Goal: Information Seeking & Learning: Compare options

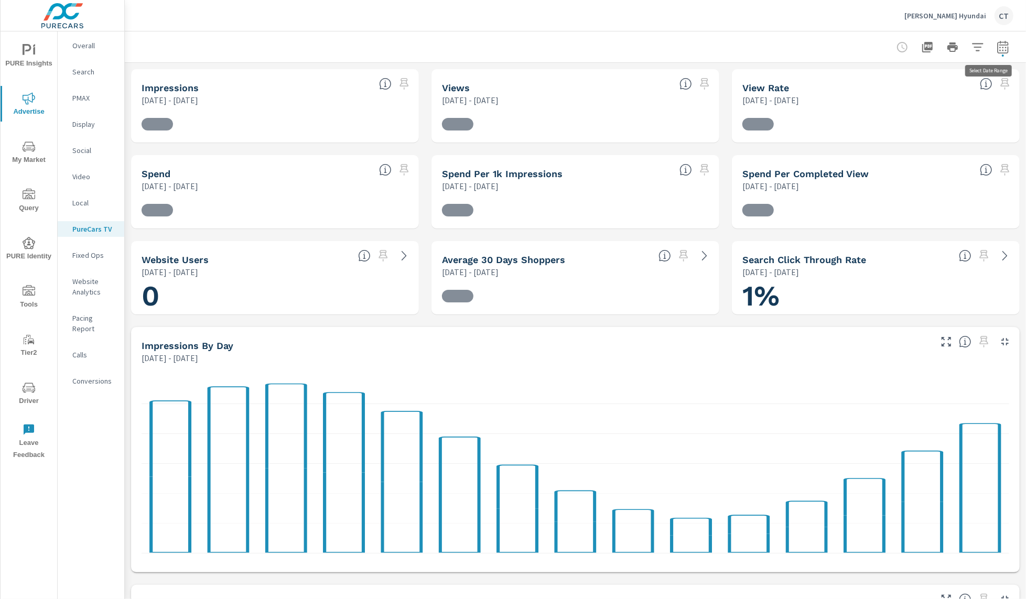
click at [1000, 50] on button "button" at bounding box center [1003, 47] width 21 height 21
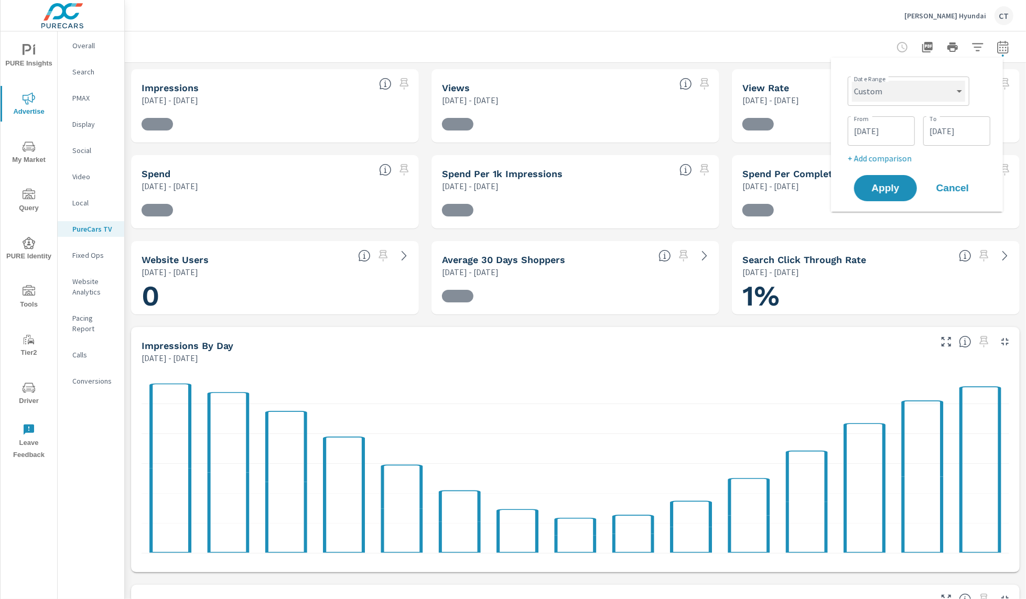
click at [945, 82] on select "Custom [DATE] Last week Last 7 days Last 14 days Last 30 days Last 45 days Last…" at bounding box center [908, 91] width 113 height 21
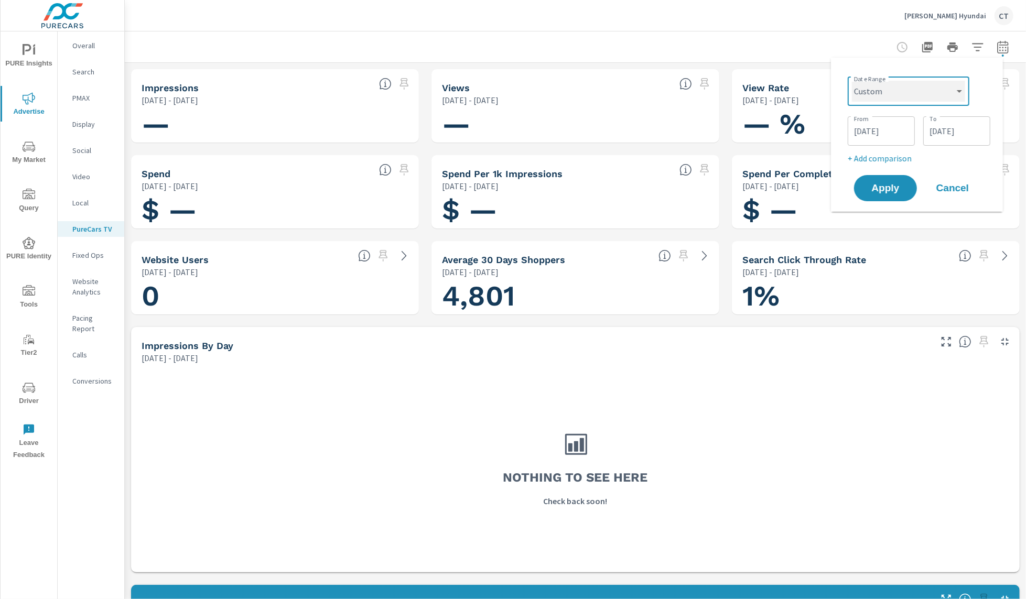
select select "Last month"
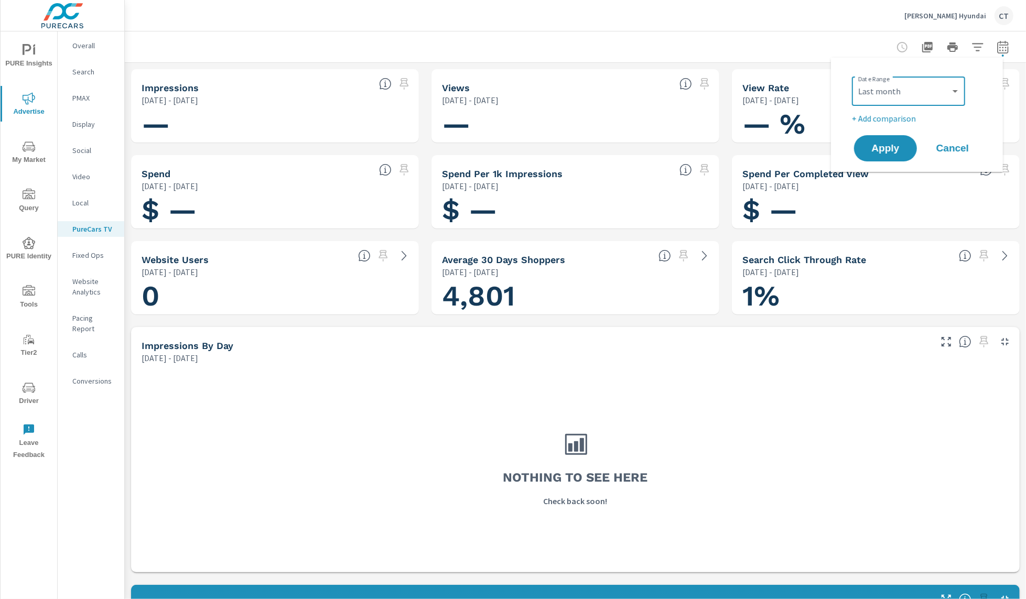
click at [907, 115] on p "+ Add comparison" at bounding box center [919, 118] width 134 height 13
select select "Previous period"
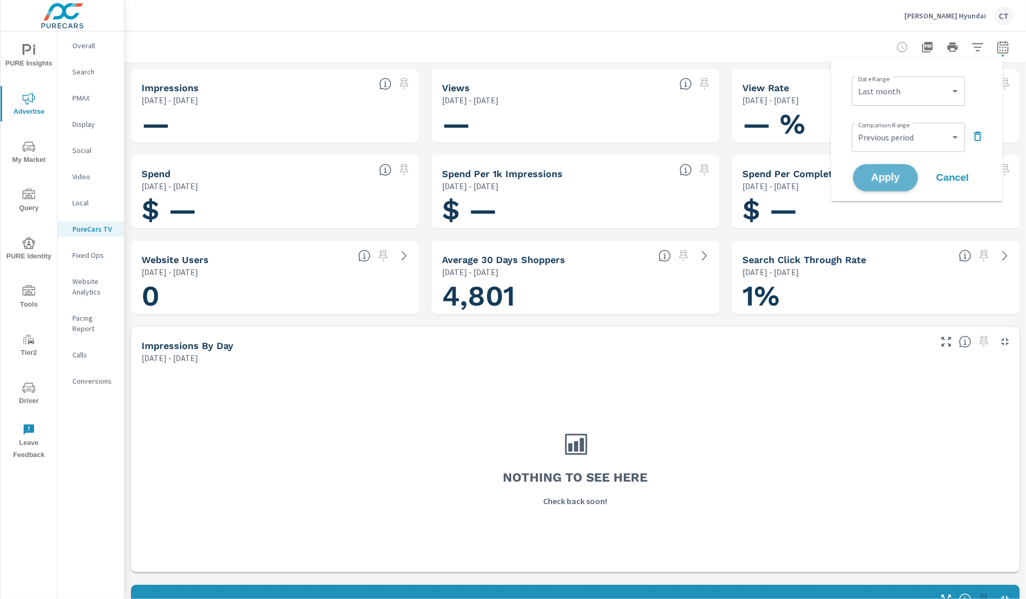
click at [902, 170] on button "Apply" at bounding box center [885, 177] width 65 height 27
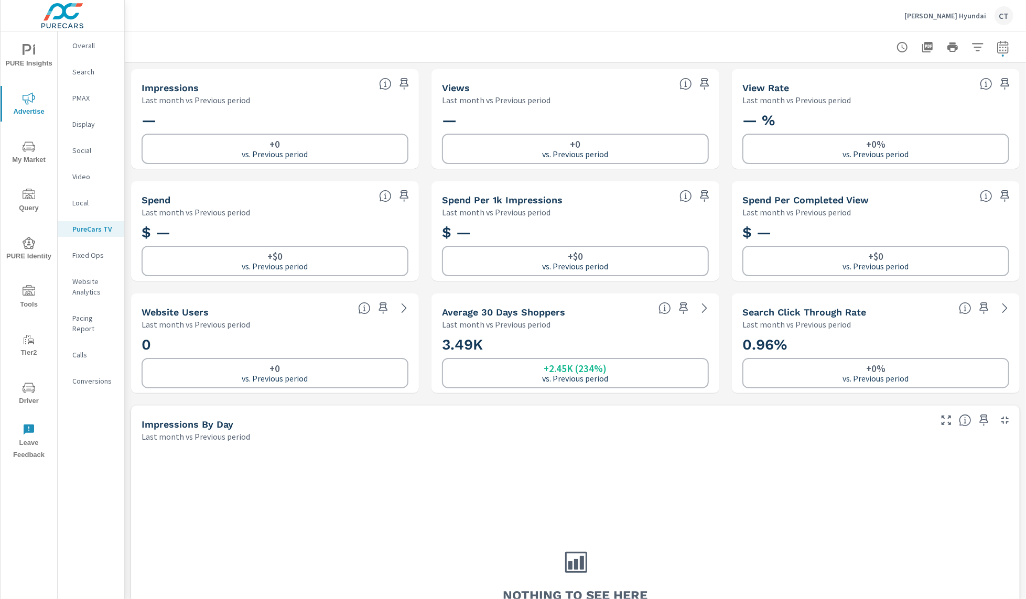
click at [91, 47] on p "Overall" at bounding box center [94, 45] width 44 height 10
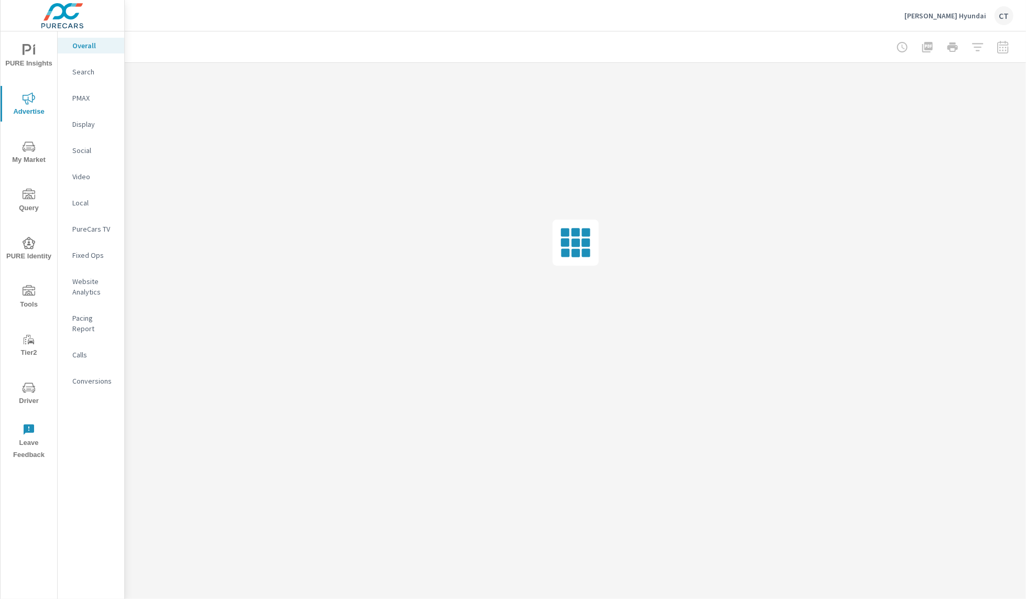
click at [20, 47] on span "PURE Insights" at bounding box center [29, 57] width 50 height 26
click at [92, 188] on nav "Overview PIPA New Used Fixed Ops Sales My Report Scheduled Reports" at bounding box center [91, 146] width 67 height 231
click at [91, 196] on div "My Report" at bounding box center [91, 203] width 67 height 16
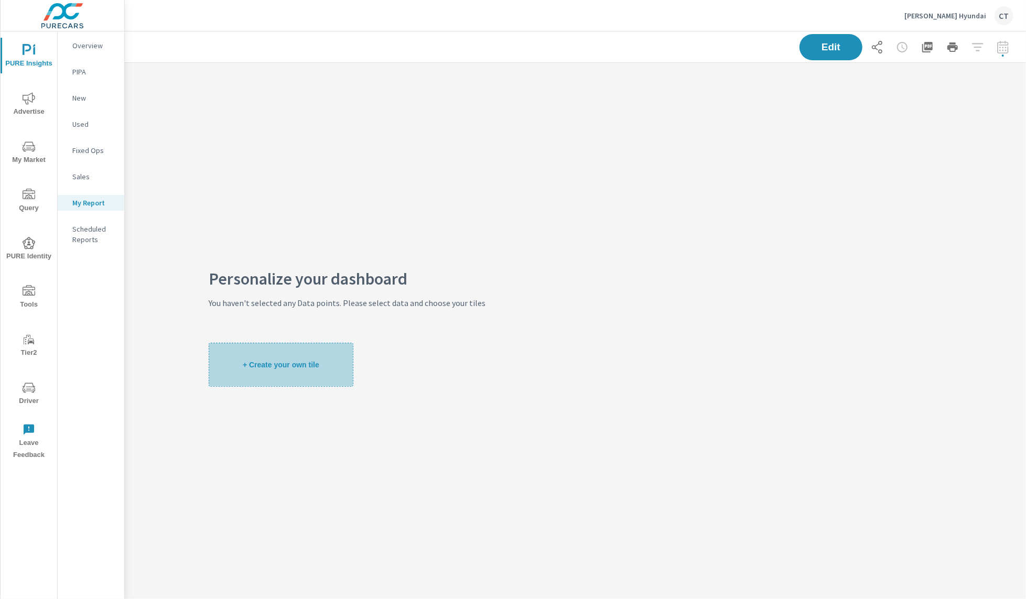
click at [281, 360] on span "+ Create your own tile" at bounding box center [281, 364] width 77 height 9
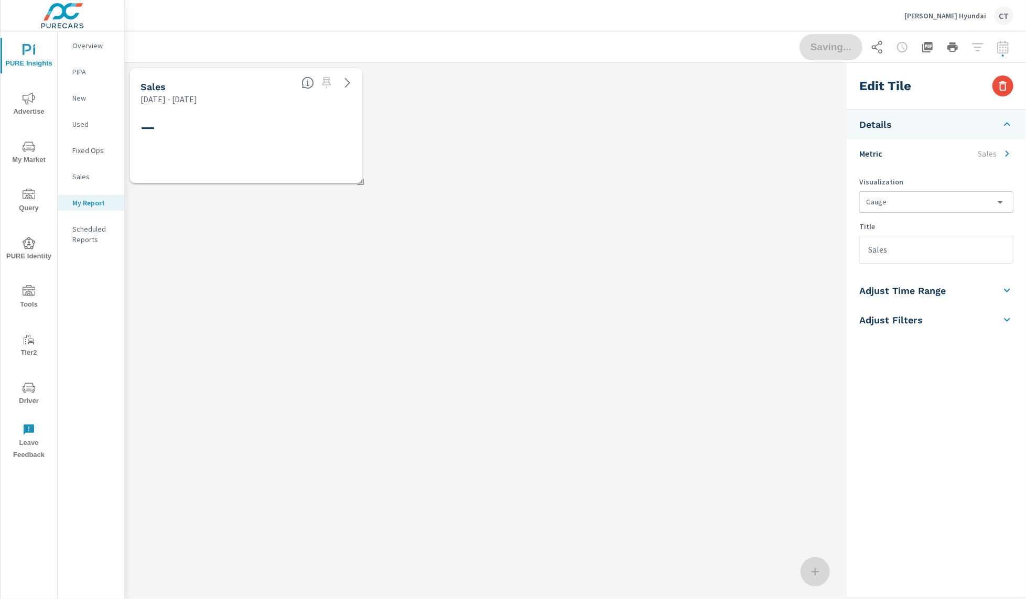
scroll to position [147, 739]
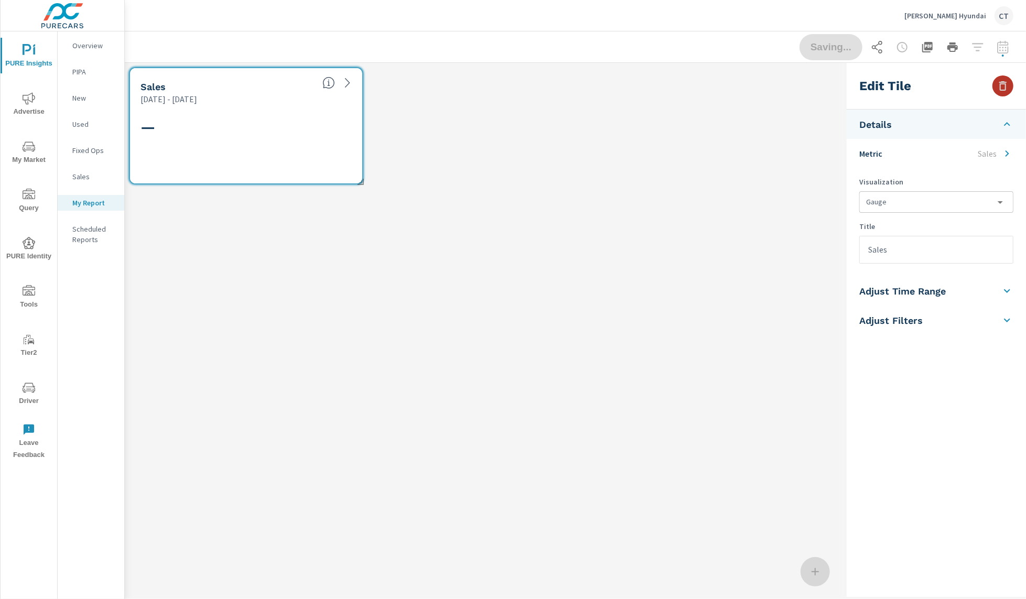
click at [1010, 85] on button "button" at bounding box center [1003, 86] width 21 height 21
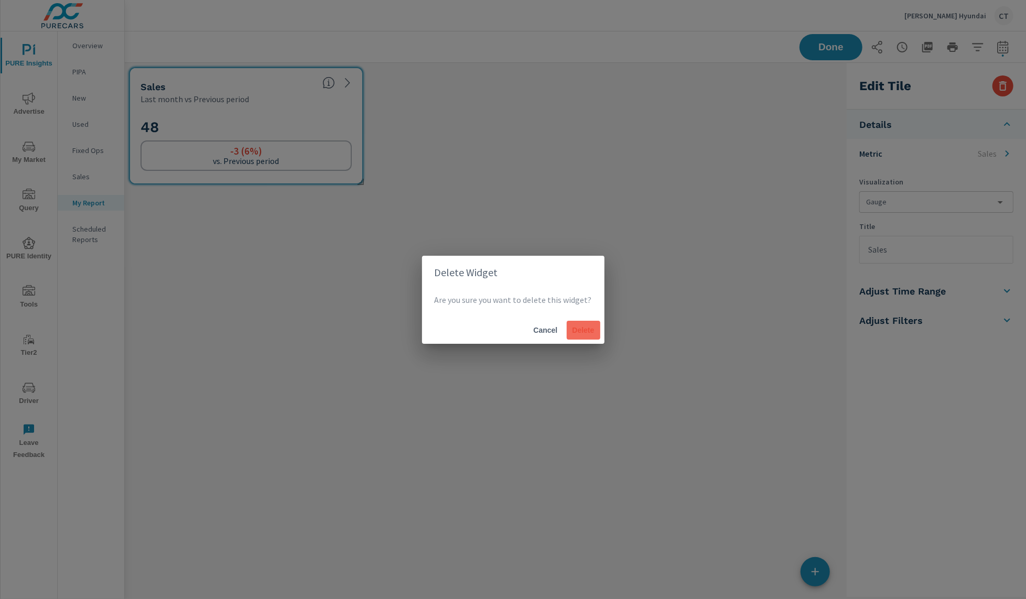
click at [582, 332] on span "Delete" at bounding box center [583, 330] width 25 height 9
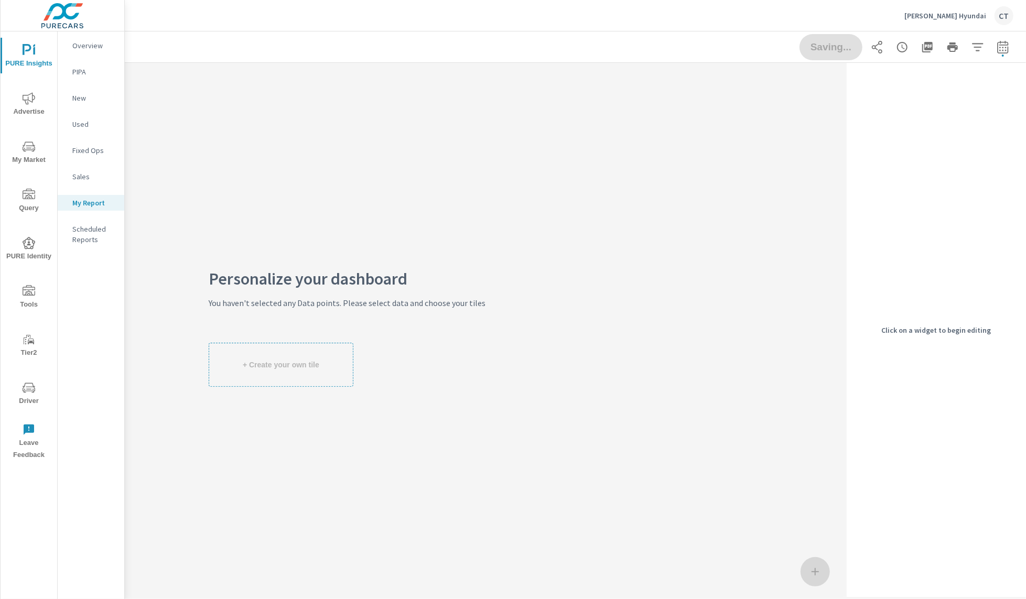
click at [22, 100] on span "Advertise" at bounding box center [29, 105] width 50 height 26
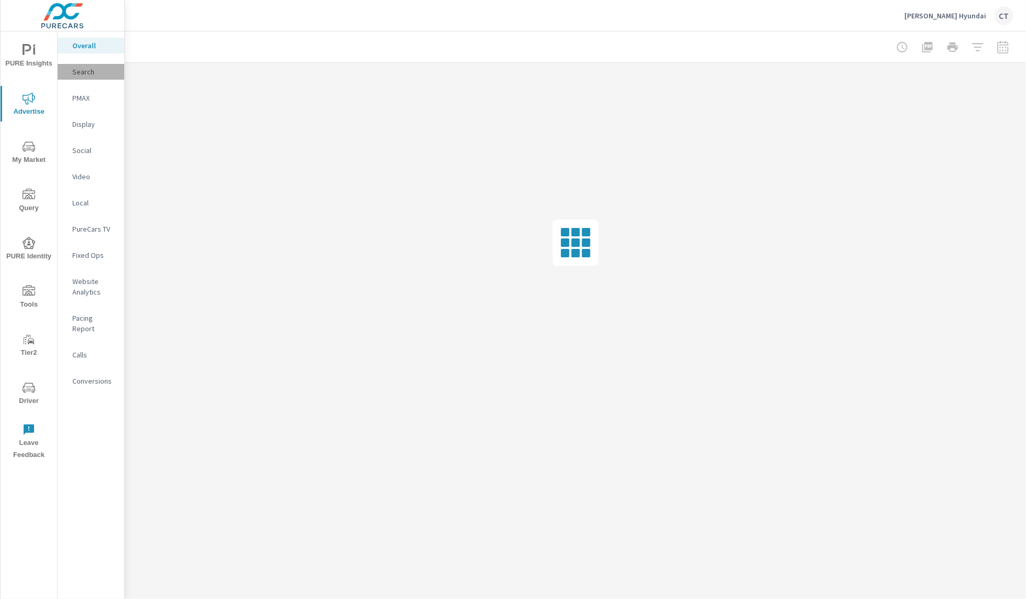
click at [81, 65] on div "Search" at bounding box center [91, 72] width 67 height 16
click at [81, 48] on p "Overall" at bounding box center [94, 45] width 44 height 10
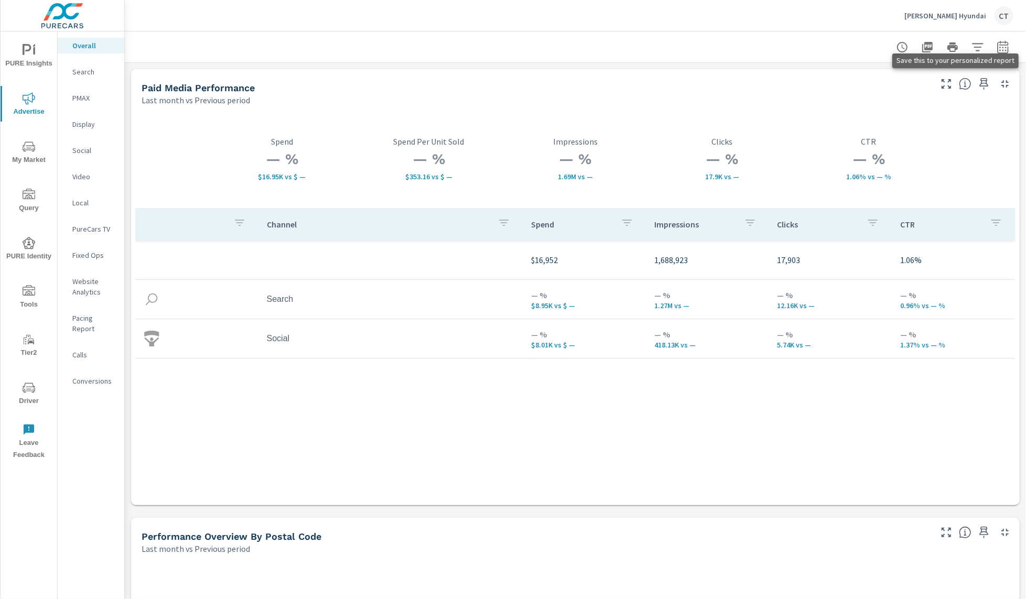
click at [979, 82] on icon "button" at bounding box center [984, 84] width 13 height 13
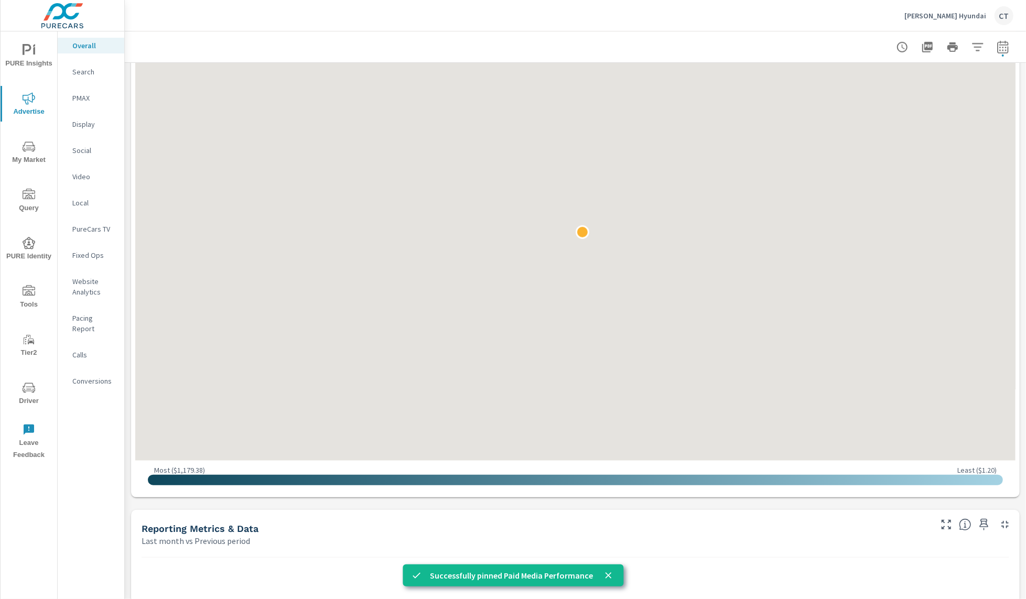
scroll to position [596, 0]
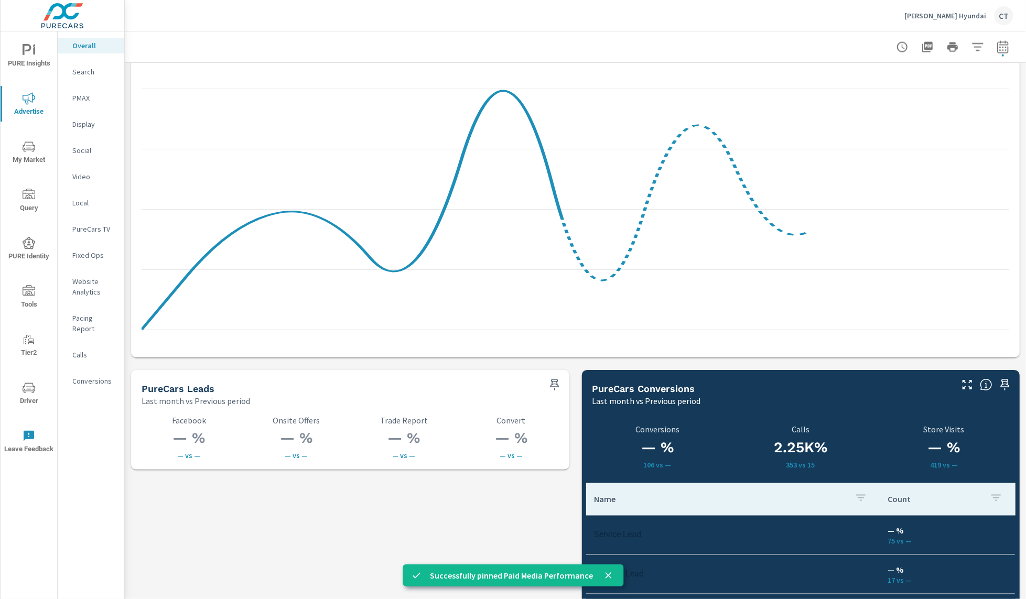
scroll to position [1371, 0]
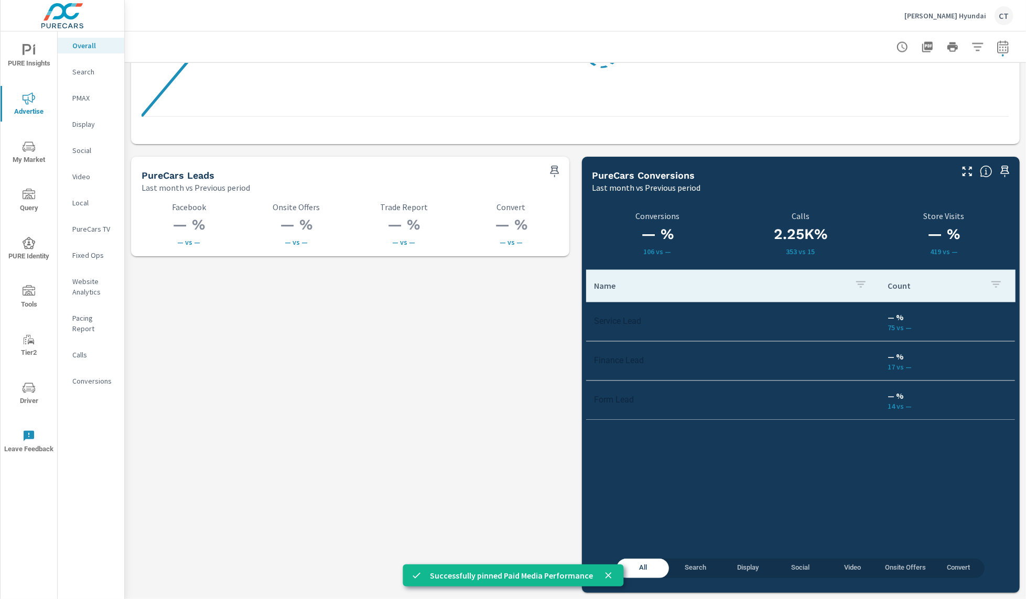
click at [87, 71] on p "Search" at bounding box center [94, 72] width 44 height 10
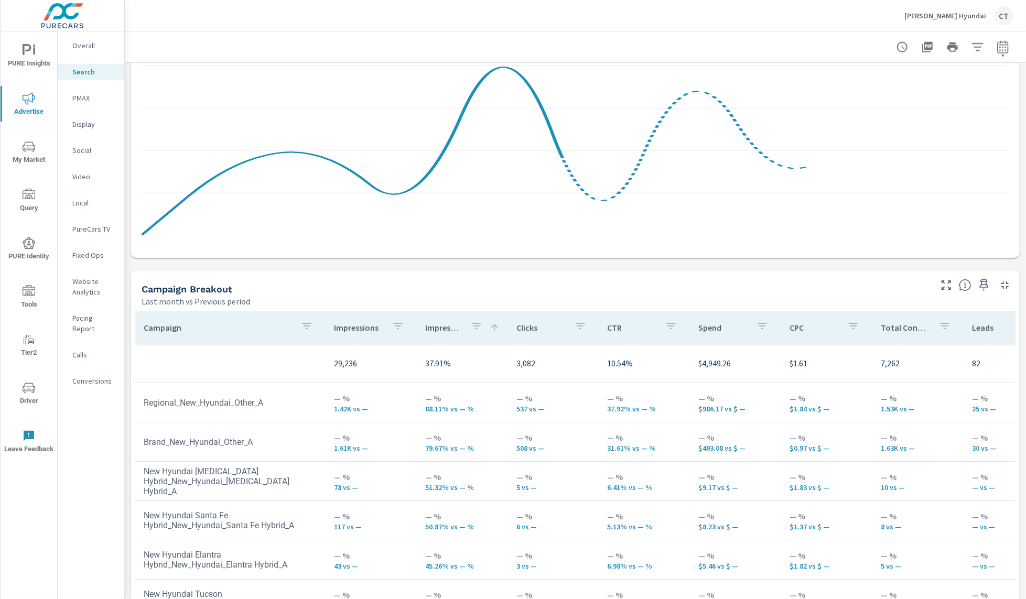
scroll to position [812, 0]
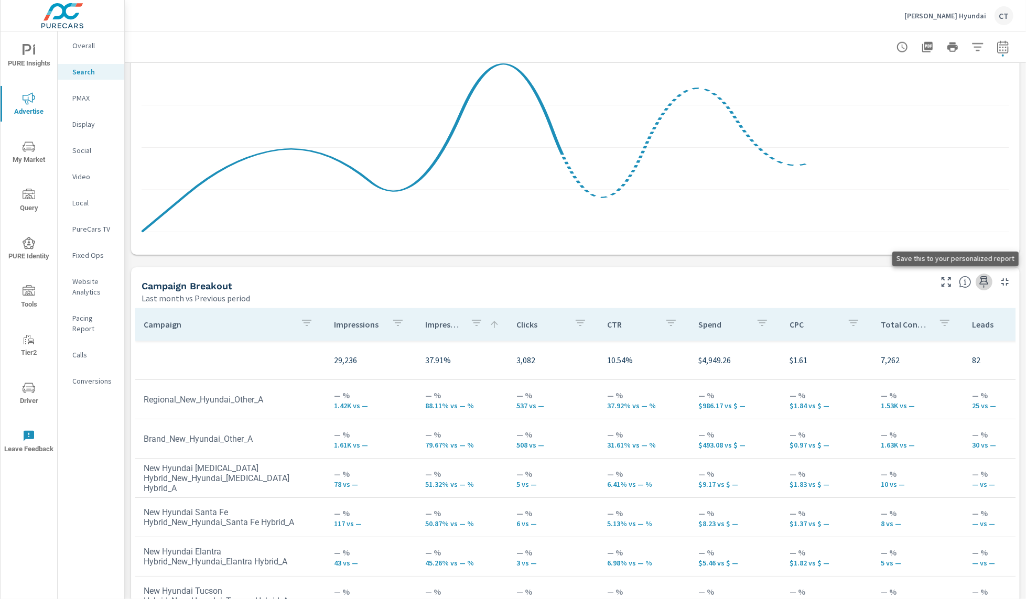
click at [980, 281] on icon "button" at bounding box center [984, 282] width 13 height 13
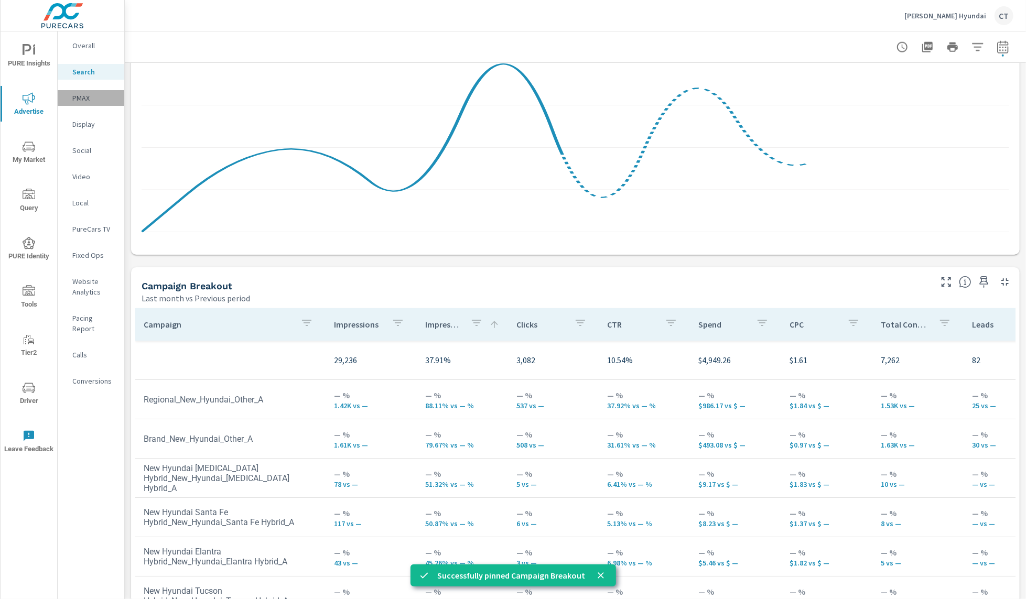
click at [90, 100] on p "PMAX" at bounding box center [94, 98] width 44 height 10
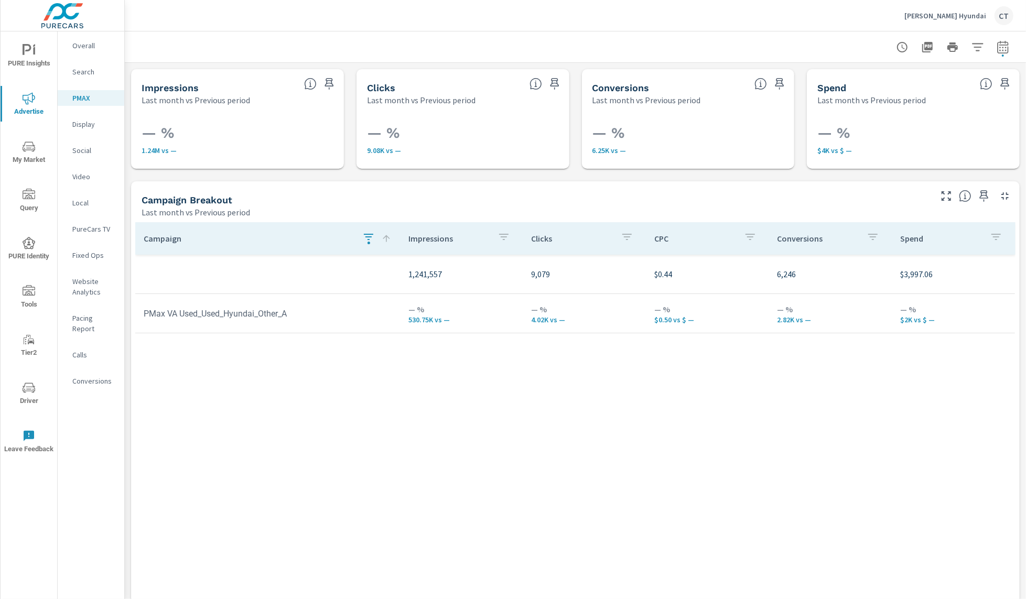
click at [978, 197] on icon "button" at bounding box center [984, 196] width 13 height 13
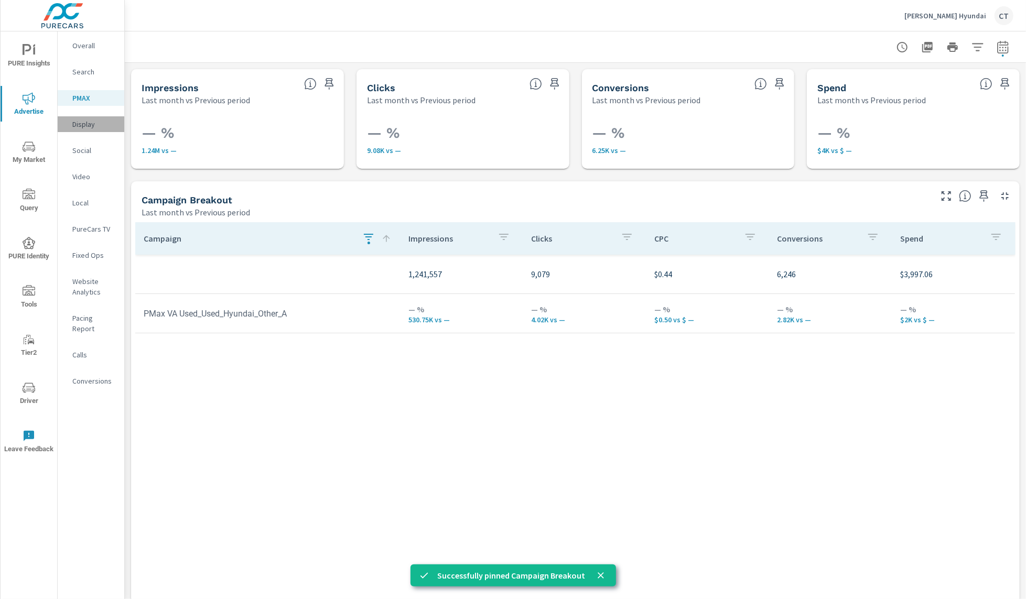
click at [91, 127] on p "Display" at bounding box center [94, 124] width 44 height 10
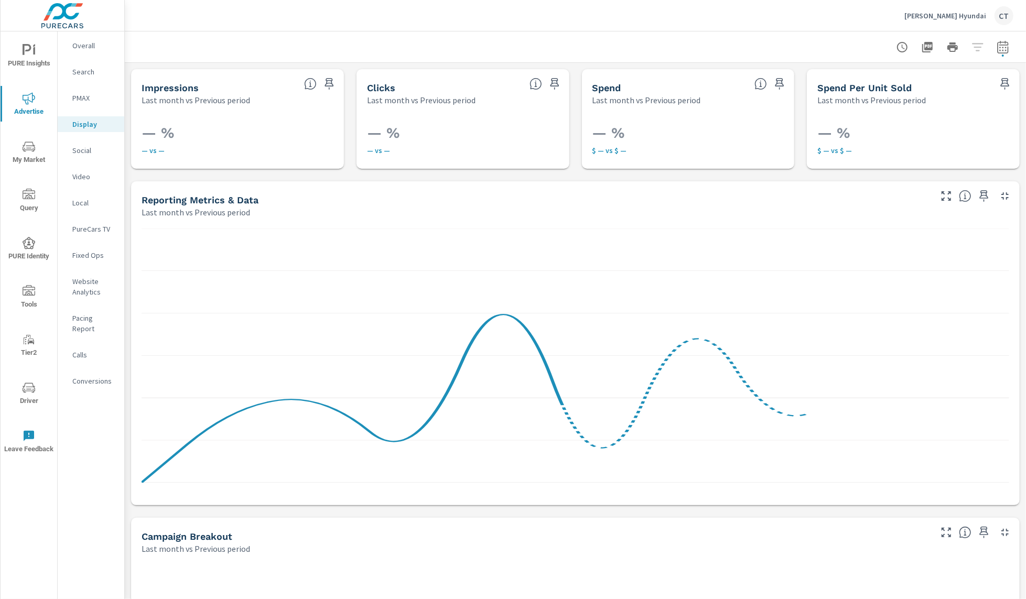
scroll to position [361, 0]
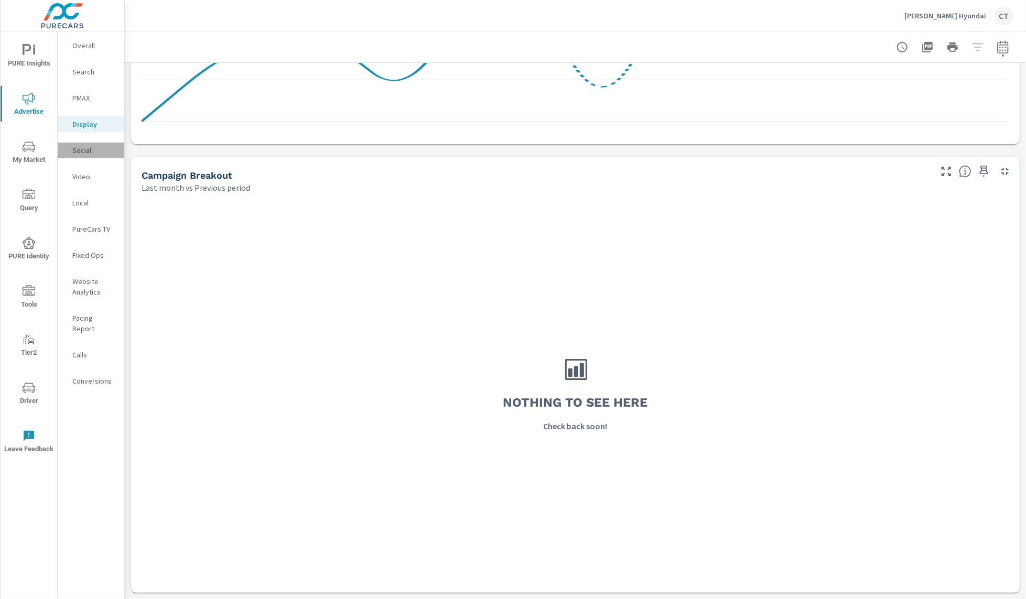
click at [88, 152] on p "Social" at bounding box center [94, 150] width 44 height 10
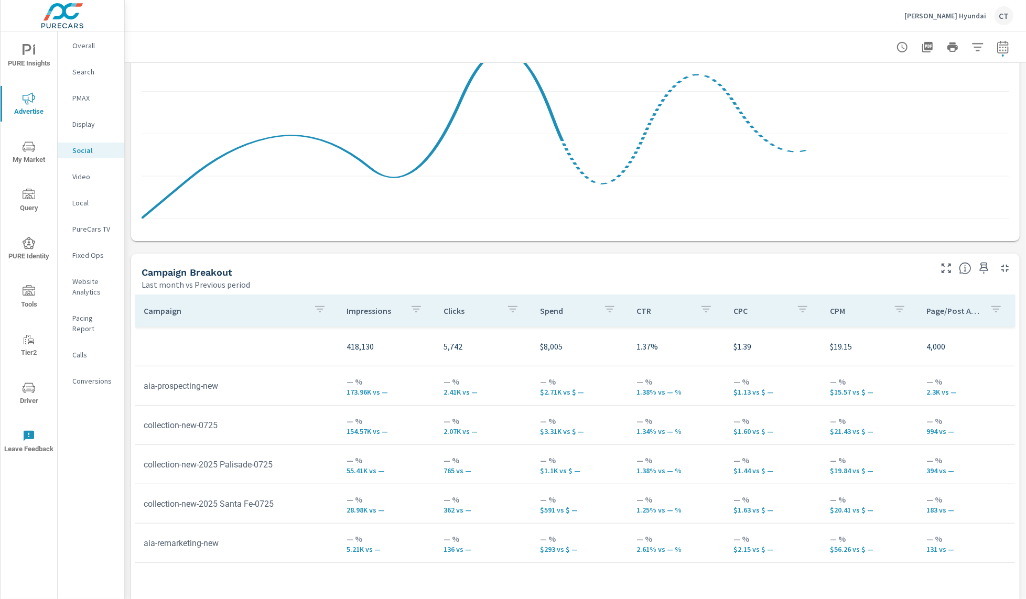
scroll to position [361, 0]
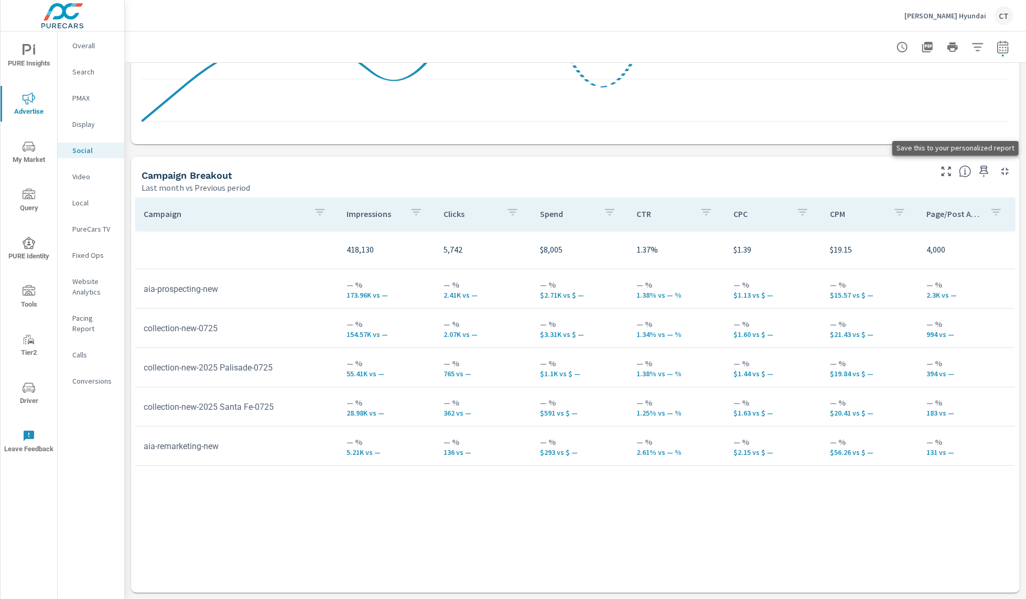
click at [980, 168] on icon "button" at bounding box center [984, 172] width 9 height 12
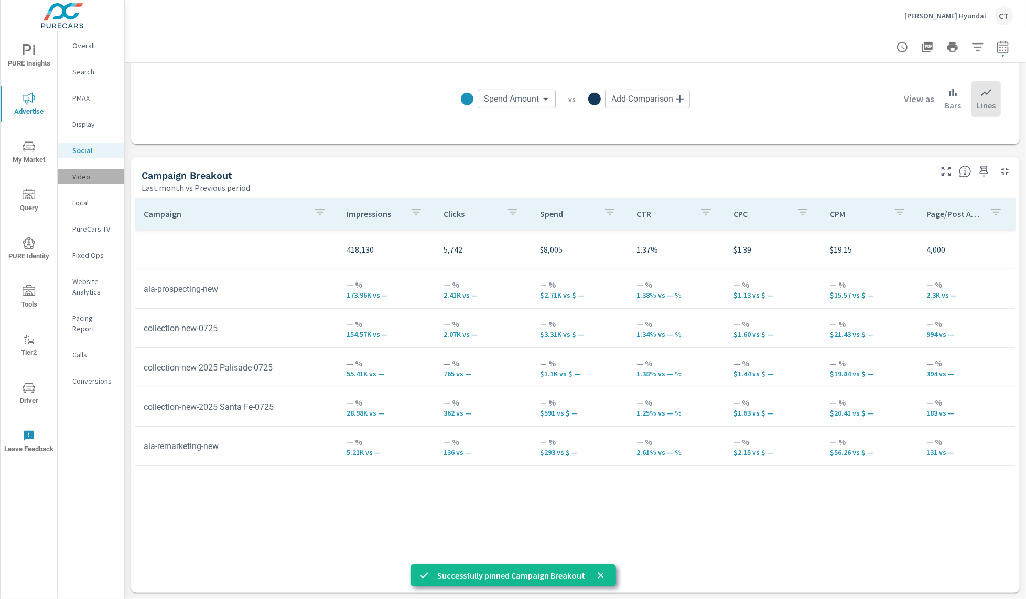
click at [79, 176] on p "Video" at bounding box center [94, 176] width 44 height 10
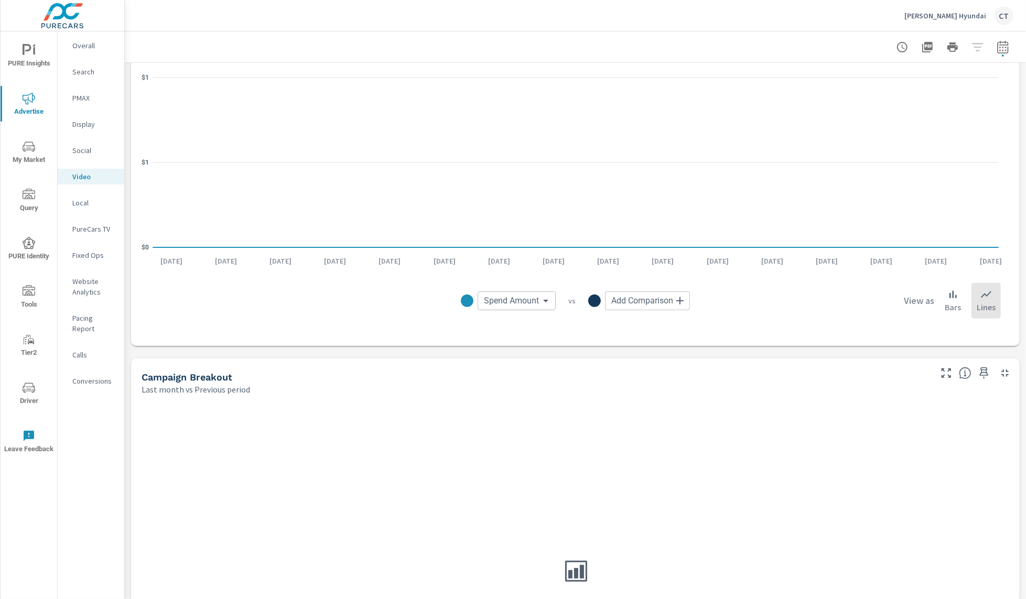
scroll to position [361, 0]
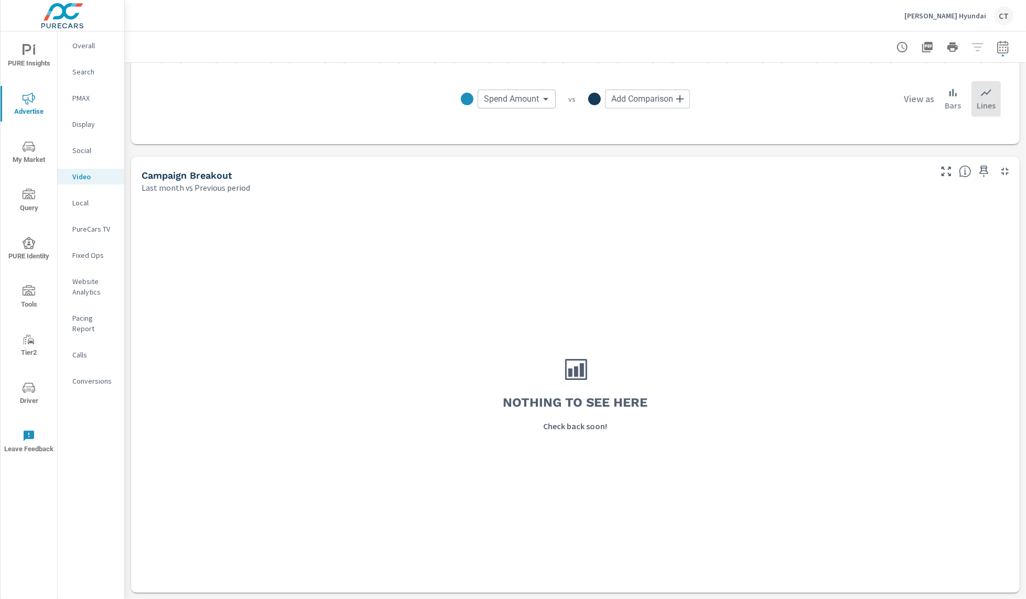
click at [84, 206] on p "Local" at bounding box center [94, 203] width 44 height 10
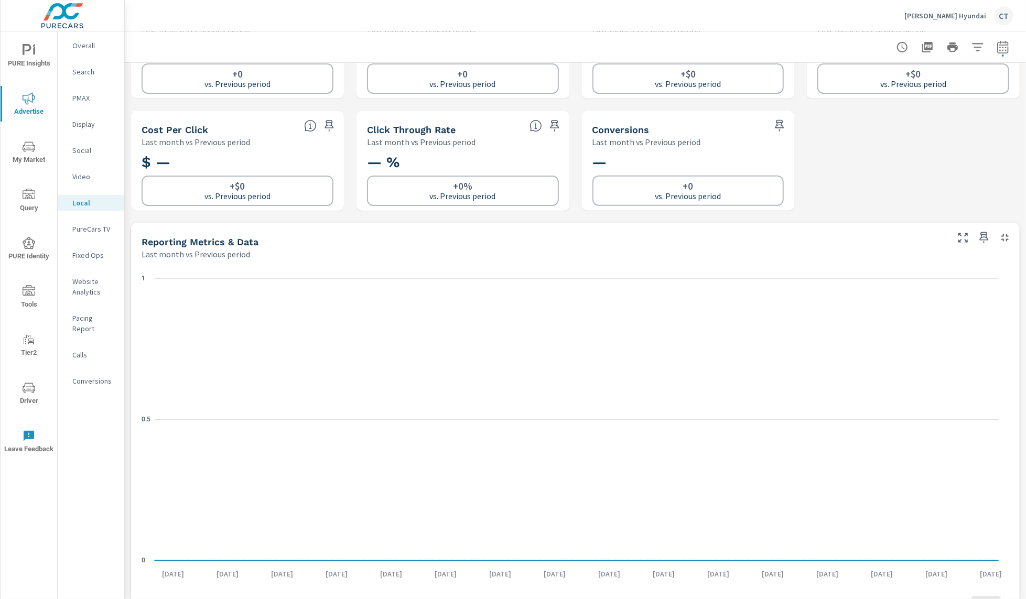
scroll to position [361, 0]
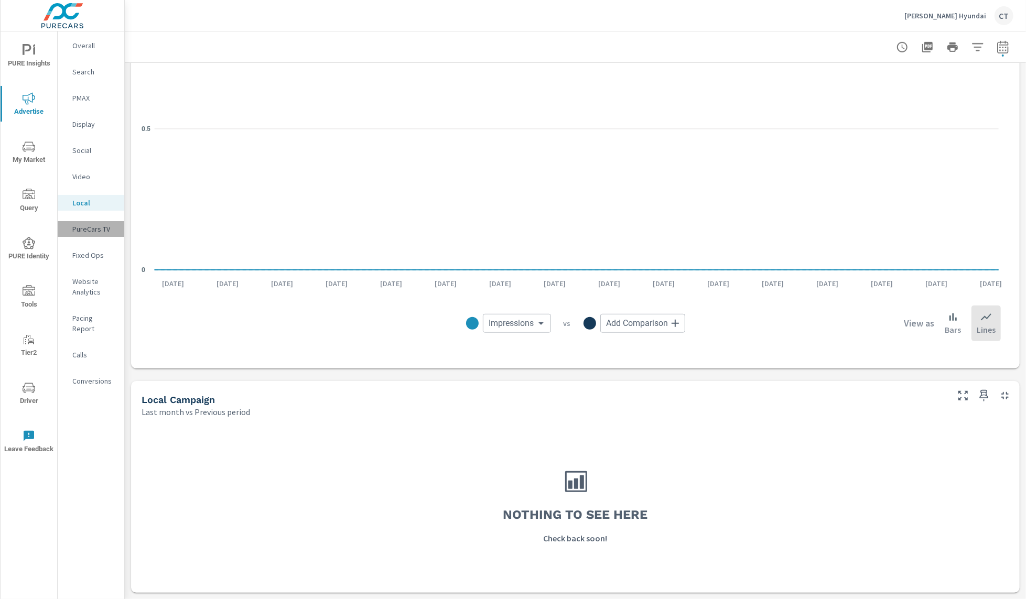
click at [84, 226] on p "PureCars TV" at bounding box center [94, 229] width 44 height 10
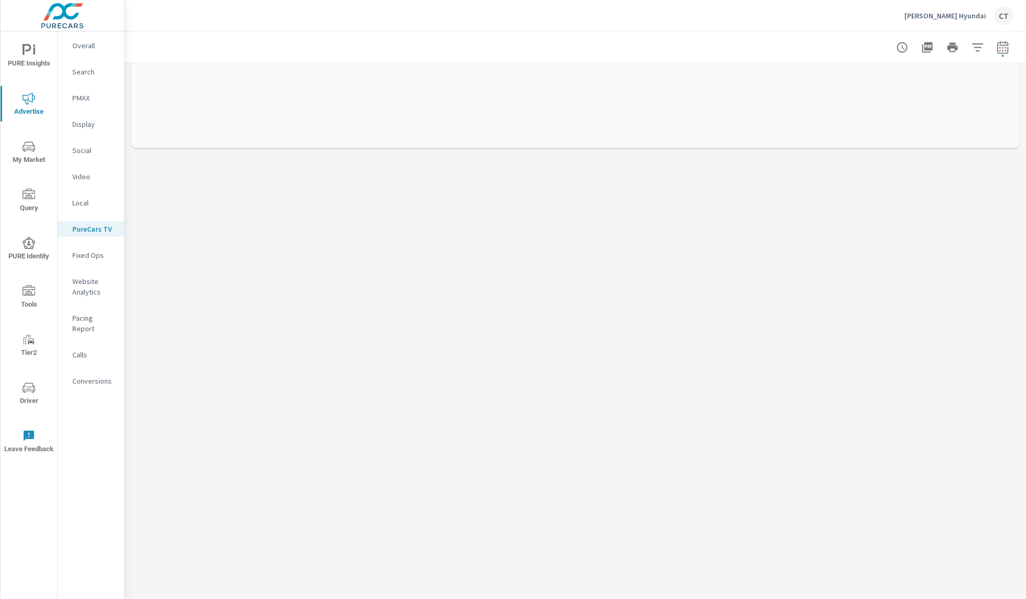
scroll to position [1820, 0]
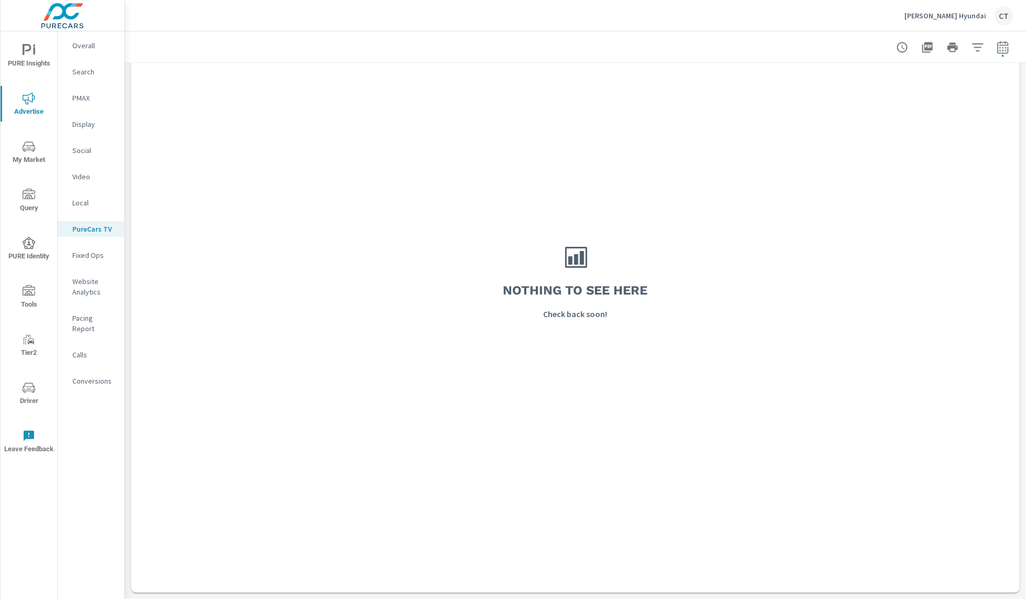
click at [93, 262] on div "Fixed Ops" at bounding box center [91, 256] width 67 height 16
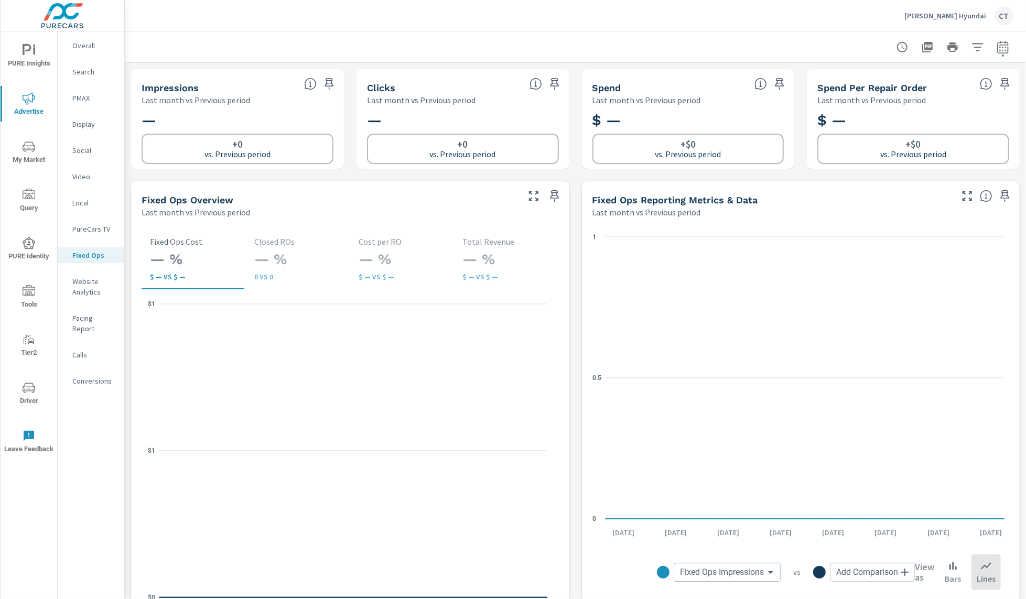
click at [96, 286] on p "Website Analytics" at bounding box center [94, 286] width 44 height 21
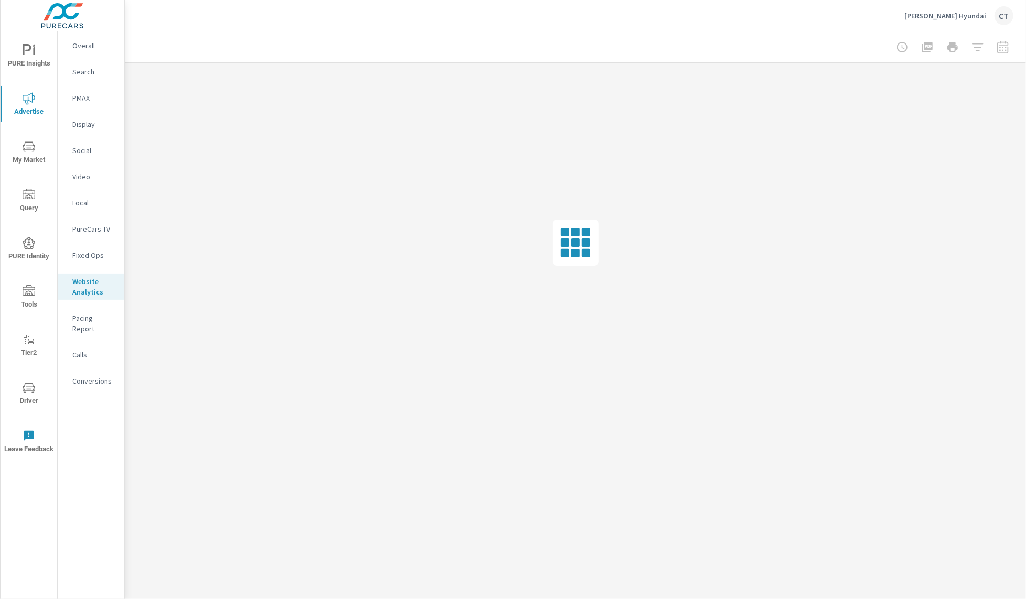
click at [95, 50] on p "Overall" at bounding box center [94, 45] width 44 height 10
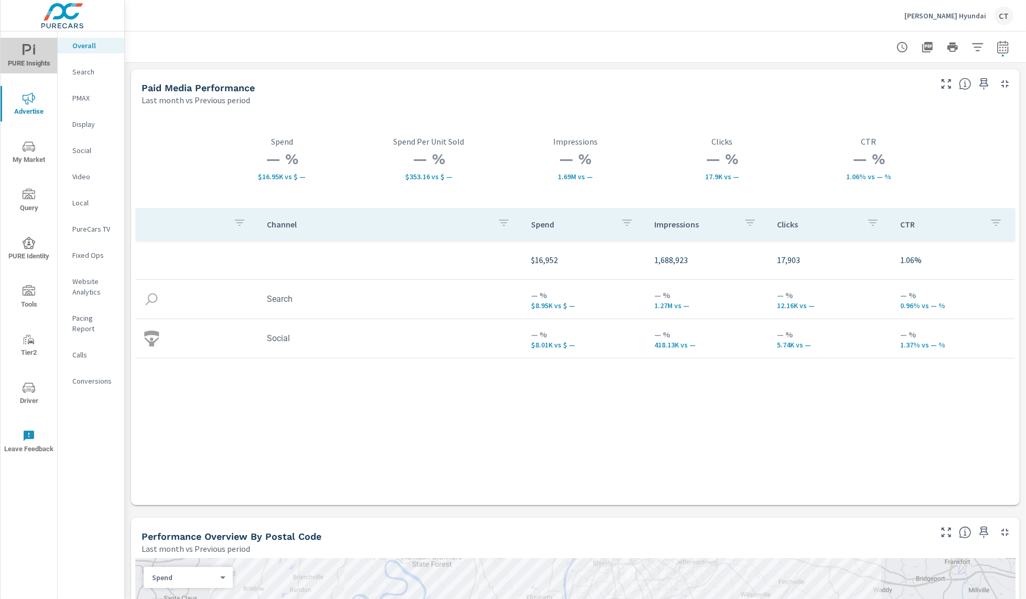
click at [27, 58] on span "PURE Insights" at bounding box center [29, 57] width 50 height 26
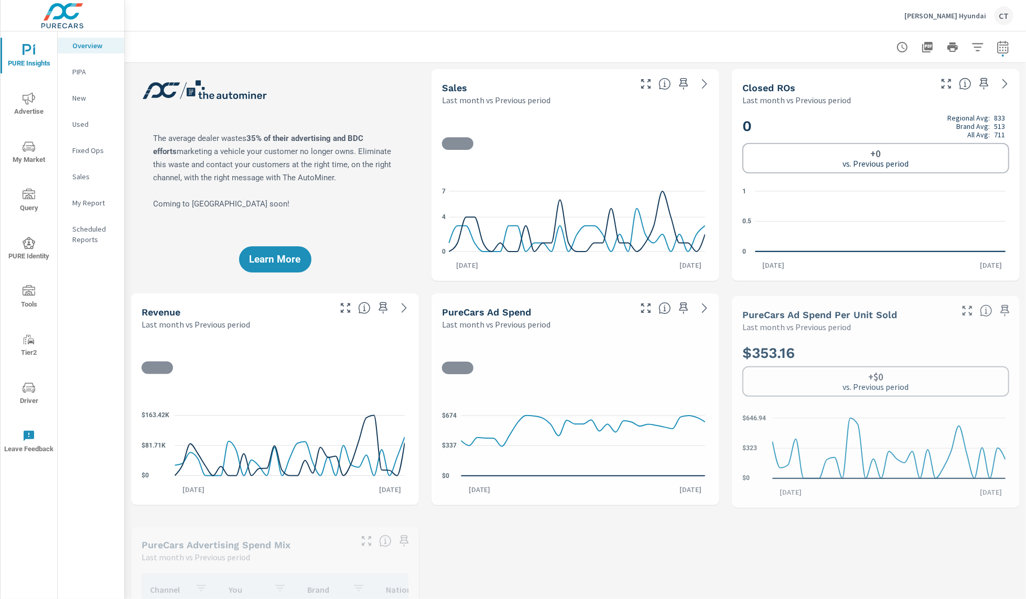
click at [91, 209] on div "My Report" at bounding box center [91, 203] width 67 height 16
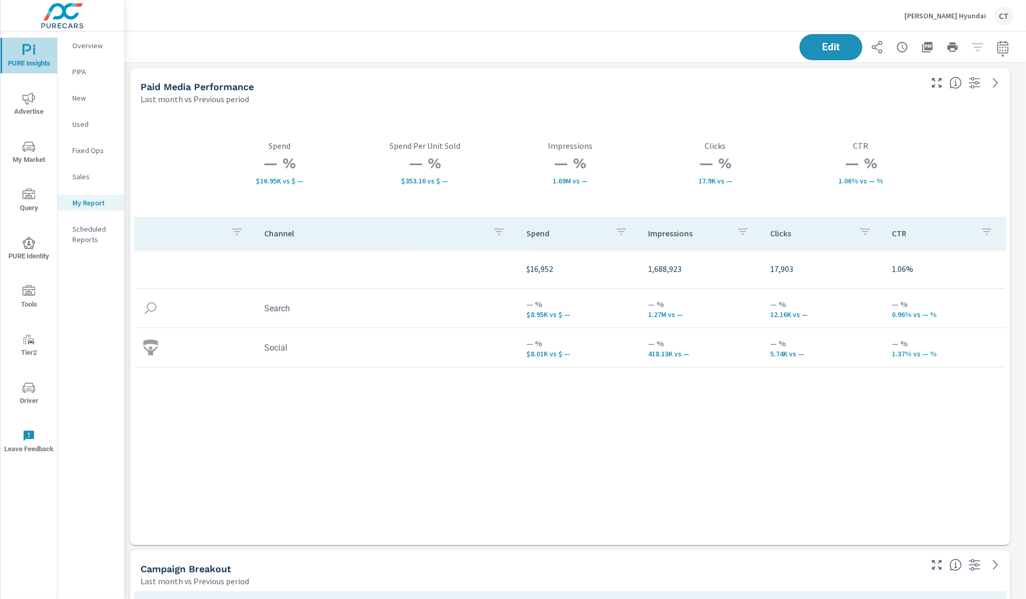
click at [38, 61] on span "PURE Insights" at bounding box center [29, 57] width 50 height 26
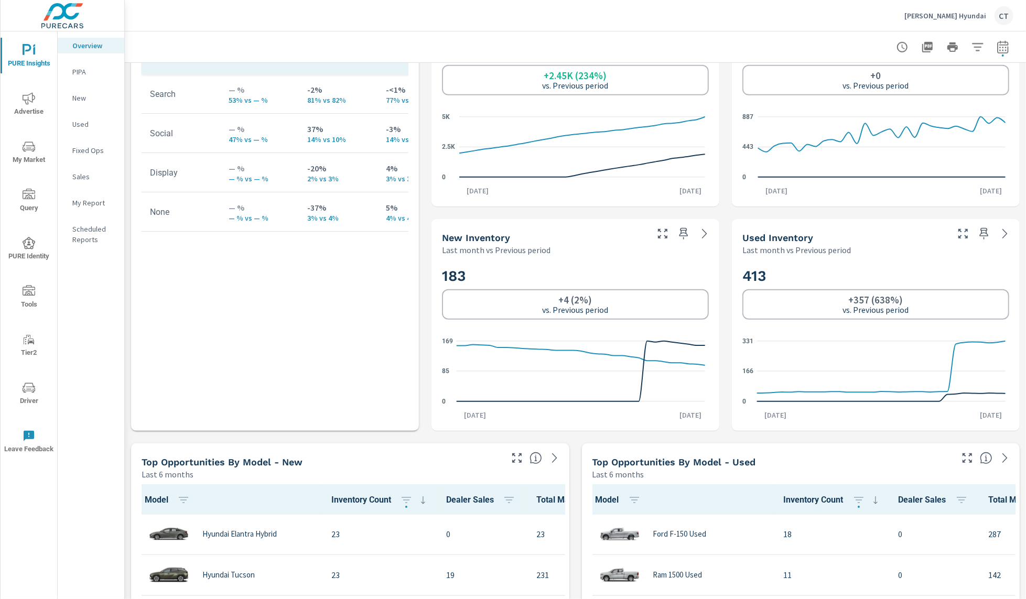
scroll to position [508, 0]
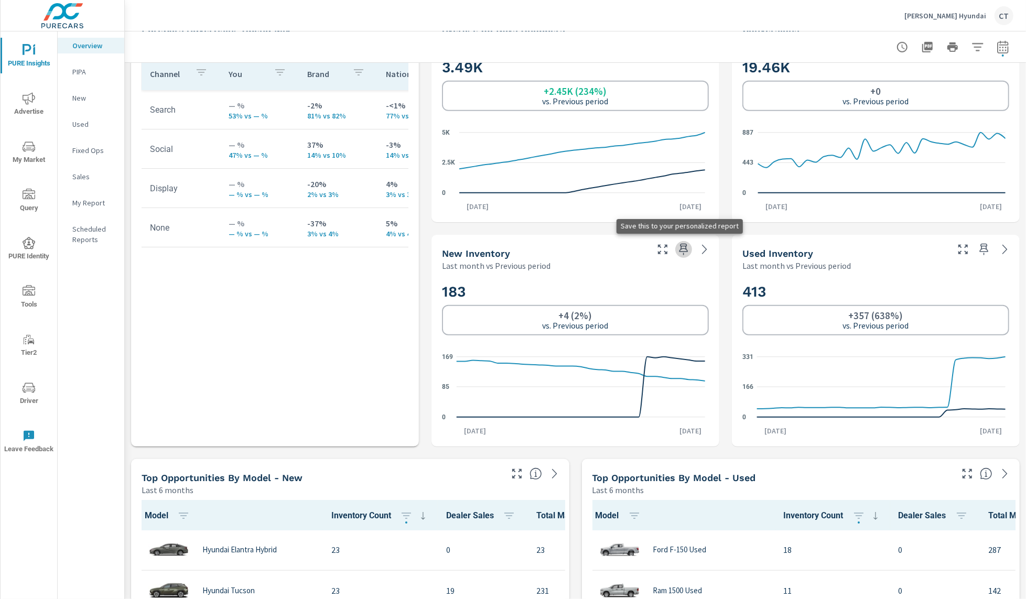
click at [680, 245] on icon "button" at bounding box center [684, 250] width 9 height 12
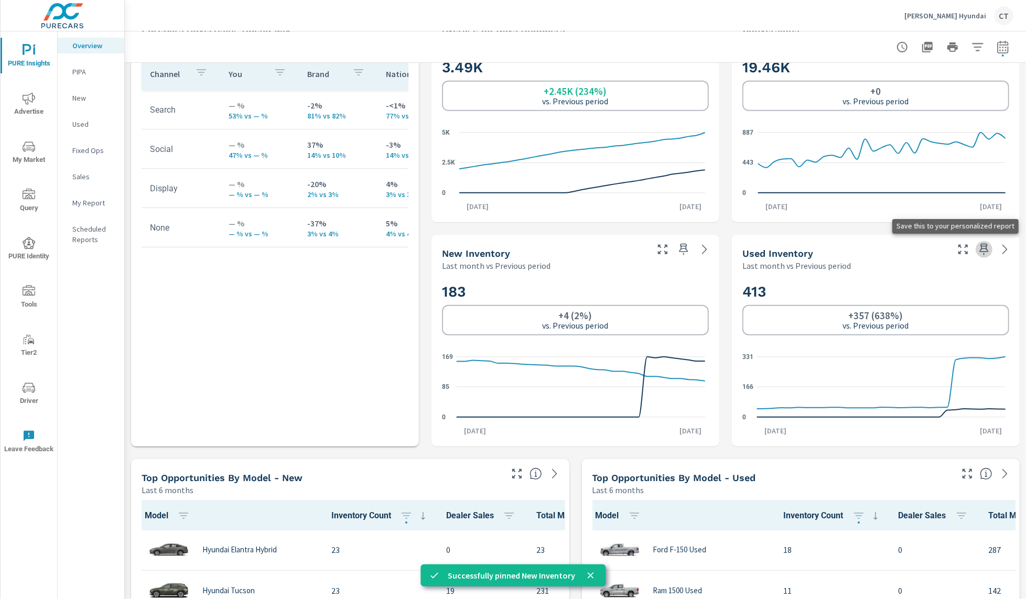
click at [980, 244] on icon "button" at bounding box center [984, 250] width 9 height 12
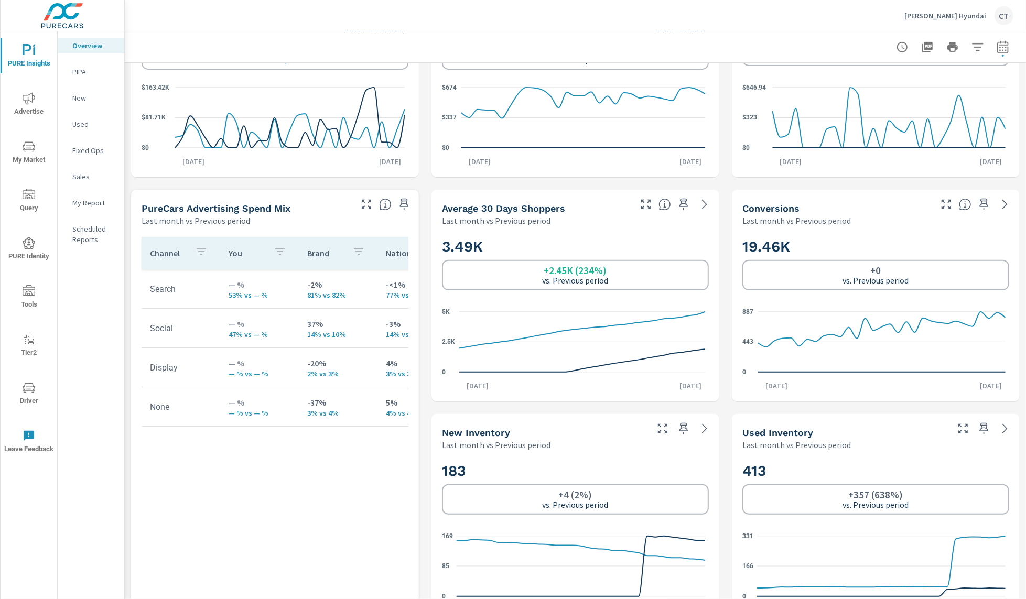
scroll to position [323, 0]
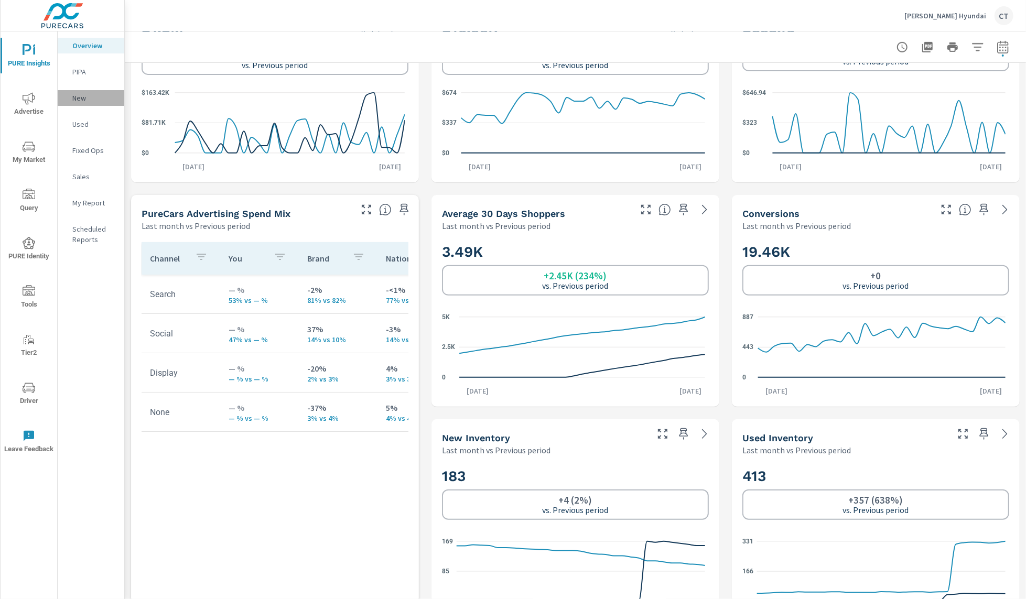
click at [87, 102] on p "New" at bounding box center [94, 98] width 44 height 10
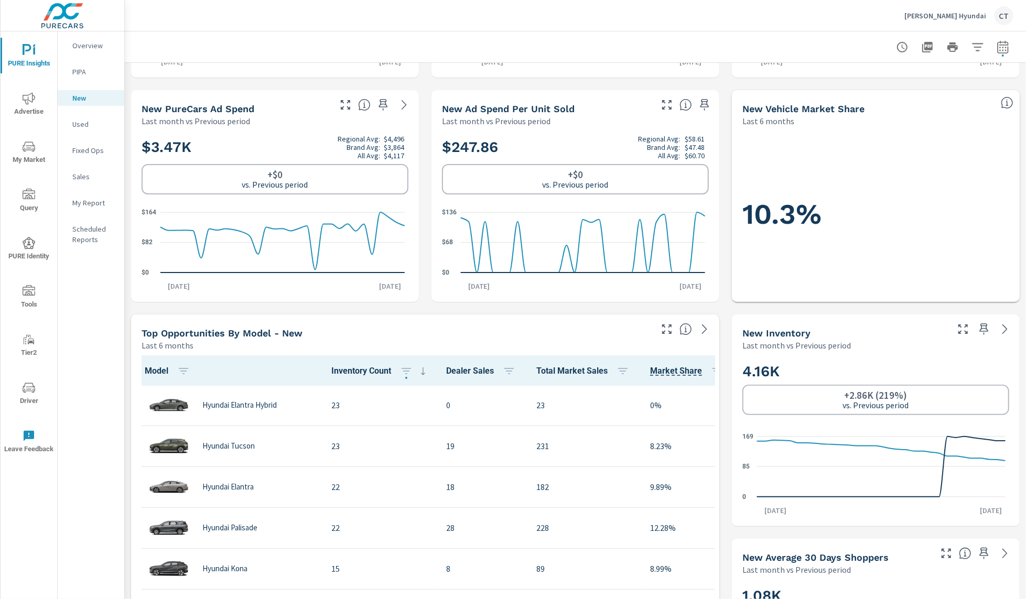
scroll to position [202, 0]
click at [980, 332] on icon "button" at bounding box center [984, 330] width 13 height 13
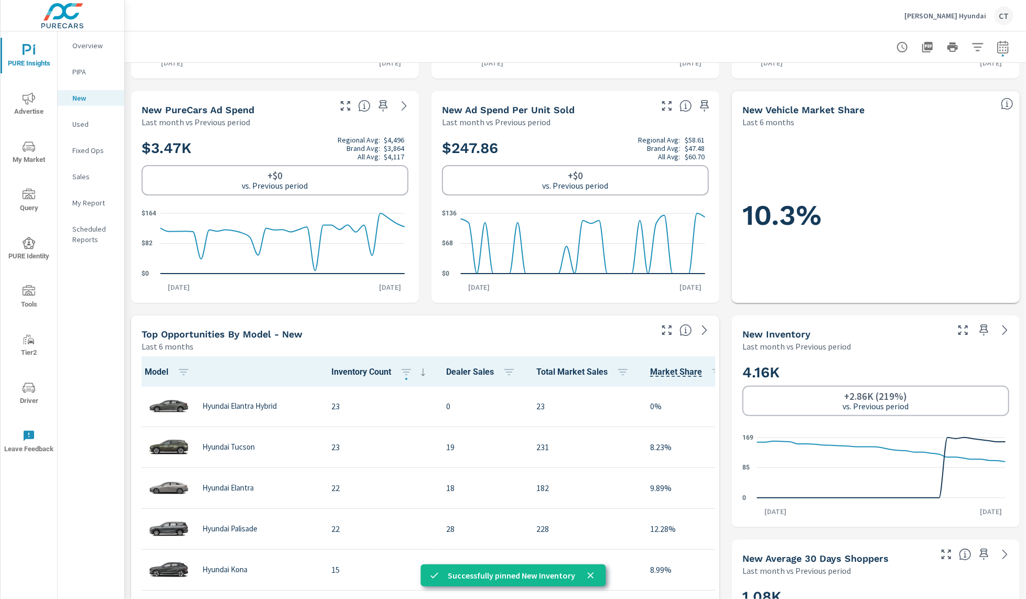
click at [92, 115] on nav "Overview PIPA New Used Fixed Ops Sales My Report Scheduled Reports" at bounding box center [91, 146] width 67 height 231
click at [90, 123] on p "Used" at bounding box center [94, 124] width 44 height 10
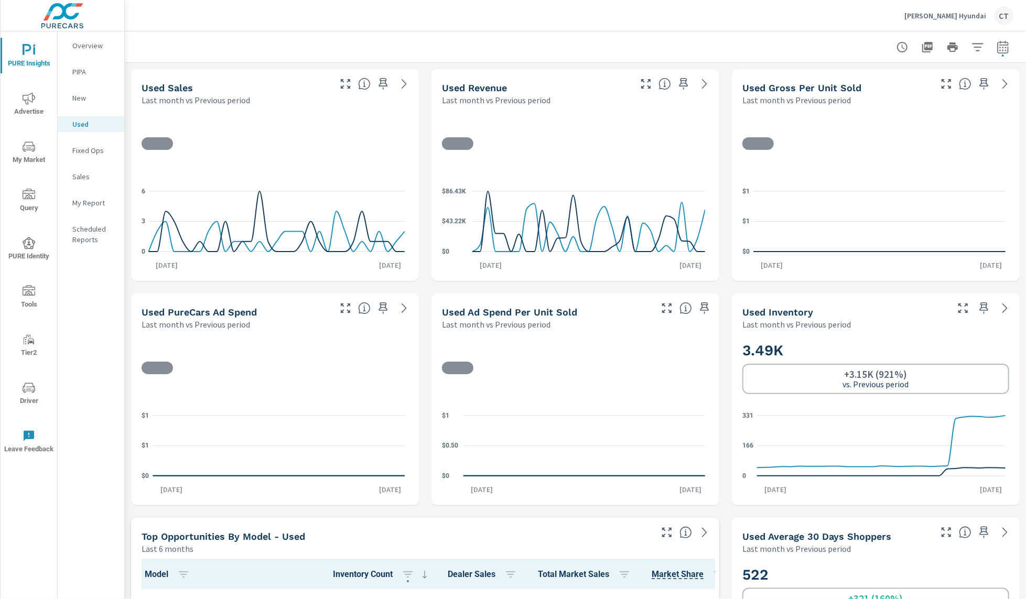
scroll to position [1, 0]
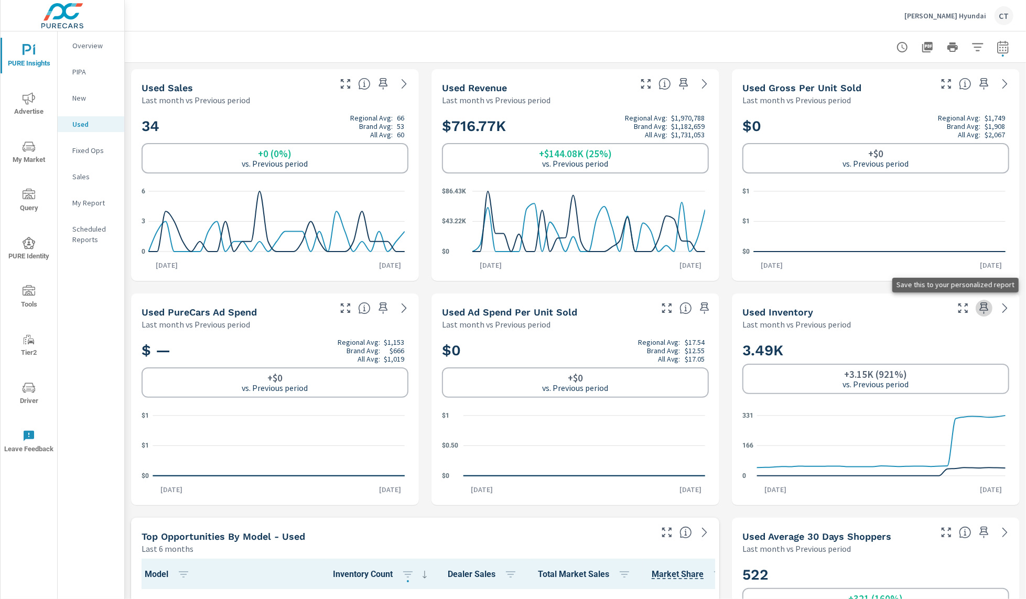
click at [978, 310] on icon "button" at bounding box center [984, 308] width 13 height 13
click at [92, 197] on div "My Report" at bounding box center [91, 203] width 67 height 16
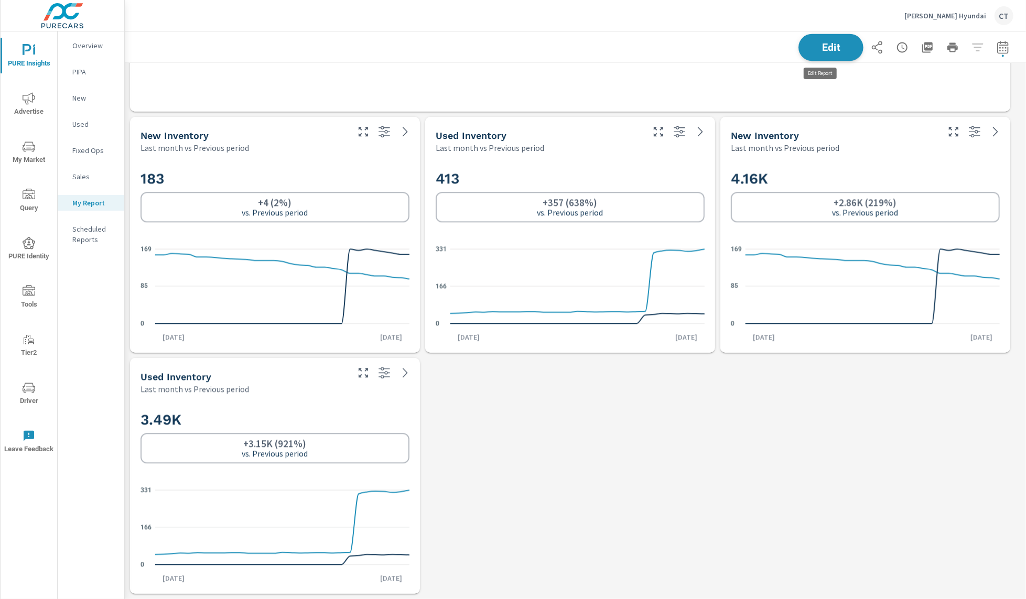
scroll to position [2439, 913]
click at [830, 46] on span "Edit" at bounding box center [831, 47] width 43 height 10
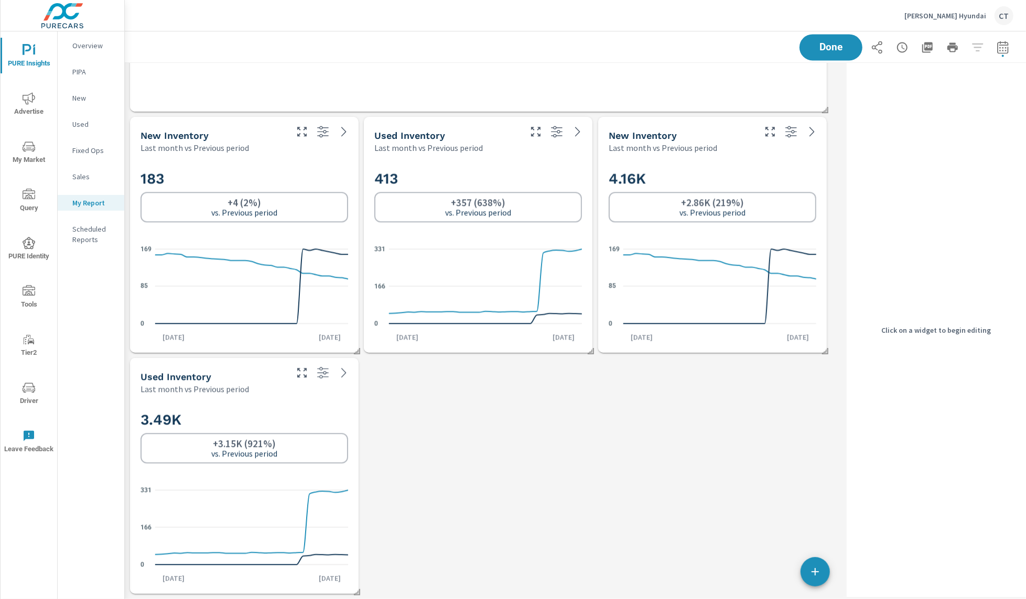
scroll to position [2439, 729]
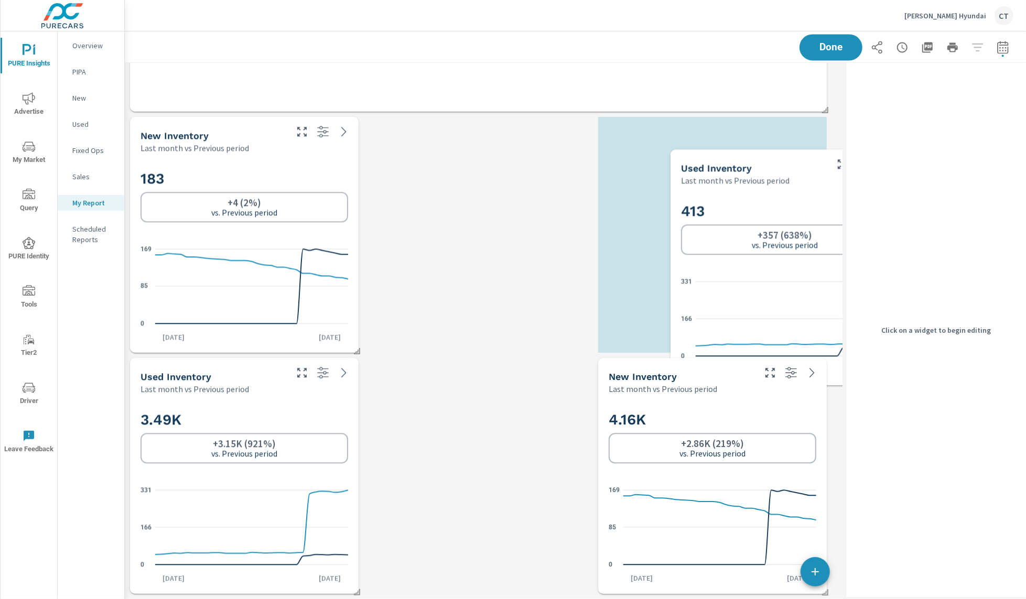
drag, startPoint x: 470, startPoint y: 270, endPoint x: 777, endPoint y: 303, distance: 308.5
click at [777, 303] on icon "0 166 331" at bounding box center [785, 318] width 208 height 91
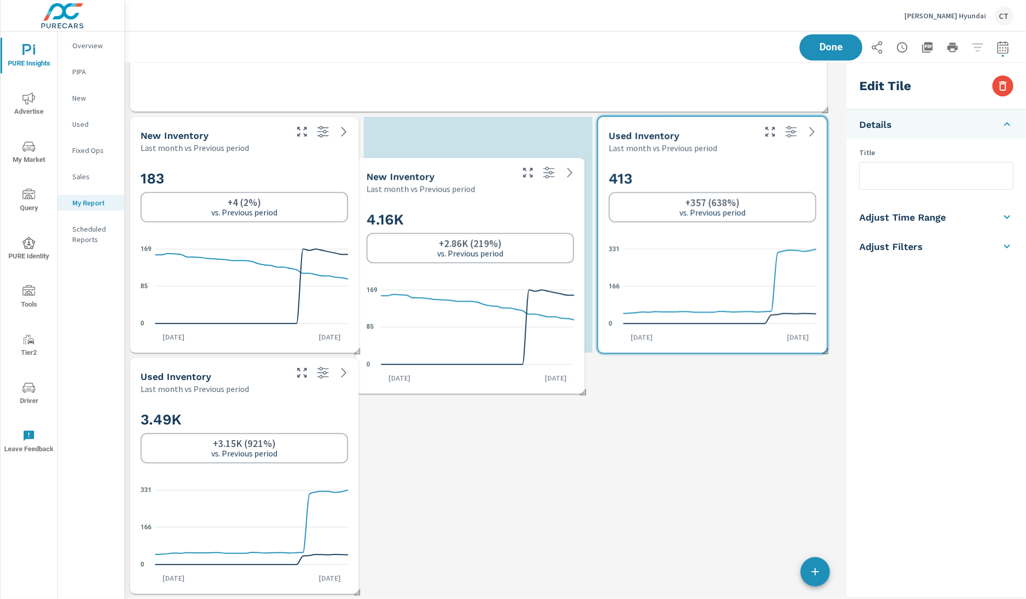
drag, startPoint x: 705, startPoint y: 439, endPoint x: 463, endPoint y: 242, distance: 312.4
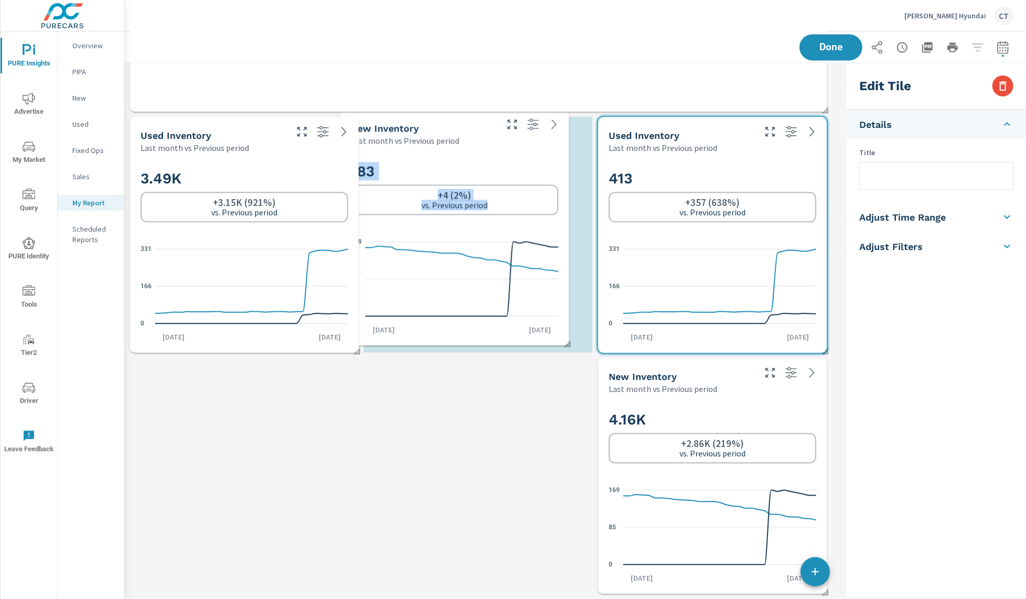
drag, startPoint x: 380, startPoint y: 183, endPoint x: 414, endPoint y: 194, distance: 36.0
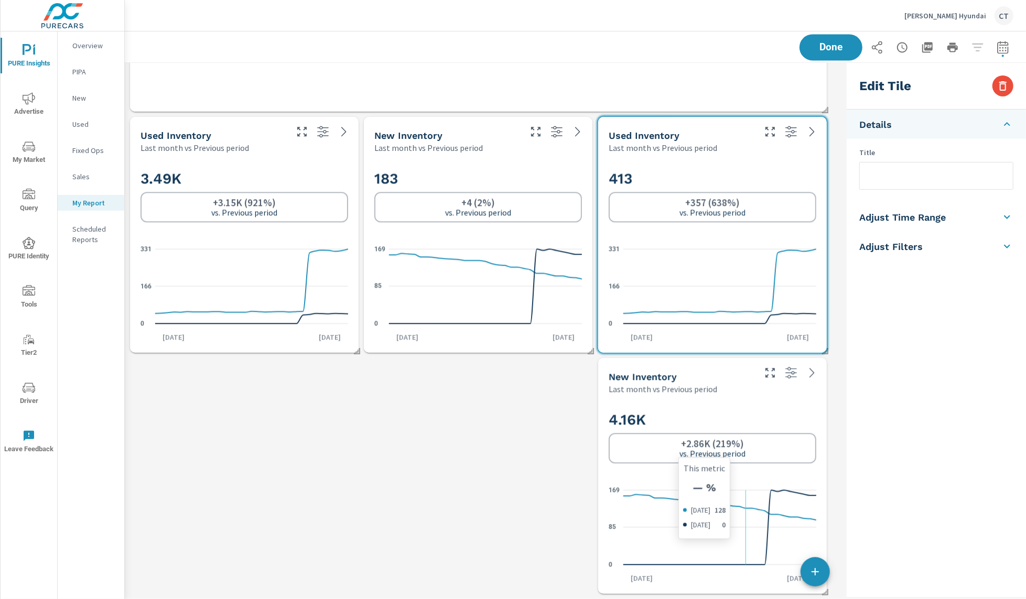
click at [746, 498] on icon "0 85 169" at bounding box center [713, 527] width 208 height 91
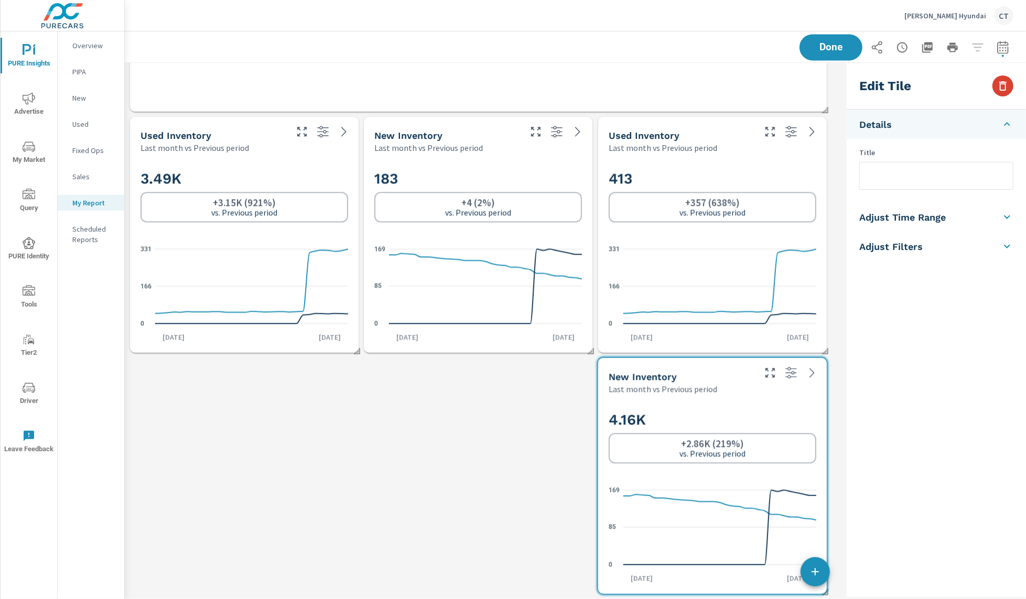
click at [1002, 81] on icon "button" at bounding box center [1003, 86] width 13 height 13
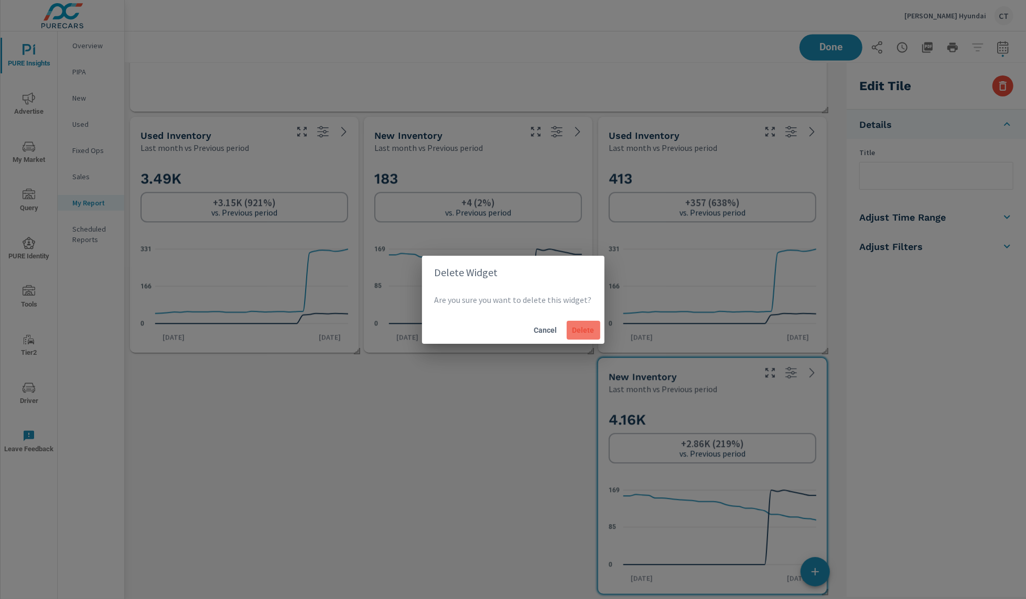
click at [586, 336] on button "Delete" at bounding box center [584, 330] width 34 height 19
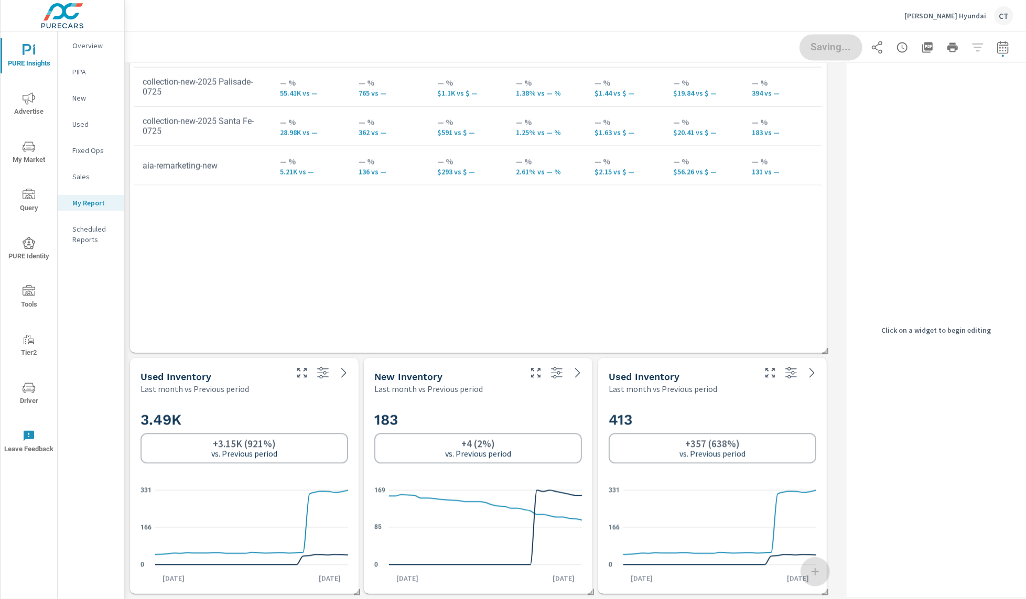
scroll to position [1640, 0]
click at [255, 430] on div "3.49K +3.15K (921%) vs. Previous period" at bounding box center [245, 437] width 208 height 53
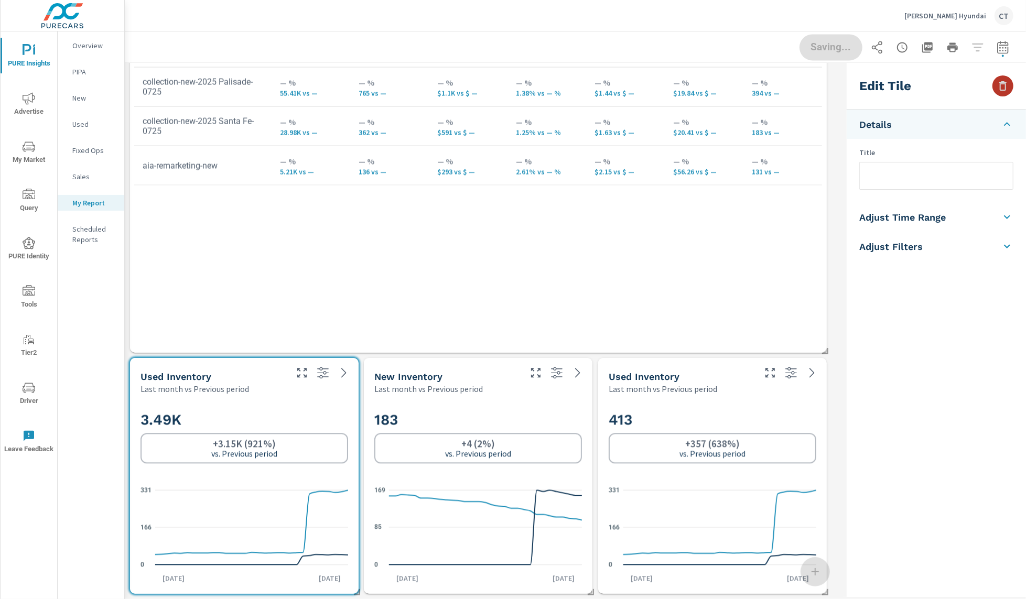
click at [1005, 81] on icon "button" at bounding box center [1003, 86] width 13 height 13
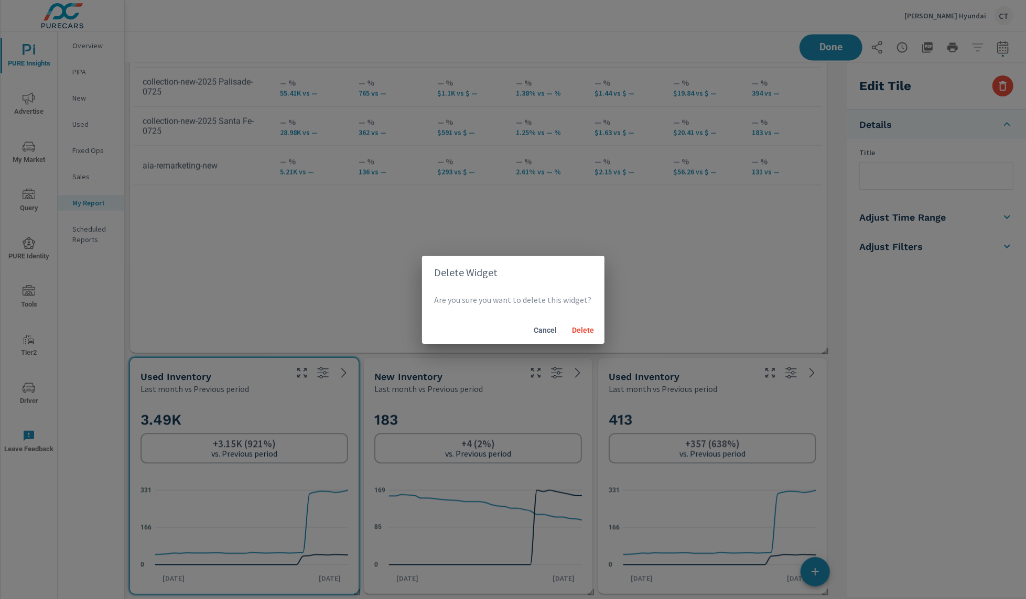
click at [559, 327] on button "Cancel" at bounding box center [546, 330] width 34 height 19
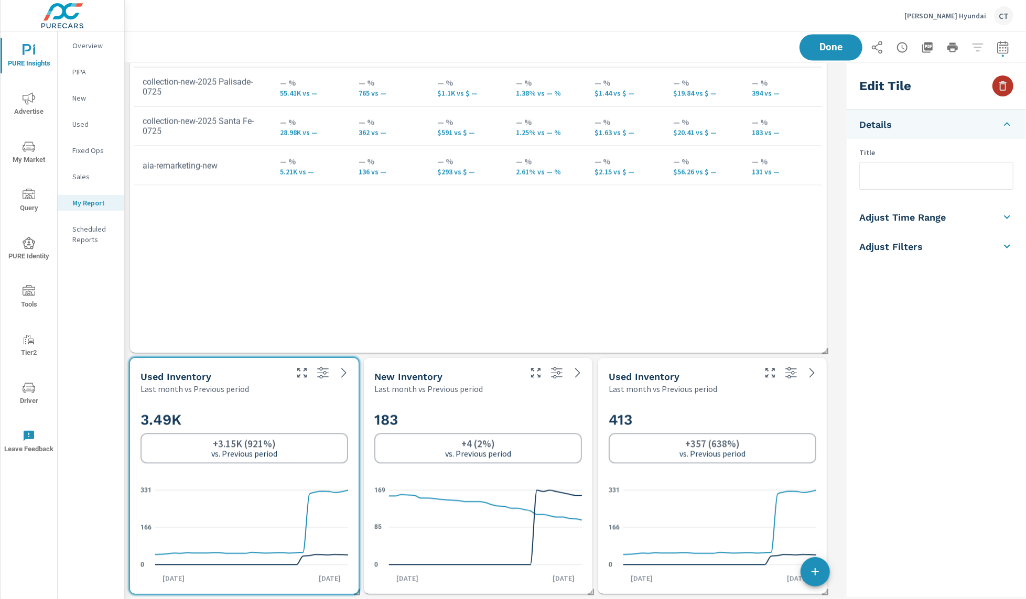
click at [1004, 86] on icon "button" at bounding box center [1003, 86] width 13 height 13
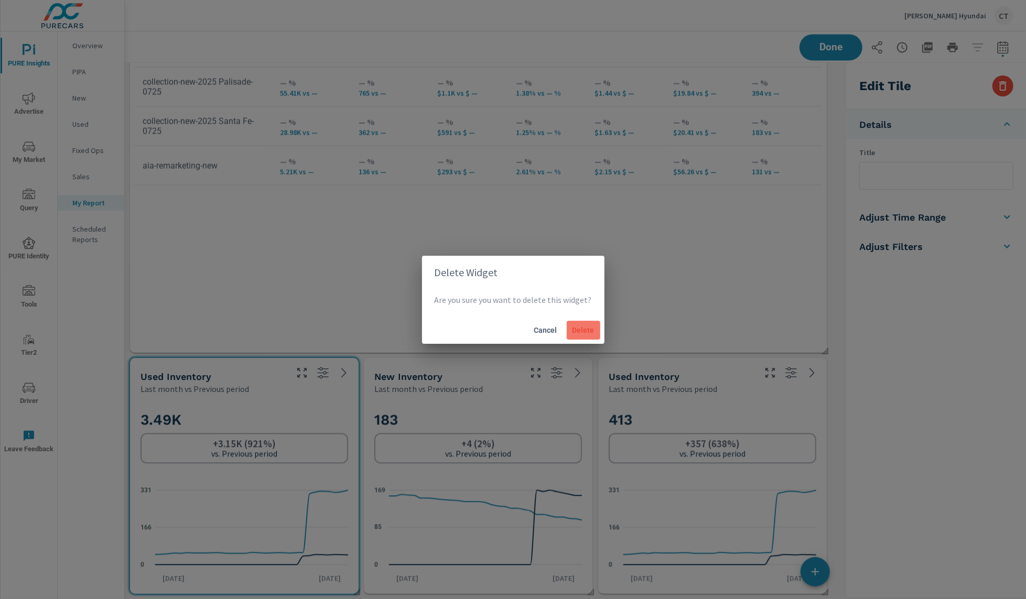
click at [591, 323] on button "Delete" at bounding box center [584, 330] width 34 height 19
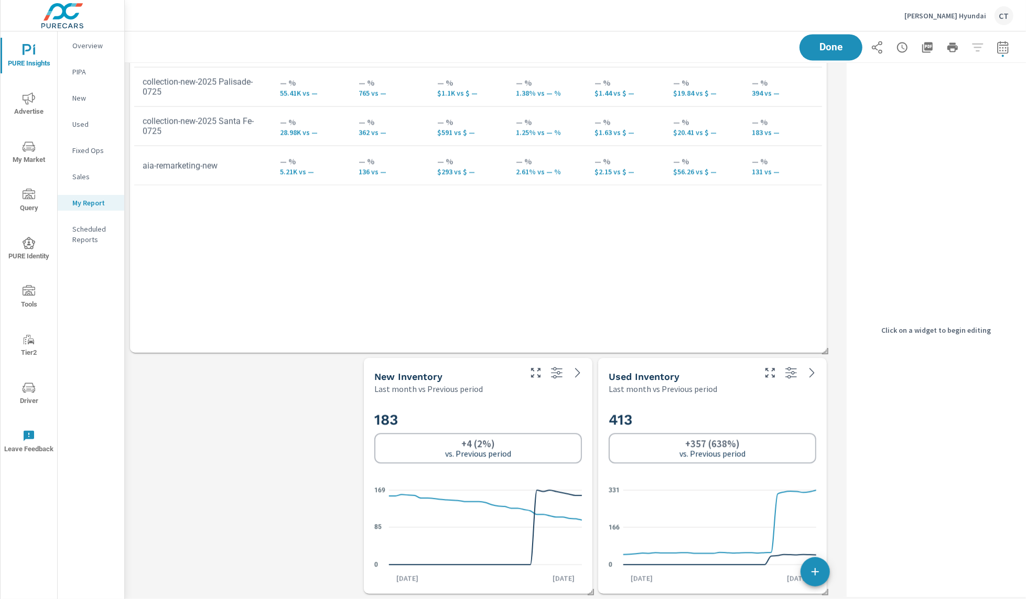
click at [832, 26] on div "[PERSON_NAME] Hyundai CT" at bounding box center [575, 15] width 876 height 31
click at [831, 37] on button "Done" at bounding box center [831, 47] width 65 height 27
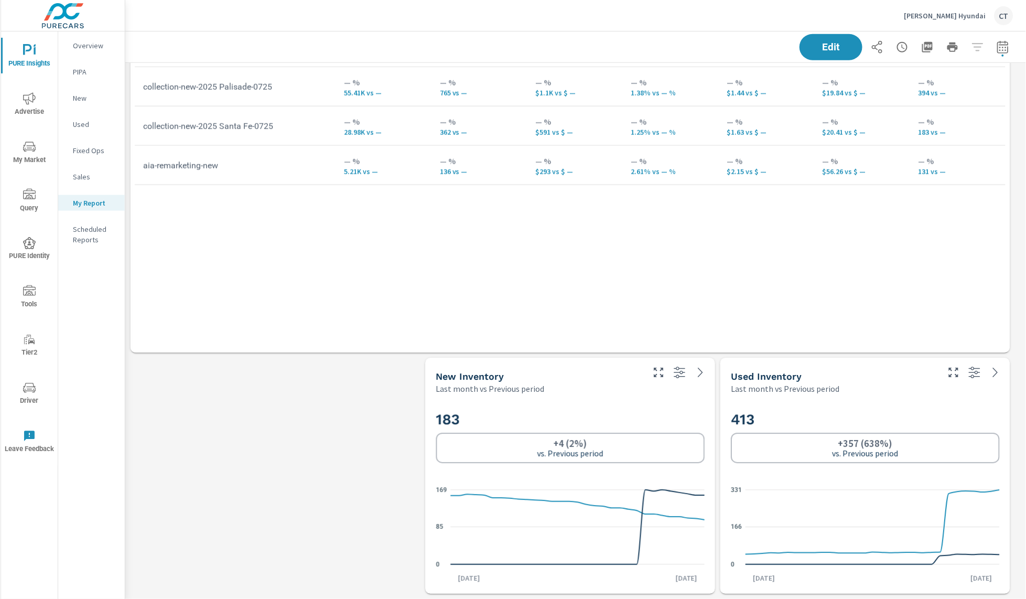
scroll to position [2197, 913]
click at [33, 103] on icon "nav menu" at bounding box center [29, 98] width 13 height 13
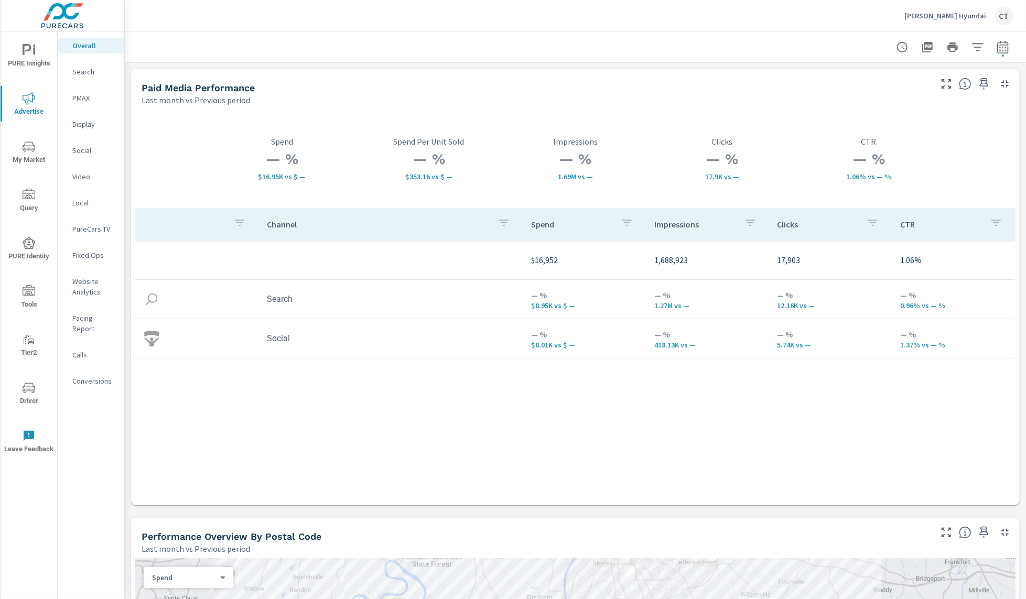
click at [92, 293] on p "Website Analytics" at bounding box center [94, 286] width 44 height 21
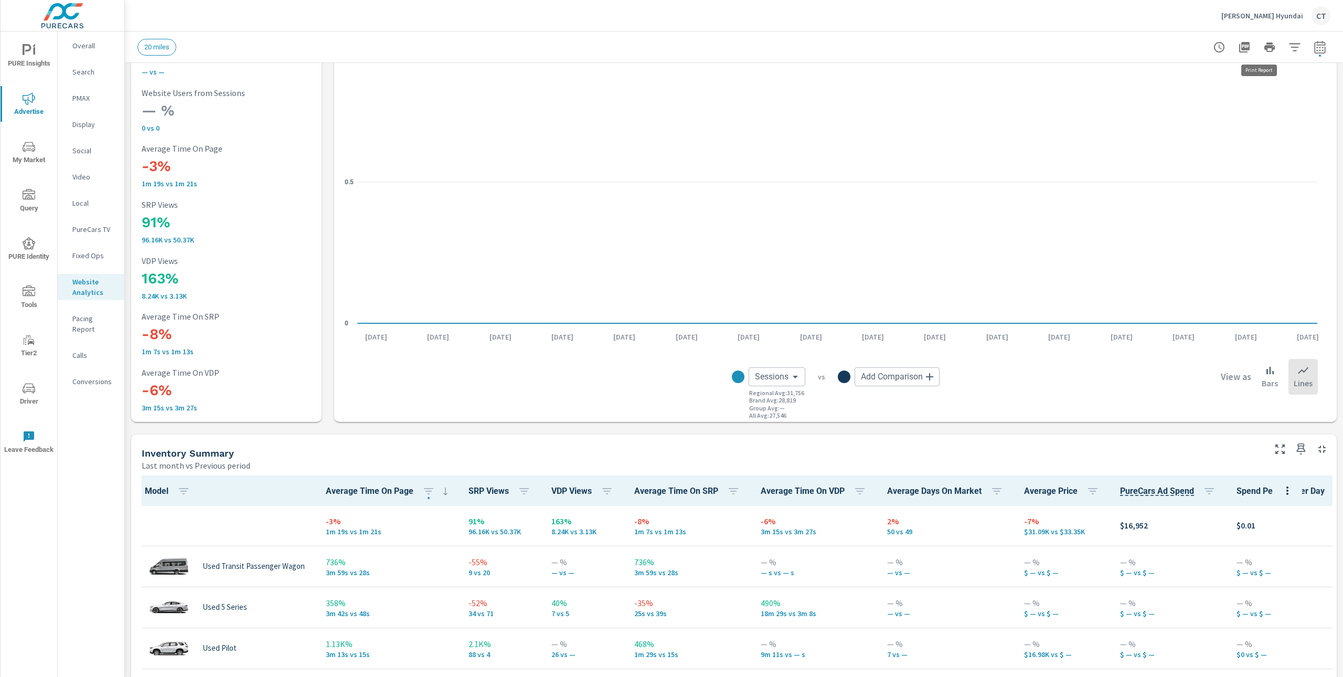
scroll to position [83, 0]
click at [1288, 46] on icon "button" at bounding box center [1294, 47] width 13 height 13
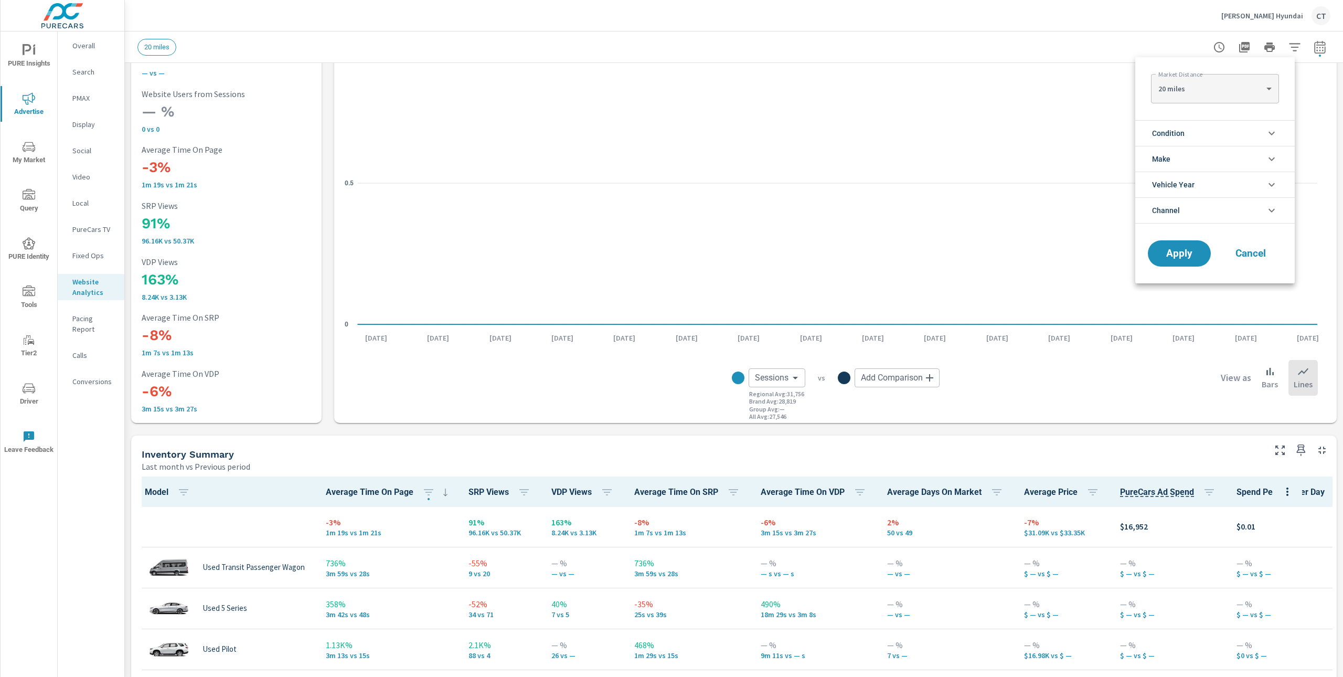
click at [1207, 208] on li "Channel" at bounding box center [1214, 210] width 159 height 26
click at [1209, 206] on li "Channel" at bounding box center [1214, 210] width 159 height 26
click at [1247, 257] on span "Cancel" at bounding box center [1250, 253] width 42 height 9
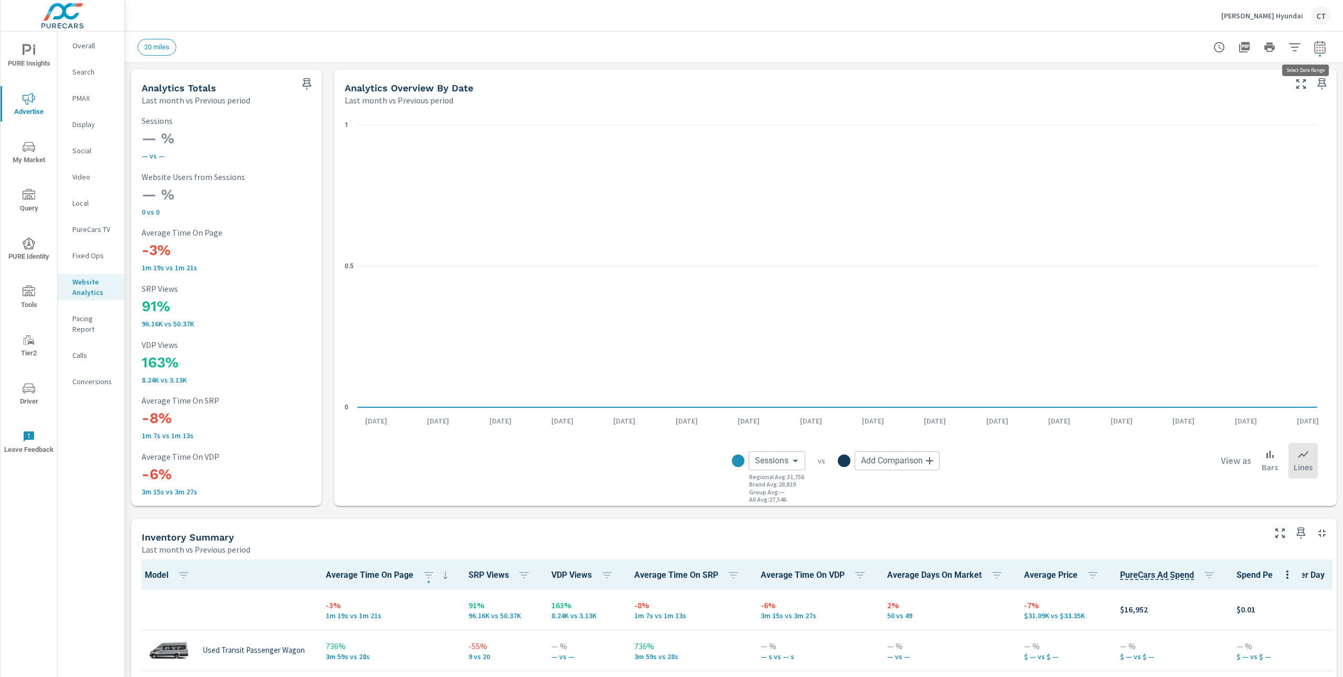
click at [1313, 47] on icon "button" at bounding box center [1319, 47] width 13 height 13
select select "Last month"
select select "Previous period"
click at [1242, 87] on select "Custom Yesterday Last week Last 7 days Last 14 days Last 30 days Last 45 days L…" at bounding box center [1225, 90] width 105 height 21
select select "Month to date"
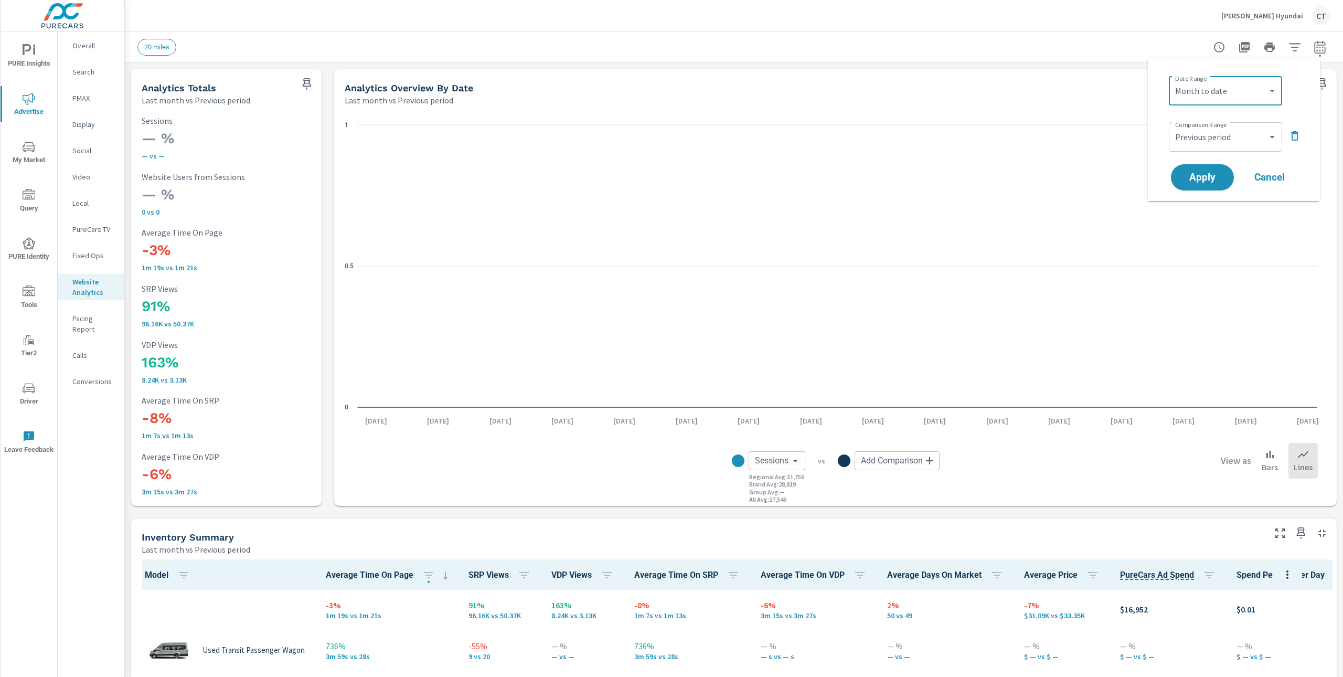
click at [1258, 187] on button "Cancel" at bounding box center [1269, 177] width 63 height 26
click at [506, 41] on div "20 miles" at bounding box center [660, 47] width 1046 height 17
click at [288, 45] on div "20 miles" at bounding box center [660, 47] width 1046 height 17
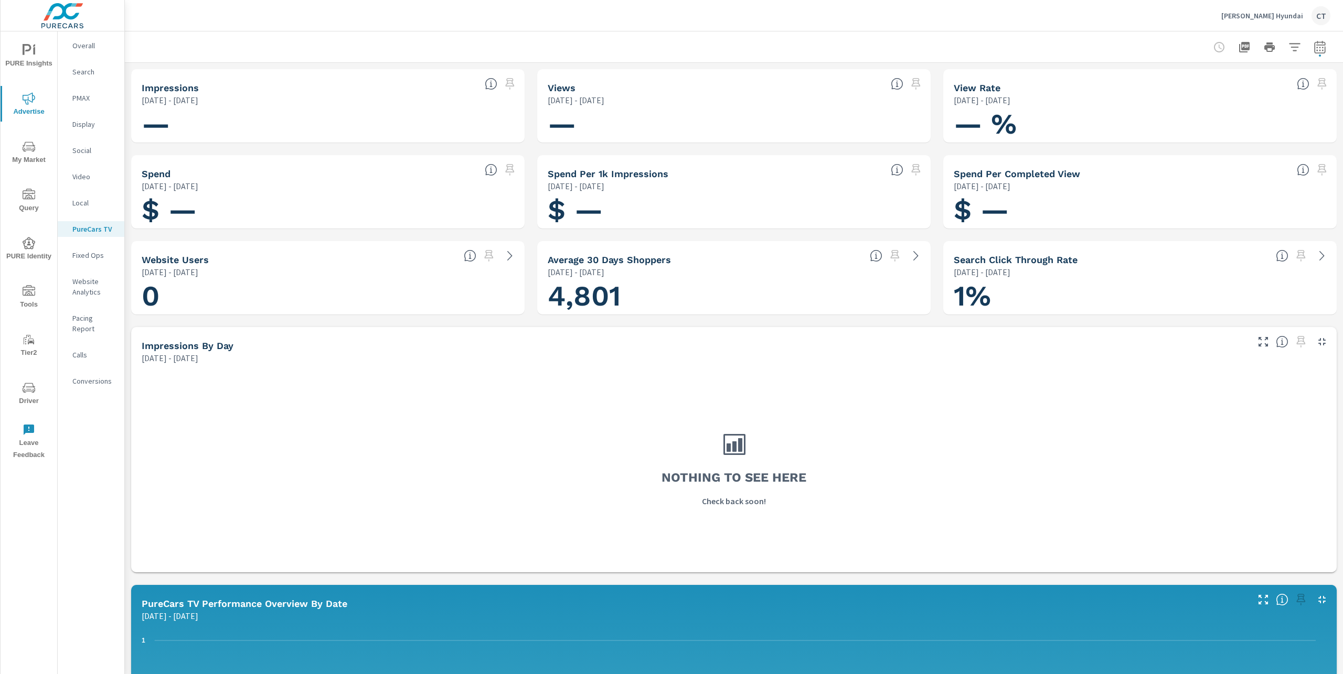
click at [1326, 46] on div at bounding box center [734, 46] width 1218 height 31
click at [1290, 41] on icon "button" at bounding box center [1294, 47] width 13 height 13
click at [1307, 44] on div at bounding box center [671, 337] width 1343 height 674
click at [1313, 47] on icon "button" at bounding box center [1319, 47] width 13 height 13
click at [1241, 85] on select "Custom [DATE] Last week Last 7 days Last 14 days Last 30 days Last 45 days Last…" at bounding box center [1224, 90] width 113 height 21
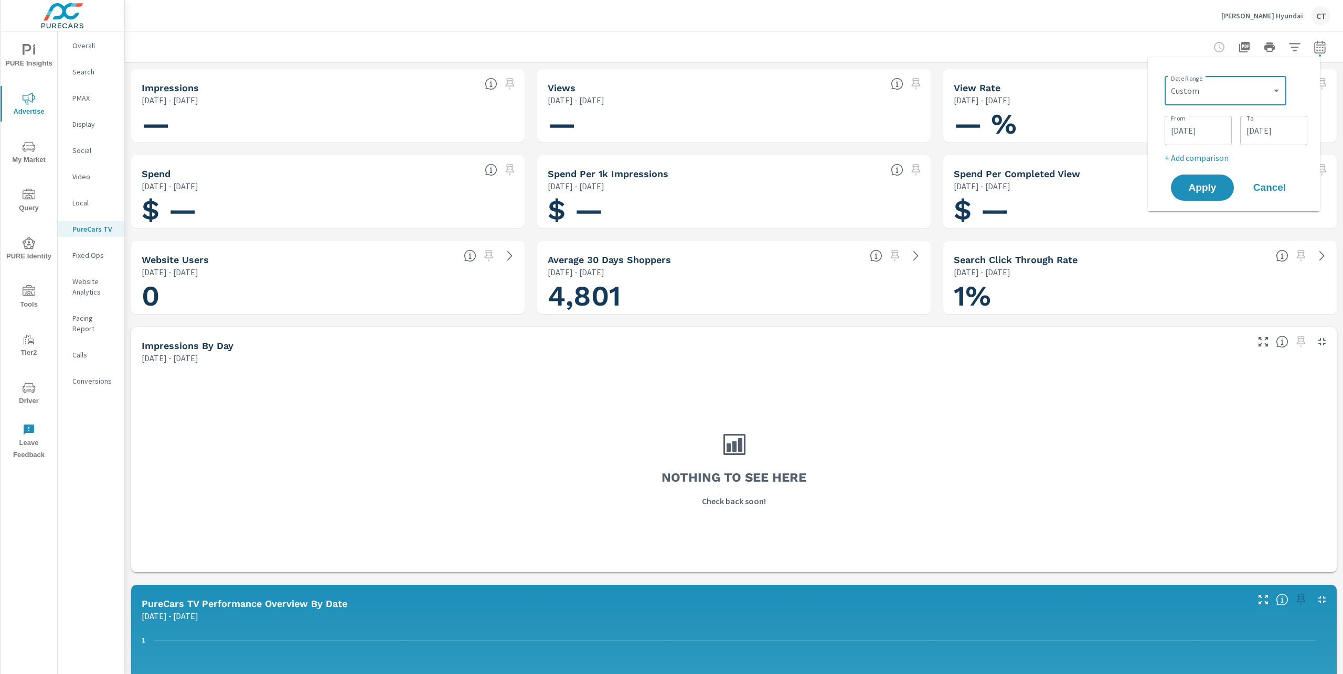
click at [1230, 159] on p "+ Add comparison" at bounding box center [1235, 158] width 143 height 13
select select "Previous period"
click at [1215, 127] on input "[DATE]" at bounding box center [1197, 130] width 59 height 21
click at [1234, 79] on div "Custom Yesterday Last week Last 7 days Last 14 days Last 30 days Last 45 days L…" at bounding box center [1225, 90] width 122 height 29
click at [1231, 86] on select "Custom [DATE] Last week Last 7 days Last 14 days Last 30 days Last 45 days Last…" at bounding box center [1224, 90] width 113 height 21
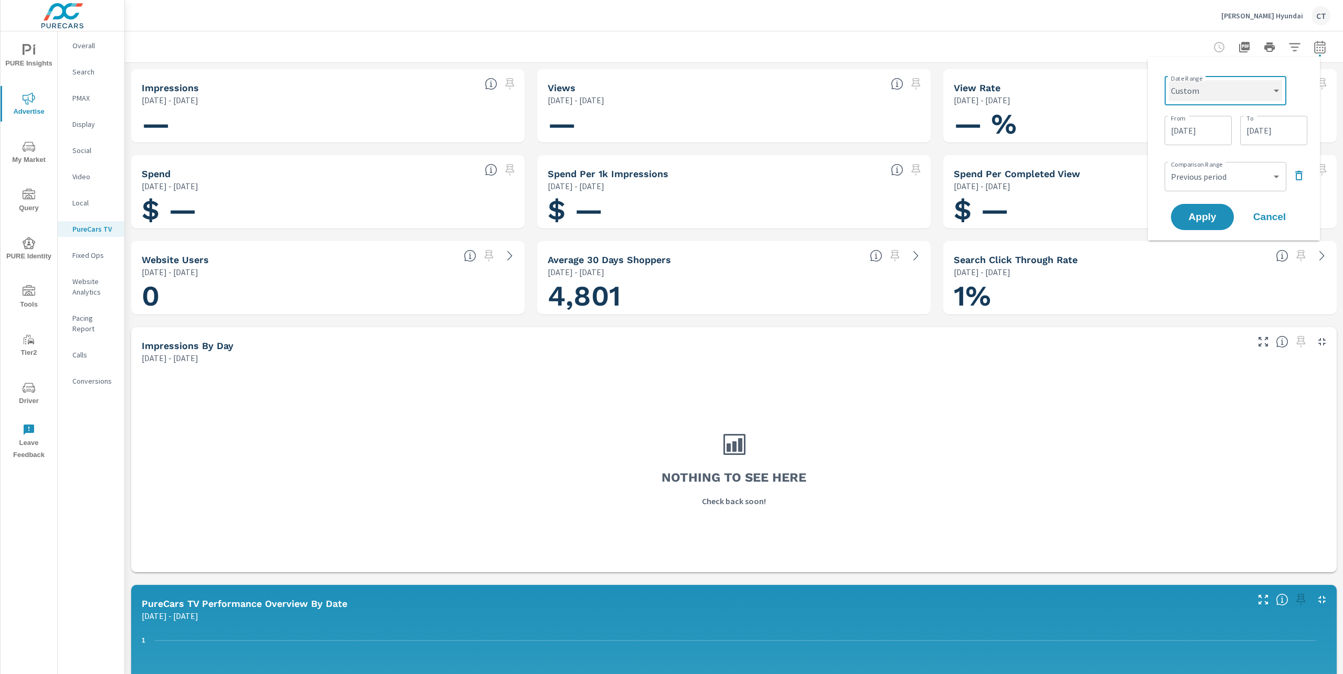
select select "Month to date"
click at [1214, 176] on span "Apply" at bounding box center [1201, 178] width 43 height 10
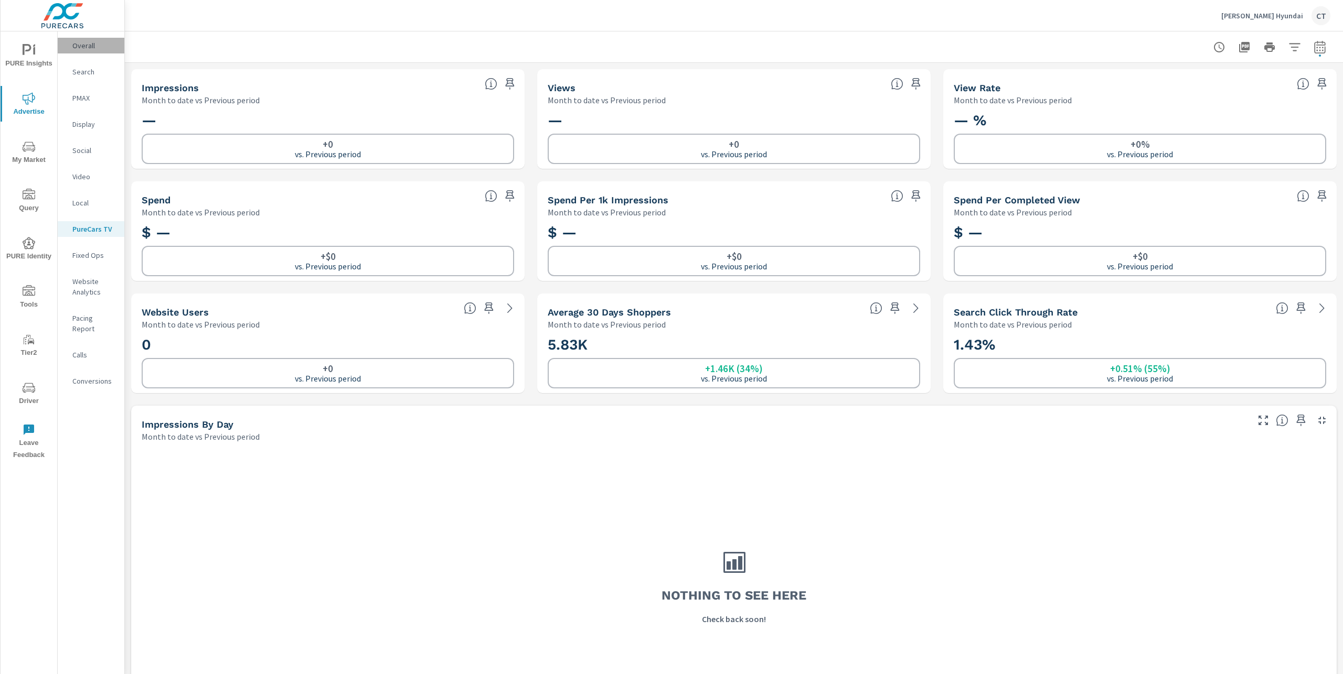
click at [96, 49] on p "Overall" at bounding box center [94, 45] width 44 height 10
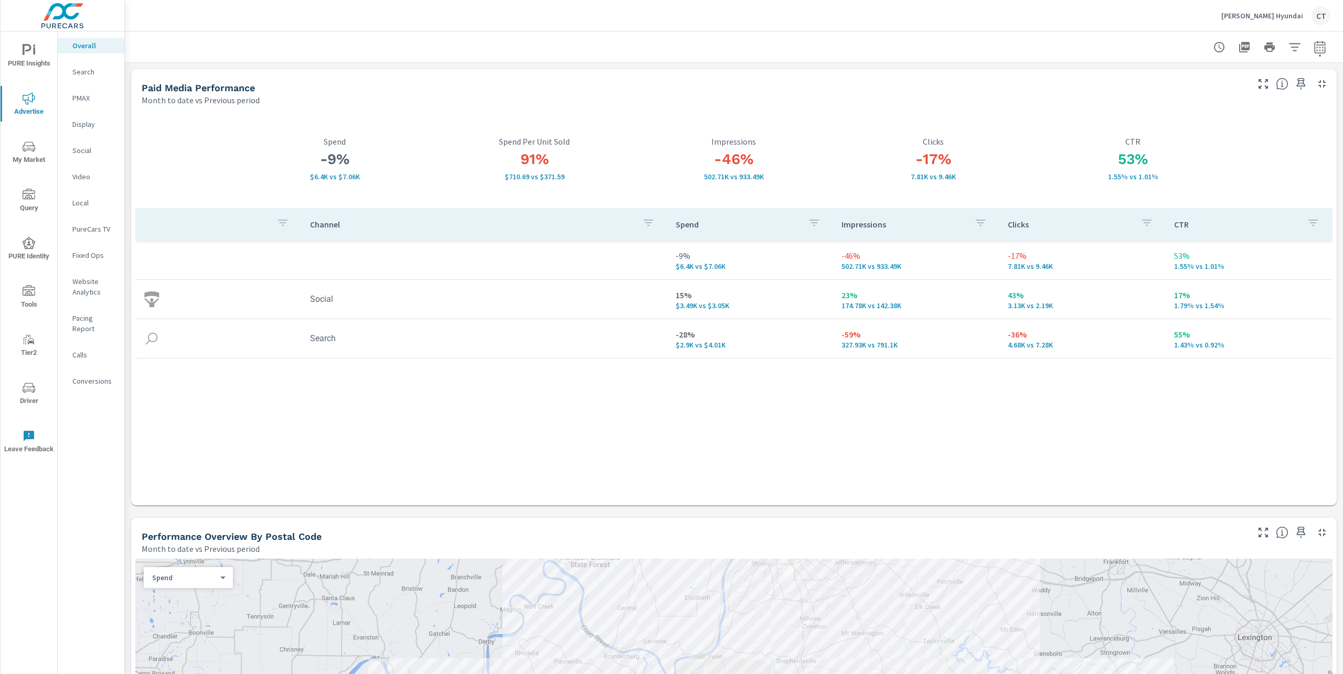
click at [1288, 45] on icon "button" at bounding box center [1294, 47] width 13 height 13
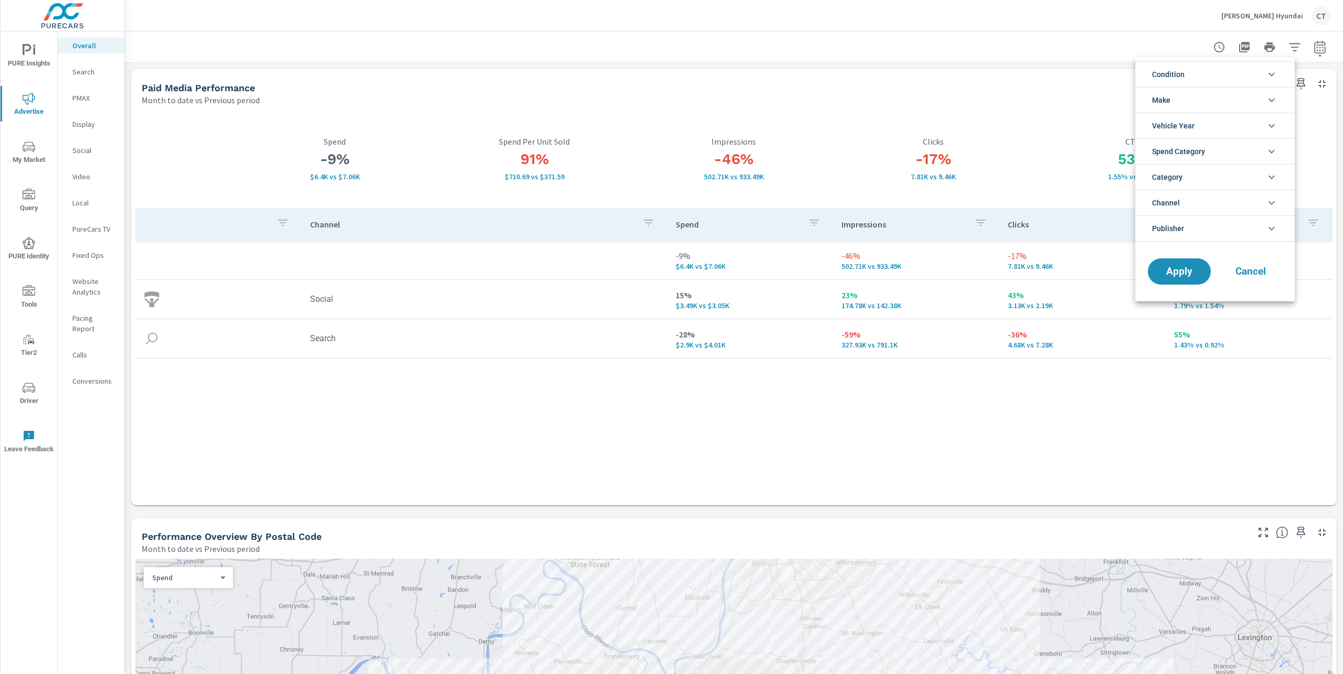
click at [1304, 52] on div at bounding box center [671, 337] width 1343 height 674
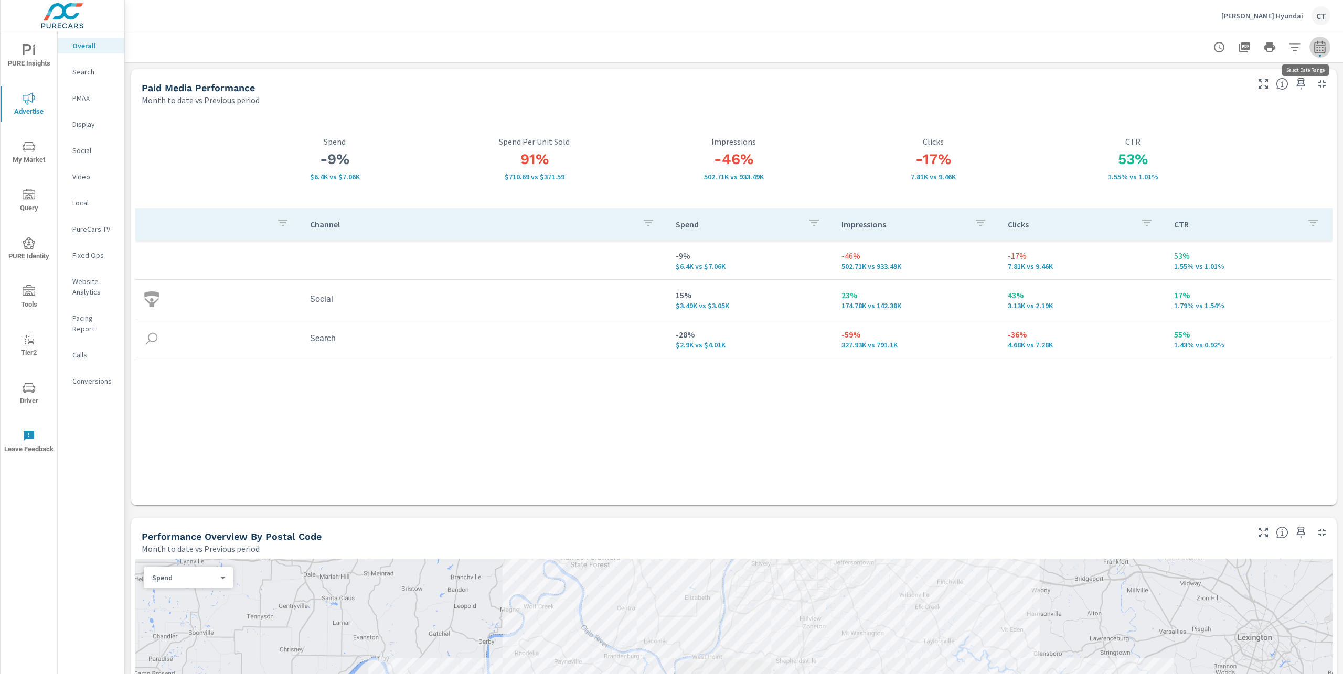
click at [1314, 42] on icon "button" at bounding box center [1319, 46] width 11 height 13
select select "Month to date"
click at [1237, 136] on select "Custom Previous period Previous month Previous year" at bounding box center [1225, 136] width 105 height 21
select select "Previous month"
click at [1206, 169] on button "Apply" at bounding box center [1201, 177] width 65 height 27
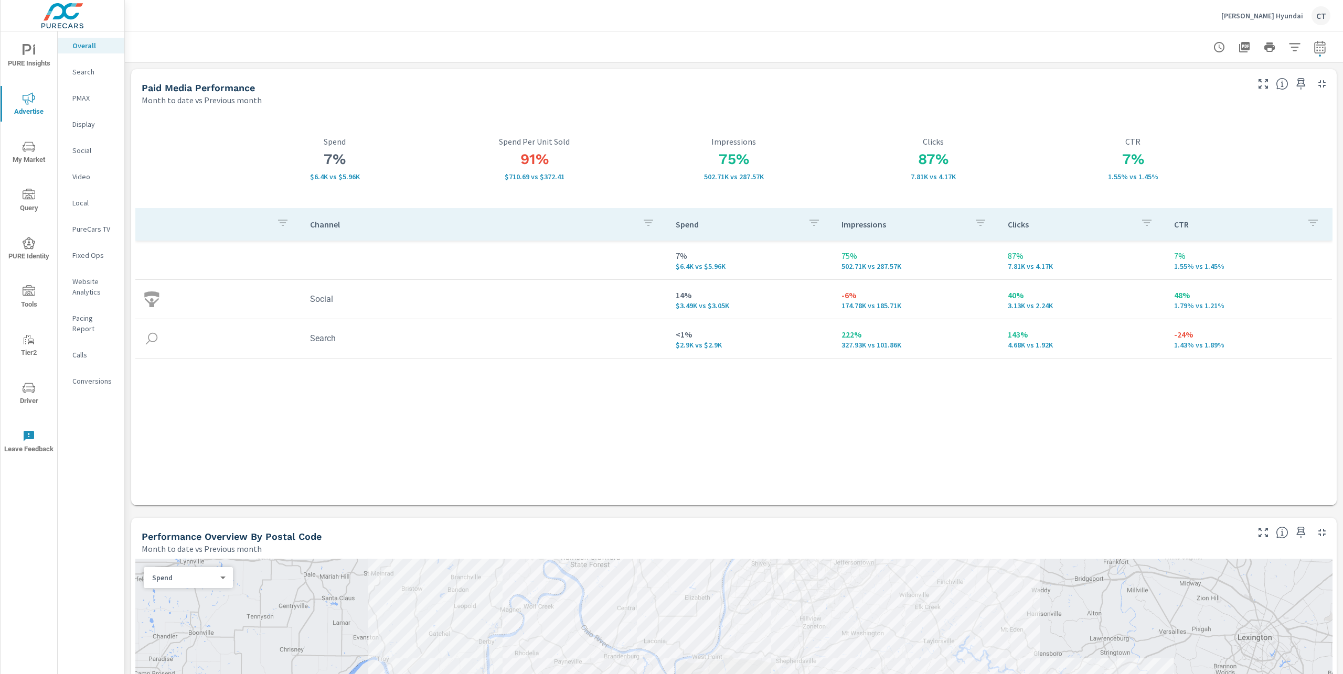
click at [671, 85] on div "Paid Media Performance" at bounding box center [694, 88] width 1104 height 12
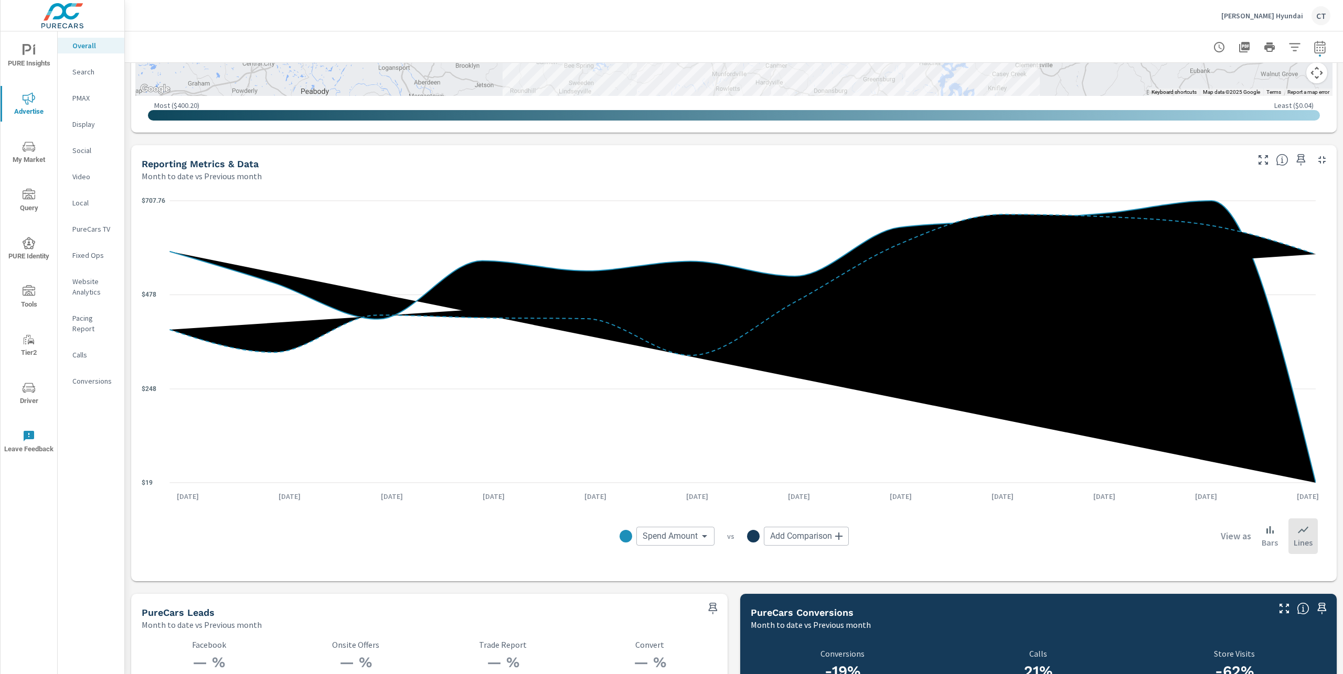
scroll to position [1296, 0]
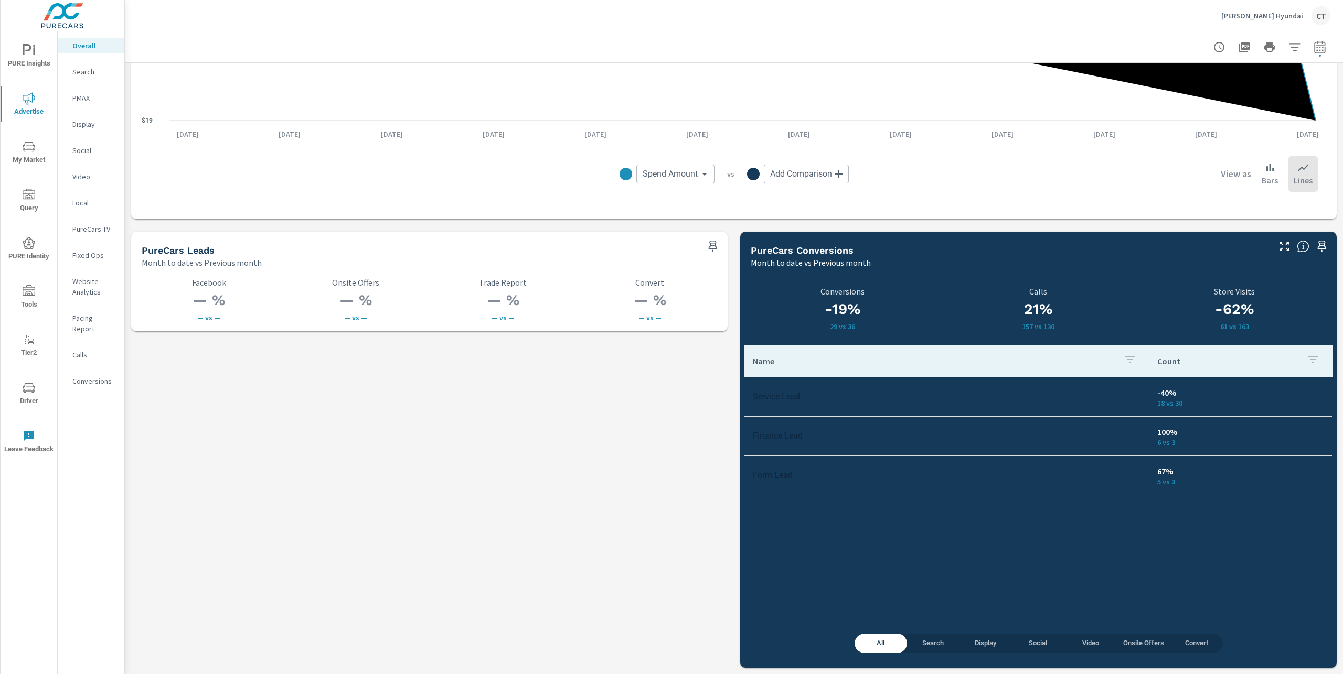
click at [93, 304] on nav "Overall Search PMAX Display Social Video Local PureCars TV Fixed Ops Website An…" at bounding box center [91, 217] width 67 height 372
click at [11, 55] on span "PURE Insights" at bounding box center [29, 57] width 50 height 26
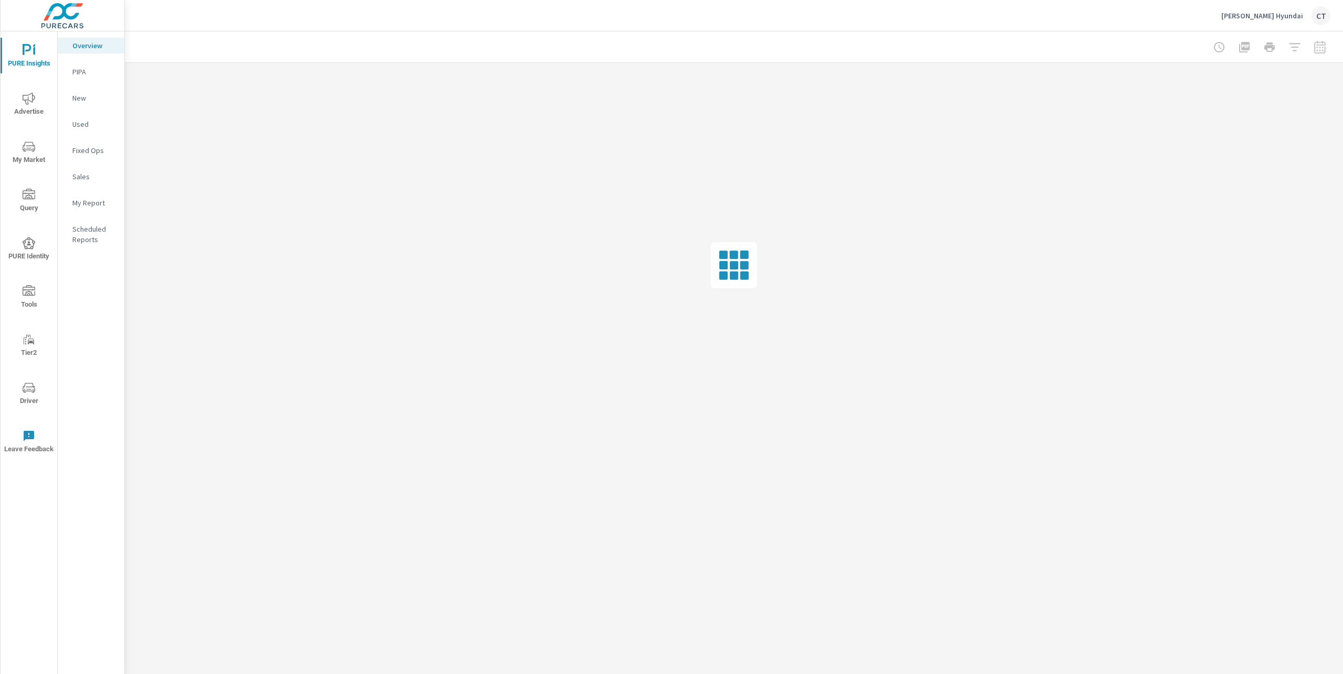
click at [100, 208] on p "My Report" at bounding box center [94, 203] width 44 height 10
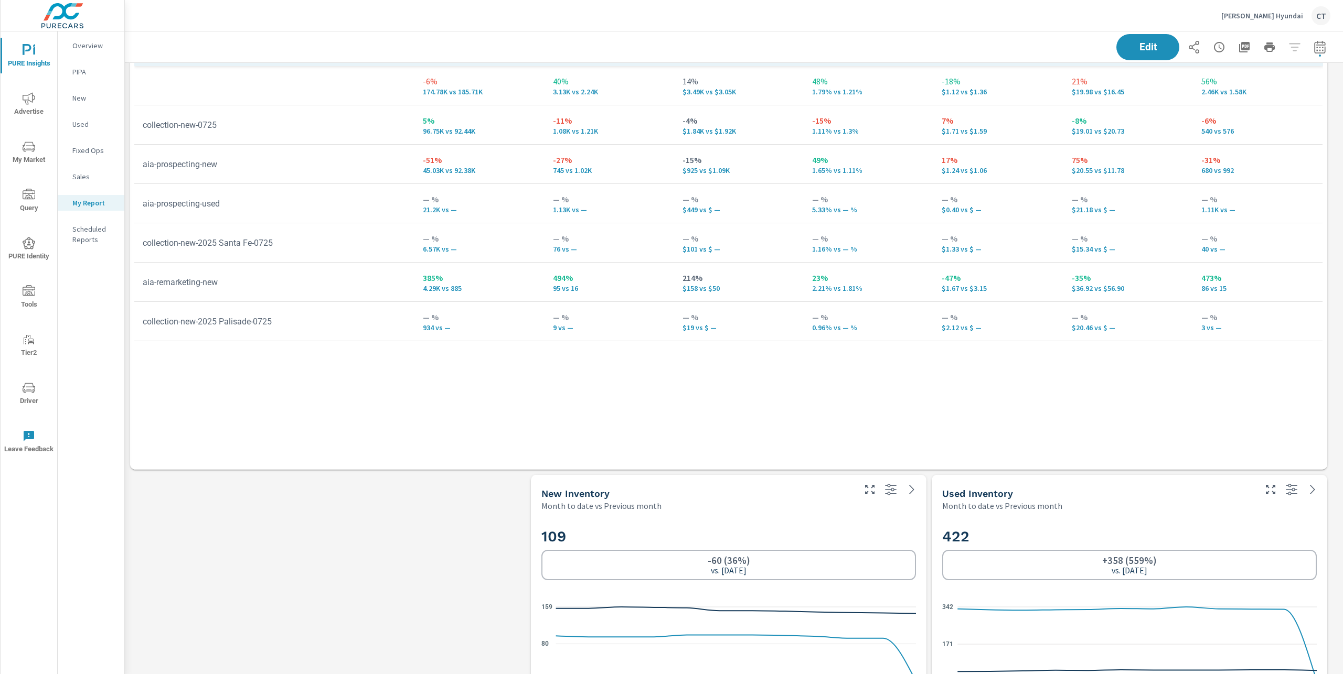
scroll to position [1565, 0]
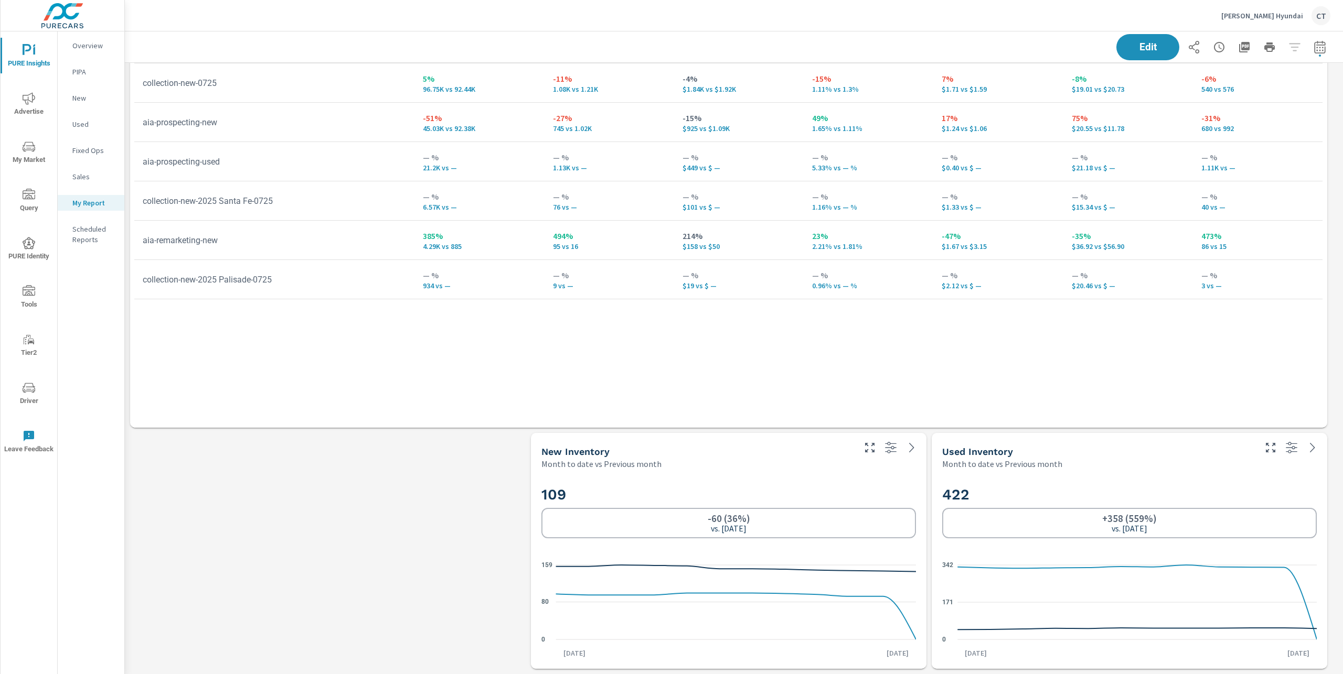
click at [34, 62] on span "PURE Insights" at bounding box center [29, 57] width 50 height 26
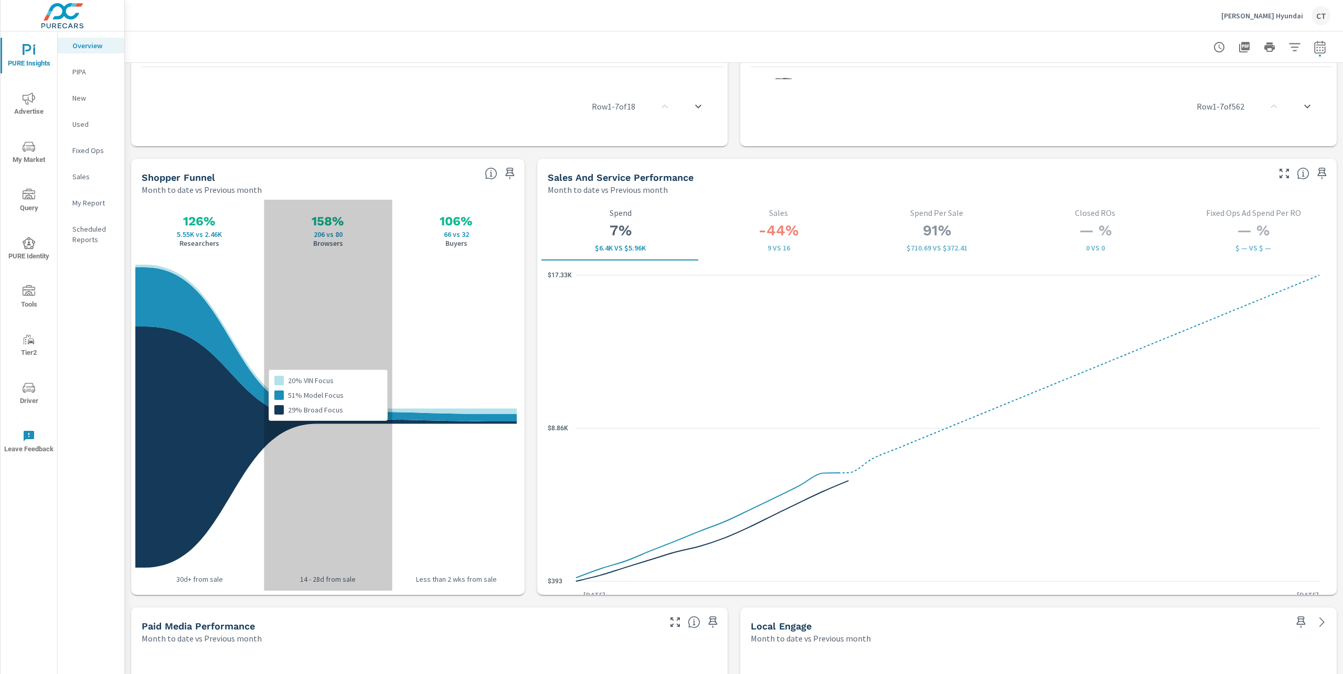
scroll to position [1242, 0]
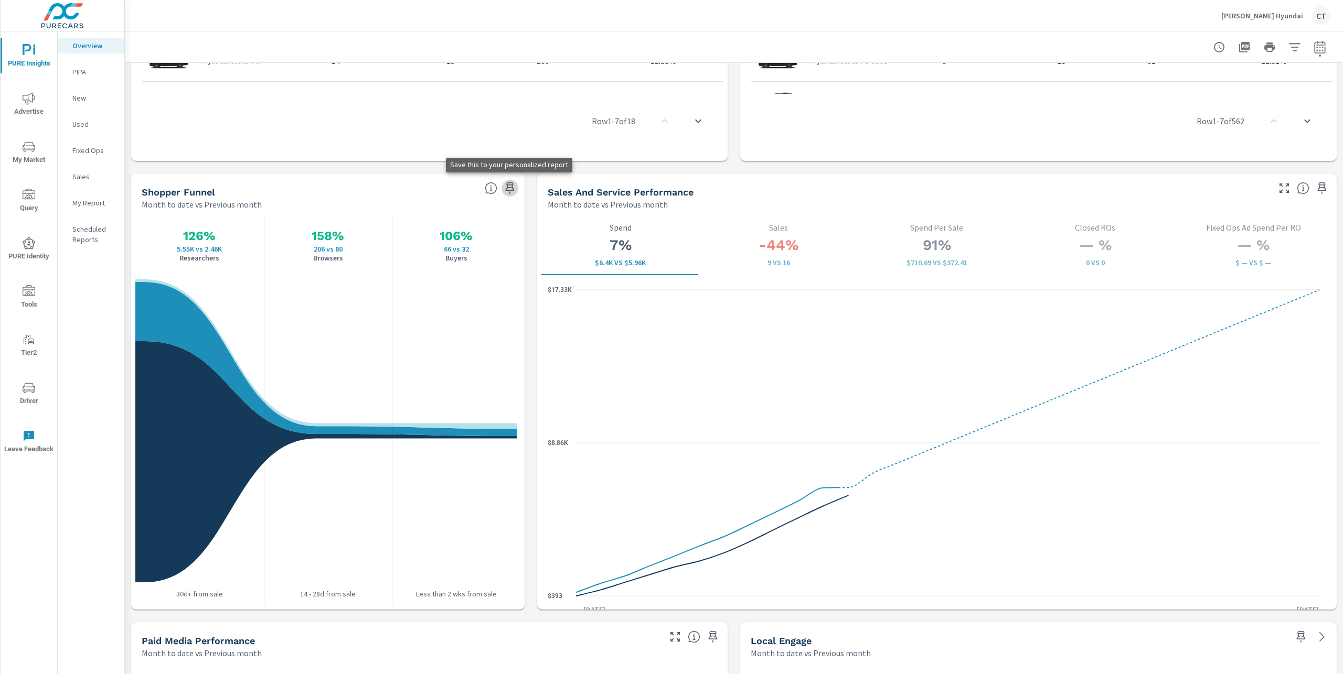
click at [511, 184] on icon "button" at bounding box center [509, 188] width 13 height 13
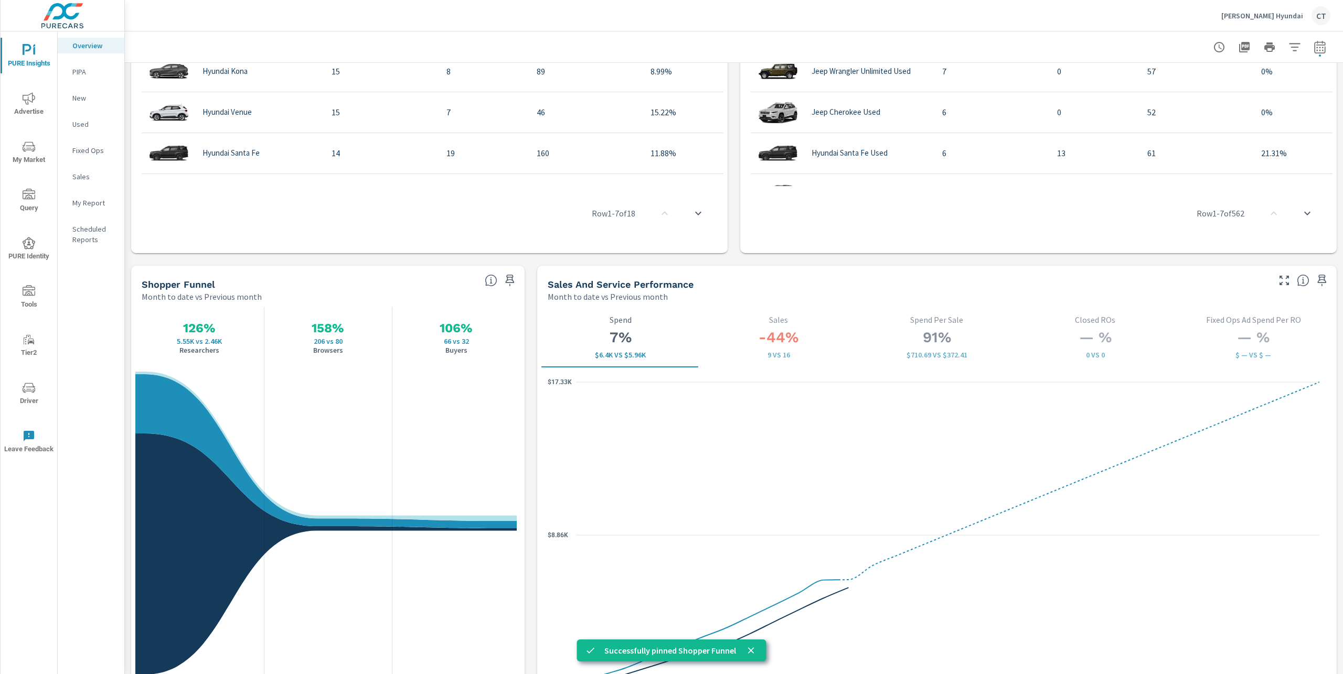
scroll to position [1157, 0]
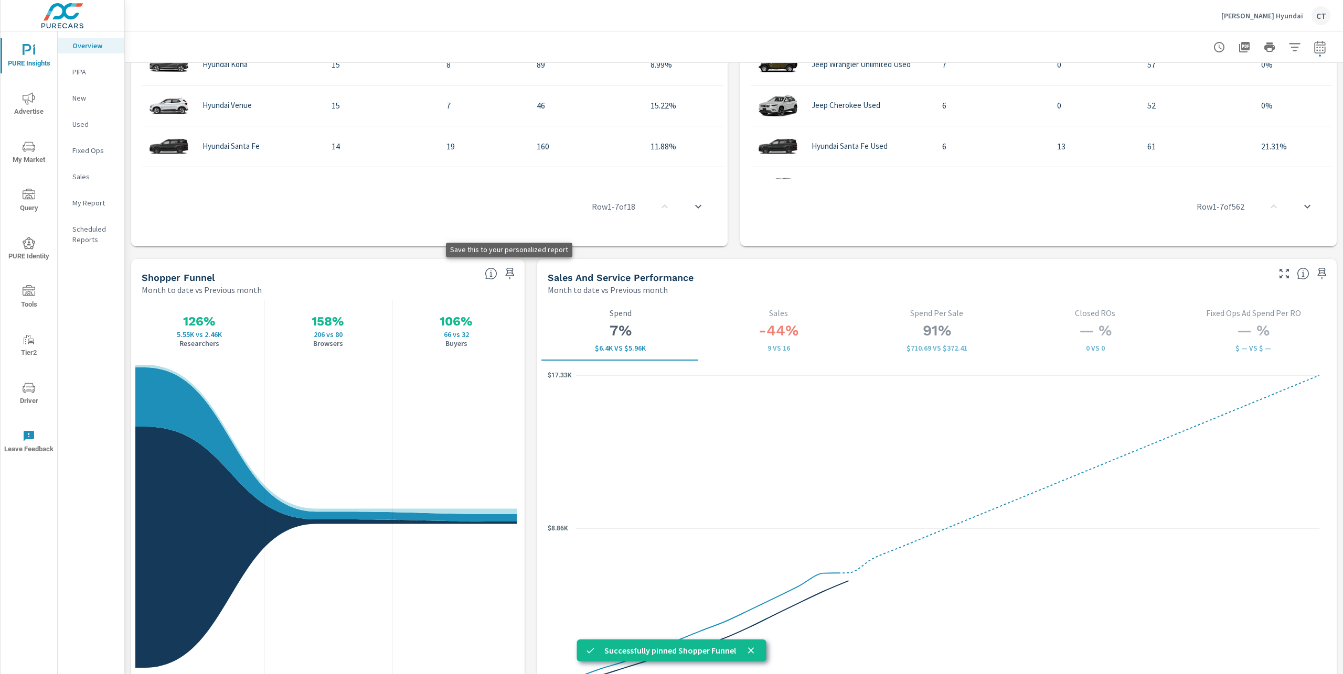
click at [505, 269] on icon "button" at bounding box center [509, 273] width 13 height 13
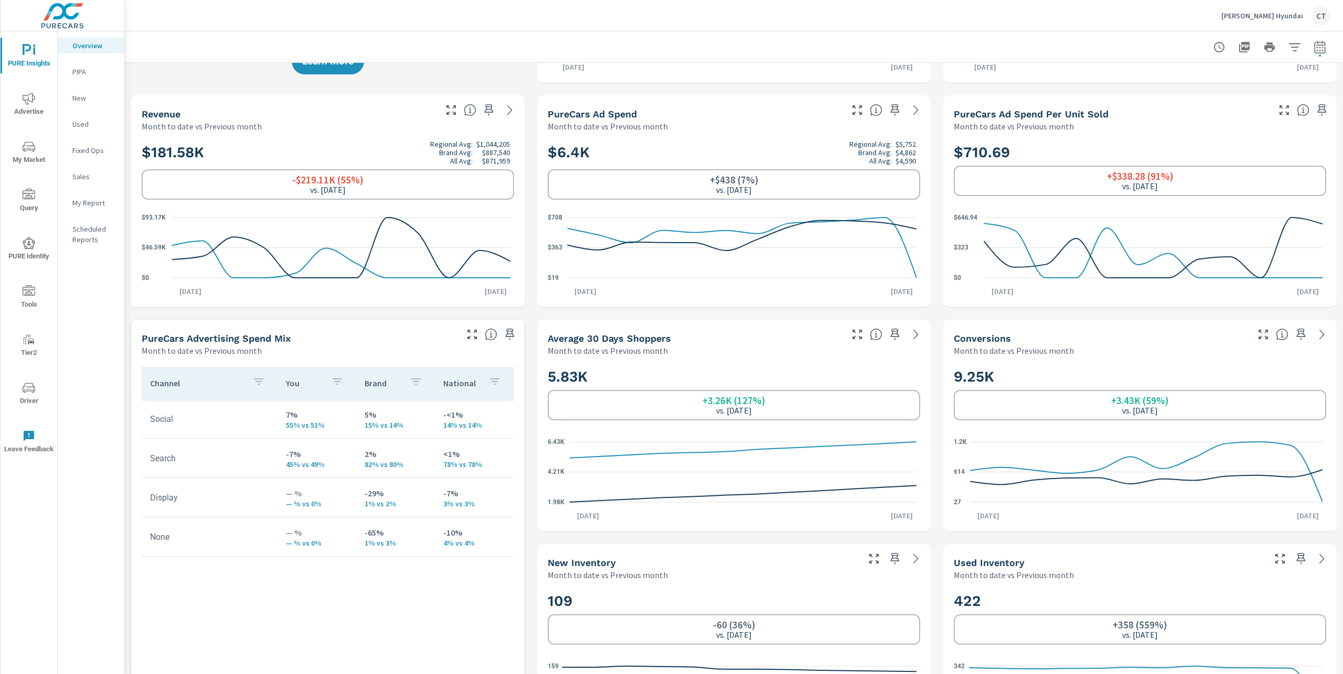
scroll to position [0, 0]
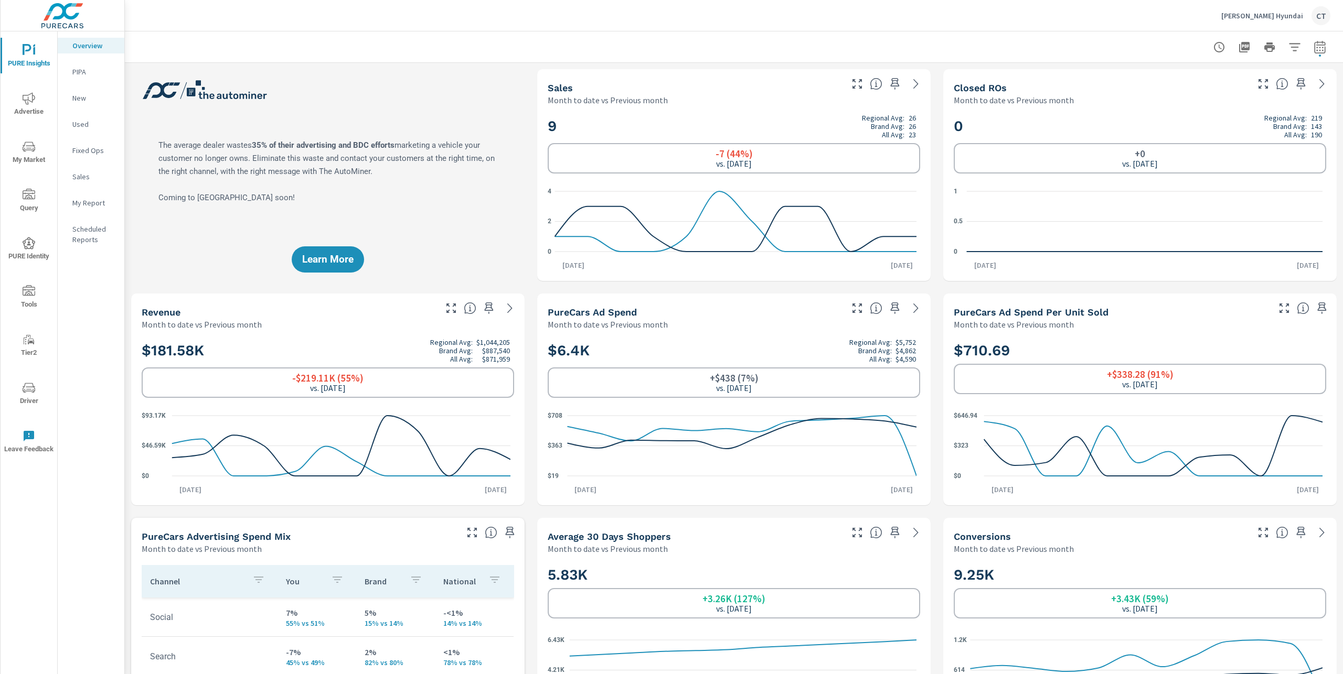
click at [93, 201] on p "My Report" at bounding box center [94, 203] width 44 height 10
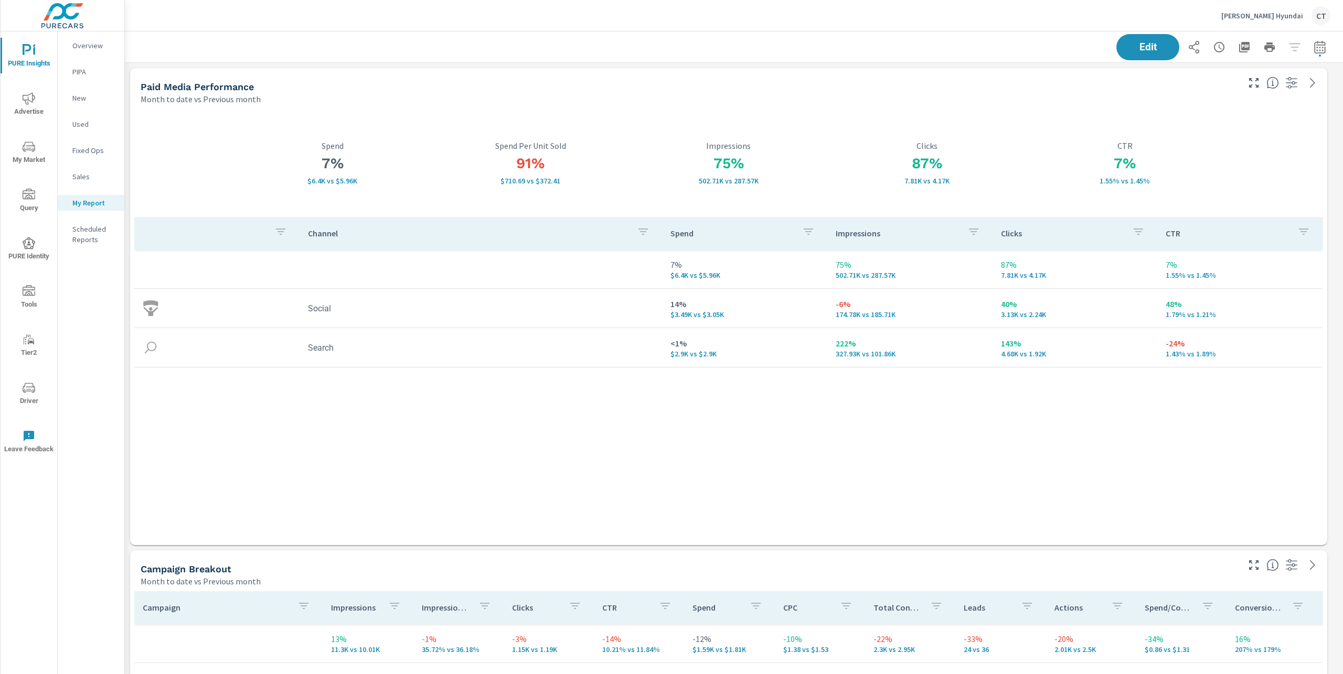
scroll to position [2681, 1229]
click at [533, 512] on div "Channel Spend Impressions Clicks CTR 7% $6.4K vs $5.96K 75% 502.71K vs 287.57K …" at bounding box center [728, 371] width 1188 height 308
click at [556, 450] on div "Channel Spend Impressions Clicks CTR 7% $6.4K vs $5.96K 75% 502.71K vs 287.57K …" at bounding box center [728, 371] width 1188 height 308
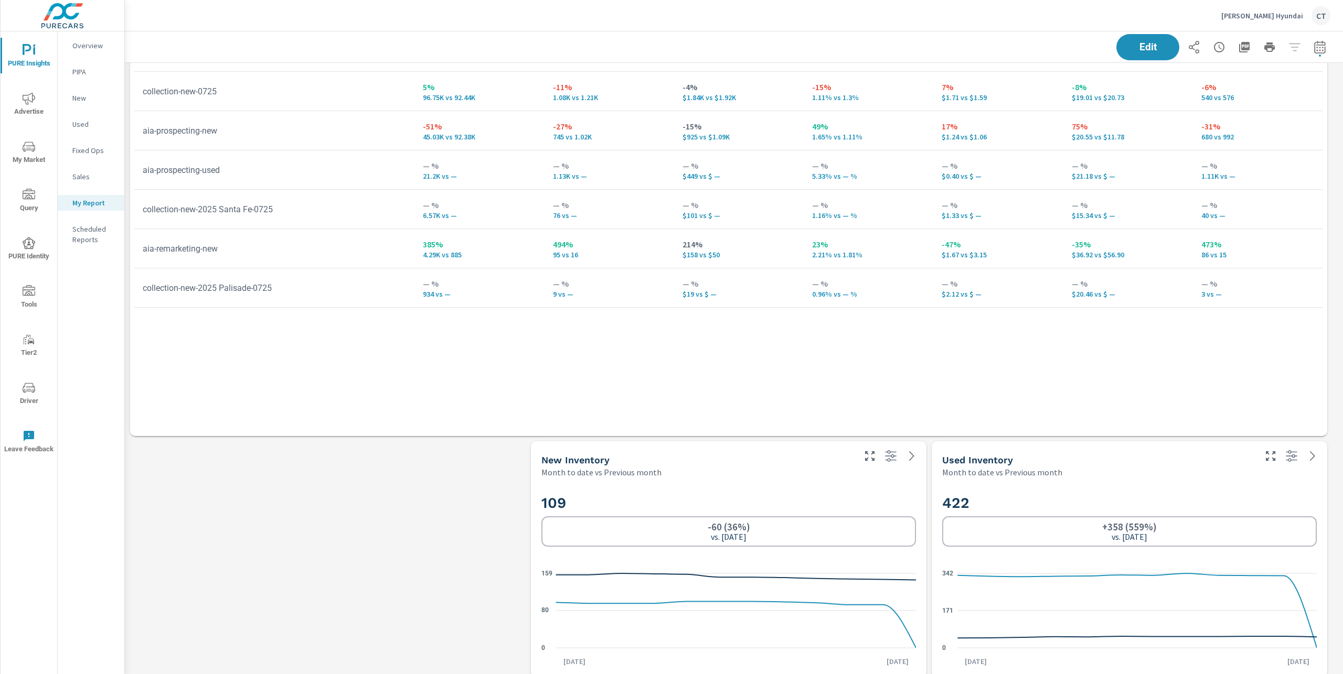
scroll to position [2047, 0]
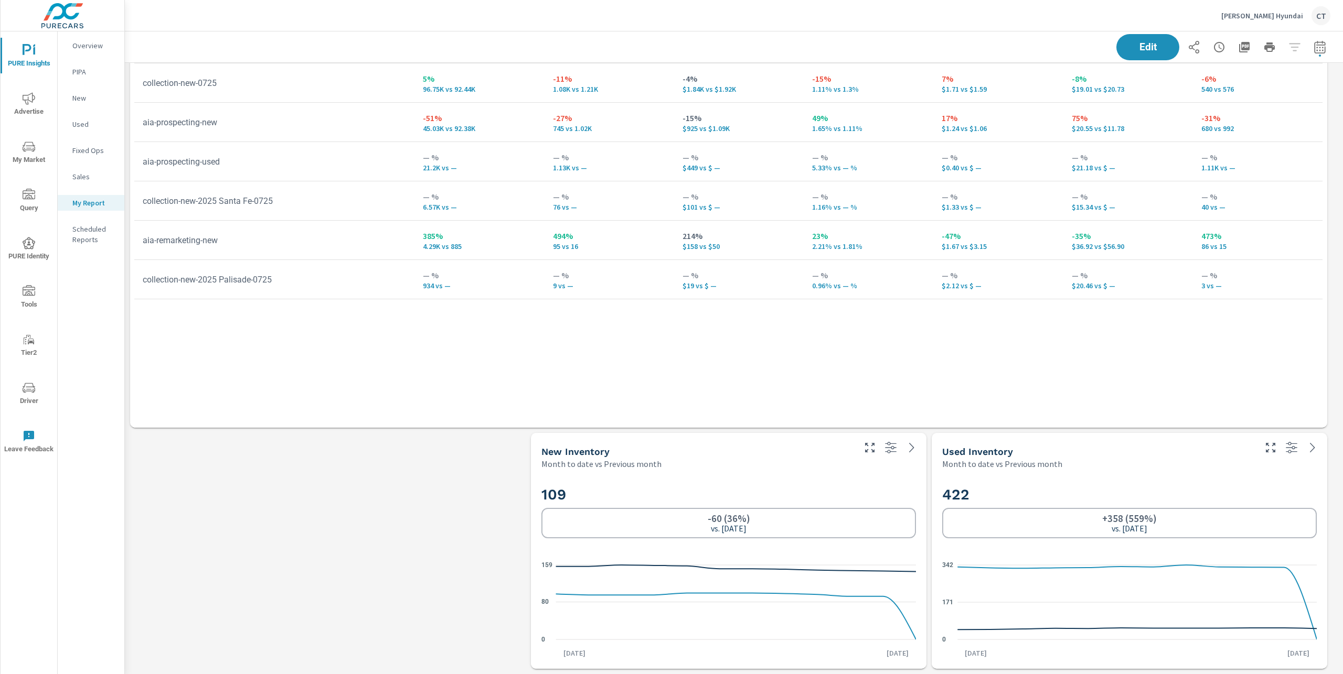
click at [116, 43] on div "Overview" at bounding box center [91, 46] width 67 height 16
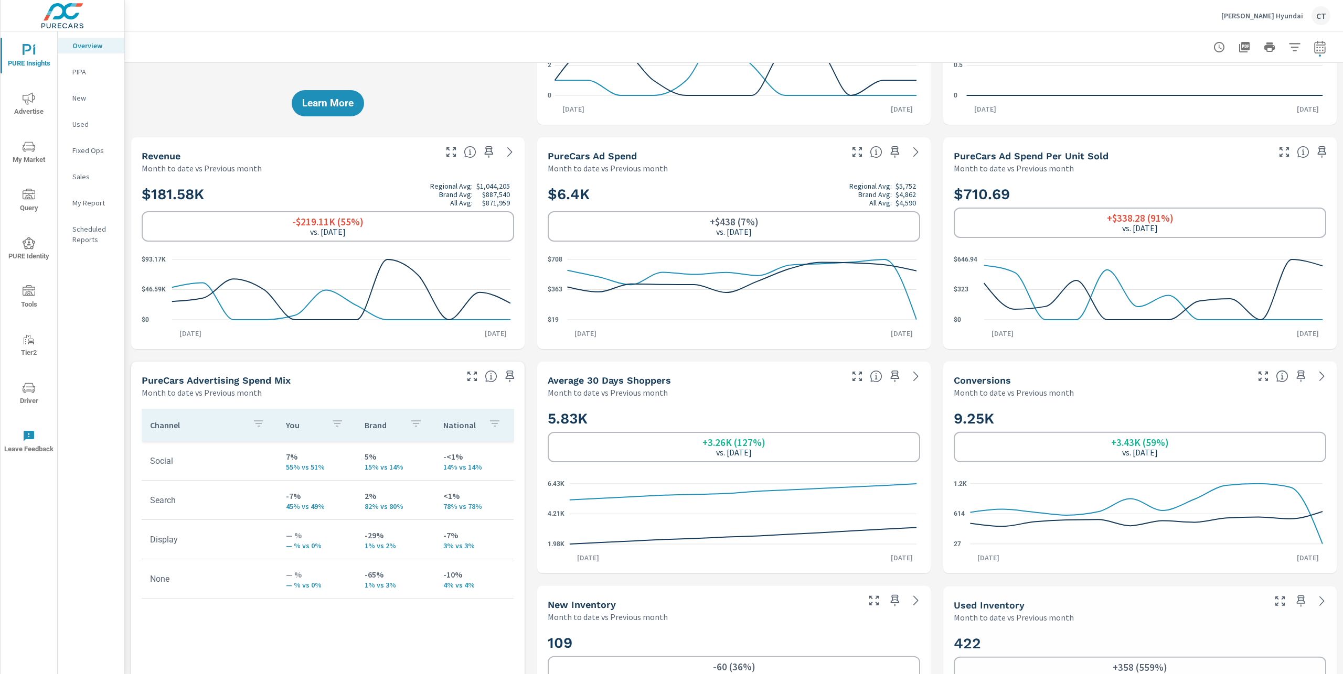
scroll to position [162, 0]
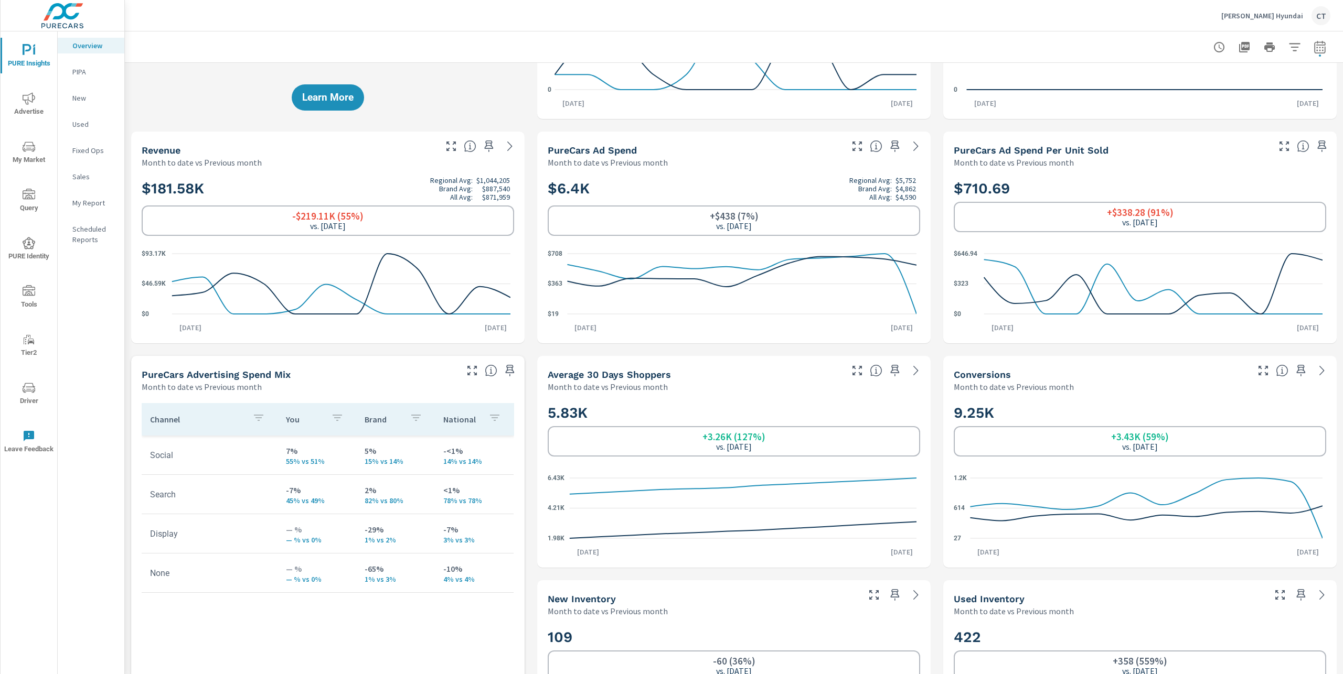
click at [101, 93] on p "New" at bounding box center [94, 98] width 44 height 10
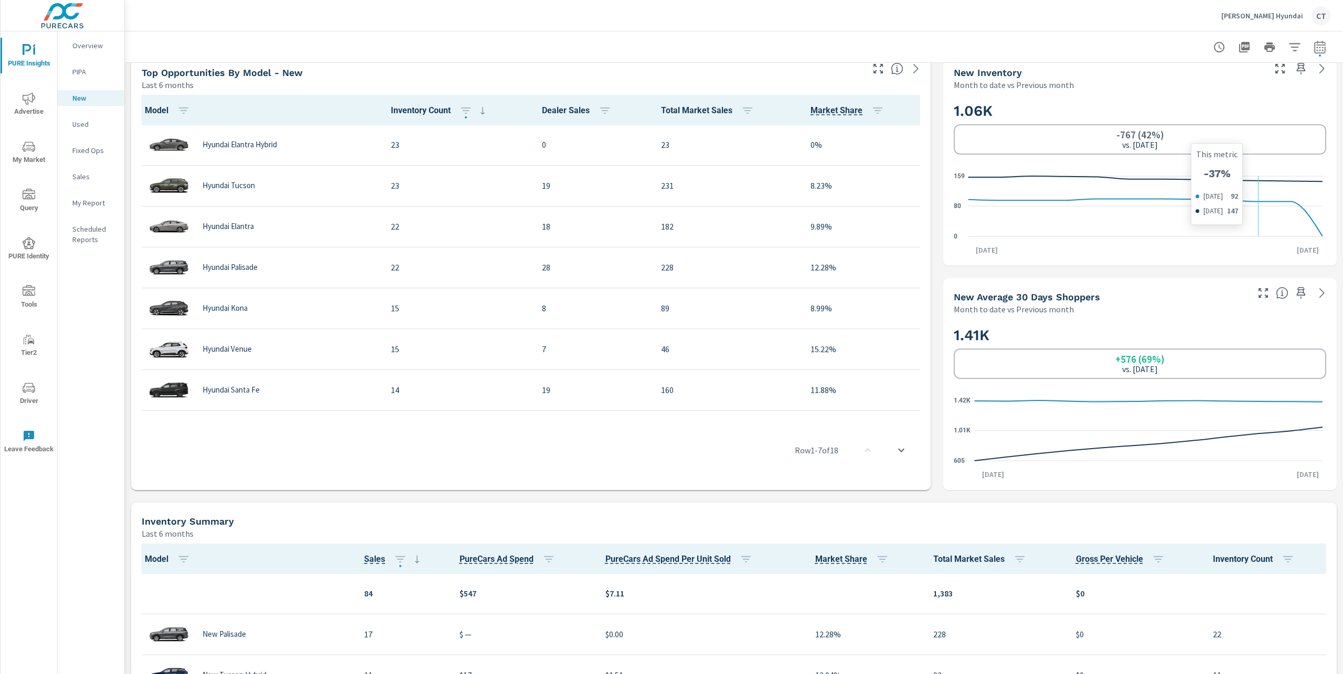
scroll to position [475, 0]
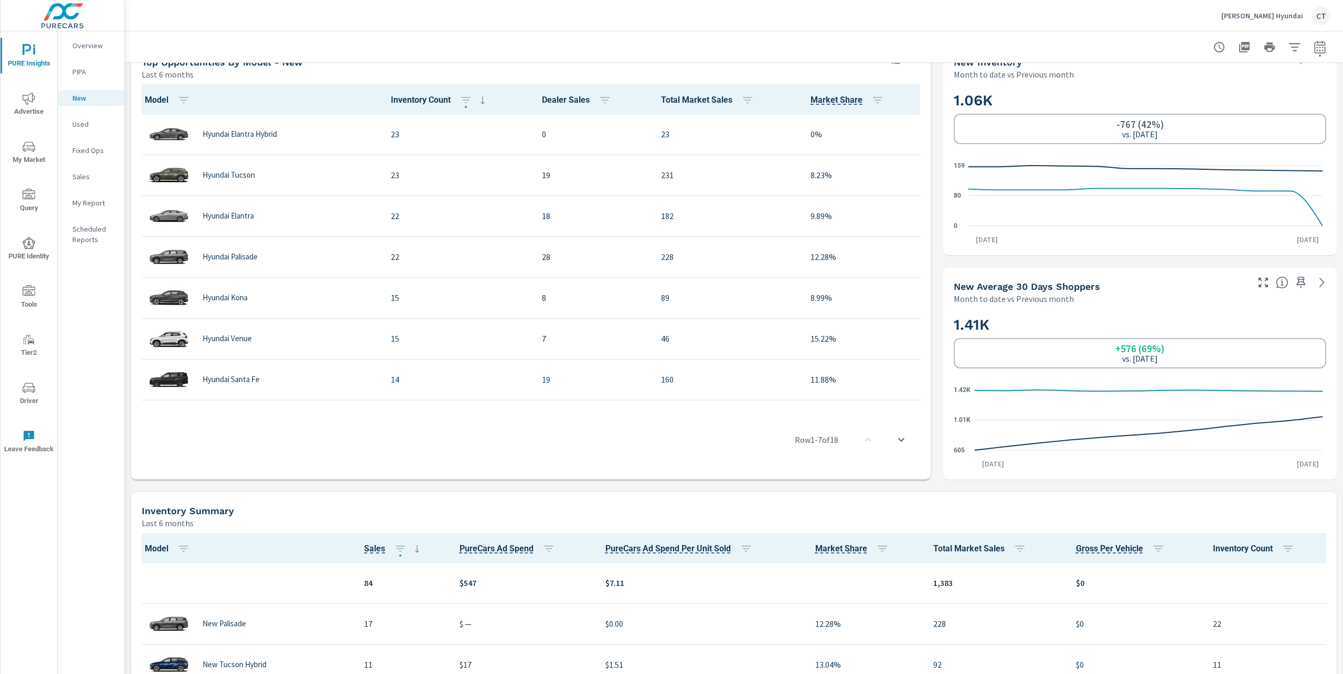
click at [1294, 287] on icon "button" at bounding box center [1300, 282] width 13 height 13
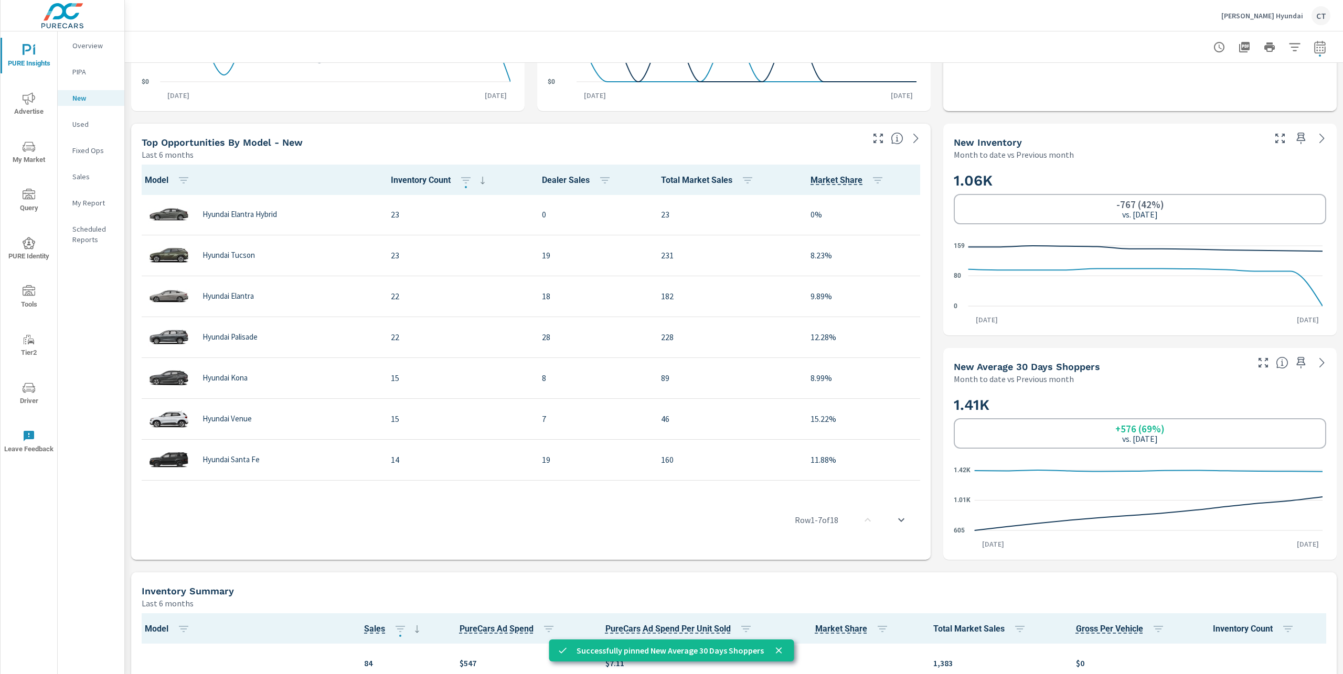
scroll to position [396, 0]
click at [76, 124] on p "Used" at bounding box center [94, 124] width 44 height 10
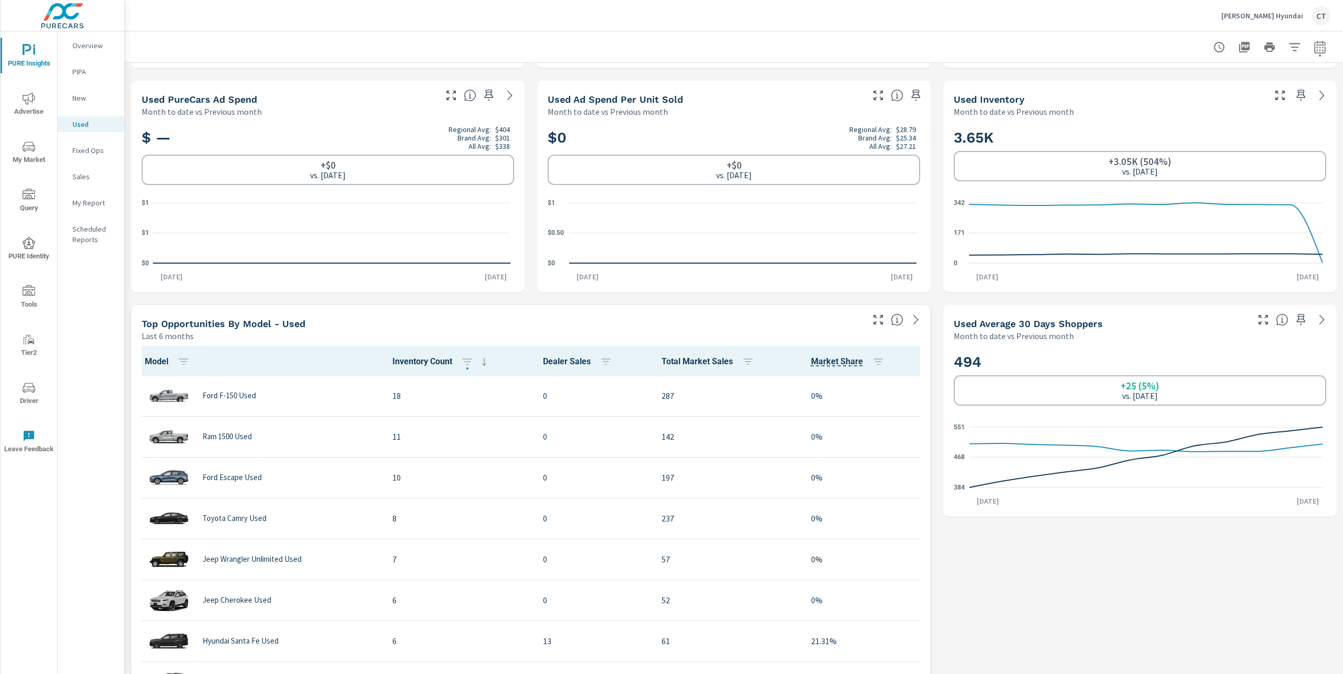
scroll to position [1, 0]
click at [1294, 323] on icon "button" at bounding box center [1300, 320] width 13 height 13
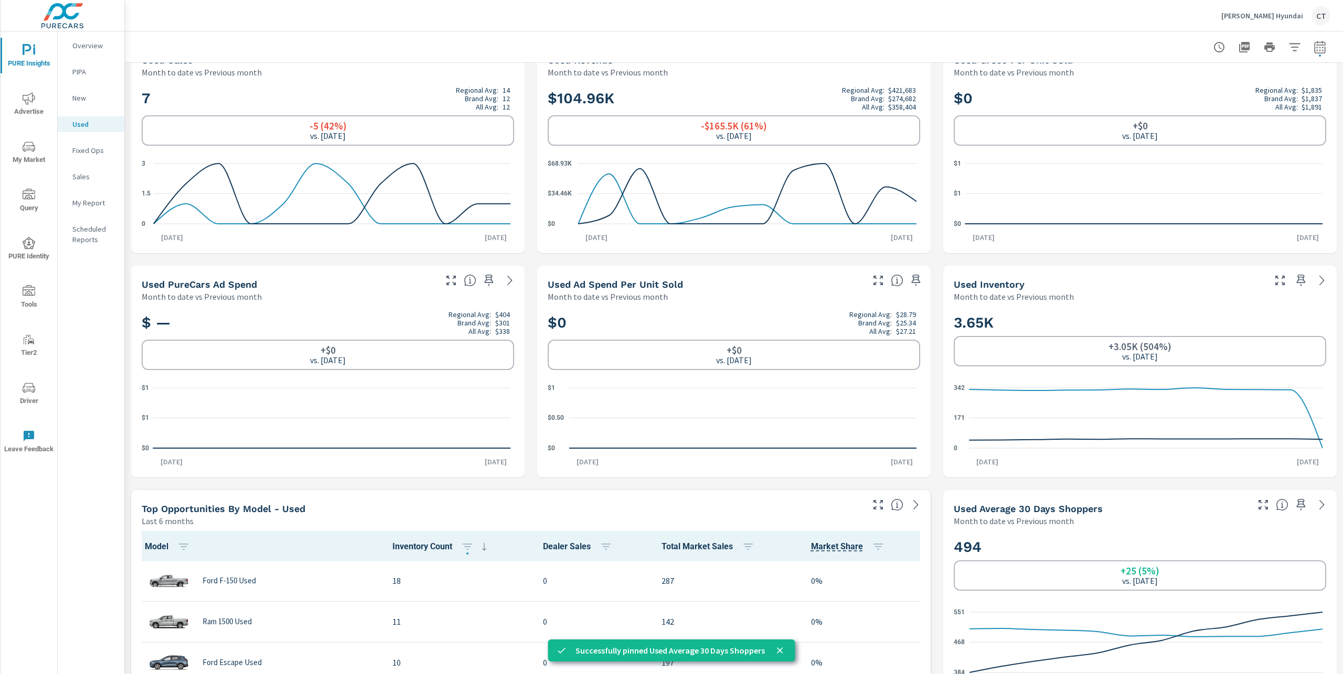
scroll to position [0, 0]
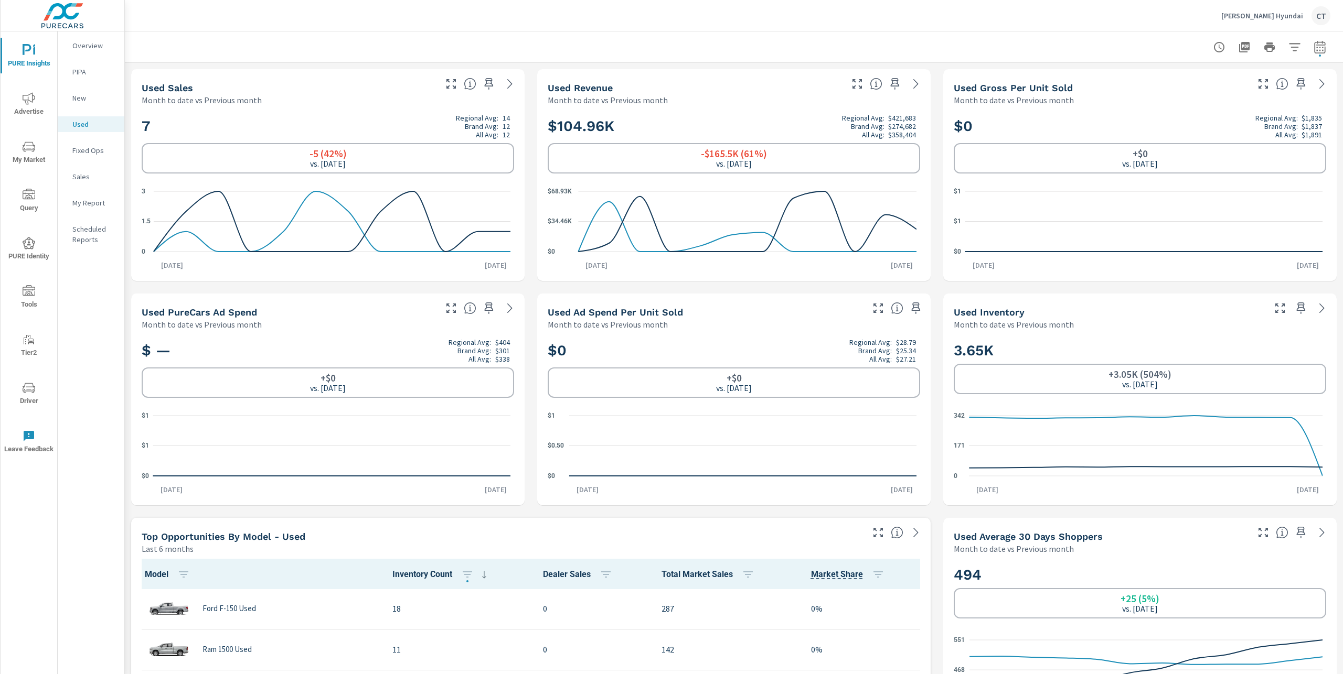
click at [14, 105] on span "Advertise" at bounding box center [29, 105] width 50 height 26
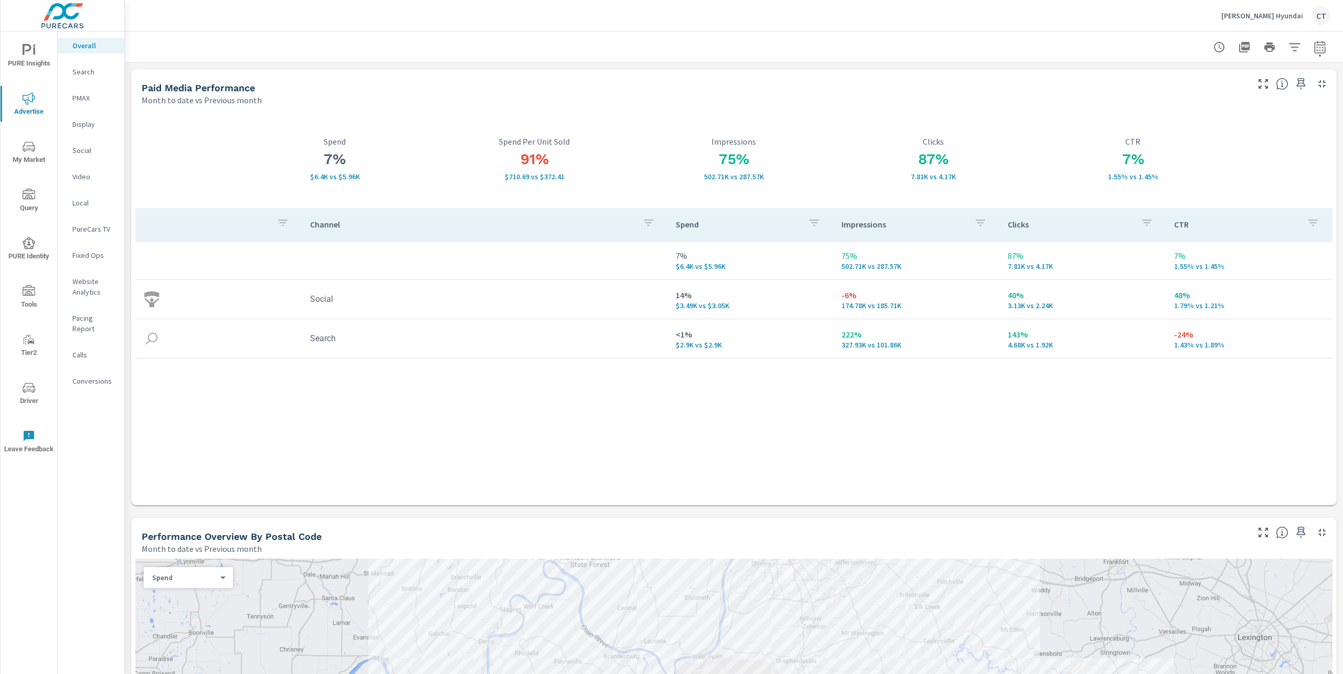
click at [93, 355] on nav "Overall Search PMAX Display Social Video Local PureCars TV Fixed Ops Website An…" at bounding box center [91, 217] width 67 height 372
click at [91, 350] on div "Calls" at bounding box center [91, 355] width 67 height 16
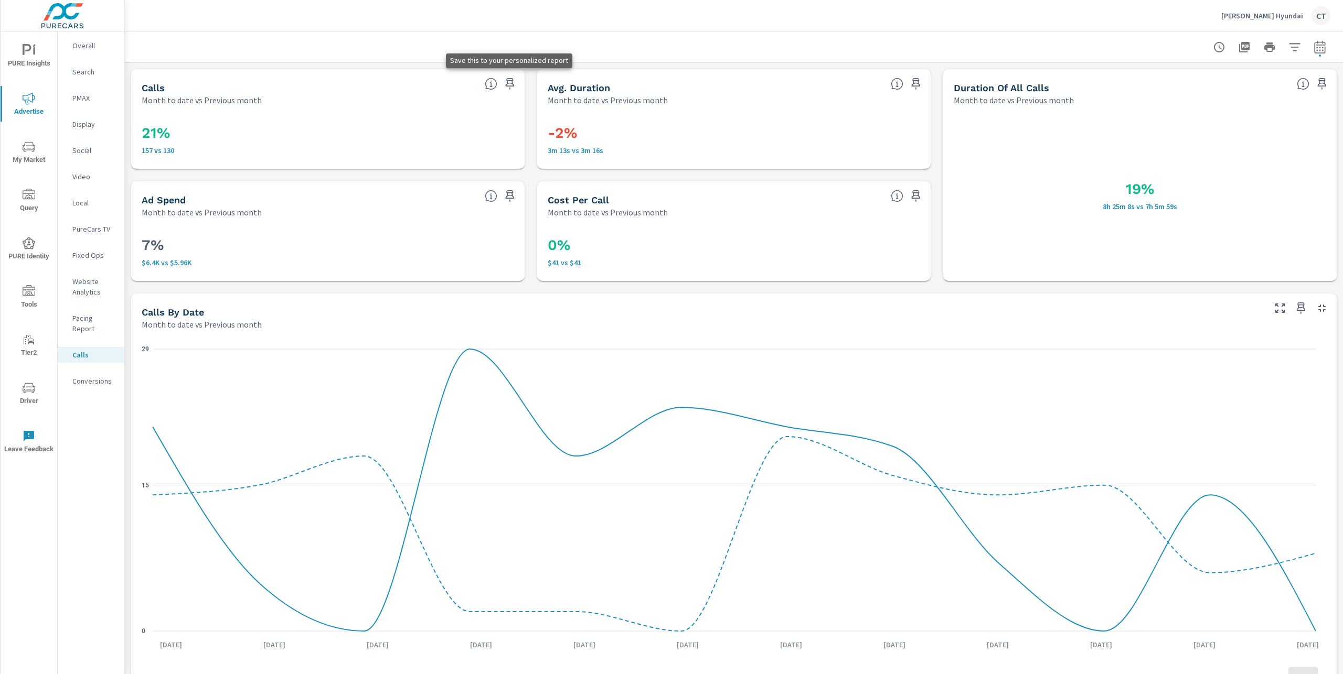
click at [505, 87] on icon "button" at bounding box center [509, 84] width 13 height 13
click at [93, 376] on p "Conversions" at bounding box center [94, 381] width 44 height 10
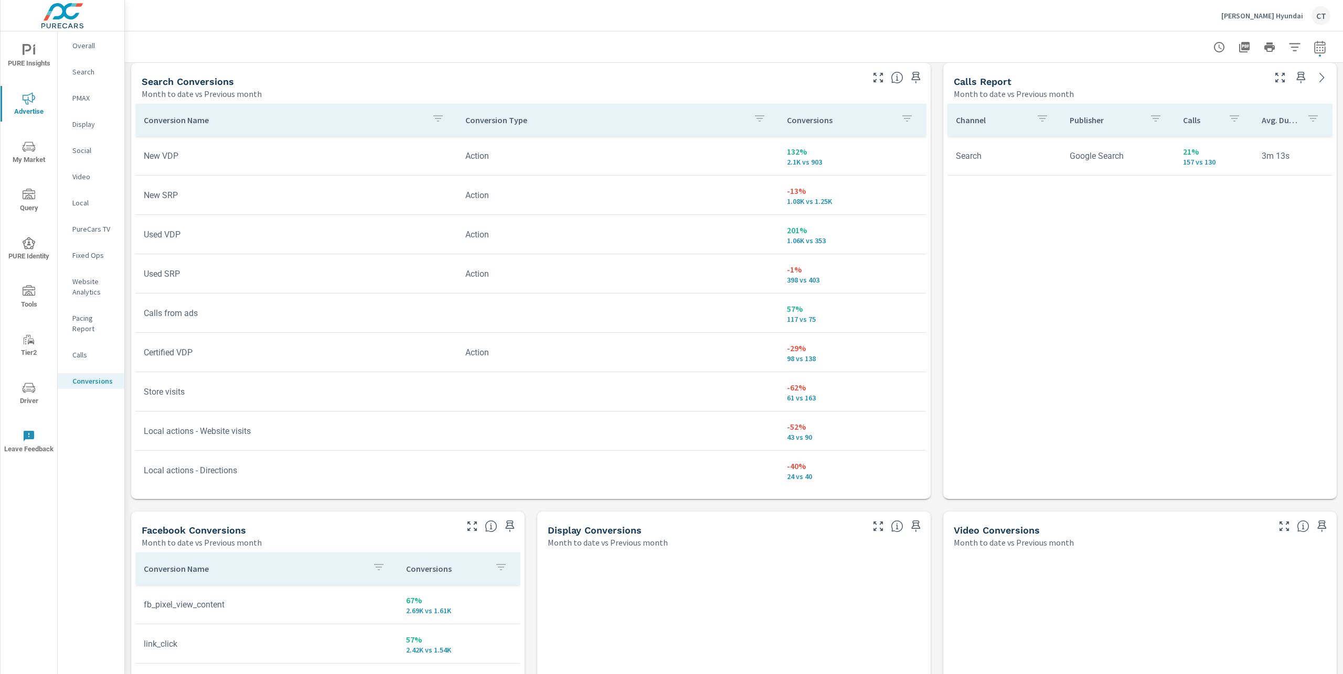
scroll to position [543, 0]
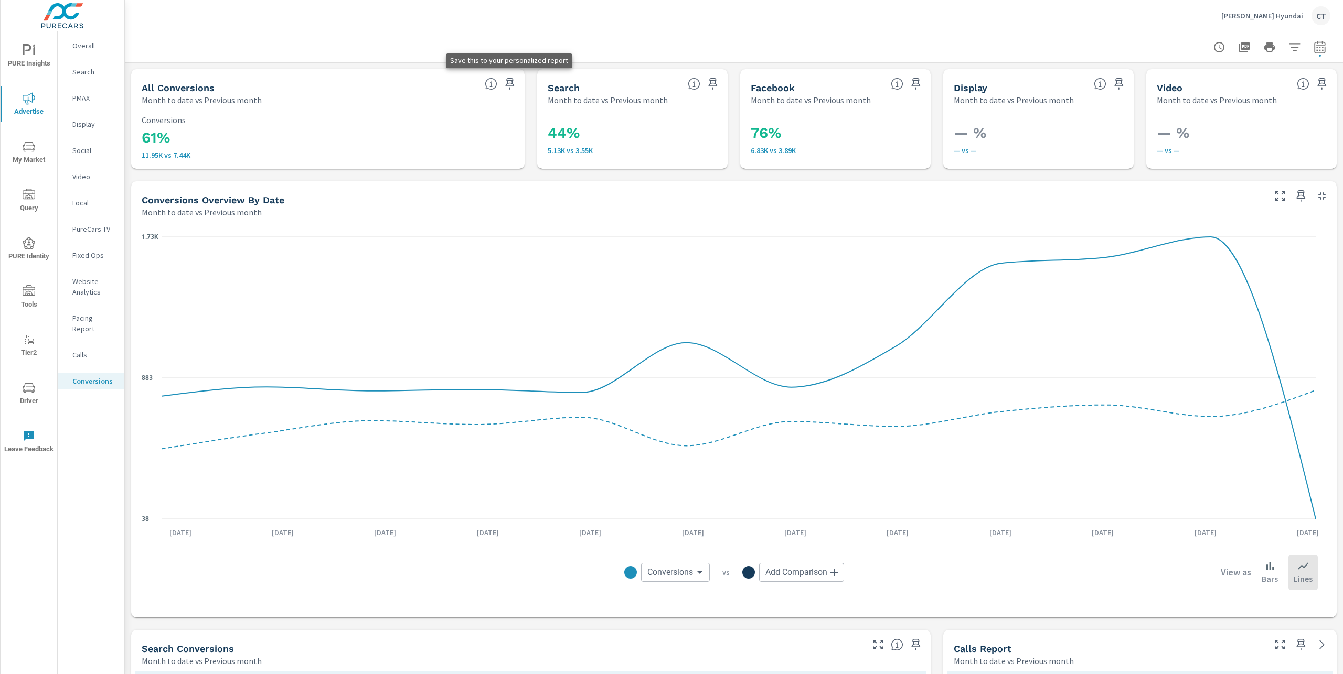
click at [510, 81] on icon "button" at bounding box center [509, 84] width 13 height 13
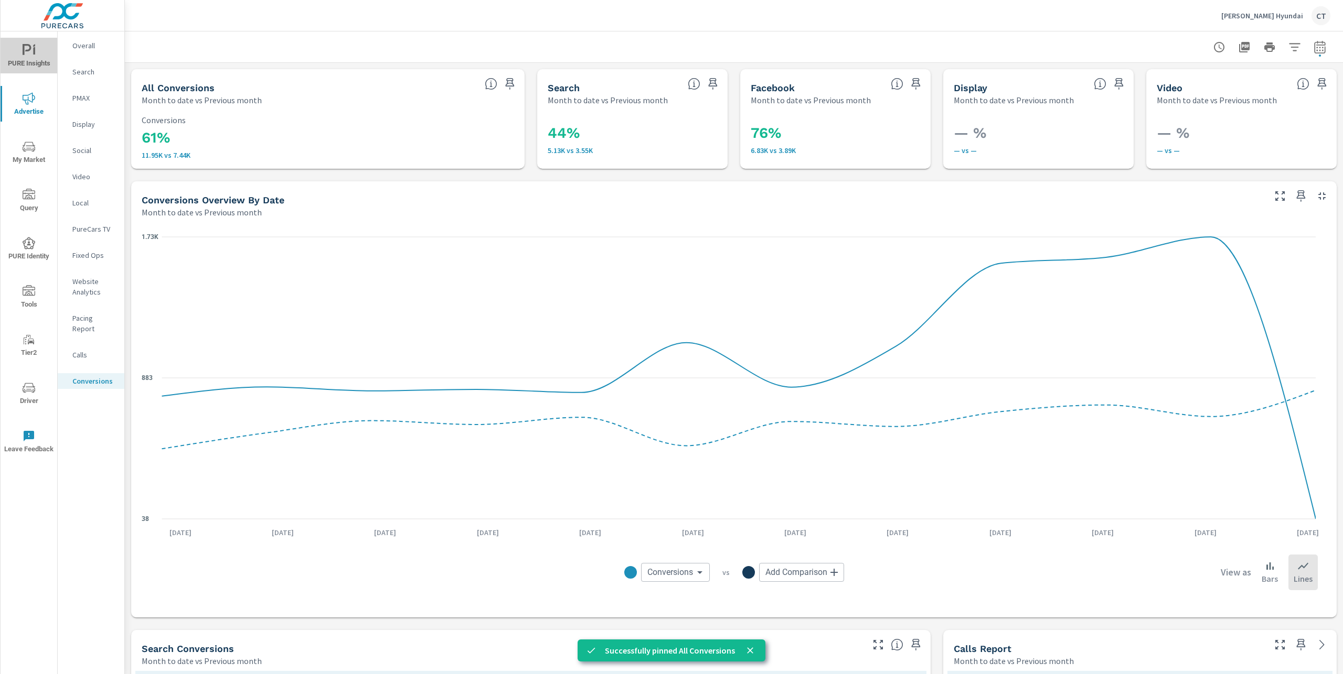
click at [34, 59] on span "PURE Insights" at bounding box center [29, 57] width 50 height 26
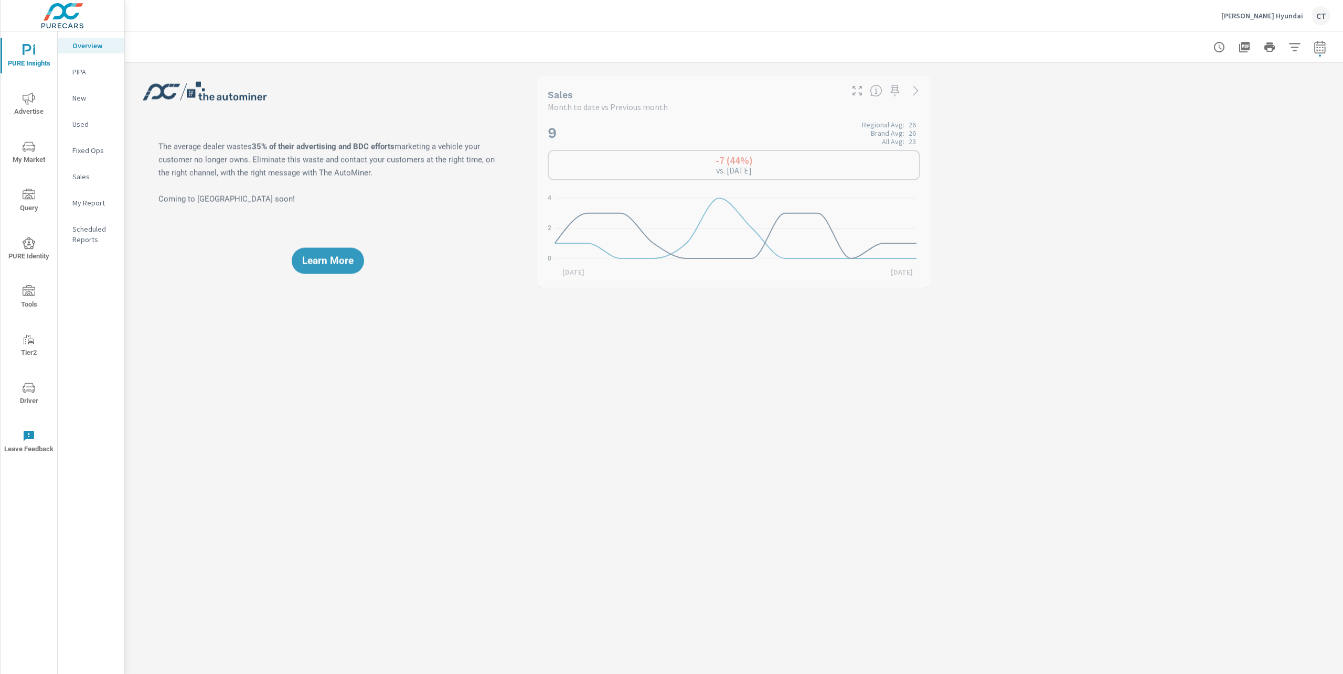
scroll to position [1, 0]
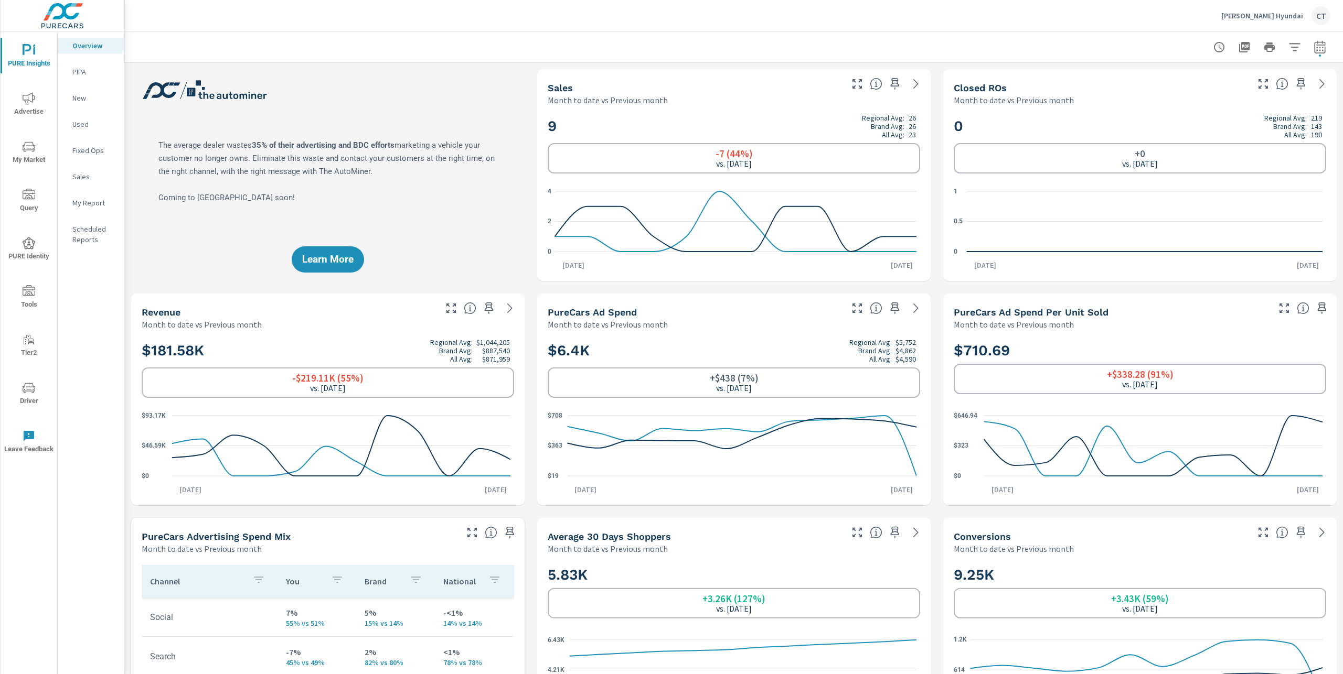
click at [101, 207] on p "My Report" at bounding box center [94, 203] width 44 height 10
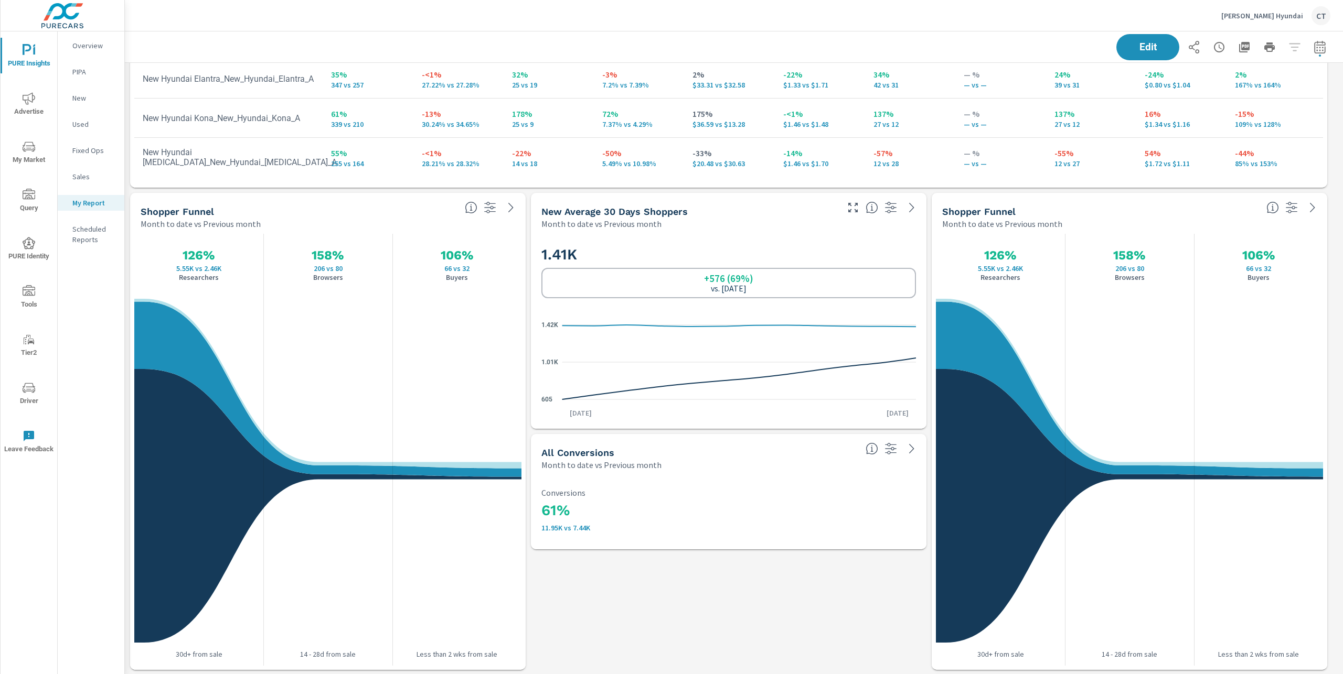
scroll to position [844, 0]
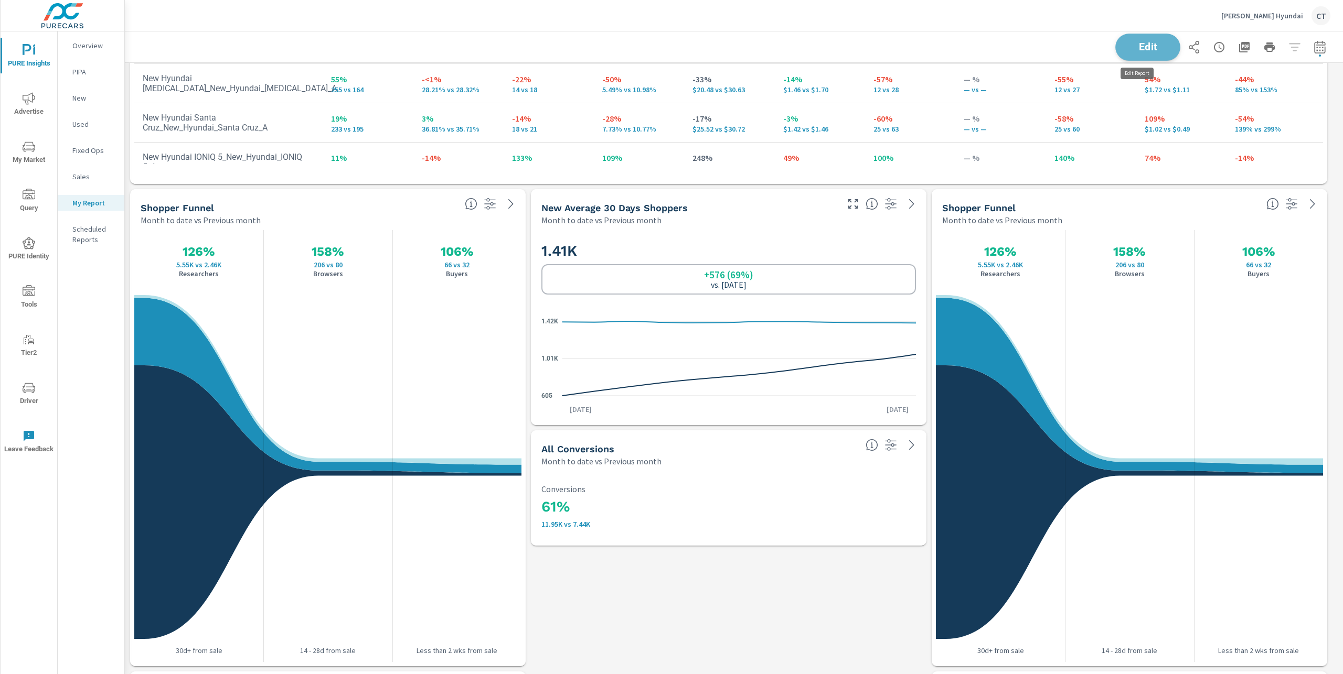
click at [1141, 58] on button "Edit" at bounding box center [1147, 47] width 65 height 27
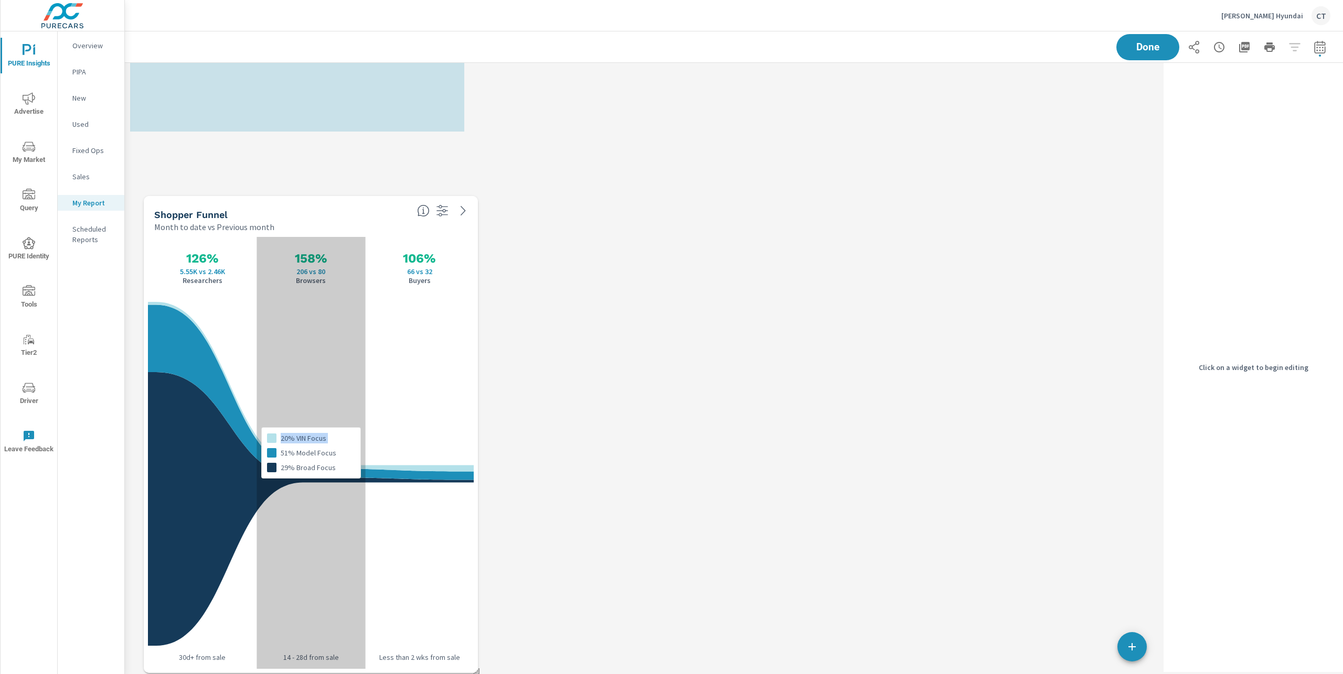
drag, startPoint x: 329, startPoint y: 305, endPoint x: 344, endPoint y: 442, distance: 137.7
click at [344, 442] on div "20% VIN Focus 51% Model Focus 29% Broad Focus" at bounding box center [310, 453] width 109 height 432
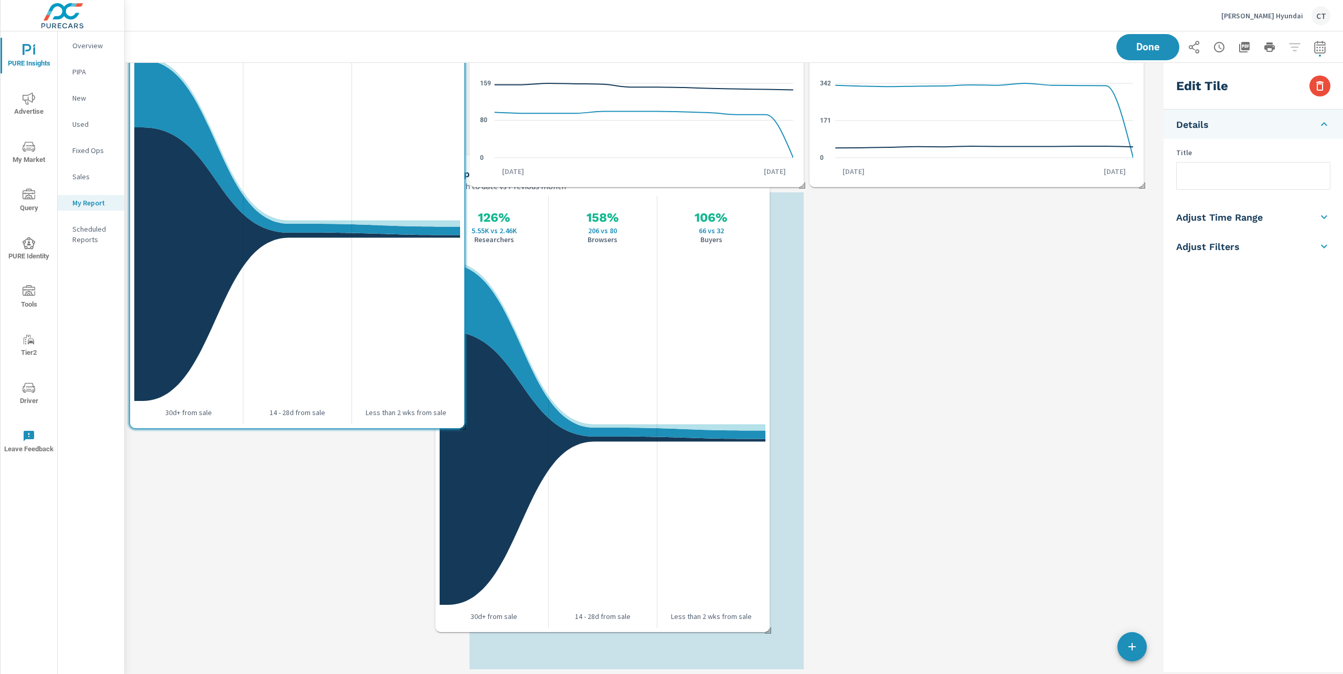
drag, startPoint x: 943, startPoint y: 285, endPoint x: 566, endPoint y: 446, distance: 409.5
click at [567, 446] on div at bounding box center [602, 412] width 109 height 432
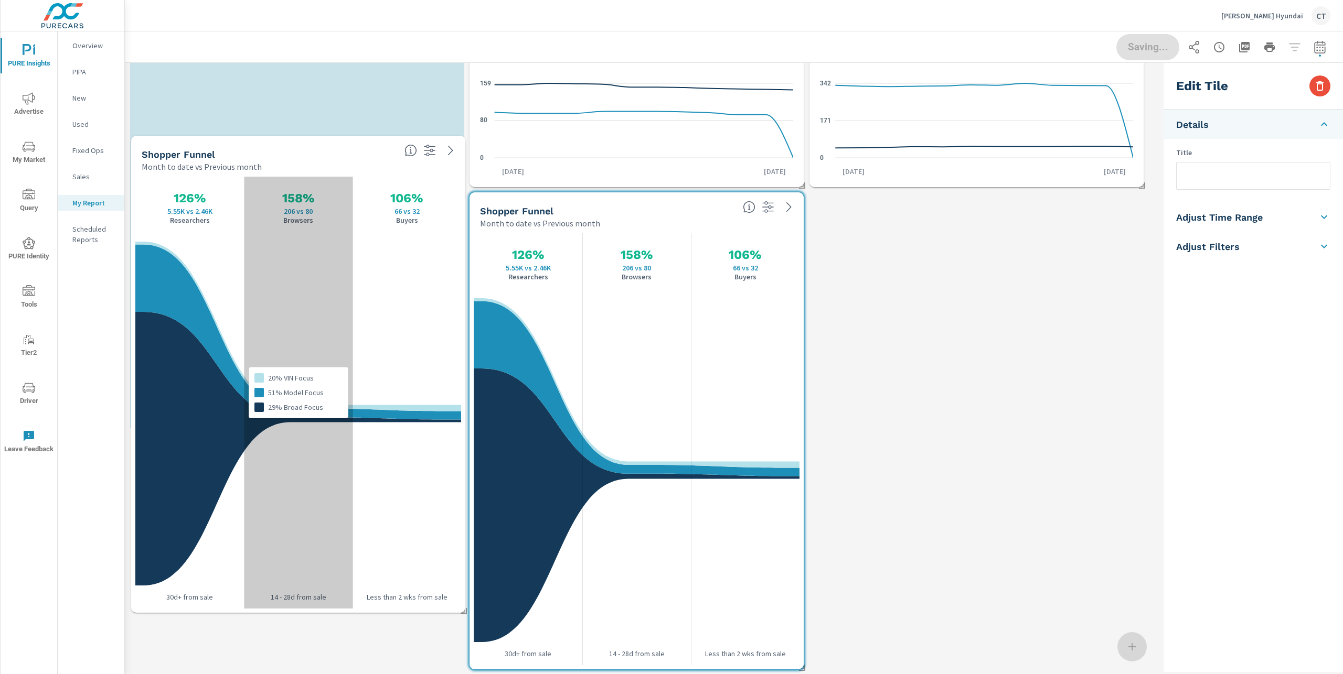
drag, startPoint x: 310, startPoint y: 272, endPoint x: 307, endPoint y: 473, distance: 200.9
click at [308, 471] on div "20% VIN Focus 51% Model Focus 29% Broad Focus" at bounding box center [298, 393] width 109 height 432
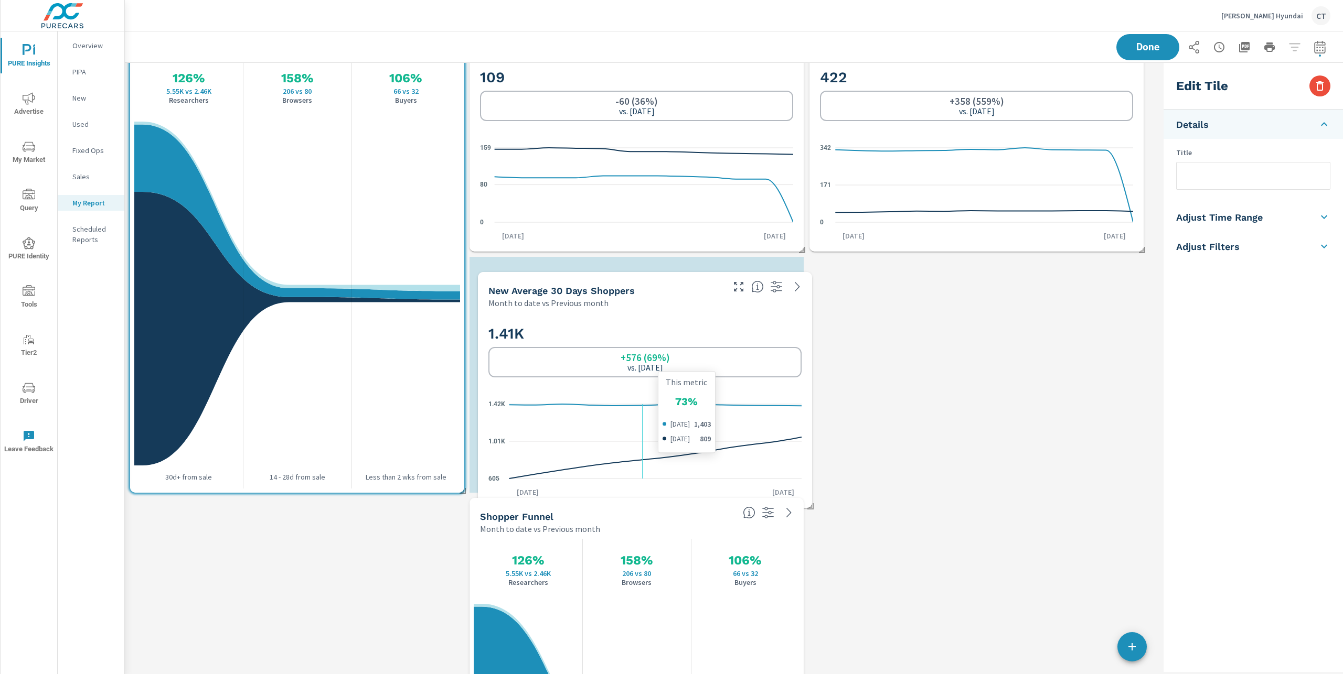
drag, startPoint x: 642, startPoint y: 319, endPoint x: 639, endPoint y: 390, distance: 70.9
click at [641, 396] on icon "605 1.01K 1.42K" at bounding box center [644, 441] width 313 height 91
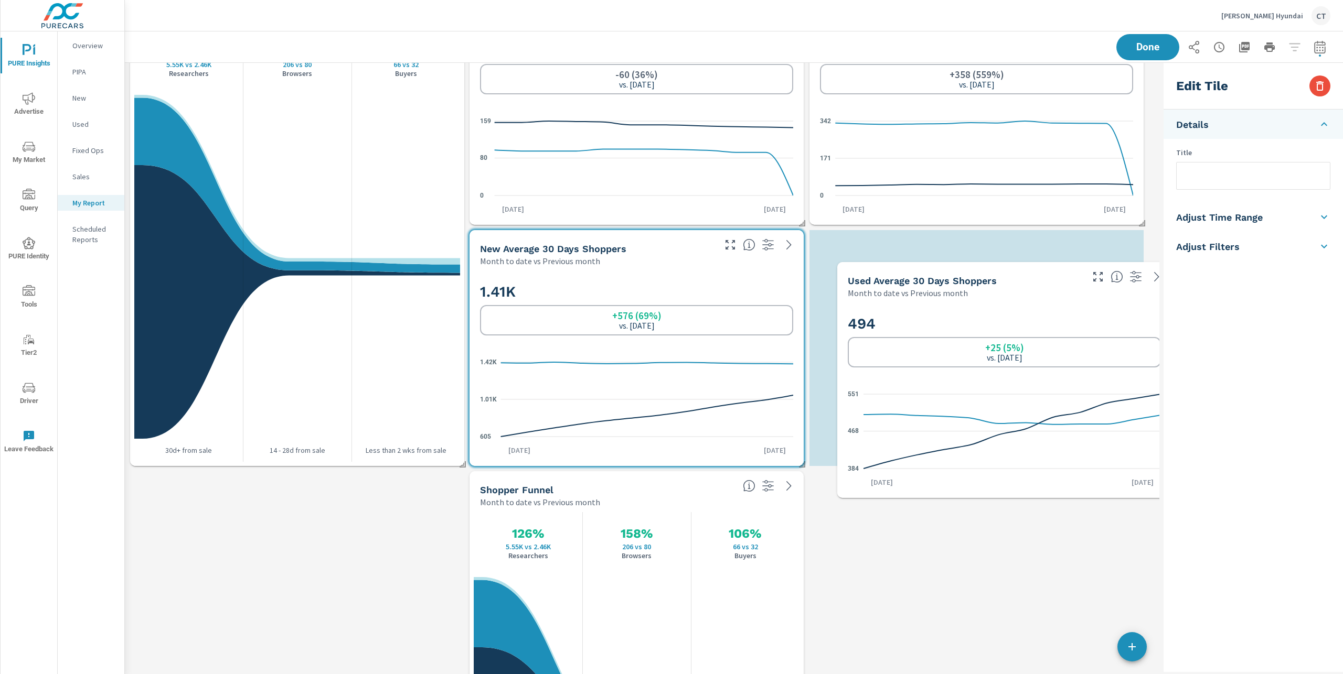
drag, startPoint x: 978, startPoint y: 397, endPoint x: 1005, endPoint y: 363, distance: 43.3
click at [1005, 364] on div "+25 (5%) vs. Jul 2025" at bounding box center [1003, 352] width 313 height 30
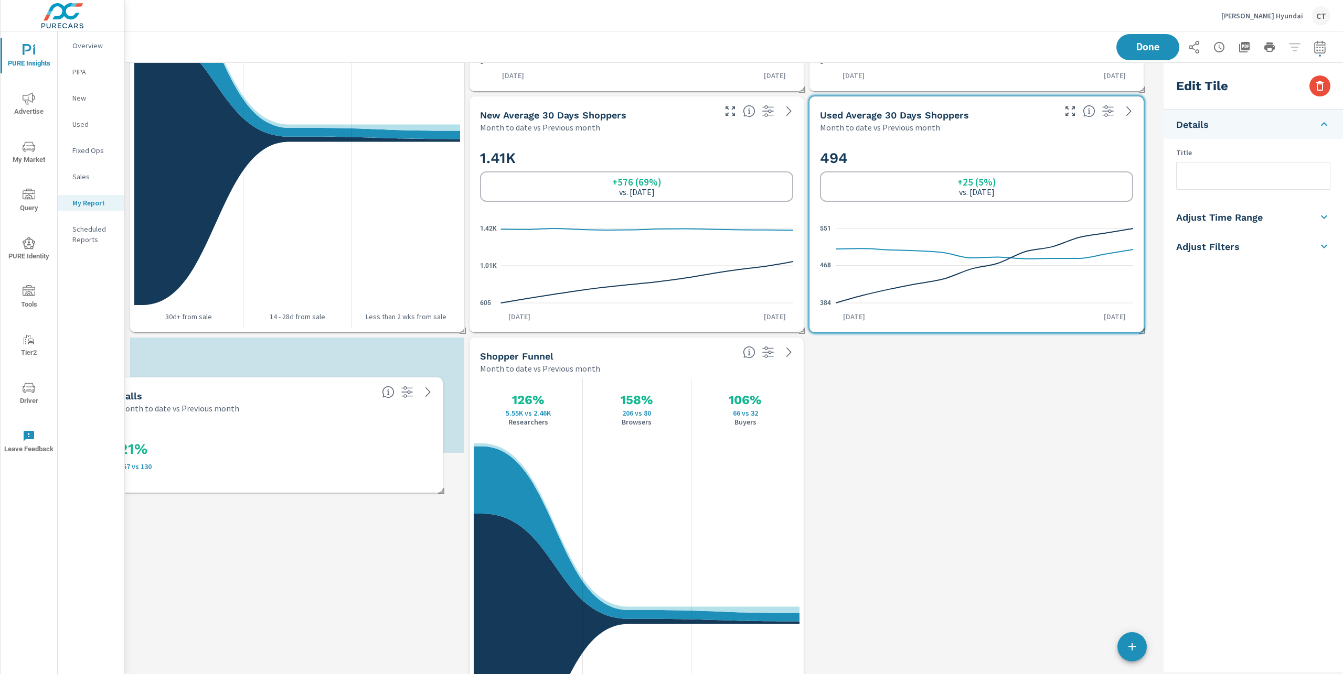
drag, startPoint x: 255, startPoint y: 442, endPoint x: 234, endPoint y: 405, distance: 42.1
click at [234, 405] on p "Month to date vs Previous month" at bounding box center [179, 408] width 120 height 13
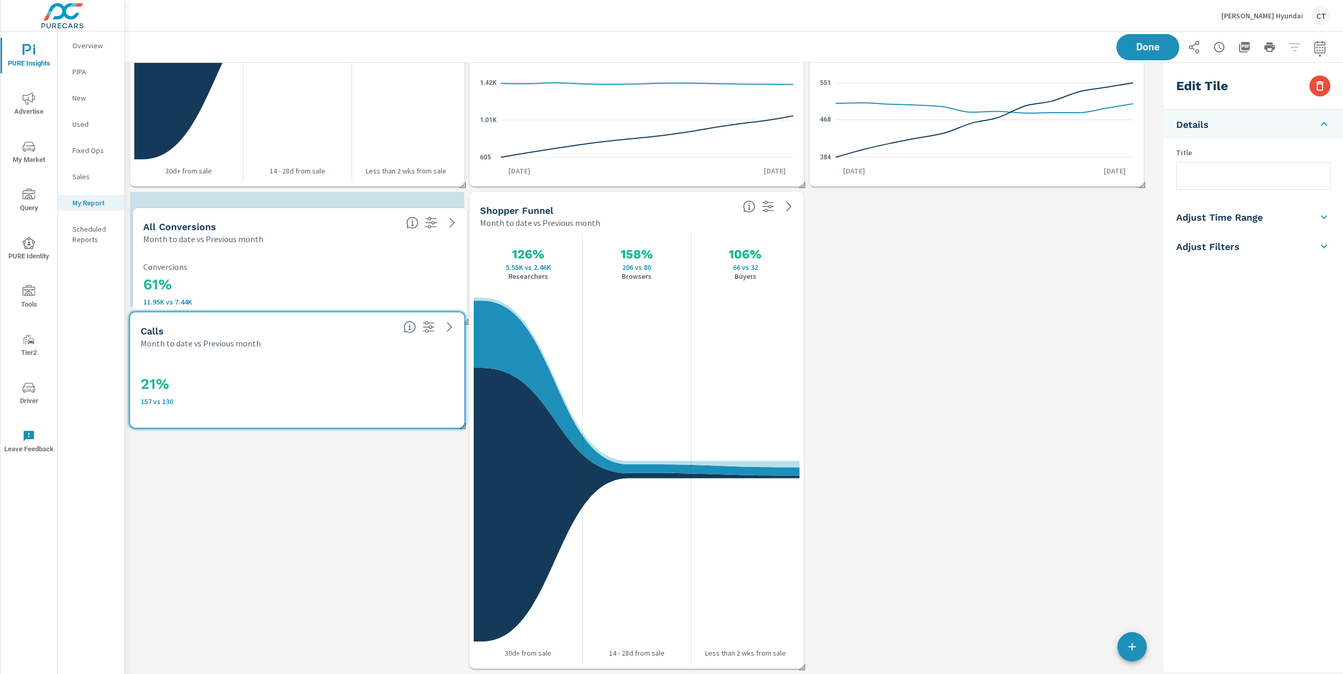
drag, startPoint x: 570, startPoint y: 293, endPoint x: 230, endPoint y: 260, distance: 341.0
click at [230, 260] on div "61% 11.95K vs 7.44K Conversions" at bounding box center [299, 284] width 313 height 58
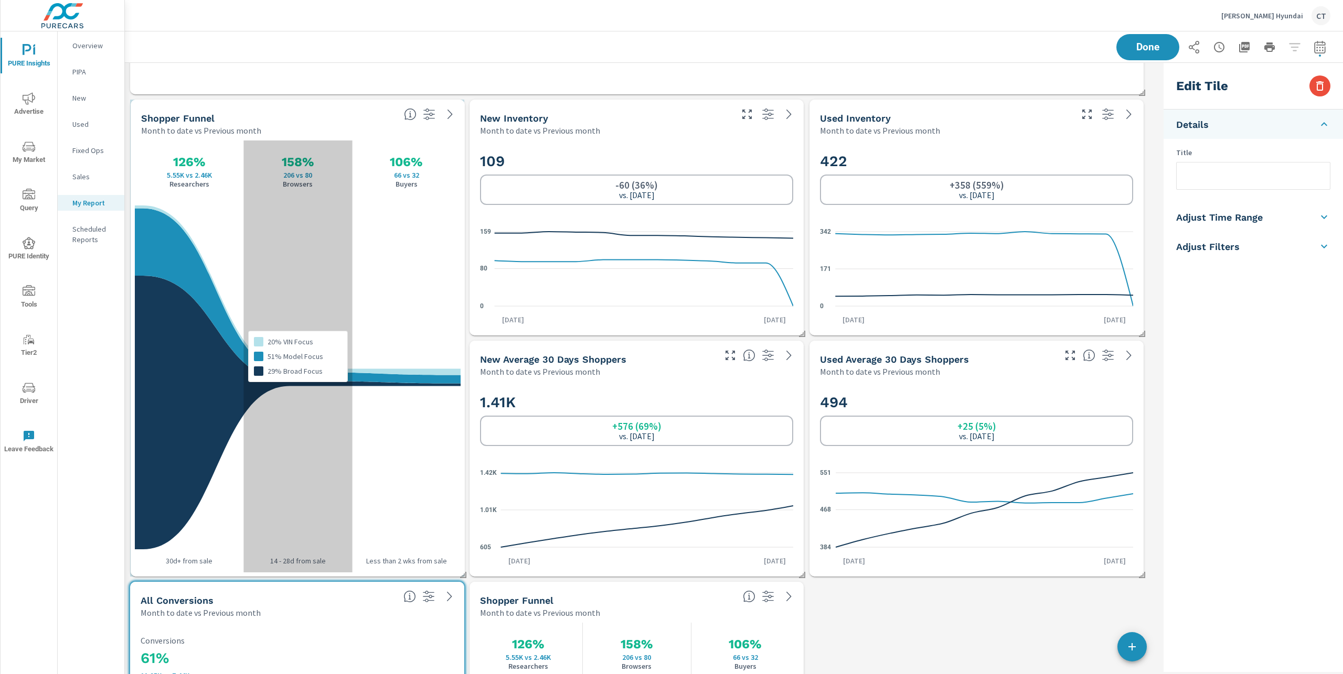
drag, startPoint x: 346, startPoint y: 501, endPoint x: 332, endPoint y: 500, distance: 13.6
click at [346, 500] on div "20% VIN Focus 51% Model Focus 29% Broad Focus" at bounding box center [297, 357] width 109 height 432
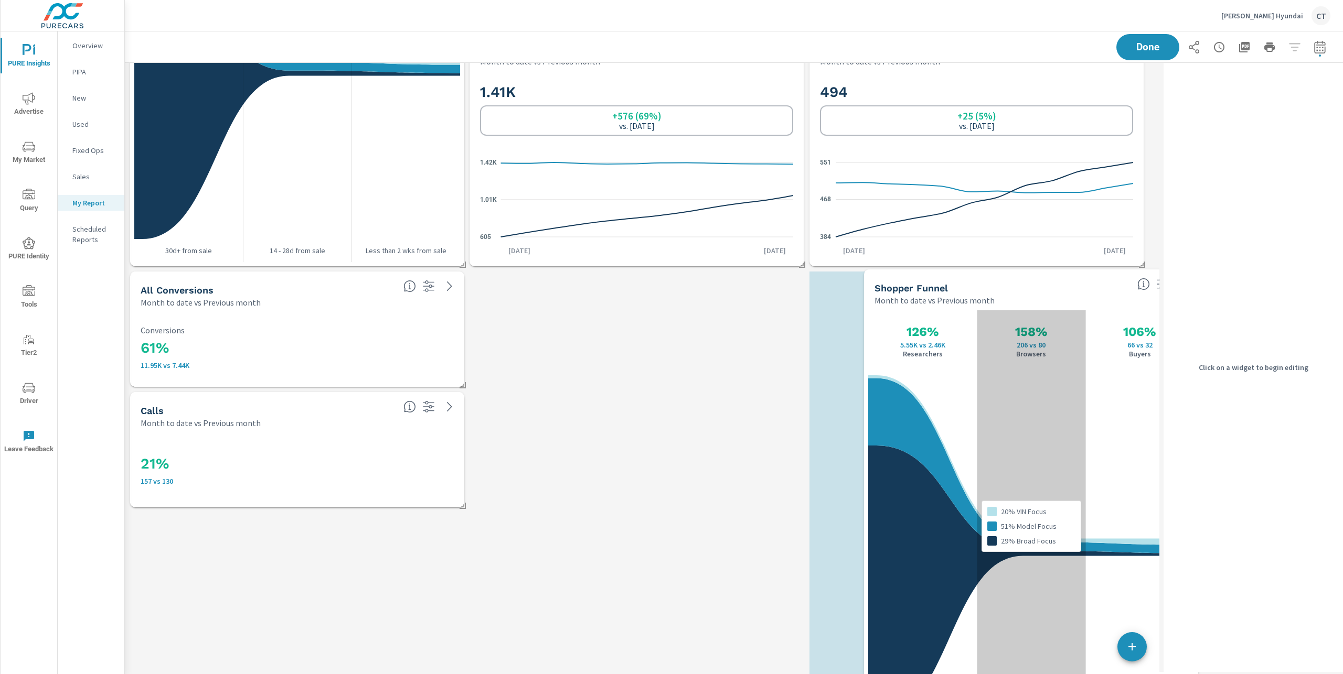
drag, startPoint x: 678, startPoint y: 489, endPoint x: 1071, endPoint y: 487, distance: 393.9
click at [1072, 487] on div "20% VIN Focus 51% Model Focus 29% Broad Focus" at bounding box center [1030, 526] width 109 height 432
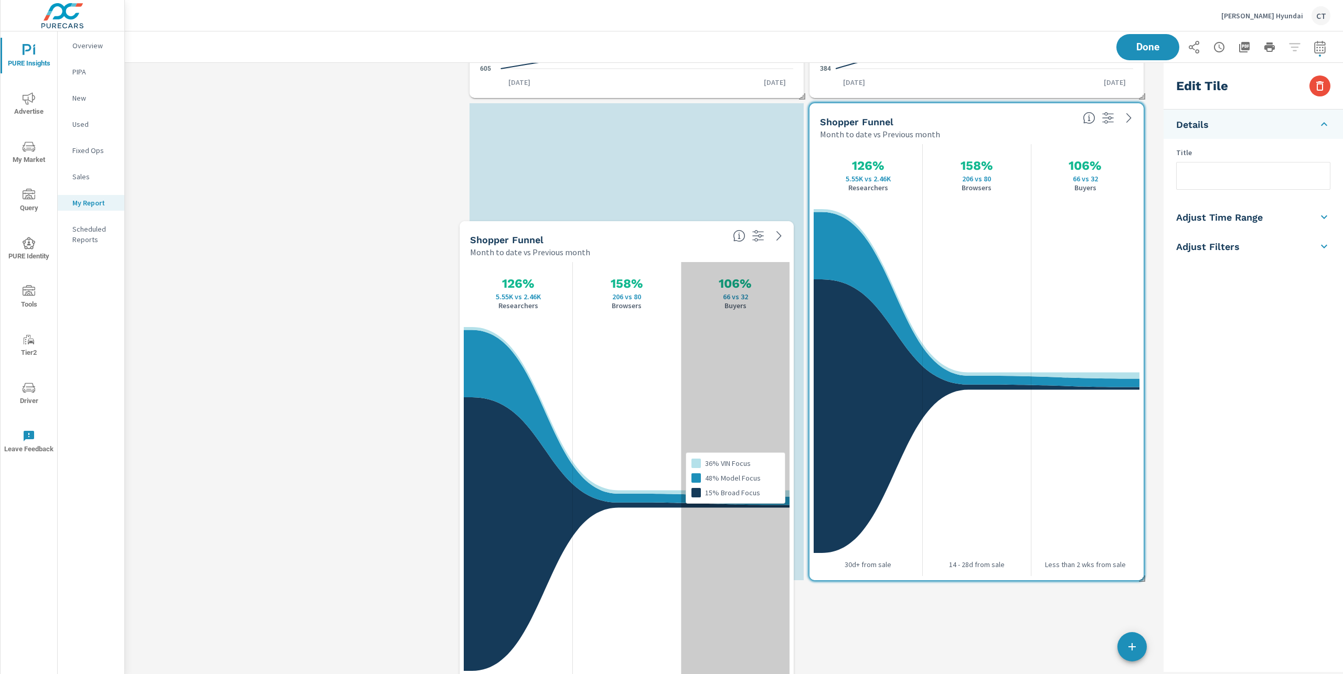
drag, startPoint x: 358, startPoint y: 162, endPoint x: 687, endPoint y: 585, distance: 536.3
click at [688, 585] on div "36% VIN Focus 48% Model Focus 15% Broad Focus" at bounding box center [735, 478] width 109 height 432
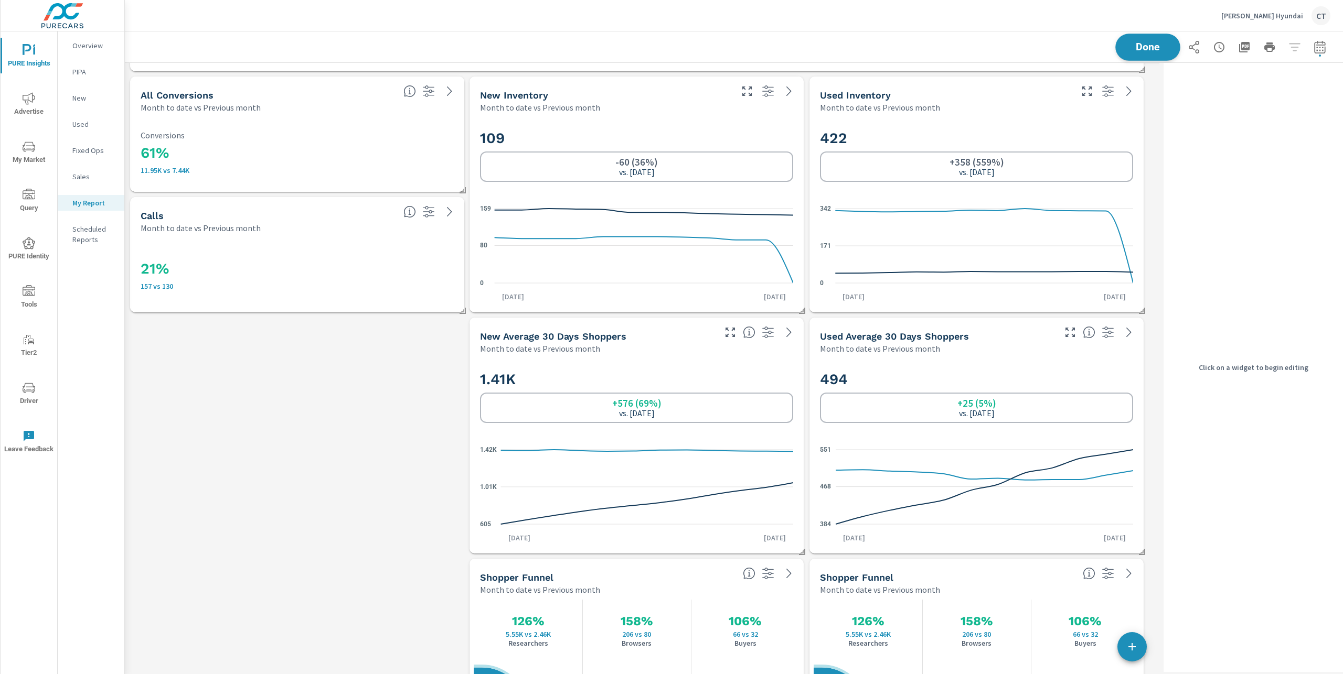
click at [1148, 47] on span "Done" at bounding box center [1147, 47] width 43 height 10
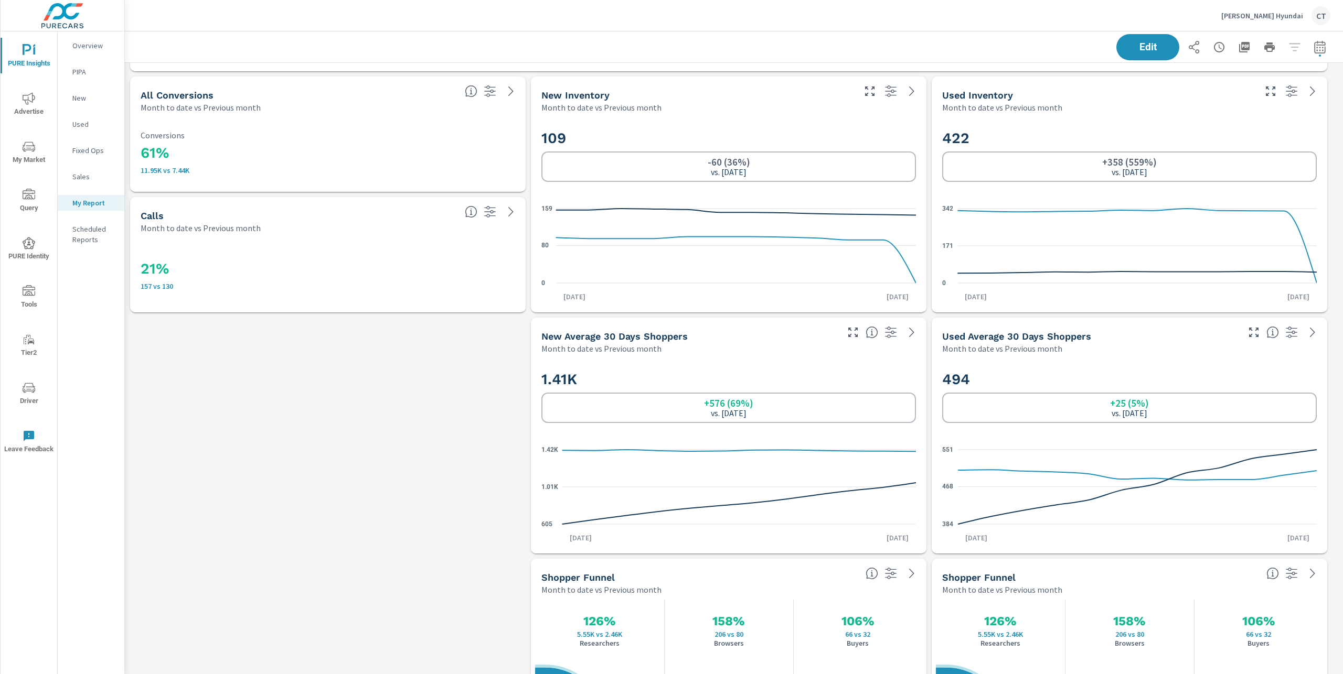
click at [27, 103] on icon "nav menu" at bounding box center [29, 98] width 13 height 13
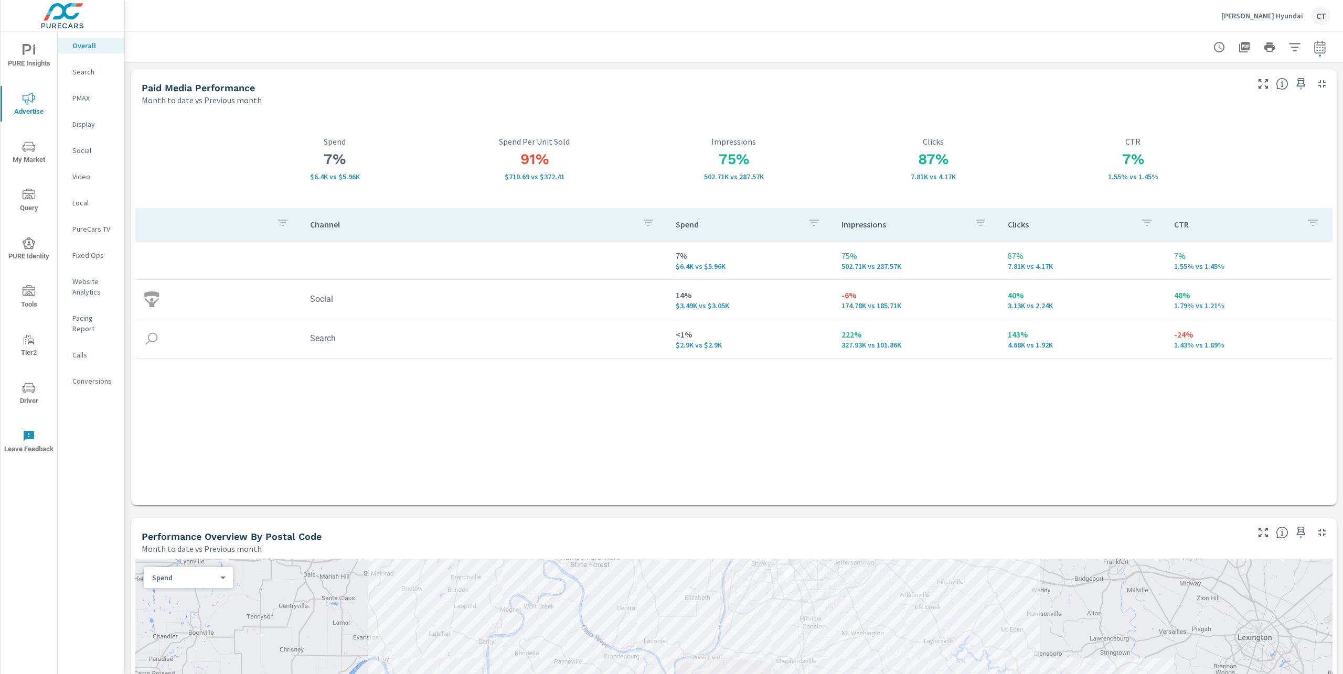
click at [92, 324] on div "Pacing Report" at bounding box center [91, 323] width 67 height 26
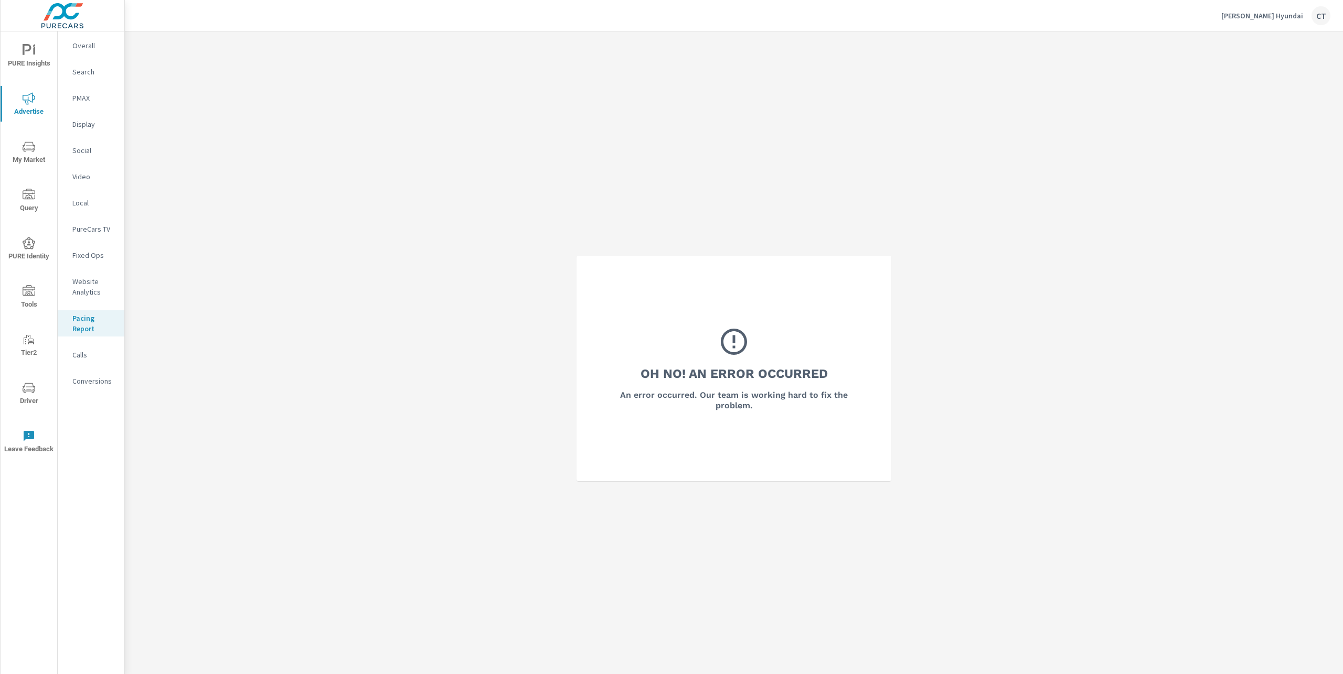
click at [87, 345] on nav "Overall Search PMAX Display Social Video Local PureCars TV Fixed Ops Website An…" at bounding box center [91, 217] width 67 height 372
click at [83, 347] on div "Calls" at bounding box center [91, 355] width 67 height 16
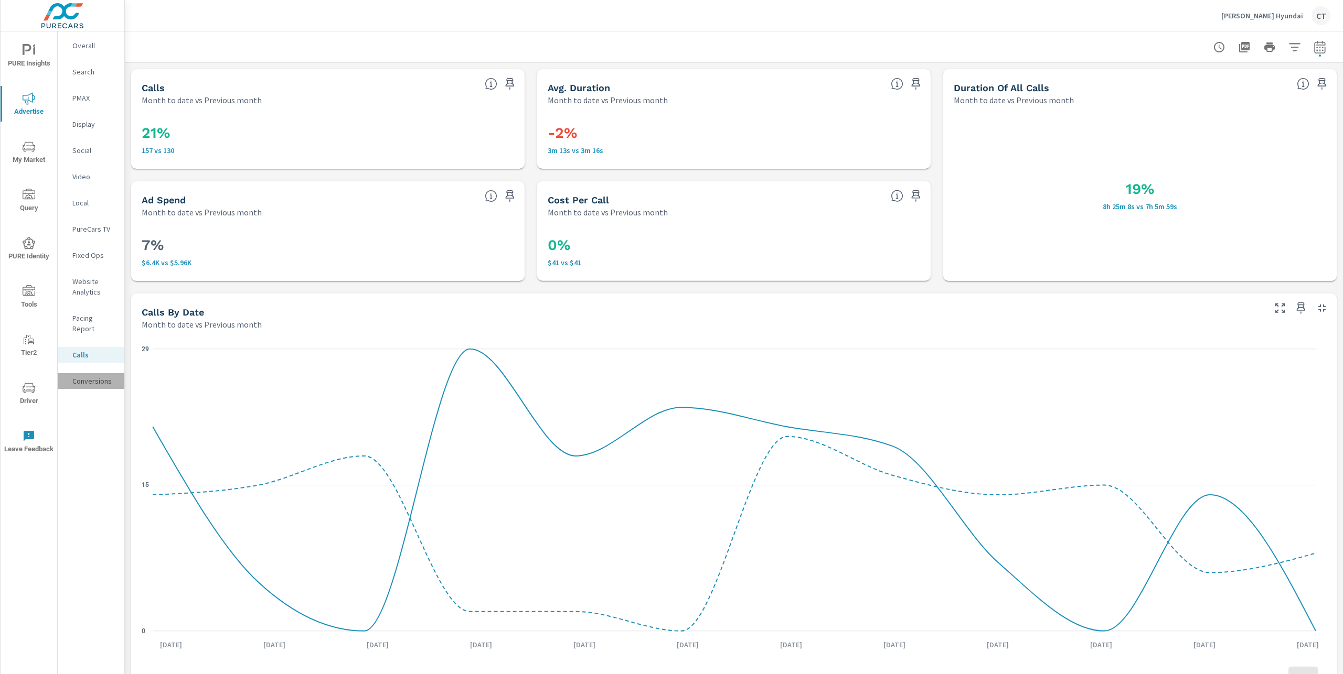
click at [83, 378] on div "Conversions" at bounding box center [91, 381] width 67 height 16
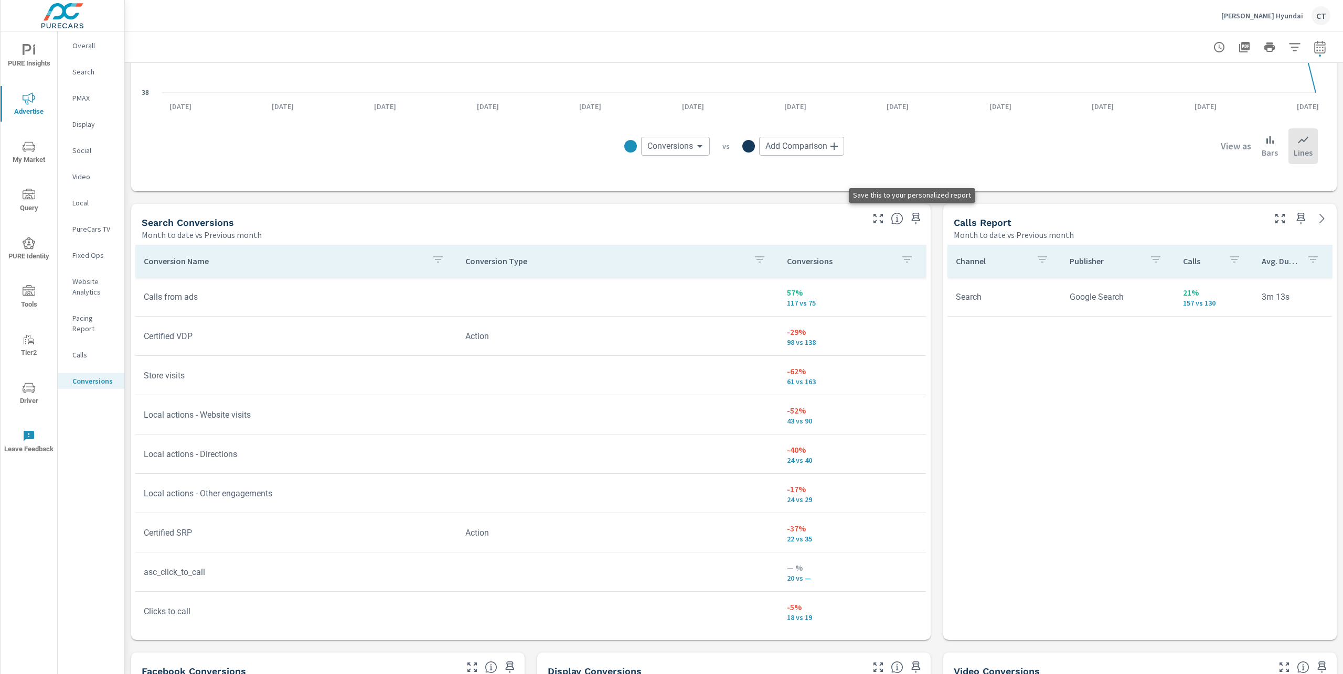
click at [909, 214] on icon "button" at bounding box center [915, 218] width 13 height 13
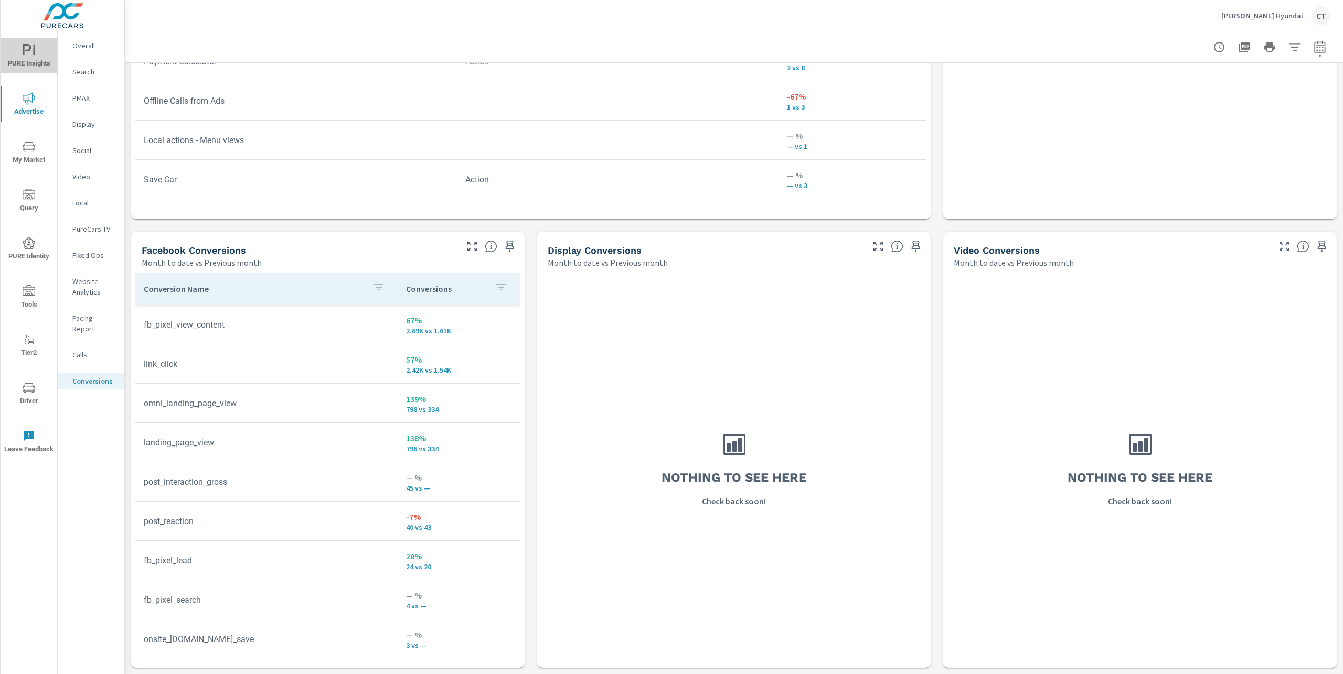
click at [28, 55] on icon "nav menu" at bounding box center [29, 50] width 13 height 13
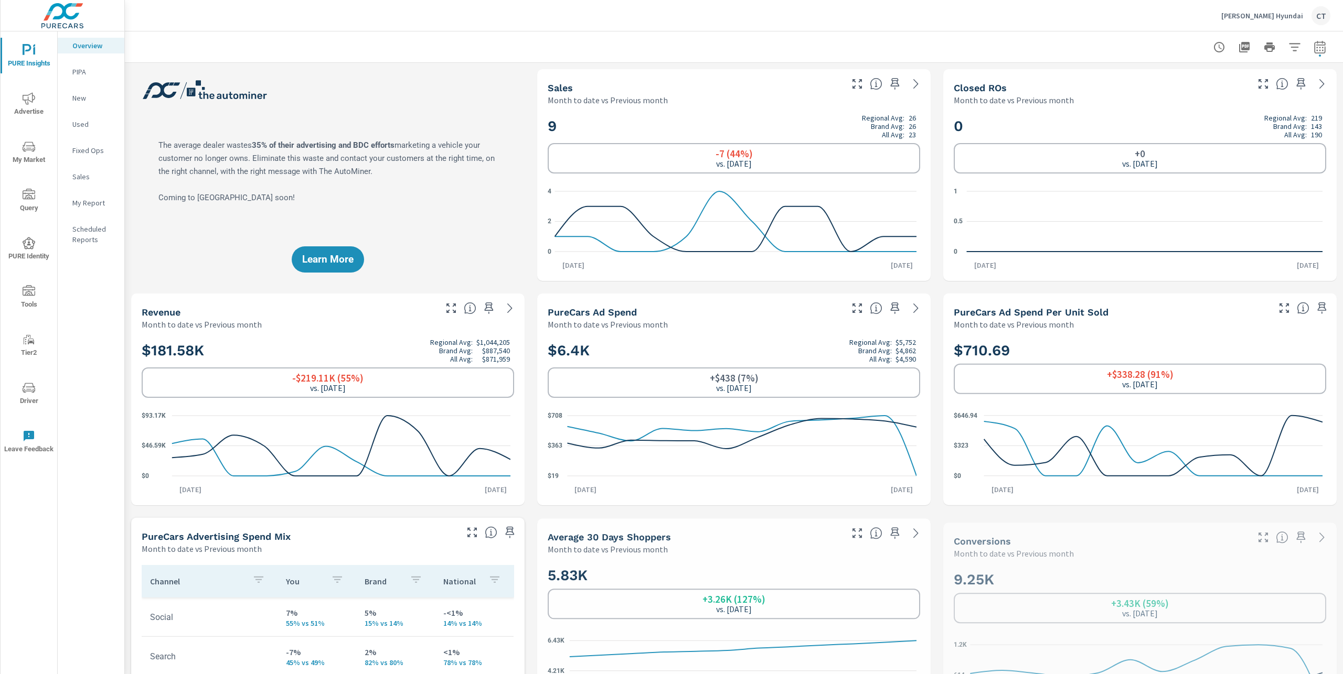
click at [91, 203] on p "My Report" at bounding box center [94, 203] width 44 height 10
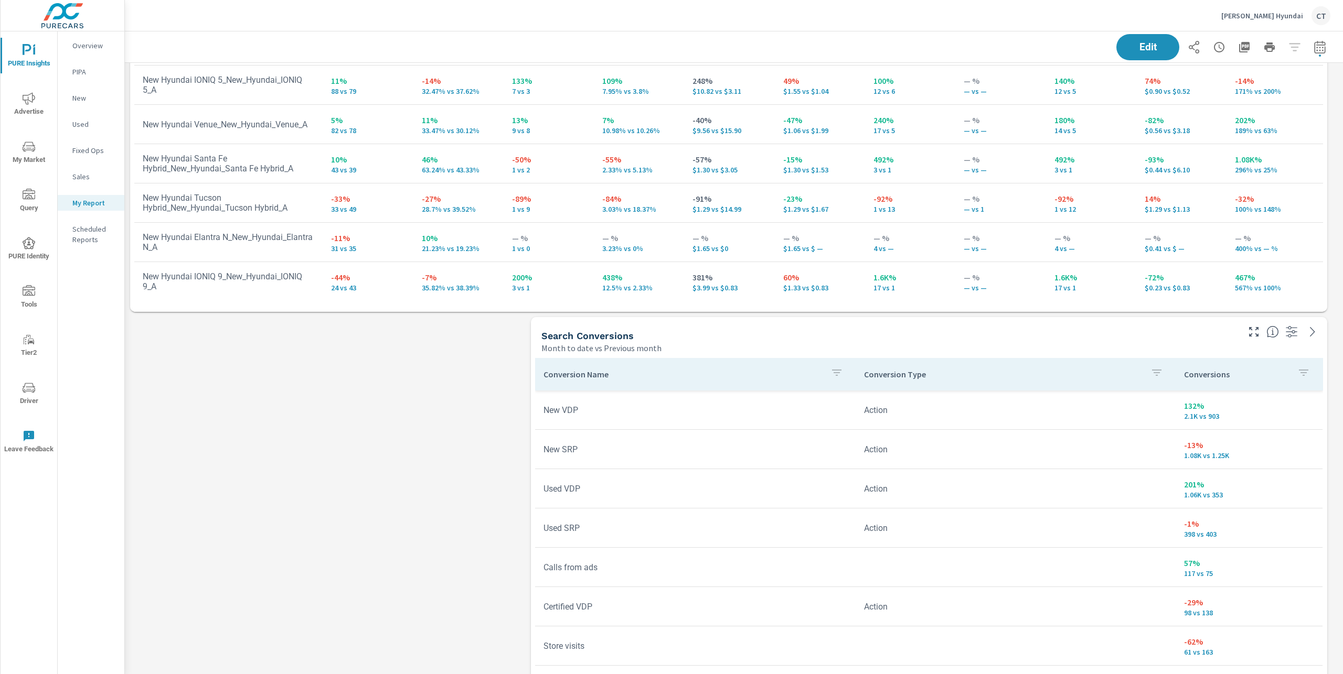
scroll to position [715, 0]
click at [1133, 55] on button "Edit" at bounding box center [1147, 47] width 65 height 27
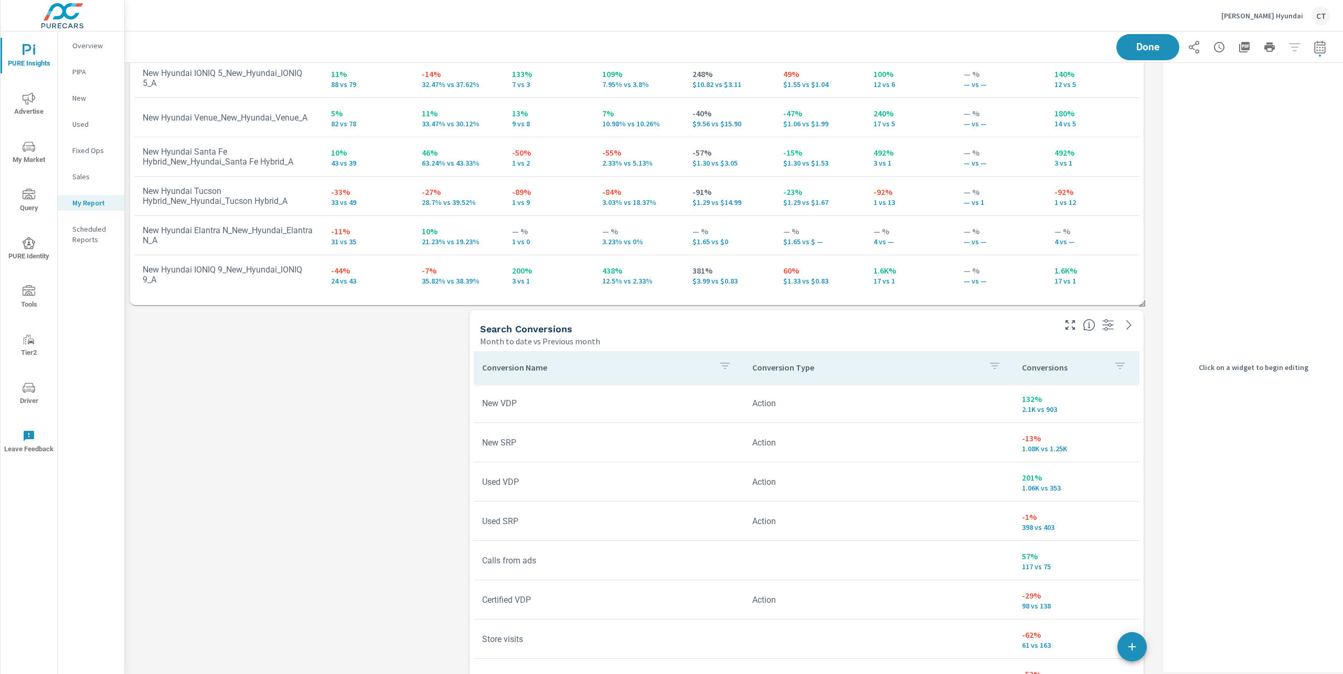
scroll to position [726, 0]
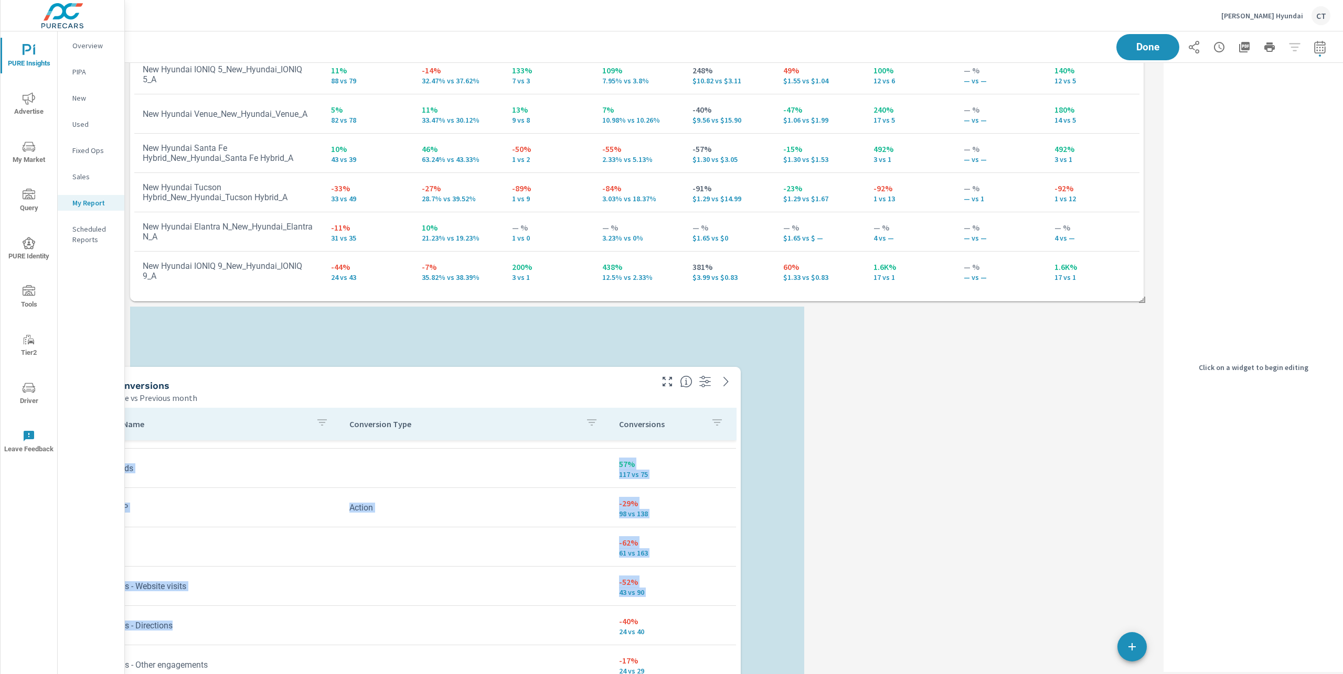
scroll to position [560, 0]
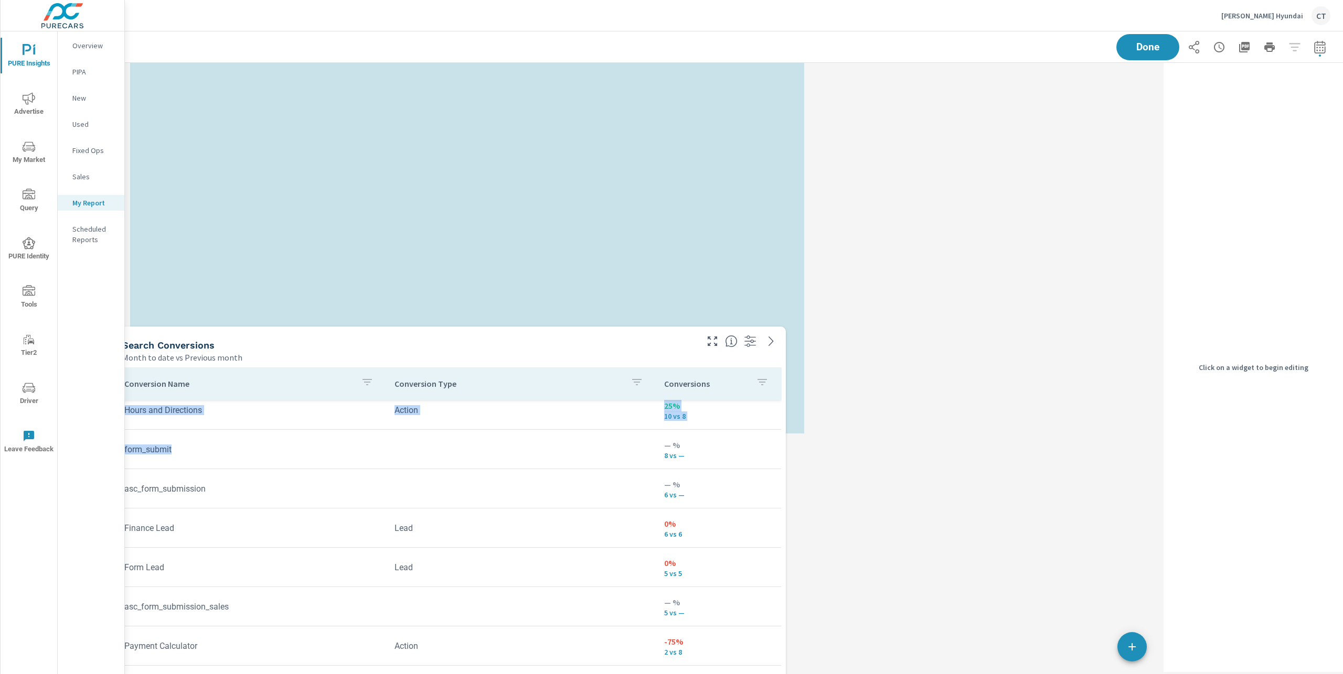
drag, startPoint x: 806, startPoint y: 433, endPoint x: 448, endPoint y: 461, distance: 358.7
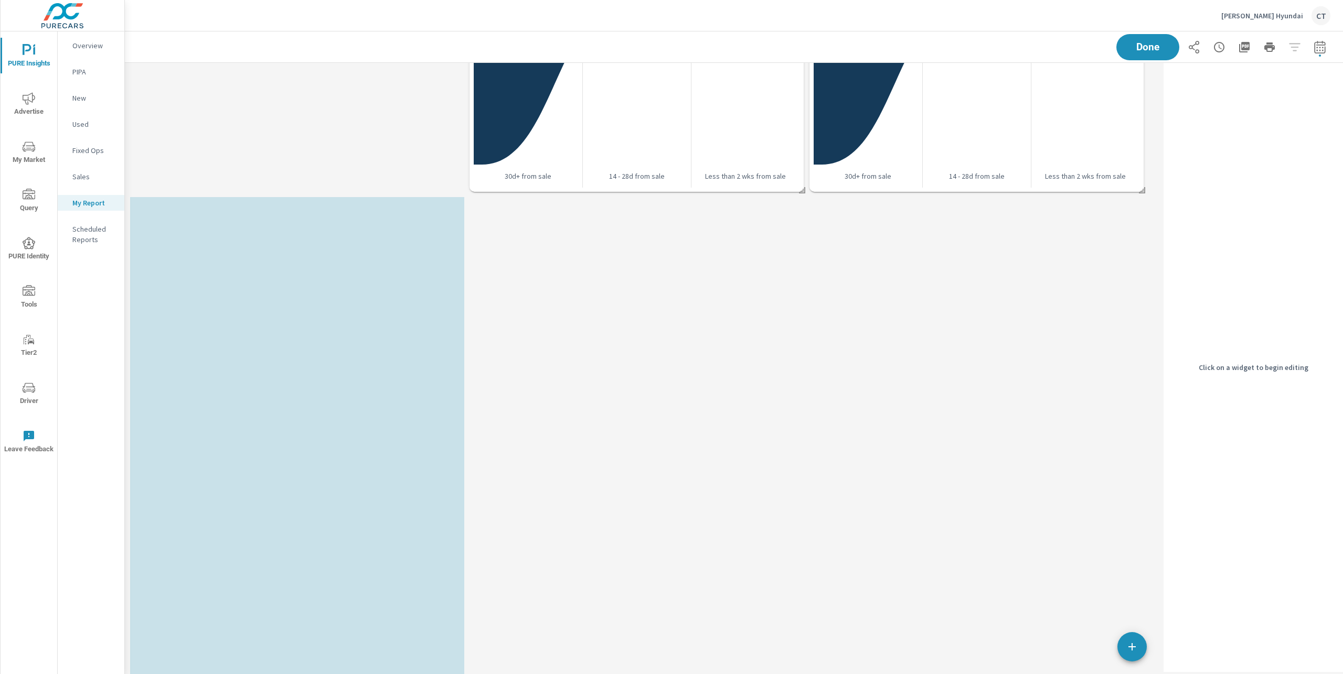
scroll to position [2384, 0]
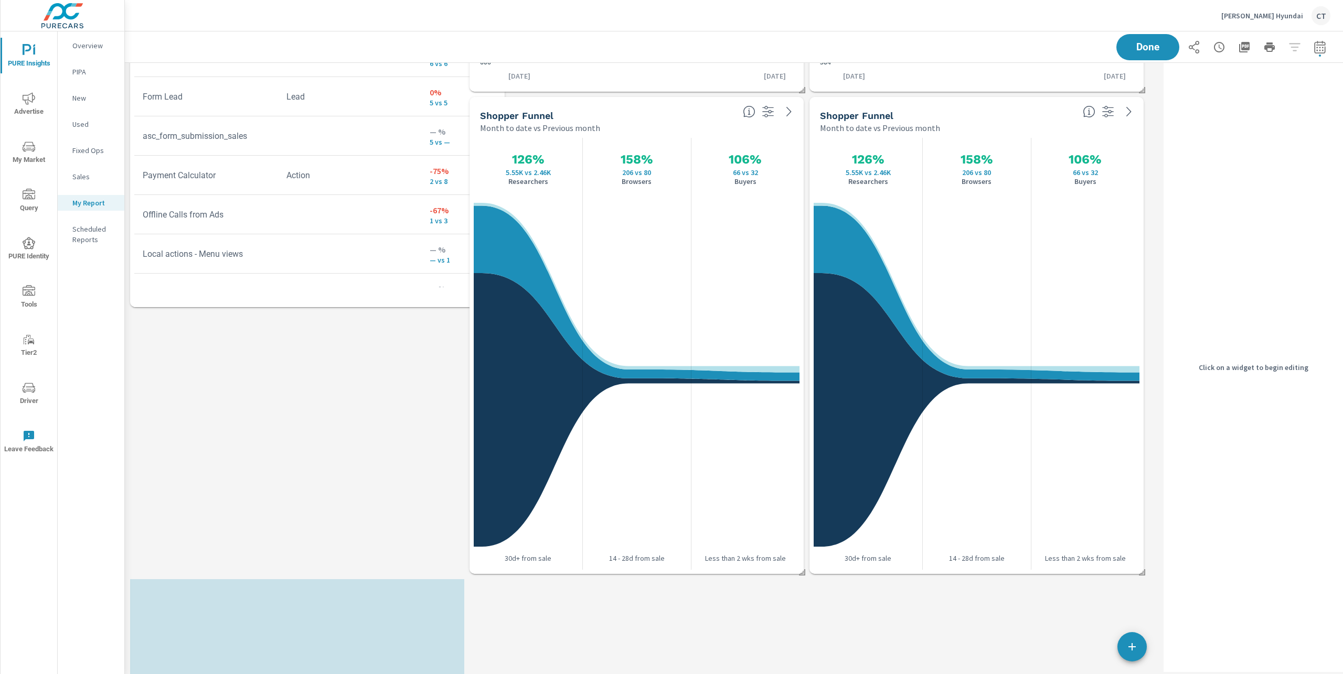
scroll to position [2924, 1045]
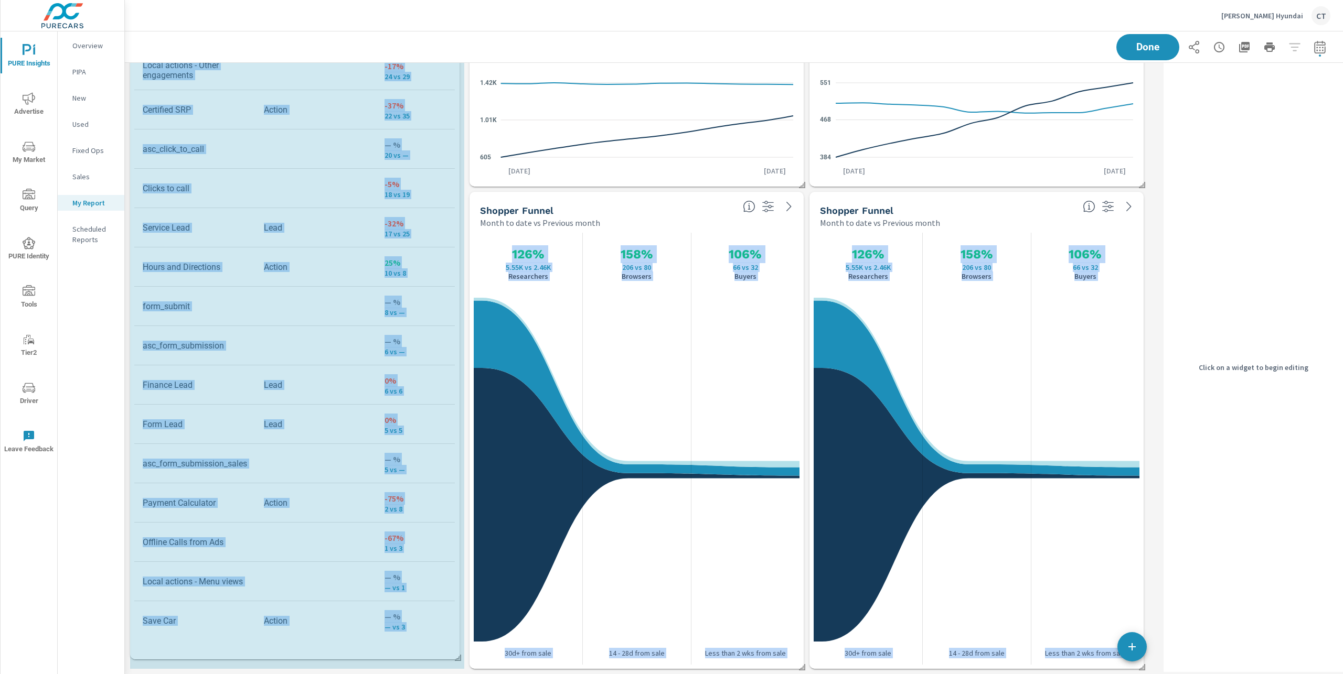
drag, startPoint x: 798, startPoint y: 665, endPoint x: 455, endPoint y: 654, distance: 343.2
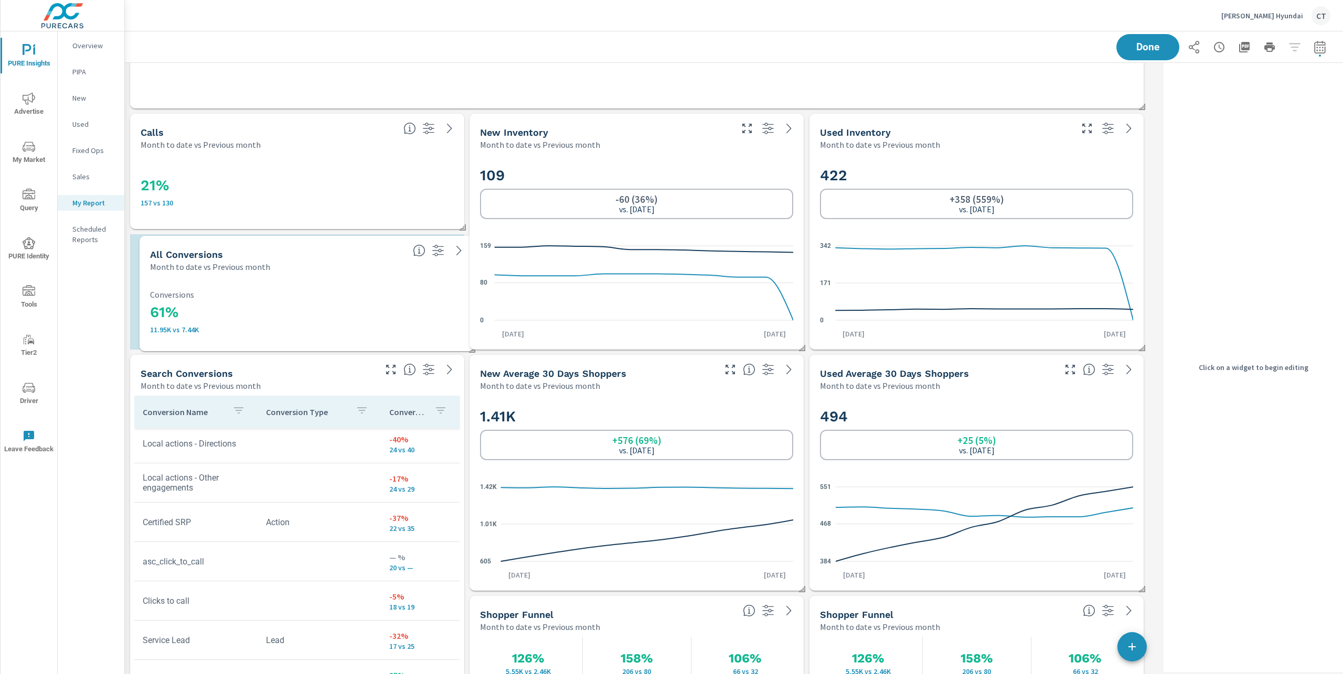
drag, startPoint x: 280, startPoint y: 171, endPoint x: 288, endPoint y: 292, distance: 121.5
click at [289, 293] on p "Conversions" at bounding box center [306, 294] width 313 height 9
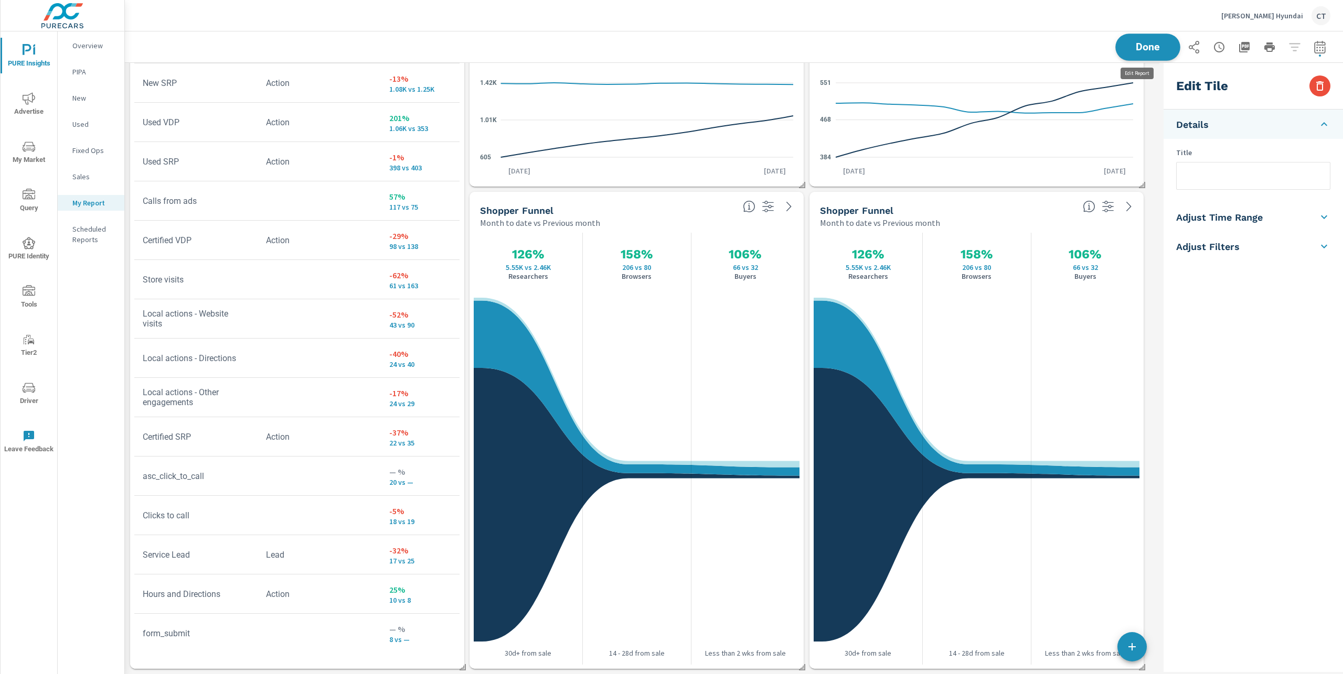
click at [1146, 49] on span "Done" at bounding box center [1147, 47] width 43 height 10
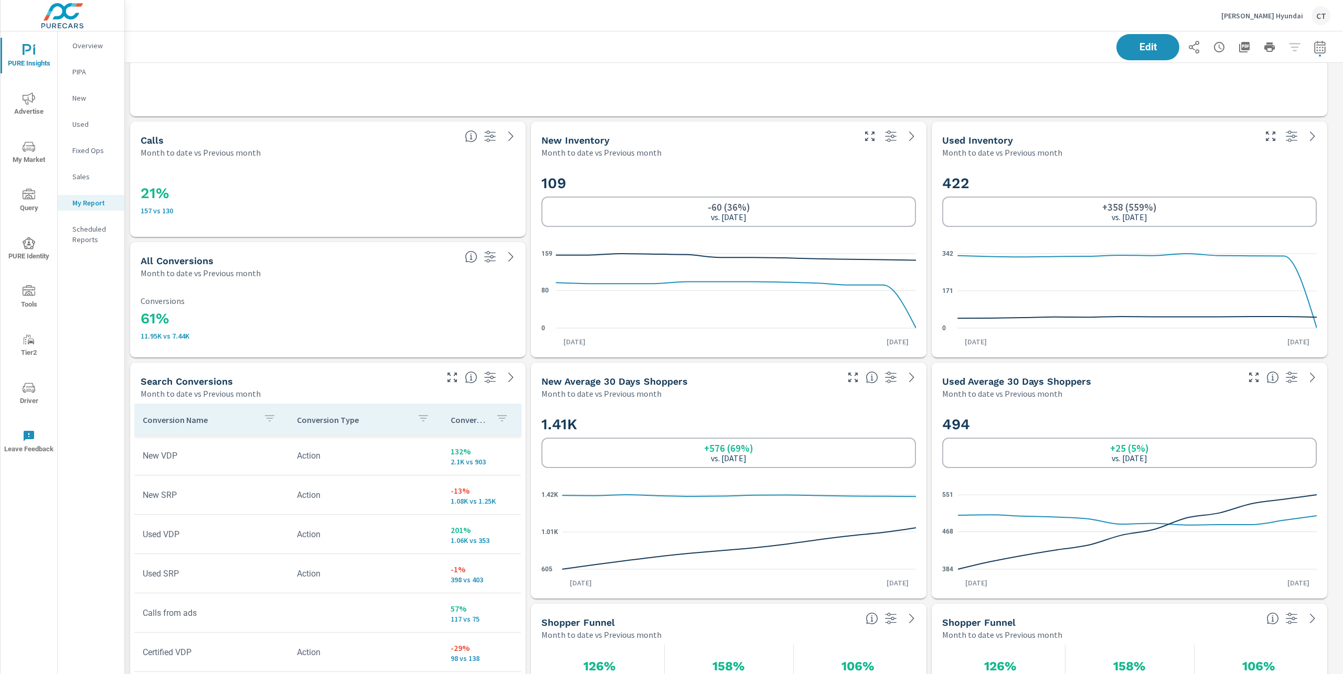
click at [801, 273] on icon "0 80 159" at bounding box center [728, 290] width 374 height 91
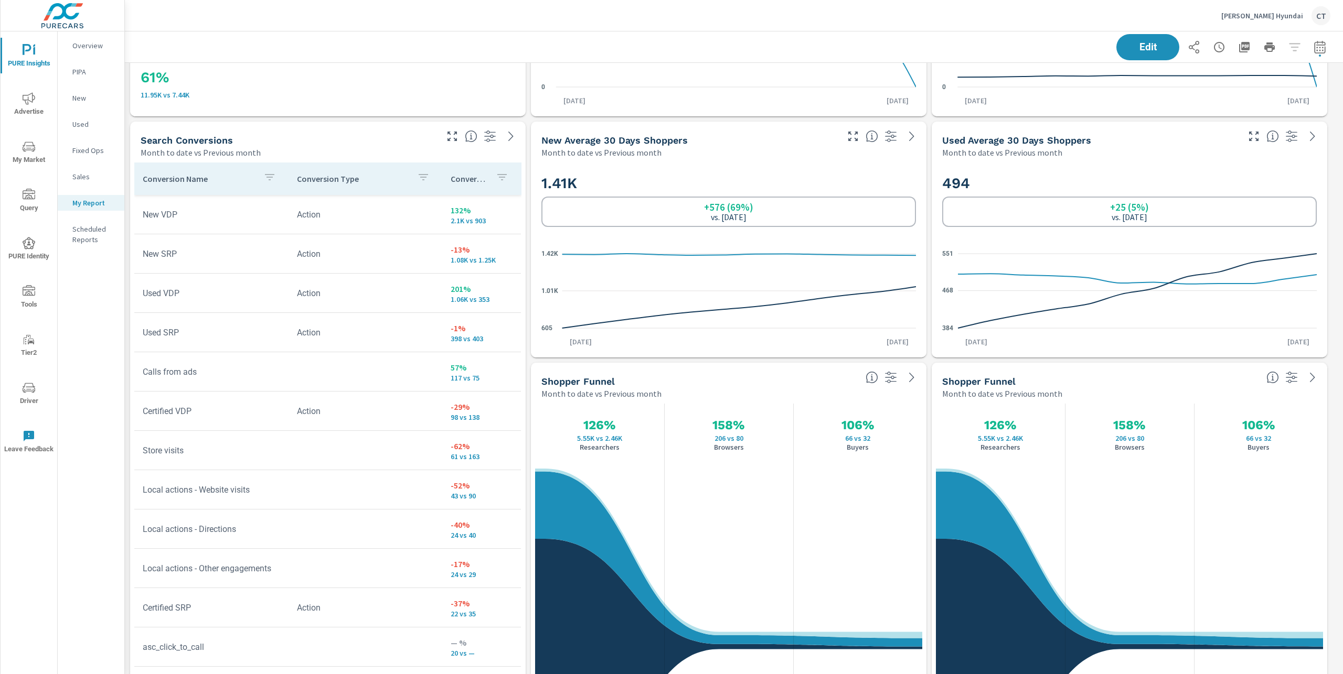
scroll to position [2119, 0]
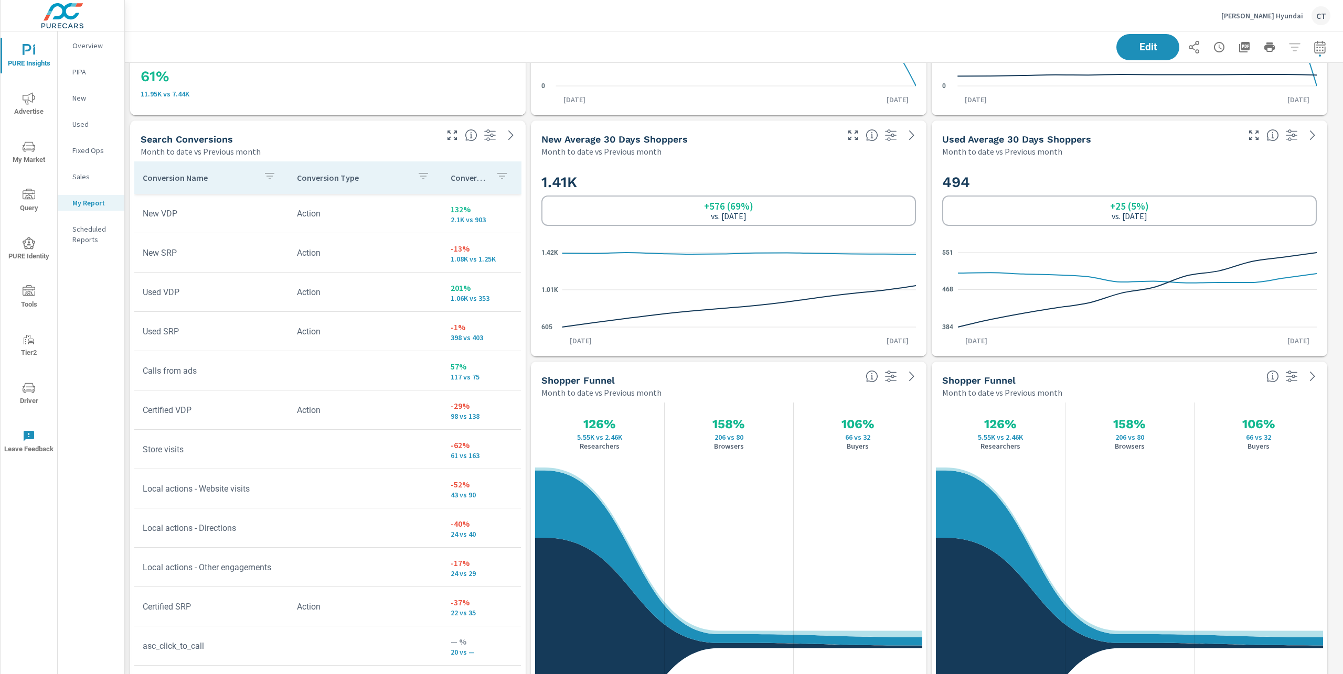
click at [1106, 302] on icon "384 468 551" at bounding box center [1129, 289] width 374 height 91
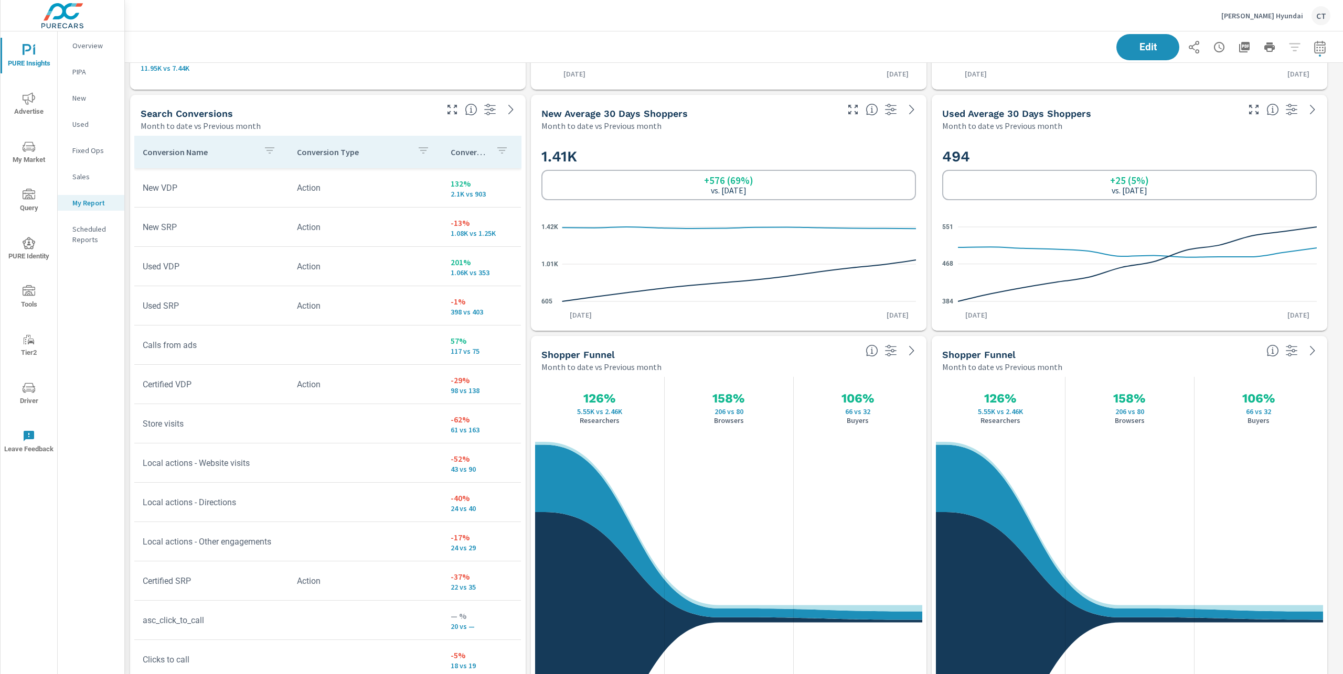
scroll to position [2147, 0]
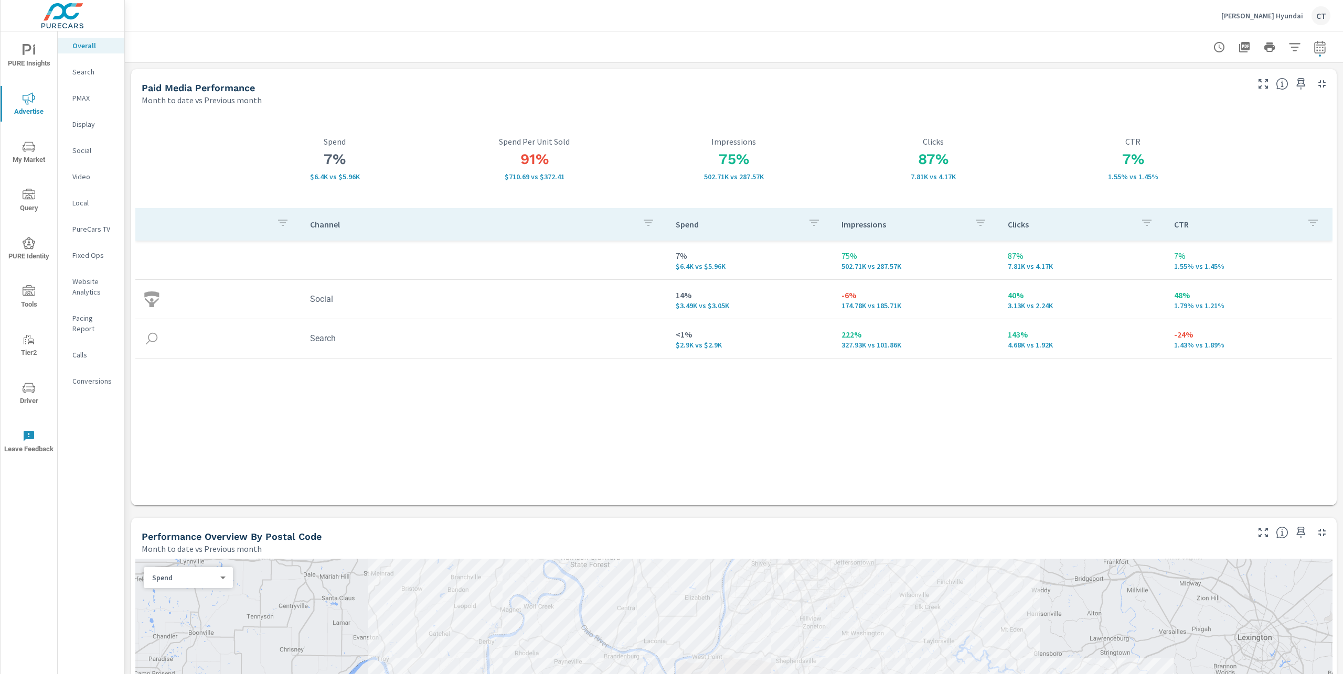
click at [94, 77] on div "Search" at bounding box center [91, 72] width 67 height 16
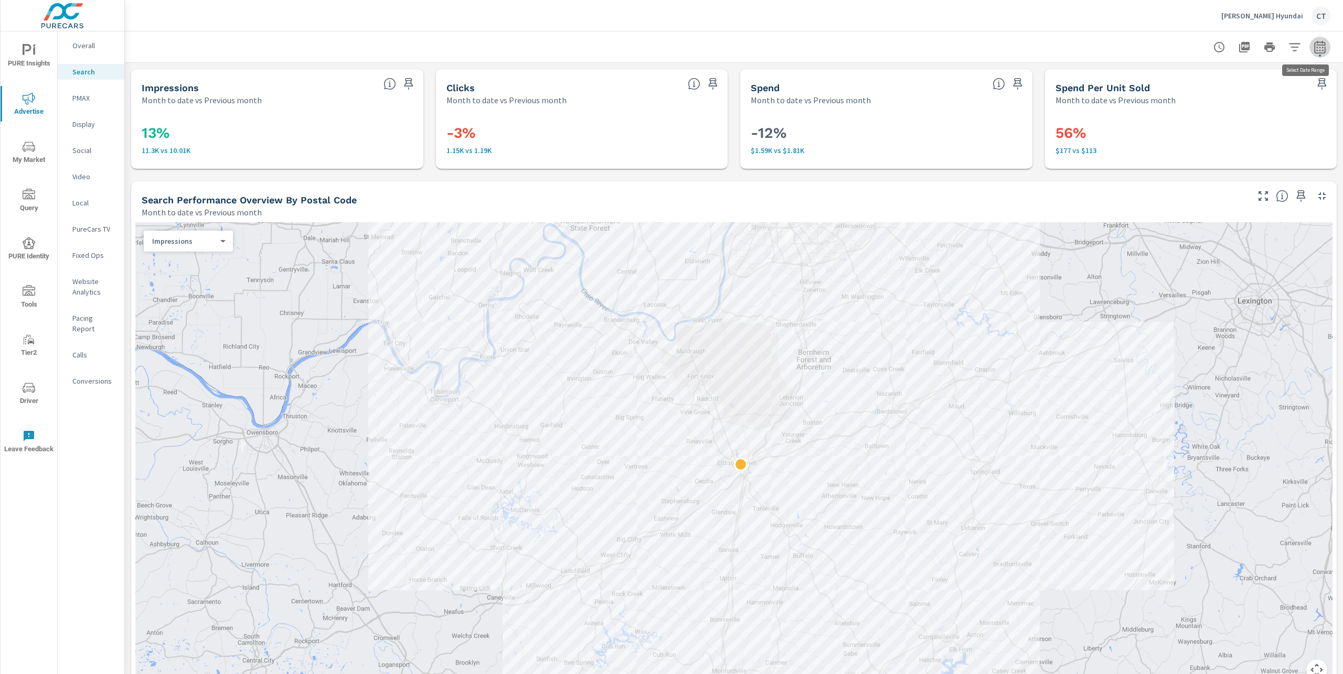
click at [1314, 45] on icon "button" at bounding box center [1319, 46] width 11 height 13
select select "Month to date"
select select "Previous month"
click at [1244, 90] on select "Custom [DATE] Last week Last 7 days Last 14 days Last 30 days Last 45 days Last…" at bounding box center [1225, 90] width 105 height 21
select select "Last 90 days"
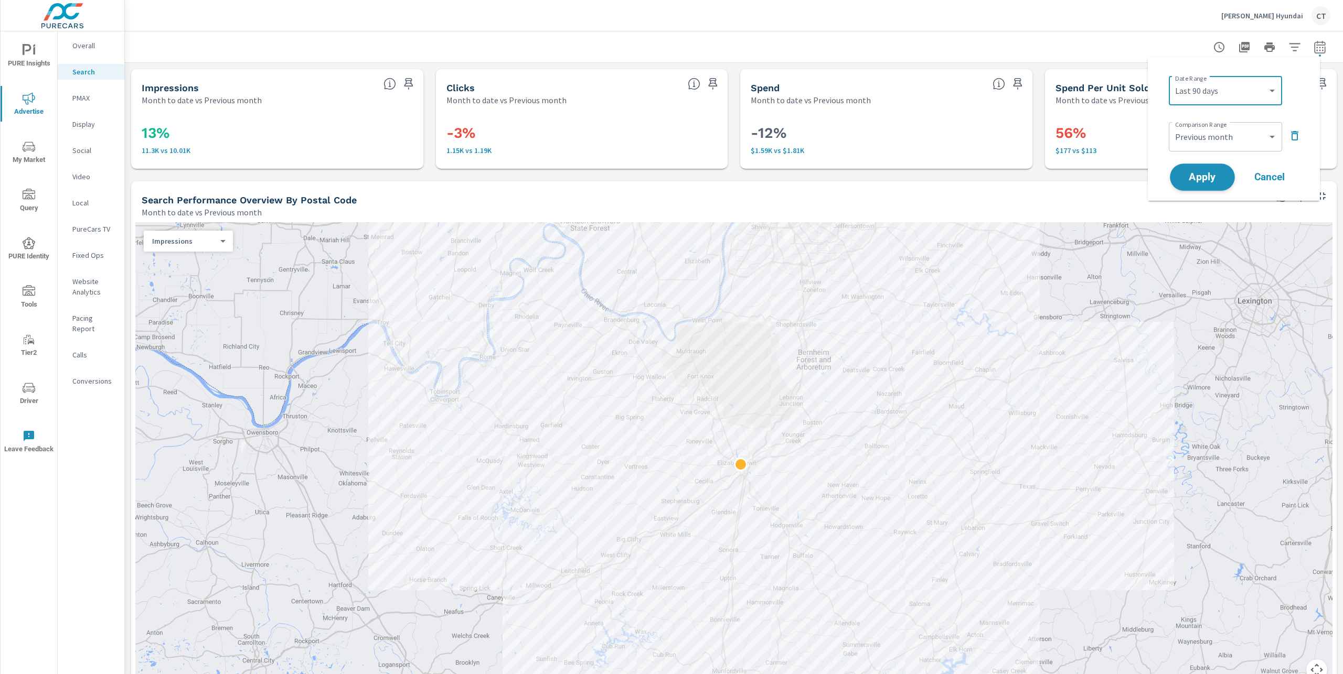
click at [1204, 173] on span "Apply" at bounding box center [1201, 178] width 43 height 10
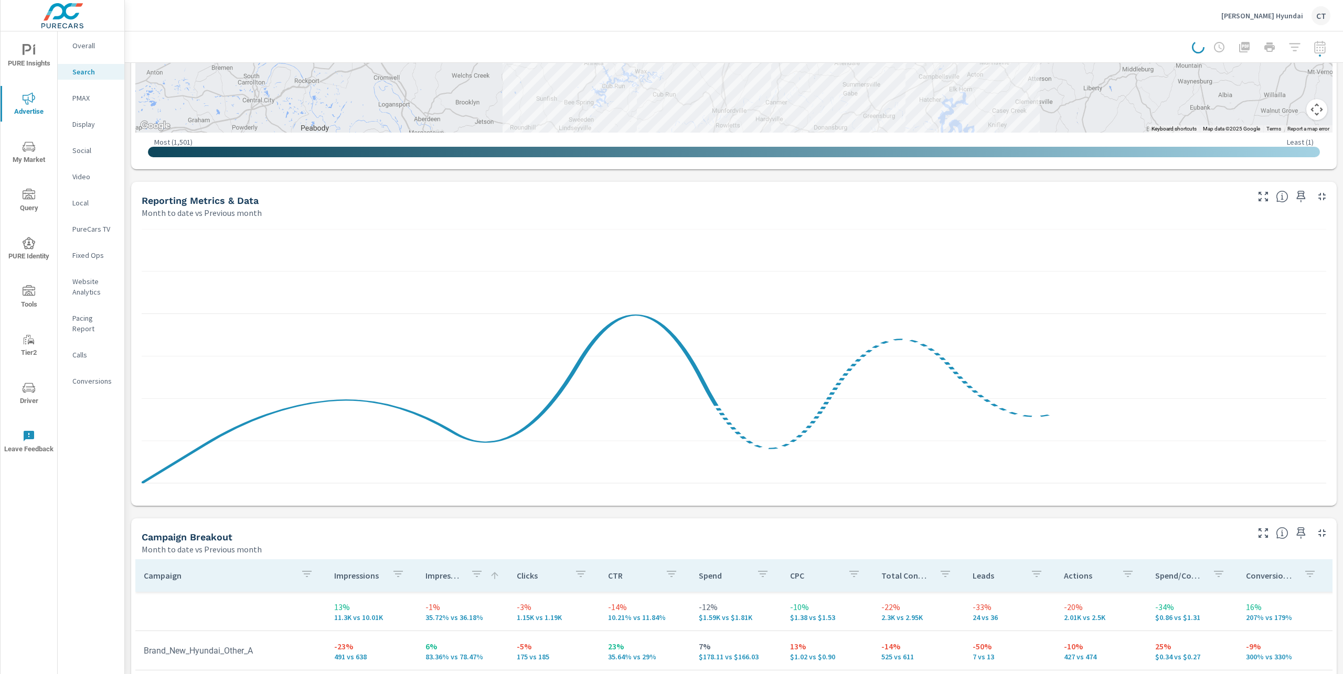
scroll to position [557, 0]
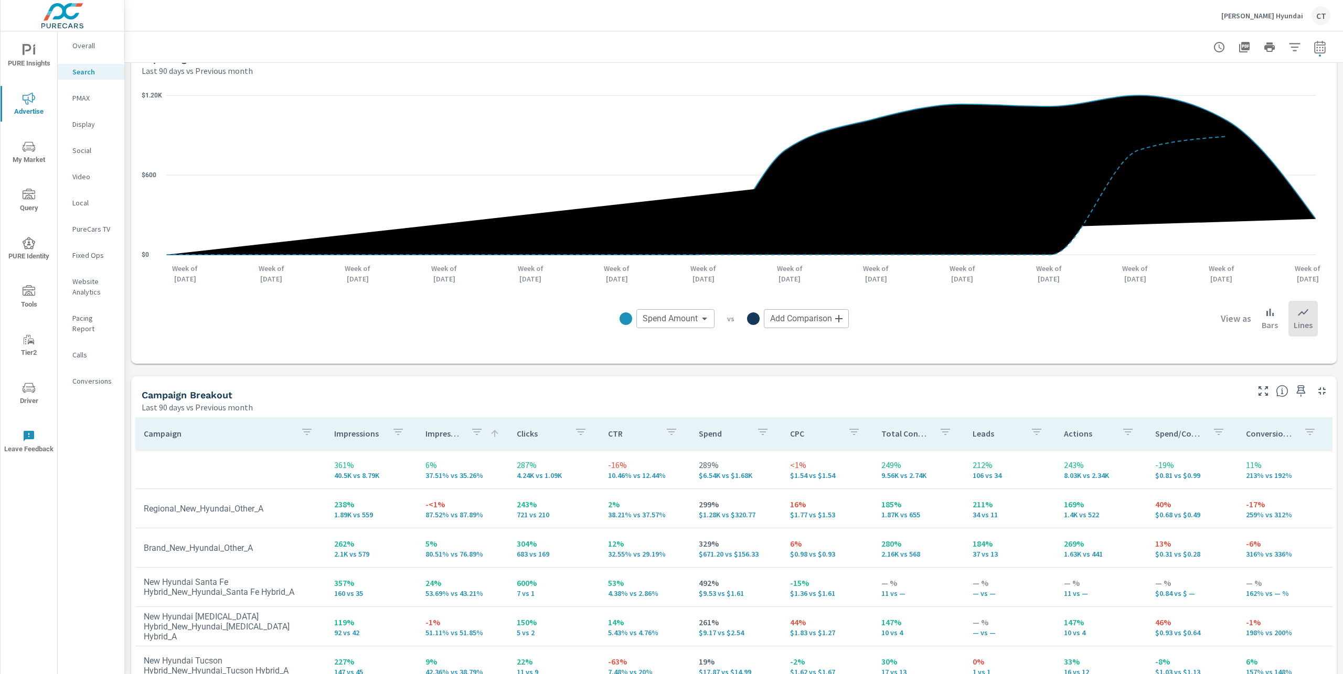
scroll to position [627, 0]
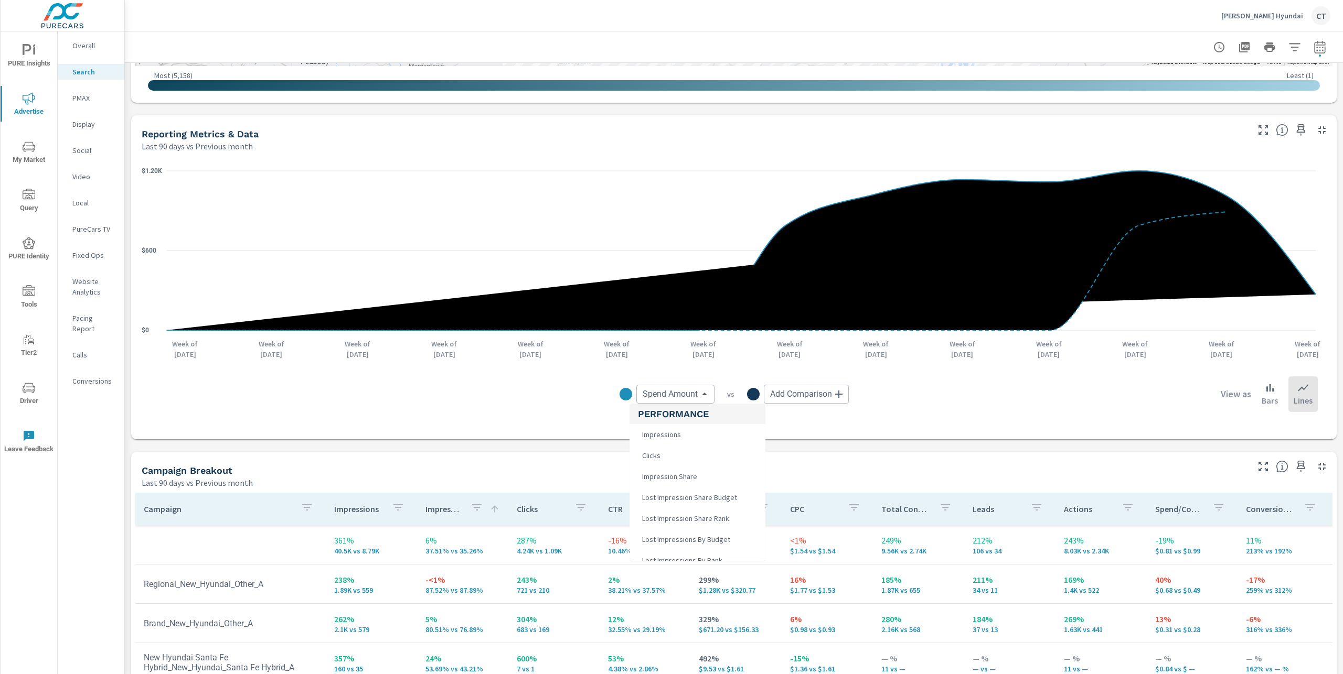
click at [677, 388] on body "PURE Insights Advertise My Market Query PURE Identity Tools Tier2 Driver Leave …" at bounding box center [671, 337] width 1343 height 674
click at [685, 457] on li "Clicks" at bounding box center [697, 455] width 136 height 21
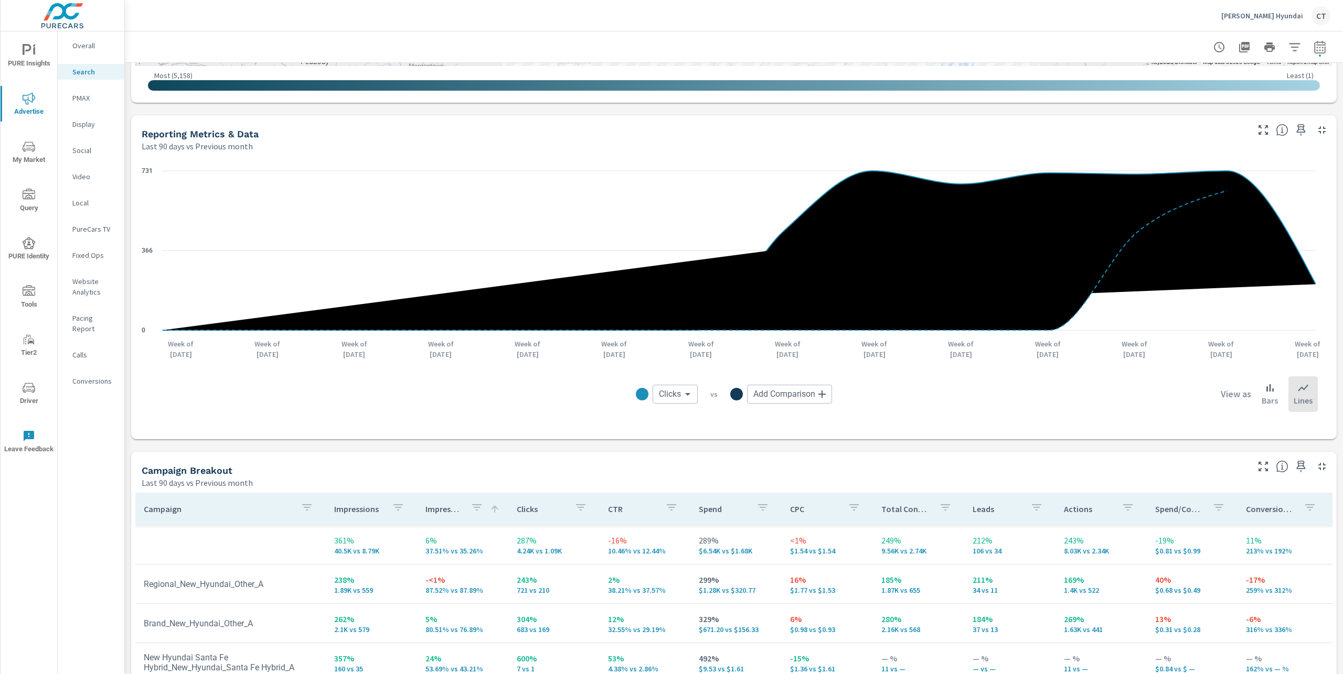
click at [677, 390] on body "PURE Insights Advertise My Market Query PURE Identity Tools Tier2 Driver Leave …" at bounding box center [671, 337] width 1343 height 674
click at [689, 455] on span "Impression Share" at bounding box center [685, 455] width 61 height 15
type input "Impression Share"
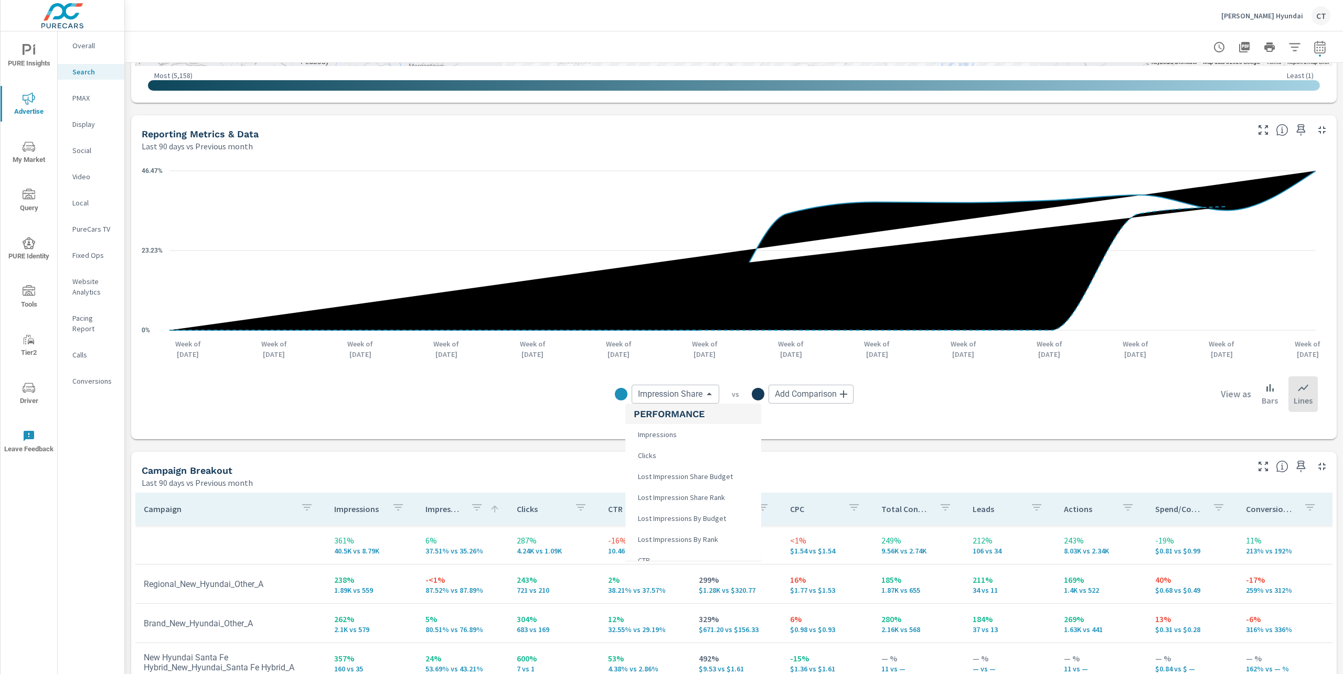
click at [676, 393] on body "PURE Insights Advertise My Market Query PURE Identity Tools Tier2 Driver Leave …" at bounding box center [671, 337] width 1343 height 674
click at [1322, 259] on div at bounding box center [671, 337] width 1343 height 674
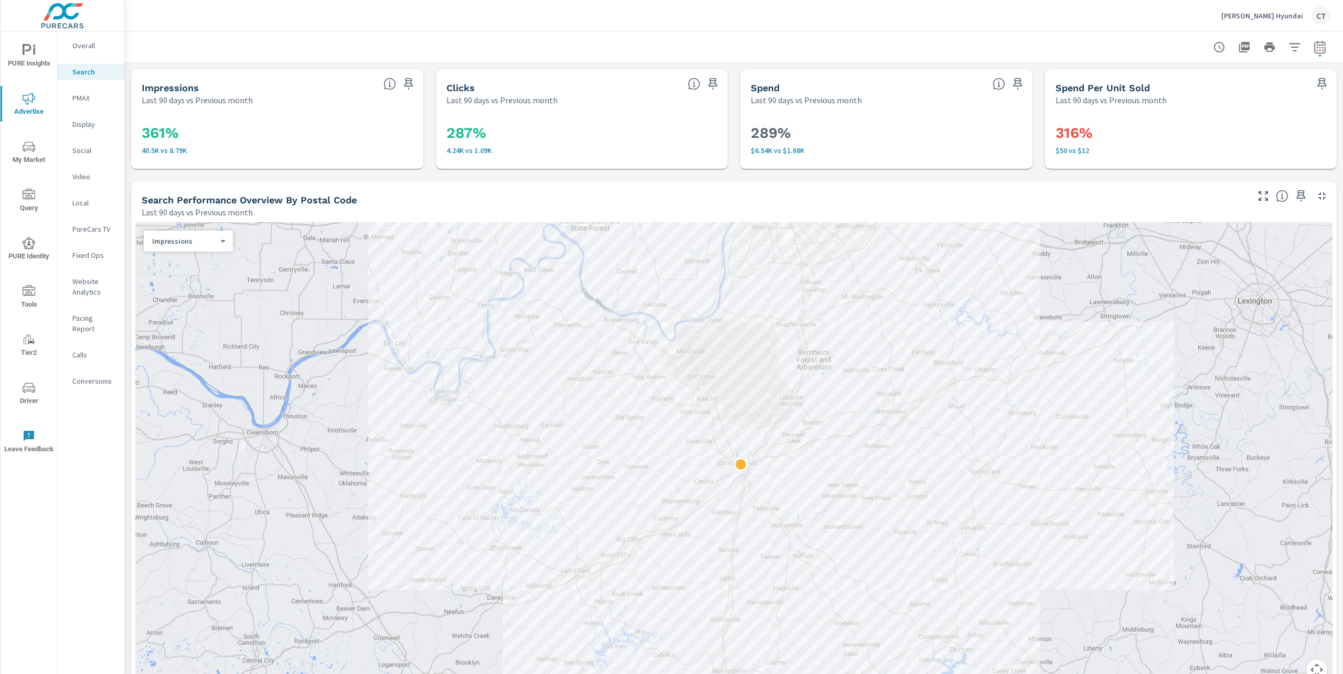
click at [27, 53] on icon "nav menu" at bounding box center [29, 50] width 13 height 13
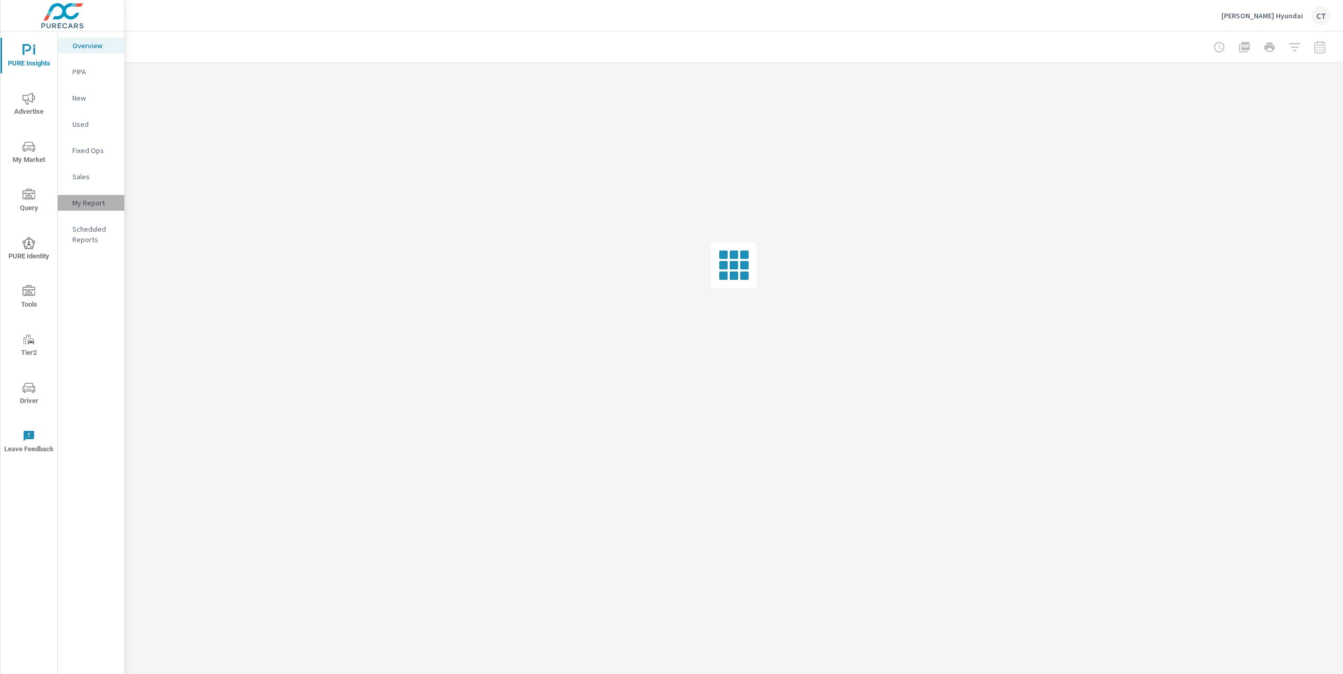
click at [100, 200] on p "My Report" at bounding box center [94, 203] width 44 height 10
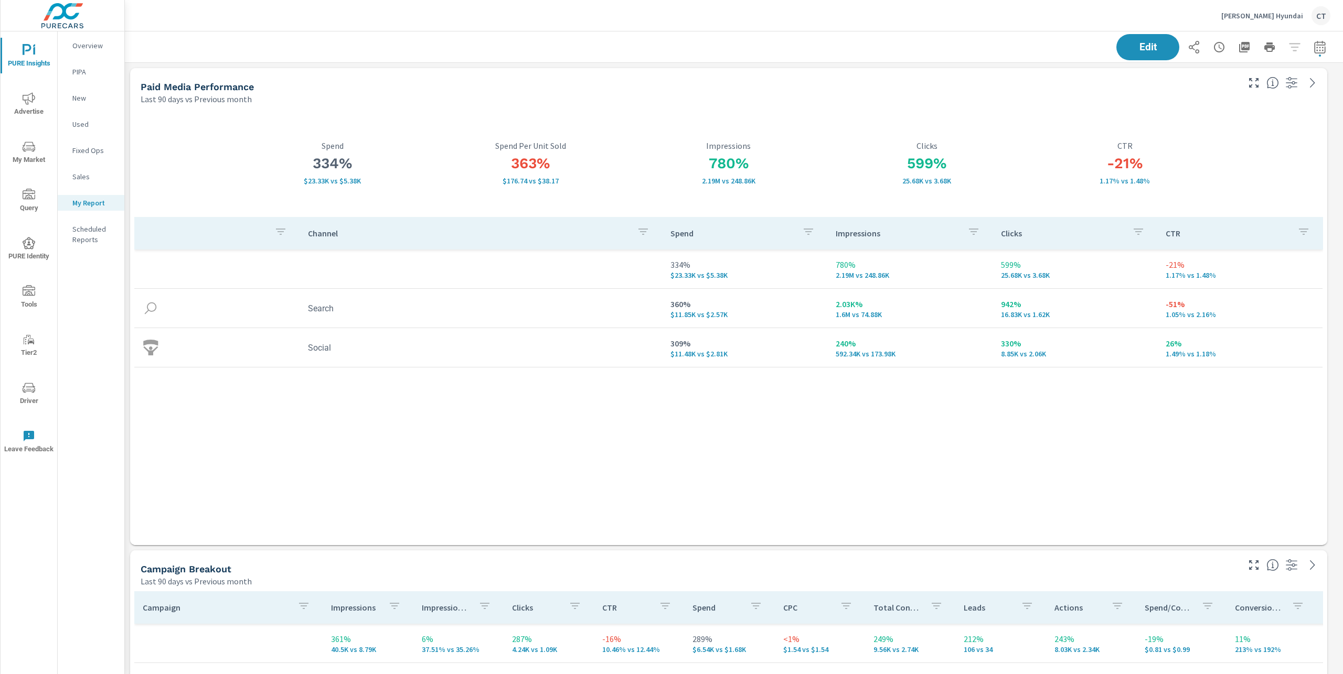
scroll to position [2198, 1229]
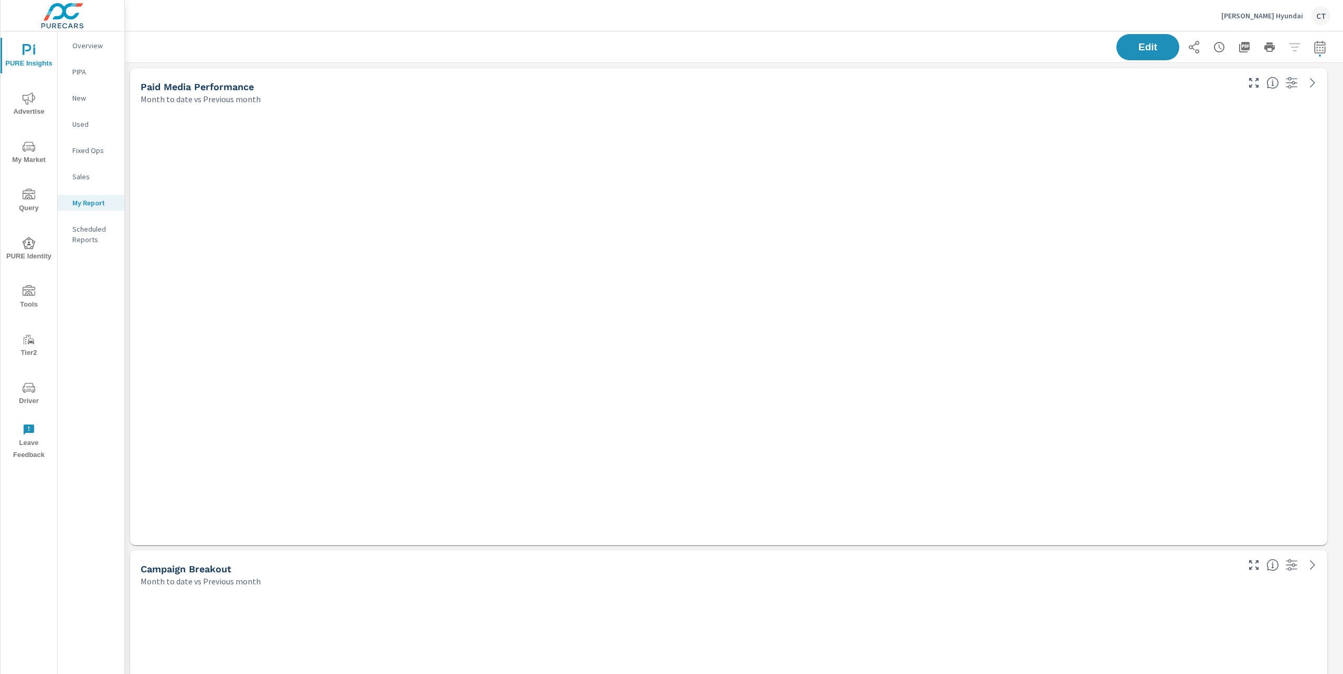
scroll to position [2681, 1229]
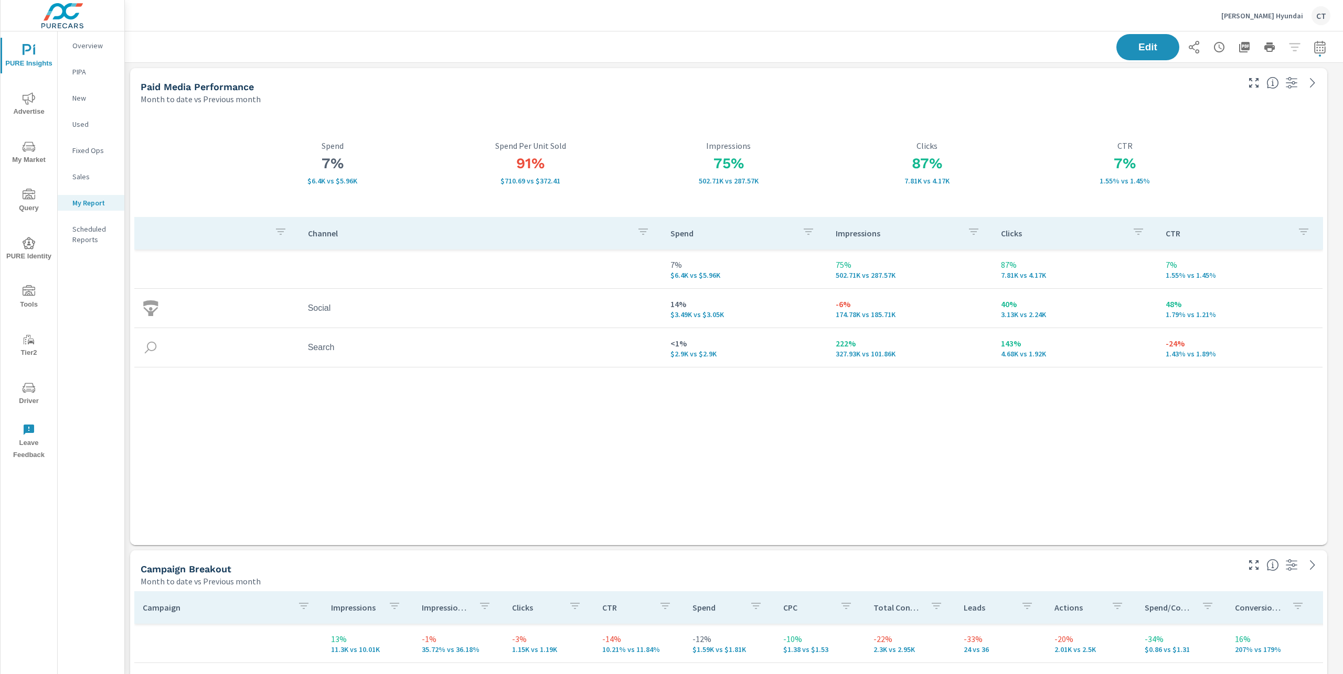
click at [37, 107] on span "Advertise" at bounding box center [29, 105] width 50 height 26
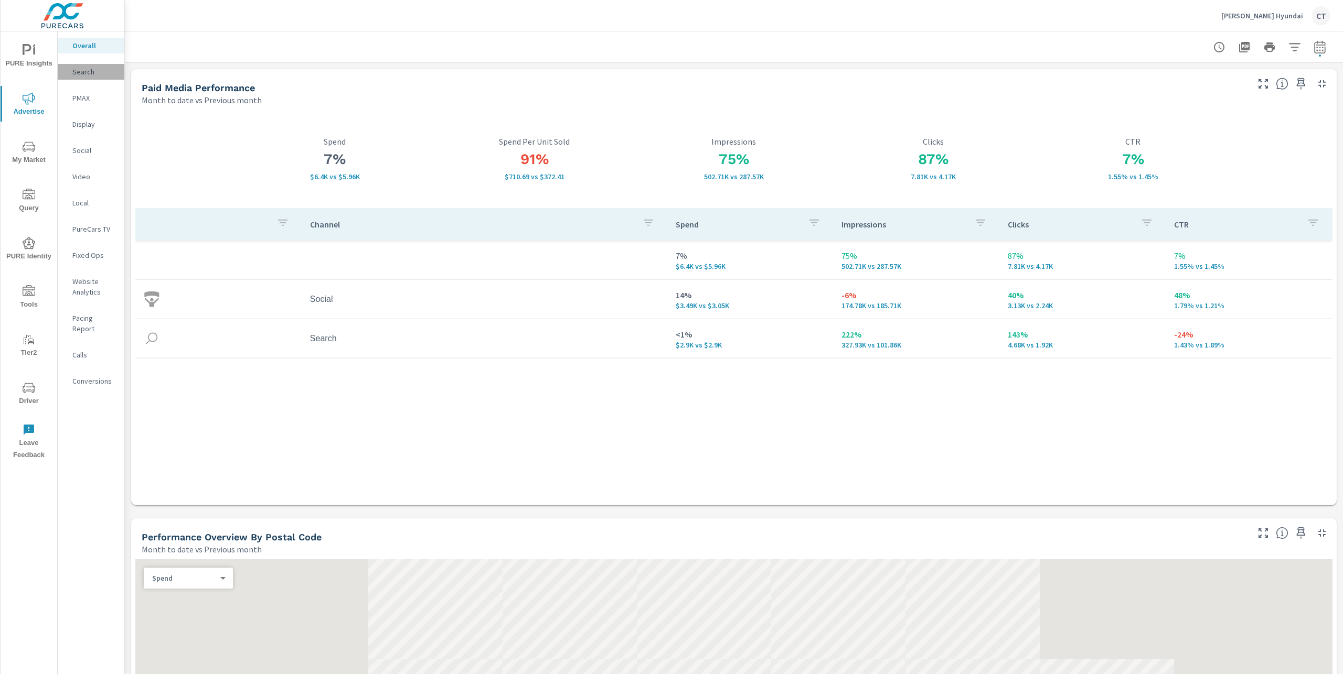
click at [86, 77] on div "Search" at bounding box center [91, 72] width 67 height 16
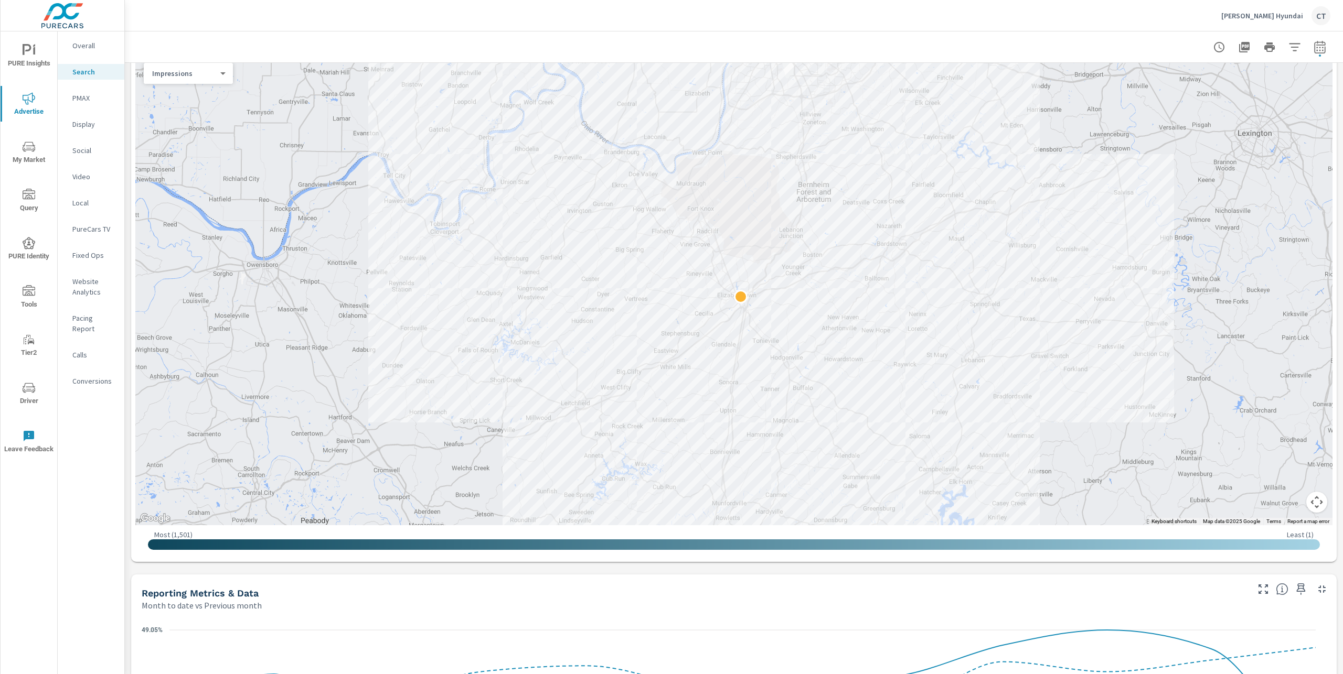
scroll to position [106, 0]
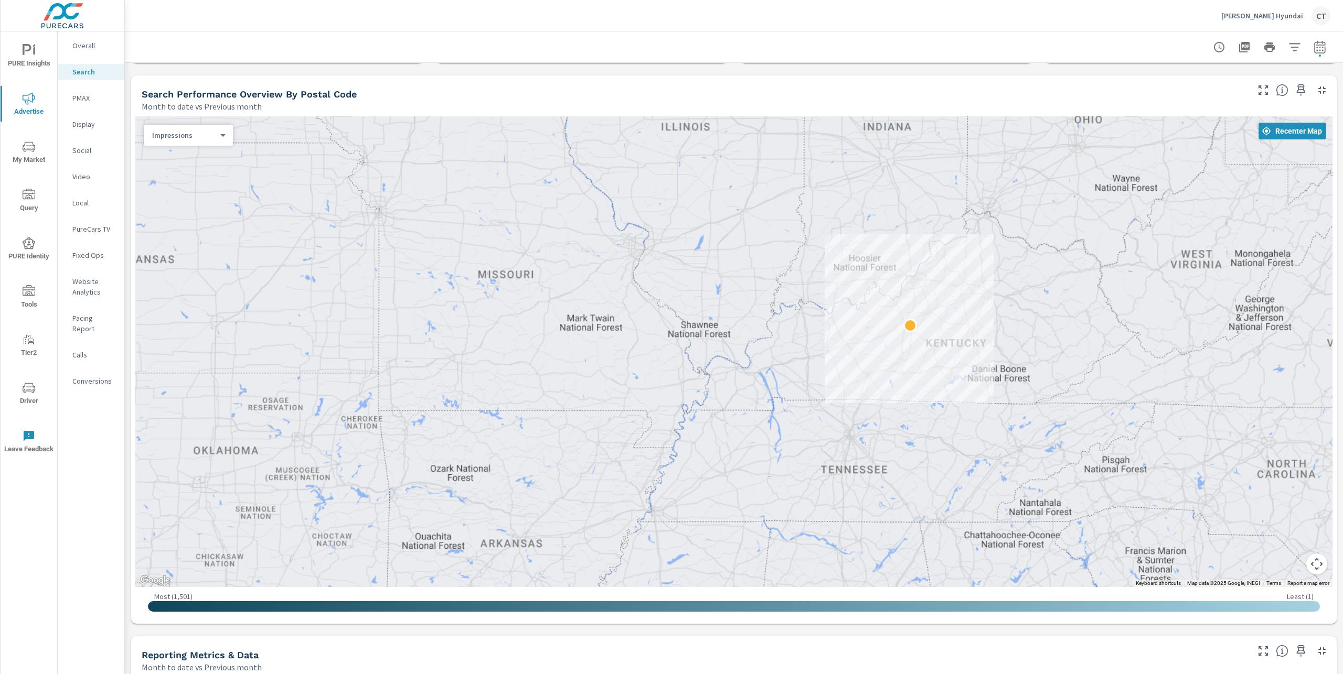
drag, startPoint x: 955, startPoint y: 309, endPoint x: 855, endPoint y: 299, distance: 100.7
click at [855, 299] on div at bounding box center [733, 351] width 1197 height 471
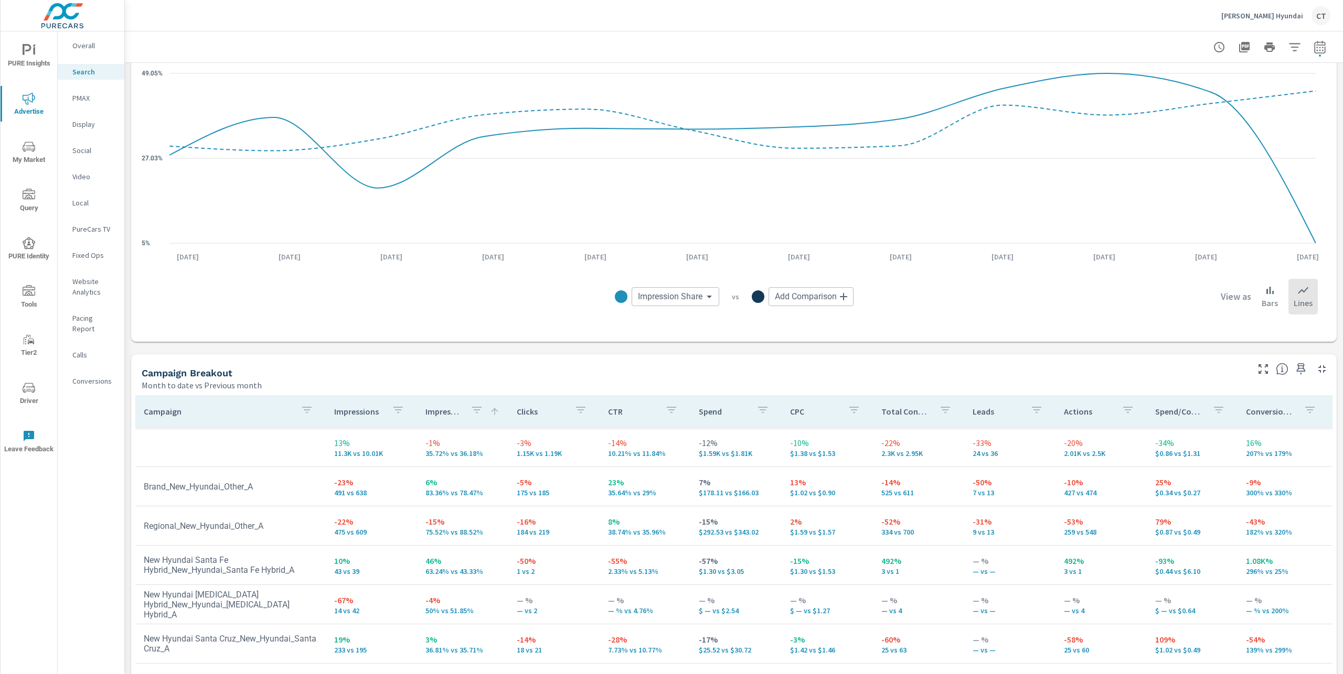
scroll to position [847, 0]
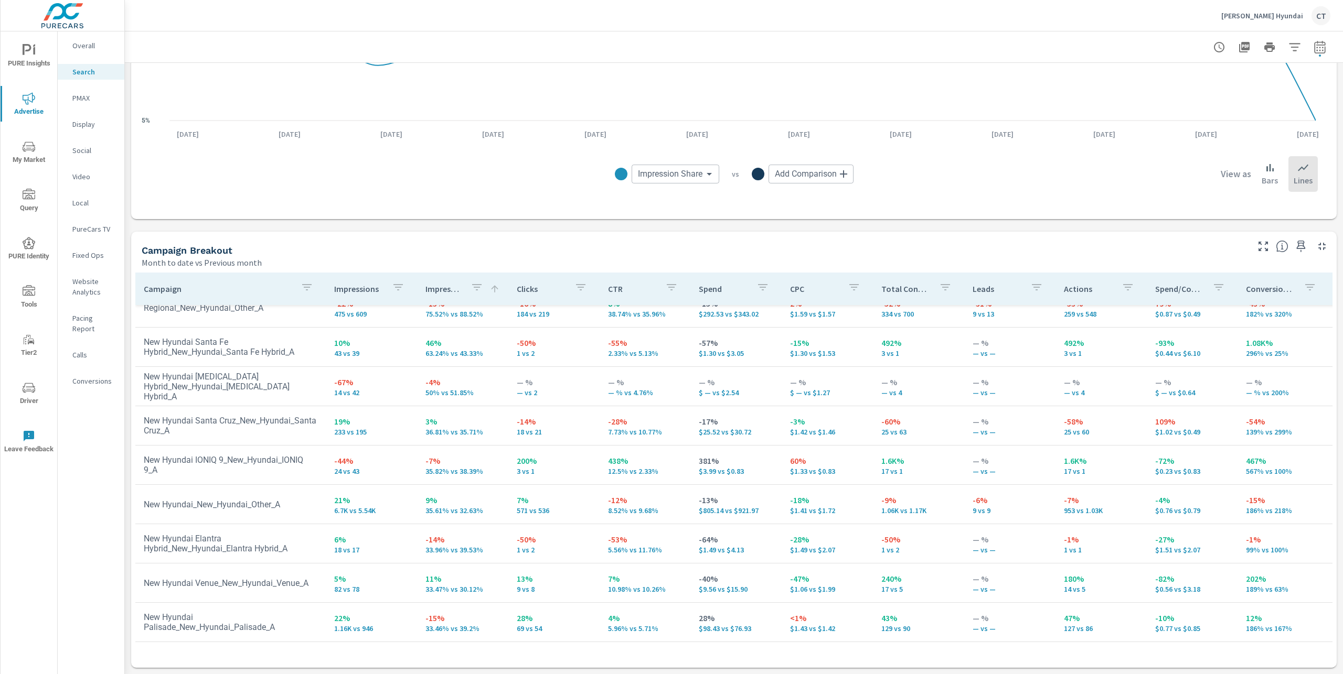
scroll to position [414, 0]
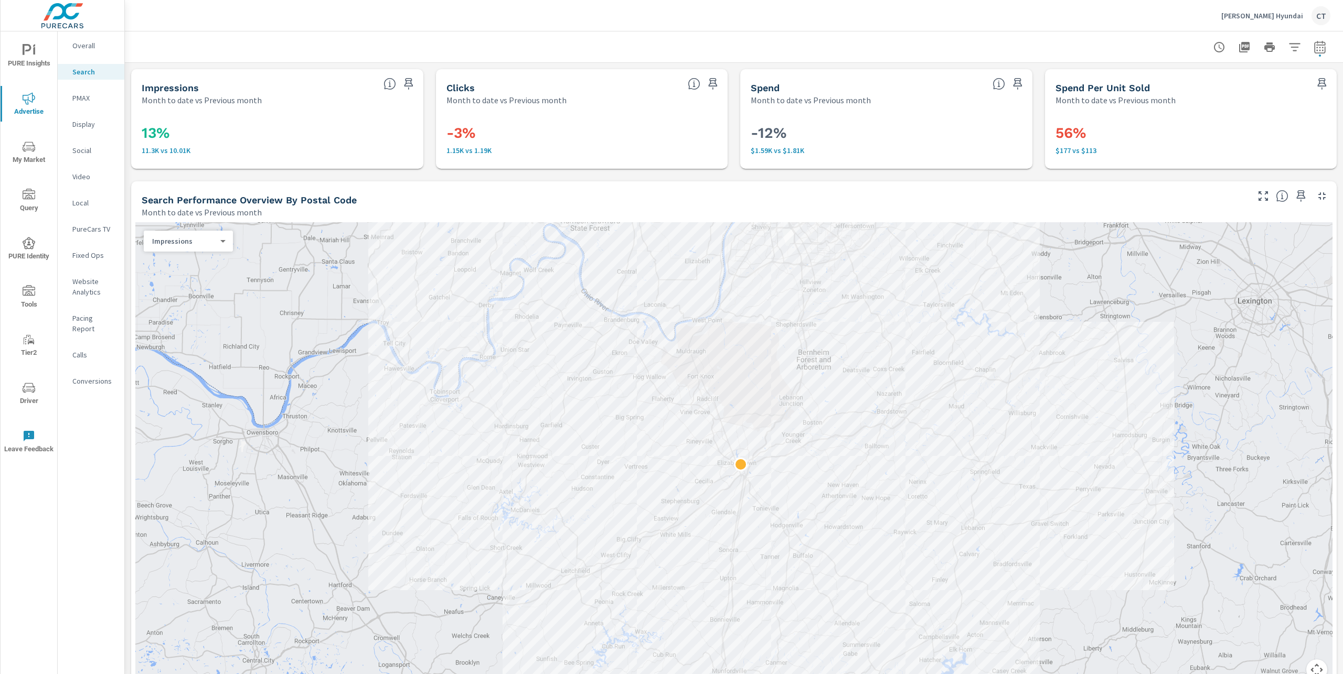
click at [82, 90] on div "PMAX" at bounding box center [91, 98] width 67 height 16
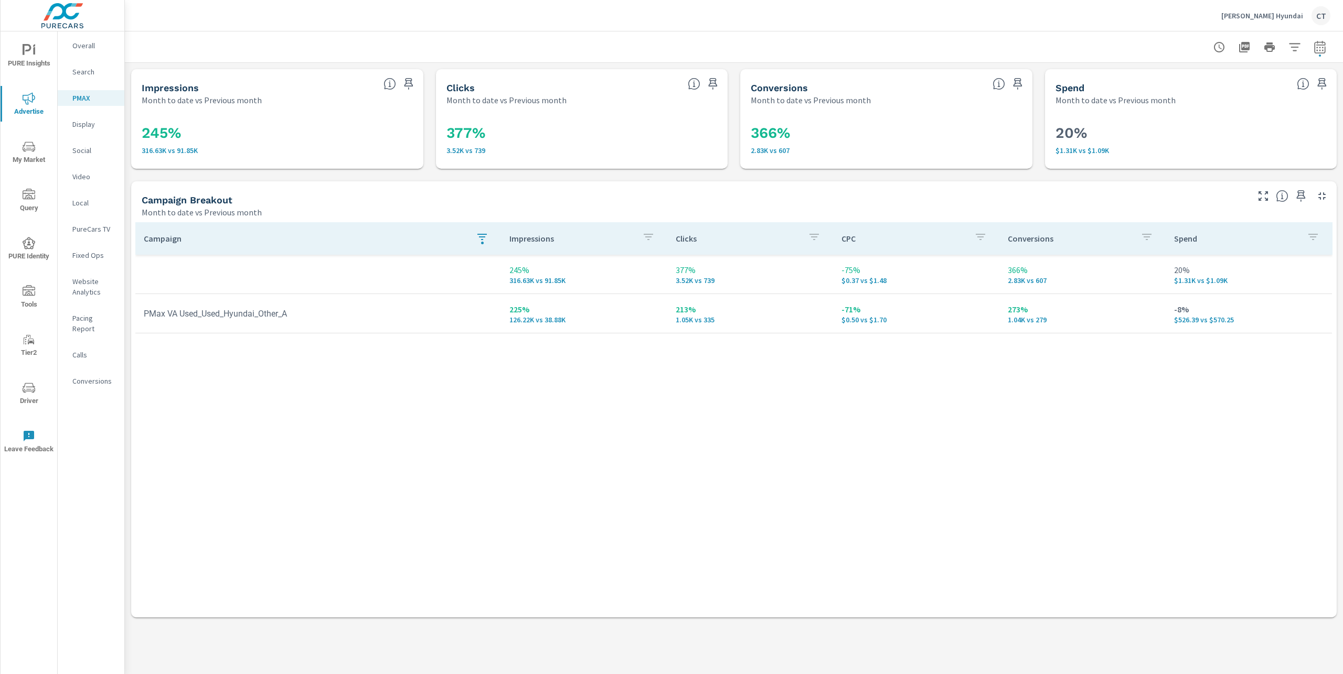
click at [490, 243] on button "button" at bounding box center [481, 239] width 21 height 24
type input "used"
click at [464, 341] on span "Clear" at bounding box center [485, 340] width 108 height 9
click at [357, 507] on div "Campaign Impressions Clicks CPC Conversions Spend 245% 316.63K vs 91.85K 377% 3…" at bounding box center [733, 409] width 1197 height 375
click at [79, 156] on div "Social" at bounding box center [91, 151] width 67 height 16
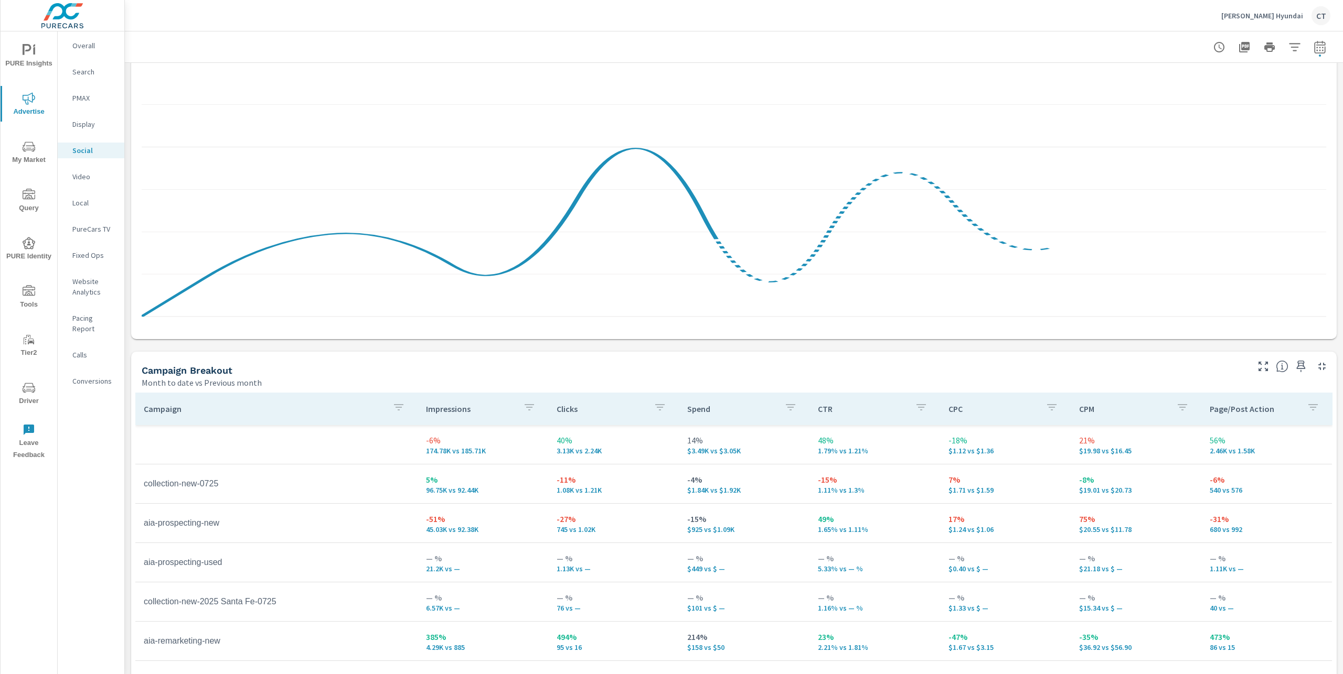
scroll to position [286, 0]
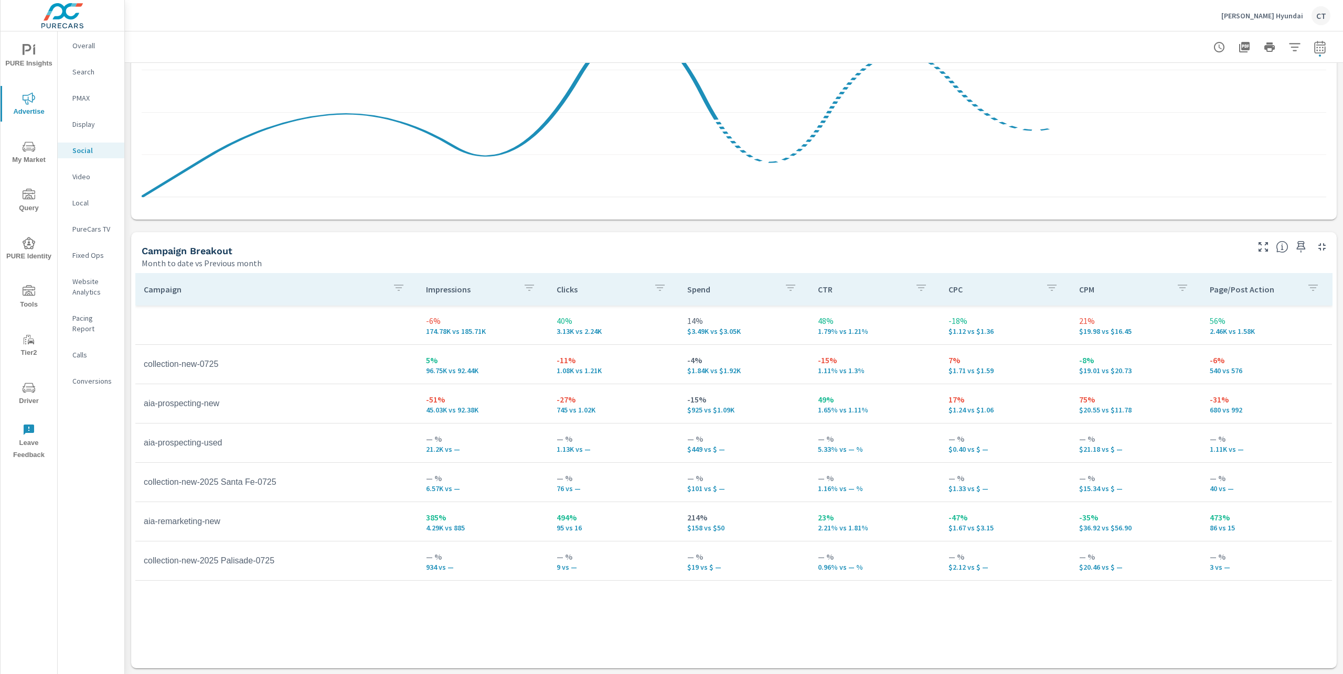
click at [594, 522] on p "494%" at bounding box center [613, 517] width 114 height 13
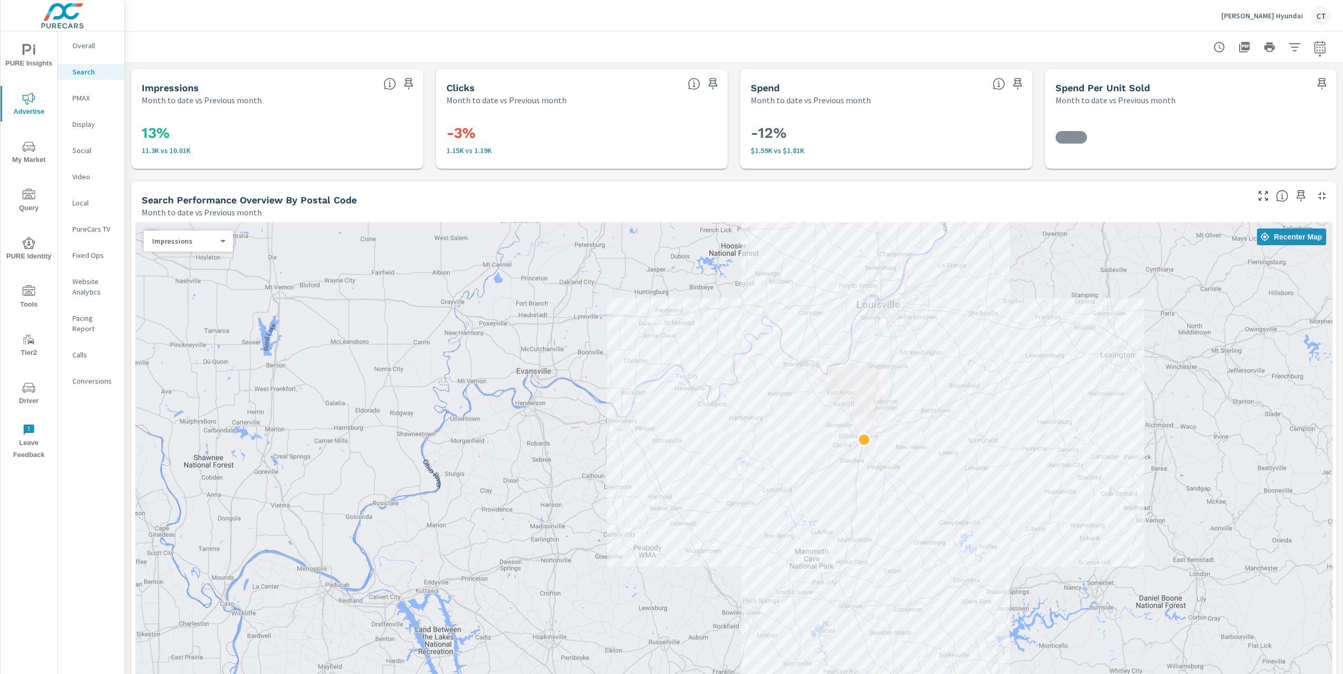
click at [98, 46] on p "Overall" at bounding box center [94, 45] width 44 height 10
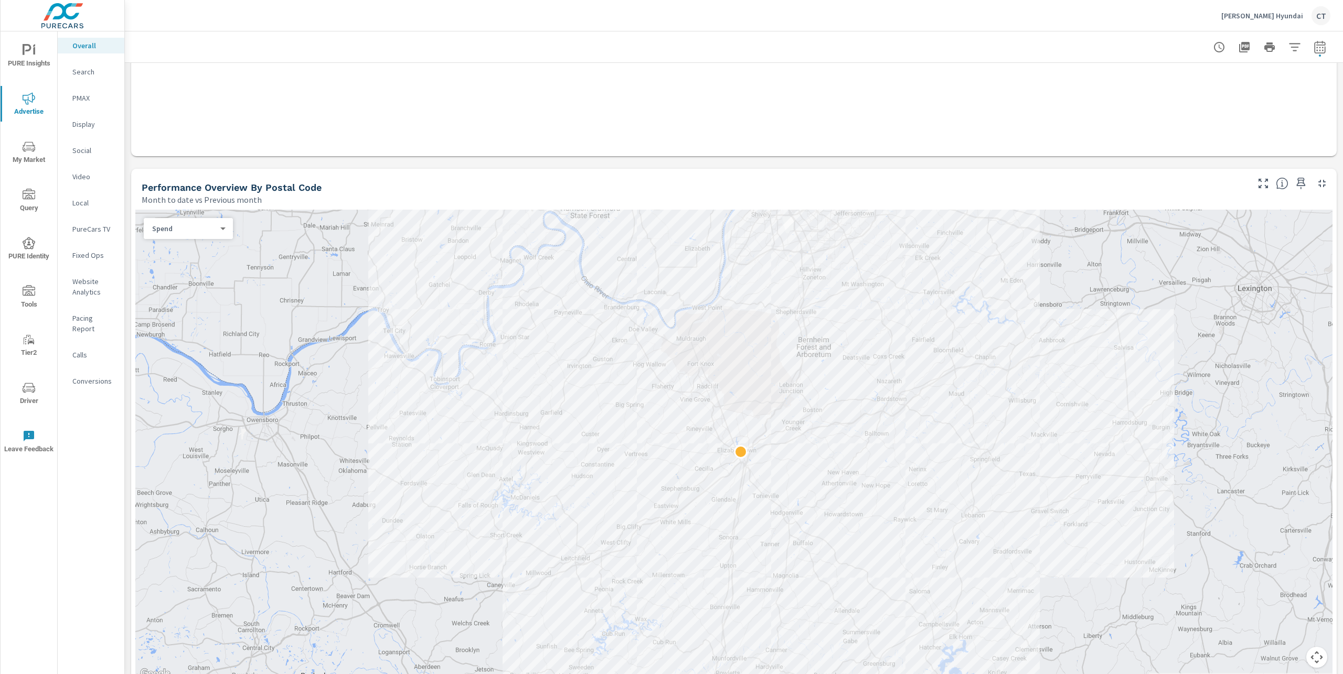
scroll to position [326, 0]
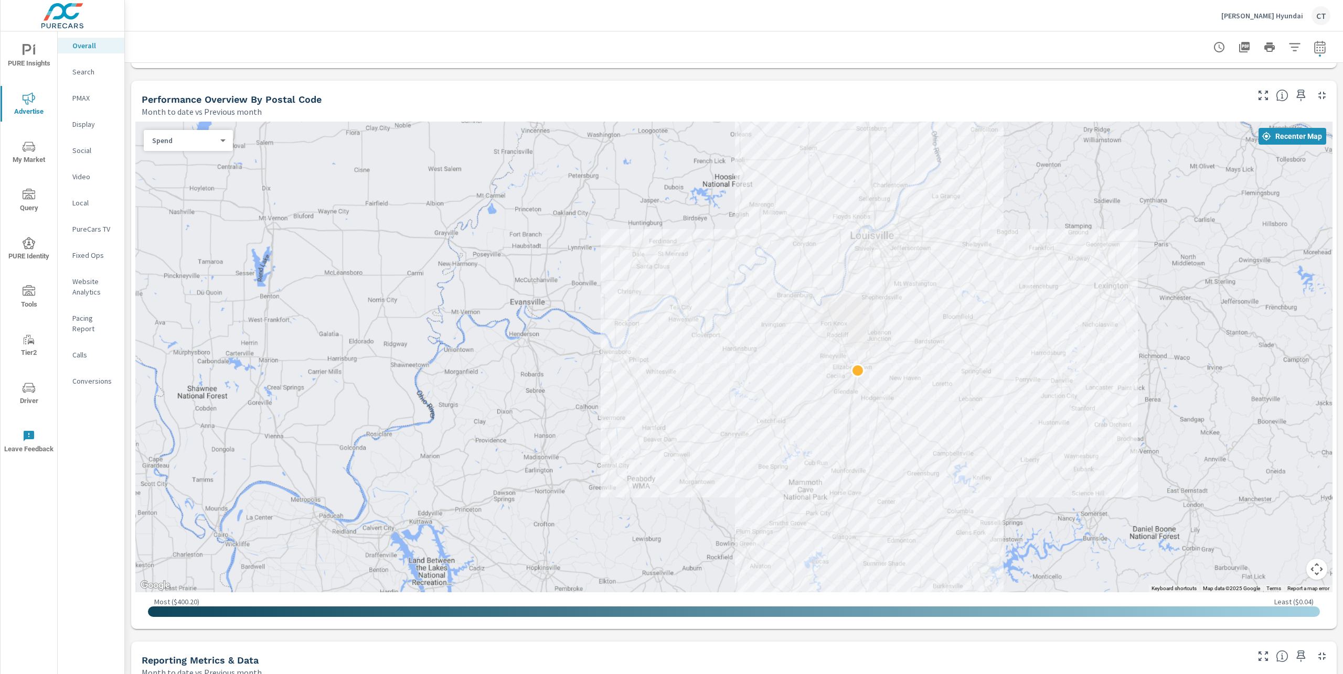
scroll to position [435, 0]
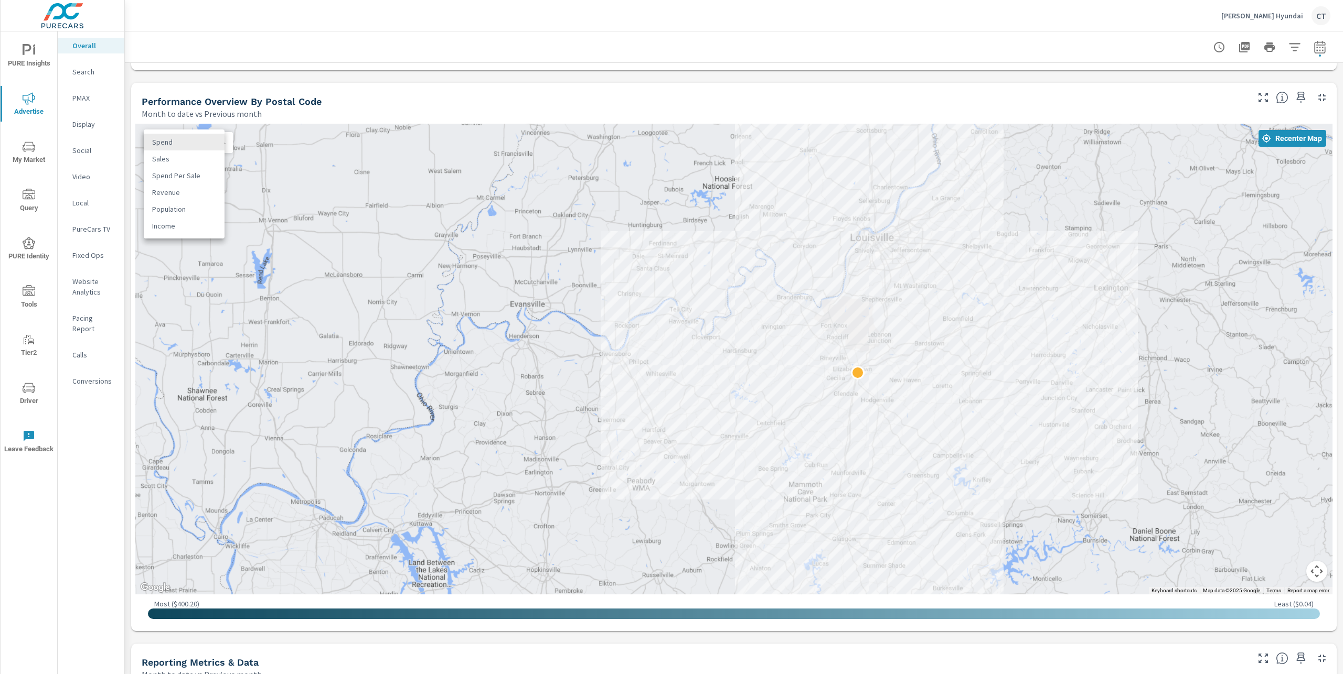
click at [212, 142] on body "PURE Insights Advertise My Market Query PURE Identity Tools Tier2 Driver Leave …" at bounding box center [671, 337] width 1343 height 674
click at [185, 205] on li "Population" at bounding box center [184, 209] width 81 height 17
click at [196, 141] on body "PURE Insights Advertise My Market Query PURE Identity Tools Tier2 Driver Leave …" at bounding box center [671, 337] width 1343 height 674
click at [175, 73] on li "Spend" at bounding box center [184, 75] width 81 height 17
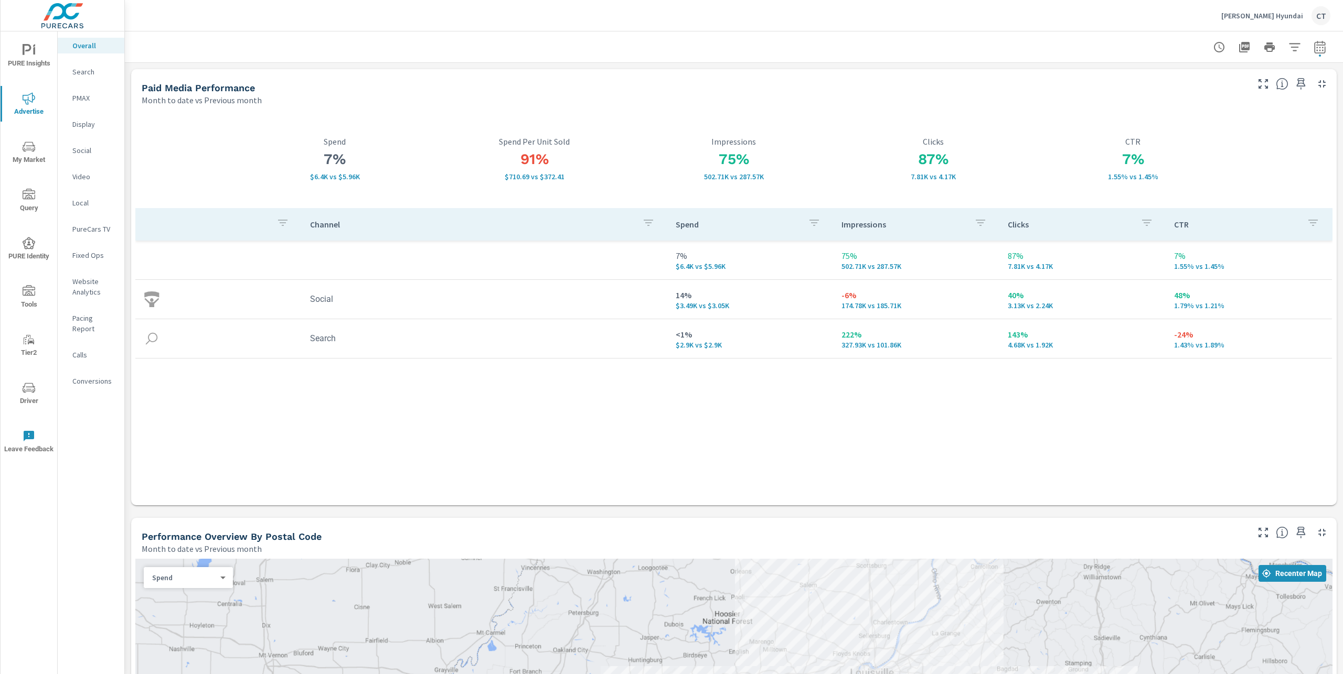
click at [700, 106] on div "Month to date vs Previous month" at bounding box center [694, 100] width 1104 height 13
click at [36, 148] on span "My Market" at bounding box center [29, 154] width 50 height 26
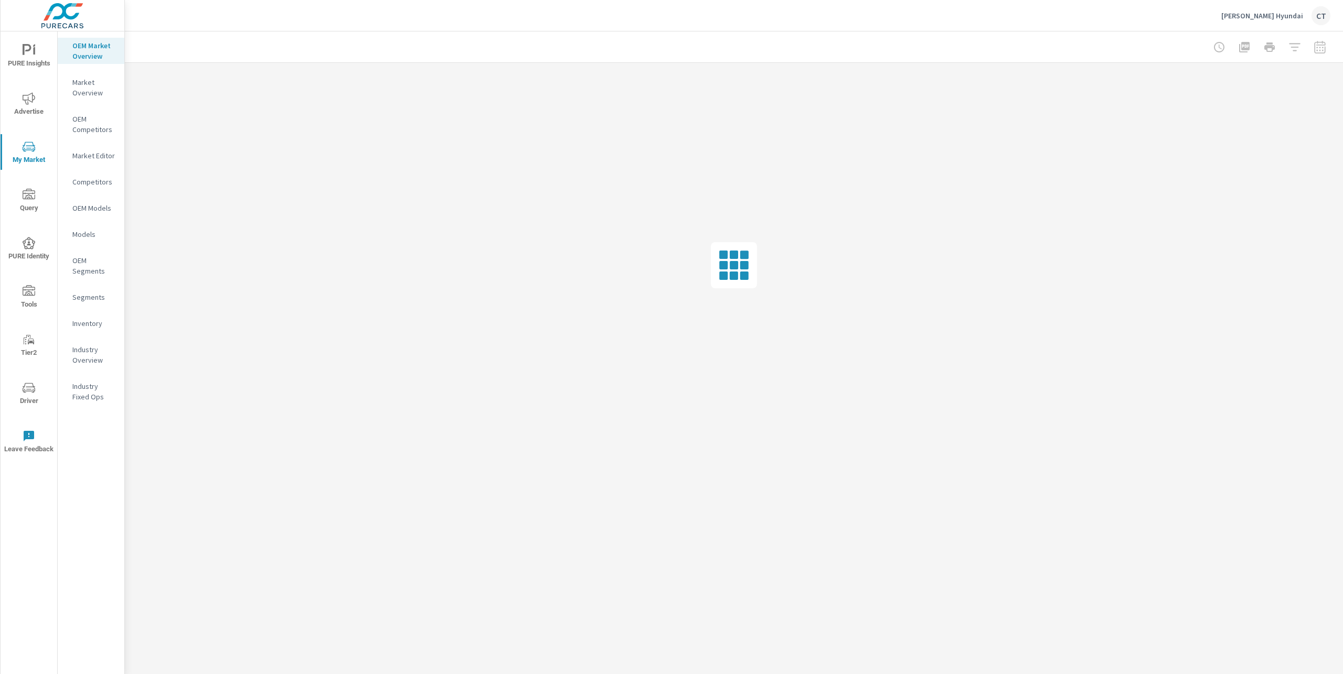
click at [90, 326] on p "Inventory" at bounding box center [94, 323] width 44 height 10
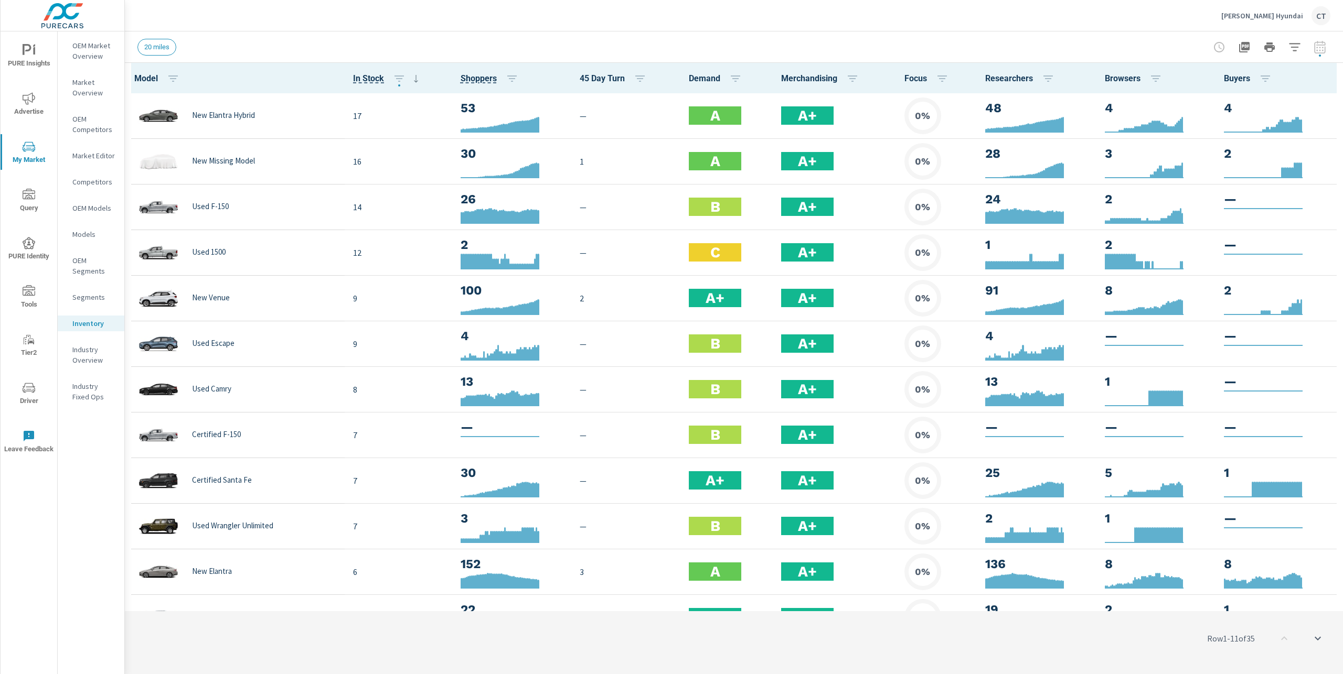
scroll to position [1, 0]
click at [1322, 72] on icon "button" at bounding box center [1328, 78] width 13 height 13
click at [1290, 116] on span "Engagement" at bounding box center [1294, 121] width 66 height 10
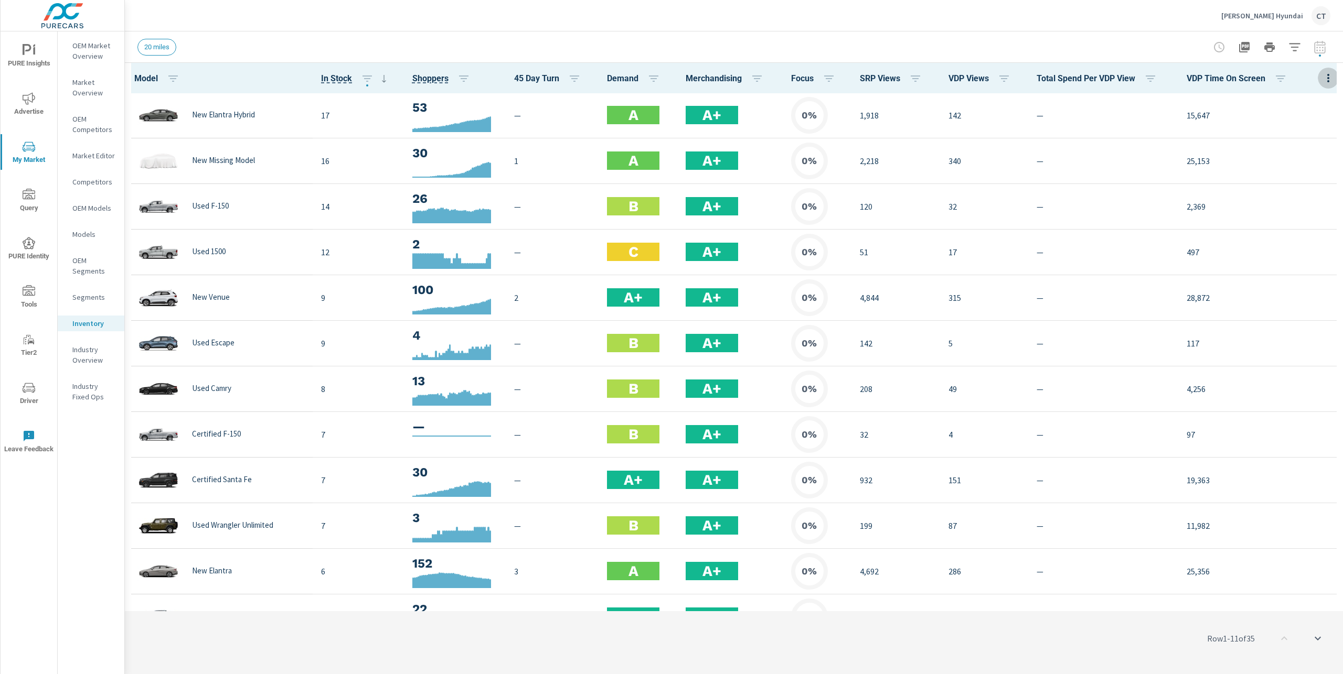
click at [1317, 69] on button "button" at bounding box center [1327, 78] width 21 height 22
click at [1289, 162] on span "Market Performance" at bounding box center [1294, 159] width 66 height 10
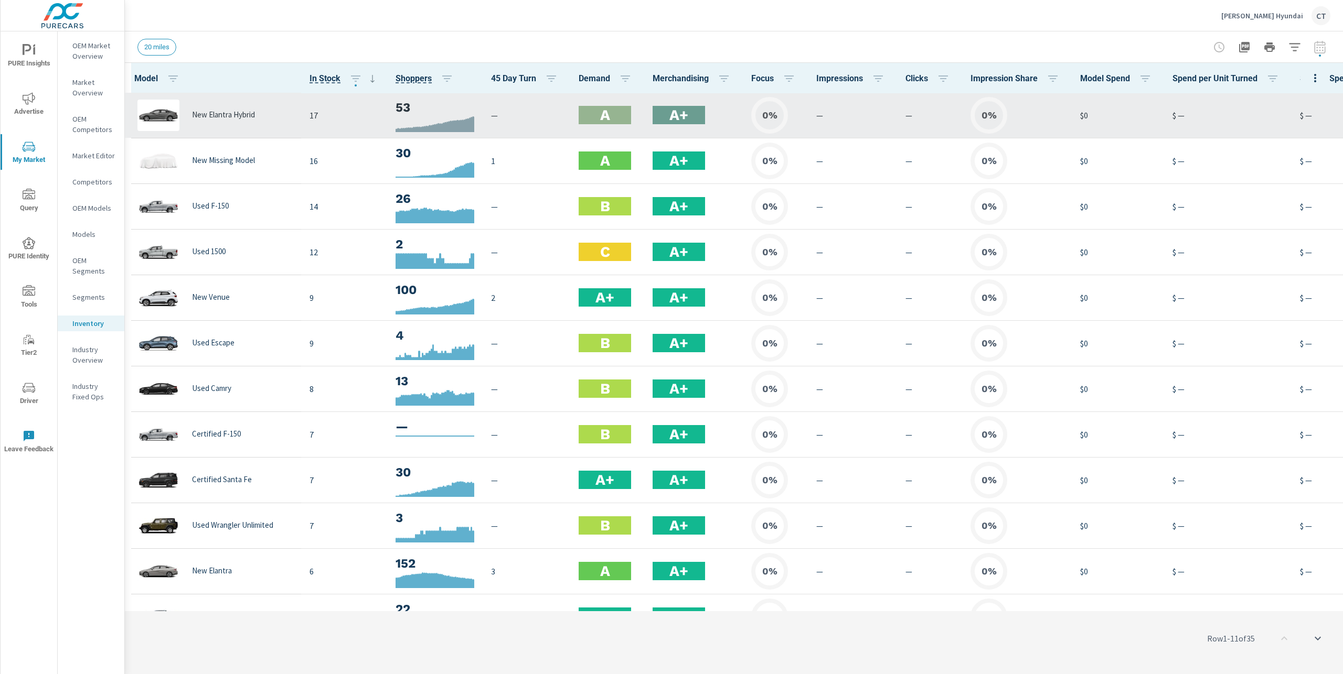
scroll to position [1, 199]
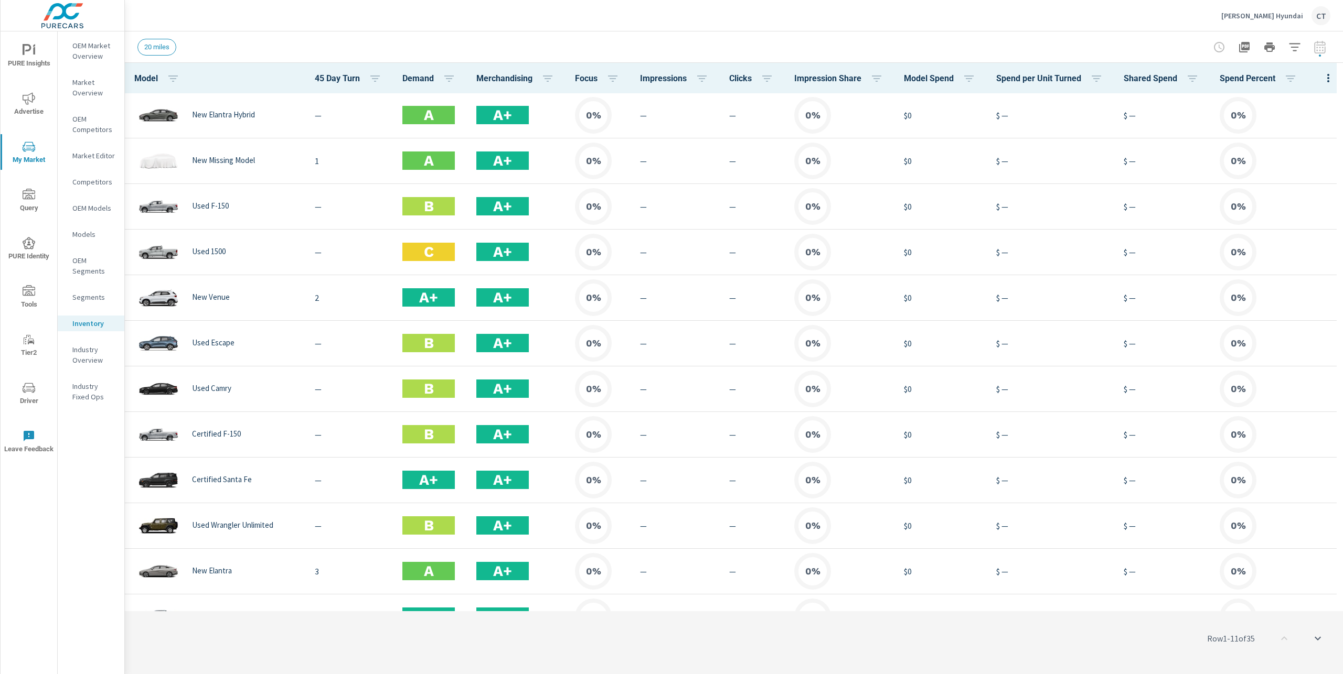
click at [1322, 74] on icon "button" at bounding box center [1328, 78] width 13 height 13
click at [1282, 176] on span "Inventory" at bounding box center [1294, 178] width 66 height 10
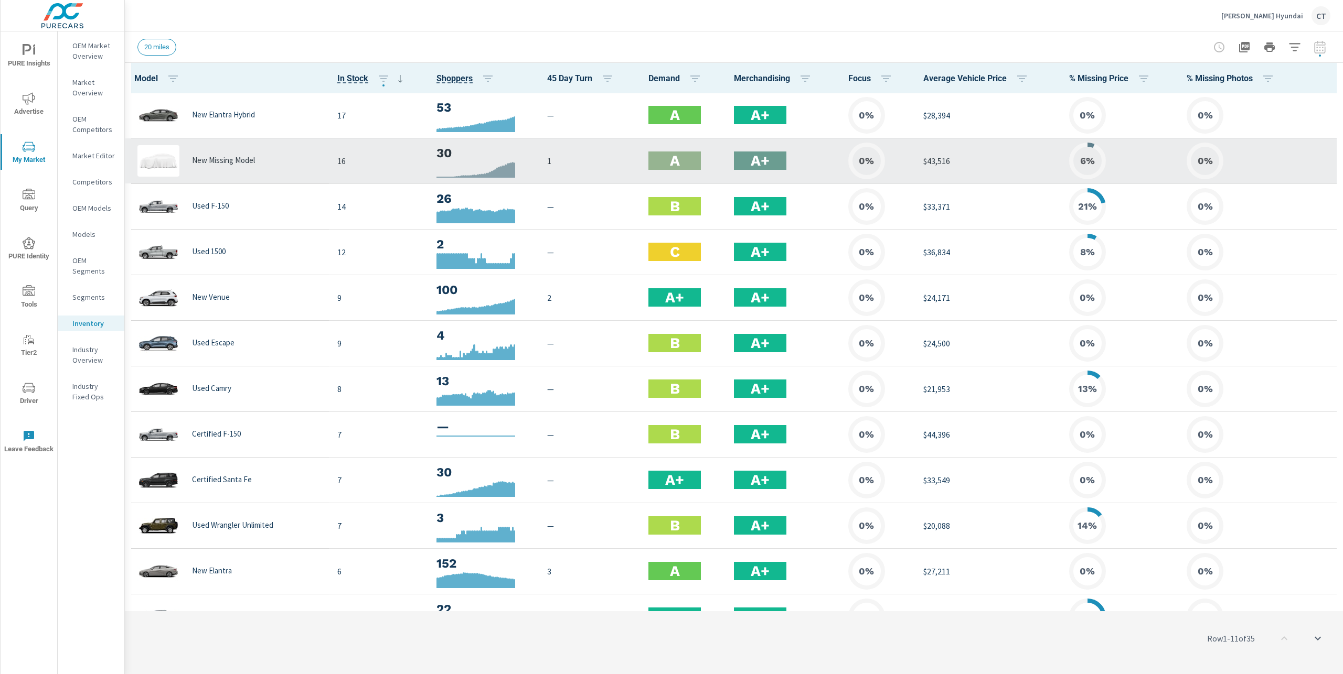
scroll to position [1, 0]
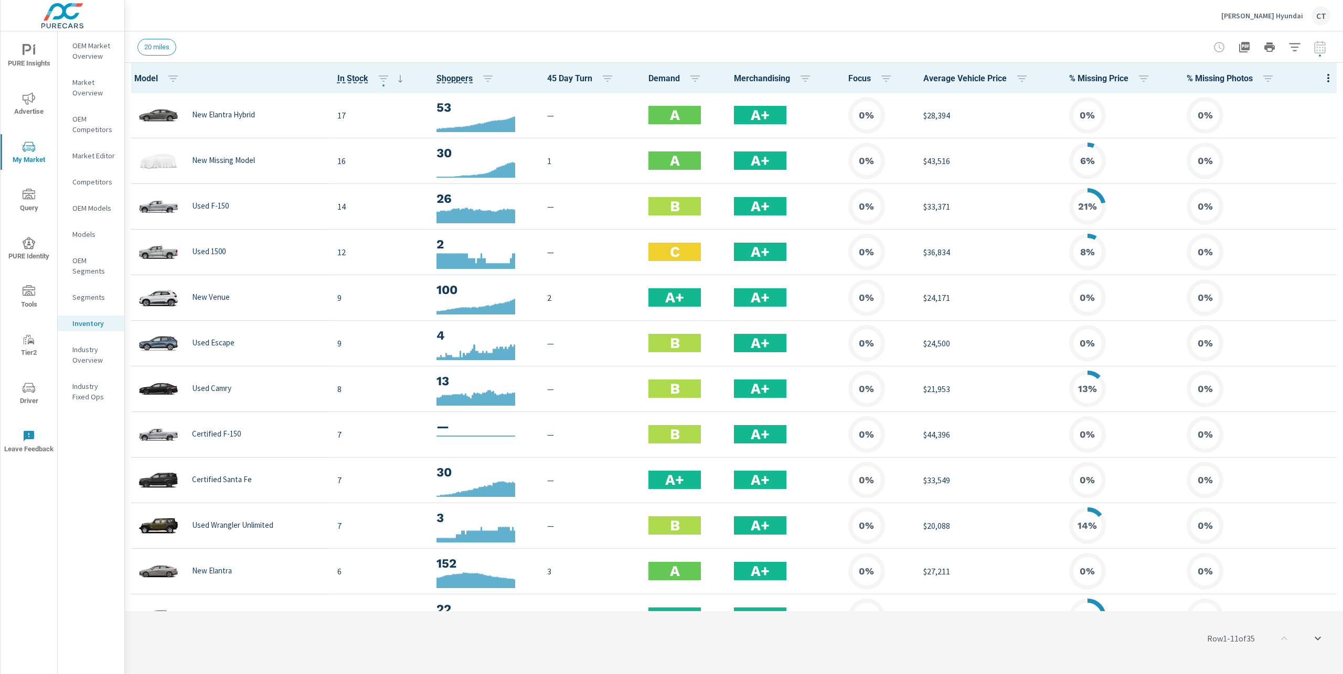
click at [1301, 49] on button "button" at bounding box center [1294, 47] width 21 height 21
click at [1218, 132] on li "Condition" at bounding box center [1224, 133] width 159 height 26
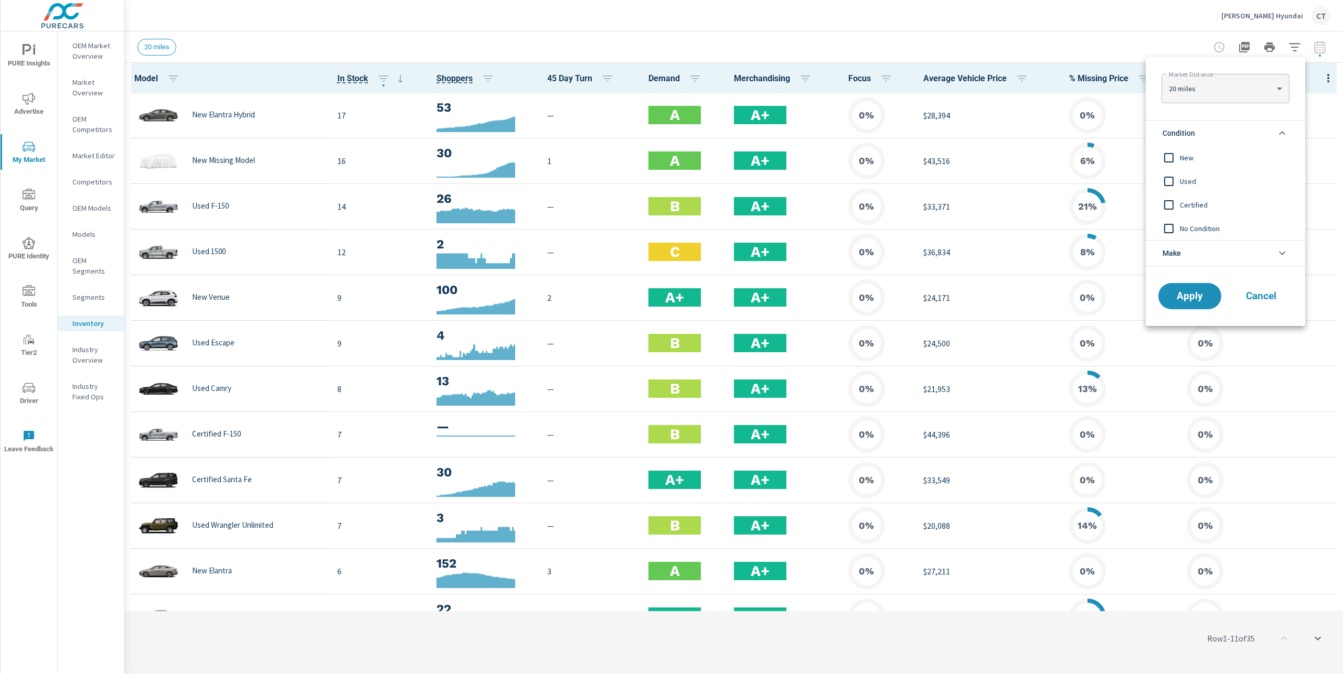
click at [1196, 158] on span "New" at bounding box center [1236, 158] width 115 height 13
click at [1190, 295] on span "Apply" at bounding box center [1189, 297] width 43 height 10
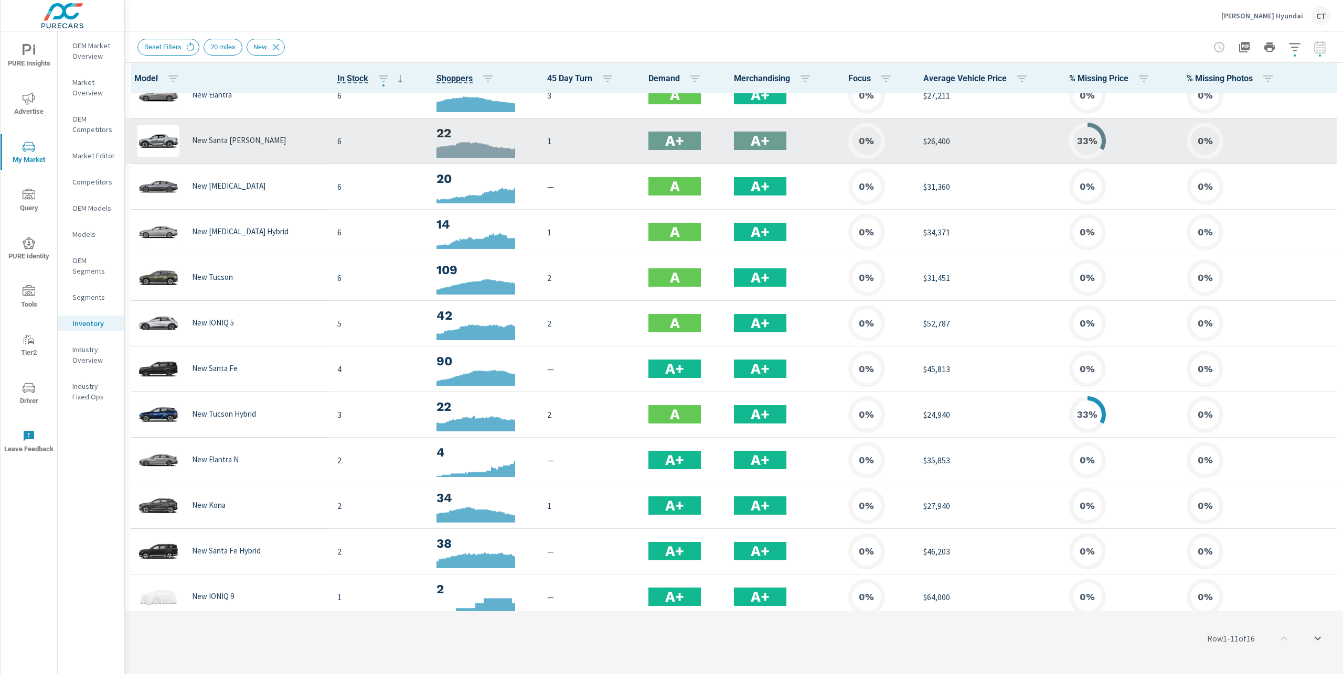
scroll to position [213, 0]
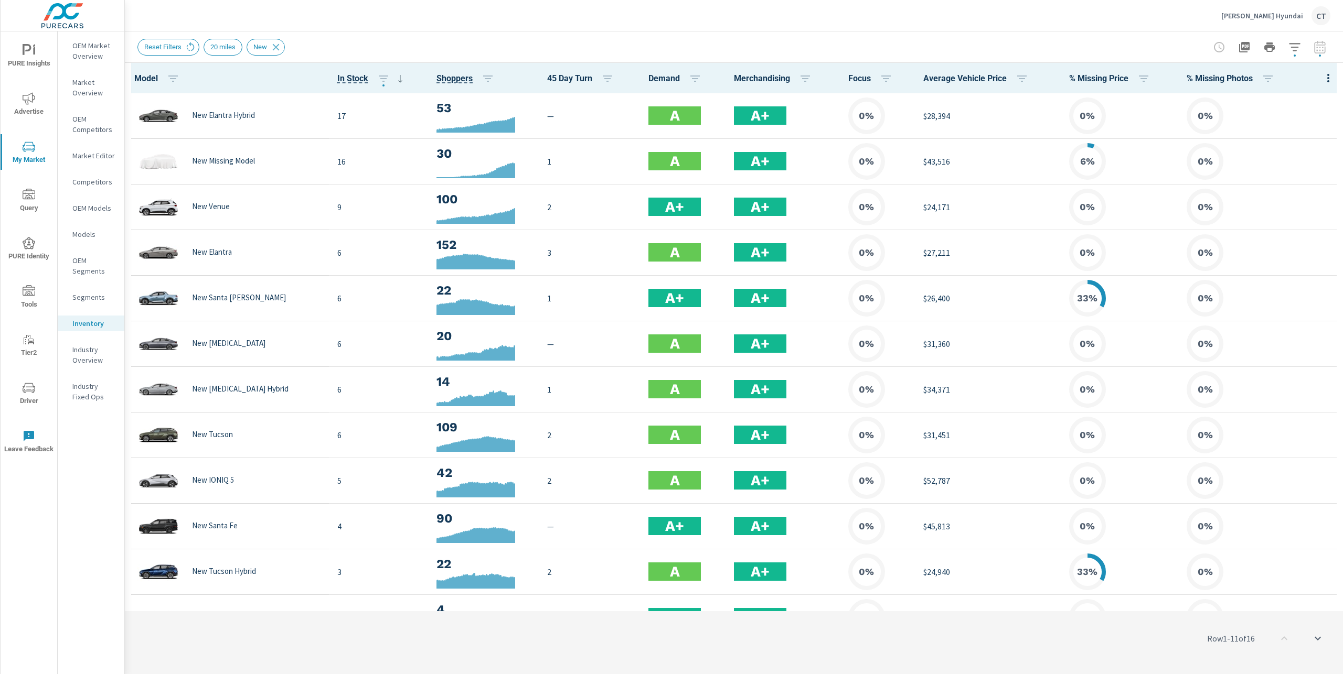
click at [1322, 77] on icon "button" at bounding box center [1328, 78] width 13 height 13
click at [1298, 180] on span "Inventory" at bounding box center [1294, 178] width 66 height 10
click at [1322, 81] on icon "button" at bounding box center [1328, 78] width 13 height 13
click at [1301, 139] on span "Audience" at bounding box center [1294, 140] width 66 height 10
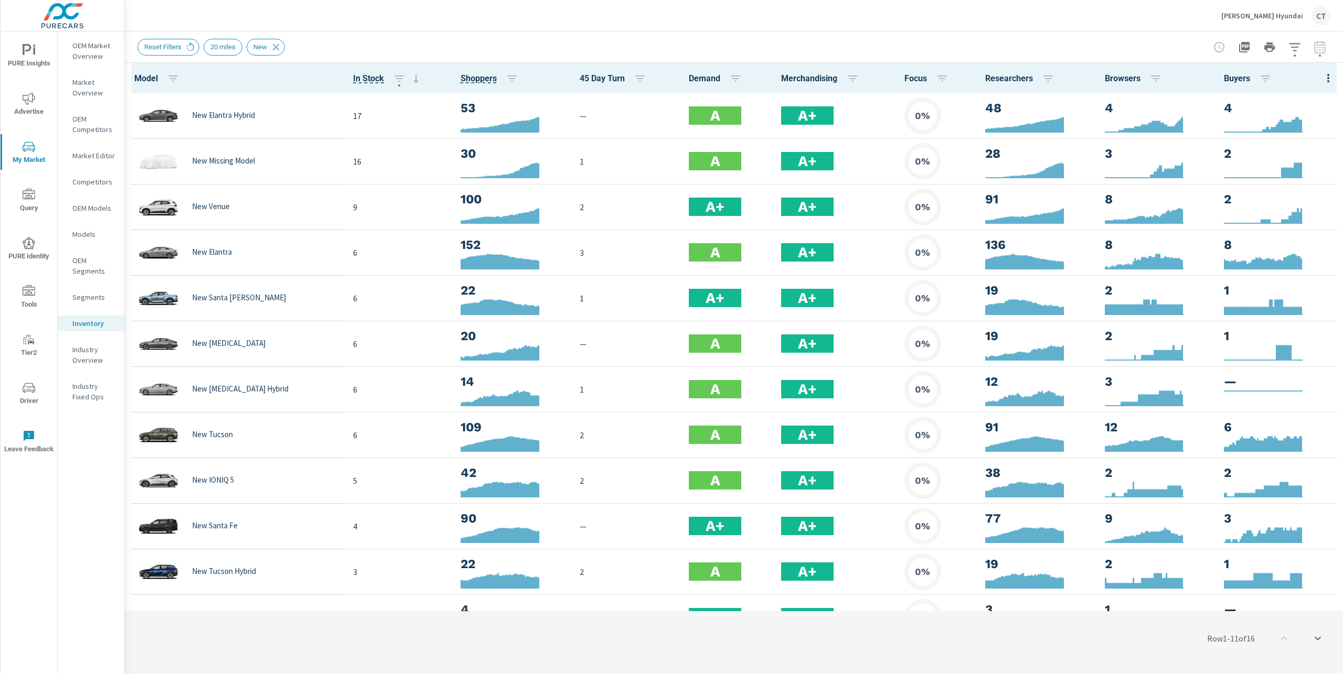
click at [1322, 76] on icon "button" at bounding box center [1328, 78] width 13 height 13
click at [1301, 189] on div "Market Comparison" at bounding box center [1293, 196] width 83 height 19
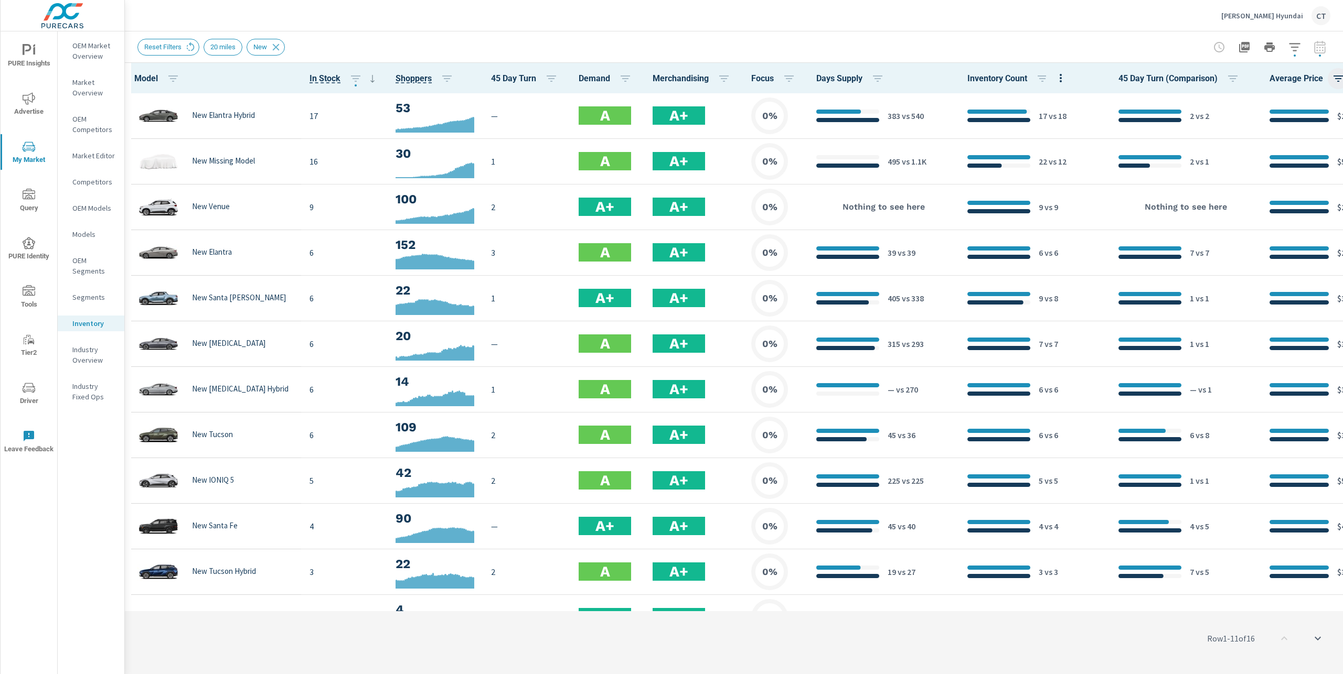
click at [1332, 79] on icon "button" at bounding box center [1338, 78] width 13 height 13
click at [1190, 80] on div at bounding box center [671, 337] width 1343 height 674
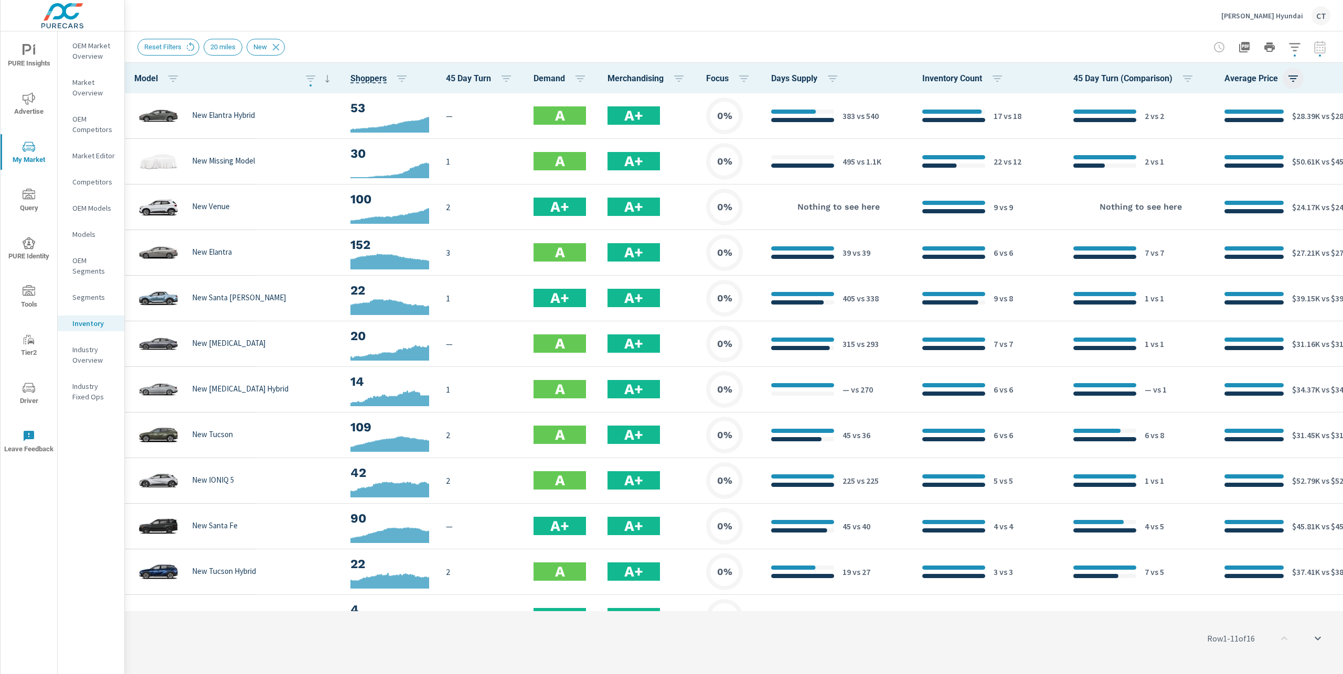
scroll to position [0, 61]
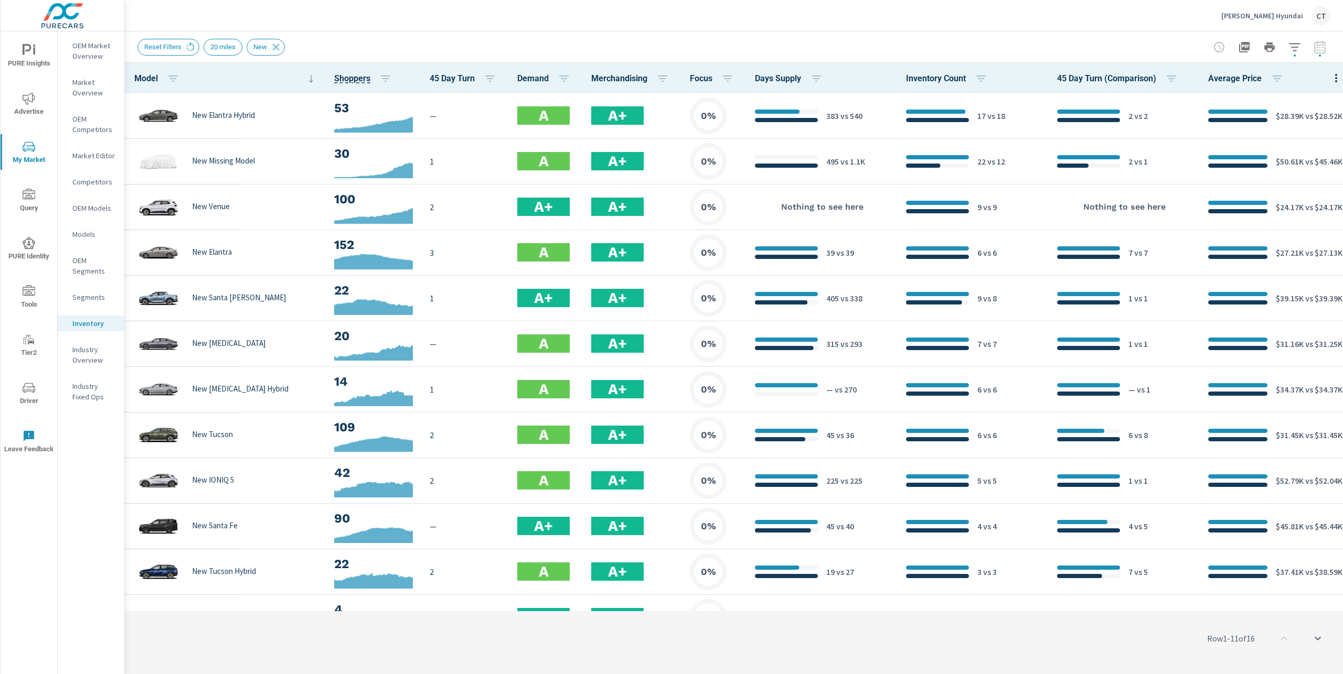
click at [1329, 83] on icon "button" at bounding box center [1335, 78] width 13 height 13
click at [1294, 217] on span "Attributed Sales" at bounding box center [1294, 215] width 66 height 10
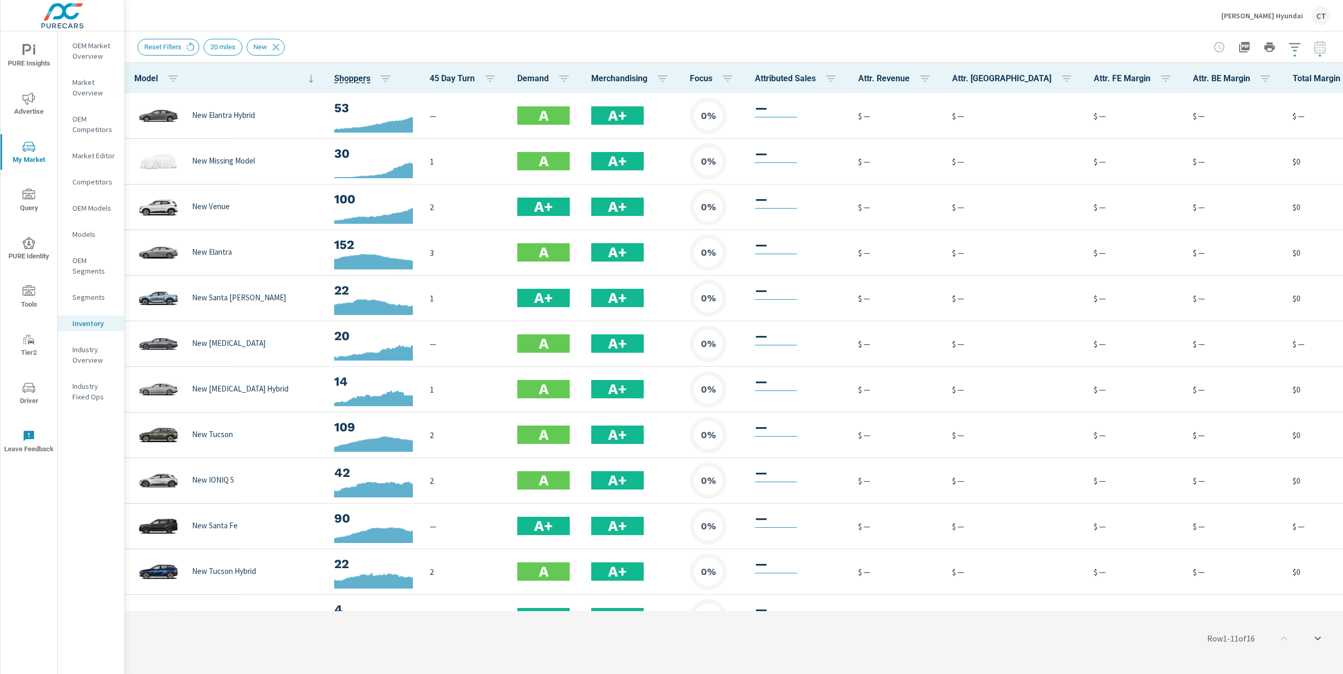
click at [1318, 159] on span "Market Performance" at bounding box center [1294, 159] width 66 height 10
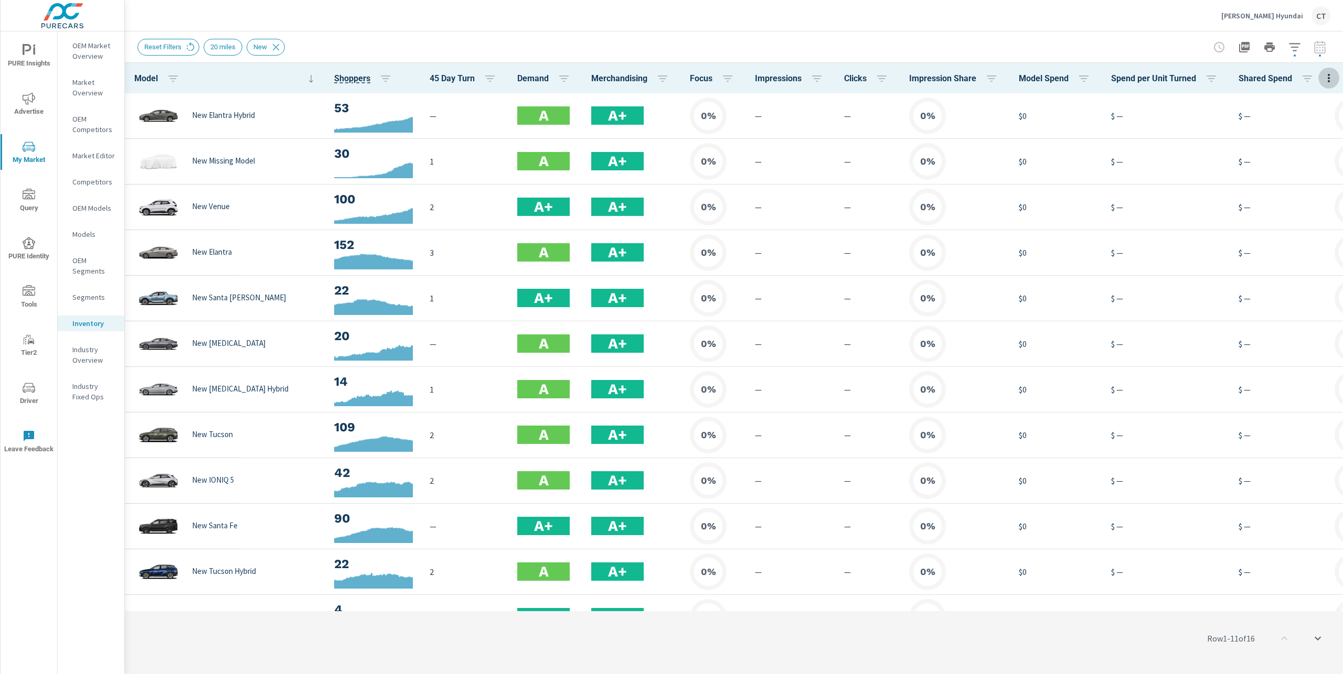
click at [1330, 79] on icon "button" at bounding box center [1328, 78] width 13 height 13
click at [1310, 195] on span "Market Comparison" at bounding box center [1294, 196] width 66 height 10
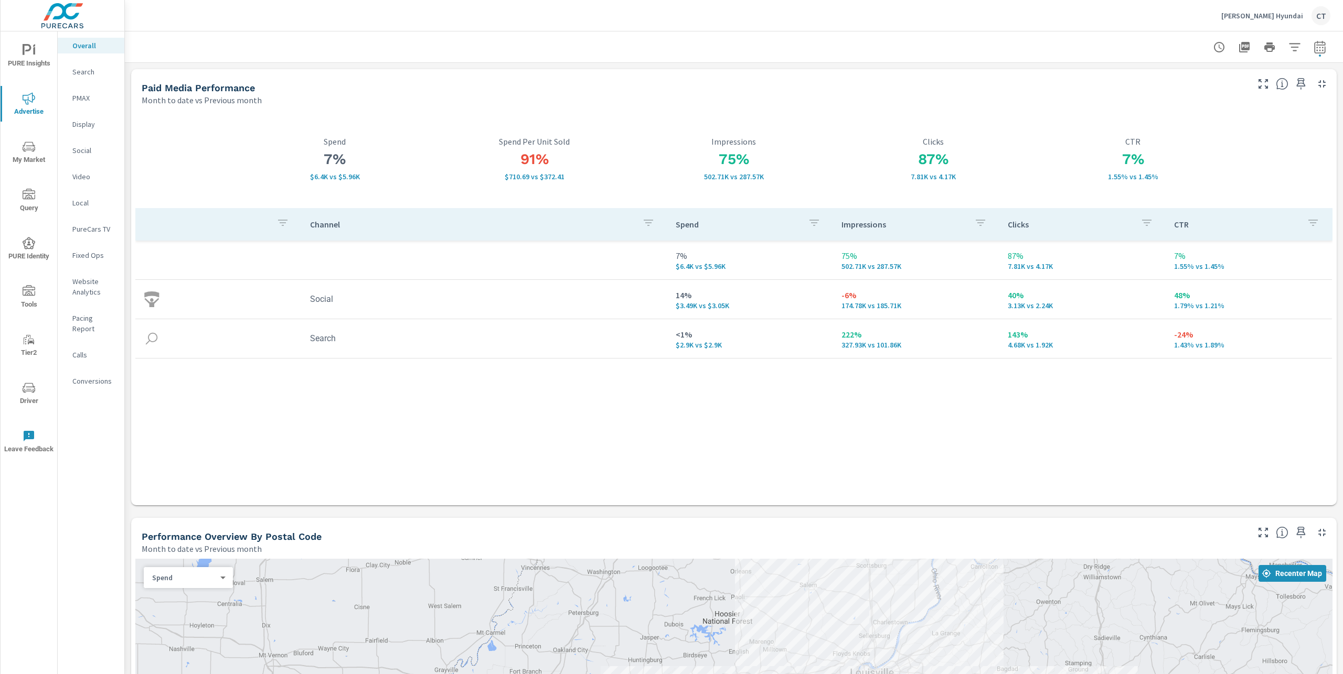
click at [35, 396] on span "Driver" at bounding box center [29, 395] width 50 height 26
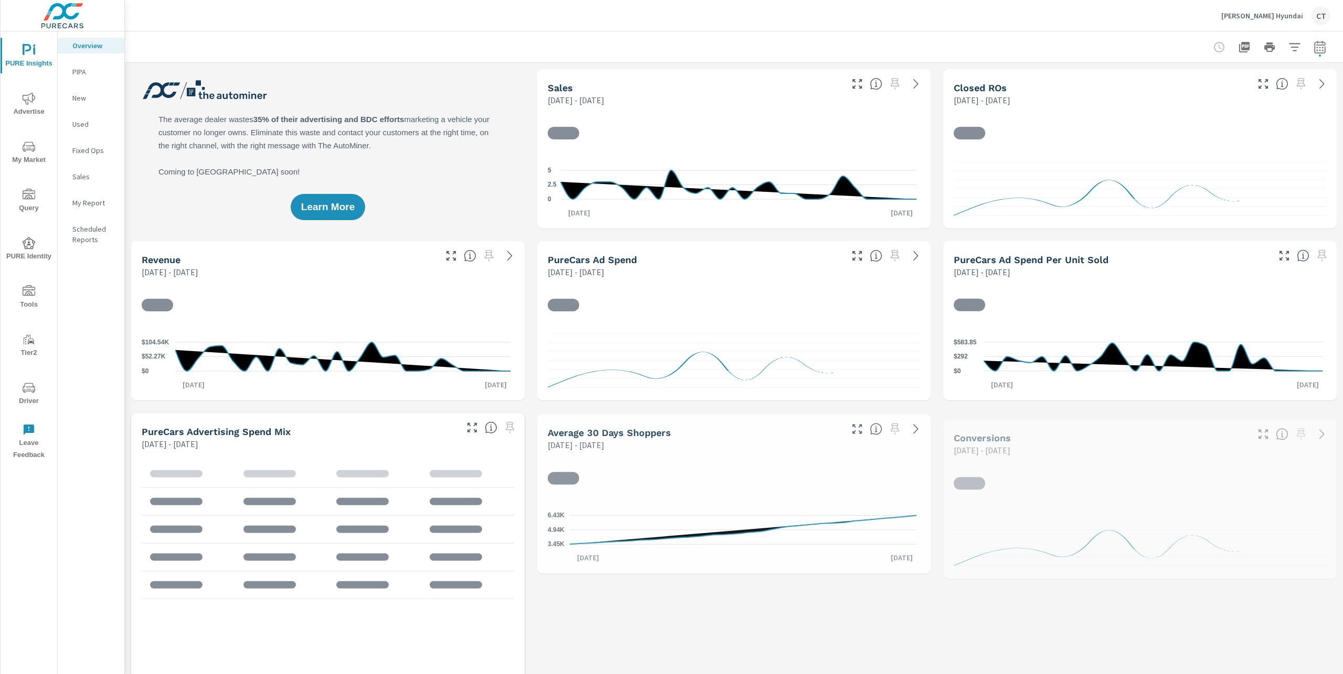
click at [19, 237] on span "PURE Identity" at bounding box center [29, 250] width 50 height 26
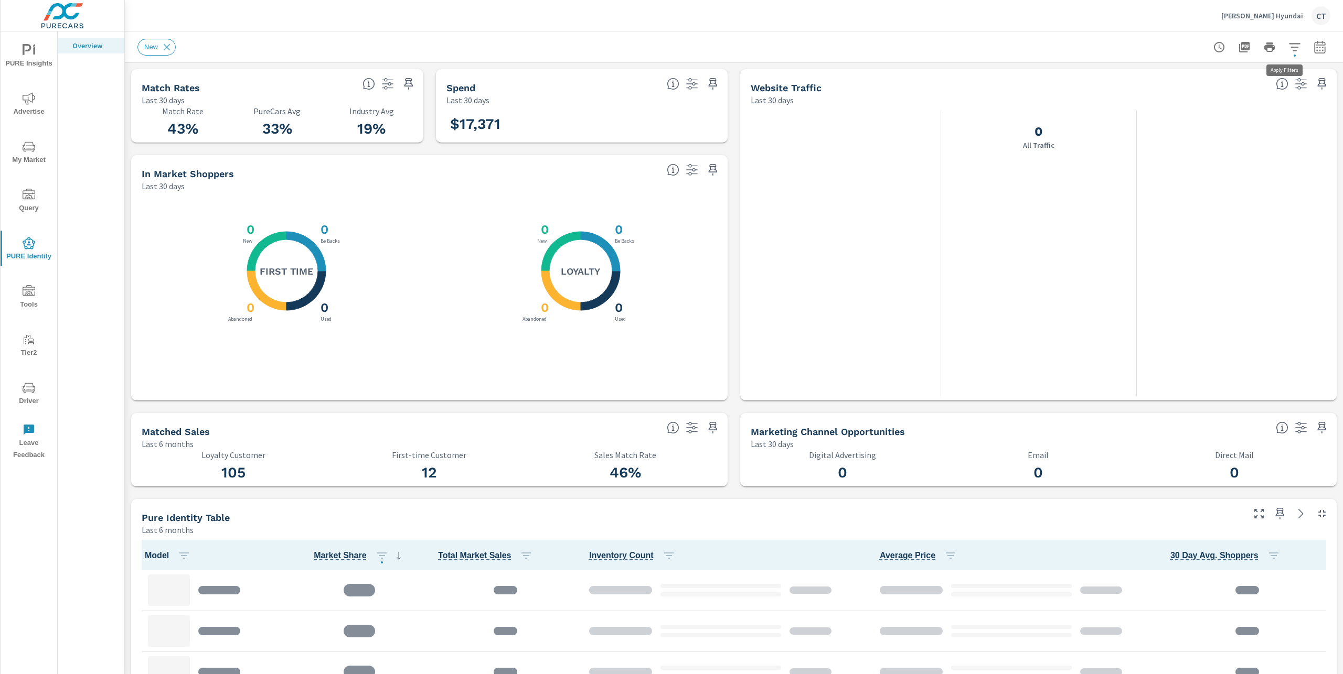
click at [1289, 41] on icon "button" at bounding box center [1294, 47] width 13 height 13
click at [1232, 78] on li "Condition" at bounding box center [1214, 74] width 159 height 26
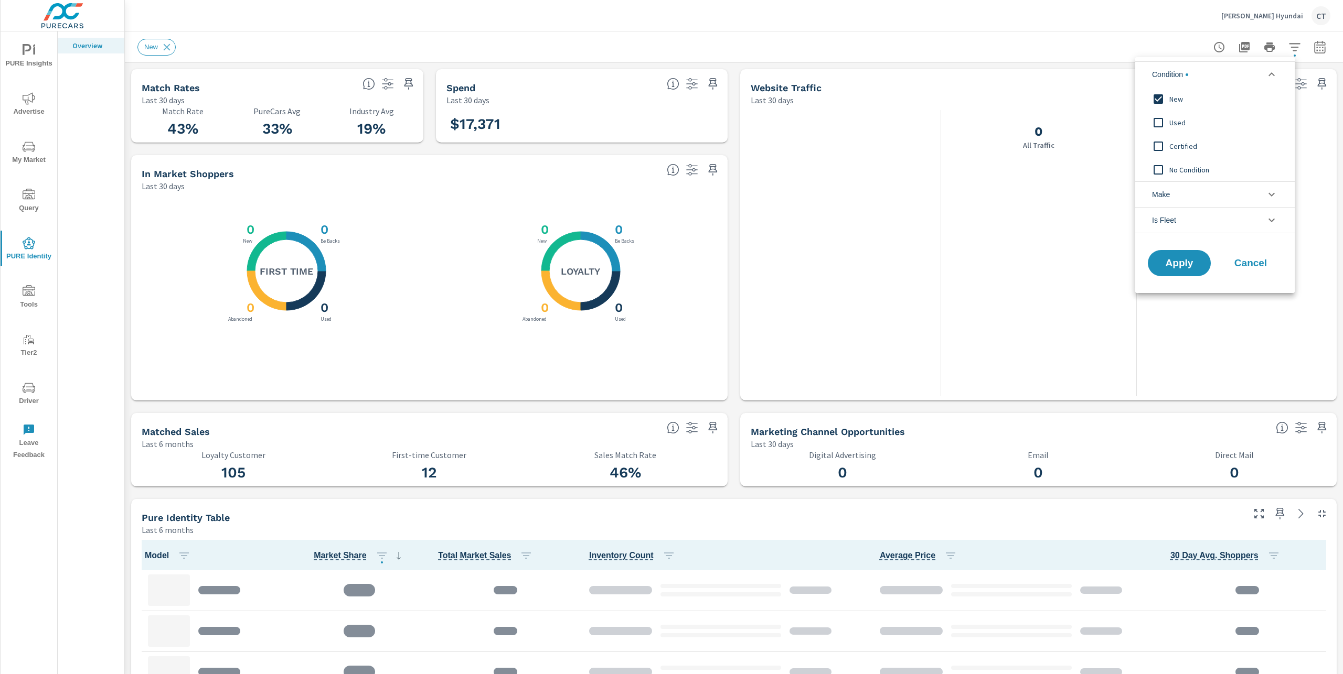
click at [1178, 89] on div "New" at bounding box center [1213, 99] width 157 height 24
drag, startPoint x: 1176, startPoint y: 266, endPoint x: 1148, endPoint y: 256, distance: 29.7
click at [1176, 266] on span "Apply" at bounding box center [1178, 264] width 43 height 10
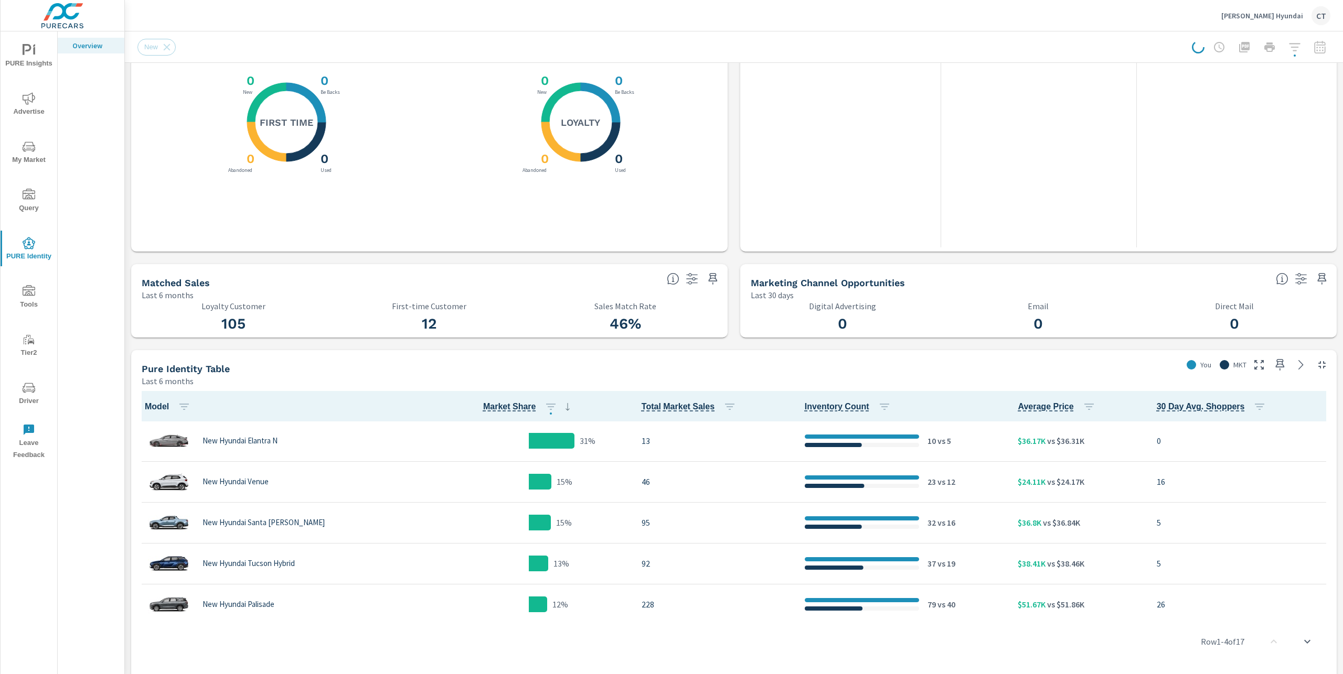
scroll to position [261, 0]
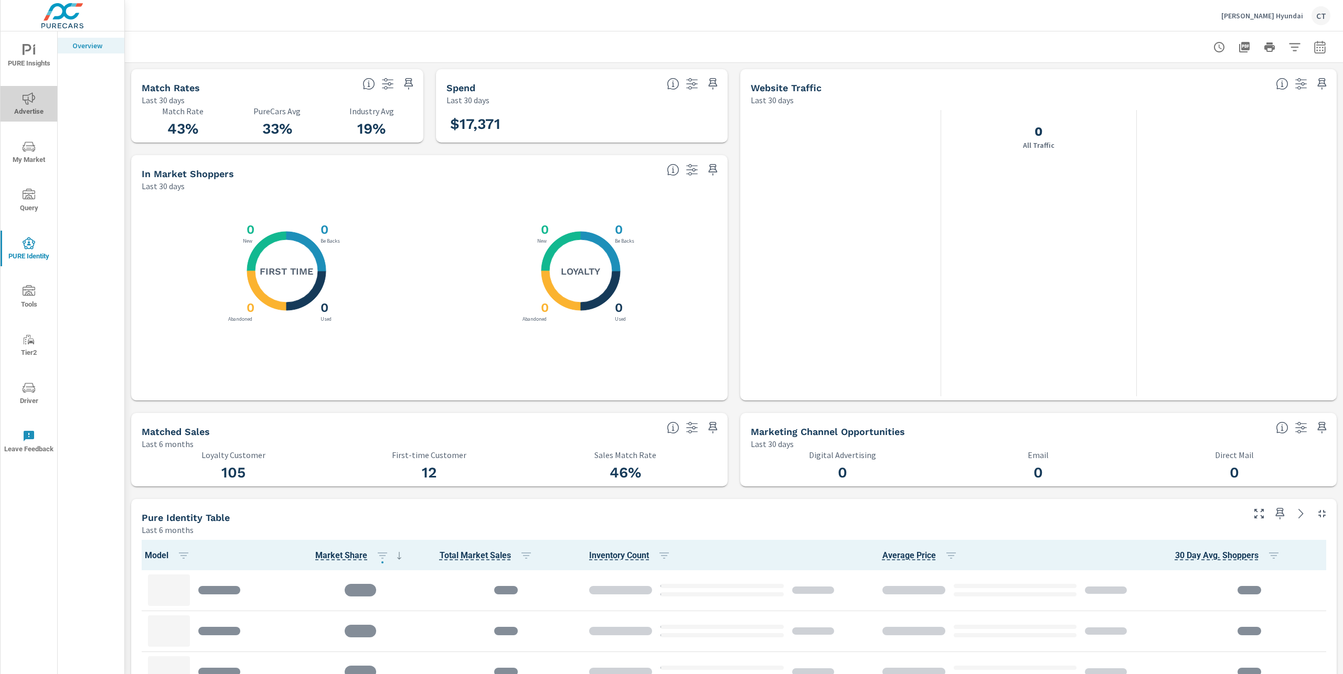
click at [39, 107] on span "Advertise" at bounding box center [29, 105] width 50 height 26
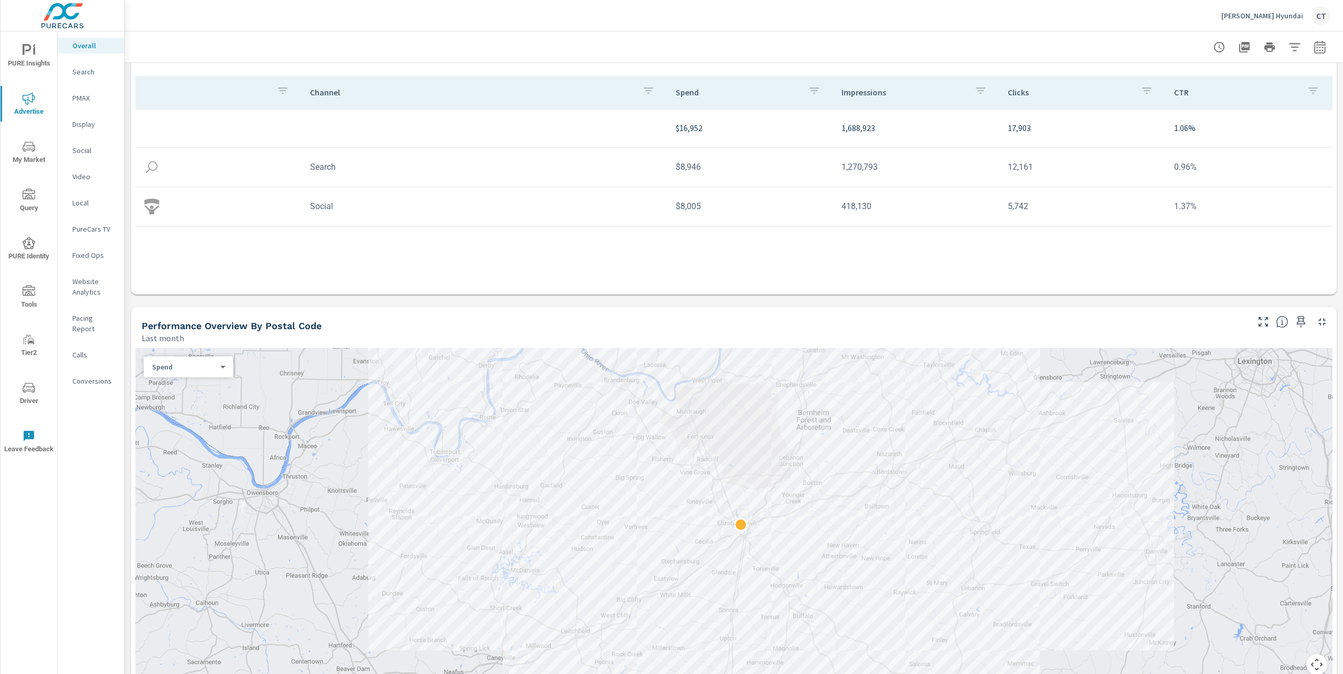
scroll to position [458, 0]
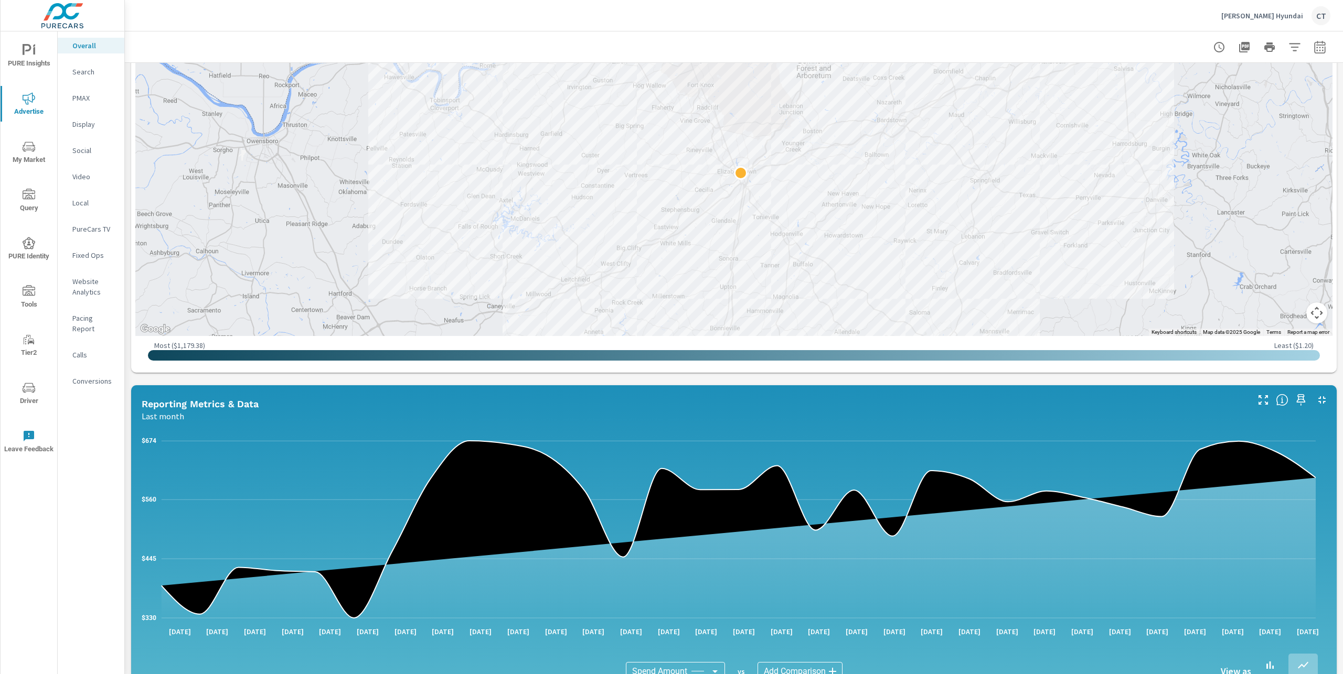
click at [1315, 41] on button "button" at bounding box center [1319, 47] width 21 height 21
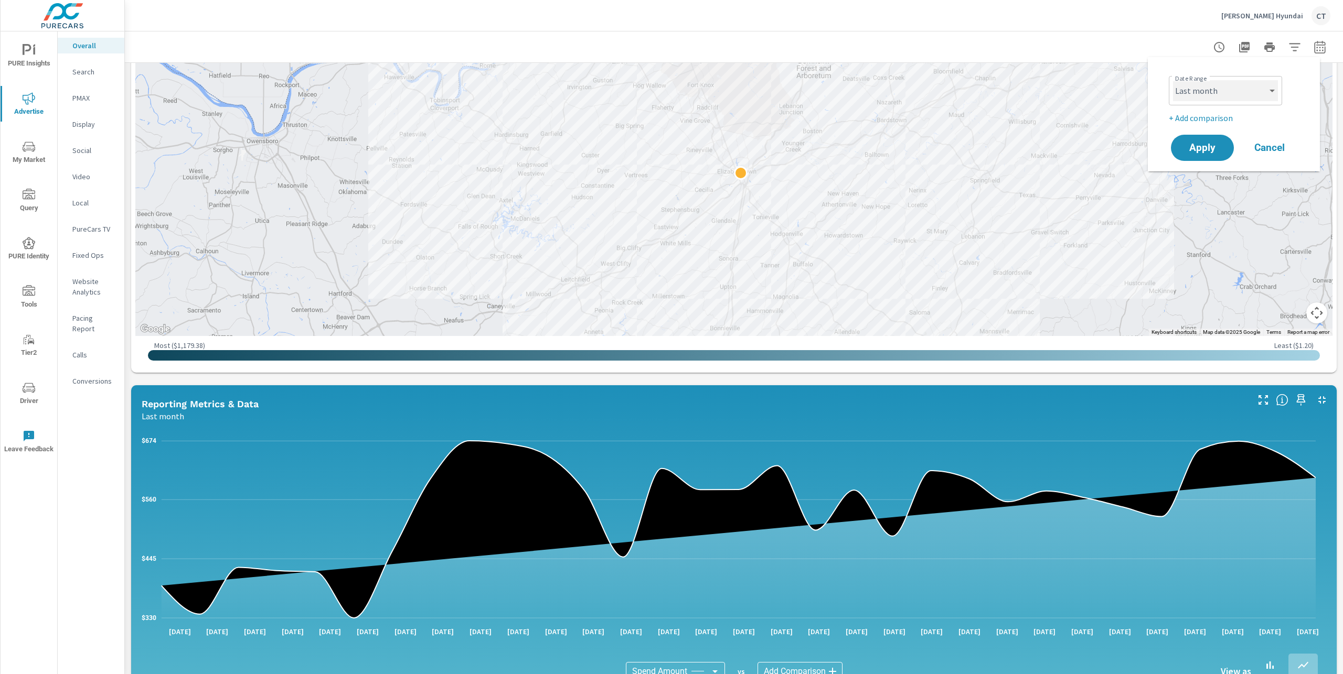
click at [1261, 95] on select "Custom [DATE] Last week Last 7 days Last 14 days Last 30 days Last 45 days Last…" at bounding box center [1225, 90] width 105 height 21
select select "Last 6 months"
click at [1223, 116] on p "+ Add comparison" at bounding box center [1235, 118] width 134 height 13
select select "Previous period"
click at [1212, 185] on button "Apply" at bounding box center [1201, 177] width 65 height 27
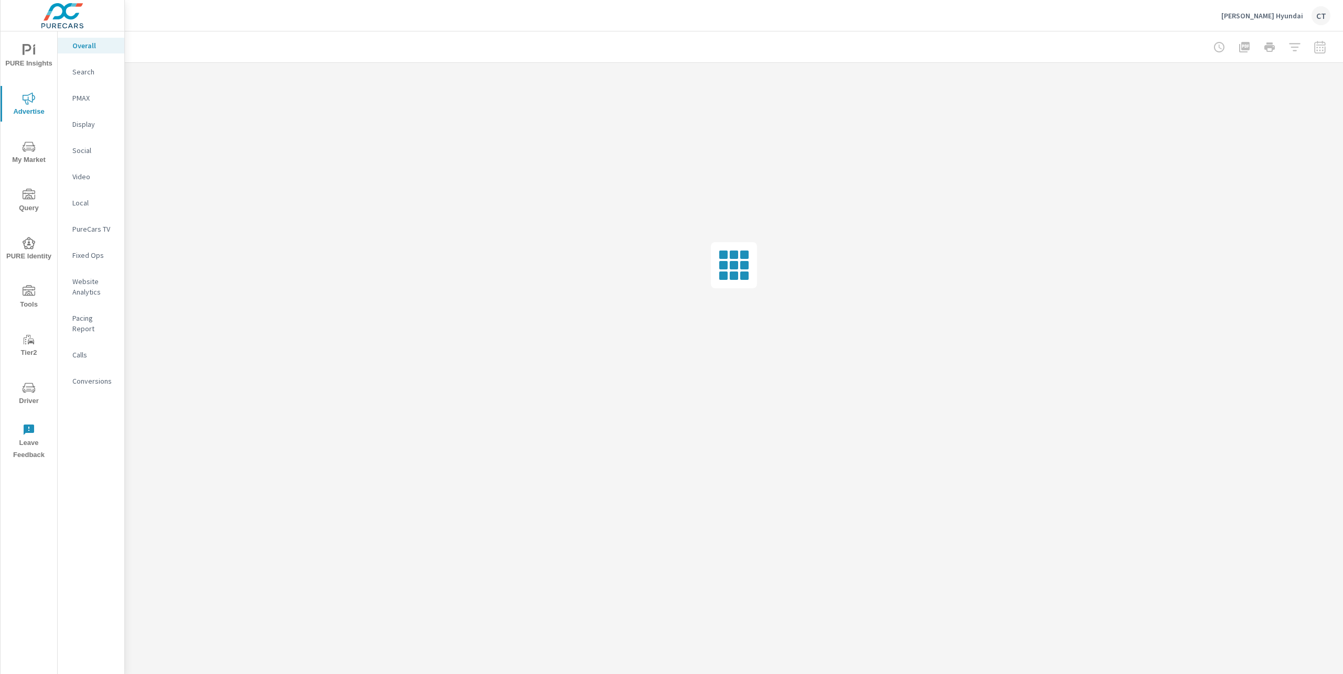
click at [30, 154] on span "My Market" at bounding box center [29, 154] width 50 height 26
drag, startPoint x: 33, startPoint y: 79, endPoint x: 41, endPoint y: 91, distance: 15.4
click at [34, 79] on div "PURE Insights Advertise My Market Query PURE Identity Tools Tier2 Driver Leave …" at bounding box center [29, 248] width 57 height 434
click at [18, 52] on span "PURE Insights" at bounding box center [29, 57] width 50 height 26
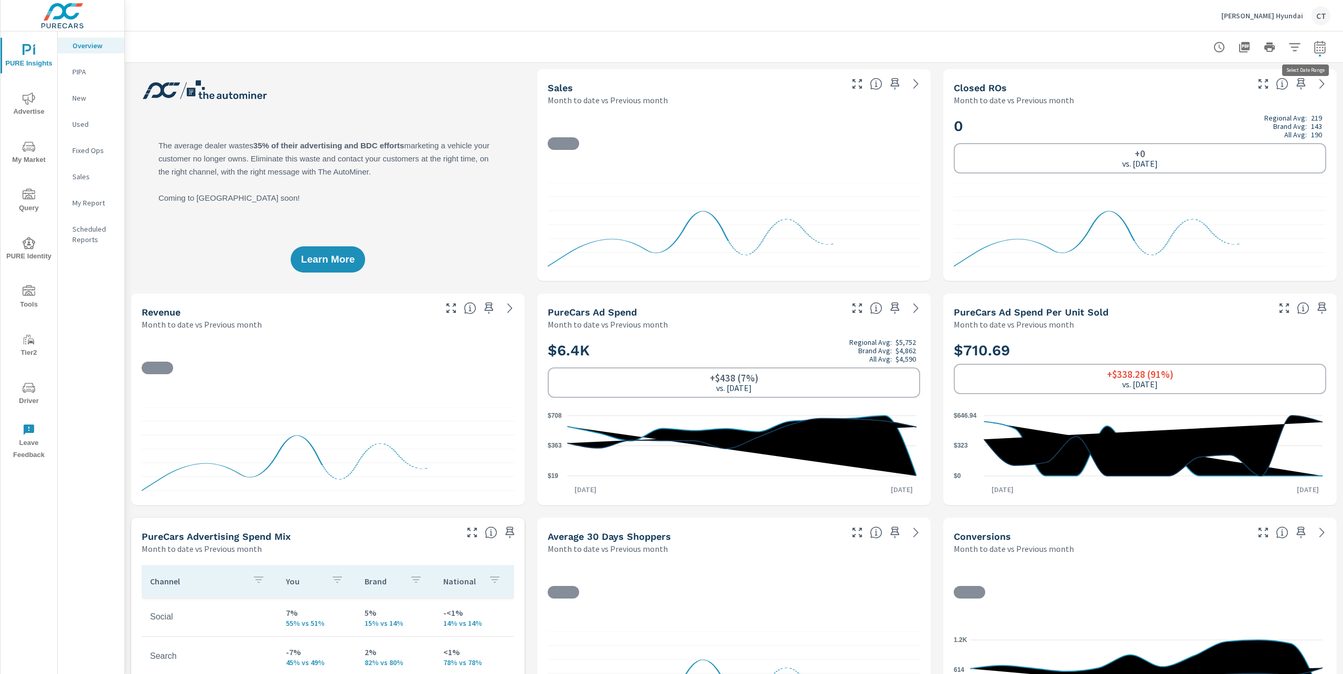
click at [1314, 46] on icon "button" at bounding box center [1319, 47] width 13 height 13
select select "Month to date"
select select "Previous month"
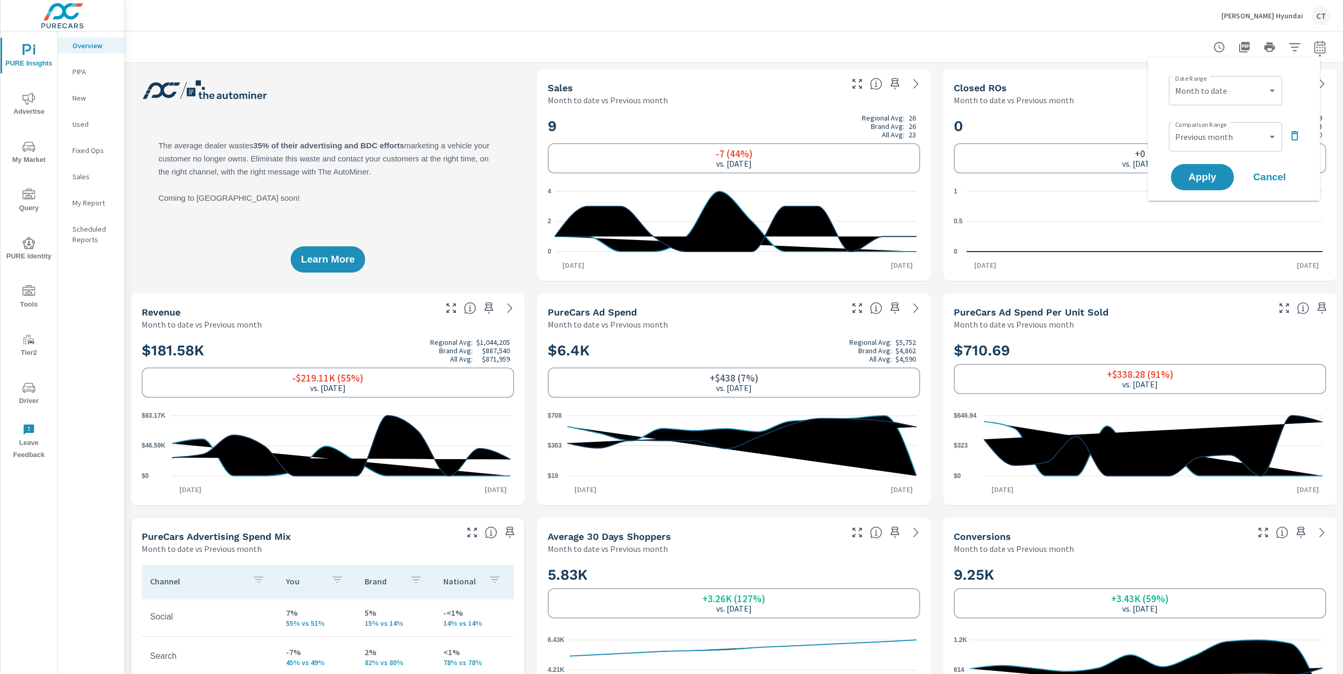
scroll to position [1, 0]
click at [1257, 95] on select "Custom [DATE] Last week Last 7 days Last 14 days Last 30 days Last 45 days Last…" at bounding box center [1225, 90] width 105 height 21
select select "Last 6 months"
click at [1220, 170] on button "Apply" at bounding box center [1201, 177] width 65 height 27
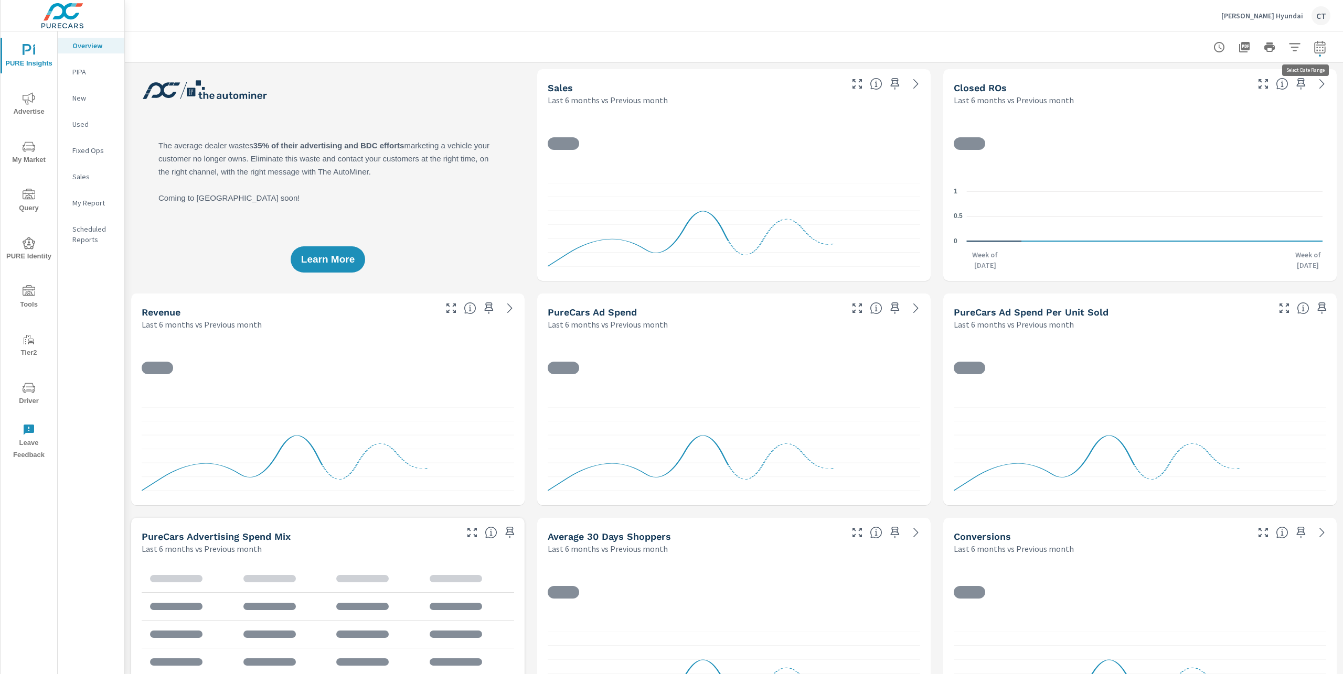
scroll to position [1, 0]
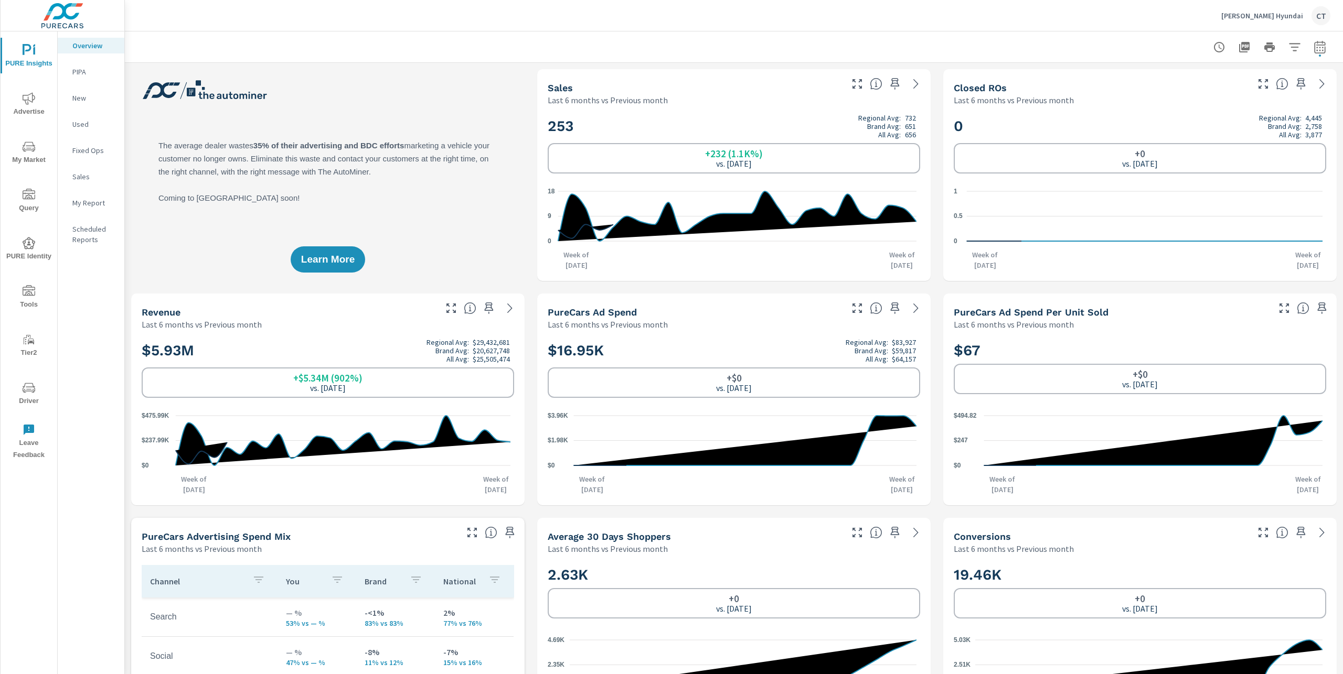
click at [1318, 40] on div at bounding box center [1269, 47] width 122 height 21
click at [1313, 47] on icon "button" at bounding box center [1319, 47] width 13 height 13
select select "Last 6 months"
click at [1236, 147] on select "Custom Previous period Previous month Previous year" at bounding box center [1225, 136] width 105 height 21
select select "Previous period"
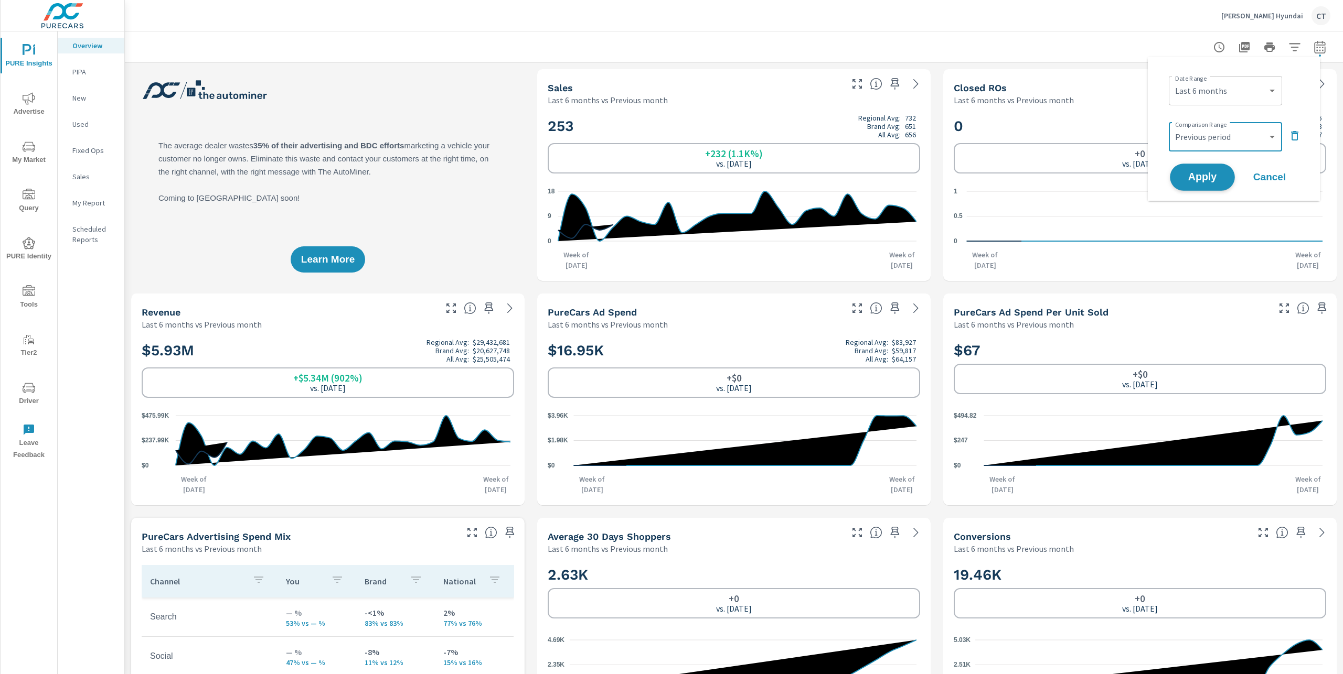
click at [1215, 169] on button "Apply" at bounding box center [1201, 177] width 65 height 27
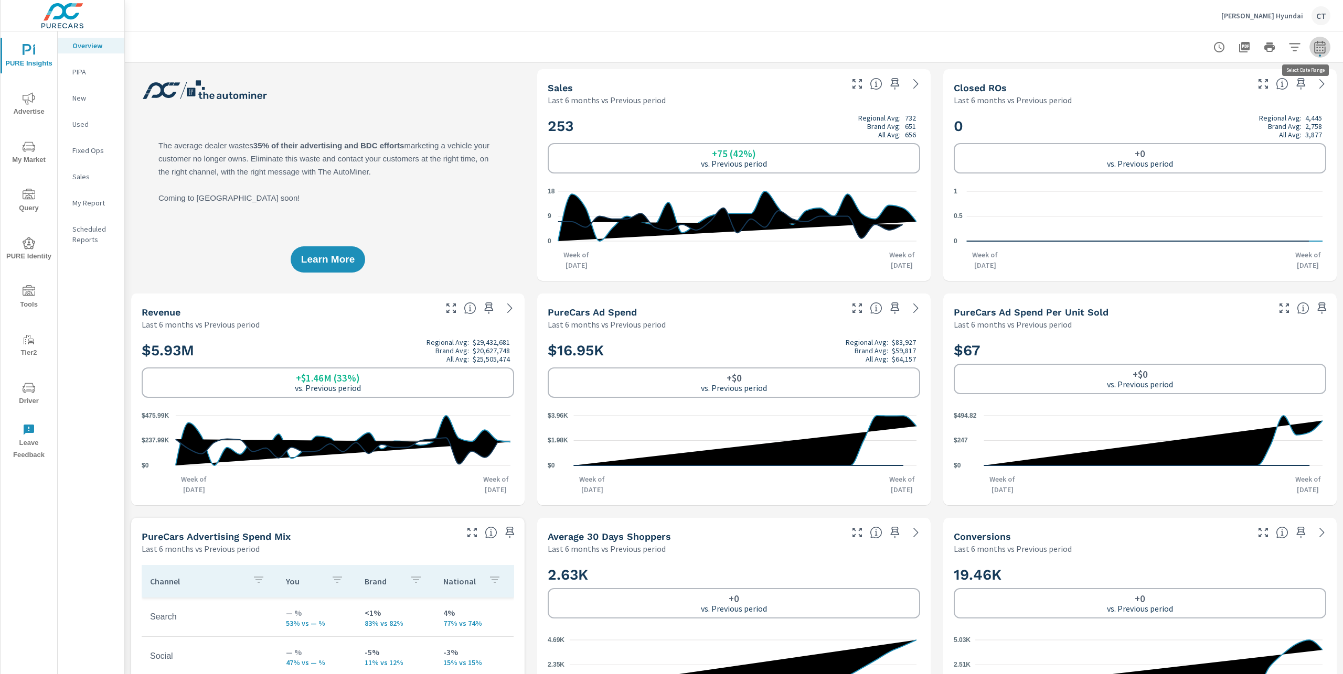
click at [1313, 51] on icon "button" at bounding box center [1319, 47] width 13 height 13
select select "Last 6 months"
select select "Previous period"
click at [1248, 85] on select "Custom [DATE] Last week Last 7 days Last 14 days Last 30 days Last 45 days Last…" at bounding box center [1225, 90] width 105 height 21
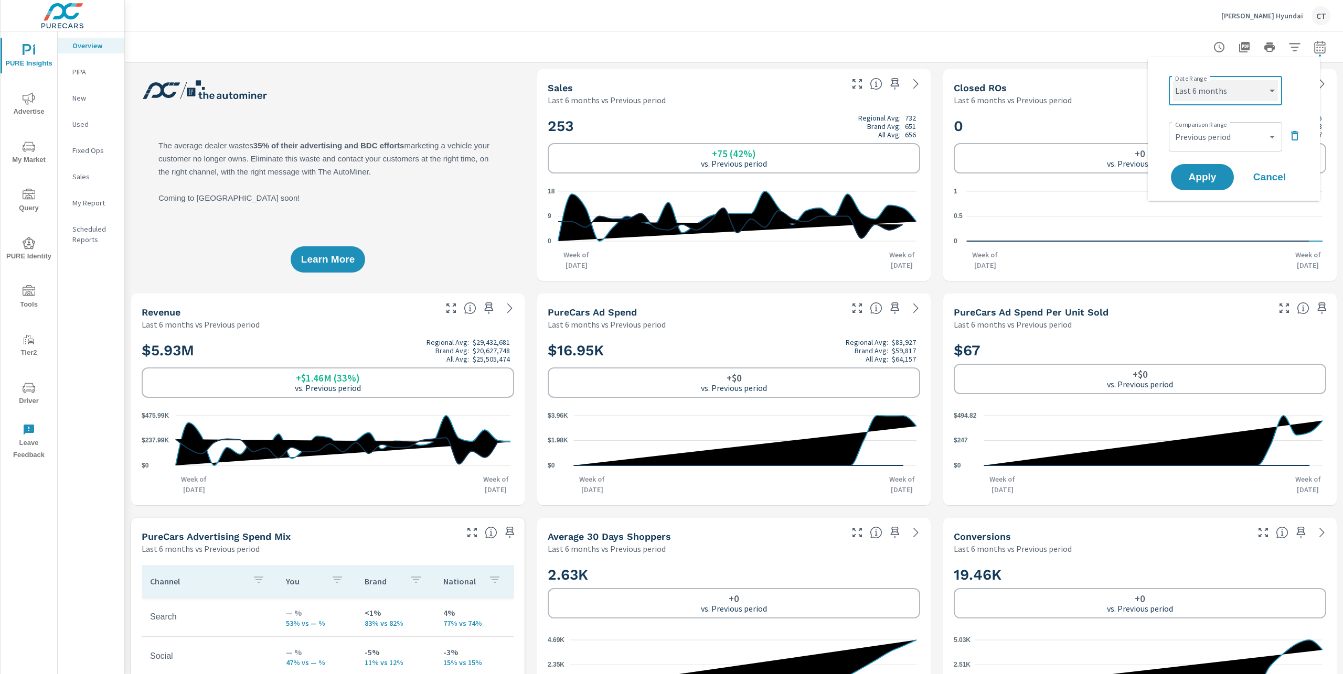
select select "Last 12 months"
click at [1212, 177] on span "Apply" at bounding box center [1201, 178] width 43 height 10
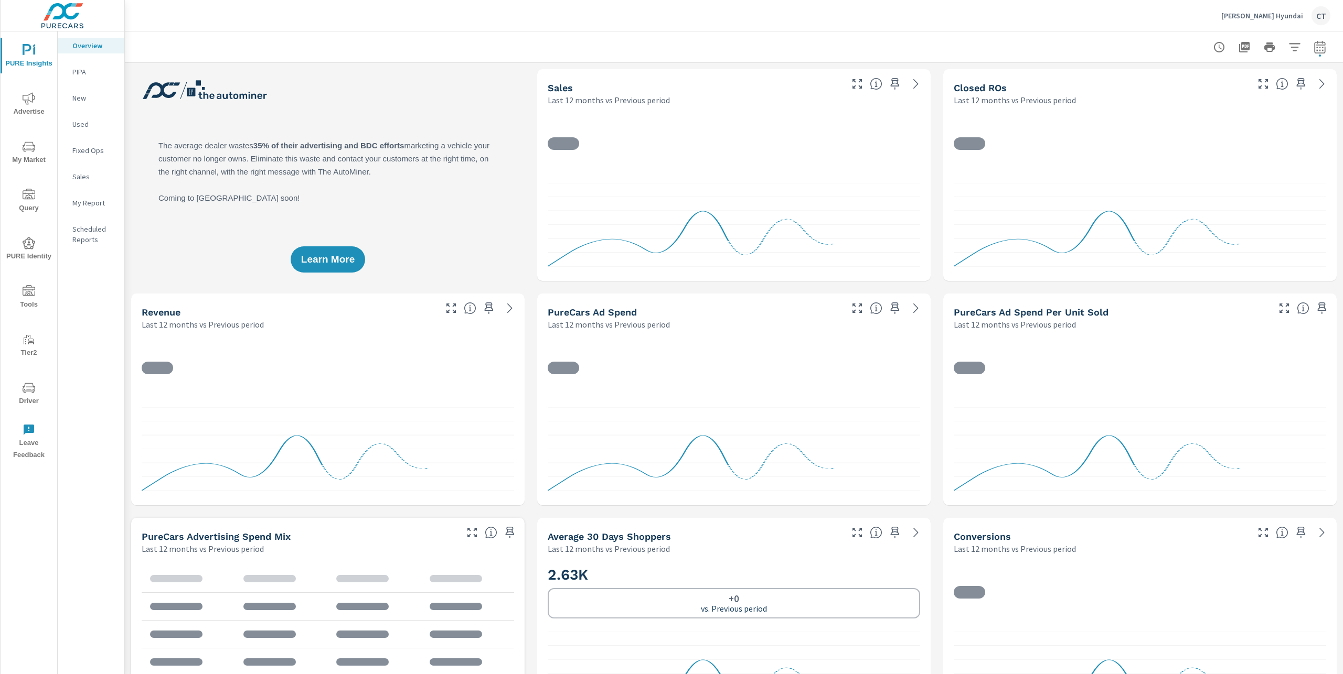
scroll to position [1, 0]
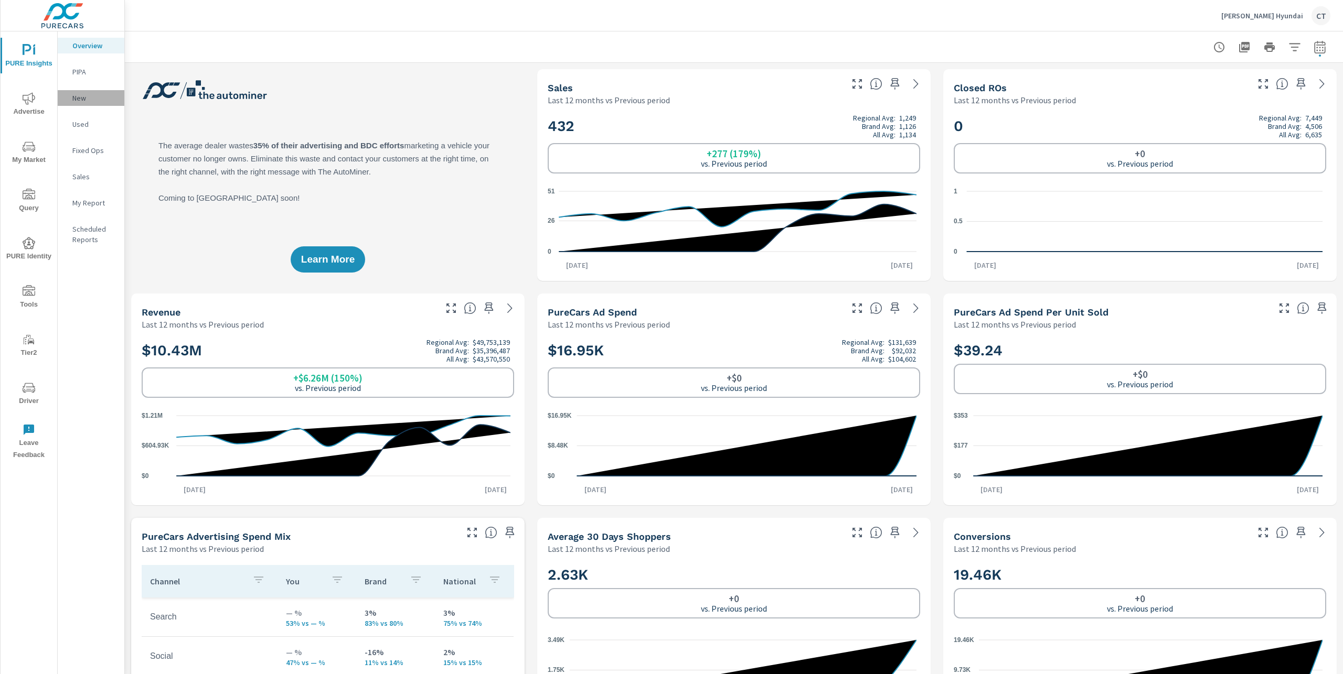
click at [83, 97] on p "New" at bounding box center [94, 98] width 44 height 10
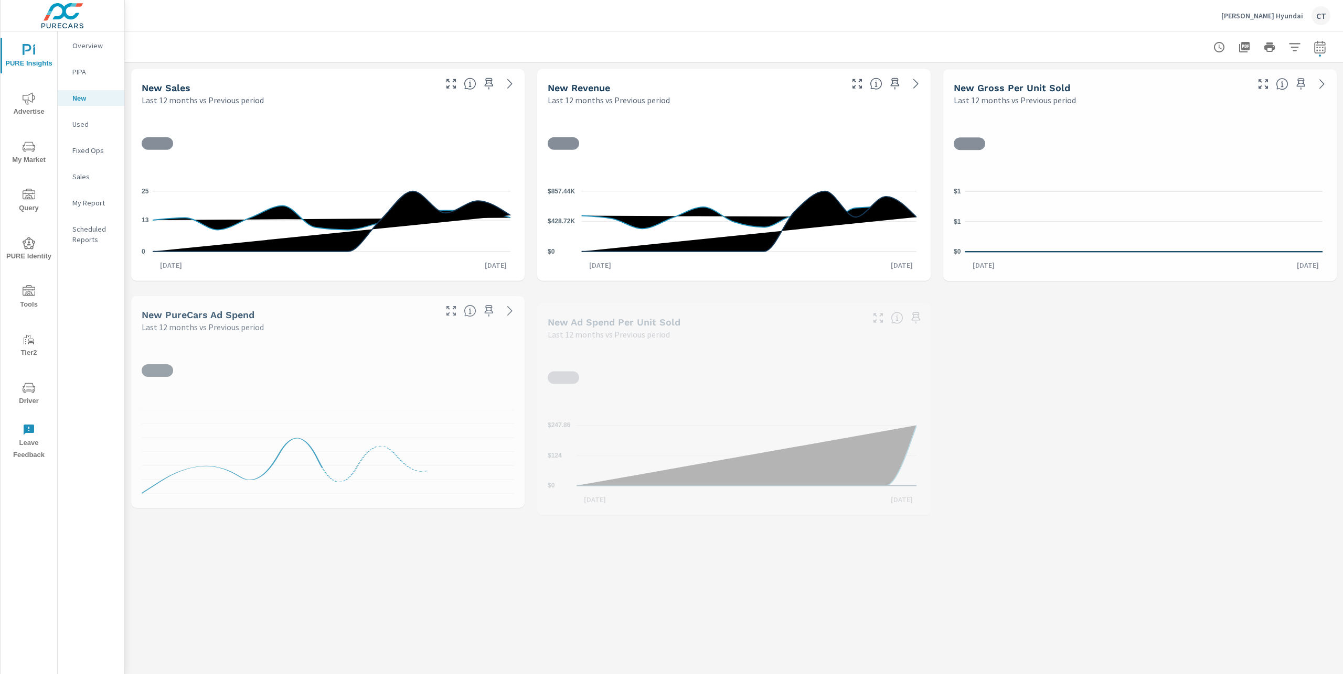
scroll to position [1, 0]
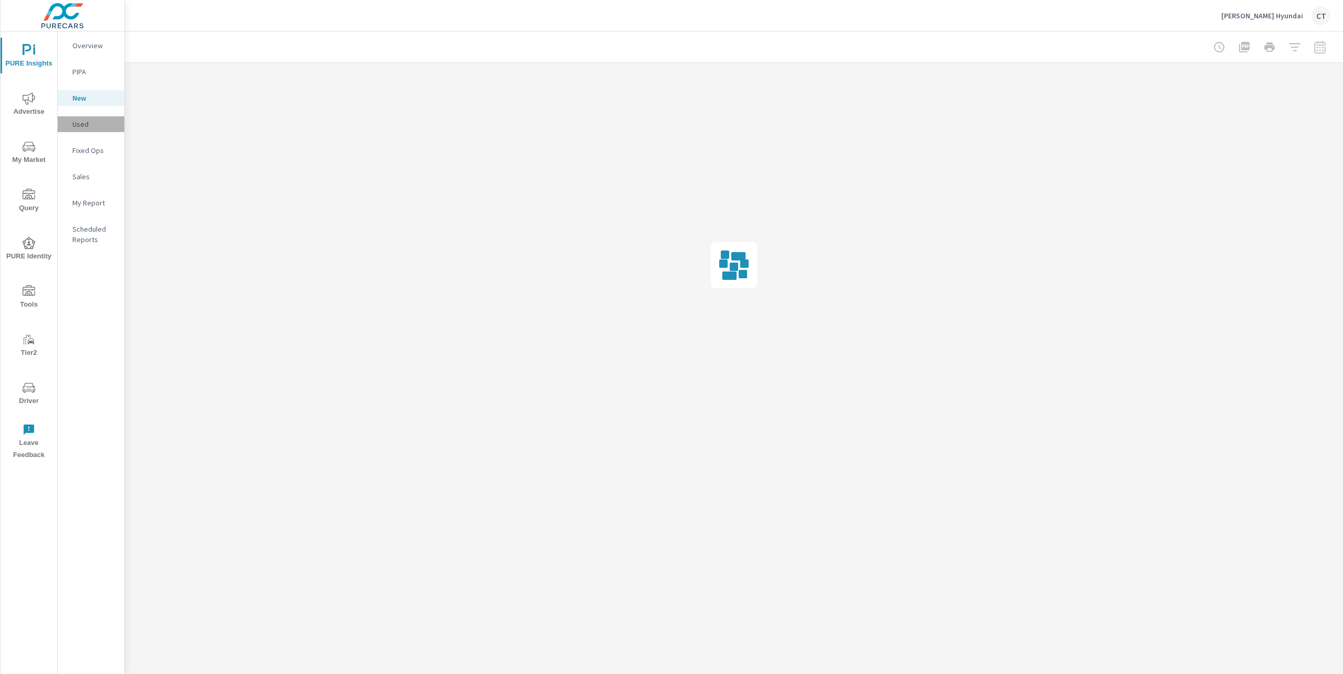
click at [93, 123] on p "Used" at bounding box center [94, 124] width 44 height 10
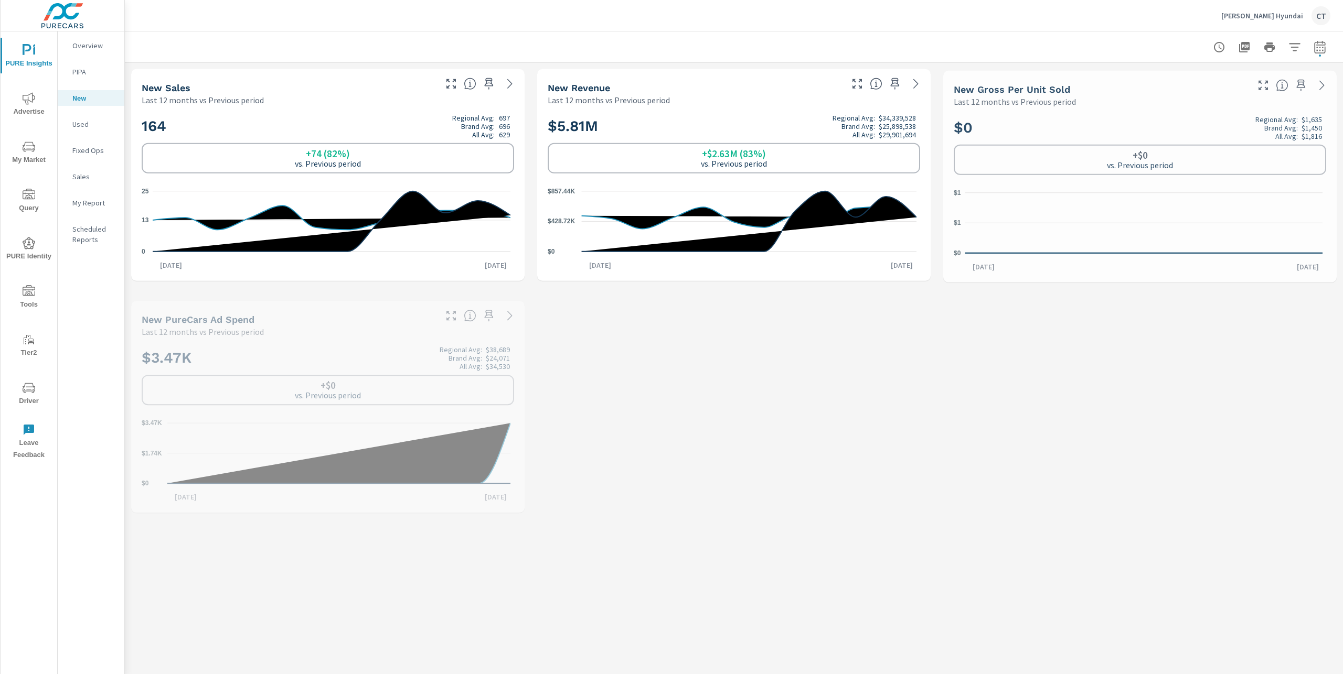
scroll to position [1, 0]
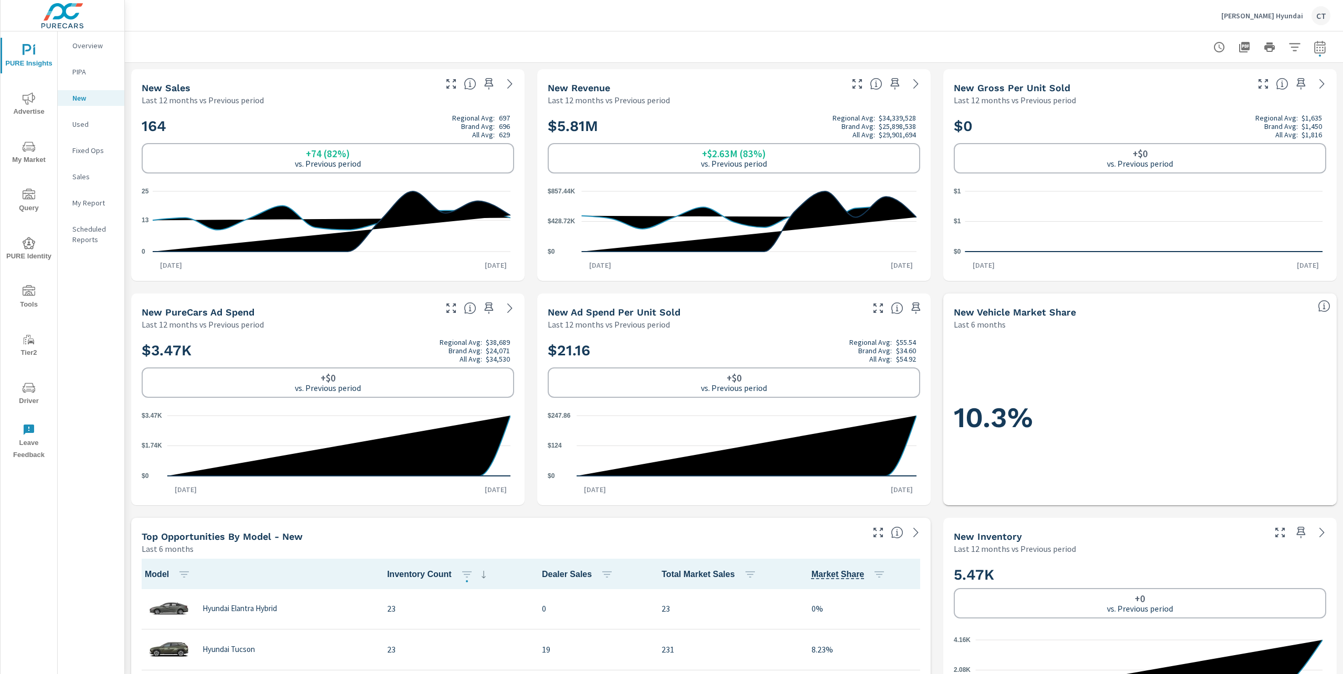
click at [28, 151] on icon "nav menu" at bounding box center [29, 147] width 13 height 13
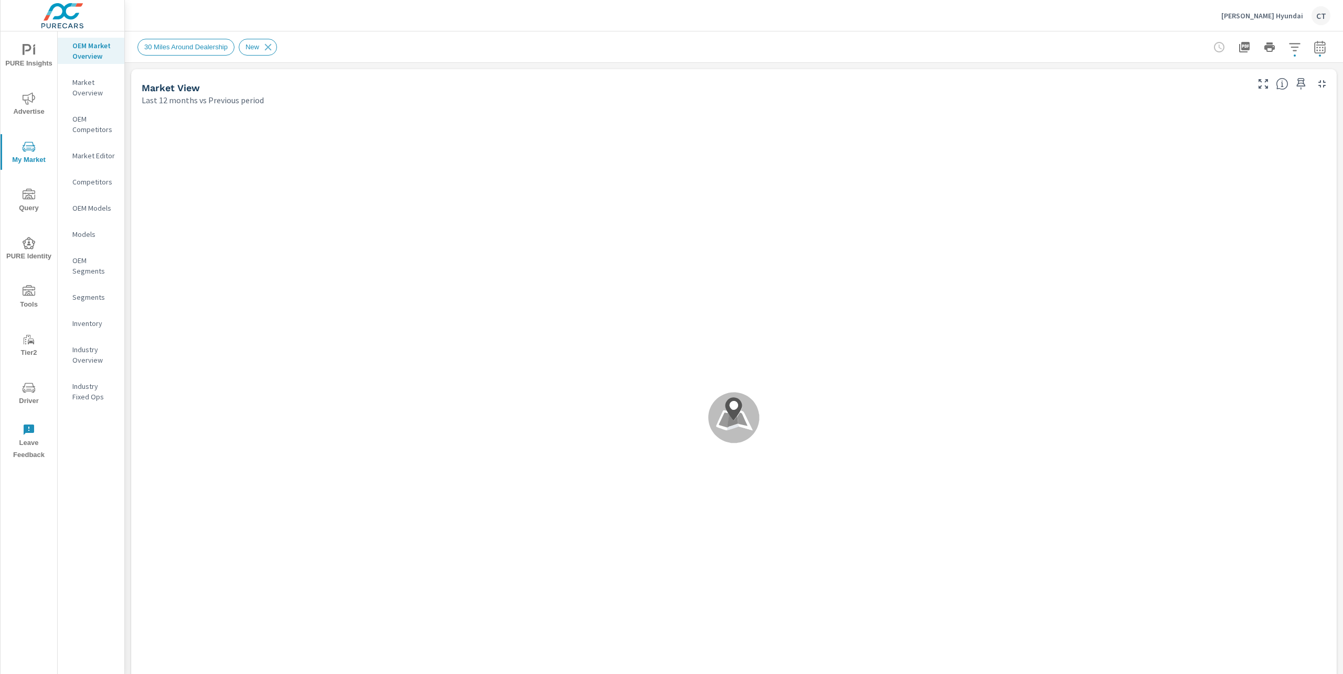
scroll to position [1, 0]
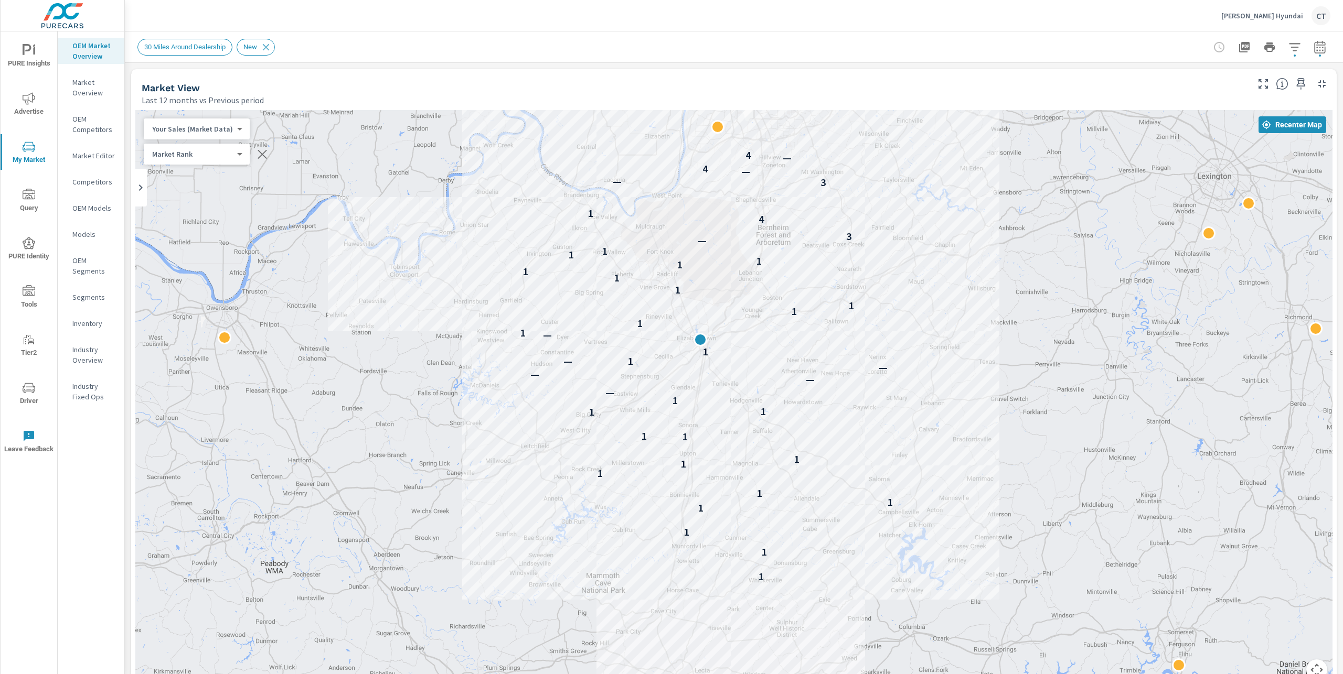
drag, startPoint x: 1169, startPoint y: 409, endPoint x: 1128, endPoint y: 344, distance: 77.1
click at [1130, 345] on div "1 1 1 1 1 1 1 1 1 1 1 1 1 1 — — — — 1 — 1 — 1 1 1 1 1 1 1 1 1 1 1 — 3 4 1 3 — —…" at bounding box center [1196, 616] width 1007 height 566
click at [228, 131] on body "PURE Insights Advertise My Market Query PURE Identity Tools Tier2 Driver Leave …" at bounding box center [671, 337] width 1343 height 674
click at [207, 166] on li "Total Market Sales" at bounding box center [195, 162] width 102 height 17
click at [205, 156] on body "PURE Insights Advertise My Market Query PURE Identity Tools Tier2 Driver Leave …" at bounding box center [671, 337] width 1343 height 674
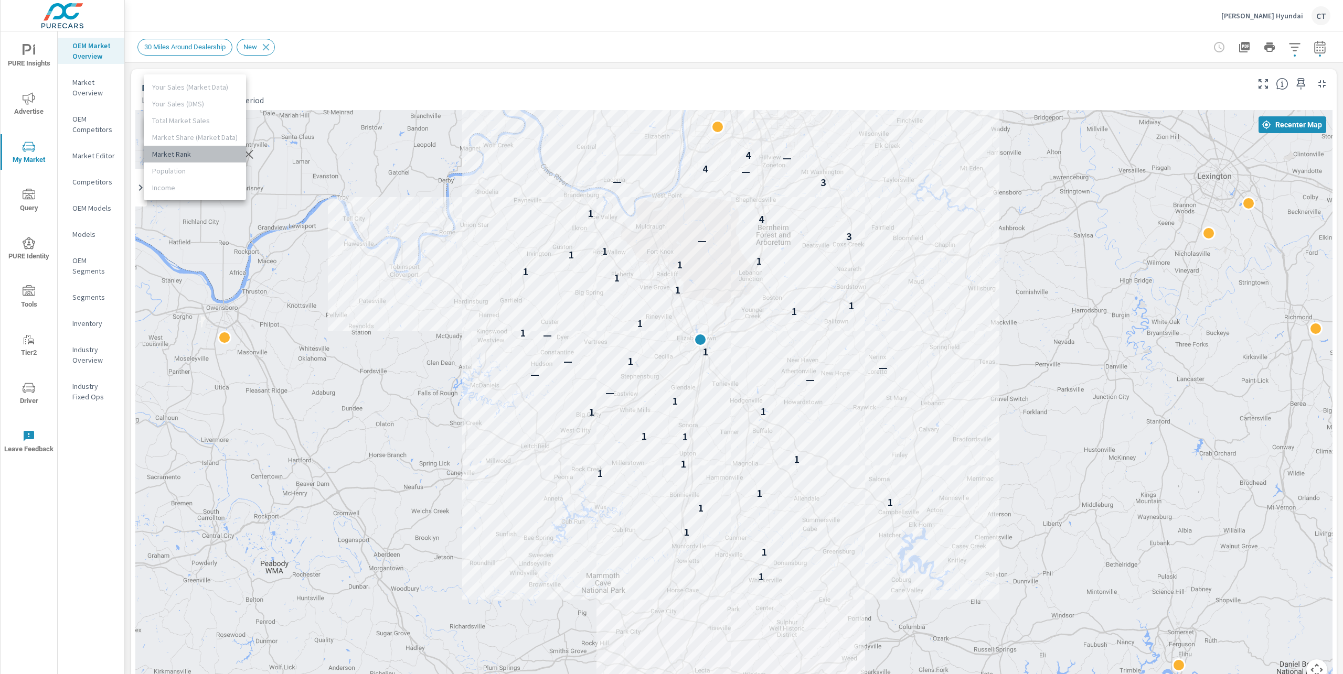
click at [203, 155] on li "Market Rank" at bounding box center [195, 154] width 102 height 17
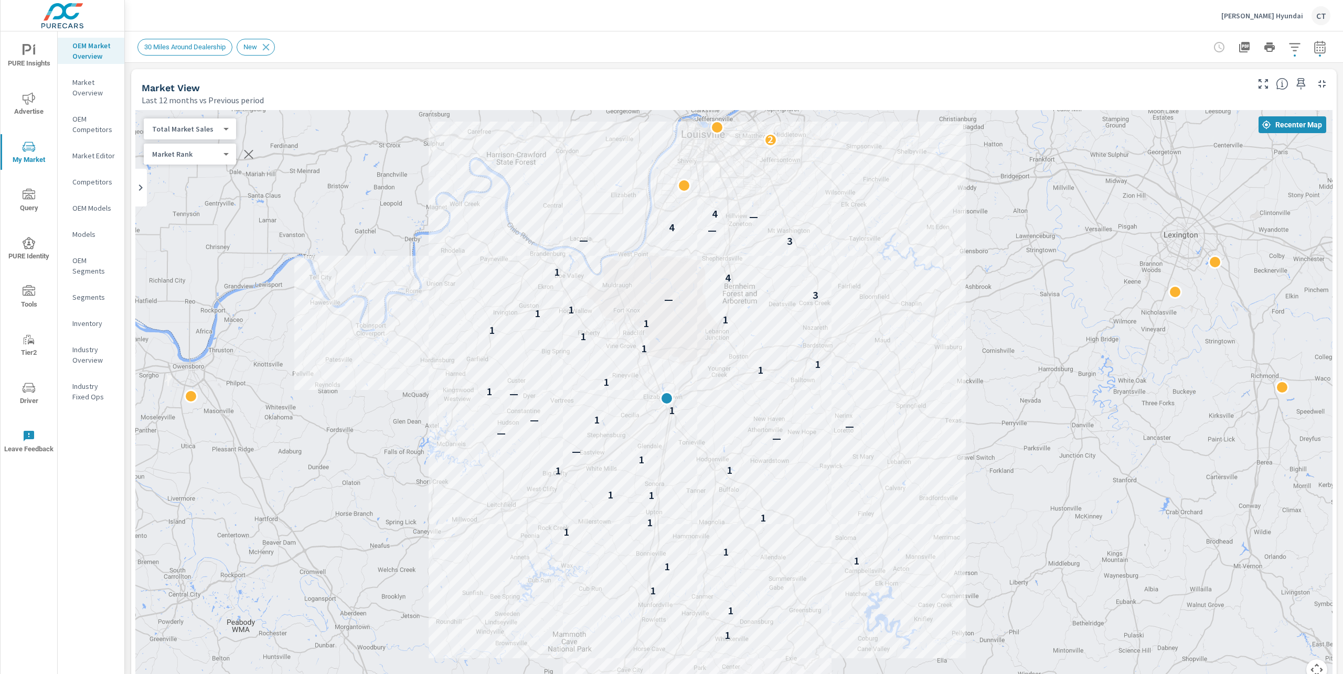
drag, startPoint x: 1120, startPoint y: 248, endPoint x: 1081, endPoint y: 301, distance: 66.1
click at [1085, 307] on div "1 1 1 1 1 1 1 1 1 1 1 1 1 1 — — — — 1 — 1 — 1 1 1 1 1 1 1 1 1 1 1 — 3 4 1 3 — —…" at bounding box center [733, 401] width 1197 height 583
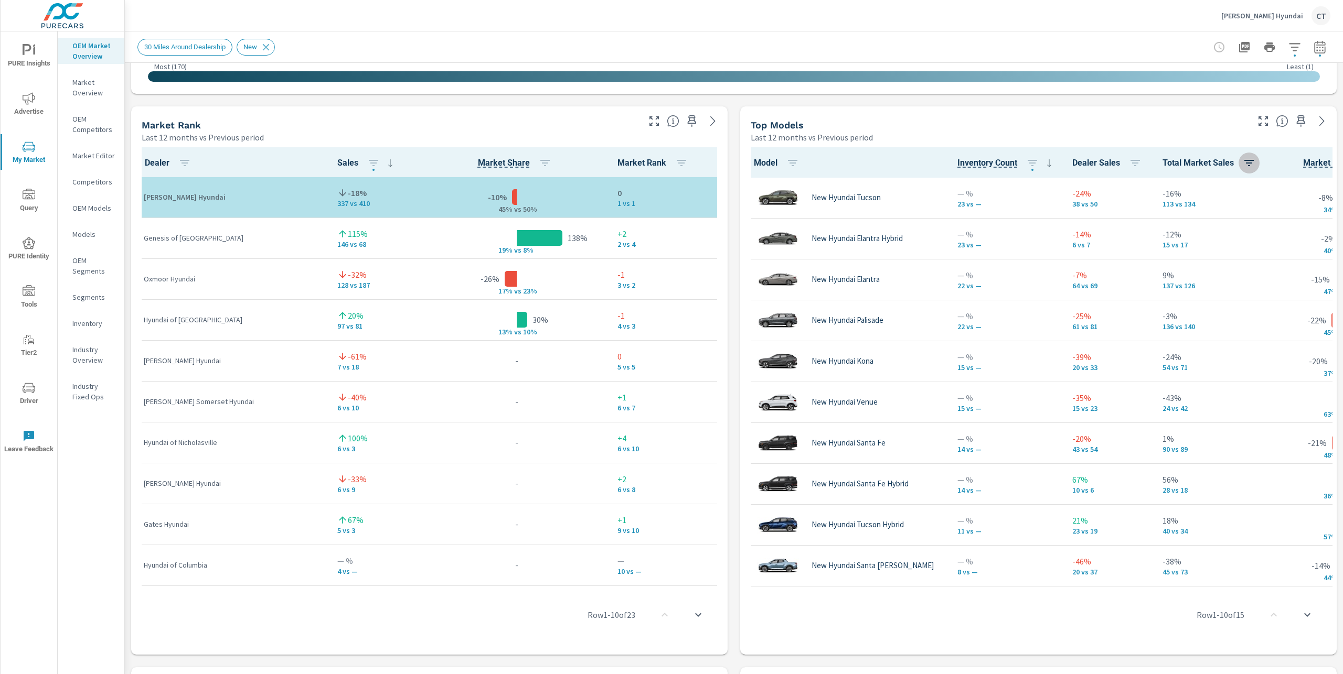
click at [1238, 162] on button "button" at bounding box center [1248, 163] width 21 height 21
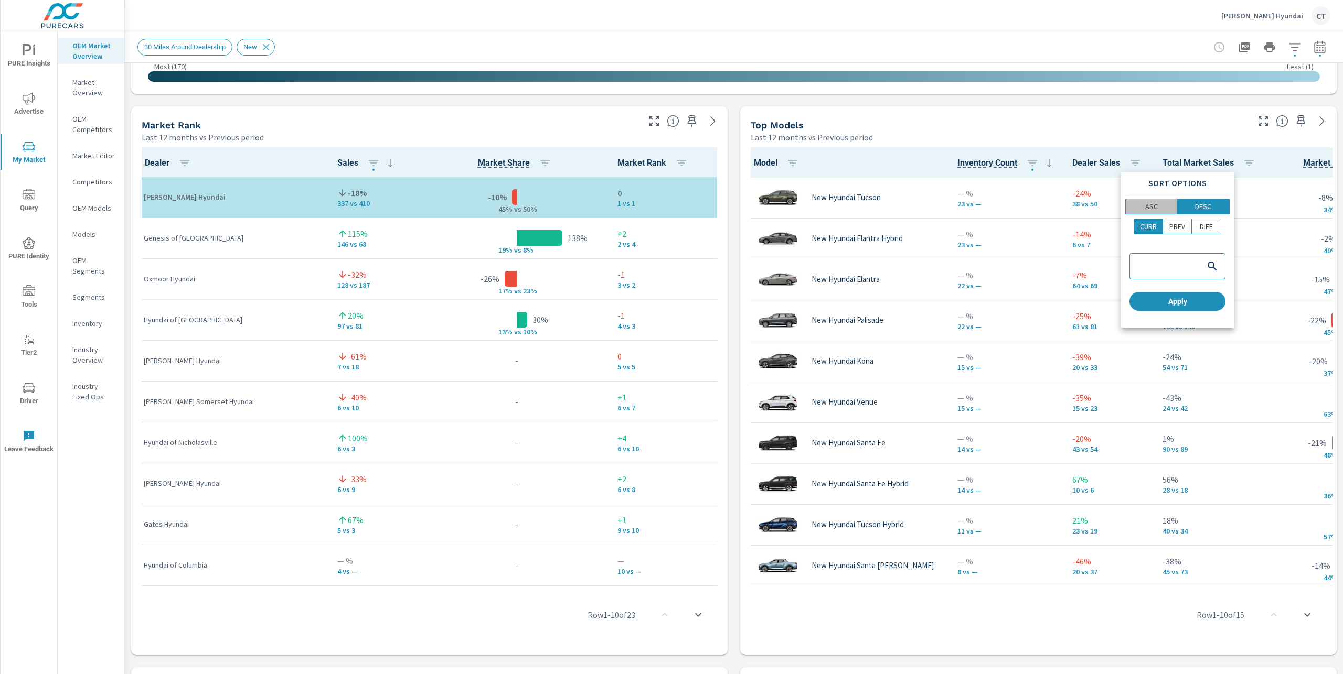
click at [1154, 208] on p "ASC" at bounding box center [1151, 206] width 13 height 10
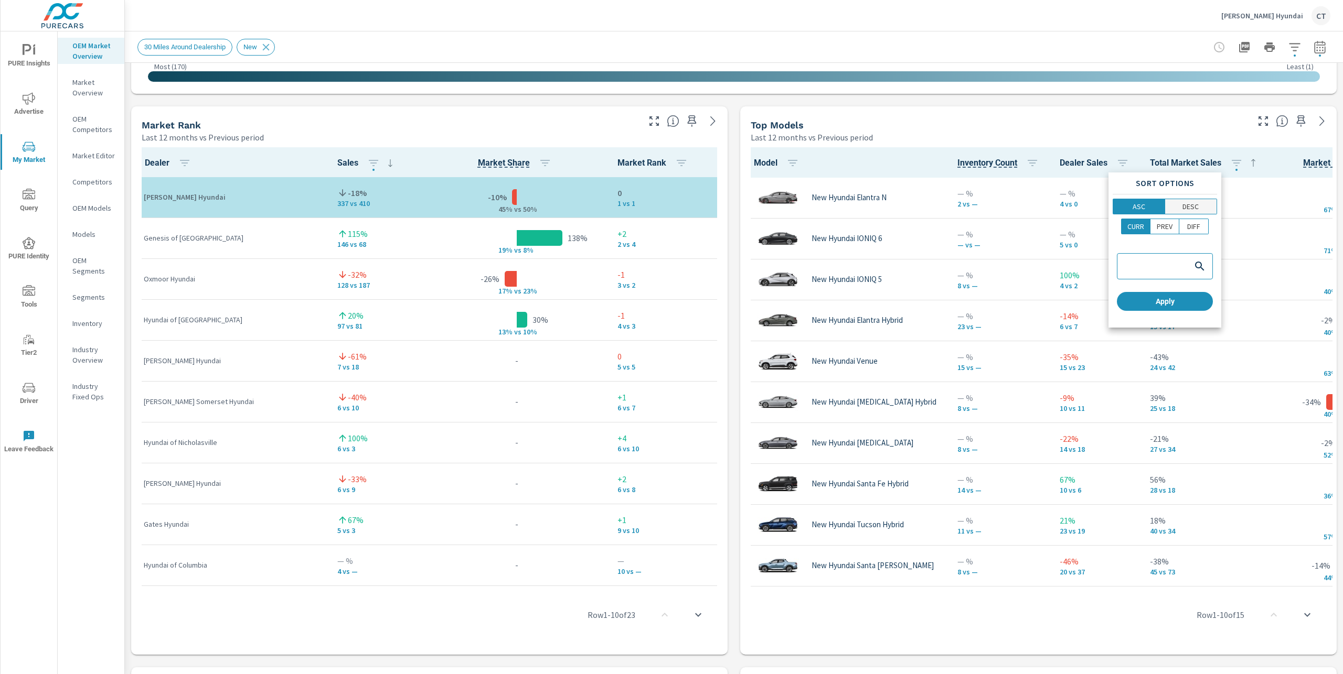
click at [1198, 210] on span "DESC" at bounding box center [1191, 206] width 46 height 10
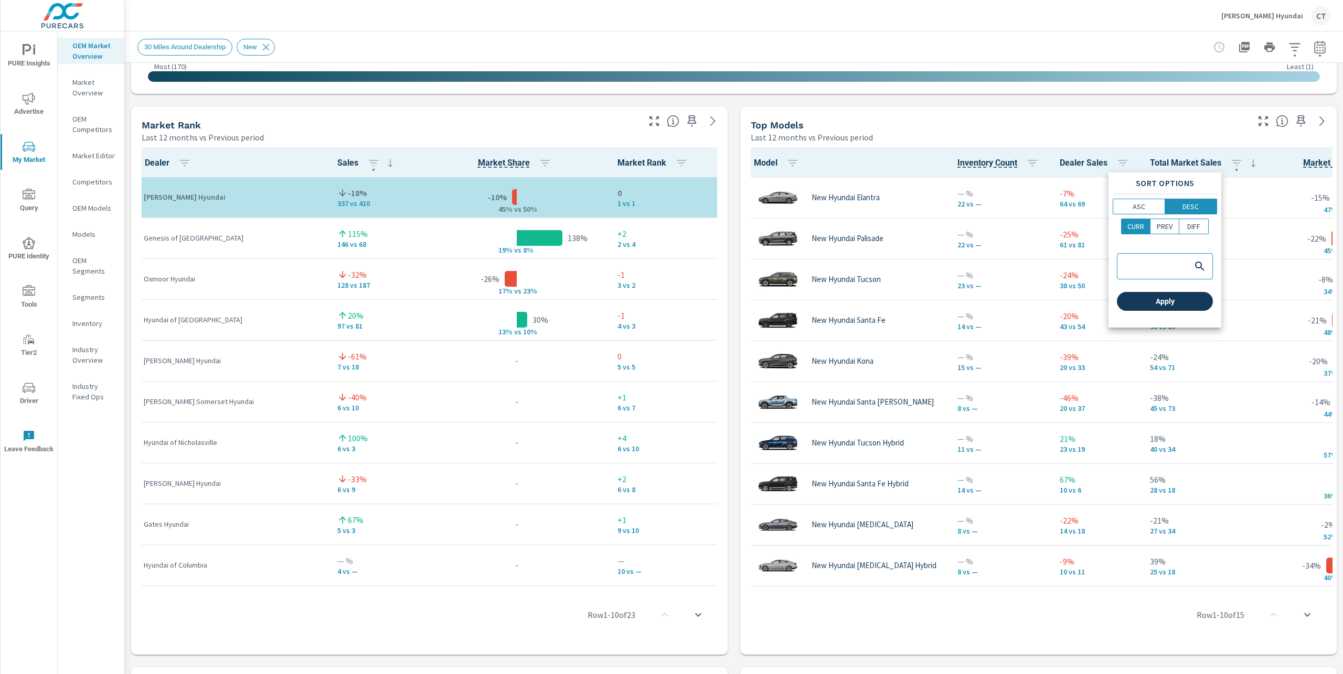
click at [1177, 302] on span "Apply" at bounding box center [1165, 301] width 88 height 9
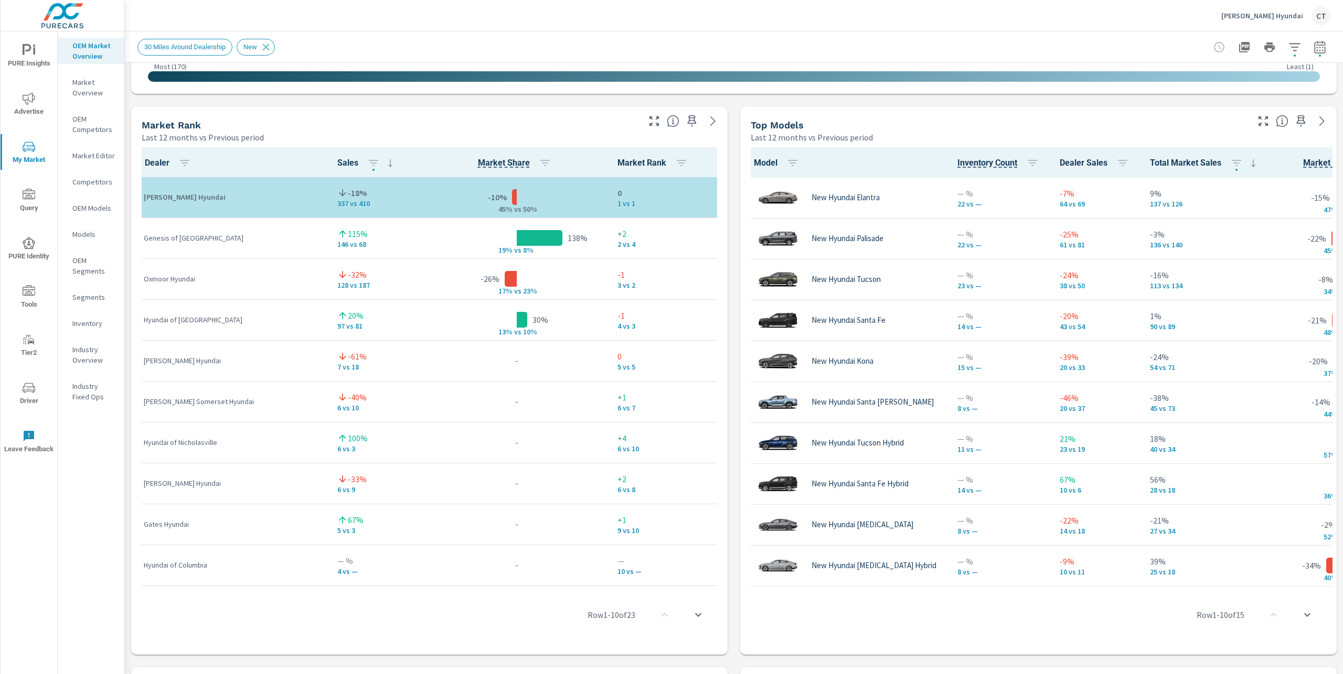
click at [1158, 154] on th "Total Market Sales" at bounding box center [1204, 162] width 126 height 30
click at [1230, 157] on icon "button" at bounding box center [1236, 163] width 13 height 13
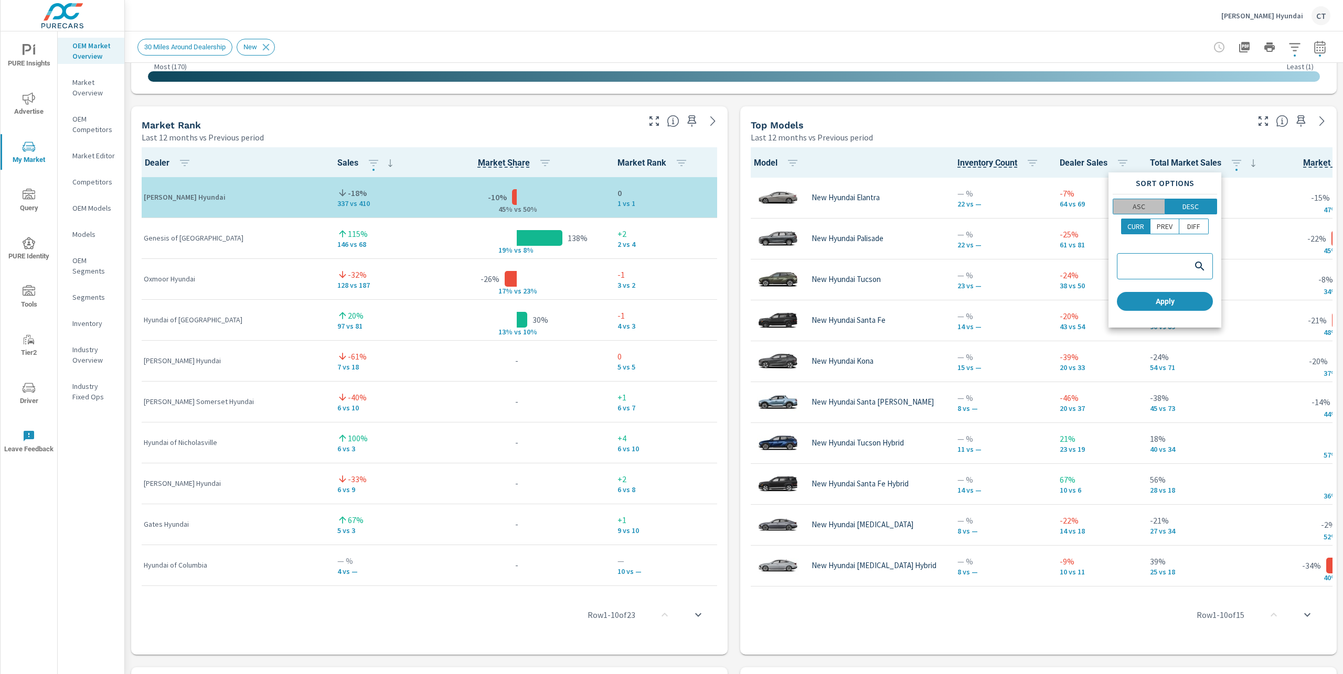
click at [1145, 208] on span "ASC" at bounding box center [1138, 206] width 45 height 10
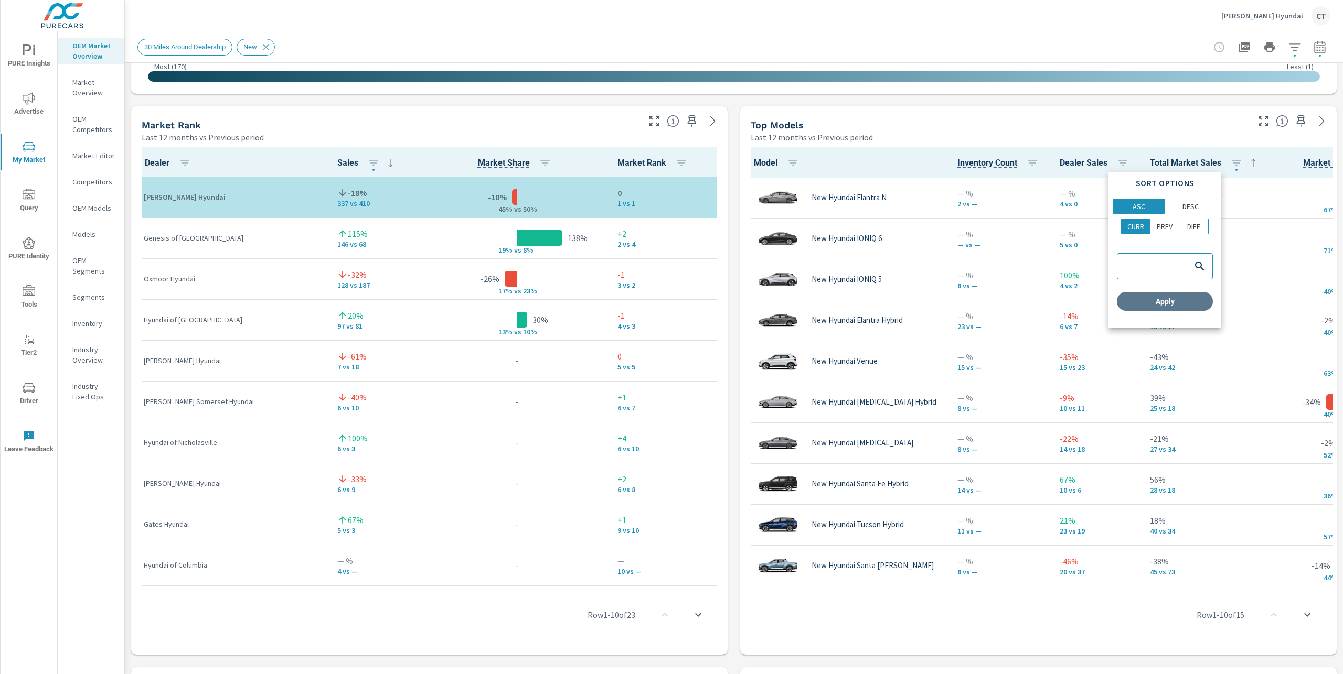
click at [1181, 305] on span "Apply" at bounding box center [1165, 301] width 88 height 9
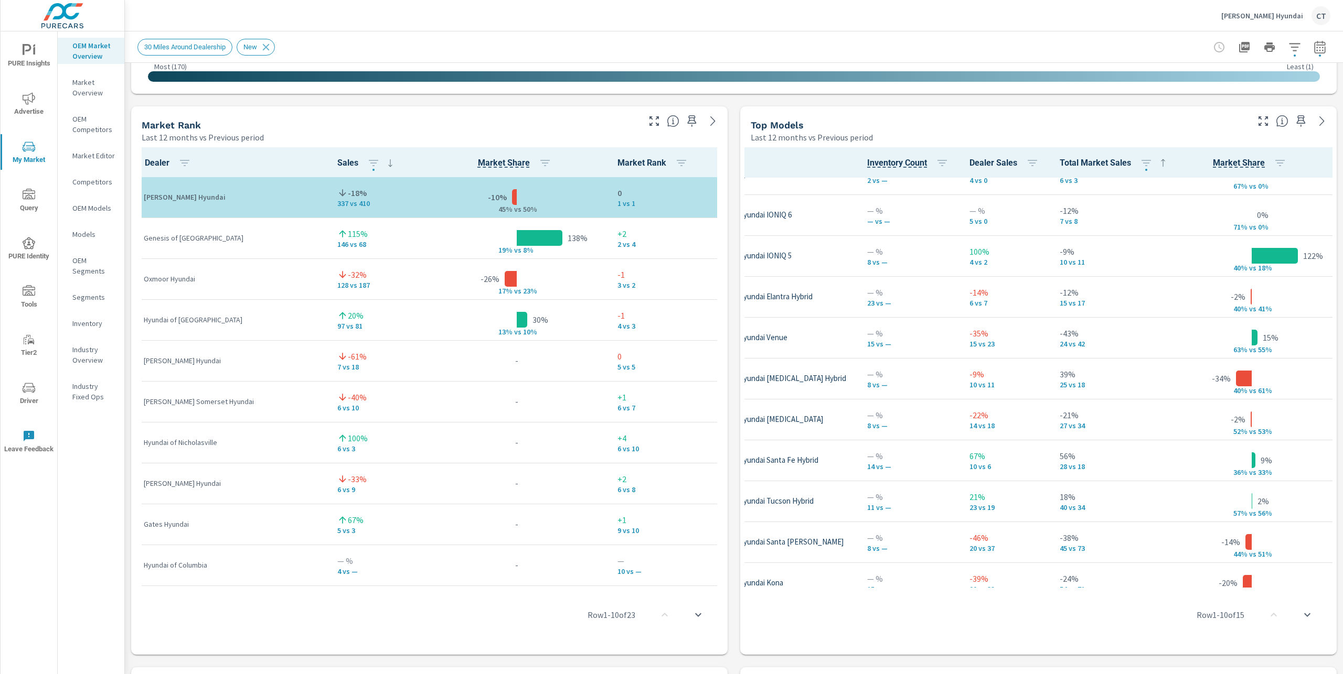
scroll to position [22, 90]
click at [1140, 165] on icon "button" at bounding box center [1146, 163] width 13 height 13
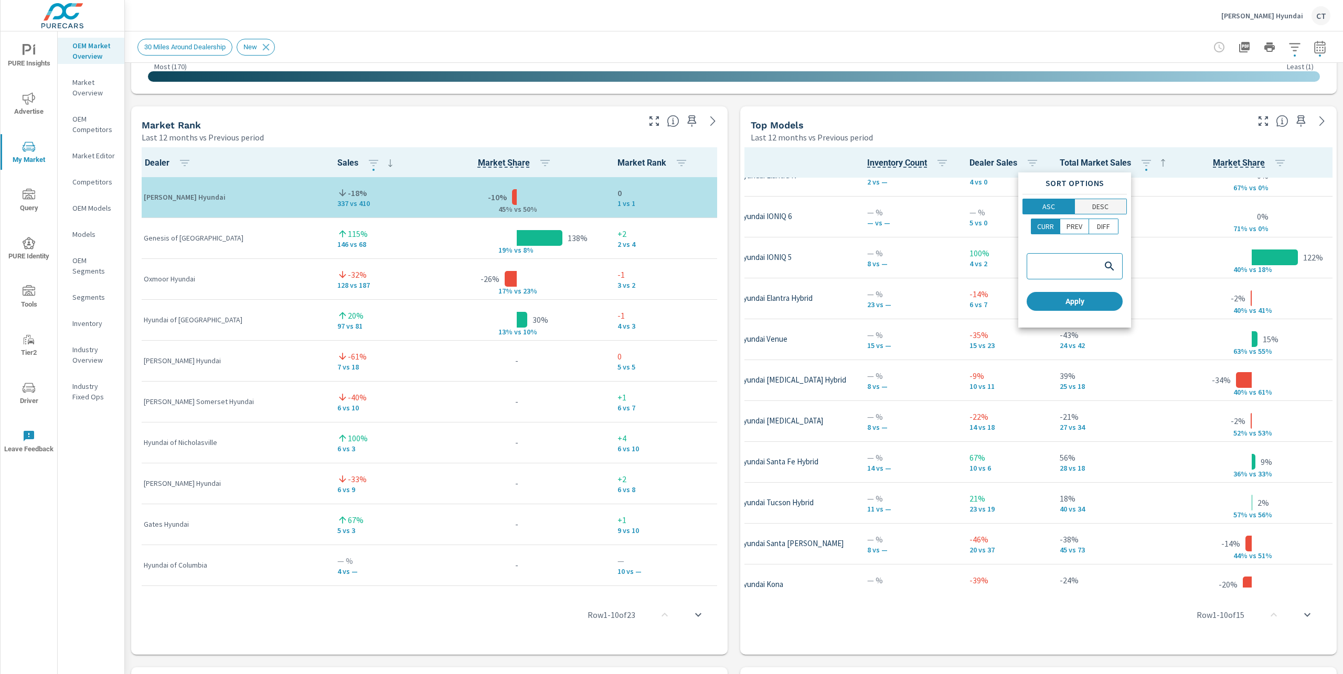
click at [1099, 210] on p "DESC" at bounding box center [1100, 206] width 16 height 10
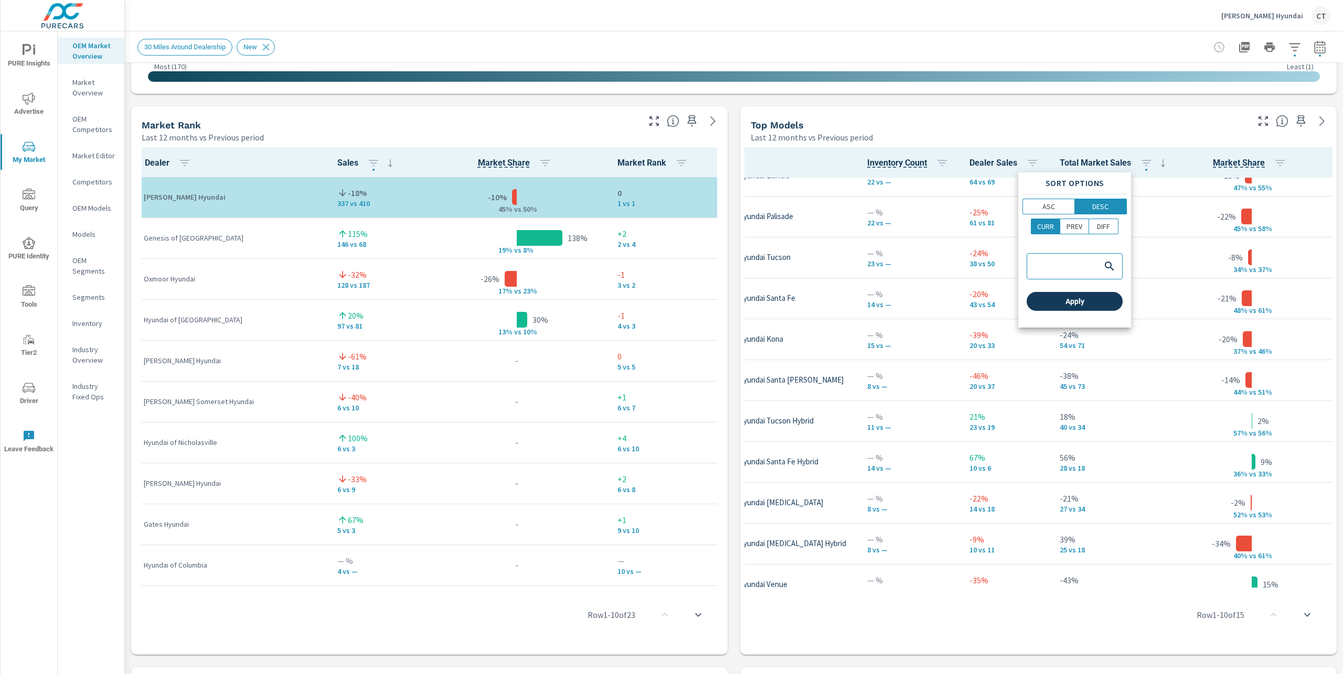
click at [1085, 309] on button "Apply" at bounding box center [1074, 301] width 96 height 19
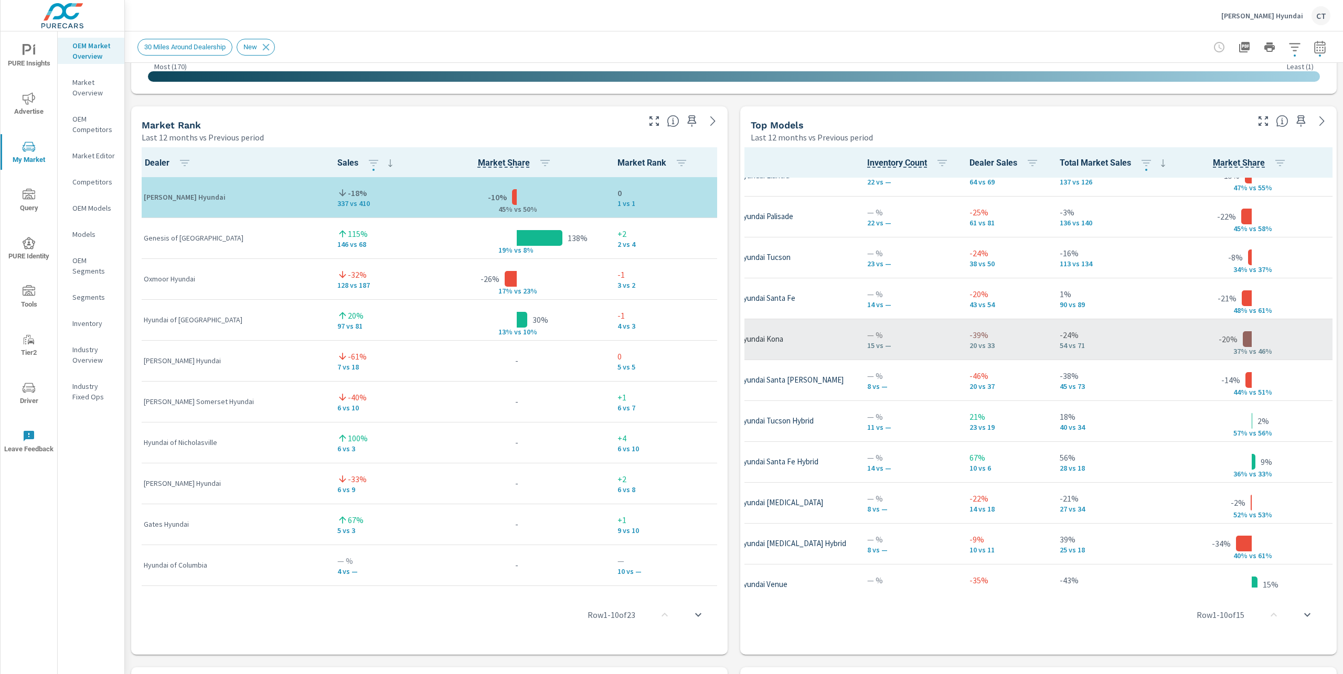
scroll to position [0, 90]
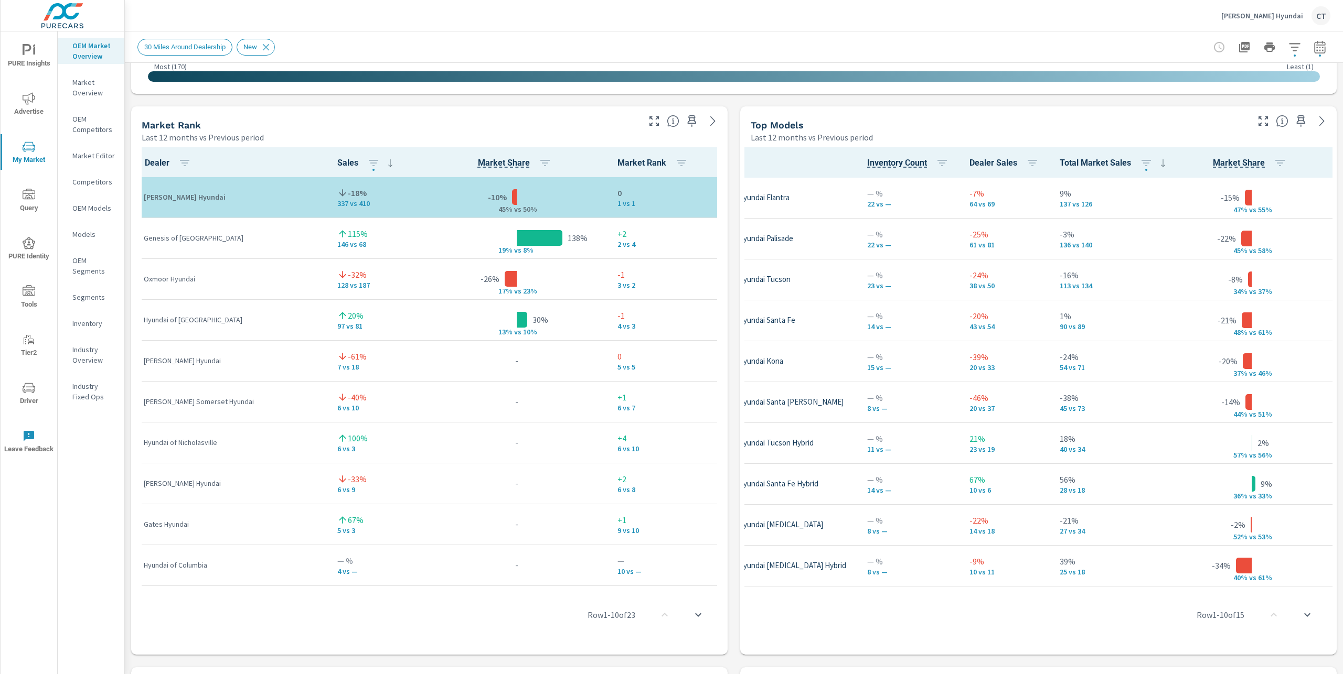
click at [1096, 157] on span "Total Market Sales" at bounding box center [1114, 163] width 110 height 13
click at [1141, 160] on icon "button" at bounding box center [1145, 163] width 9 height 6
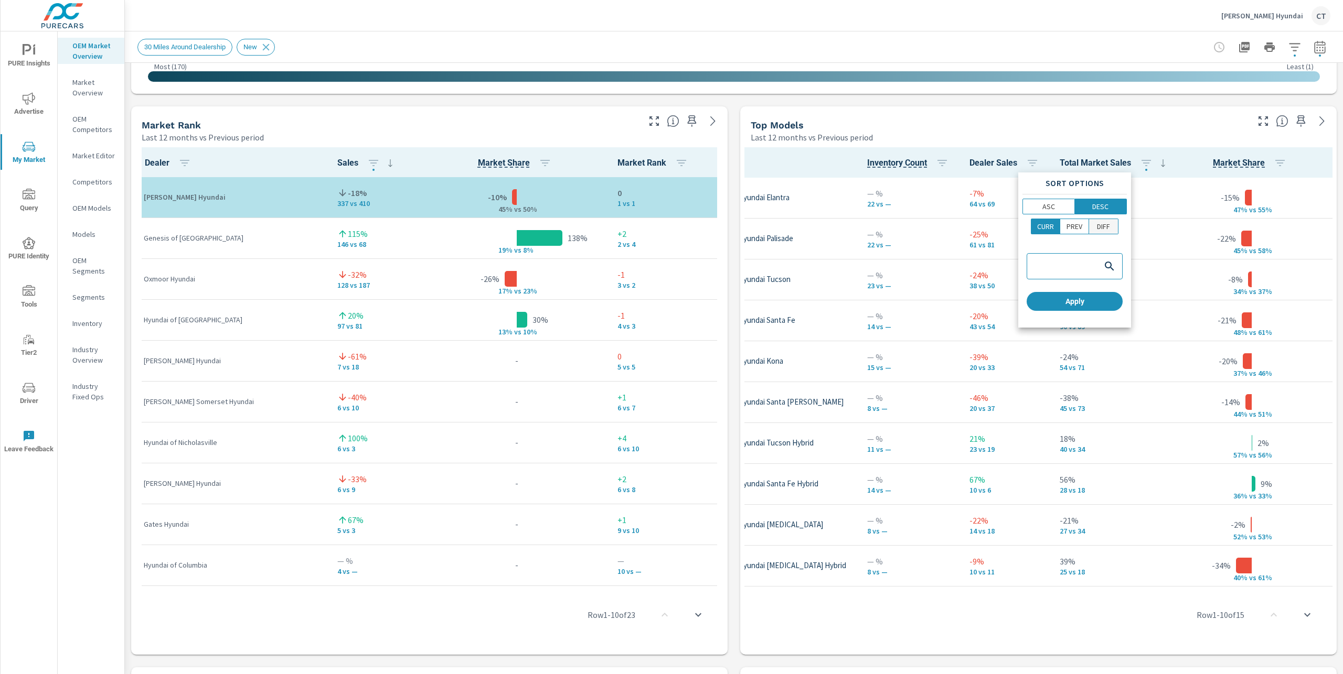
click at [1104, 226] on p "DIFF" at bounding box center [1103, 226] width 13 height 10
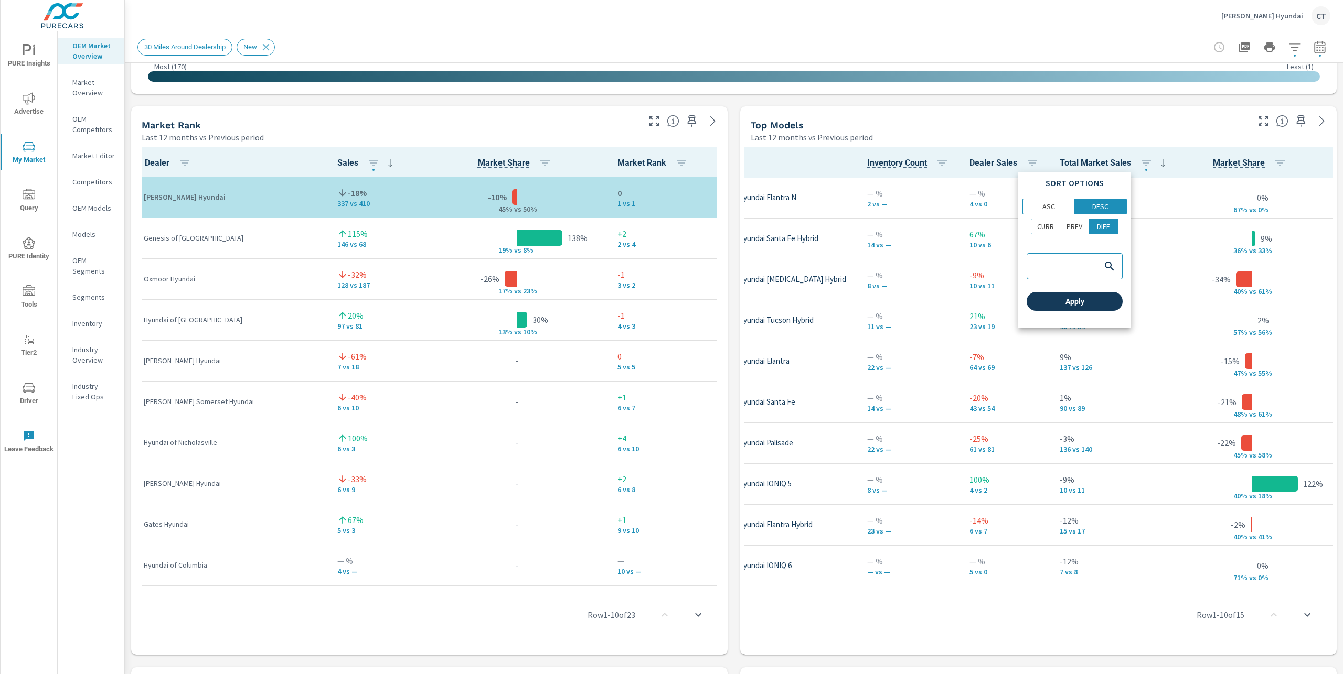
click at [1098, 306] on span "Apply" at bounding box center [1075, 301] width 88 height 9
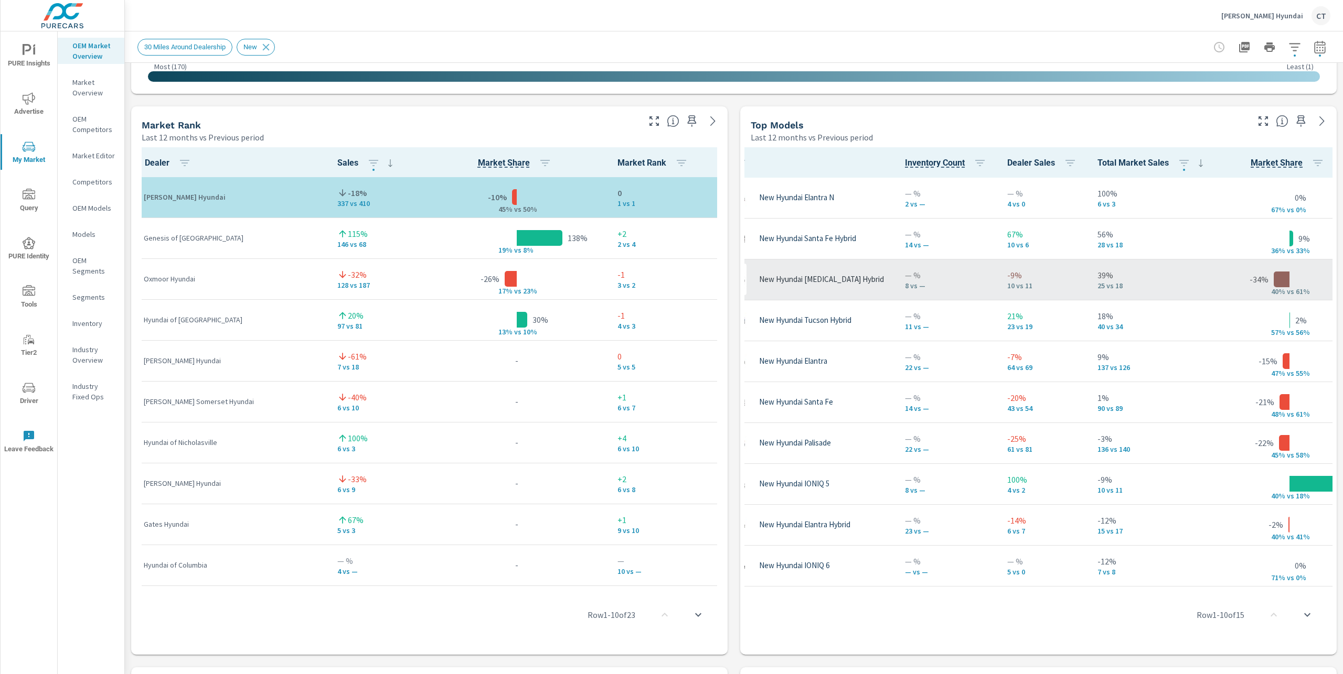
scroll to position [0, 53]
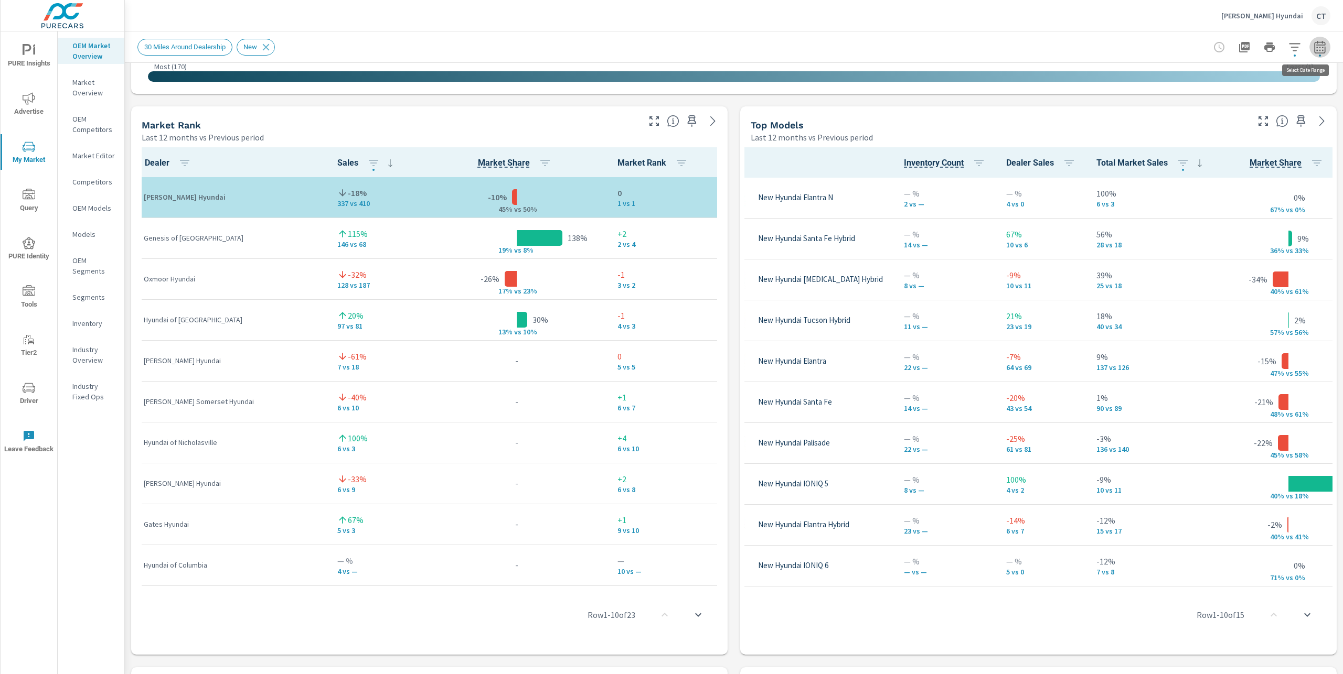
click at [1317, 45] on button "button" at bounding box center [1319, 47] width 21 height 21
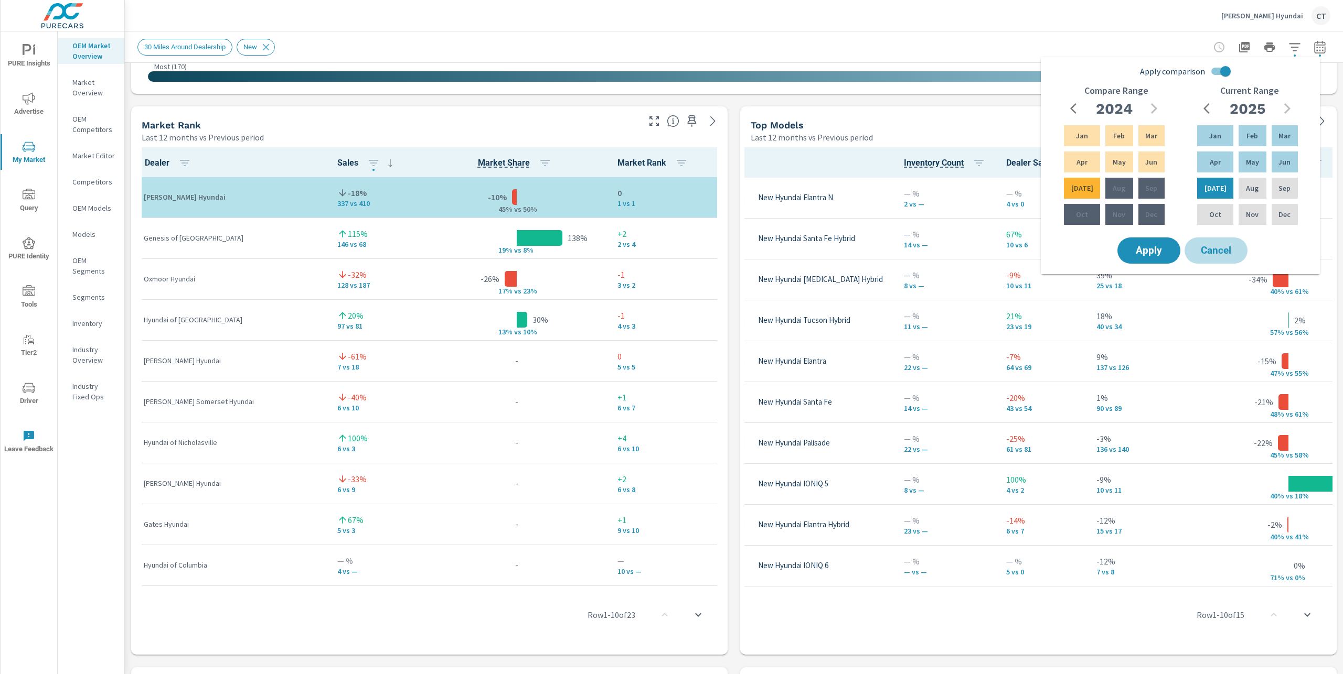
click at [1224, 255] on span "Cancel" at bounding box center [1216, 250] width 42 height 9
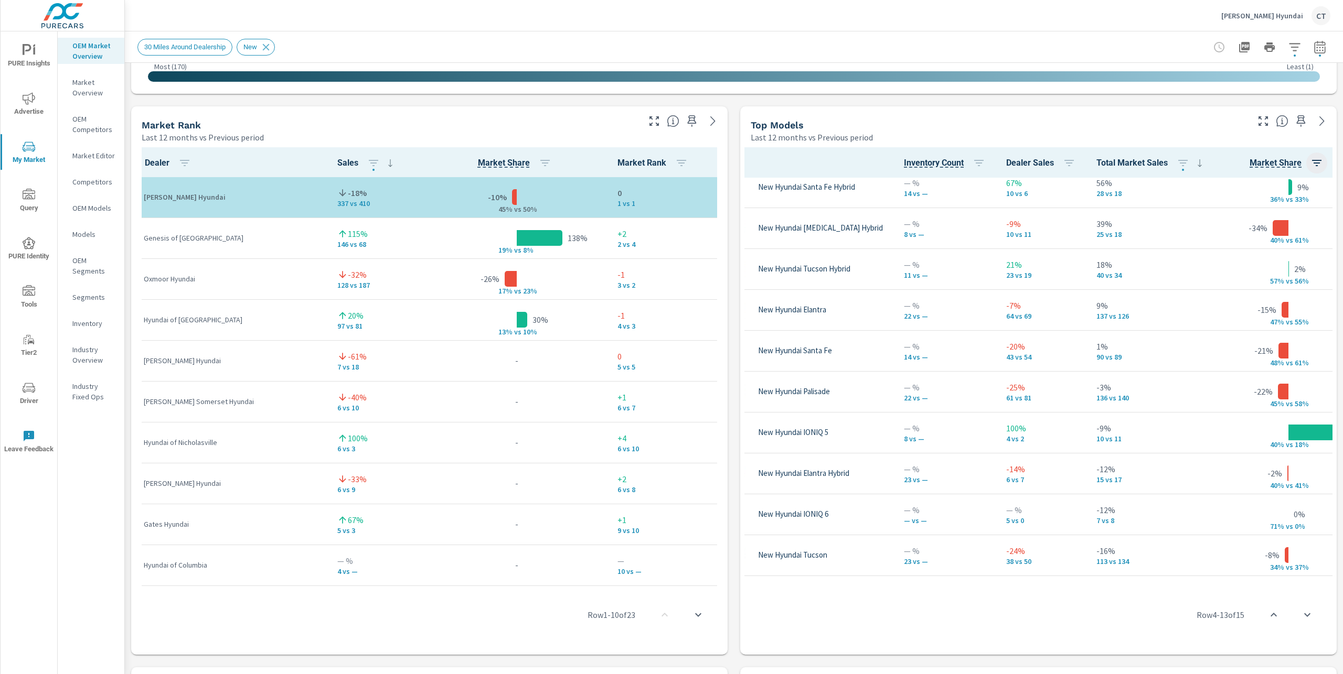
scroll to position [0, 53]
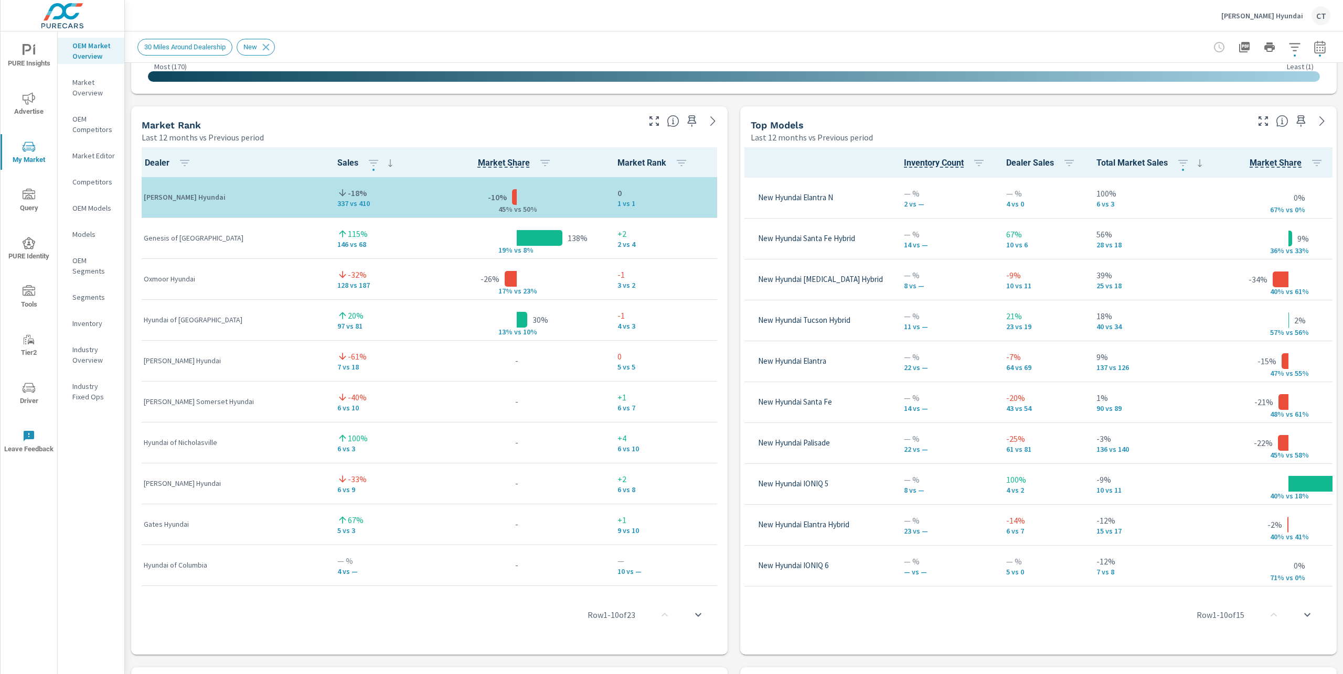
click at [1313, 43] on icon "button" at bounding box center [1319, 47] width 13 height 13
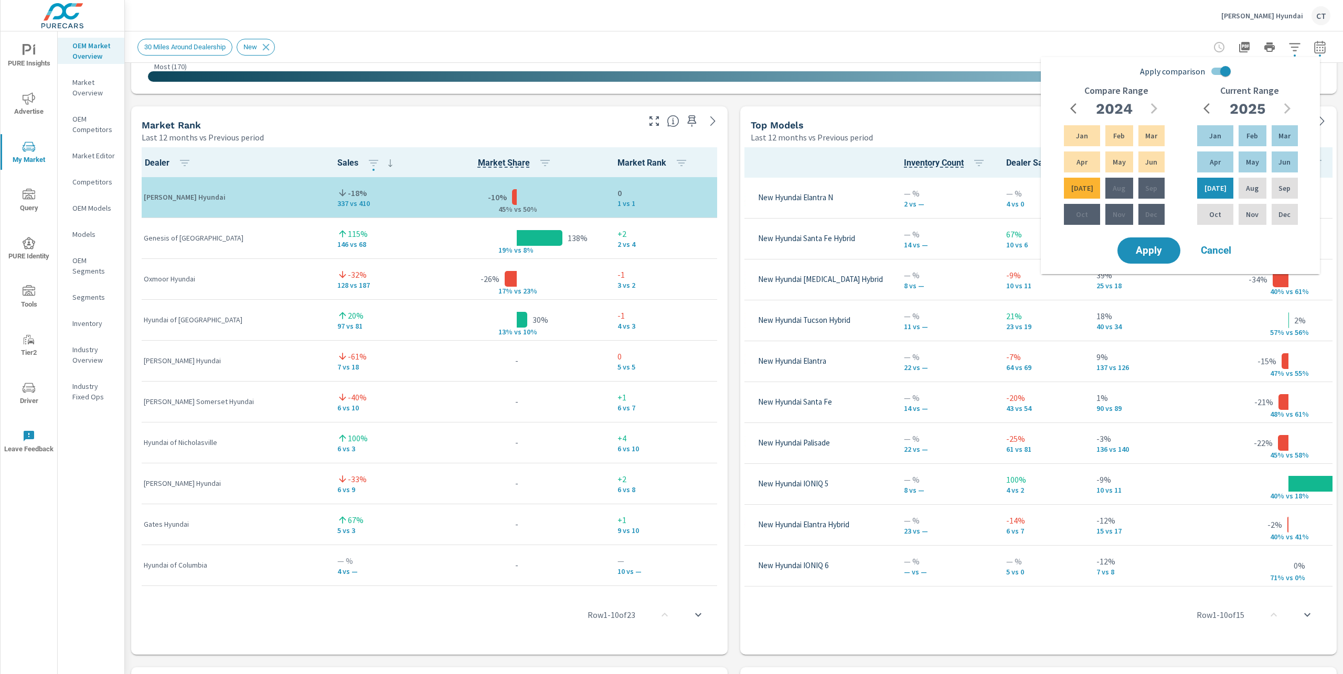
click at [1226, 76] on input "Apply comparison" at bounding box center [1225, 71] width 60 height 20
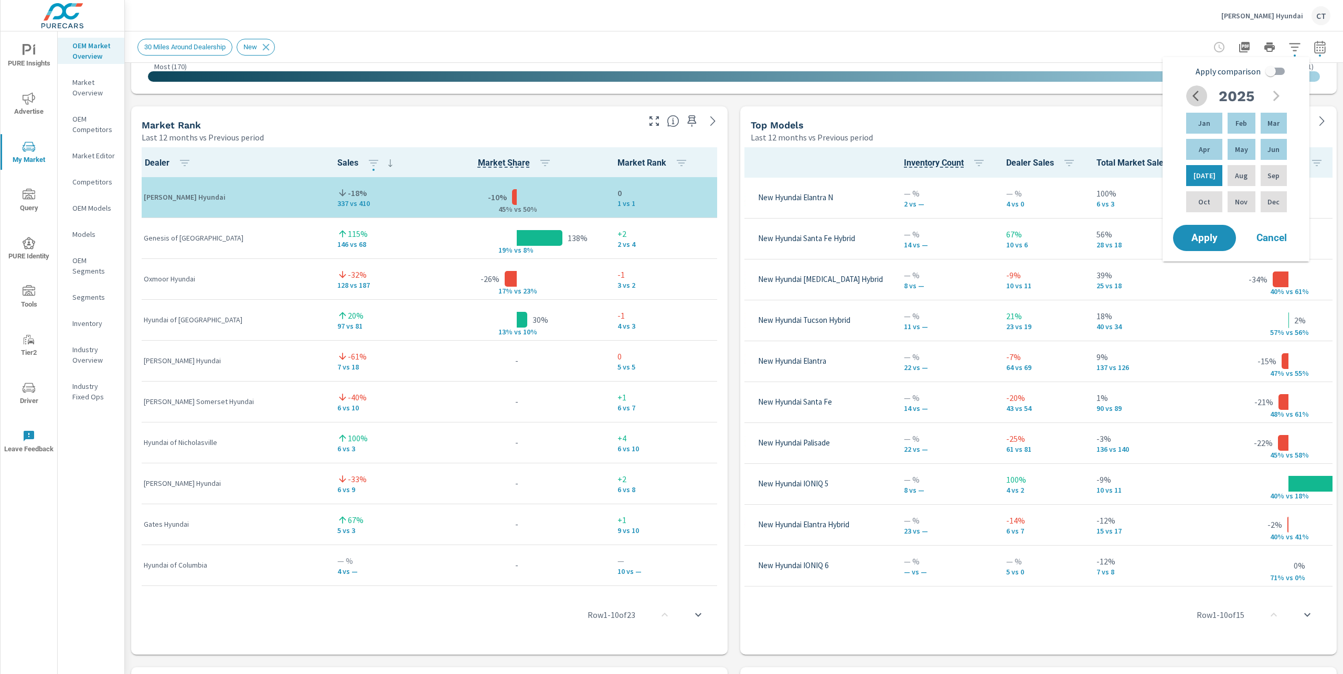
click at [1194, 98] on icon "button" at bounding box center [1195, 96] width 6 height 10
click at [1280, 95] on icon "button" at bounding box center [1276, 96] width 13 height 13
click at [1204, 181] on div "Jul" at bounding box center [1204, 175] width 40 height 25
click at [1235, 123] on p "Feb" at bounding box center [1241, 123] width 12 height 10
click at [1270, 67] on input "Apply comparison" at bounding box center [1270, 71] width 60 height 20
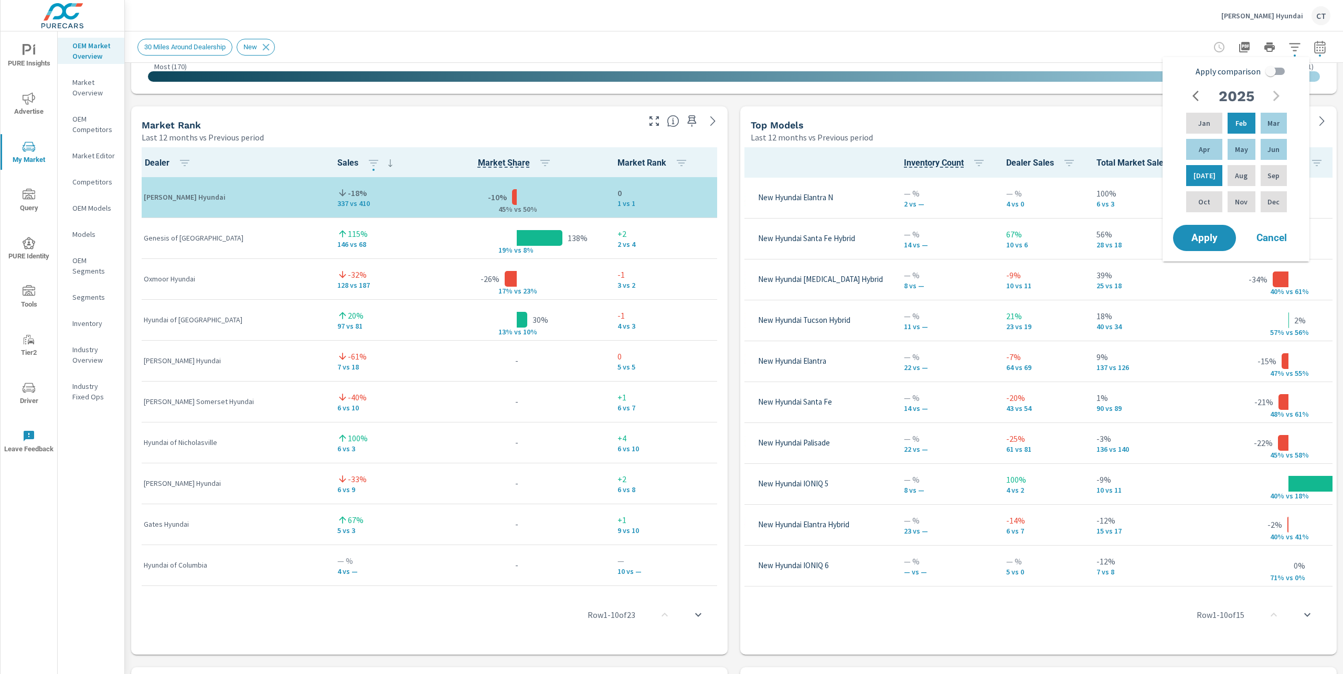
checkbox input "true"
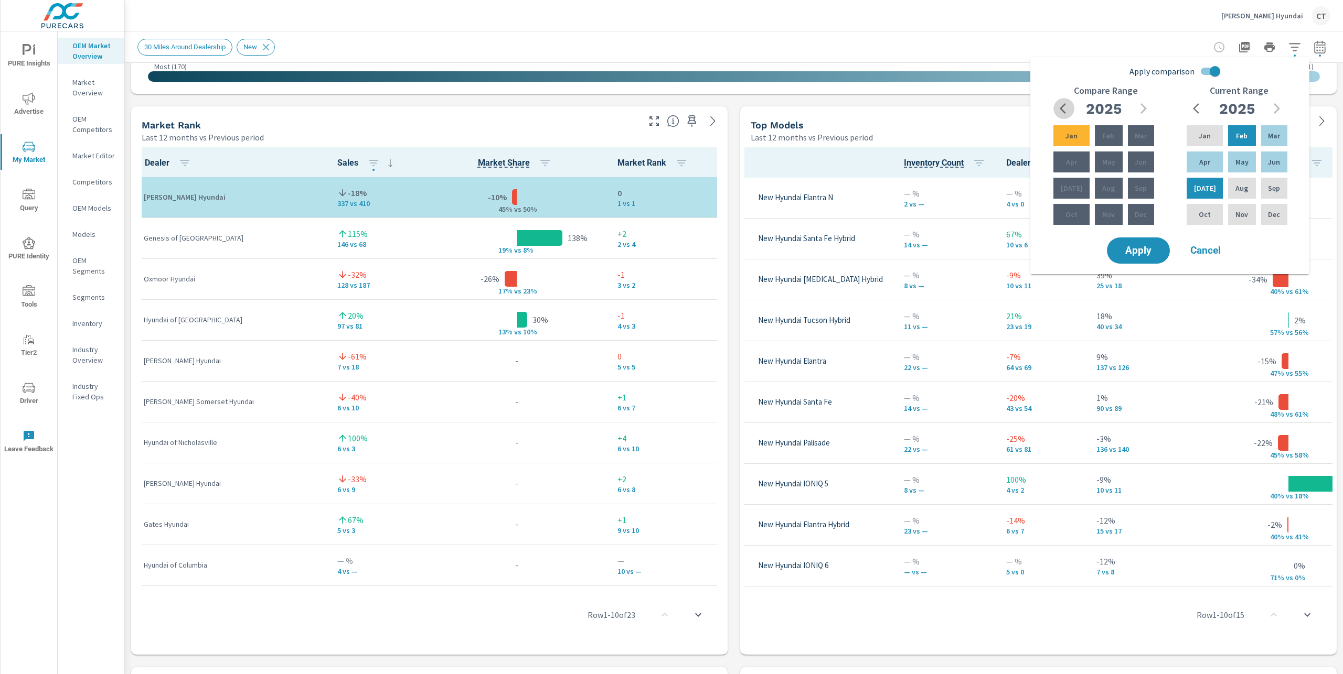
click at [1065, 104] on icon "button" at bounding box center [1065, 108] width 13 height 13
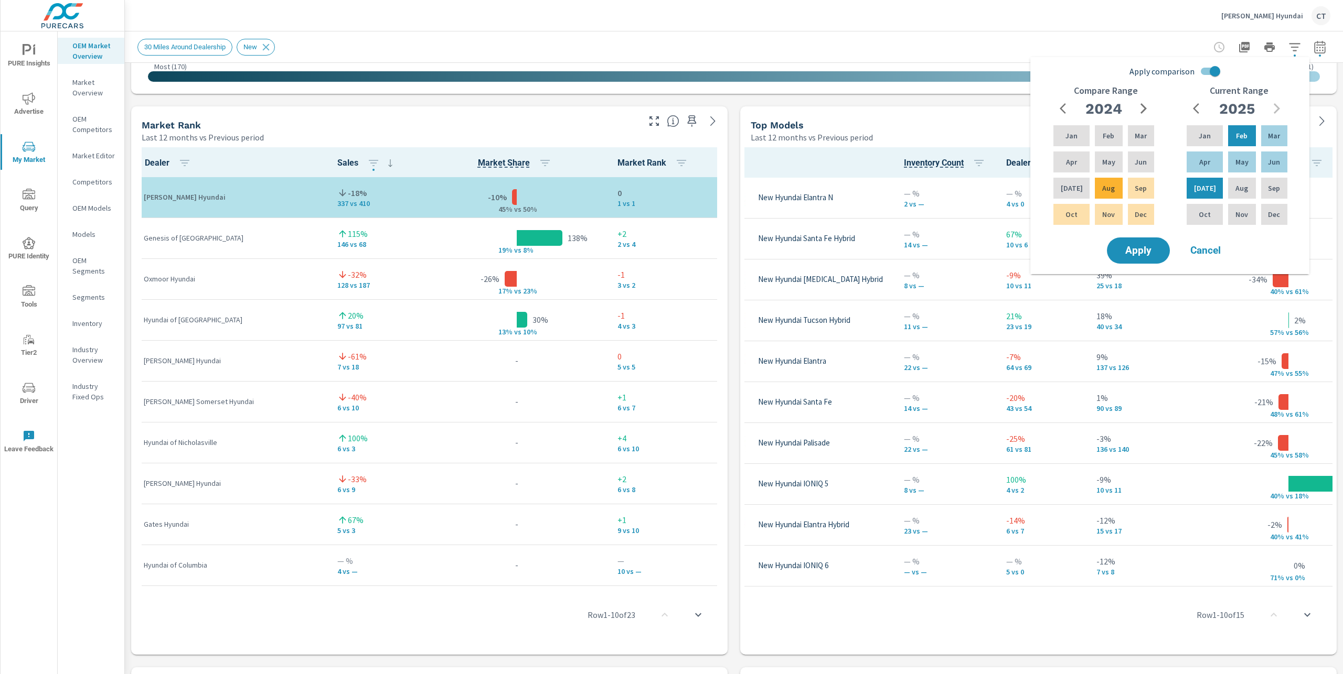
click at [1147, 112] on icon "button" at bounding box center [1143, 108] width 13 height 13
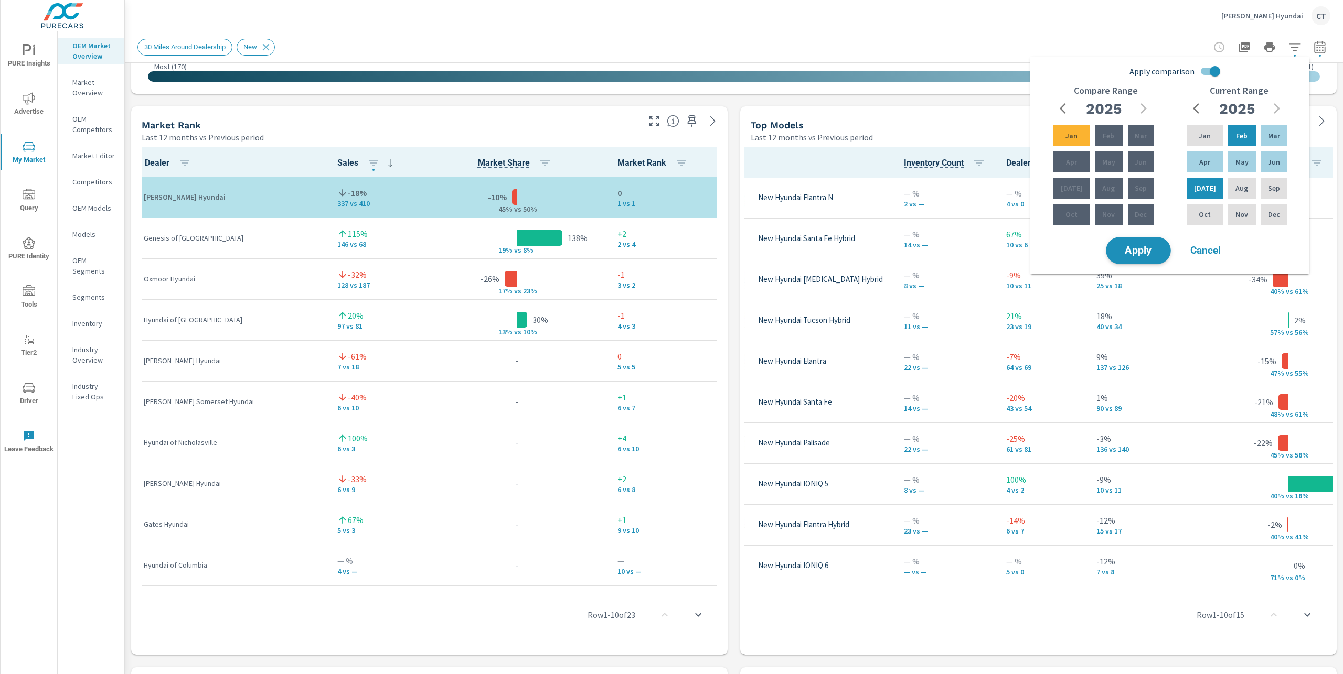
click at [1155, 256] on button "Apply" at bounding box center [1138, 250] width 65 height 27
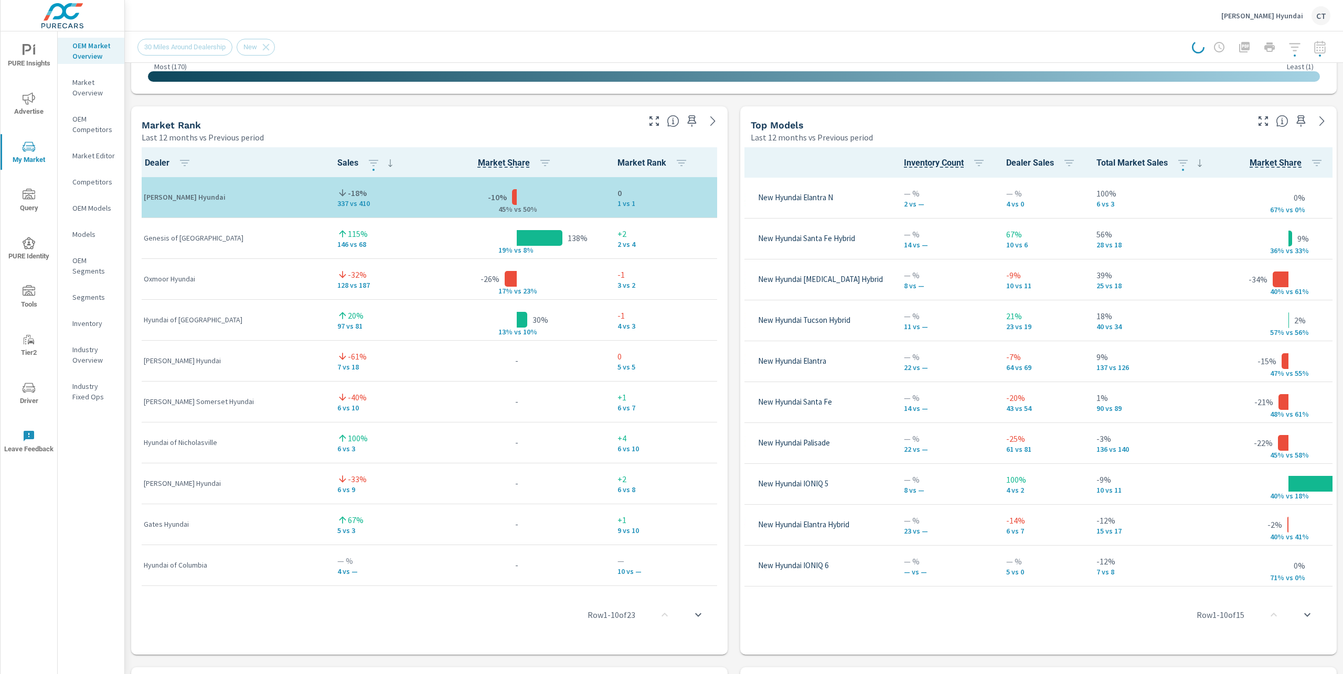
click at [45, 42] on button "PURE Insights" at bounding box center [29, 56] width 57 height 36
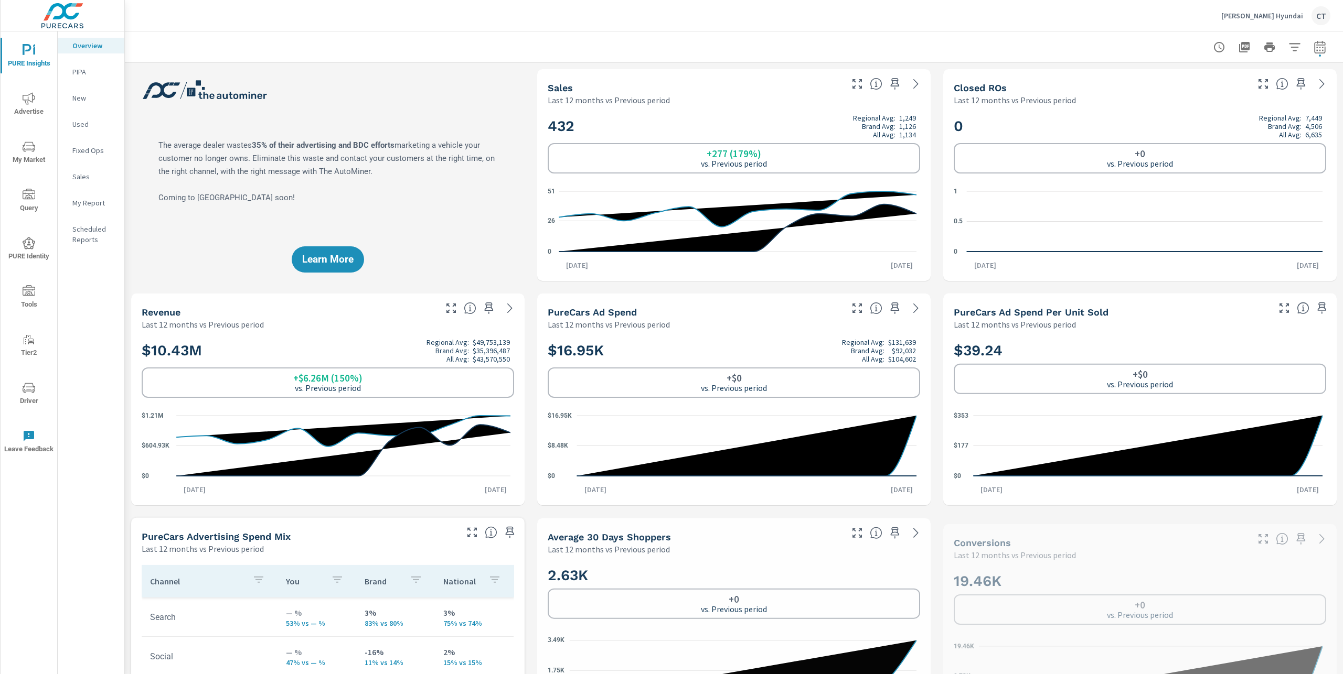
scroll to position [1, 0]
click at [1314, 42] on icon "button" at bounding box center [1319, 46] width 11 height 13
select select "Last 12 months"
select select "Previous period"
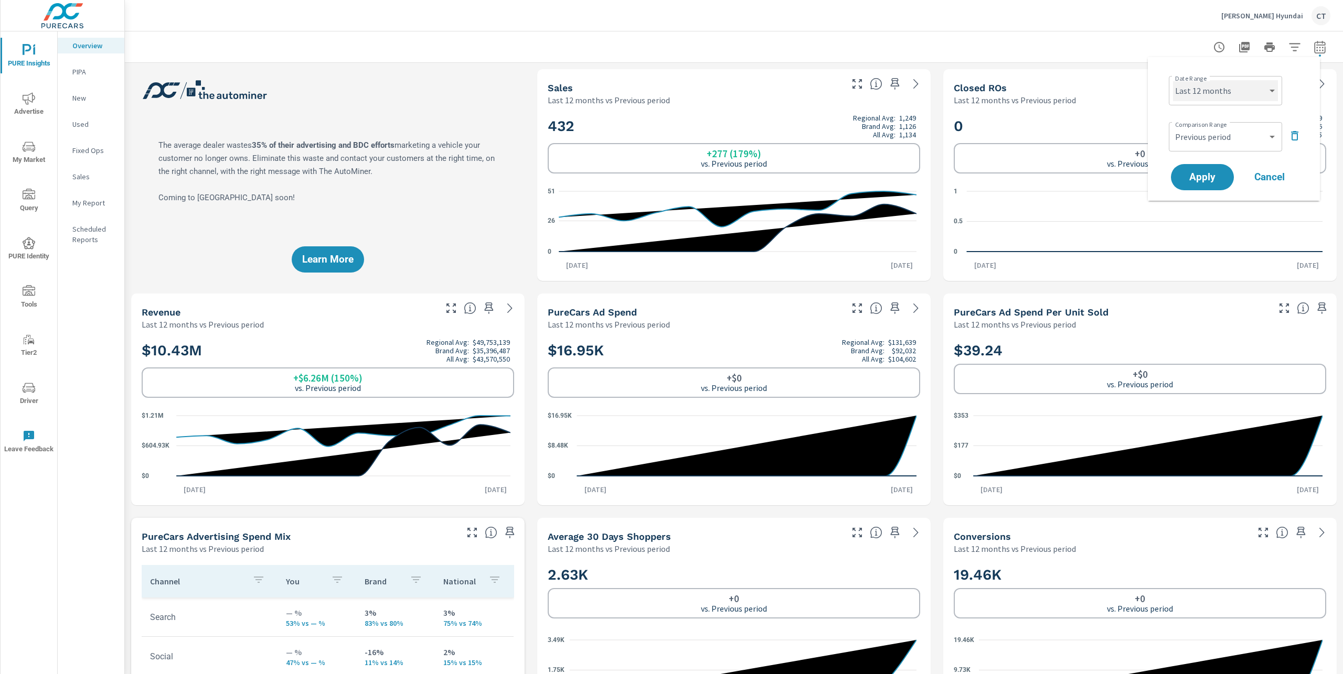
click at [1224, 89] on select "Custom Yesterday Last week Last 7 days Last 14 days Last 30 days Last 45 days L…" at bounding box center [1225, 90] width 105 height 21
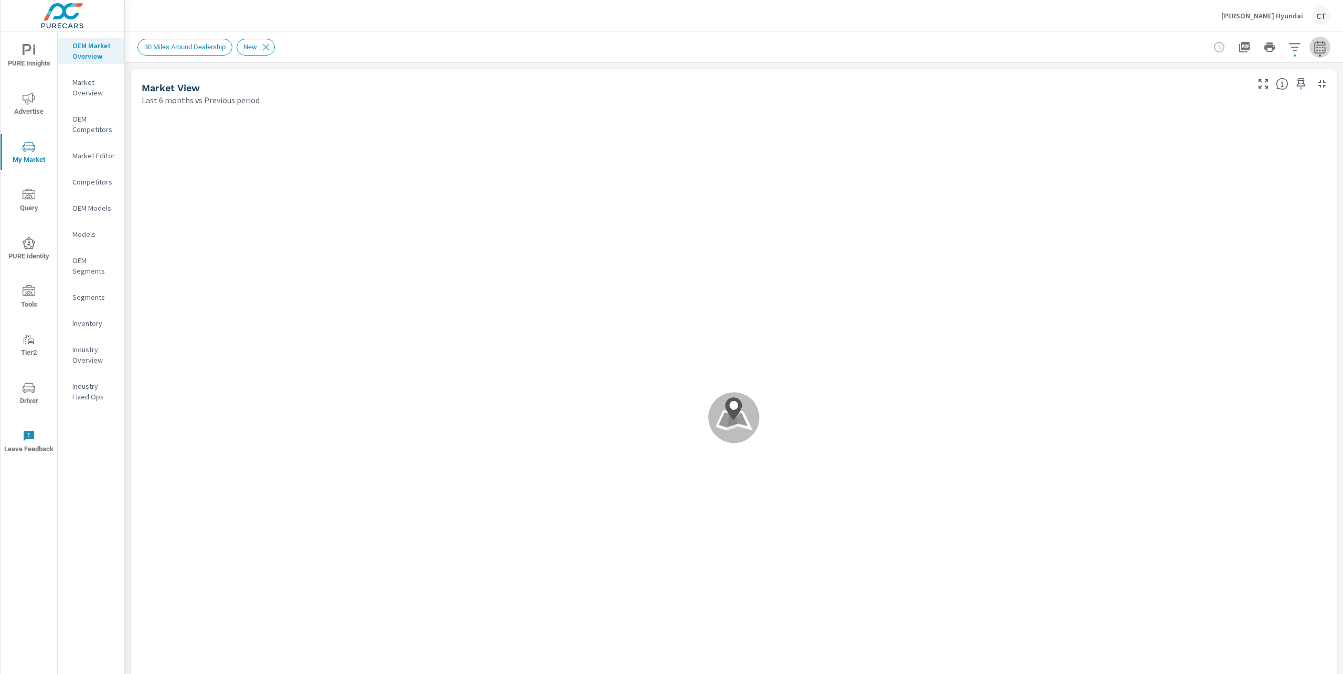
click at [1315, 46] on icon "button" at bounding box center [1319, 47] width 13 height 13
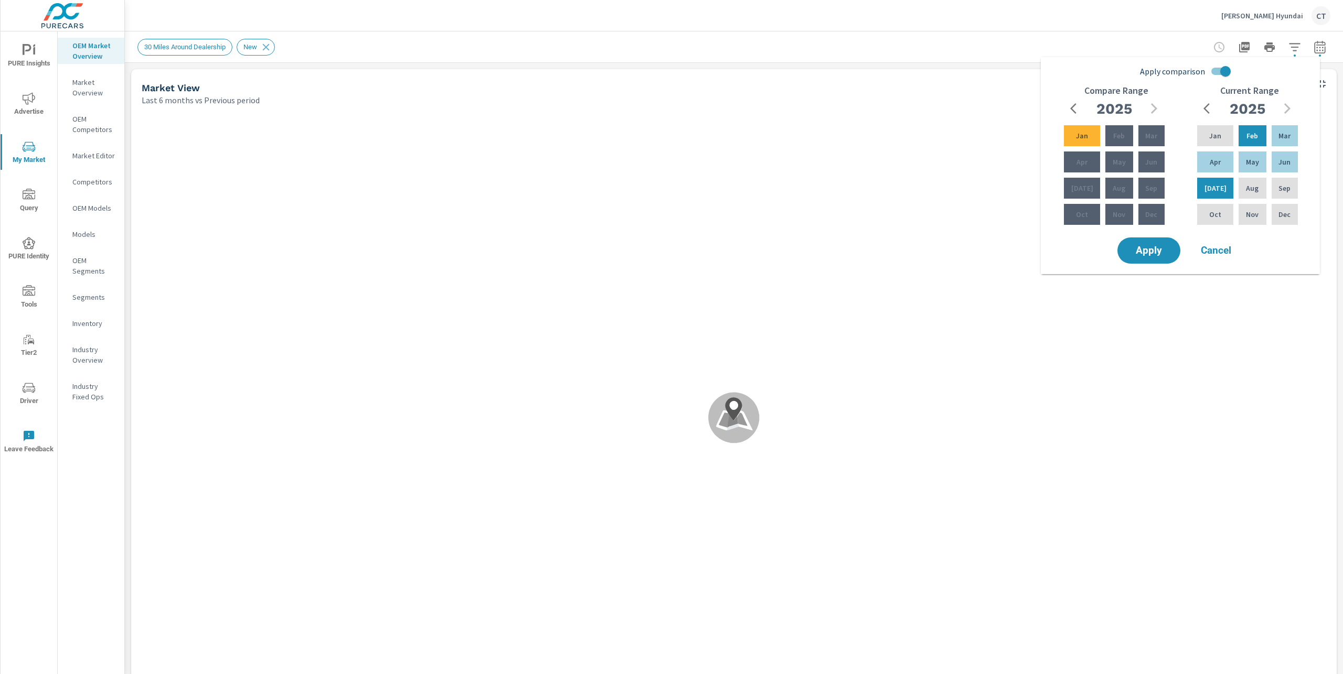
click at [1313, 43] on icon "button" at bounding box center [1319, 47] width 13 height 13
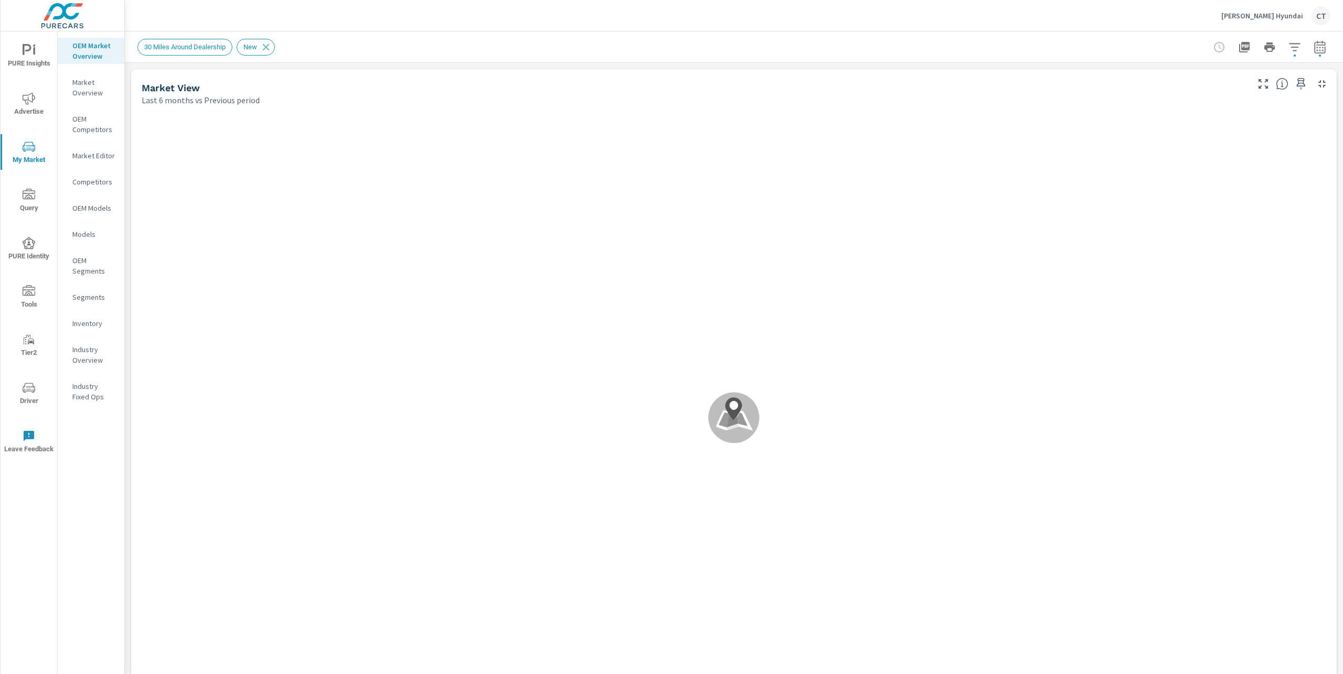
click at [22, 46] on span "PURE Insights" at bounding box center [29, 57] width 50 height 26
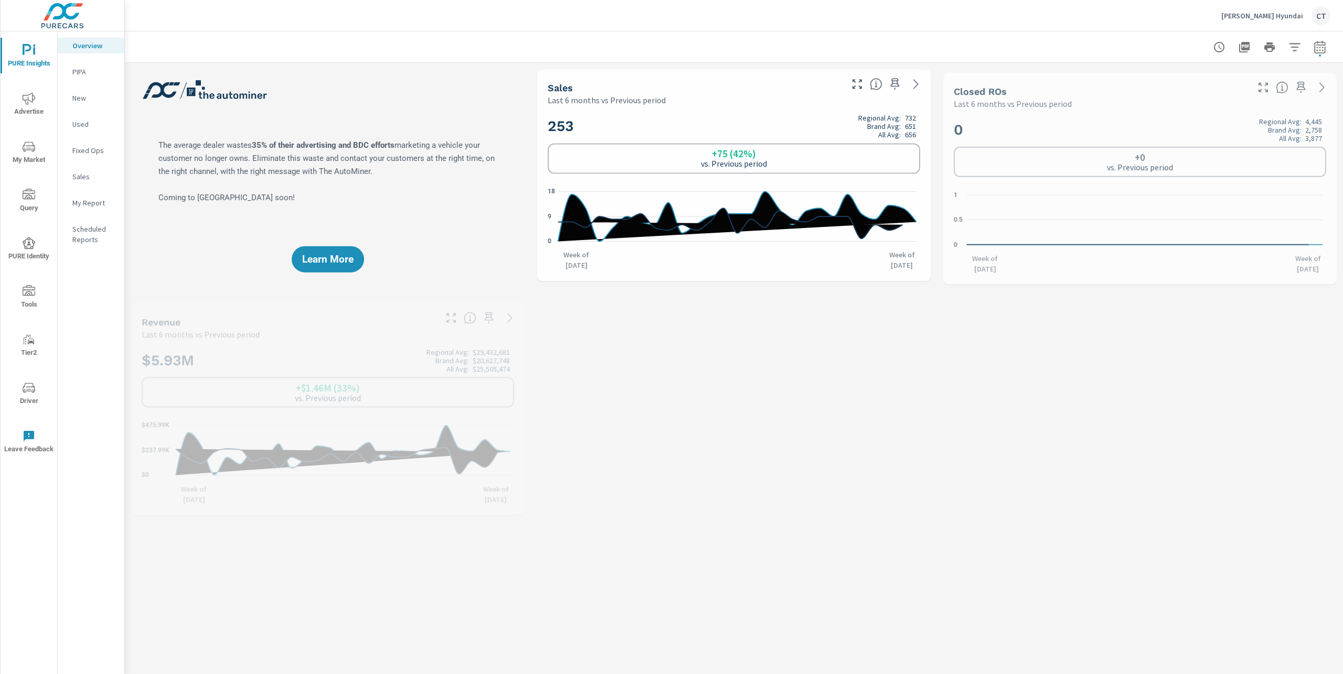
scroll to position [1, 0]
click at [1313, 46] on icon "button" at bounding box center [1319, 47] width 13 height 13
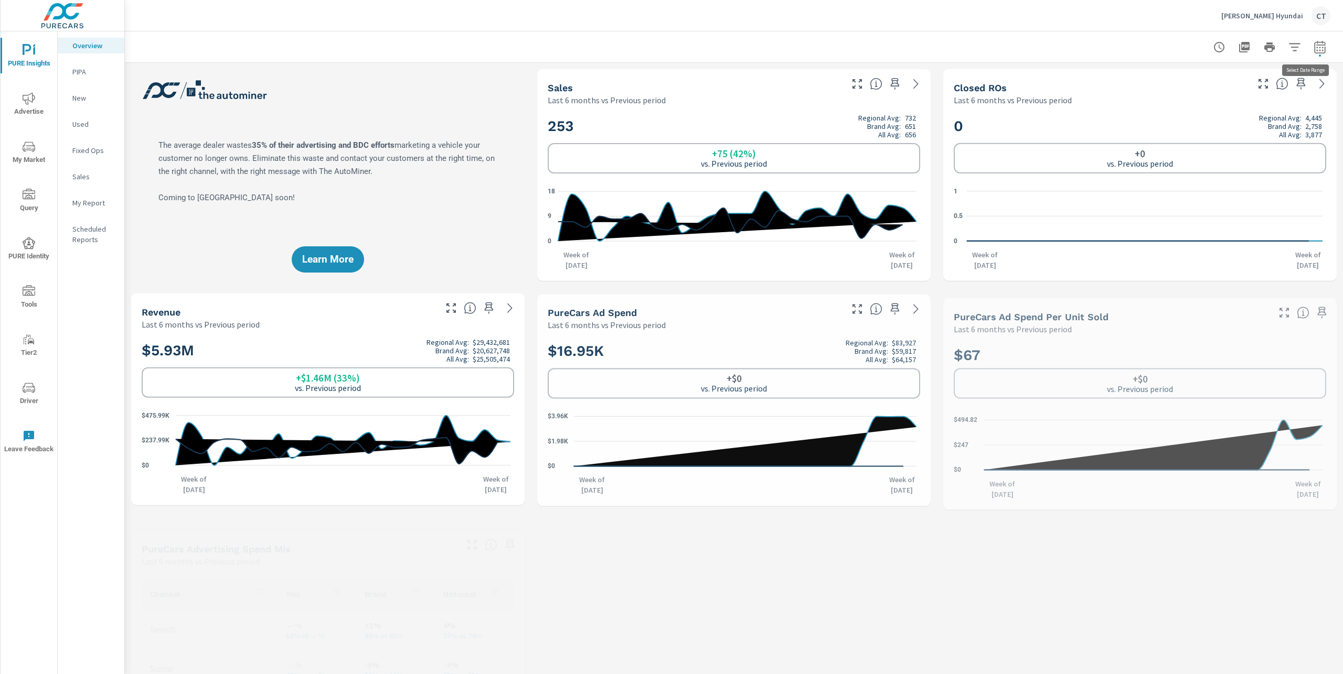
select select "Last 6 months"
select select "Previous period"
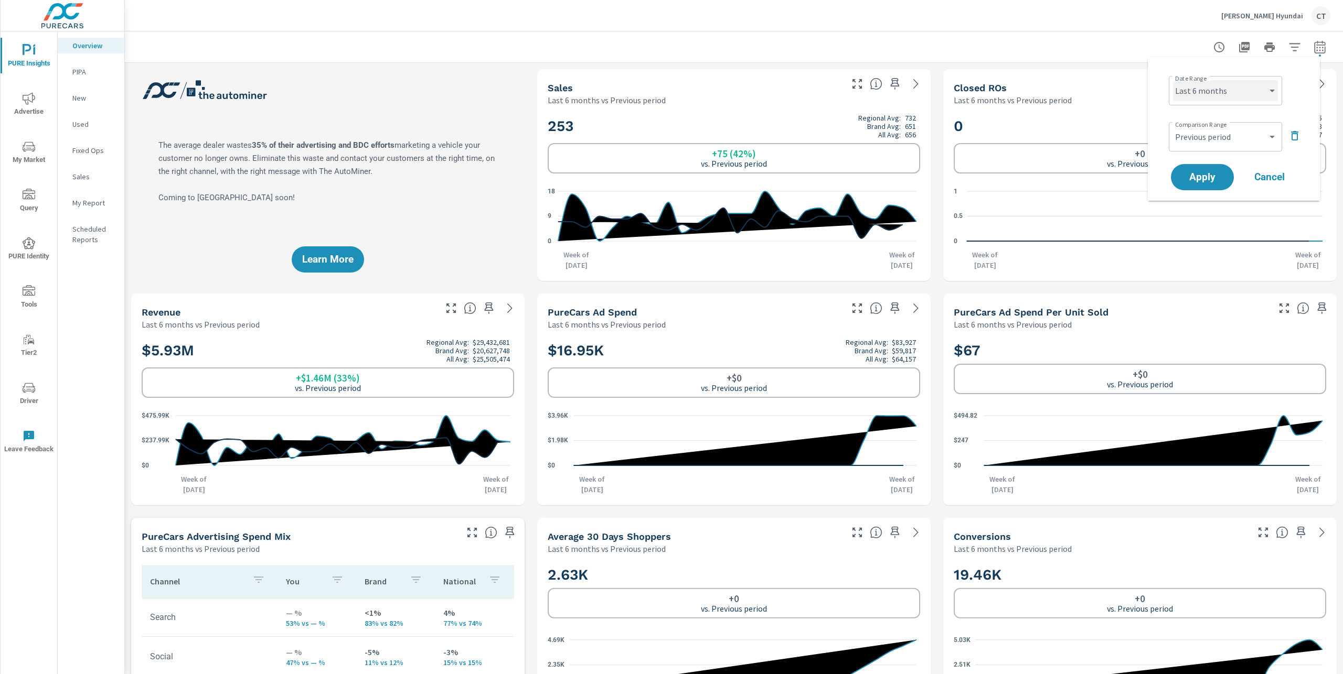
click at [1250, 91] on select "Custom Yesterday Last week Last 7 days Last 14 days Last 30 days Last 45 days L…" at bounding box center [1225, 90] width 105 height 21
click at [1206, 173] on span "Apply" at bounding box center [1201, 178] width 43 height 10
click at [26, 147] on icon "nav menu" at bounding box center [29, 147] width 13 height 13
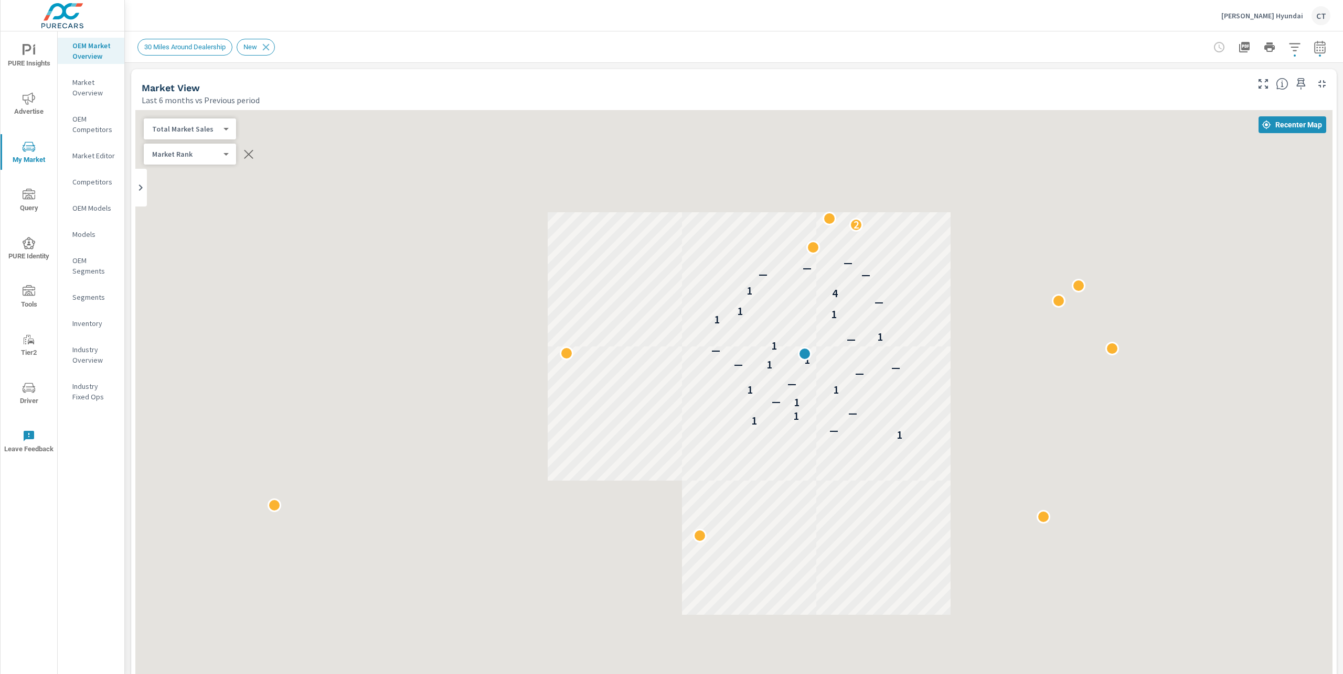
scroll to position [1, 0]
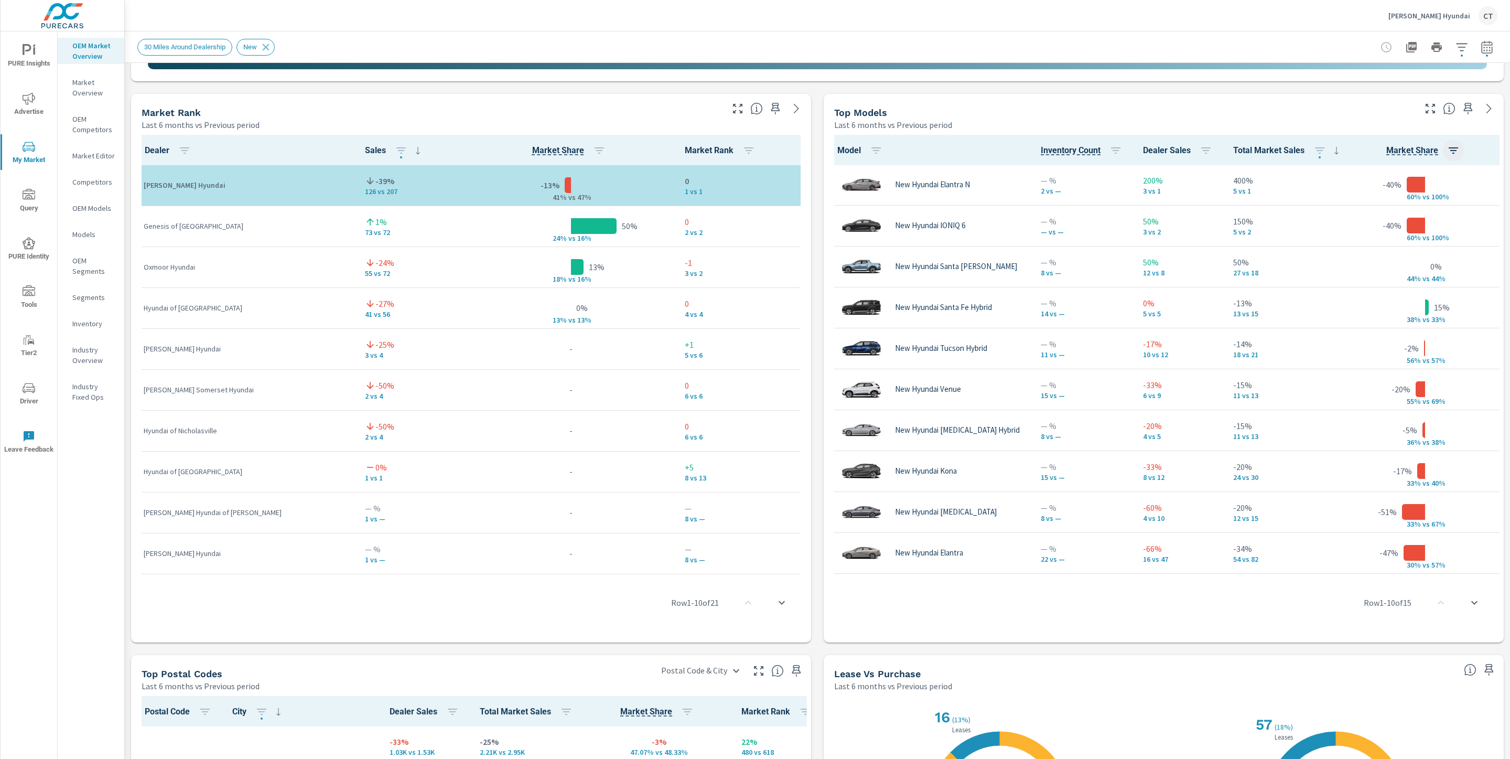
click at [1342, 145] on icon "button" at bounding box center [1453, 150] width 13 height 13
click at [1342, 194] on span "ASC" at bounding box center [1356, 194] width 45 height 10
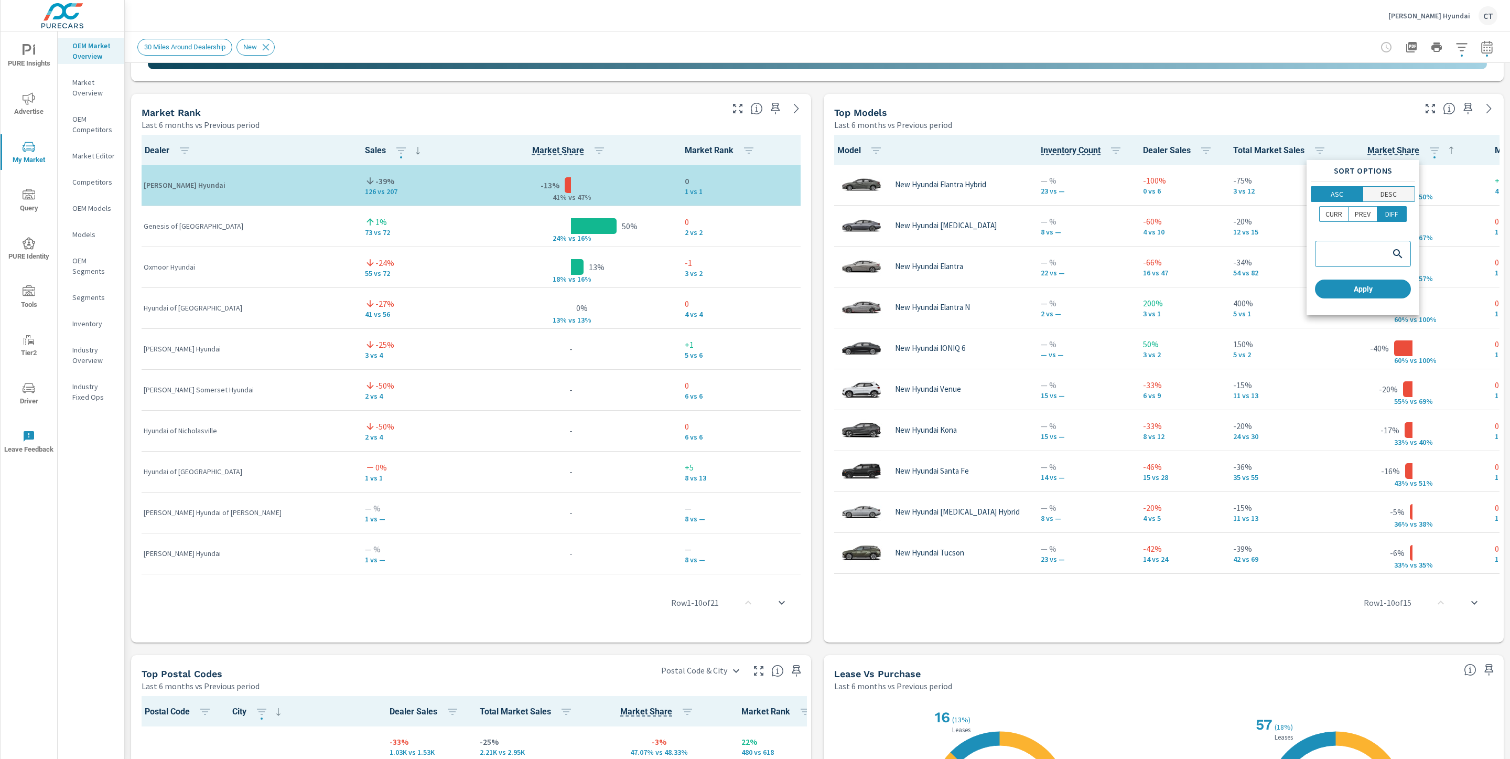
click at [1342, 193] on span "DESC" at bounding box center [1390, 194] width 46 height 10
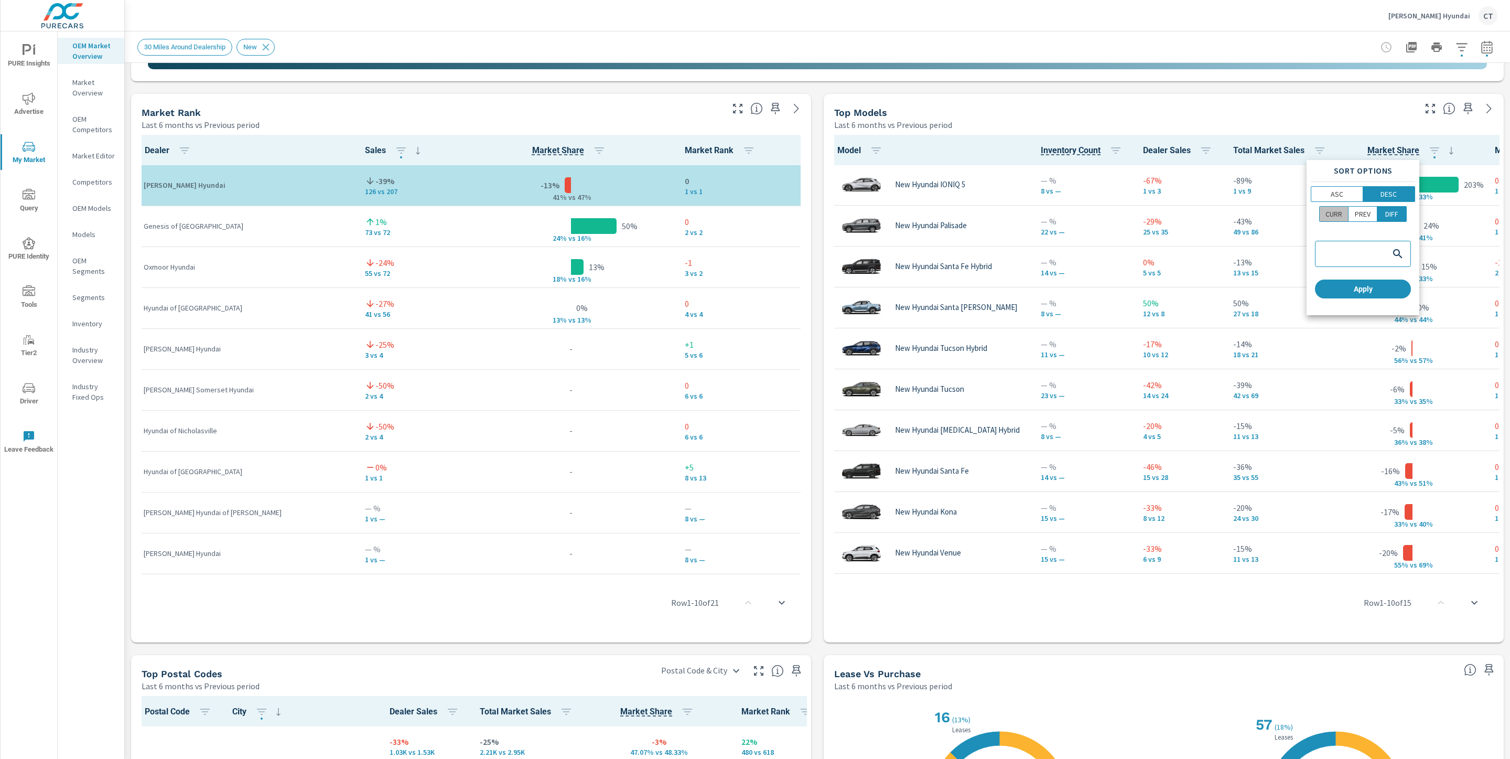
click at [1338, 209] on p "CURR" at bounding box center [1334, 214] width 17 height 10
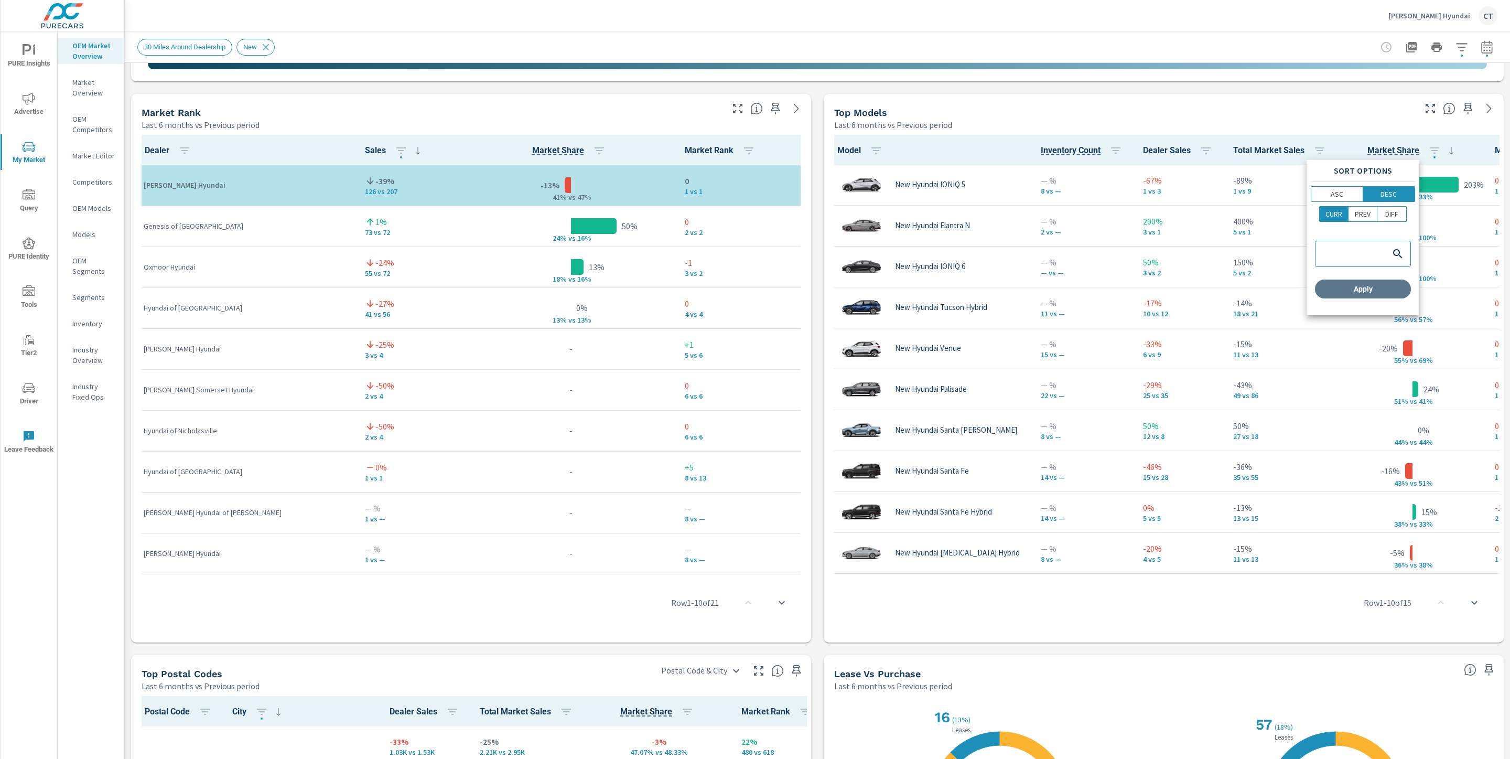
click at [1342, 291] on span "Apply" at bounding box center [1363, 288] width 88 height 9
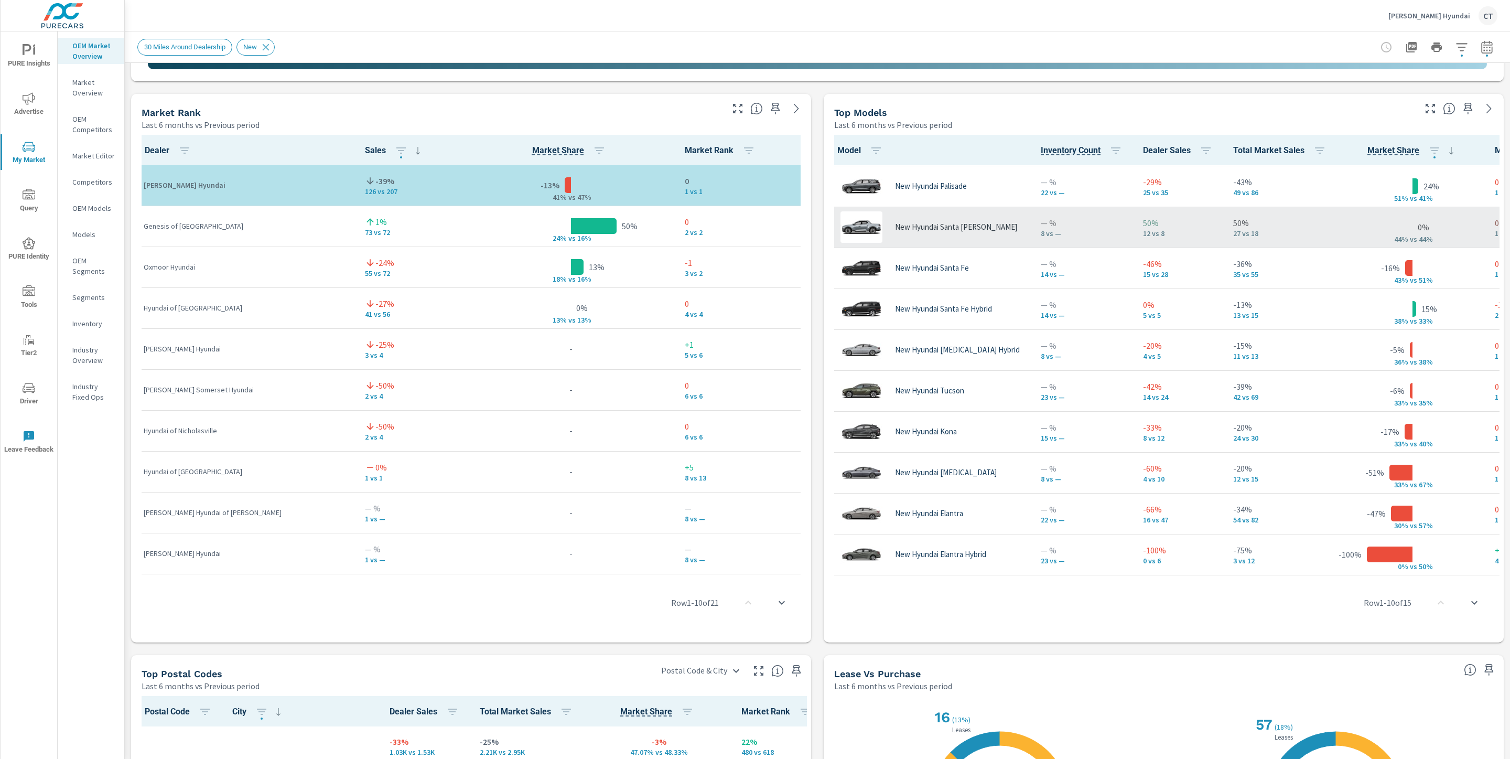
scroll to position [219, 0]
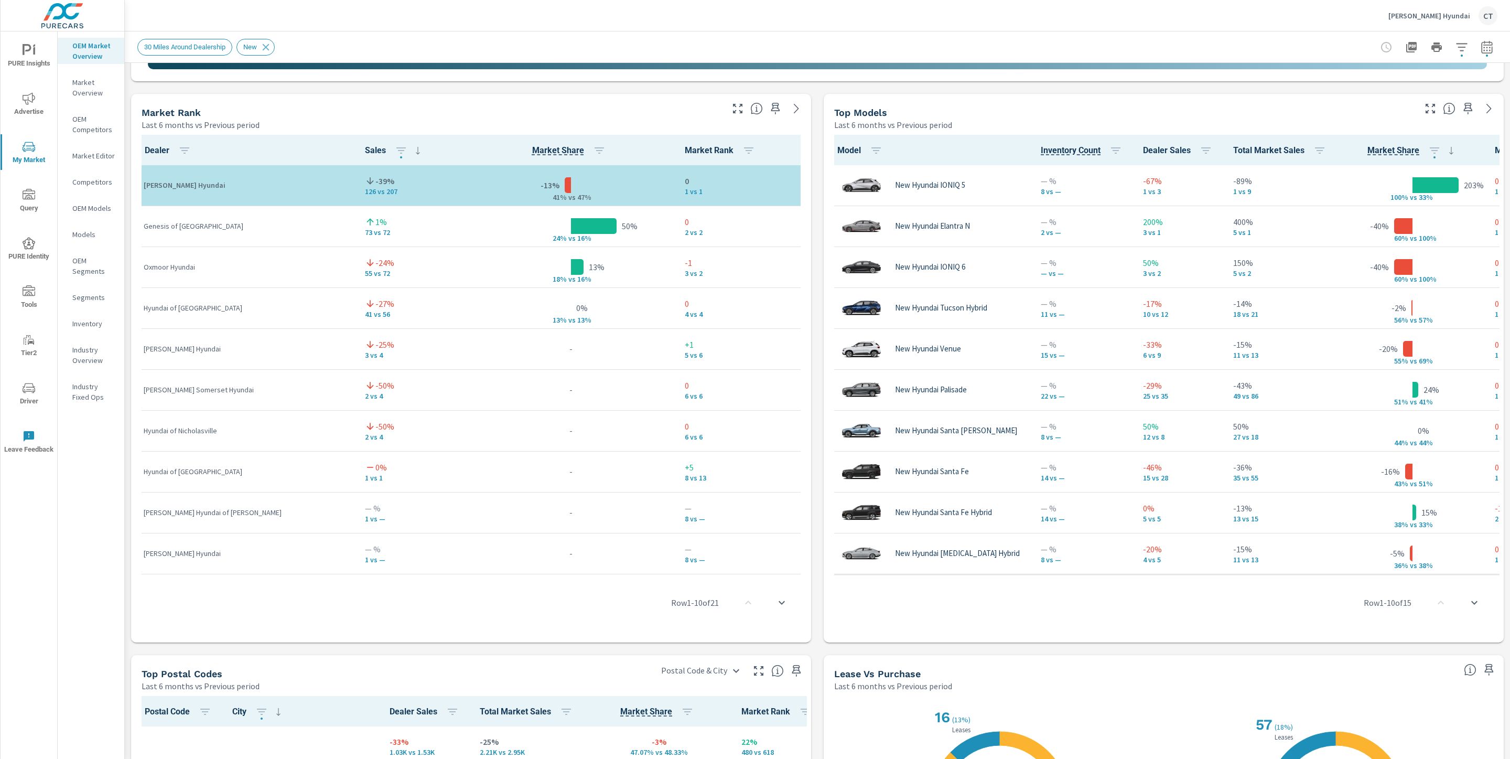
scroll to position [219, 0]
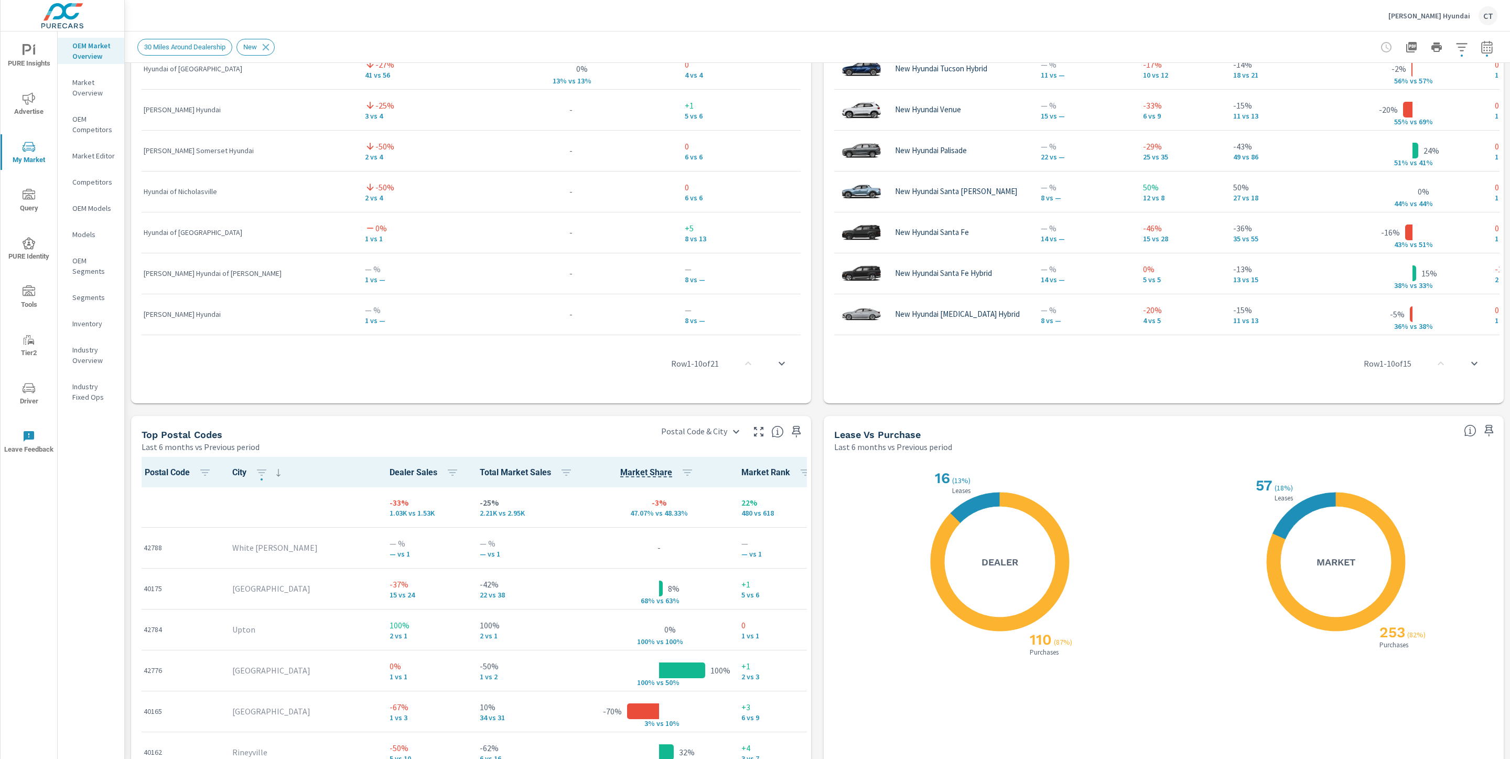
scroll to position [1100, 0]
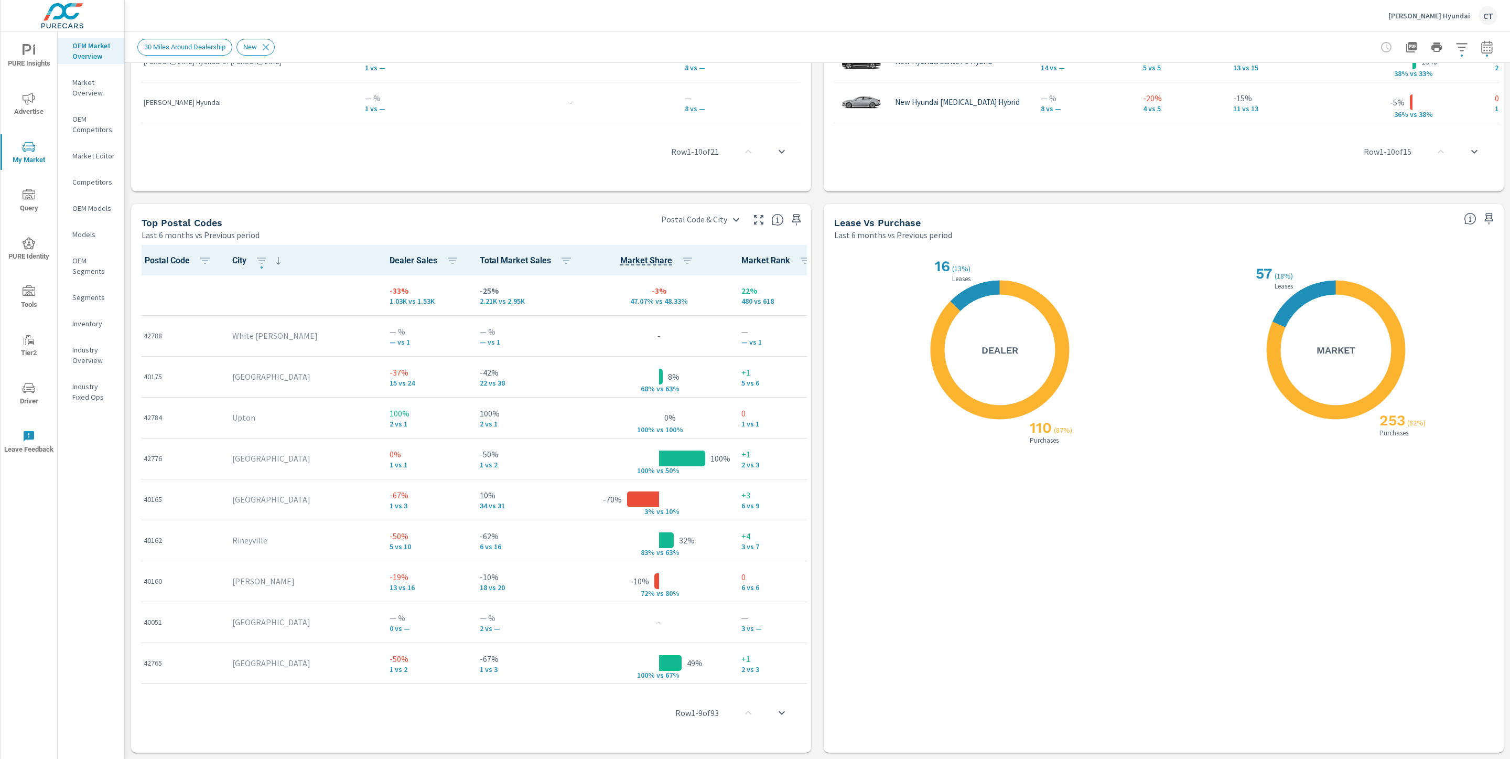
click at [1125, 271] on div "X X 110 ( 87% ) Purchases 16 ( 13% ) Leases Dealer" at bounding box center [1000, 349] width 315 height 197
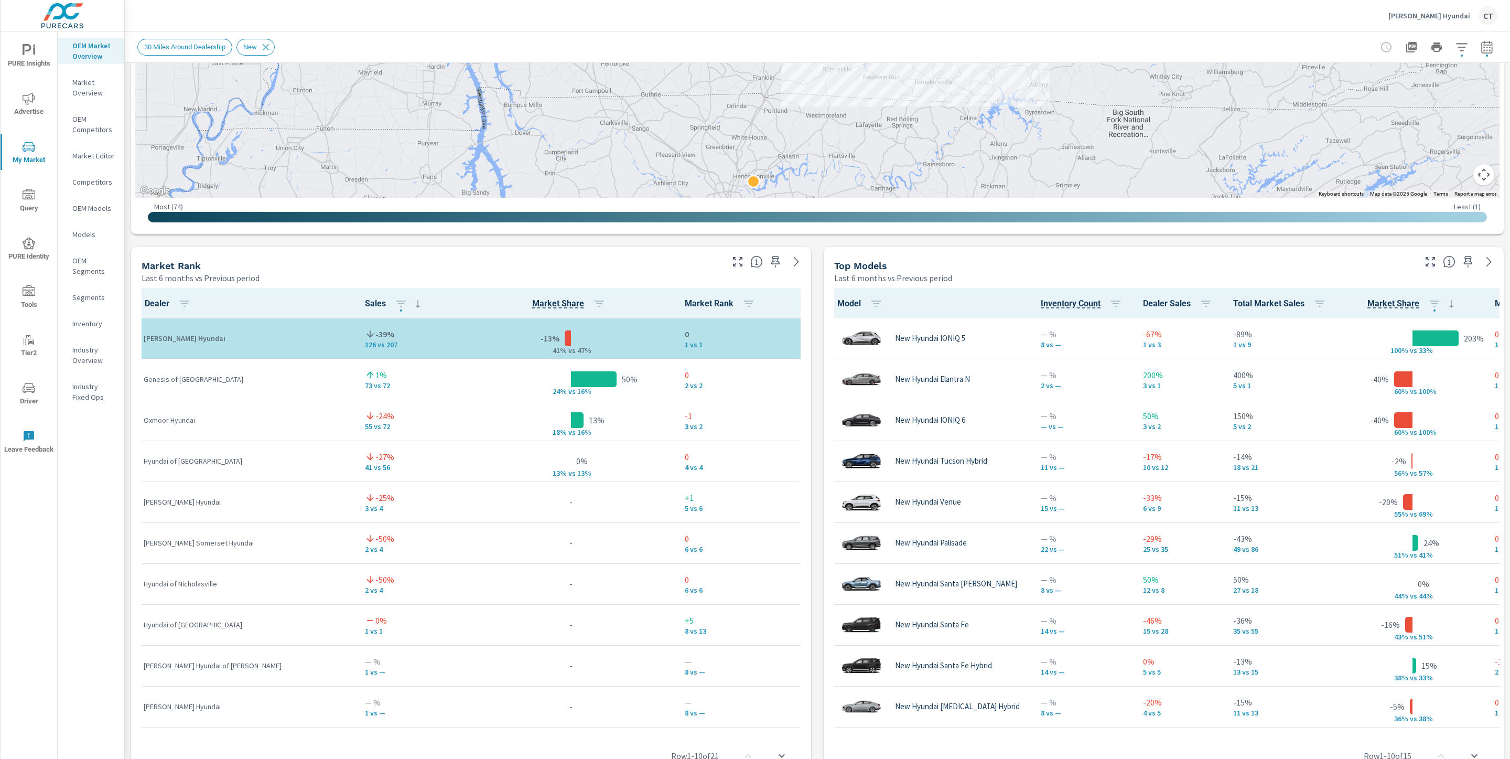
scroll to position [0, 0]
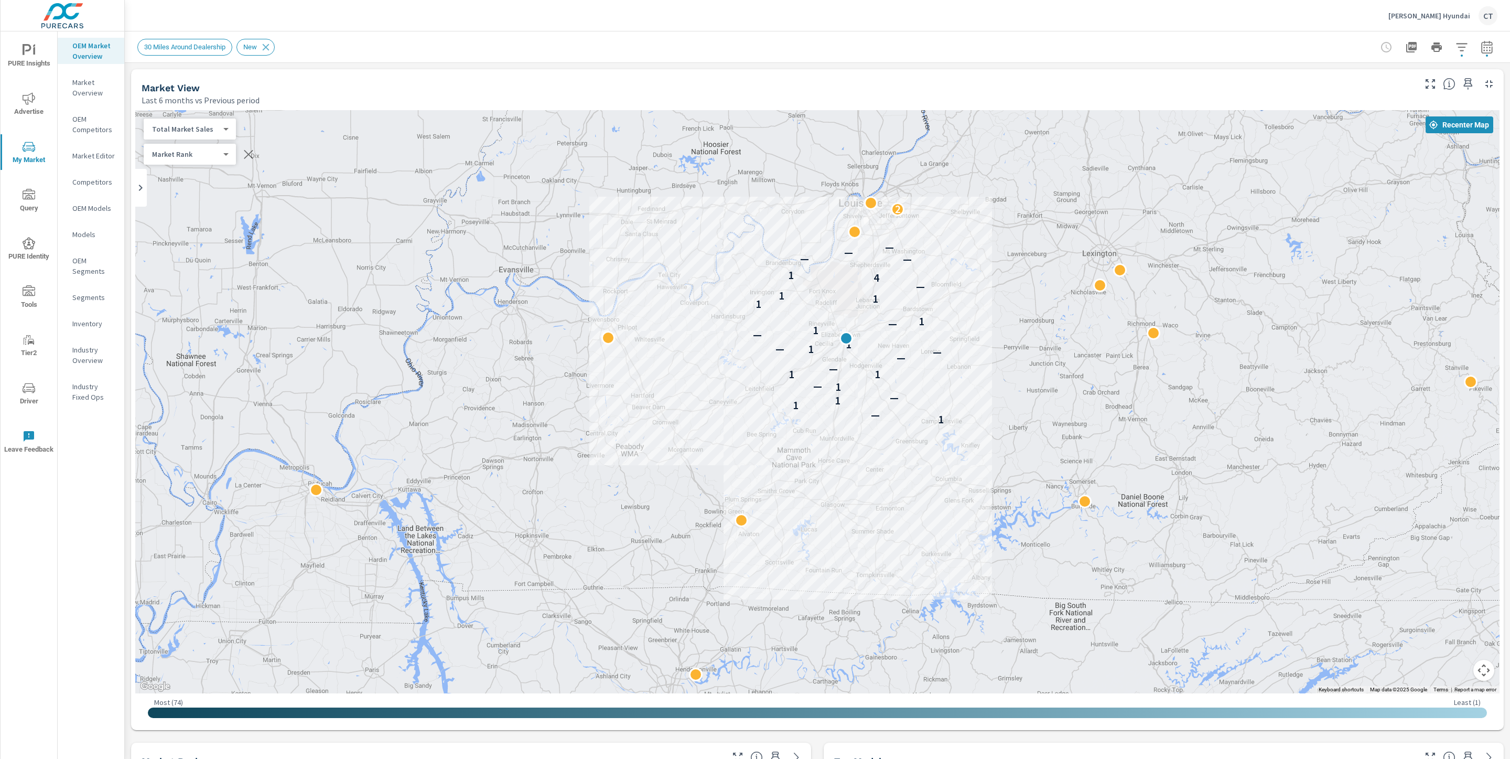
drag, startPoint x: 961, startPoint y: 552, endPoint x: 900, endPoint y: 561, distance: 61.9
click at [900, 561] on div "1 — 1 1 — 1 — 1 1 — — — 1 — 1 — 1 — 1 1 1 1 — 4 1 — — — — 2" at bounding box center [1263, 682] width 1007 height 566
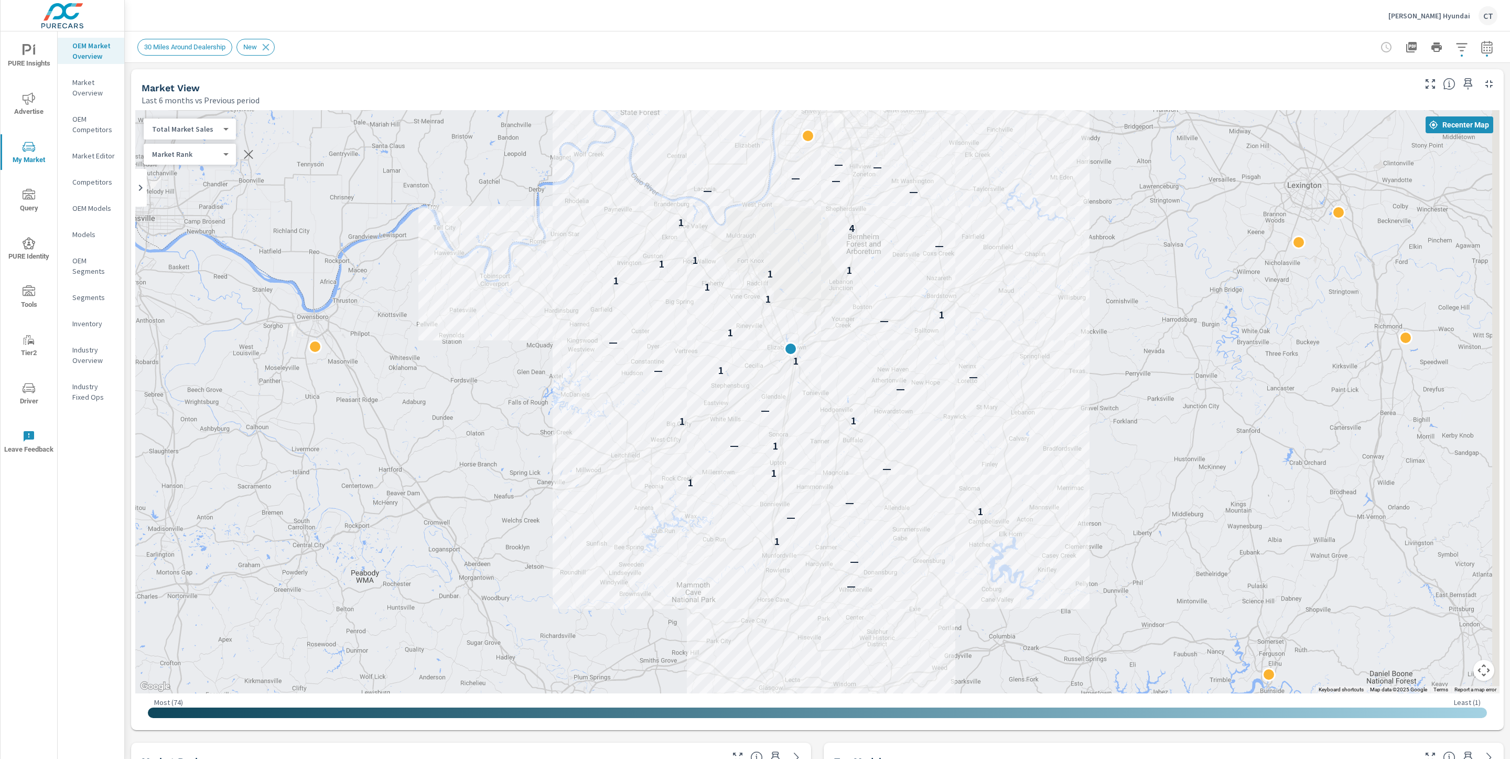
drag, startPoint x: 1146, startPoint y: 310, endPoint x: 1109, endPoint y: 353, distance: 56.9
click at [1109, 353] on div "— — 1 — 1 — 1 1 — 1 — 1 1 — — — 1 — 1 — 1 — 1 1 1 1 1 1 1 1 — 4 1 — — — — — — 2" at bounding box center [817, 401] width 1365 height 583
click at [190, 131] on body "PURE Insights Advertise My Market Query PURE Identity Tools Tier2 Driver Leave …" at bounding box center [755, 379] width 1510 height 759
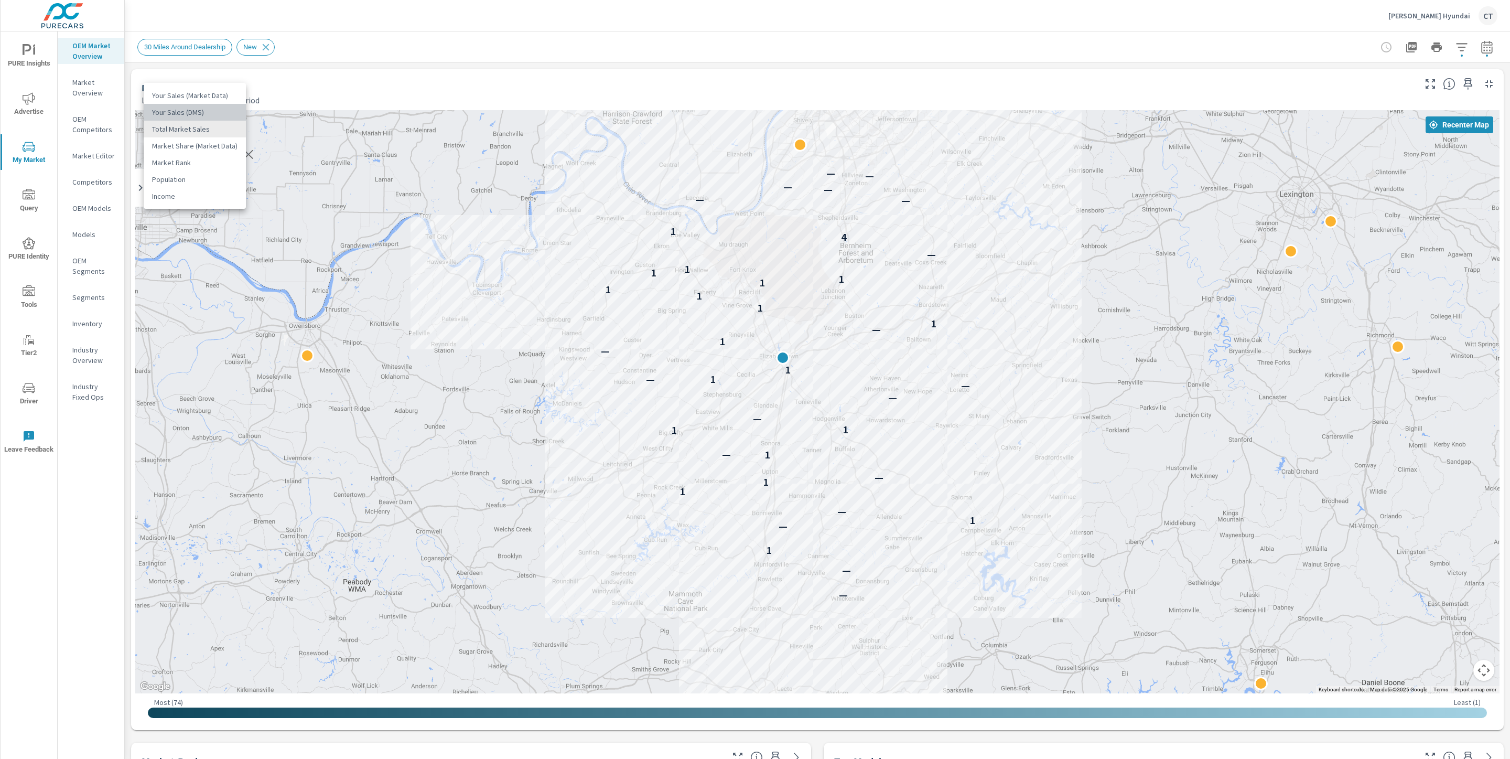
click at [195, 109] on li "Your Sales (DMS)" at bounding box center [195, 112] width 102 height 17
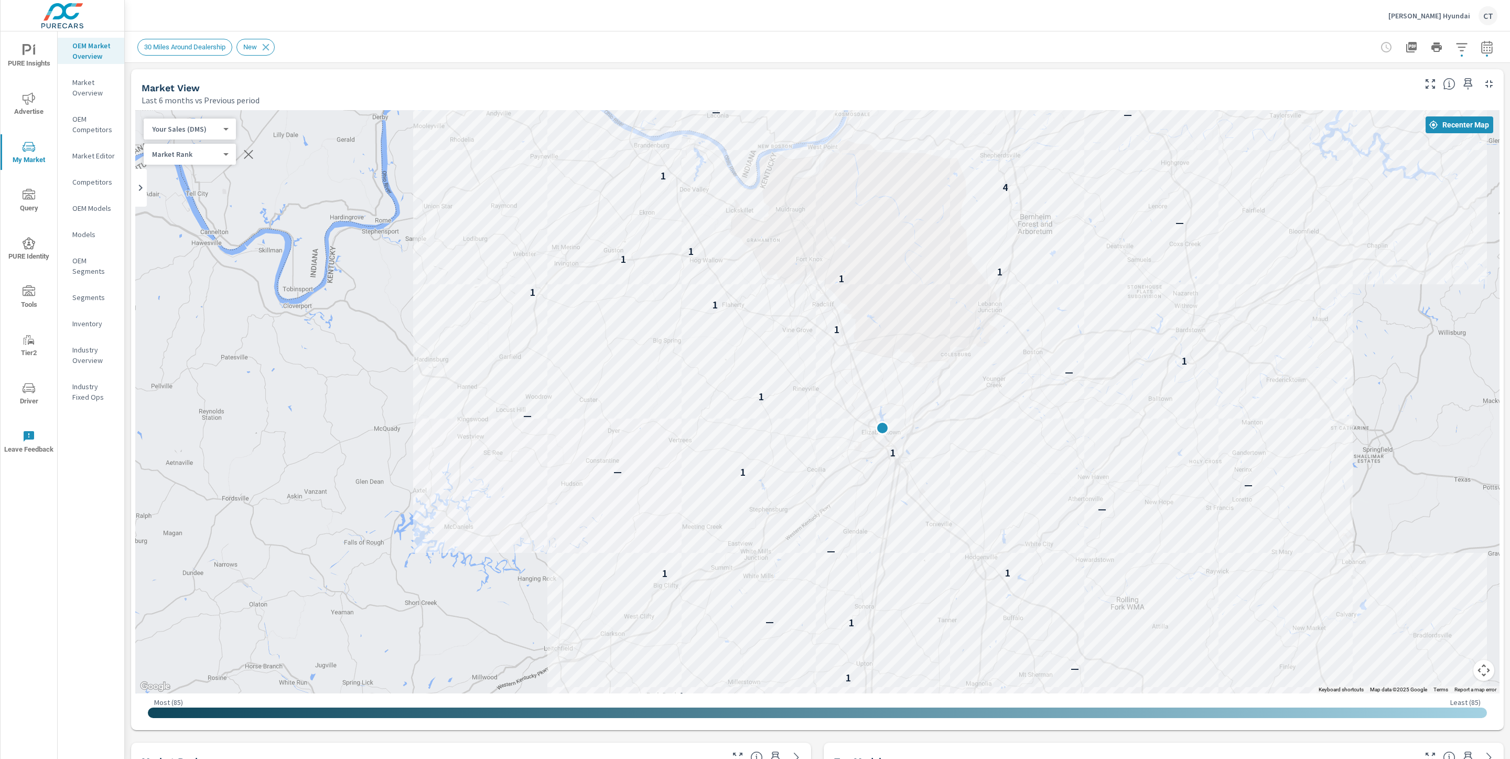
click at [194, 129] on body "PURE Insights Advertise My Market Query PURE Identity Tools Tier2 Driver Leave …" at bounding box center [755, 379] width 1510 height 759
click at [200, 105] on li "Your Sales (Market Data)" at bounding box center [195, 112] width 102 height 17
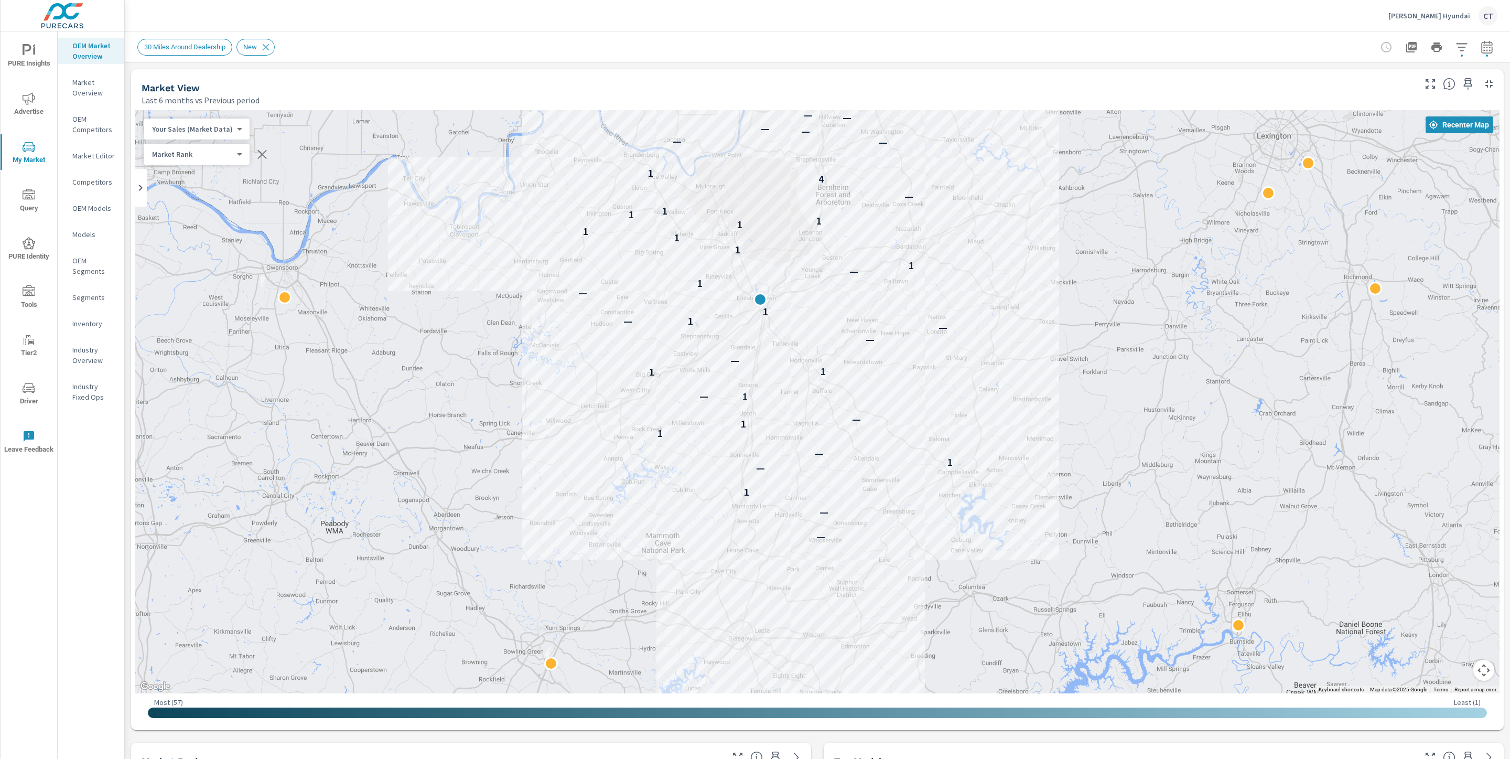
drag, startPoint x: 810, startPoint y: 435, endPoint x: 905, endPoint y: 276, distance: 185.5
click at [905, 276] on div "— — 1 — 1 — 1 1 — 1 — 1 1 — — — 1 — 1 — 1 — 1 1 1 1 1 1 1 1 — 4 1 — — — — — — 2" at bounding box center [817, 401] width 1365 height 583
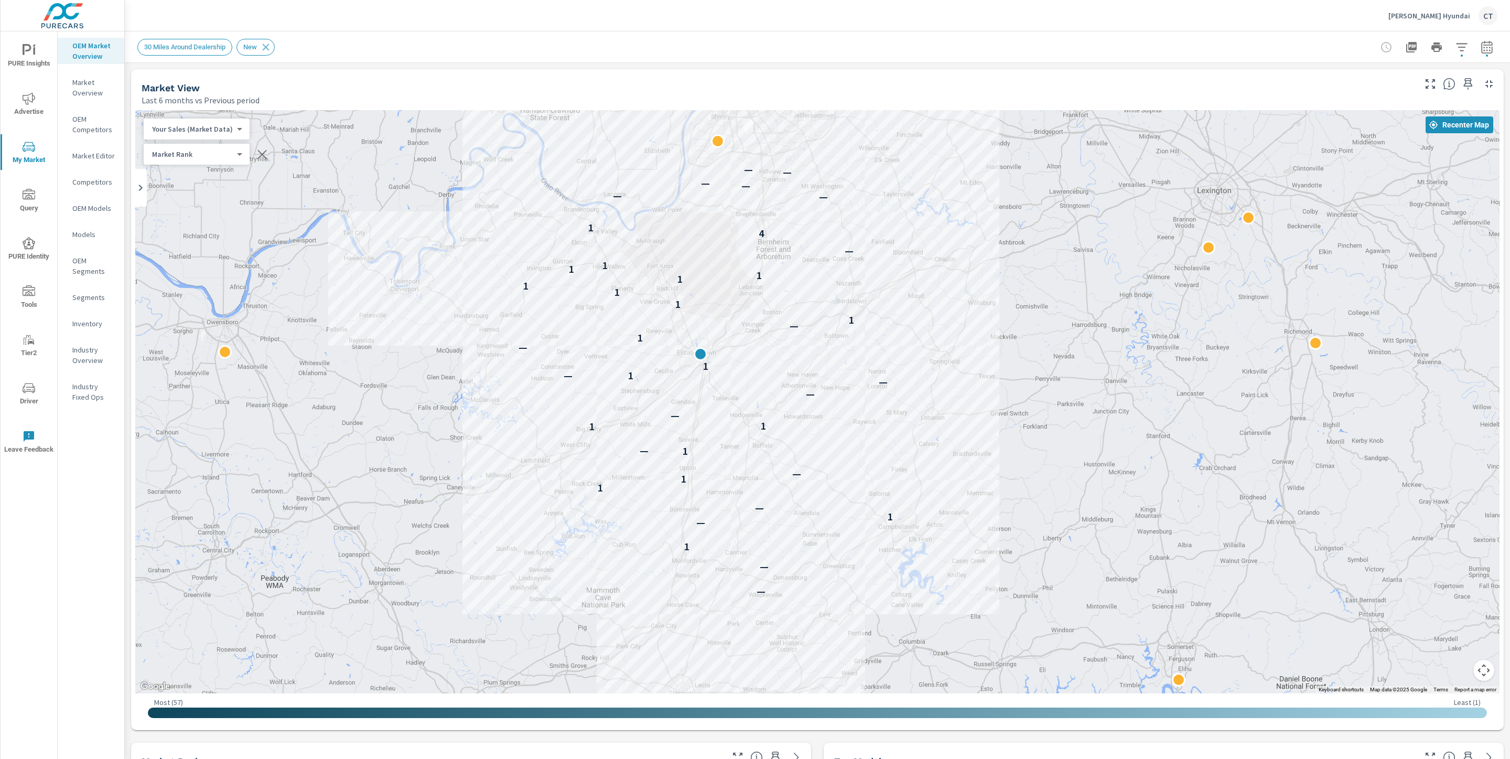
drag, startPoint x: 1123, startPoint y: 254, endPoint x: 1014, endPoint y: 335, distance: 135.3
click at [1014, 335] on div "— — 1 — 1 — 1 1 — 1 — 1 1 — — — 1 — 1 — 1 — 1 1 1 1 1 1 1 1 — 4 1 — — — — — — 2" at bounding box center [817, 401] width 1365 height 583
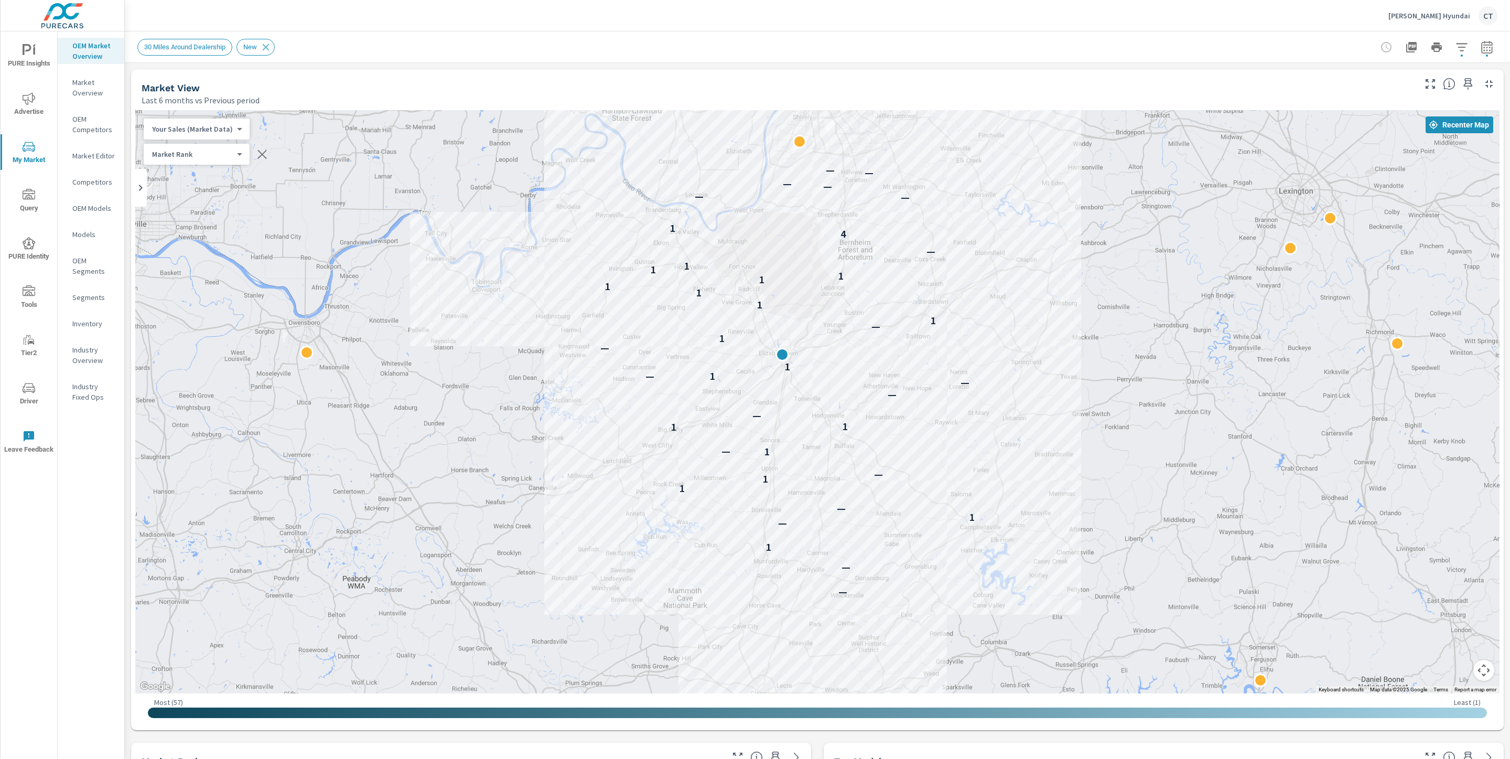
drag, startPoint x: 987, startPoint y: 240, endPoint x: 1069, endPoint y: 241, distance: 82.4
click at [1069, 241] on div "— — 1 — 1 — 1 1 — 1 — 1 1 — — — 1 — 1 — 1 — 1 1 1 1 1 1 1 1 — 4 1 — — — — — — 2" at bounding box center [817, 401] width 1365 height 583
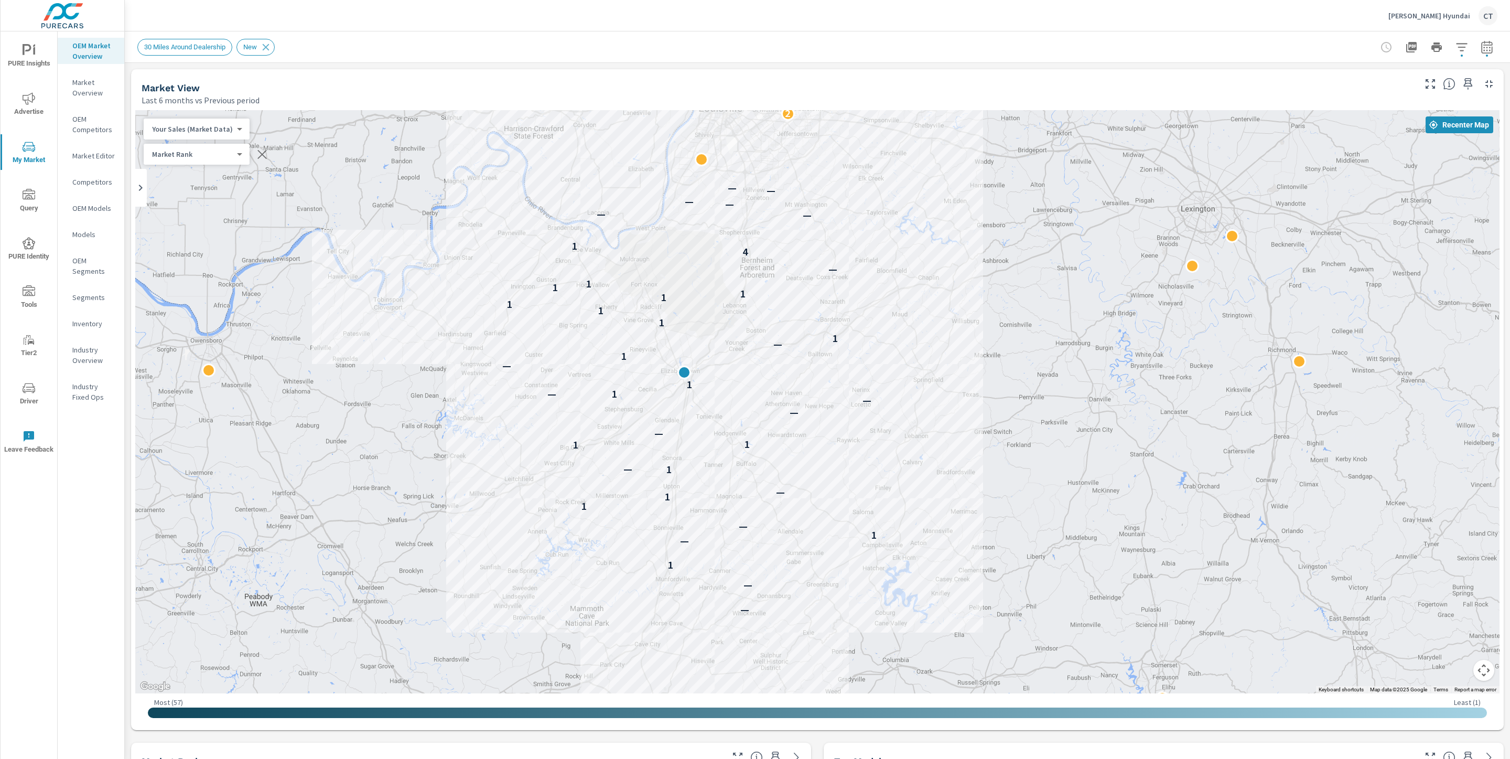
drag, startPoint x: 792, startPoint y: 489, endPoint x: 694, endPoint y: 458, distance: 102.8
click at [674, 498] on div "1" at bounding box center [667, 497] width 14 height 14
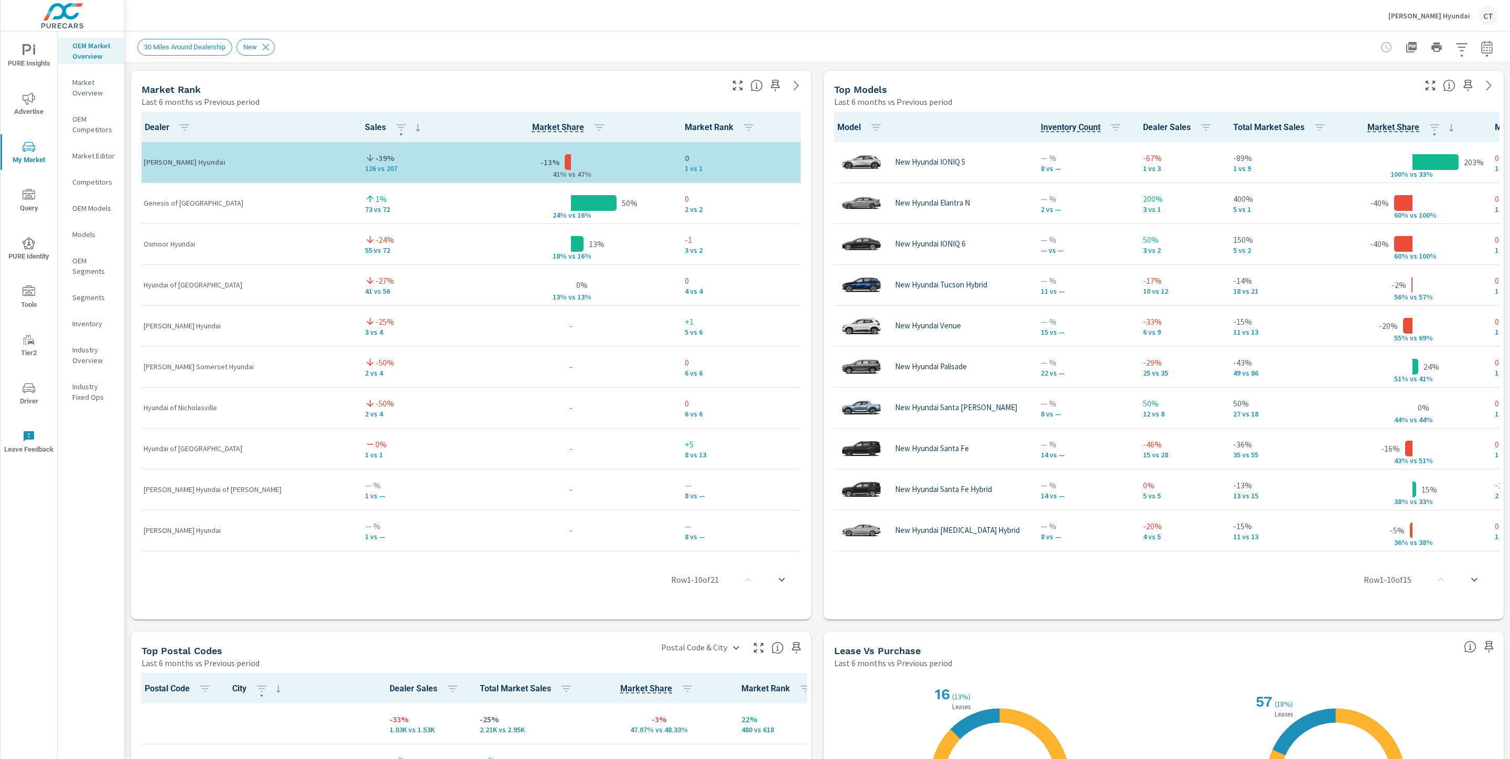
scroll to position [673, 0]
click at [814, 213] on div "Market View Last 6 months vs Previous period ← Move left → Move right ↑ Move up…" at bounding box center [818, 288] width 1386 height 1796
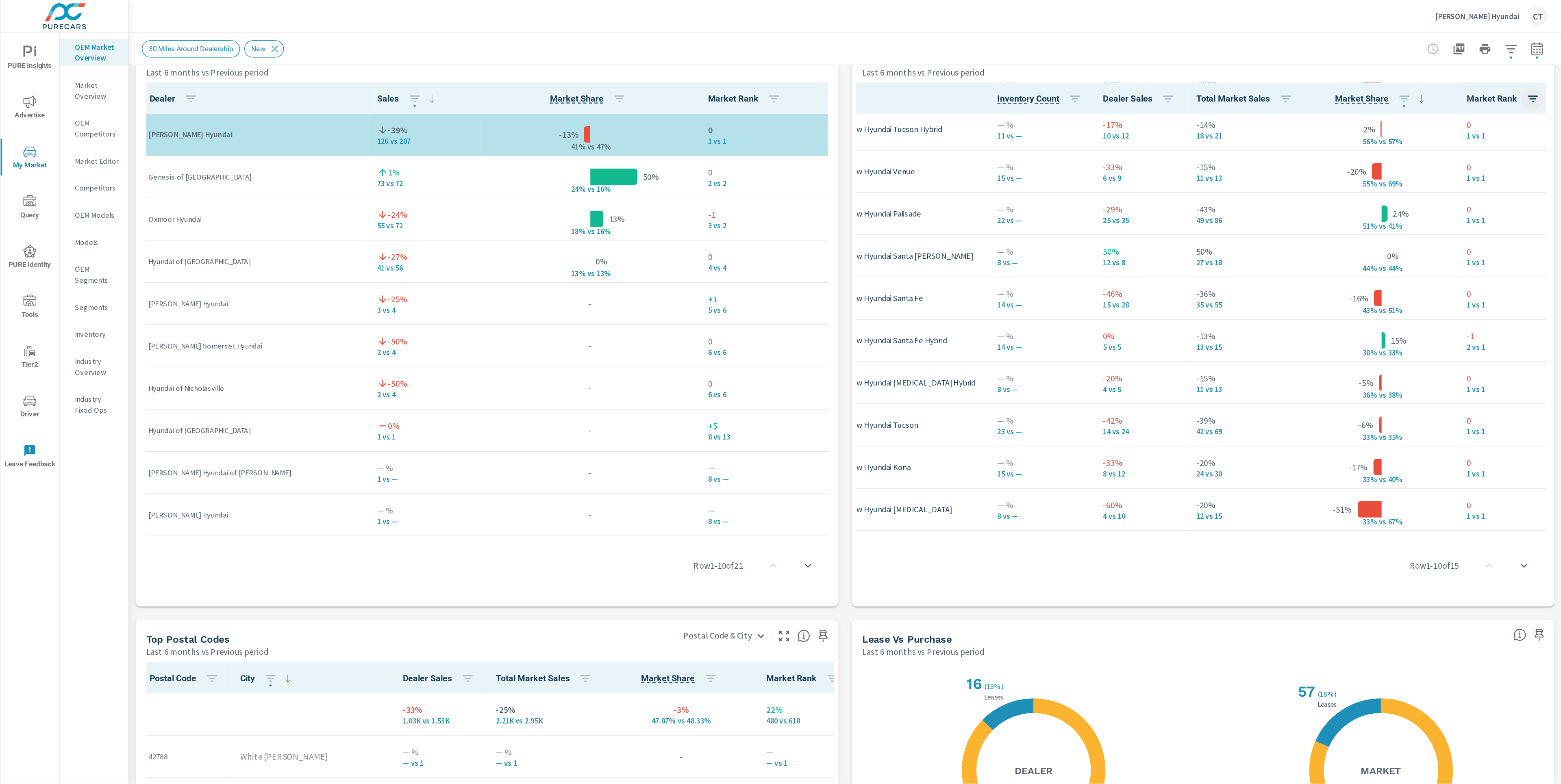
scroll to position [99, 57]
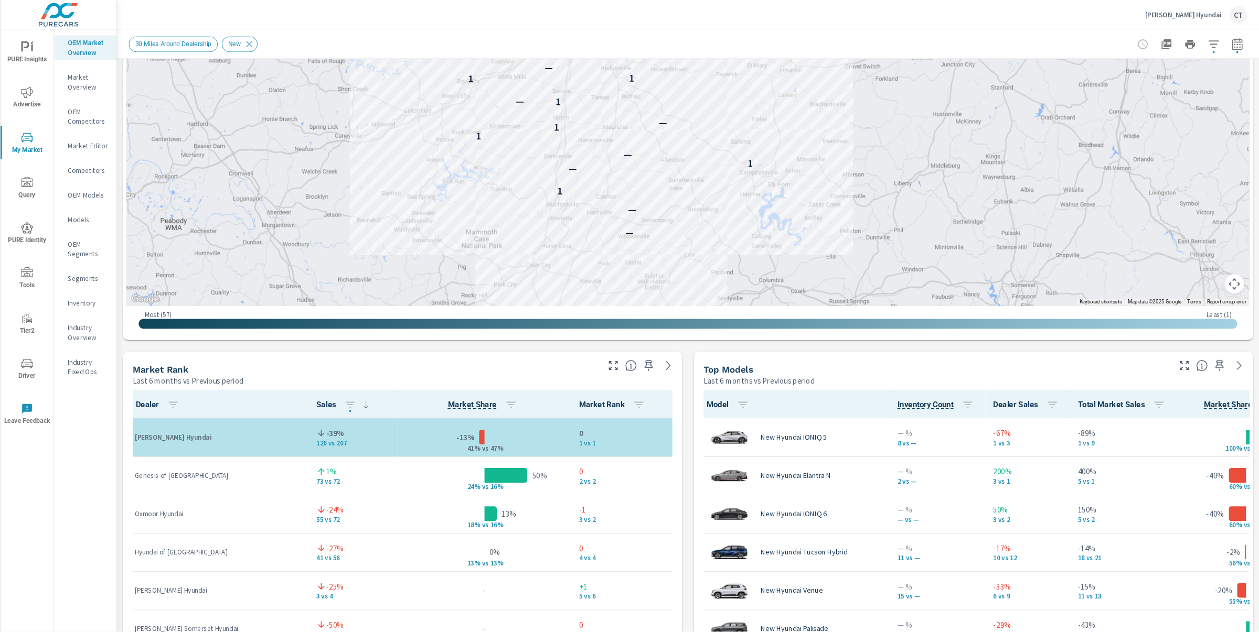
scroll to position [367, 0]
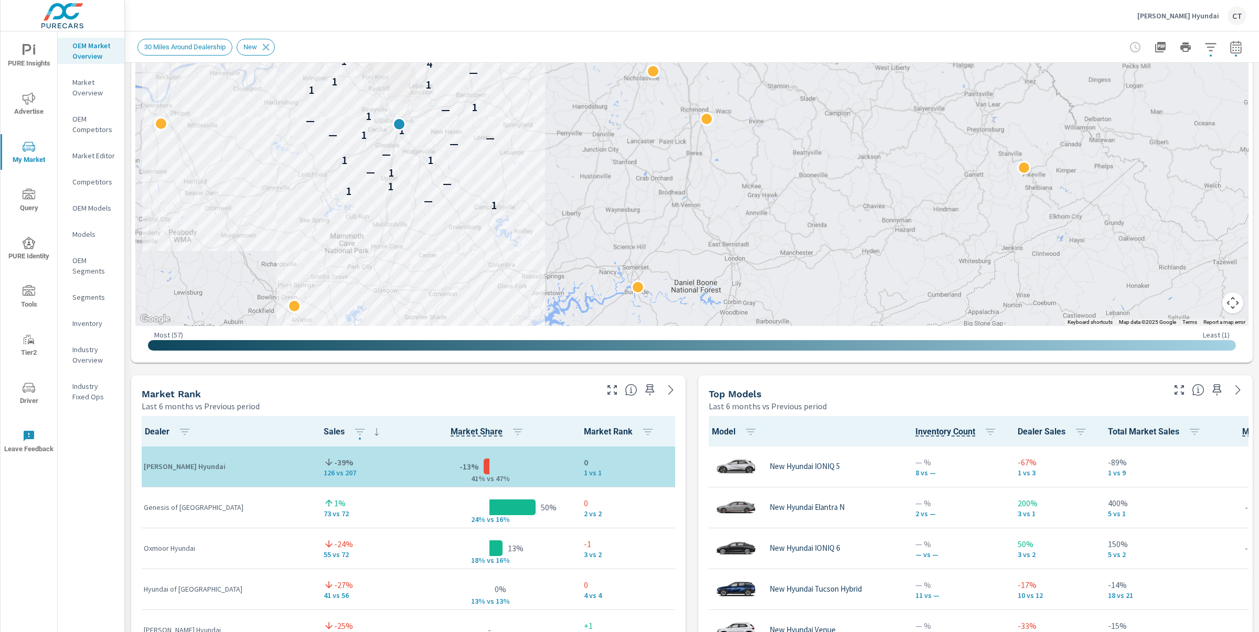
click at [137, 230] on div "1 — 1 1 — 1 — 1 1 — — — 1 — 1 — 1 — 1 1 1 1 — 4 1 — — — — 2" at bounding box center [691, 34] width 1113 height 583
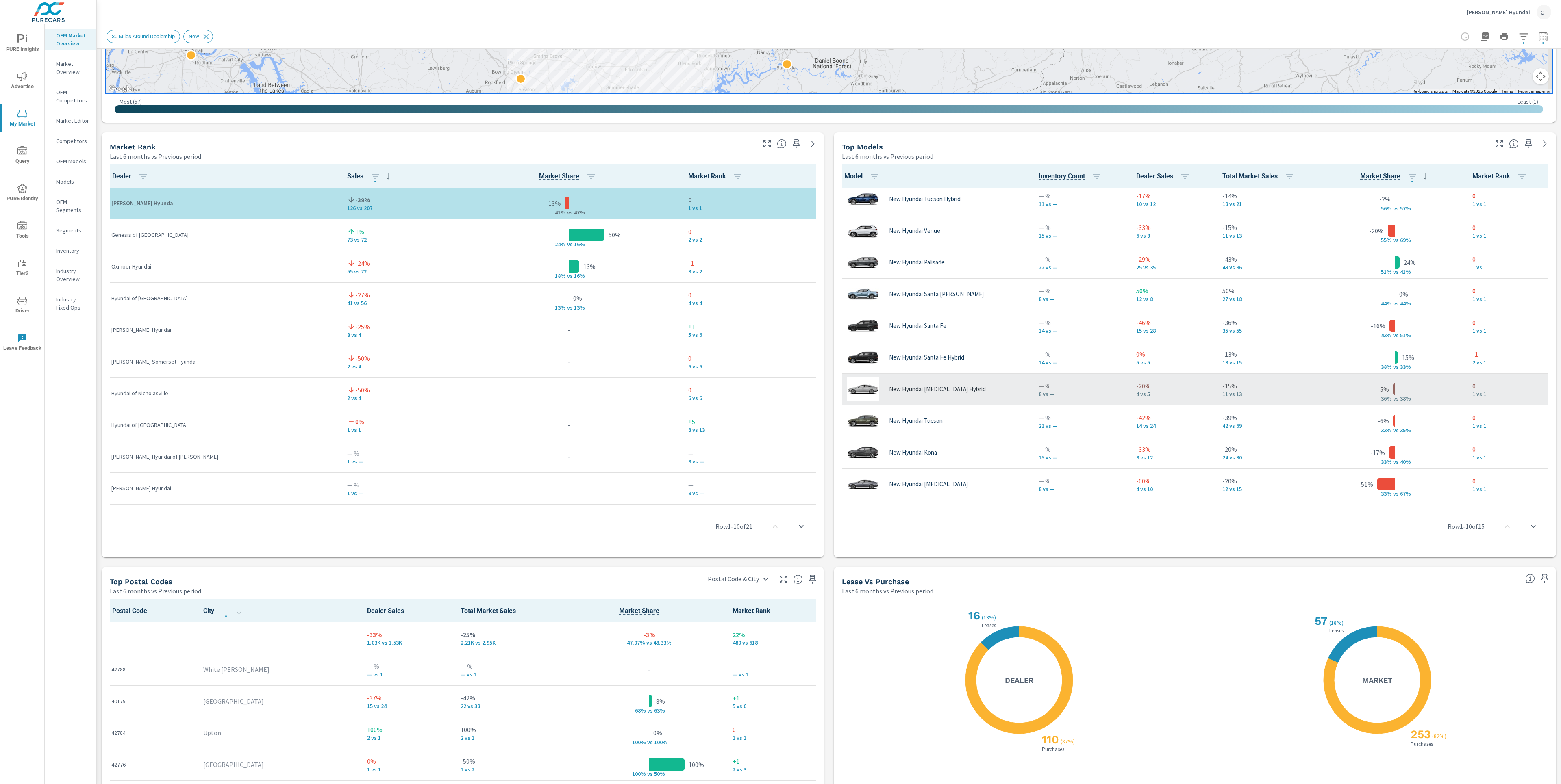
scroll to position [163, 0]
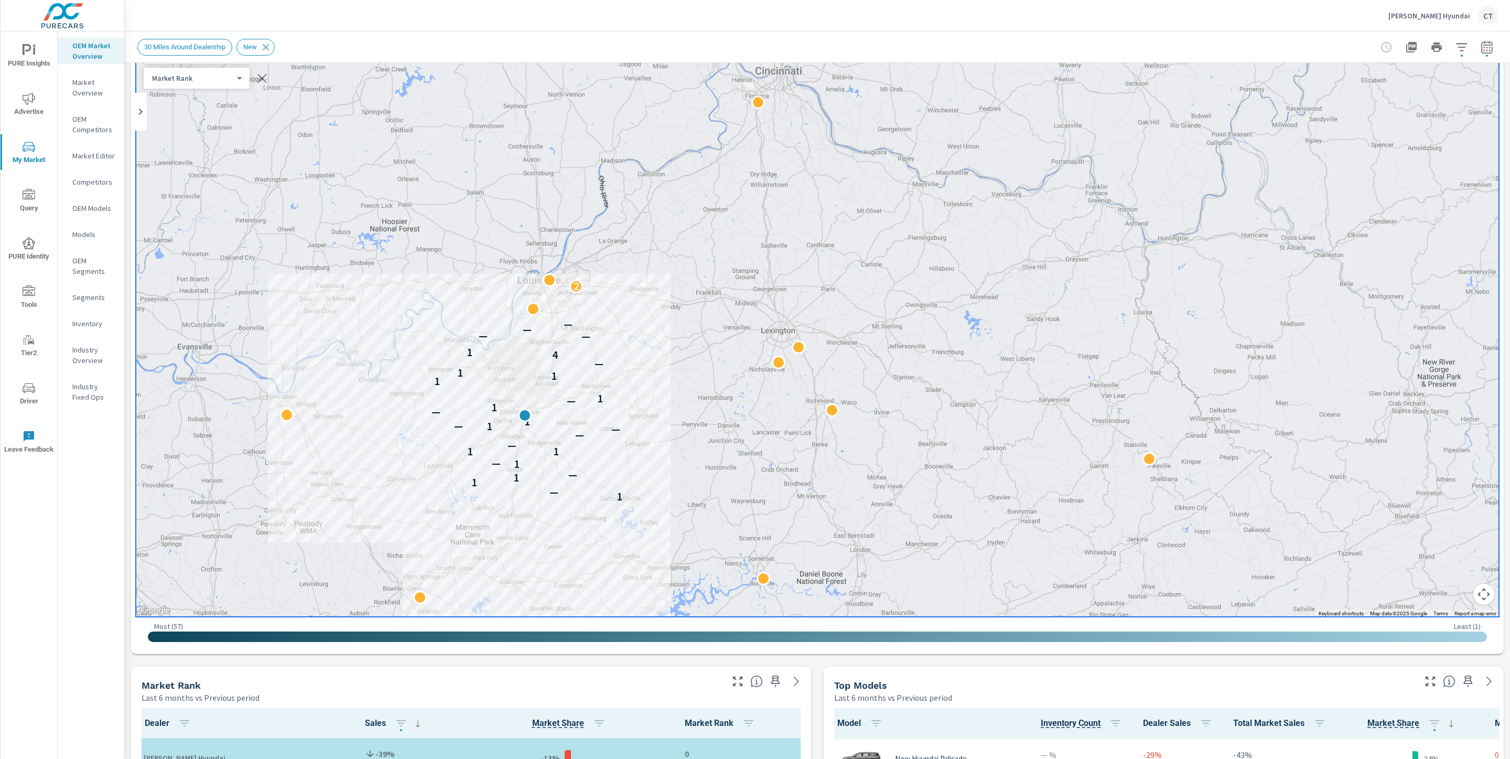
scroll to position [68, 0]
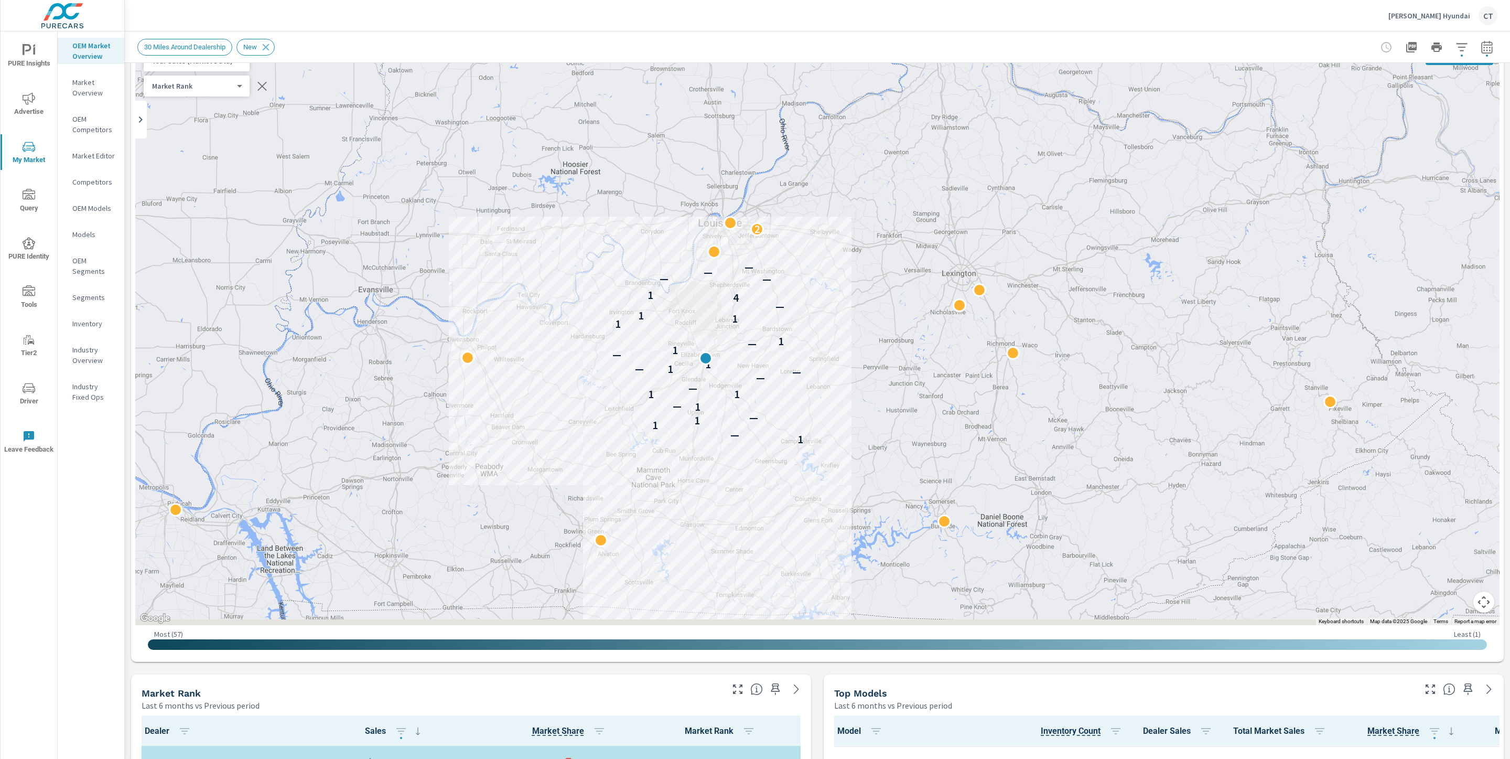
drag, startPoint x: 853, startPoint y: 431, endPoint x: 944, endPoint y: 412, distance: 92.8
click at [944, 412] on div "1 — 1 1 — 1 — 1 1 — — — 1 — 1 — 1 — 1 1 1 1 — 4 1 — — — — 2" at bounding box center [817, 333] width 1365 height 583
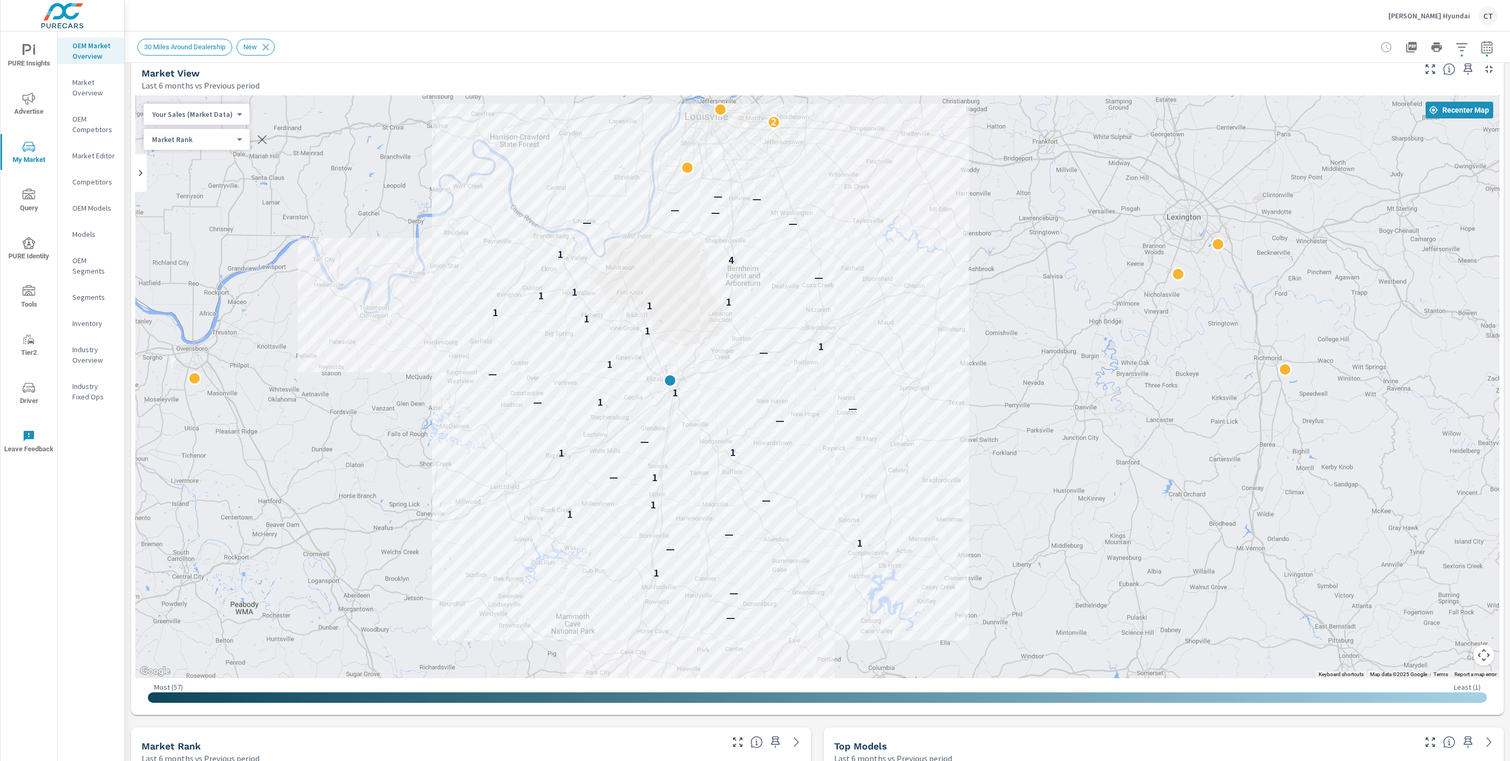
scroll to position [219, 0]
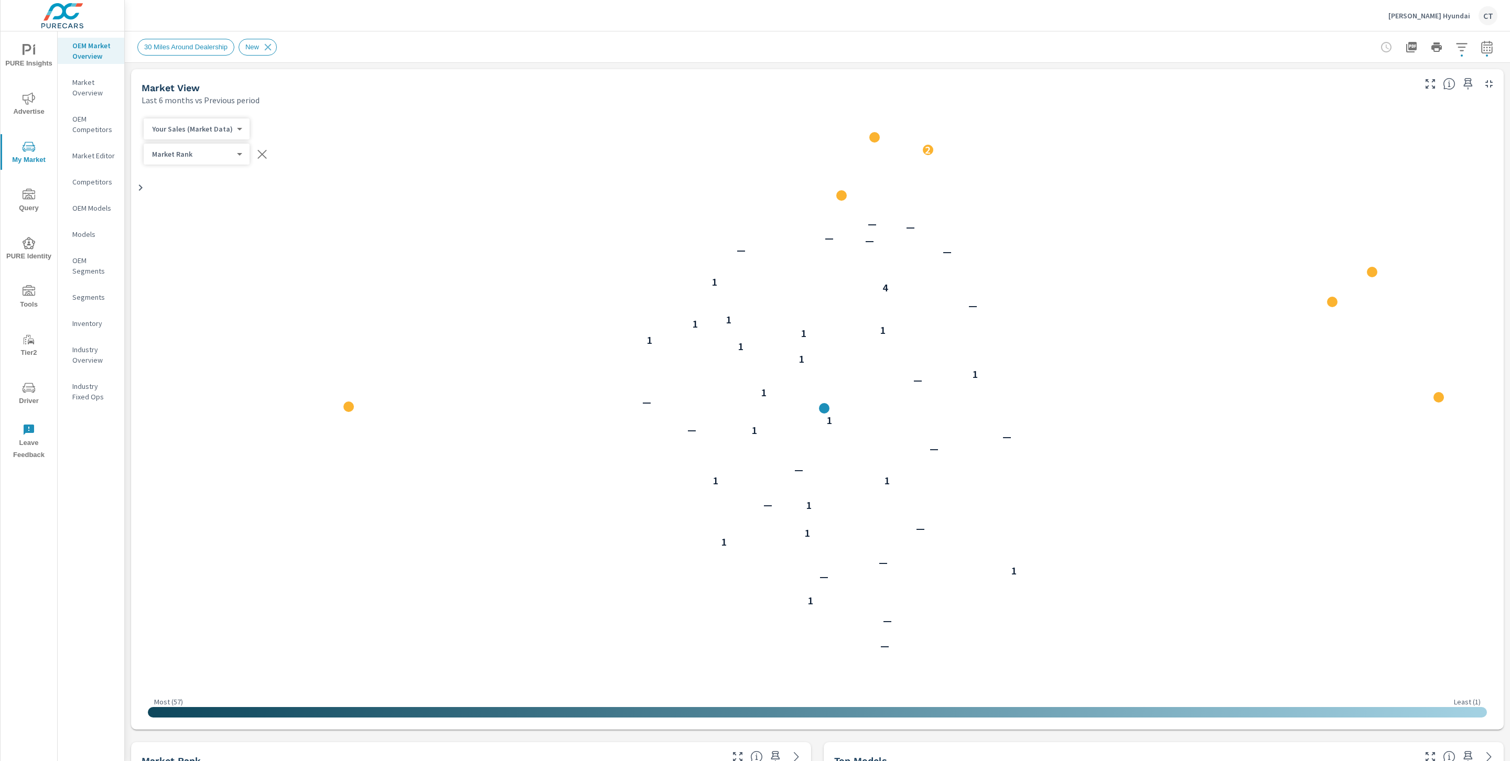
scroll to position [205, 0]
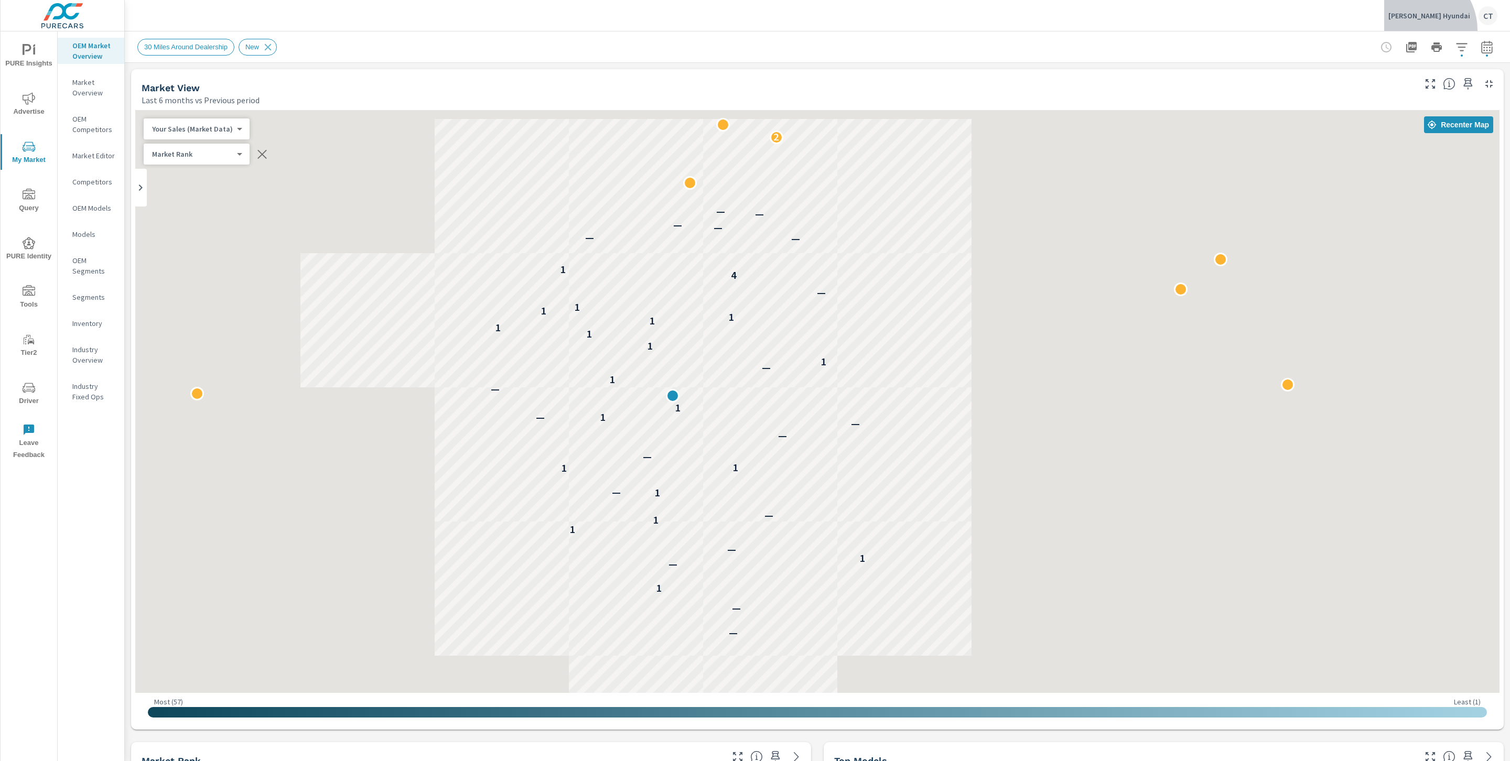
click at [1446, 30] on button "[PERSON_NAME] Hyundai CT" at bounding box center [1443, 15] width 117 height 31
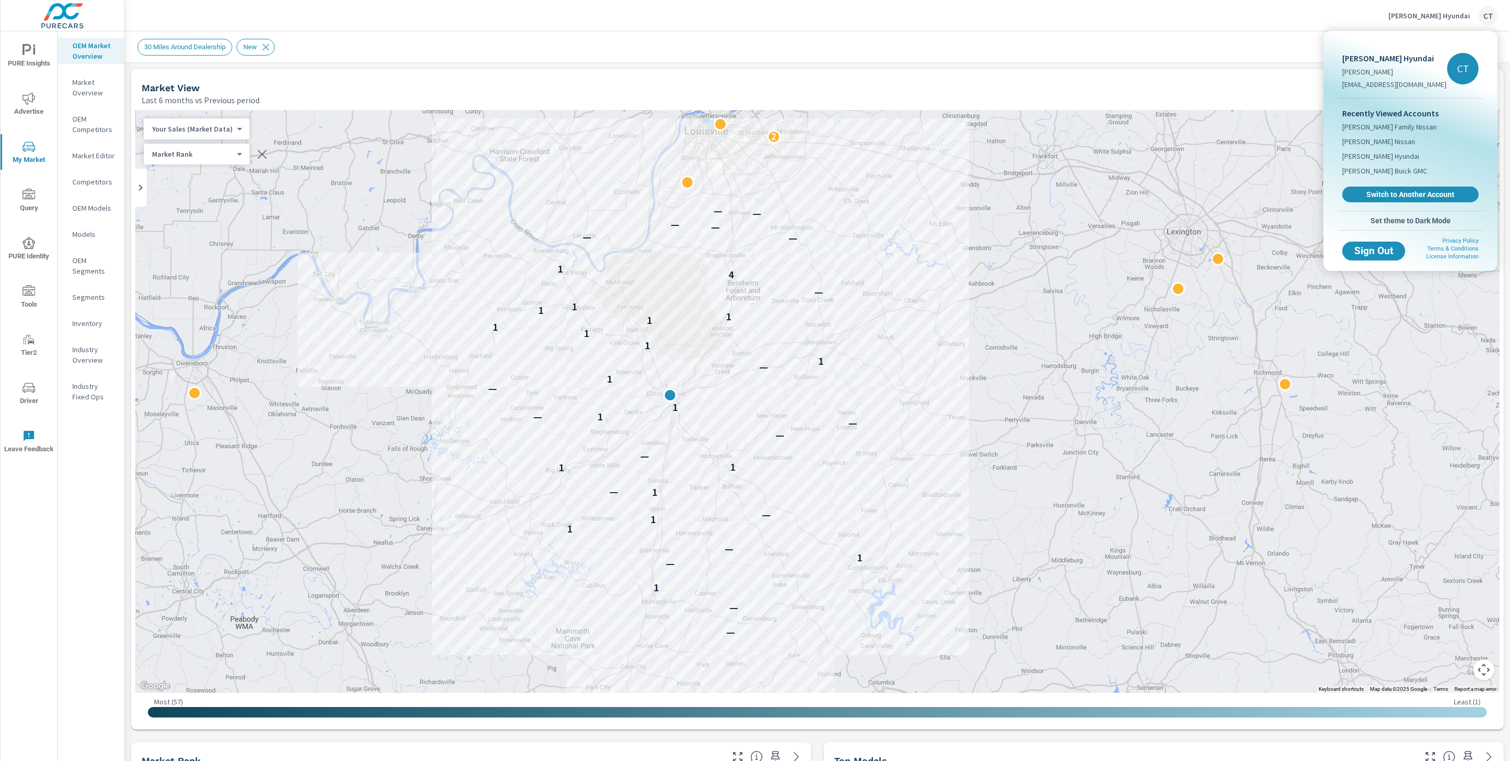
click at [1309, 20] on div at bounding box center [755, 380] width 1510 height 761
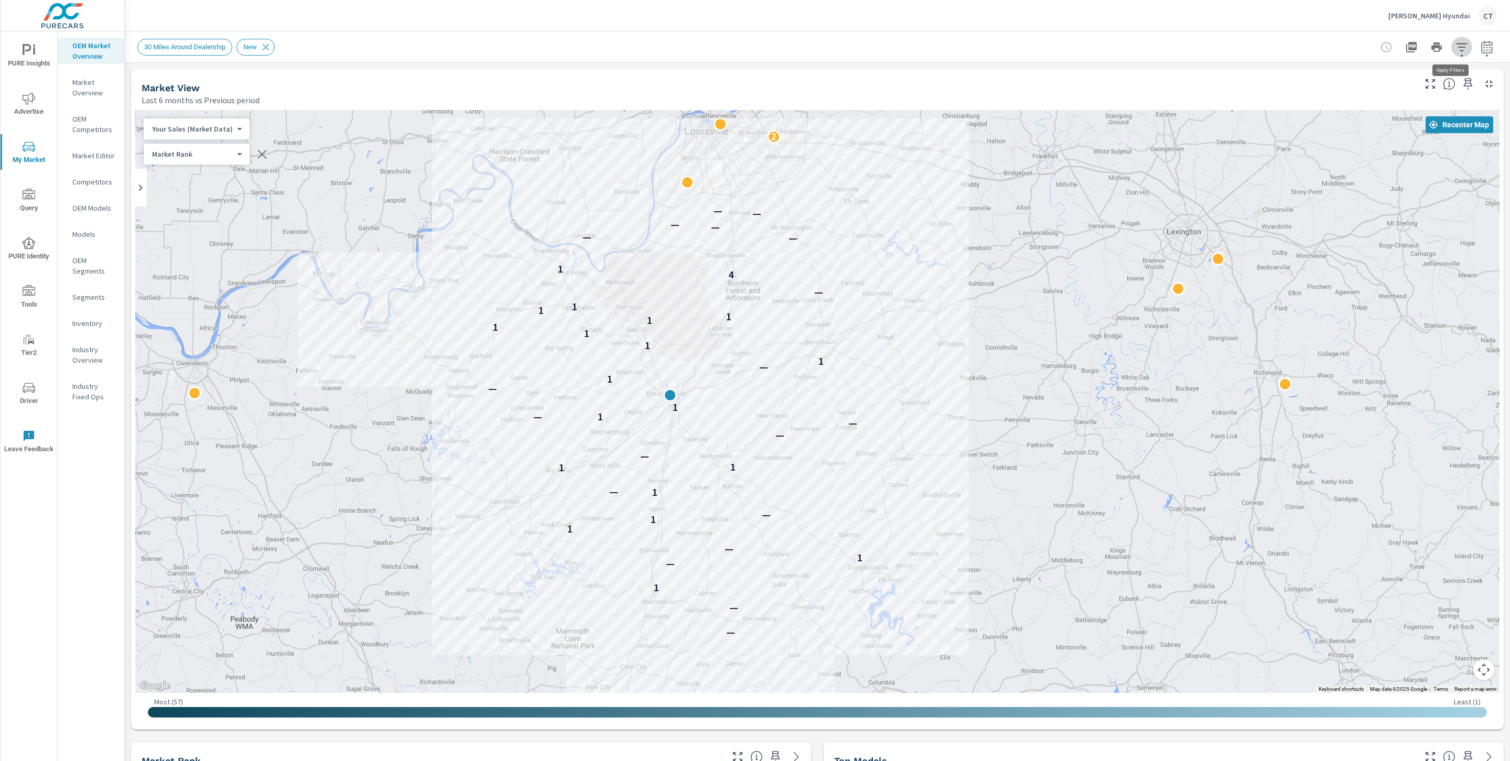
click at [1456, 46] on icon "button" at bounding box center [1462, 47] width 13 height 13
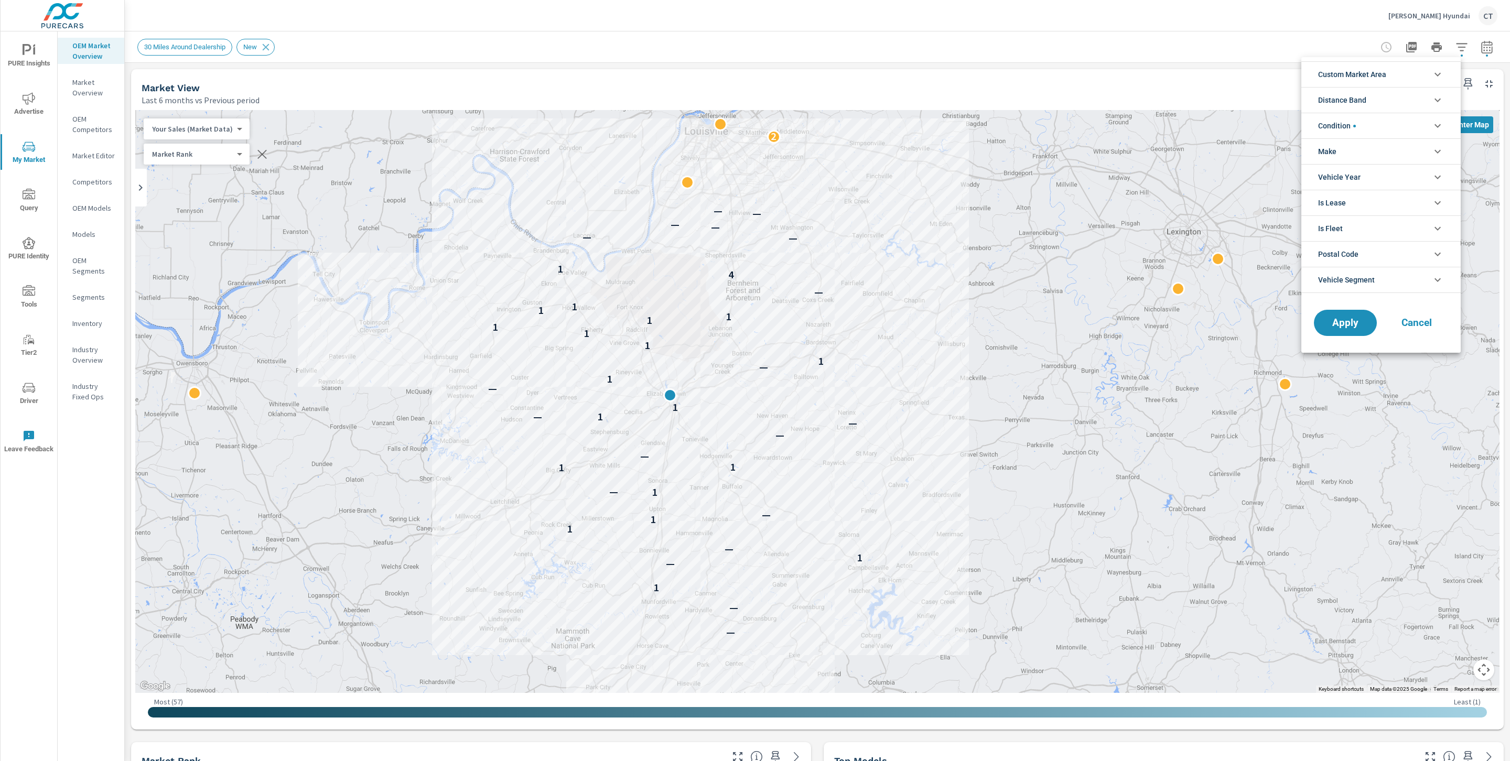
click at [1365, 153] on li "Make" at bounding box center [1381, 151] width 159 height 26
click at [1363, 177] on span "Hyundai" at bounding box center [1393, 176] width 115 height 13
click at [1346, 350] on span "Apply" at bounding box center [1345, 347] width 43 height 10
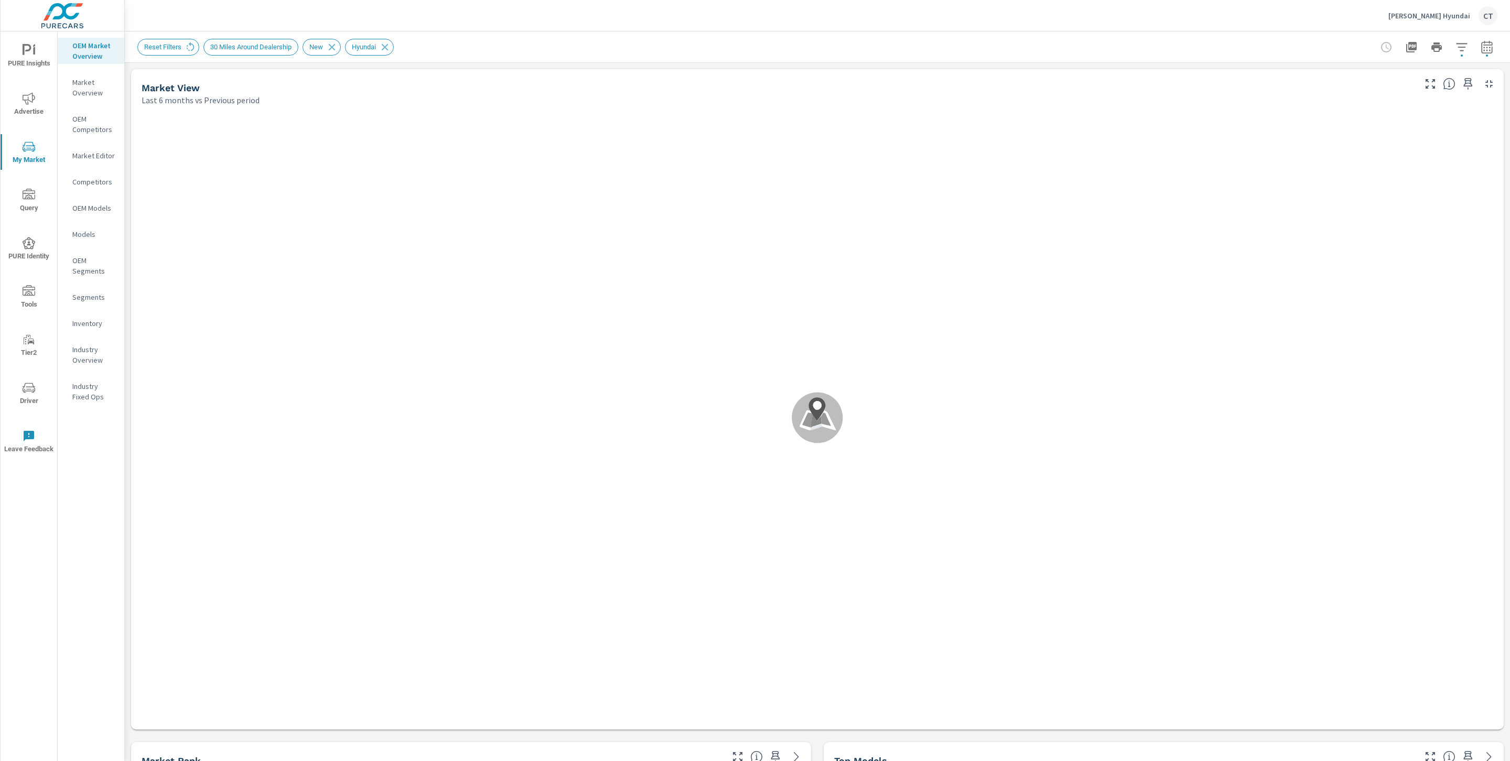
scroll to position [1, 0]
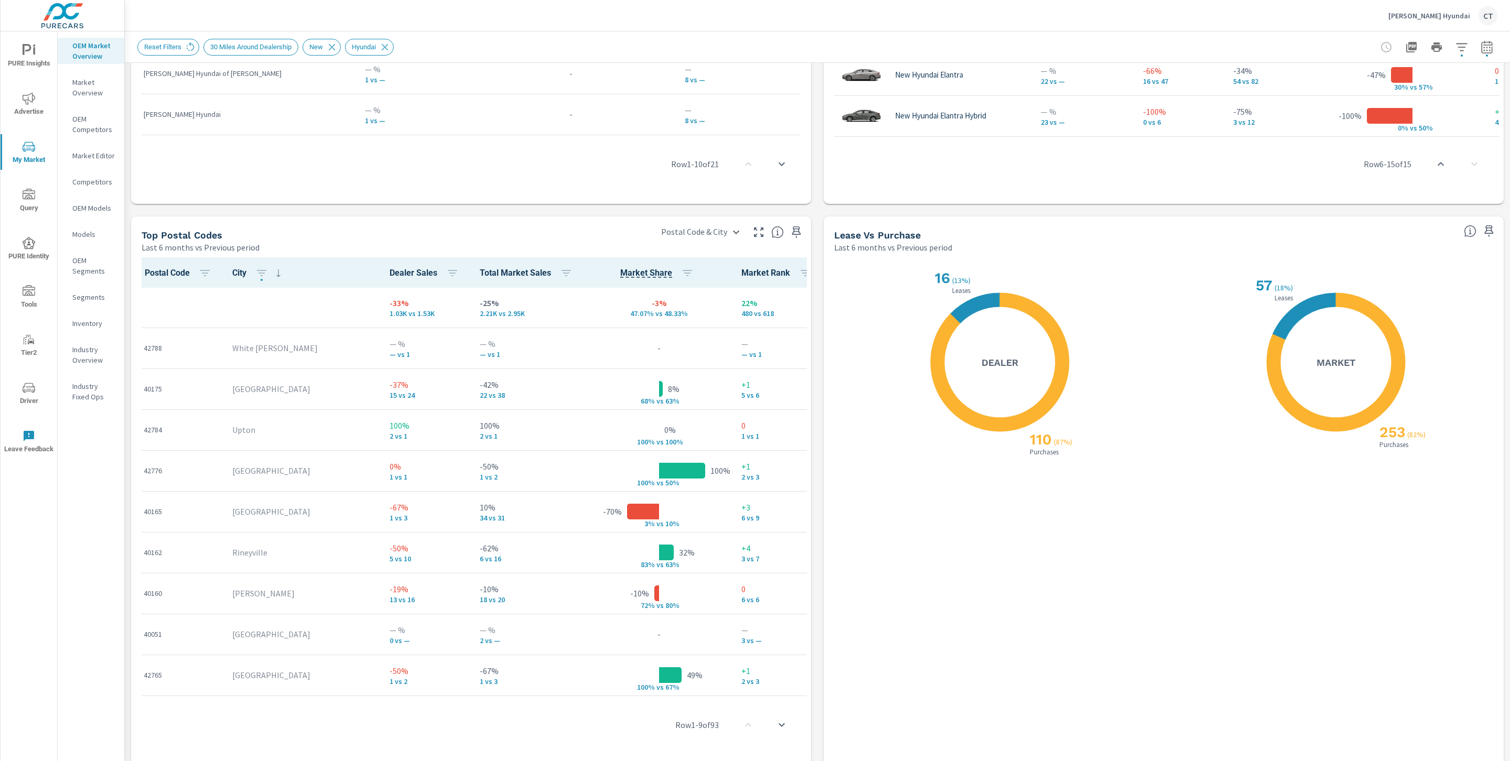
scroll to position [1097, 0]
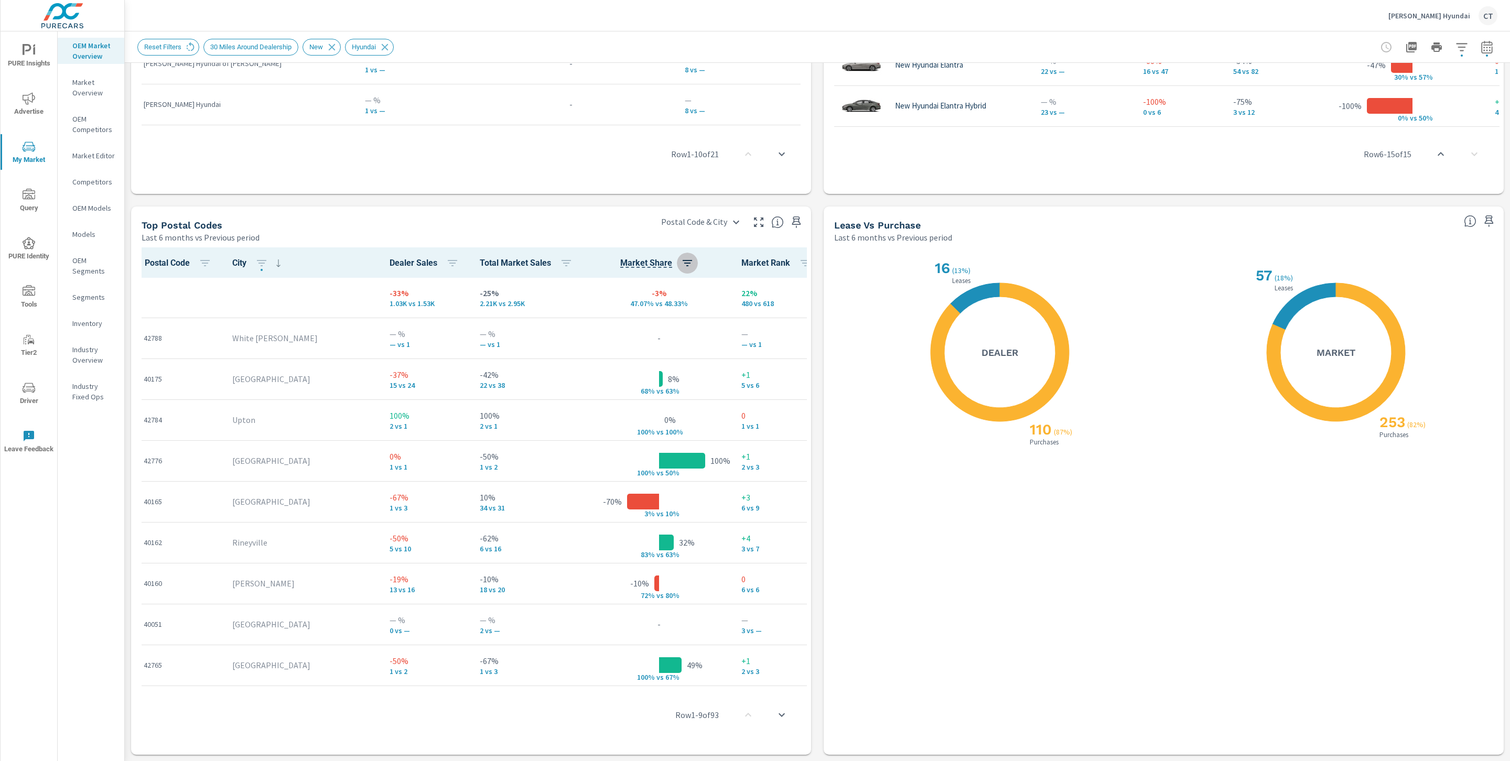
click at [677, 266] on button "button" at bounding box center [687, 263] width 21 height 21
click at [573, 308] on p "ASC" at bounding box center [571, 307] width 13 height 10
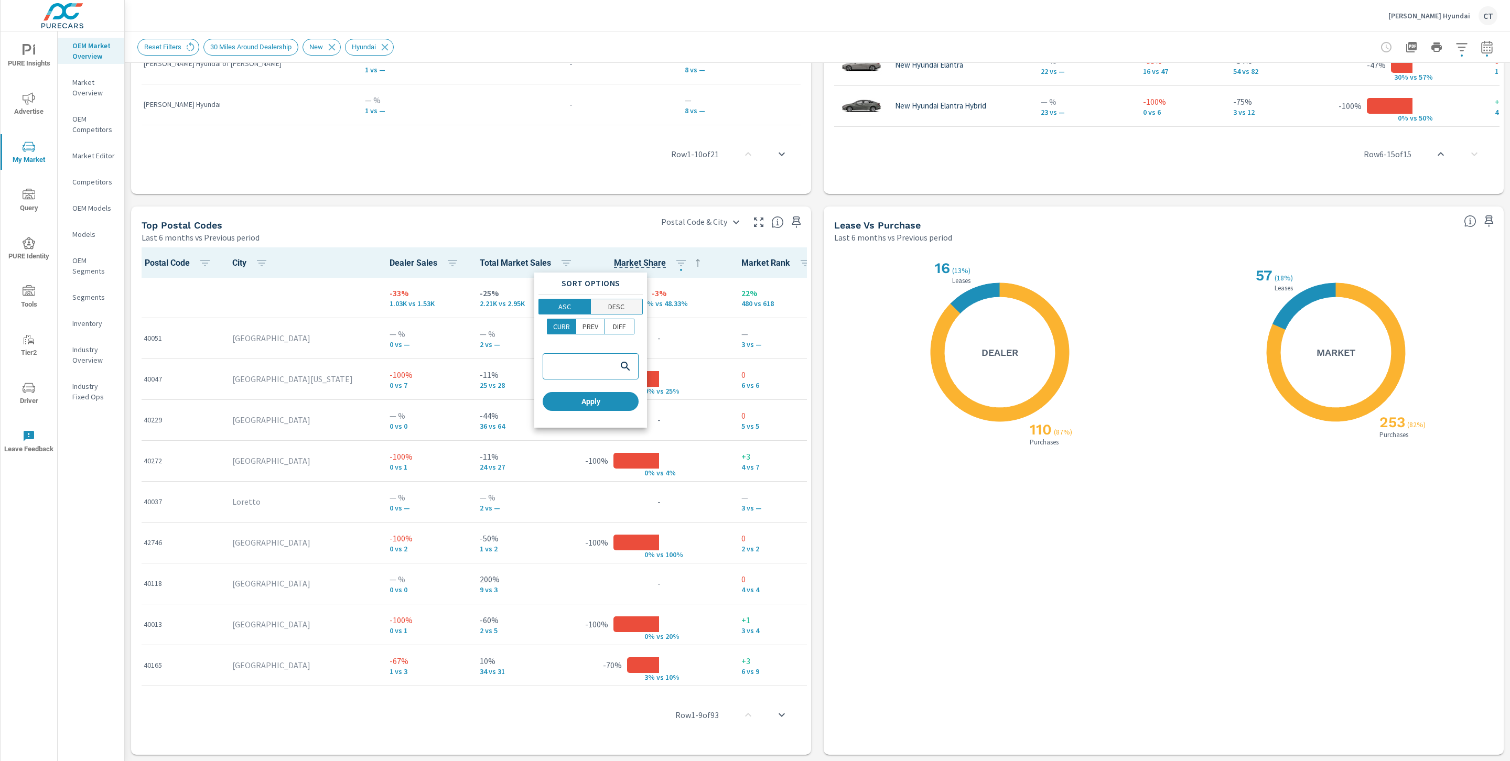
click at [627, 303] on span "DESC" at bounding box center [617, 307] width 46 height 10
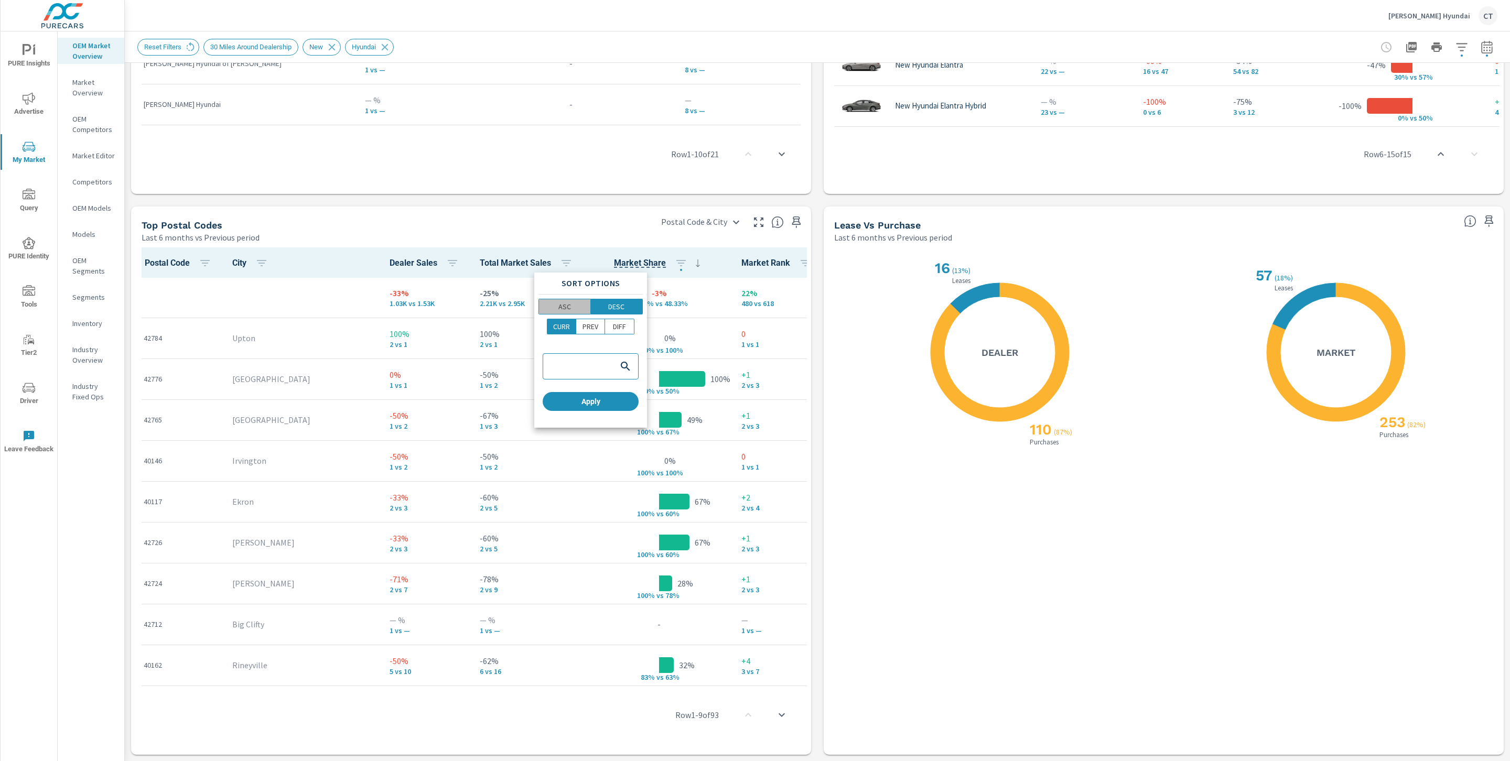
click at [566, 306] on p "ASC" at bounding box center [565, 307] width 13 height 10
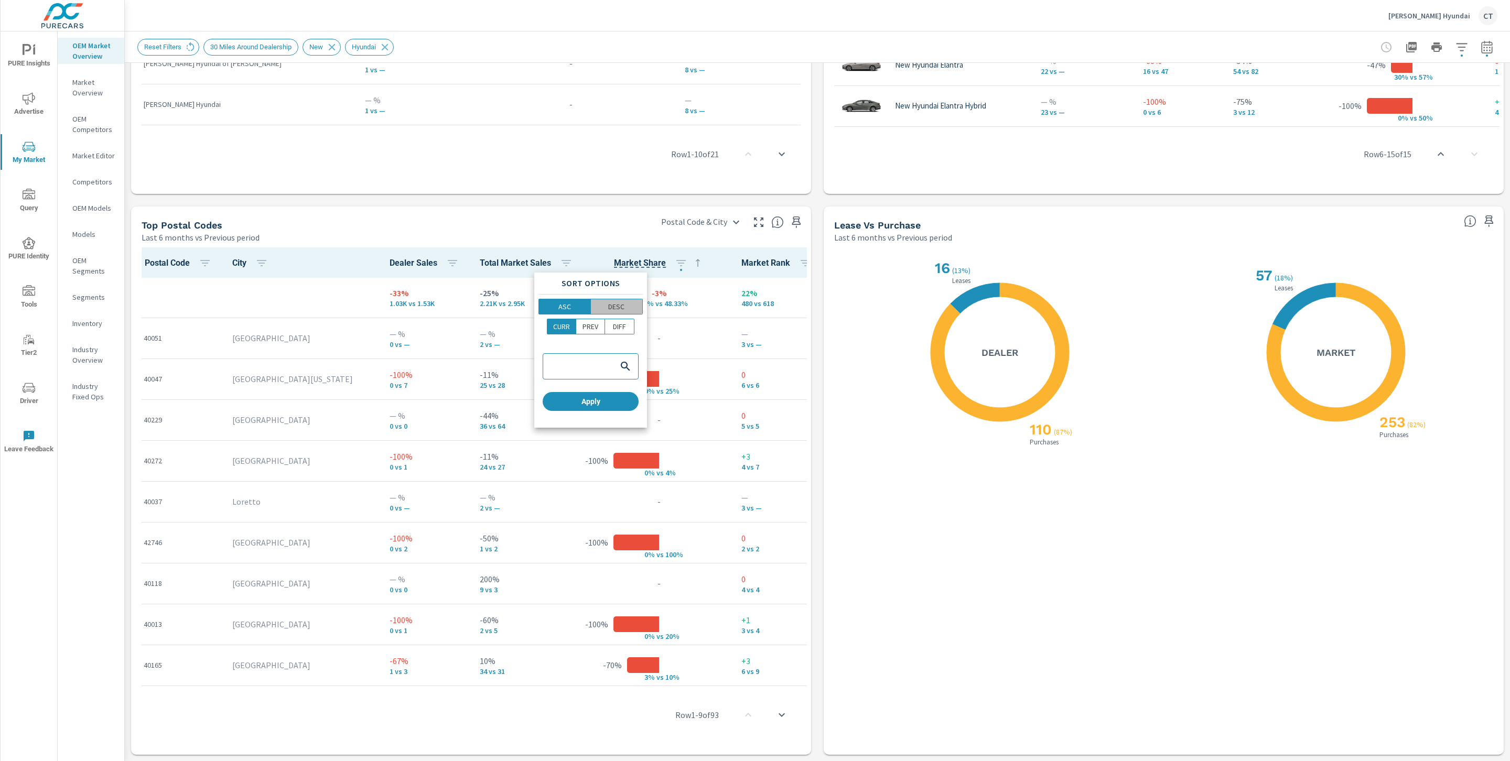
click at [629, 308] on span "DESC" at bounding box center [617, 307] width 46 height 10
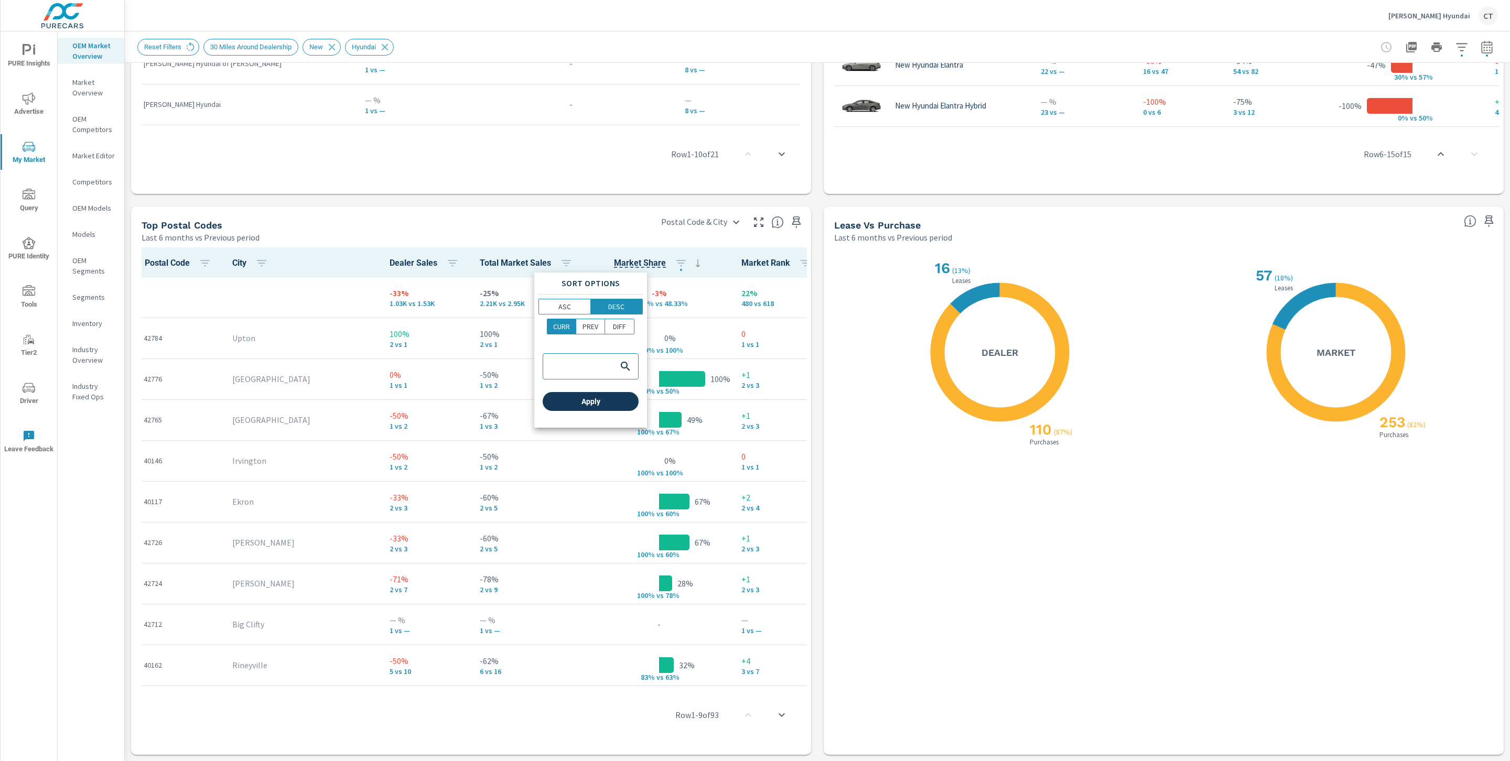
click at [600, 401] on span "Apply" at bounding box center [591, 401] width 88 height 9
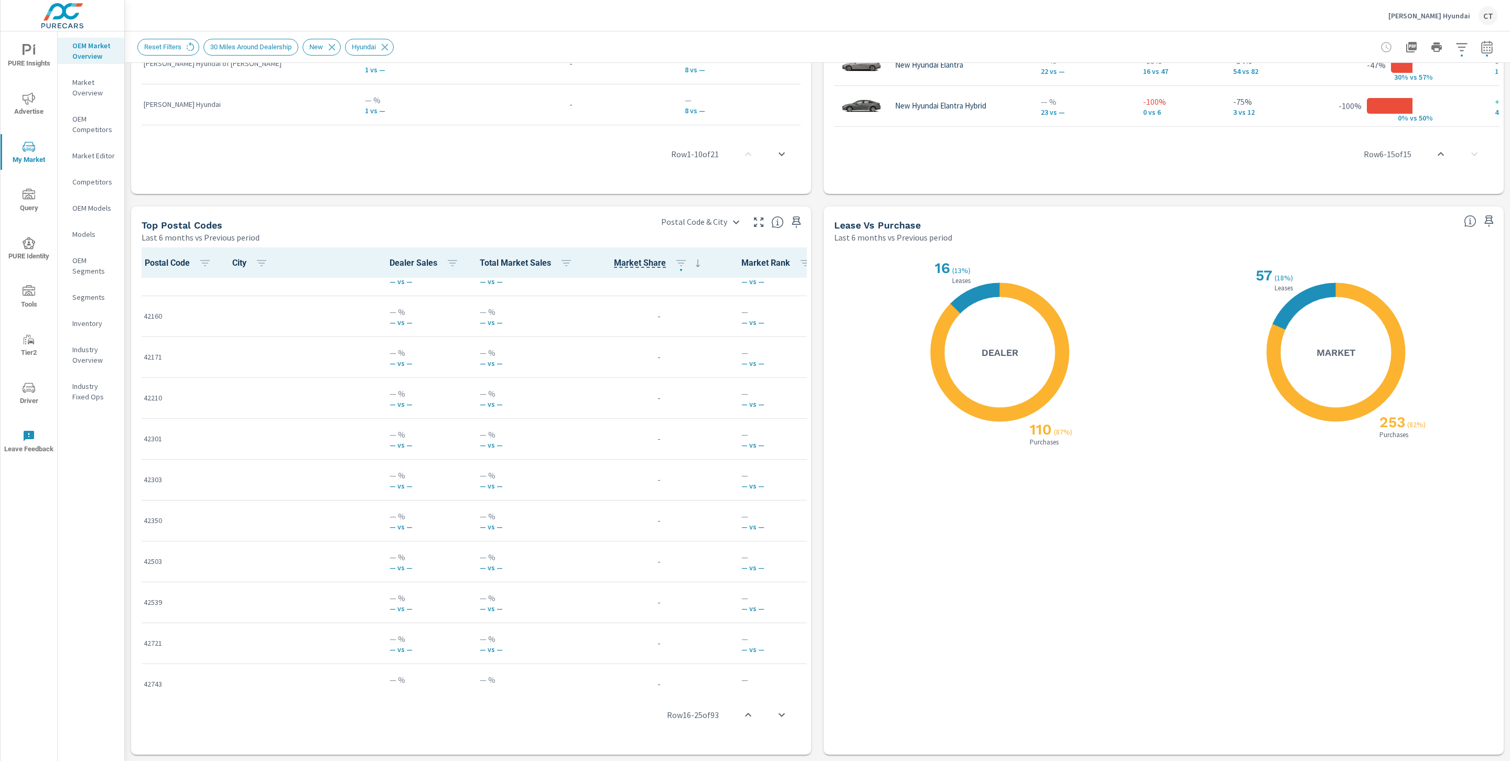
scroll to position [3457, 0]
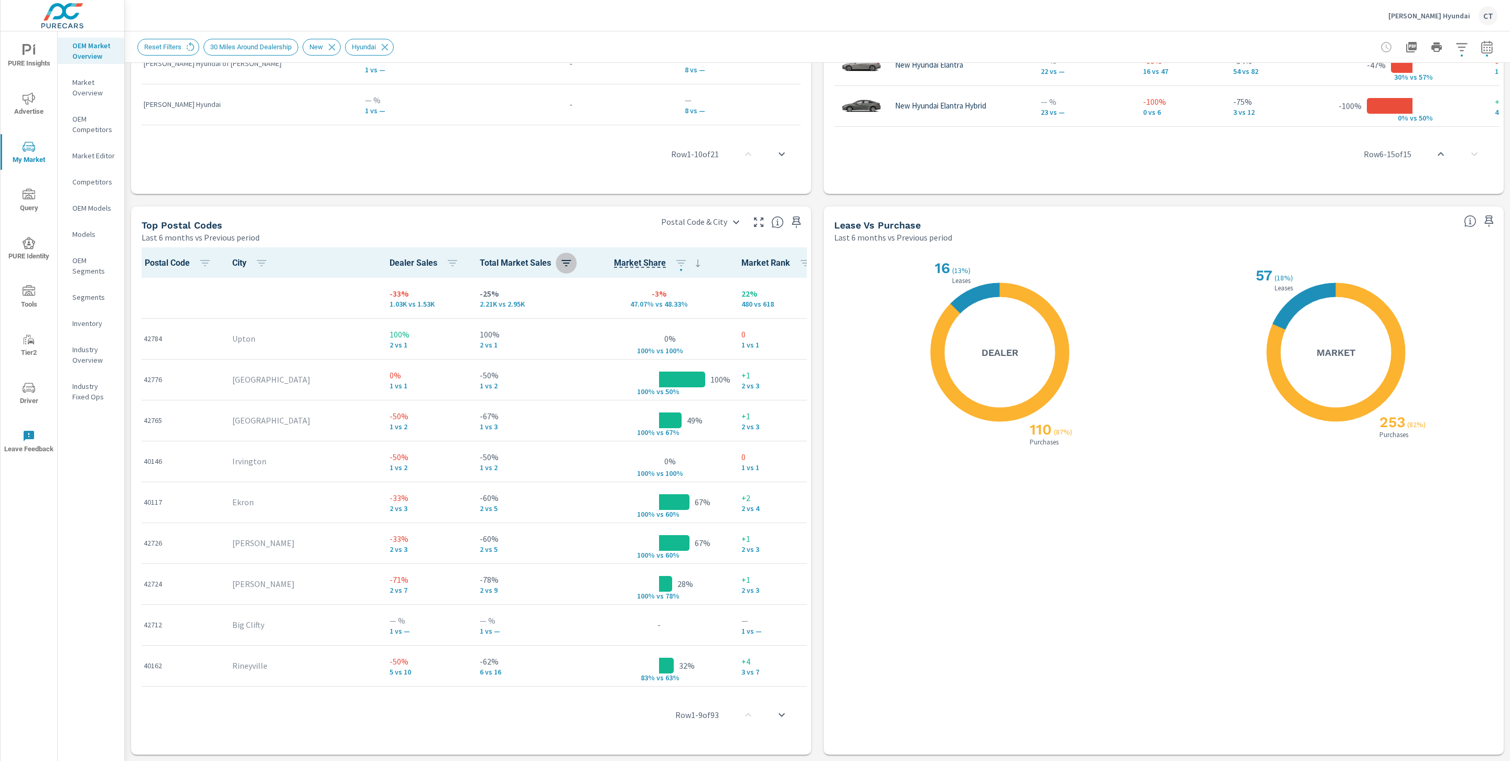
click at [556, 263] on button "button" at bounding box center [566, 263] width 21 height 21
drag, startPoint x: 414, startPoint y: 306, endPoint x: 427, endPoint y: 303, distance: 14.0
click at [417, 305] on button "ASC" at bounding box center [439, 307] width 52 height 16
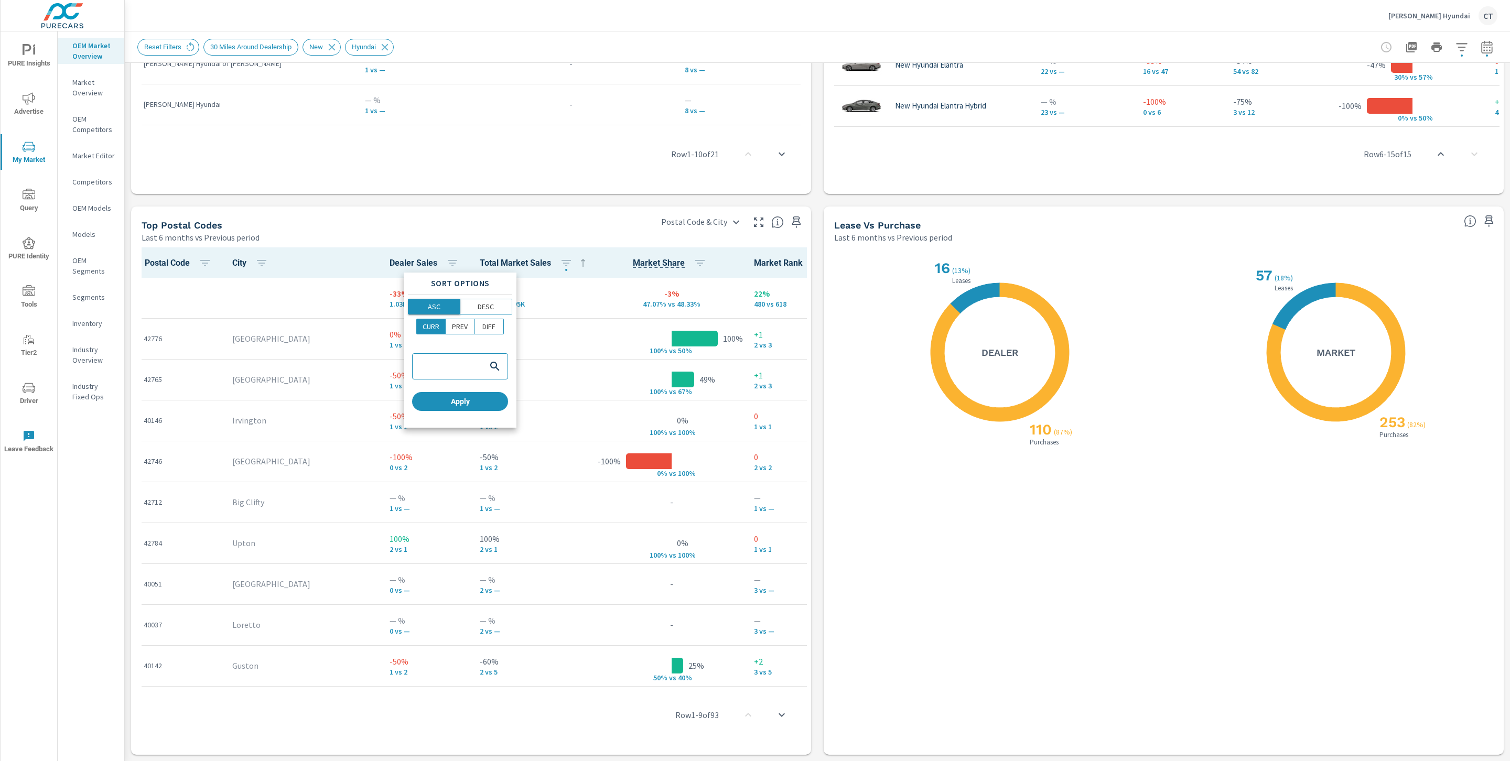
click at [430, 303] on p "ASC" at bounding box center [434, 307] width 13 height 10
click at [492, 308] on p "DESC" at bounding box center [486, 307] width 16 height 10
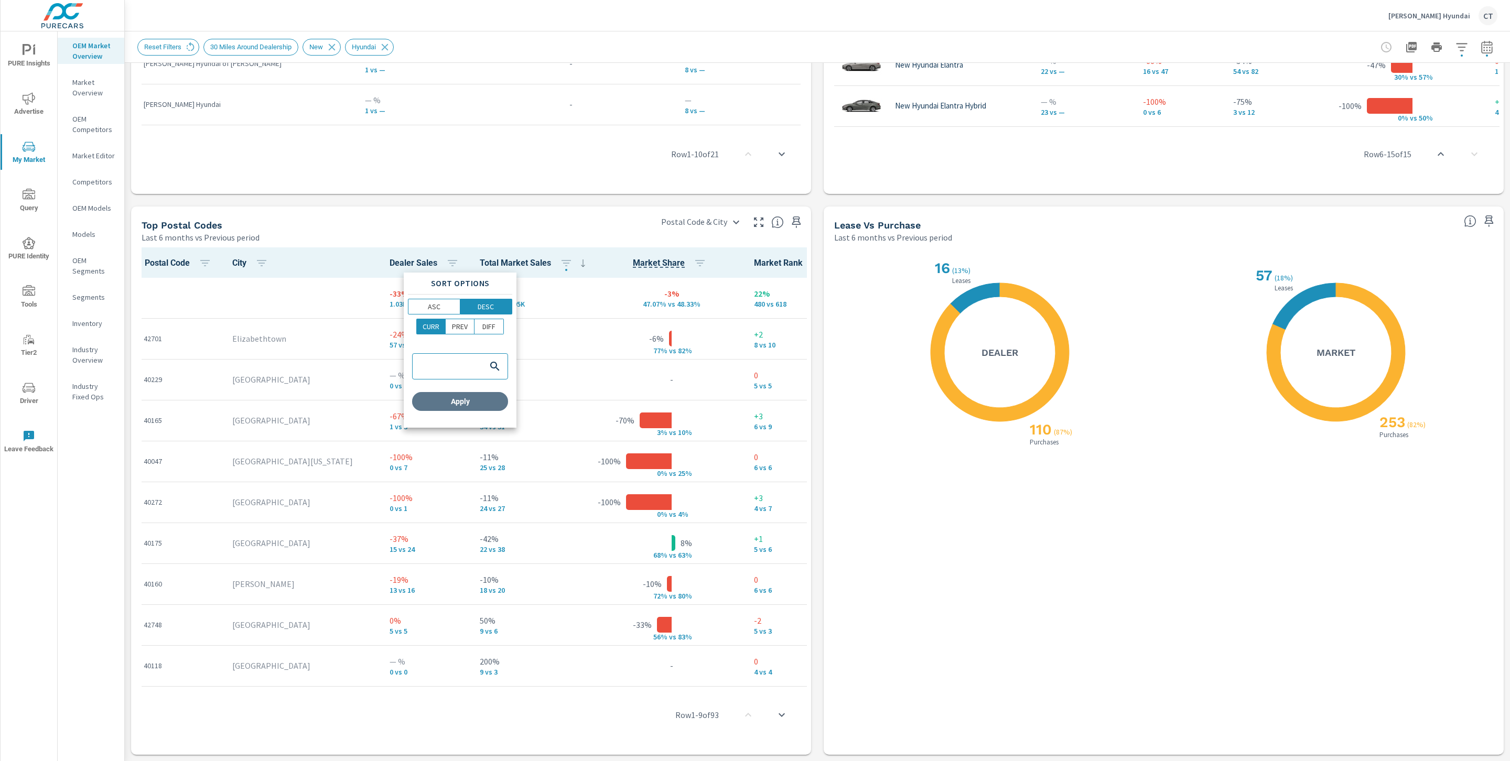
click at [487, 407] on button "Apply" at bounding box center [460, 401] width 96 height 19
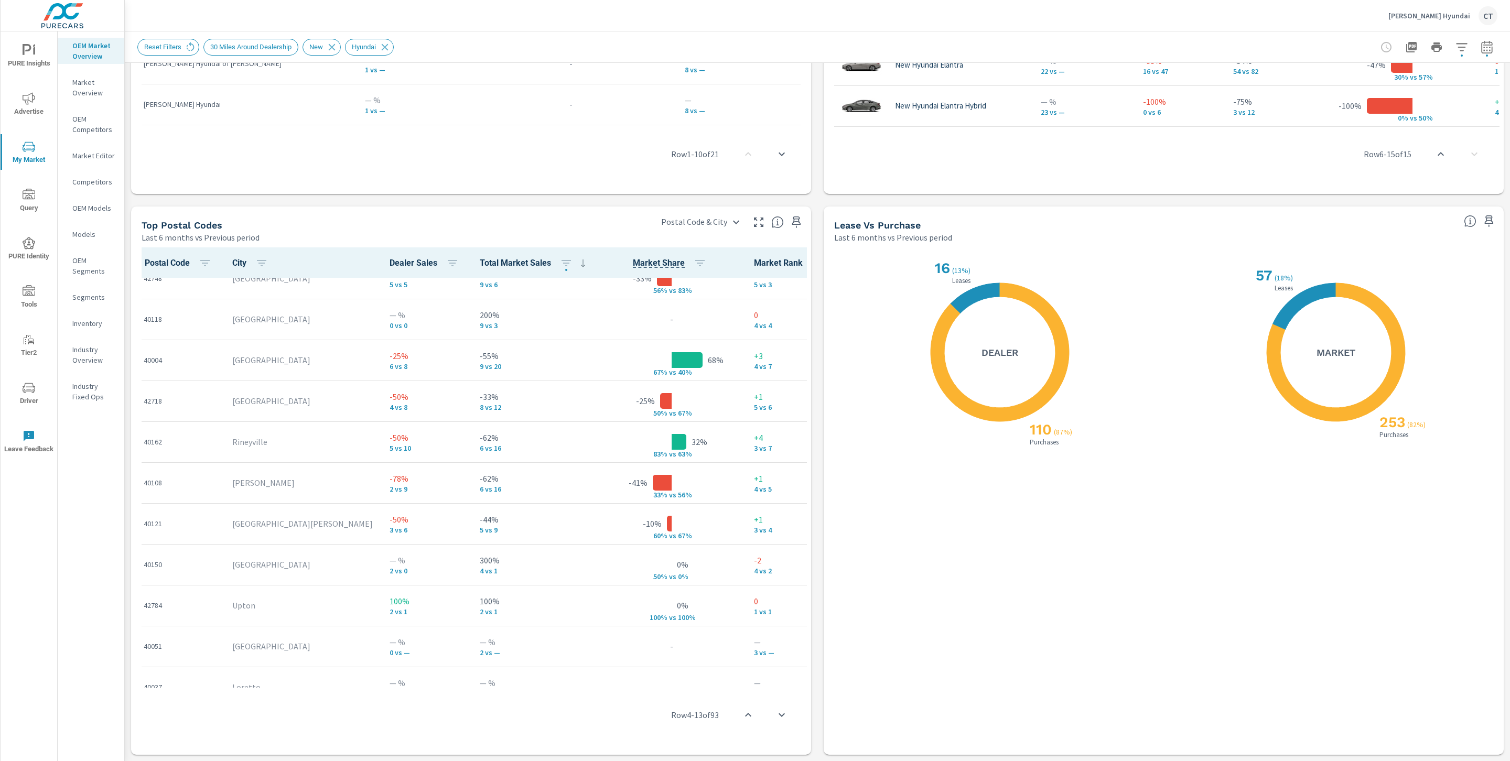
scroll to position [352, 0]
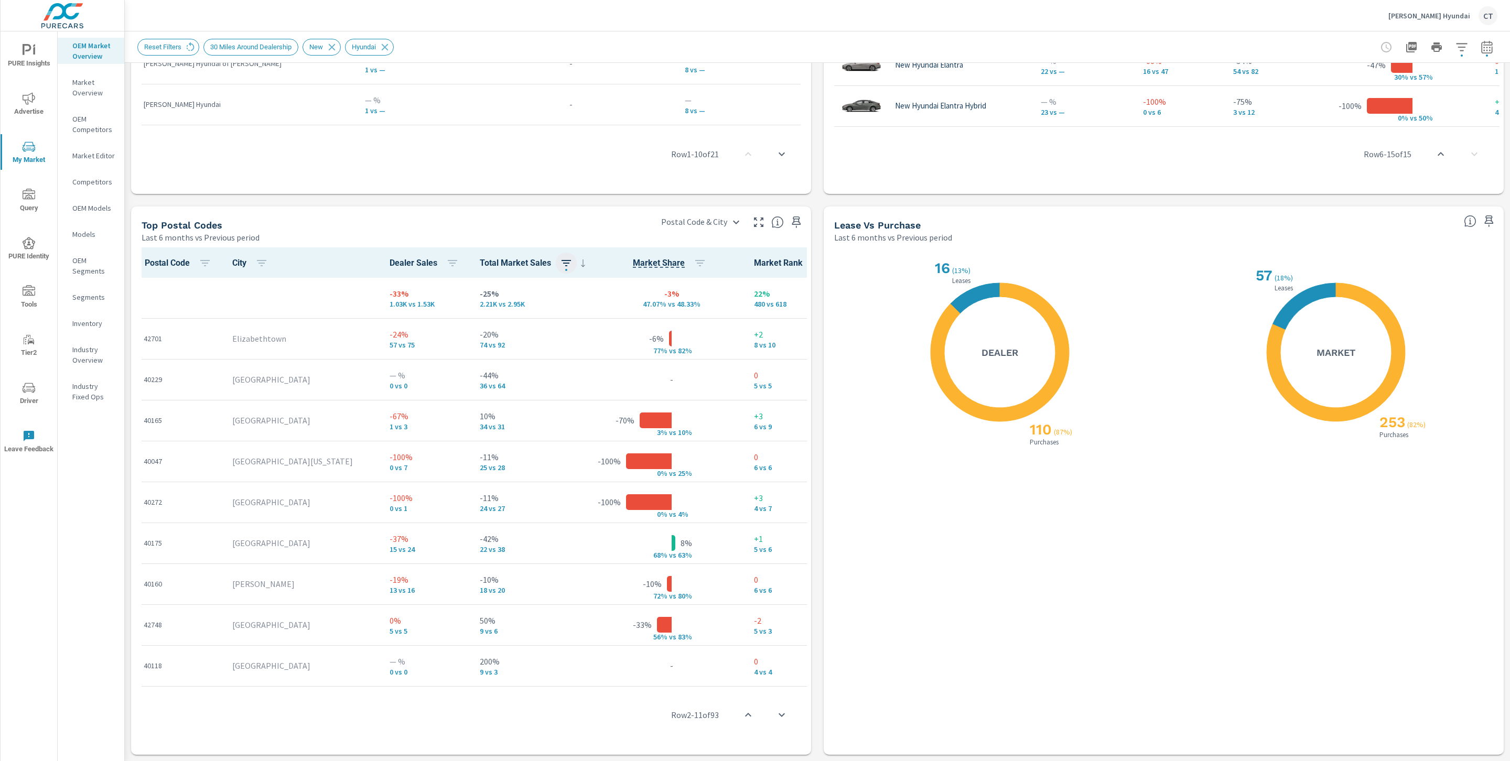
click at [560, 266] on icon "button" at bounding box center [566, 263] width 13 height 13
click at [482, 330] on p "DIFF" at bounding box center [488, 326] width 13 height 10
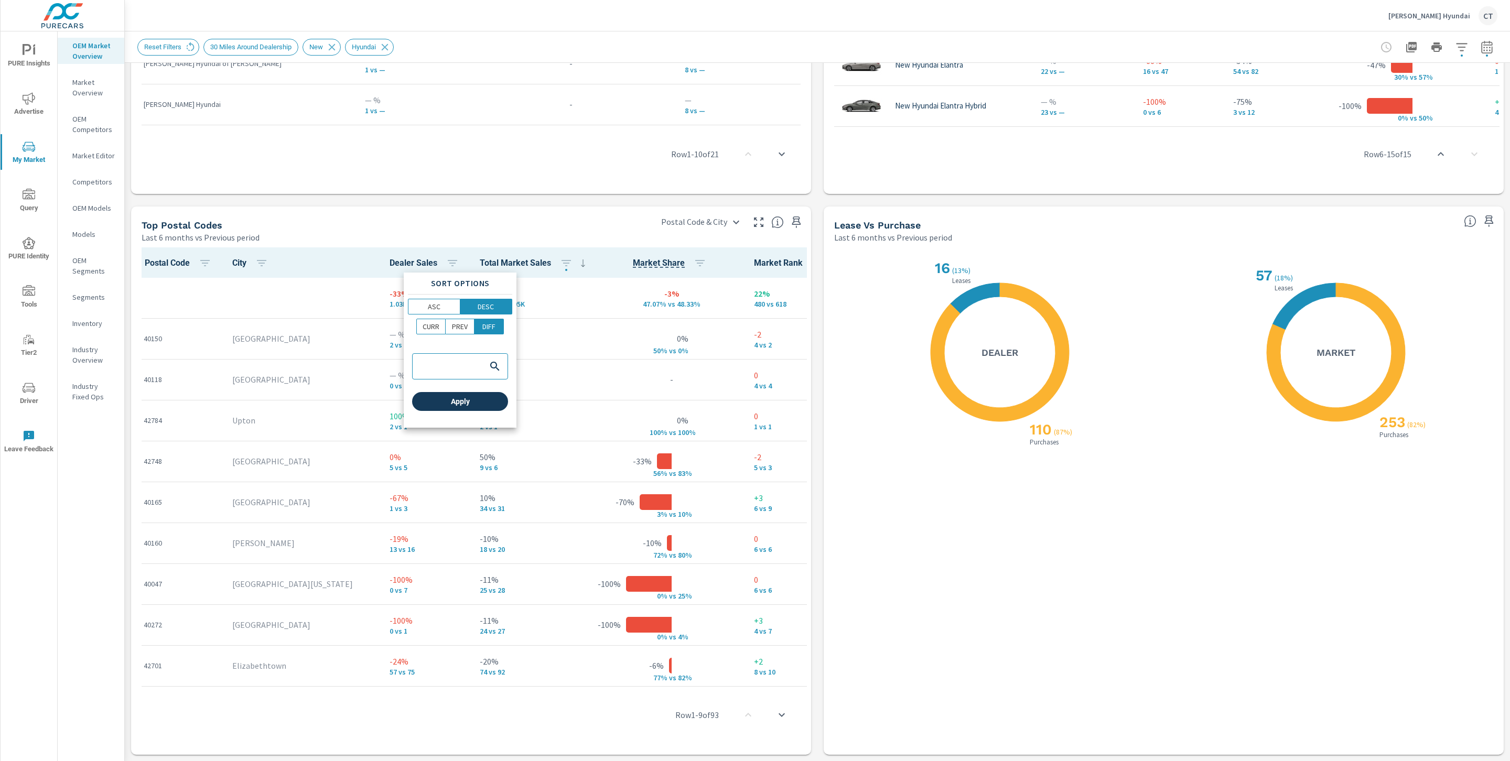
click at [480, 402] on span "Apply" at bounding box center [460, 401] width 88 height 9
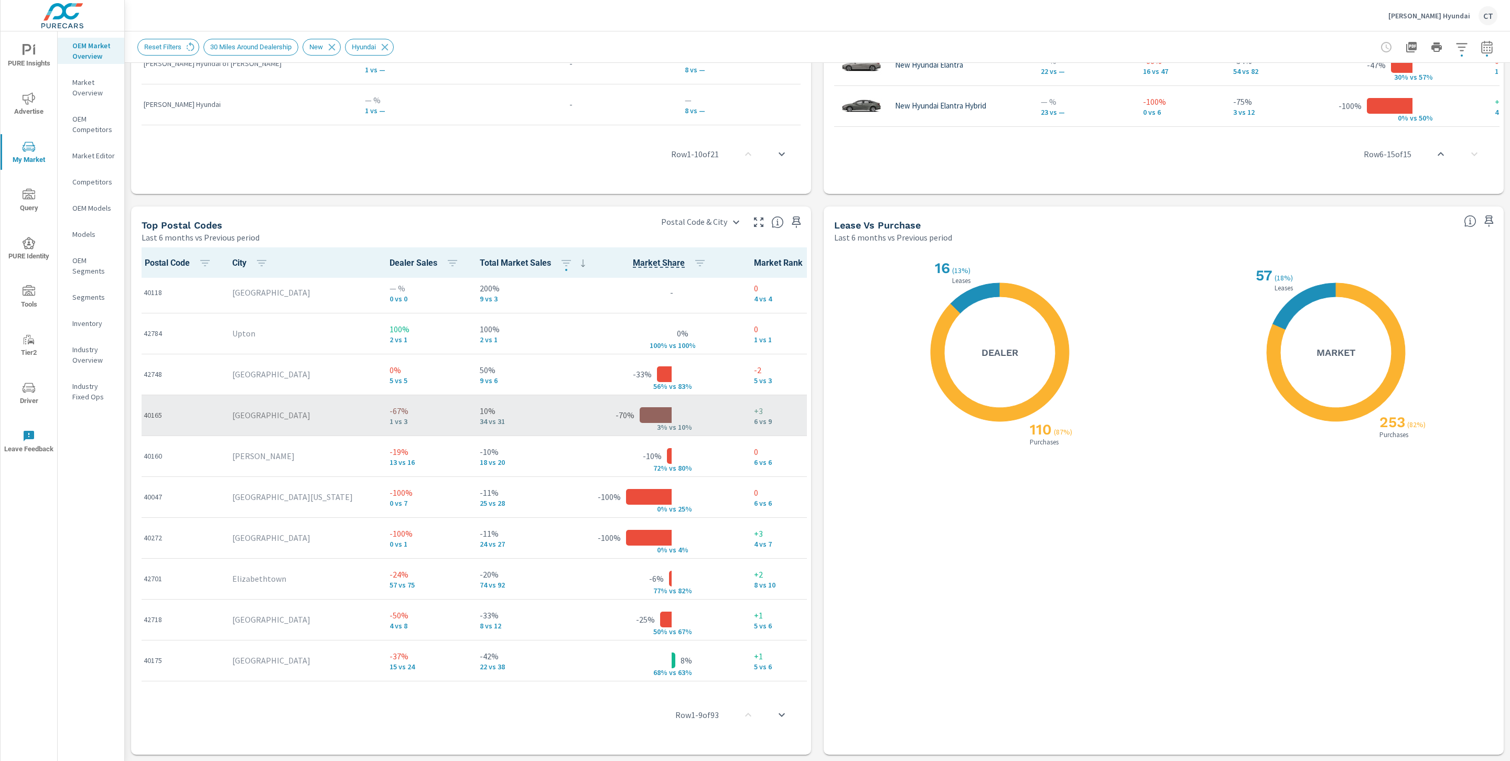
scroll to position [98, 0]
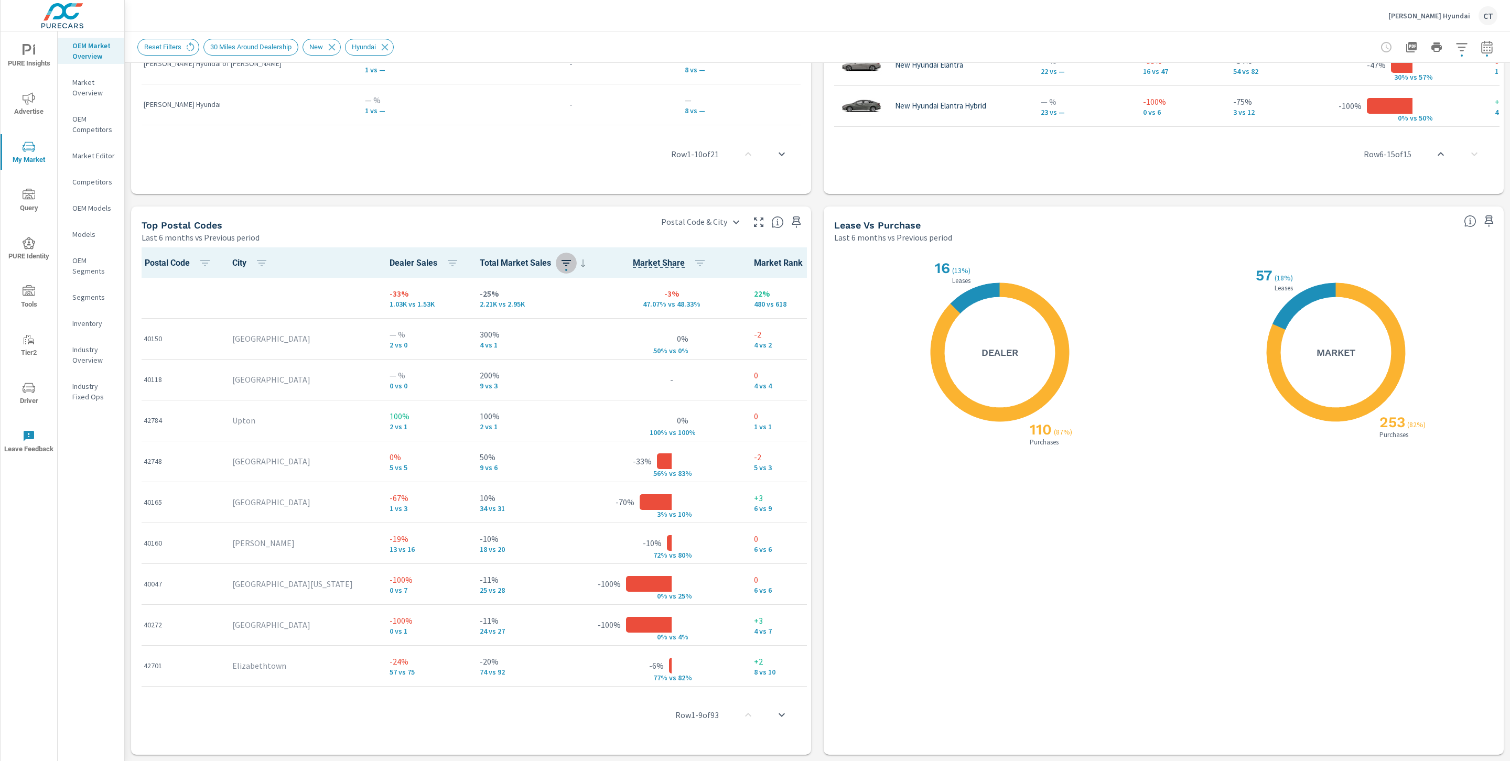
click at [560, 266] on icon "button" at bounding box center [566, 263] width 13 height 13
click at [442, 302] on span "ASC" at bounding box center [434, 307] width 45 height 10
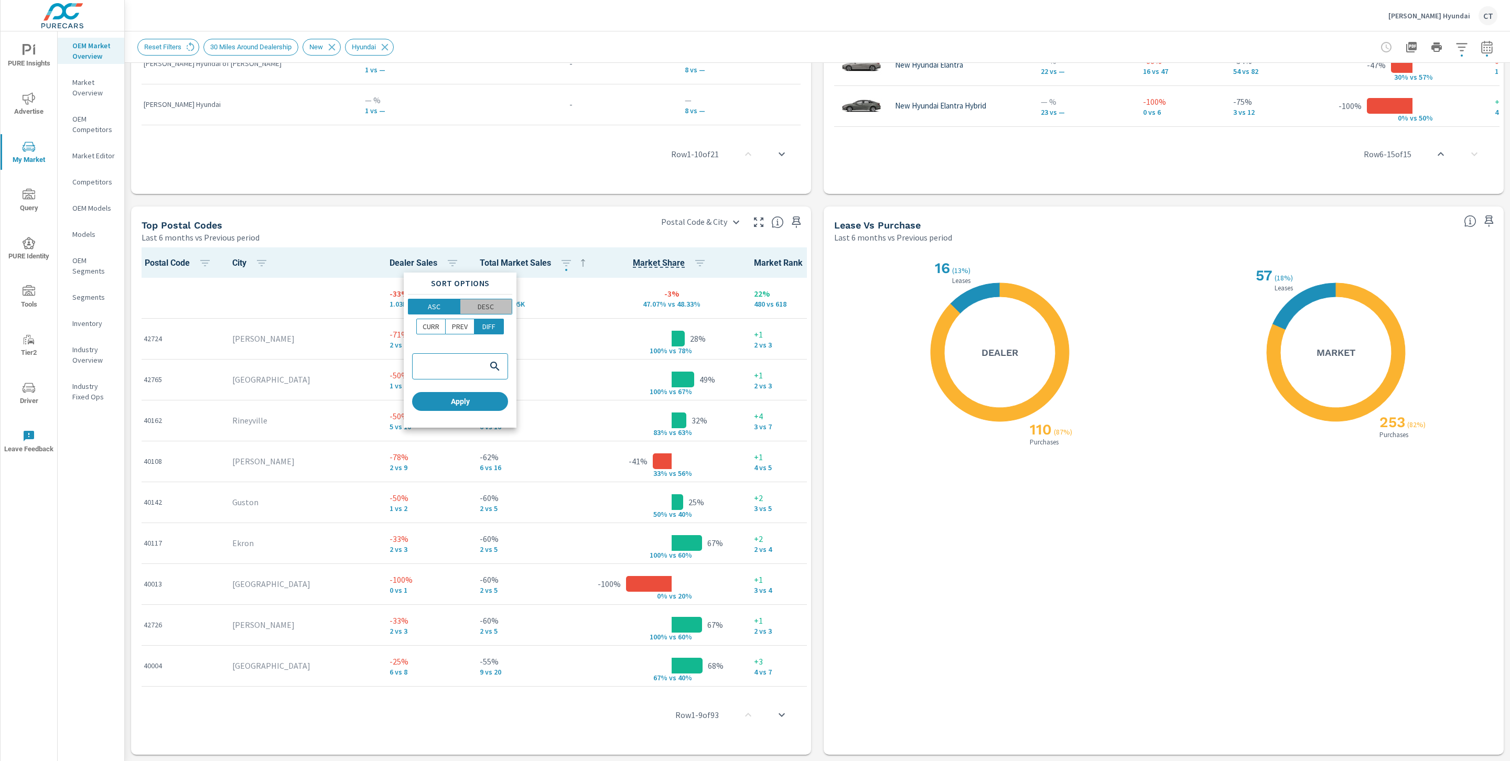
click at [501, 306] on span "DESC" at bounding box center [487, 307] width 46 height 10
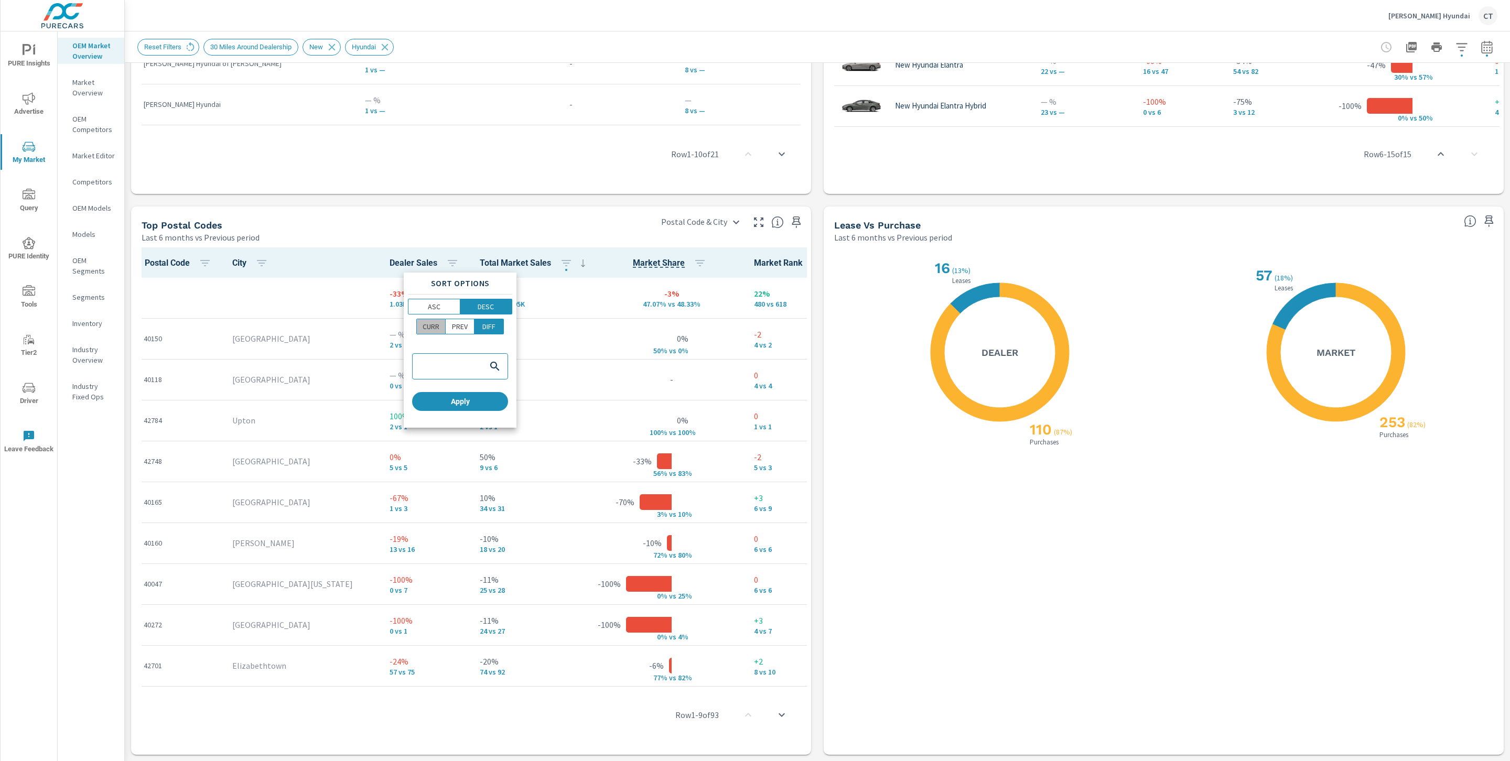
click at [438, 333] on button "CURR" at bounding box center [430, 327] width 29 height 16
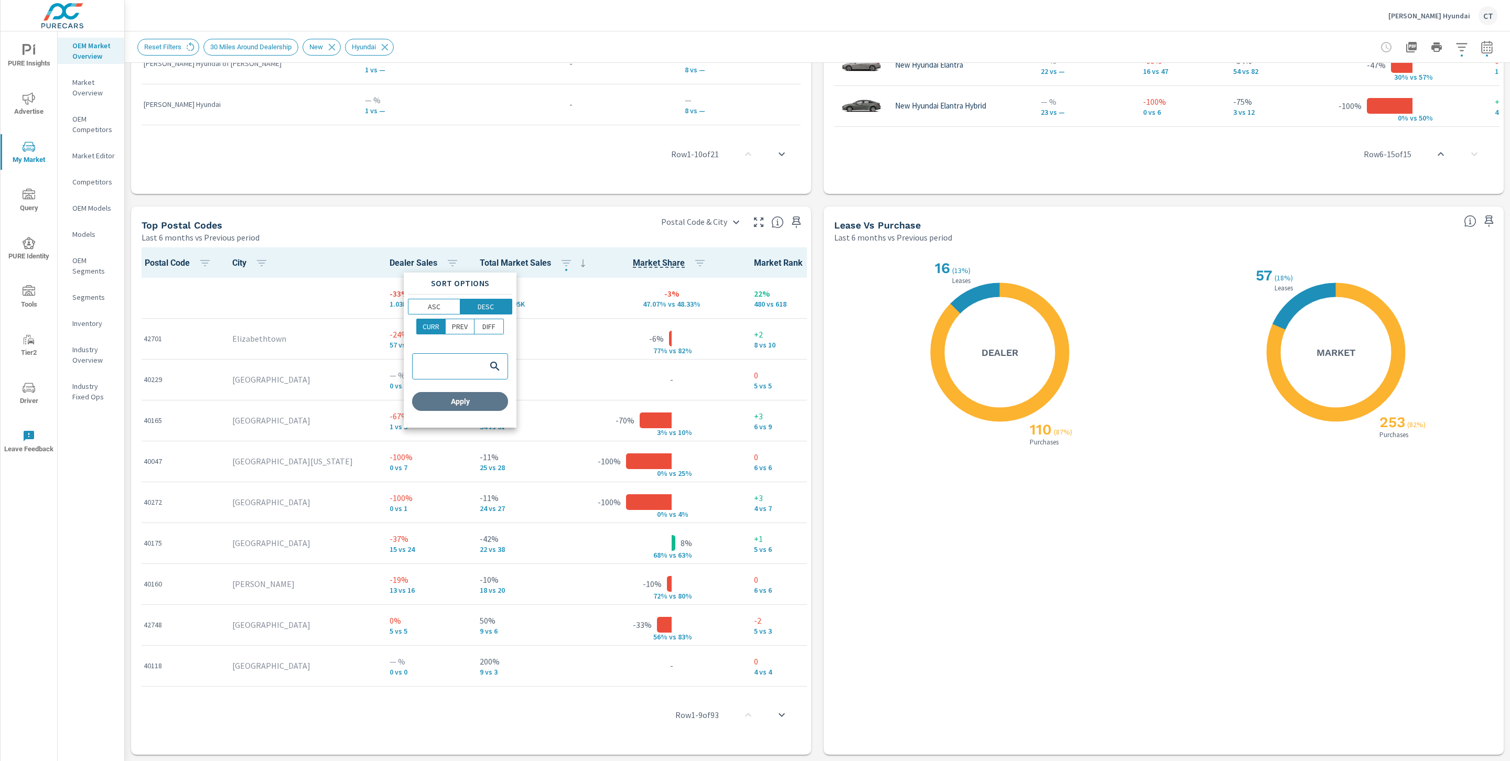
click at [488, 395] on button "Apply" at bounding box center [460, 401] width 96 height 19
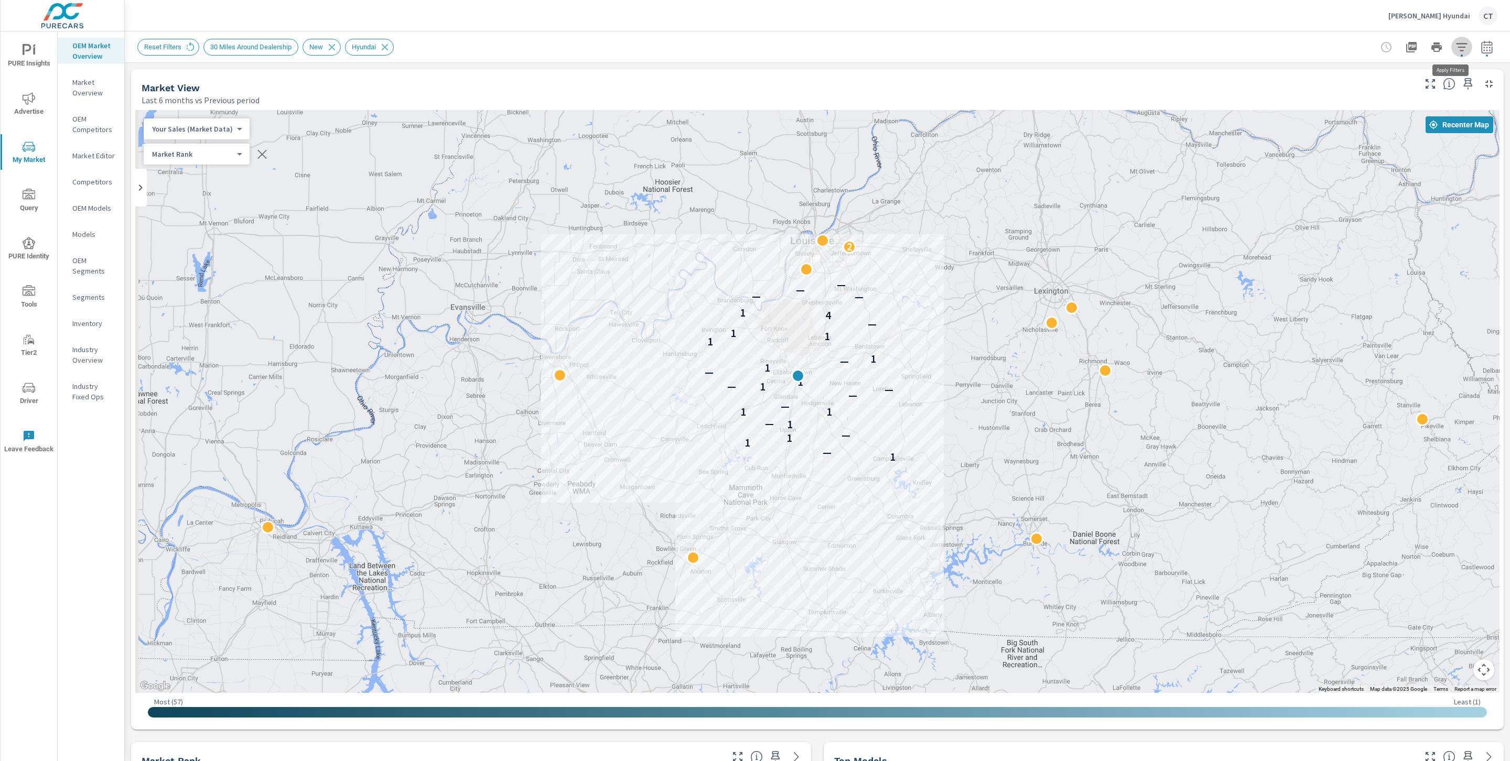
click at [1456, 48] on icon "button" at bounding box center [1462, 47] width 13 height 13
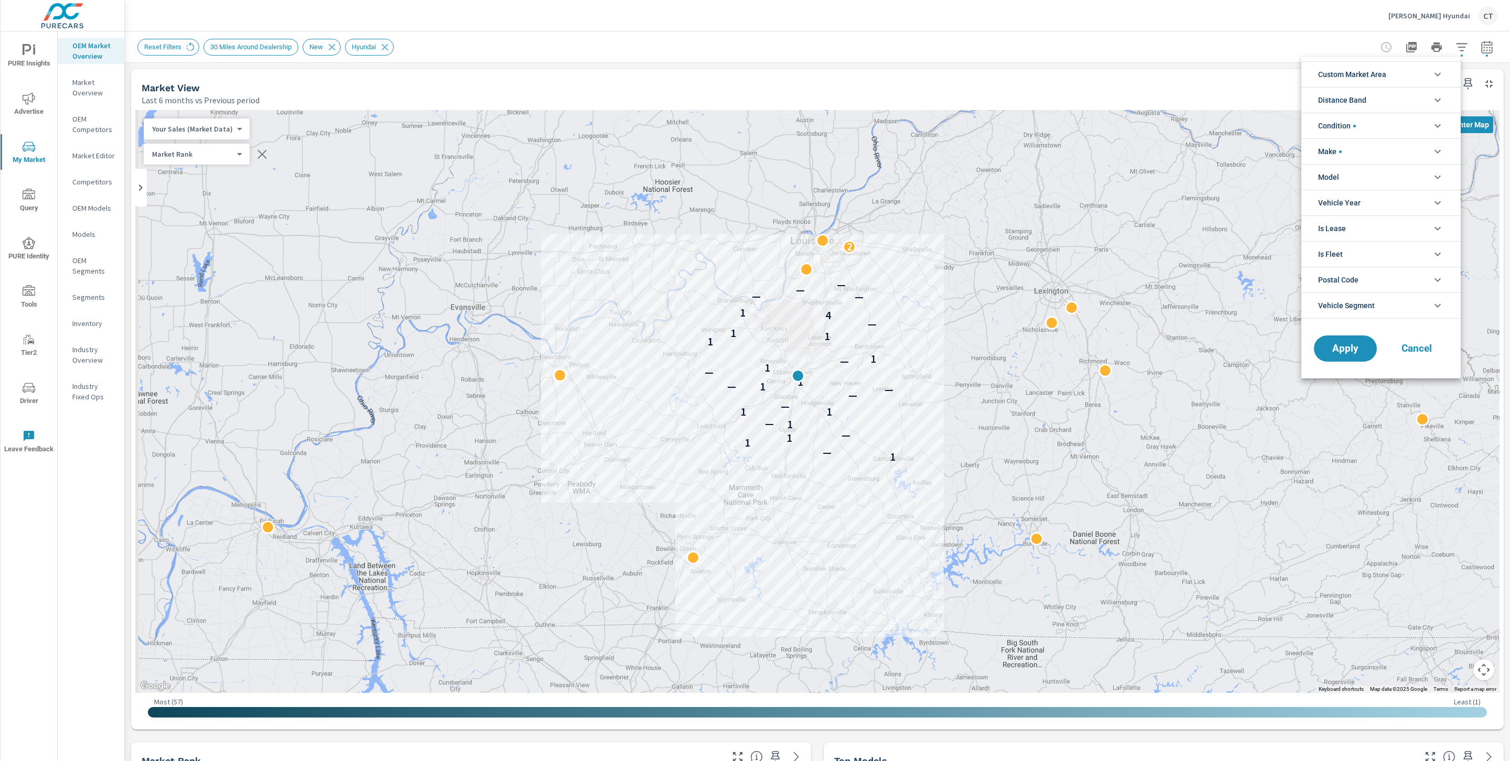
click at [1361, 182] on li "Model" at bounding box center [1381, 177] width 159 height 26
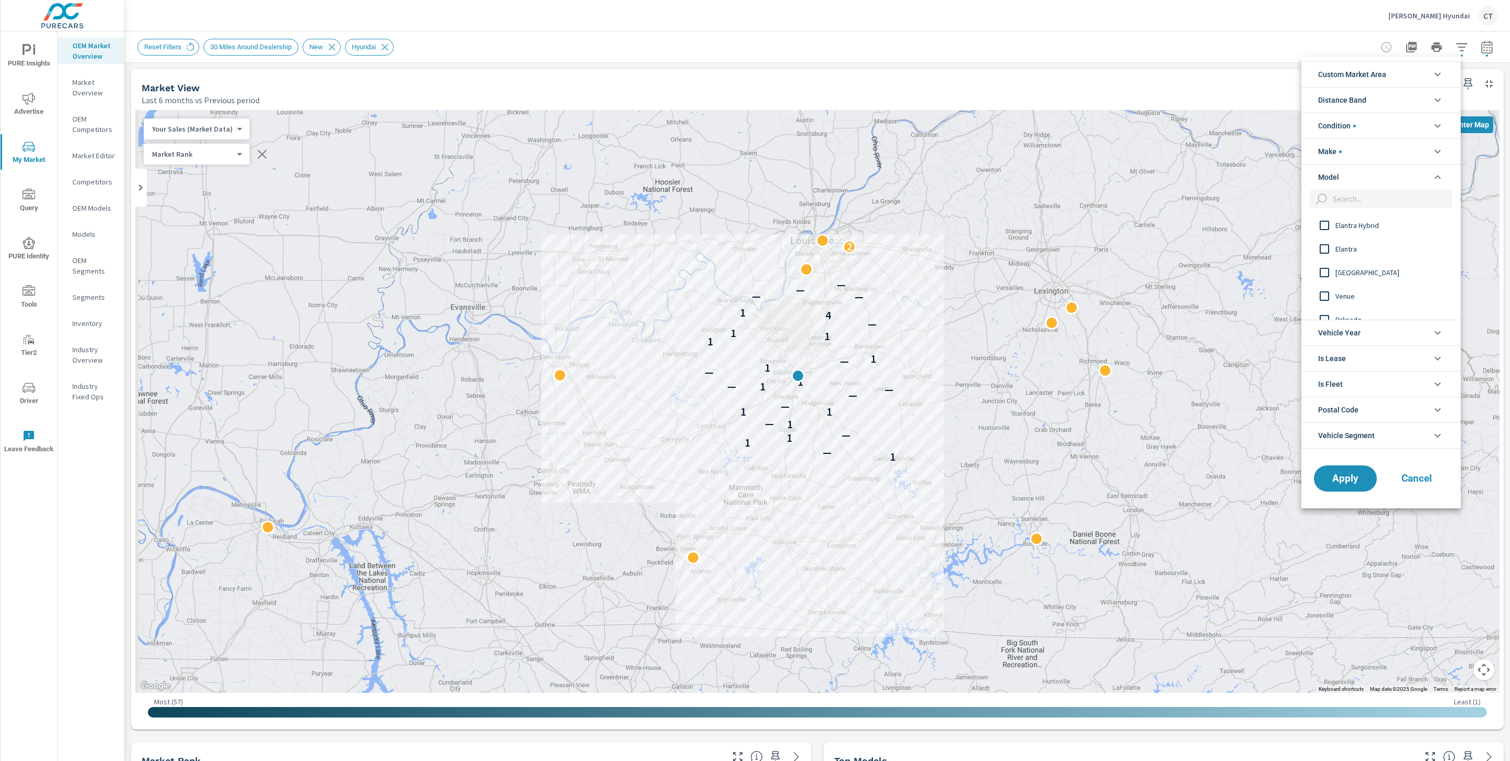
click at [1366, 268] on span "[GEOGRAPHIC_DATA]" at bounding box center [1393, 272] width 115 height 13
click at [1349, 484] on span "Apply" at bounding box center [1345, 479] width 43 height 10
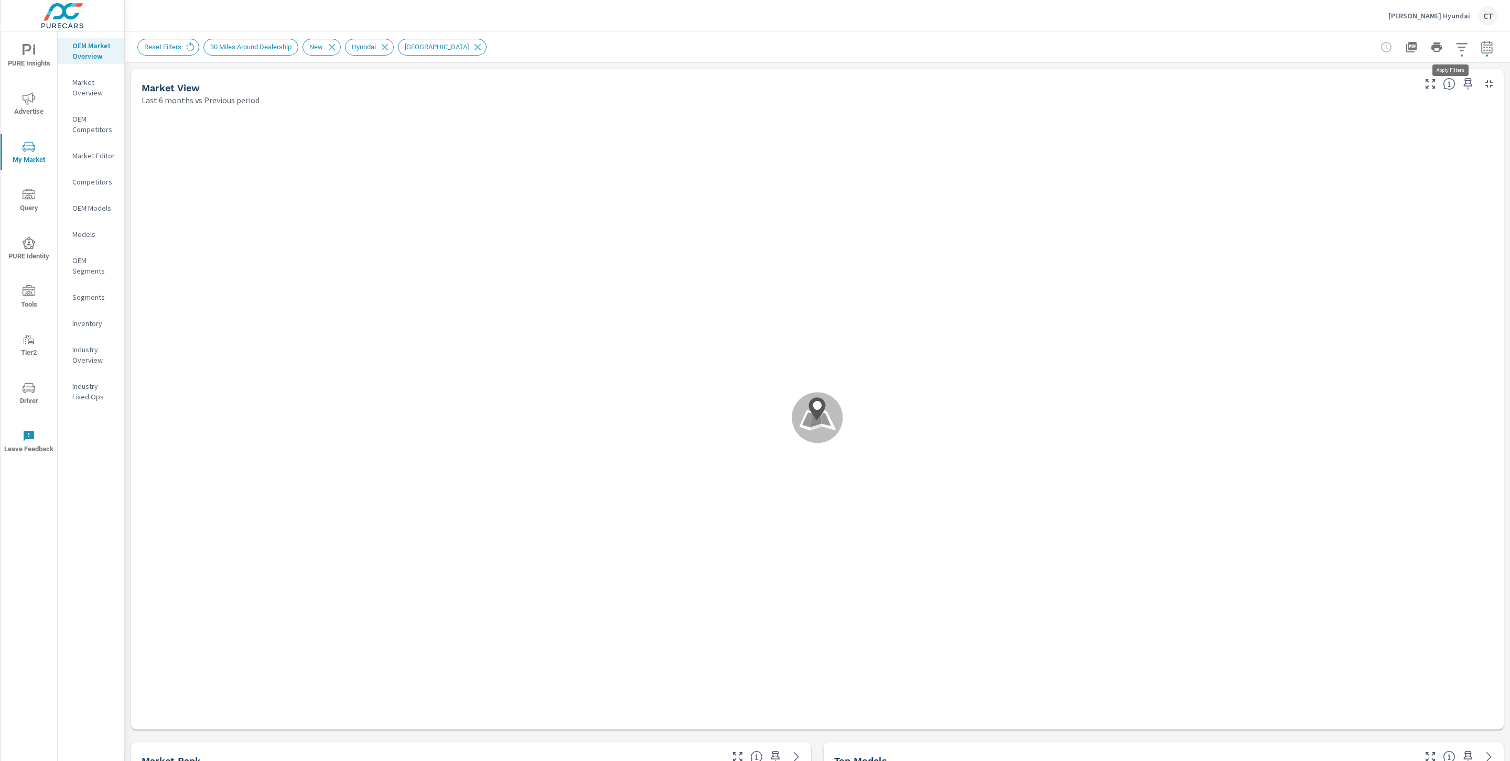
click at [1456, 47] on icon "button" at bounding box center [1462, 47] width 13 height 13
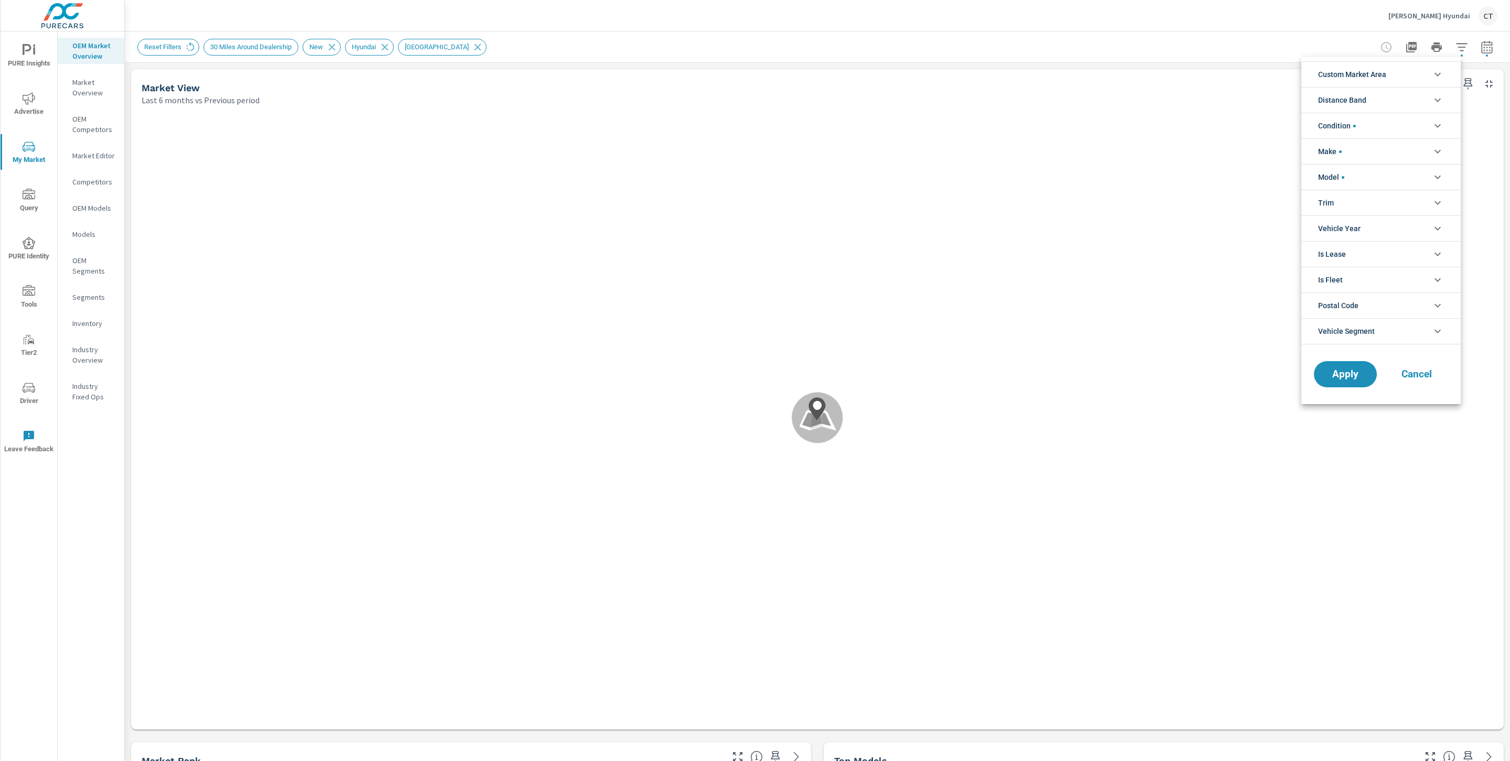
scroll to position [71, 0]
click at [1355, 173] on li "Model" at bounding box center [1381, 177] width 159 height 26
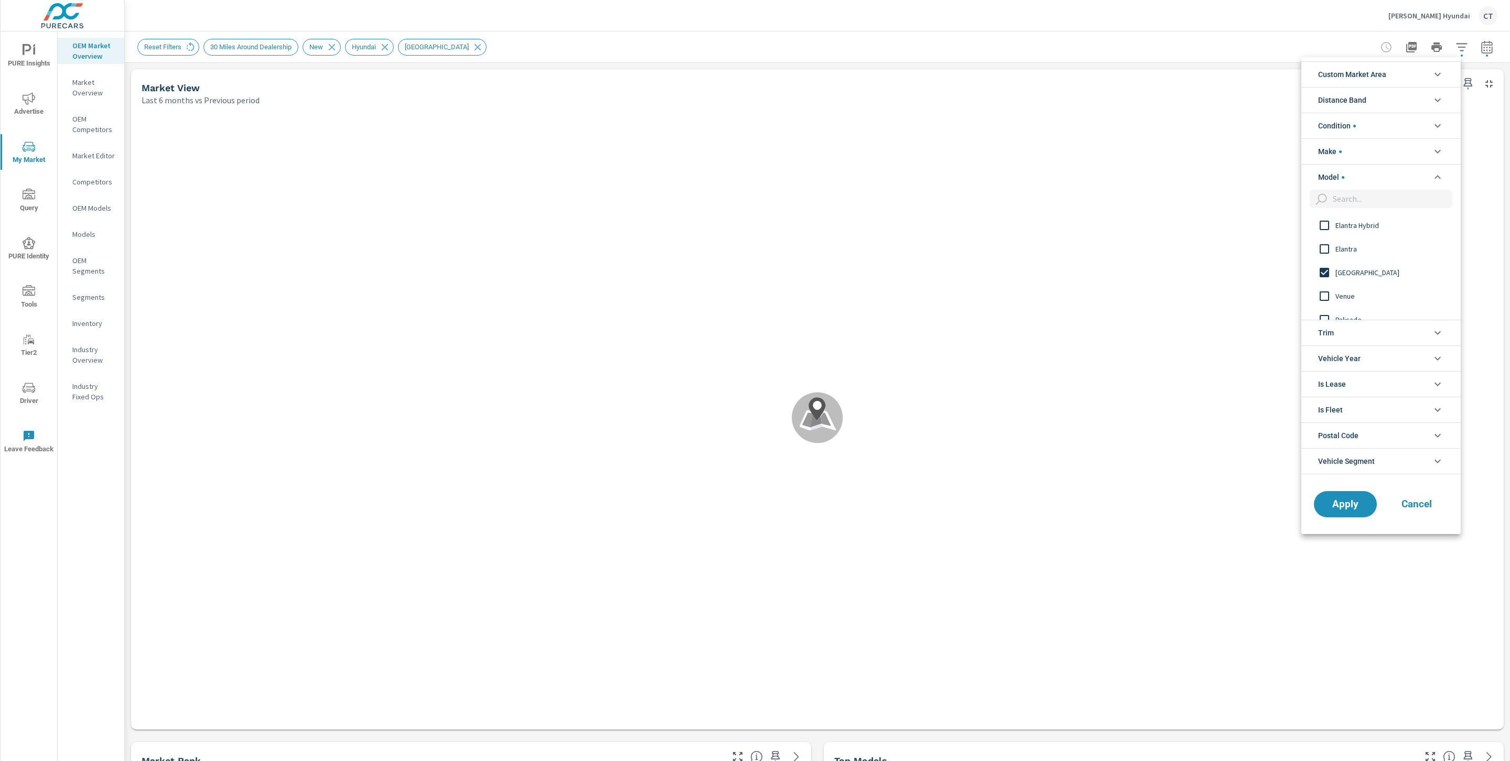
scroll to position [1, 0]
click at [1286, 37] on div at bounding box center [755, 380] width 1510 height 761
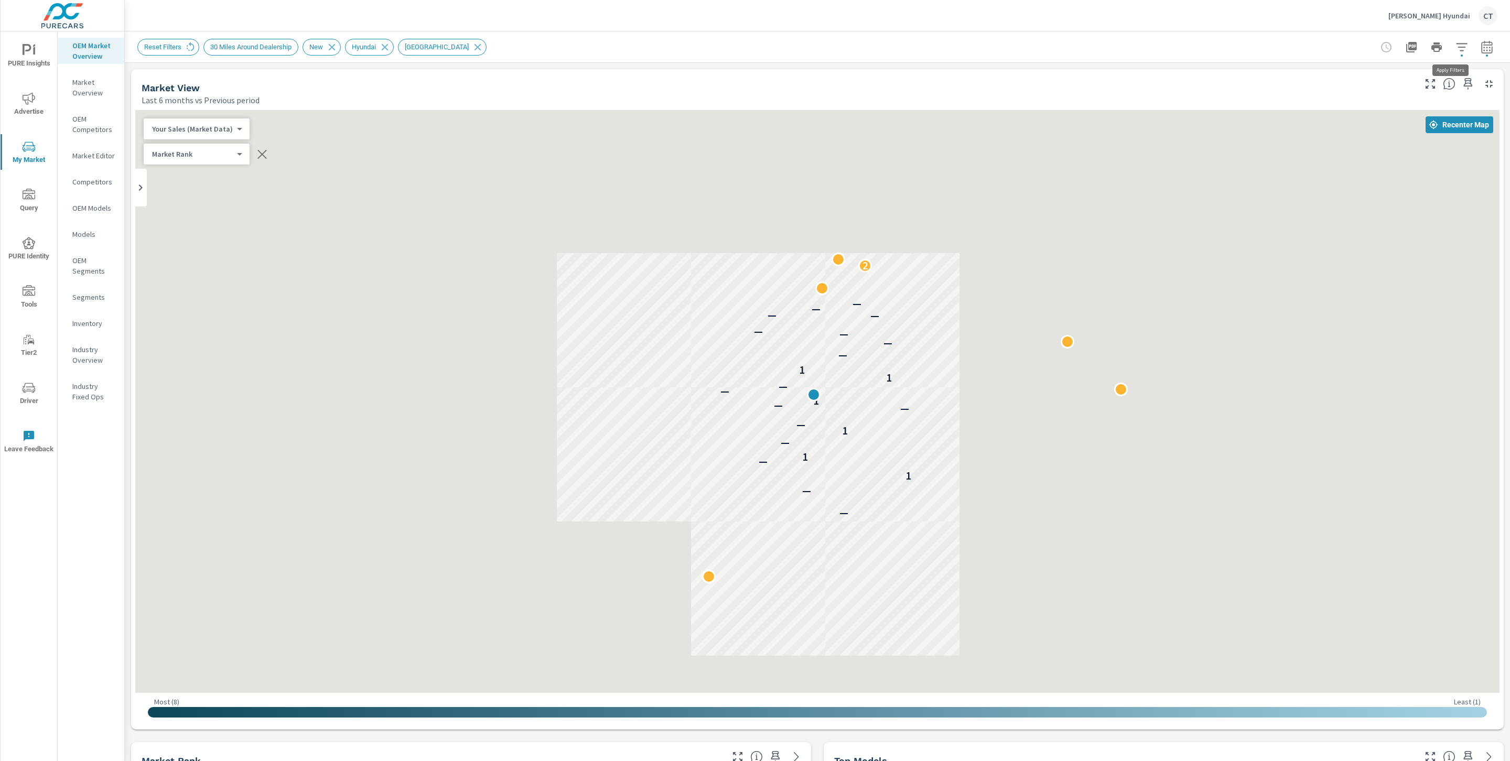
click at [1456, 41] on icon "button" at bounding box center [1462, 47] width 13 height 13
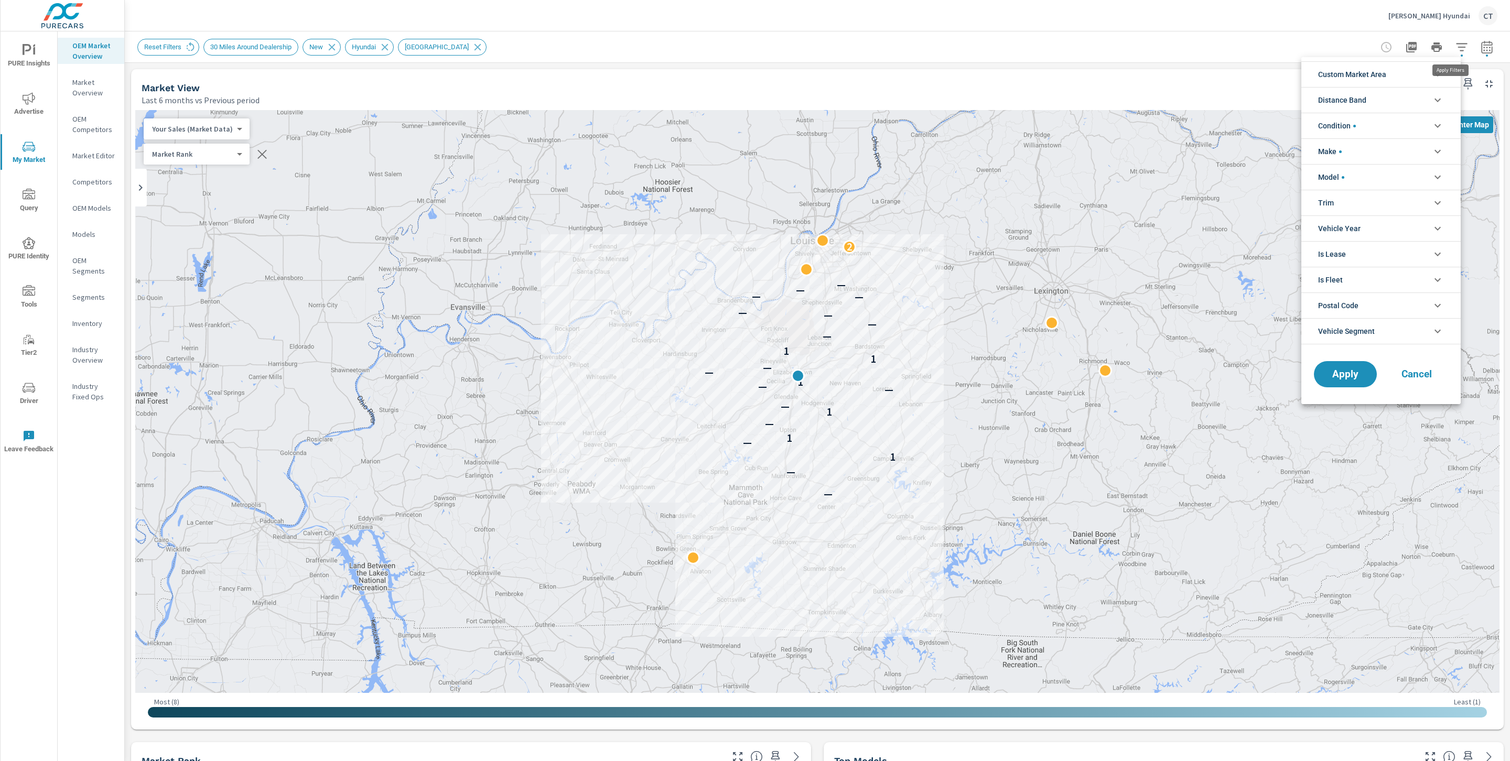
scroll to position [71, 0]
click at [1118, 40] on div at bounding box center [755, 380] width 1510 height 761
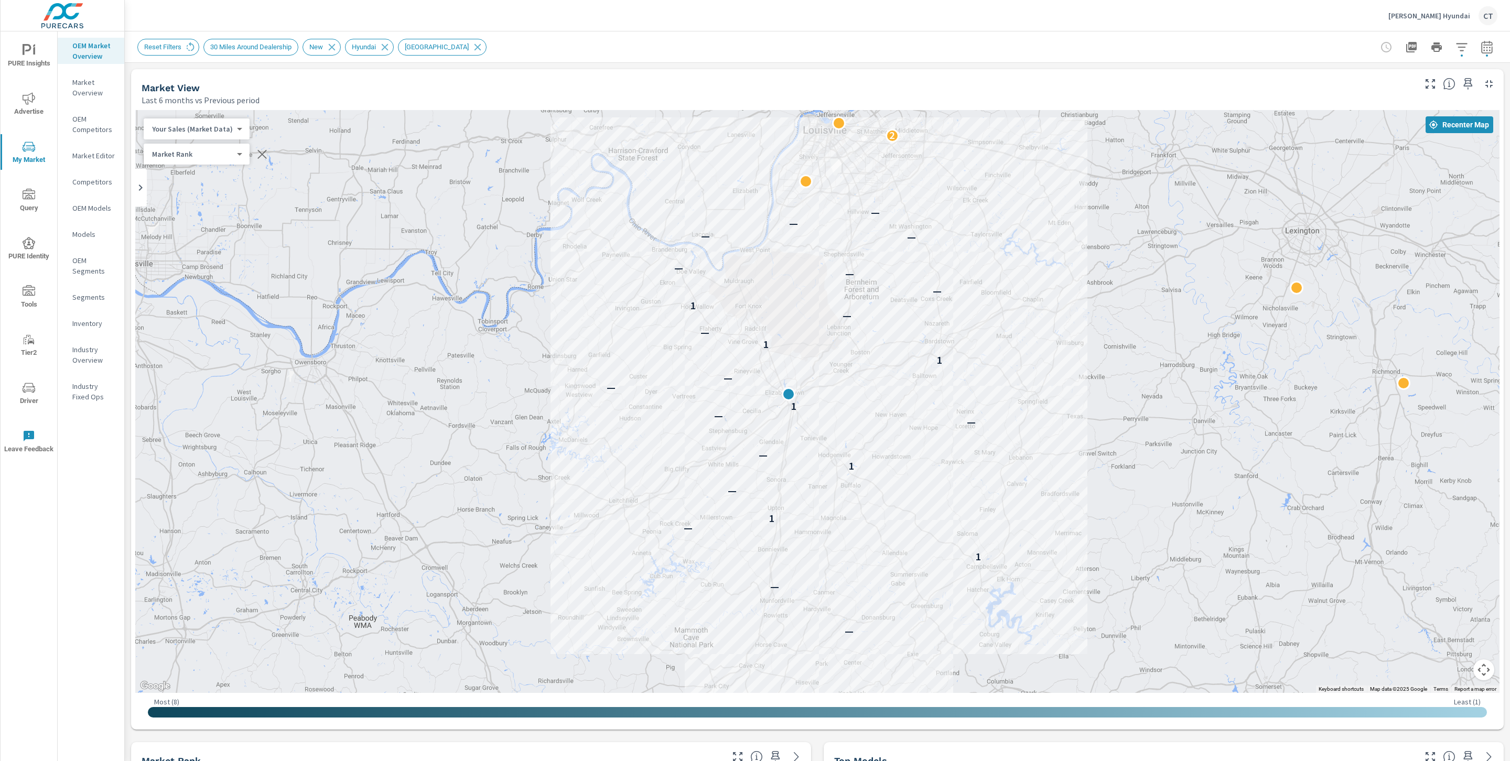
click at [228, 123] on div "Your Sales (Market Data) 0 ​" at bounding box center [197, 129] width 106 height 21
click at [228, 128] on body "PURE Insights Advertise My Market Query PURE Identity Tools Tier2 Driver Leave …" at bounding box center [755, 380] width 1510 height 761
click at [213, 159] on li "Total Market Sales" at bounding box center [195, 162] width 102 height 17
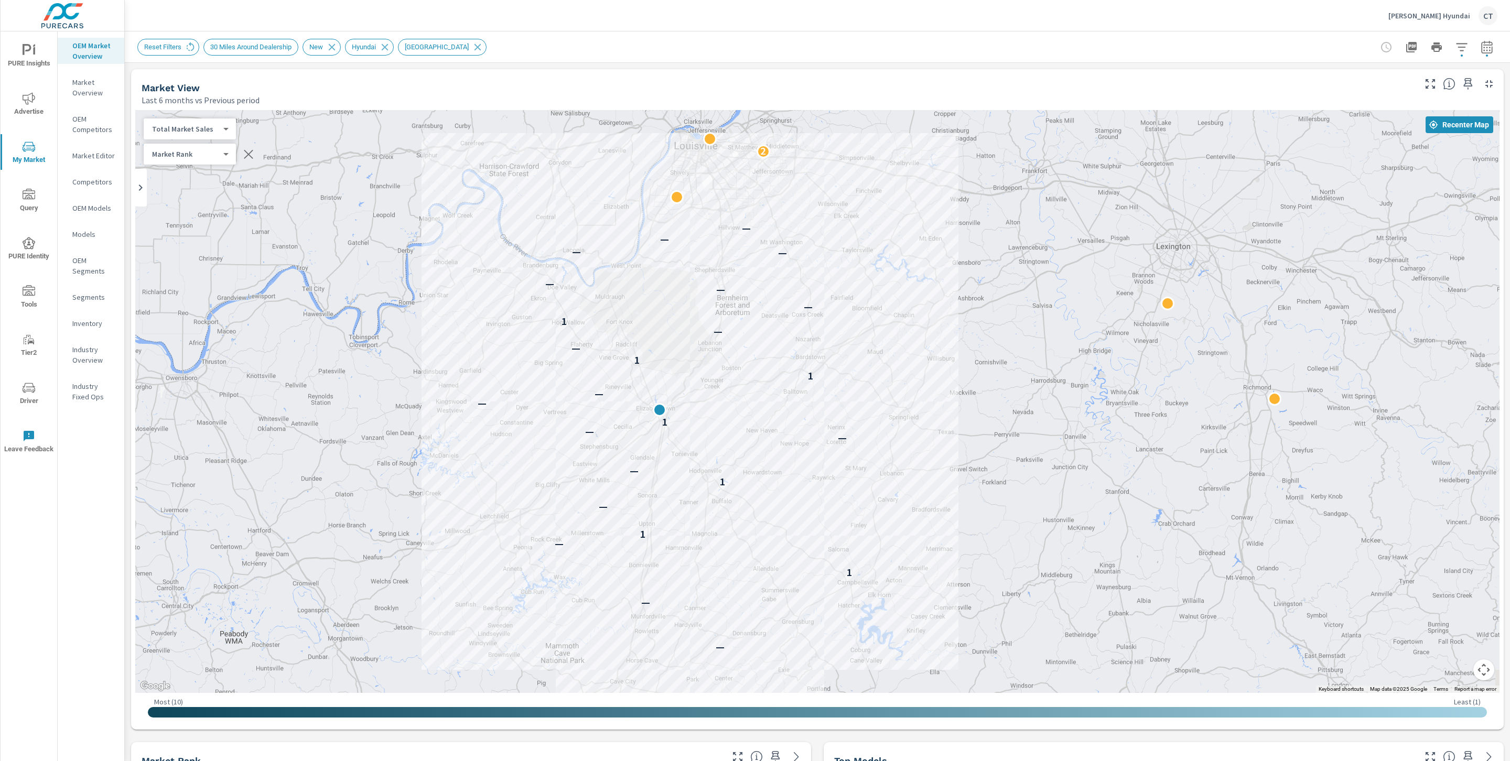
drag, startPoint x: 1262, startPoint y: 292, endPoint x: 1137, endPoint y: 299, distance: 125.1
click at [1137, 299] on div "— — 1 — 1 — 1 — — — 1 — — 1 1 — — 1 — — — — — — — 2" at bounding box center [817, 401] width 1365 height 583
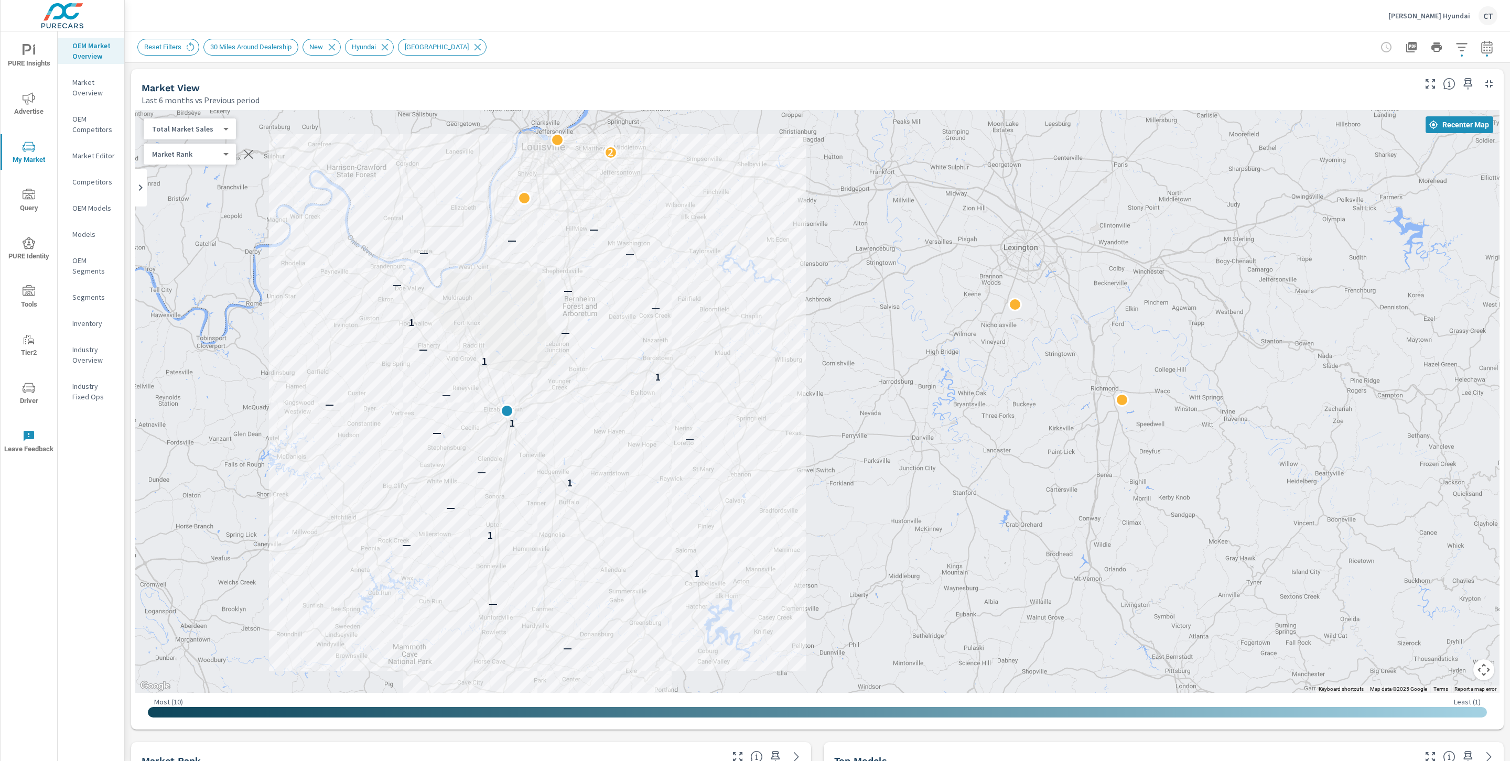
drag, startPoint x: 1004, startPoint y: 487, endPoint x: 810, endPoint y: 490, distance: 194.6
click at [810, 491] on div "— — 1 — 1 — 1 — — — 1 — — 1 1 — — 1 — — — — — — — 2" at bounding box center [1165, 693] width 1007 height 566
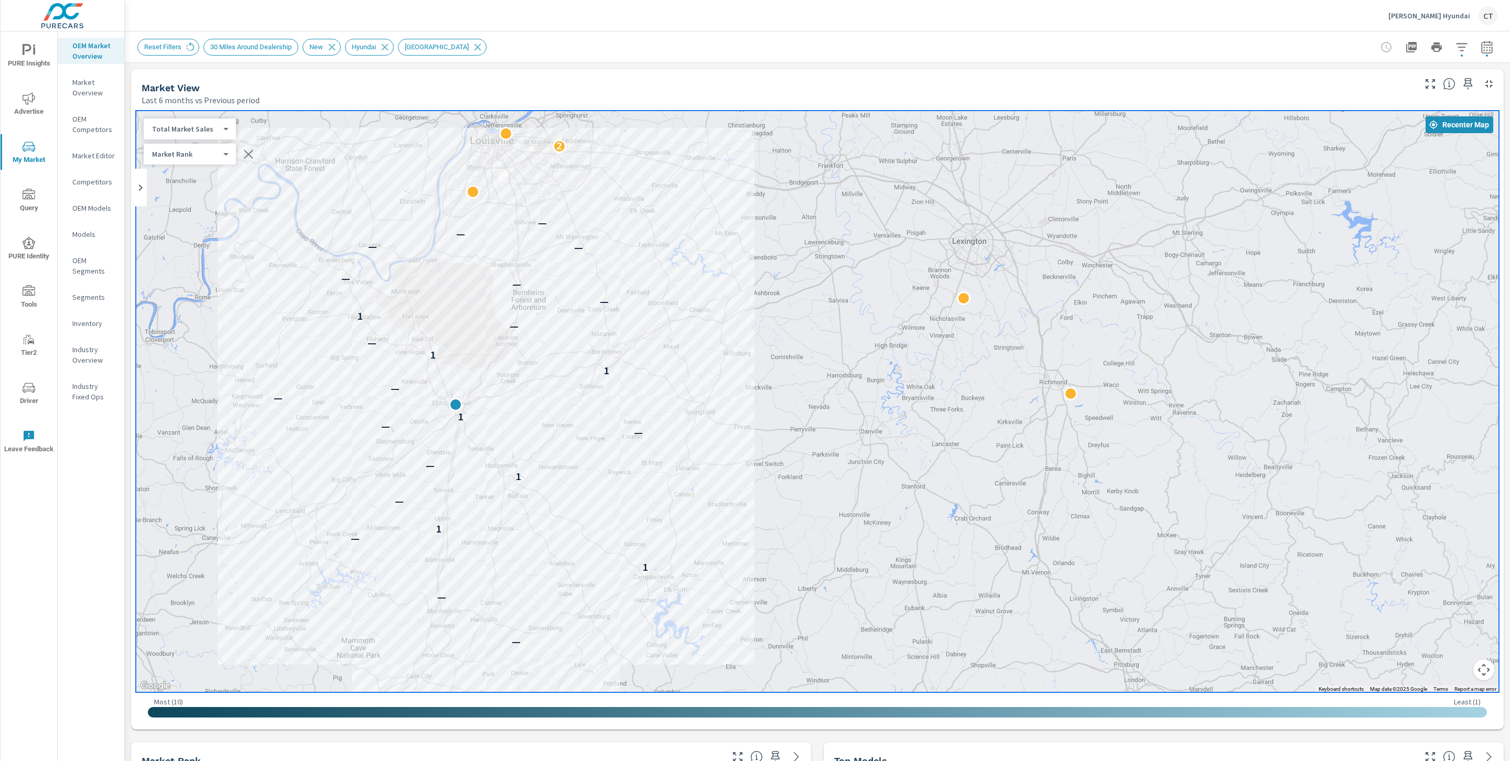
click at [99, 154] on p "Market Editor" at bounding box center [94, 156] width 44 height 10
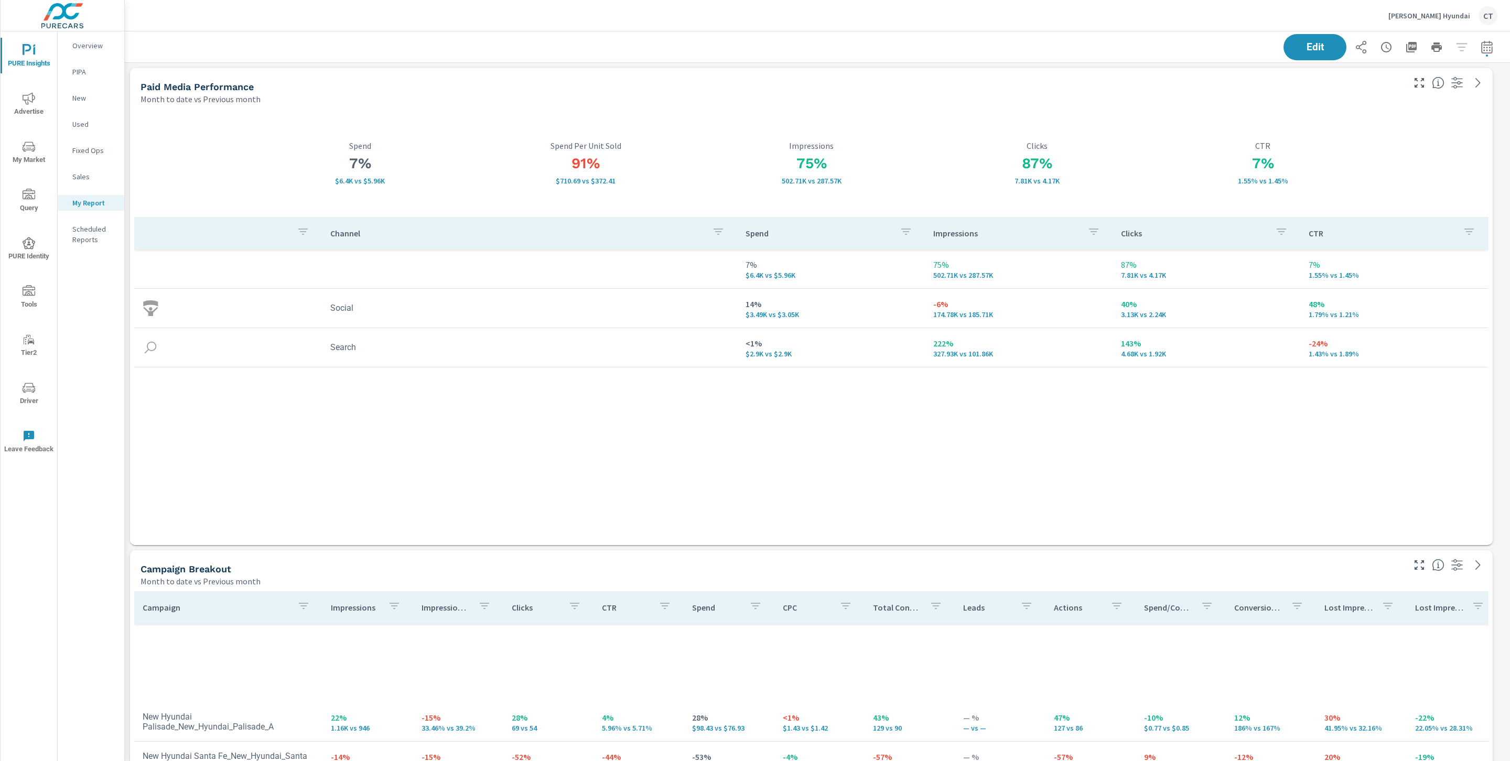
scroll to position [2922, 1394]
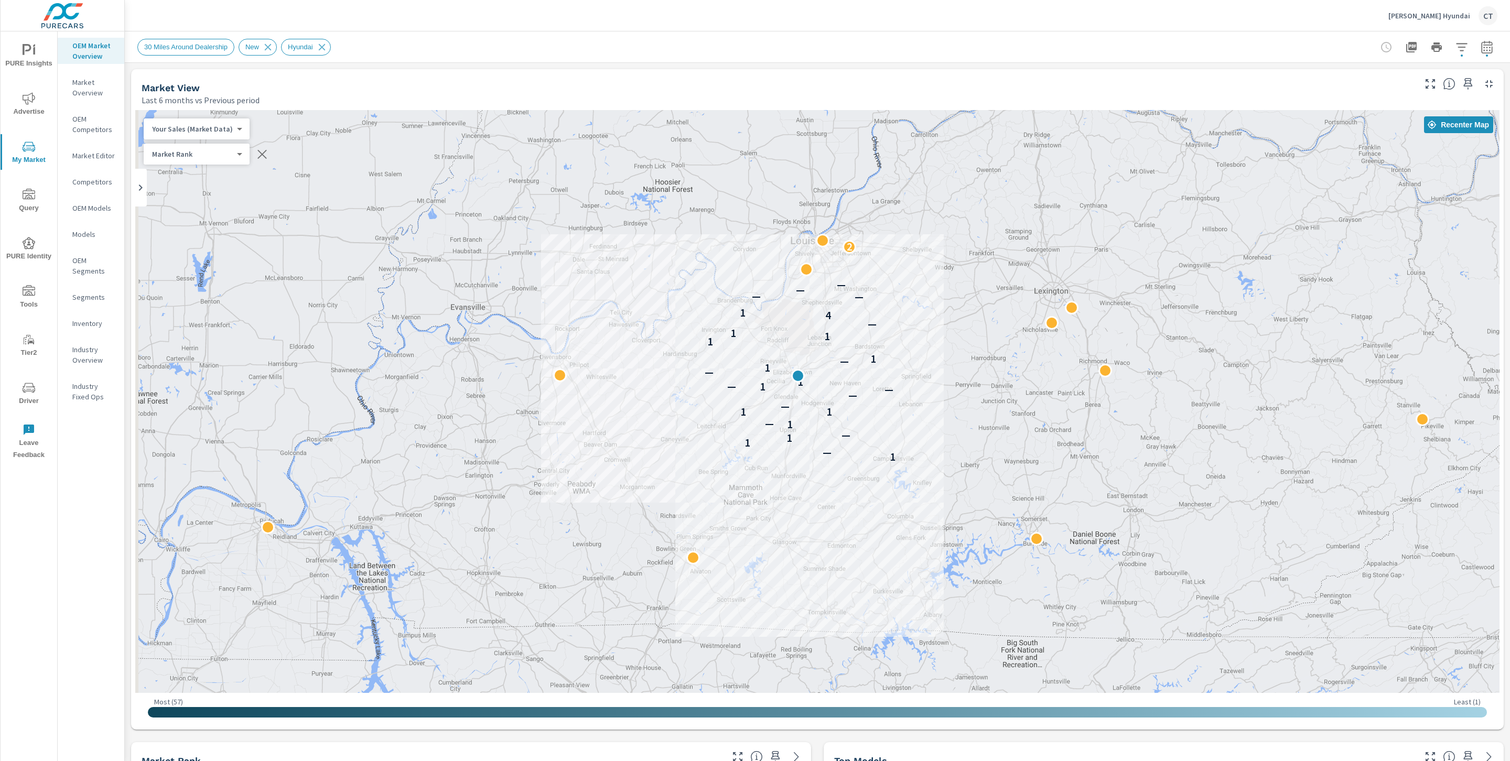
scroll to position [205, 0]
click at [1456, 44] on icon "button" at bounding box center [1462, 47] width 13 height 13
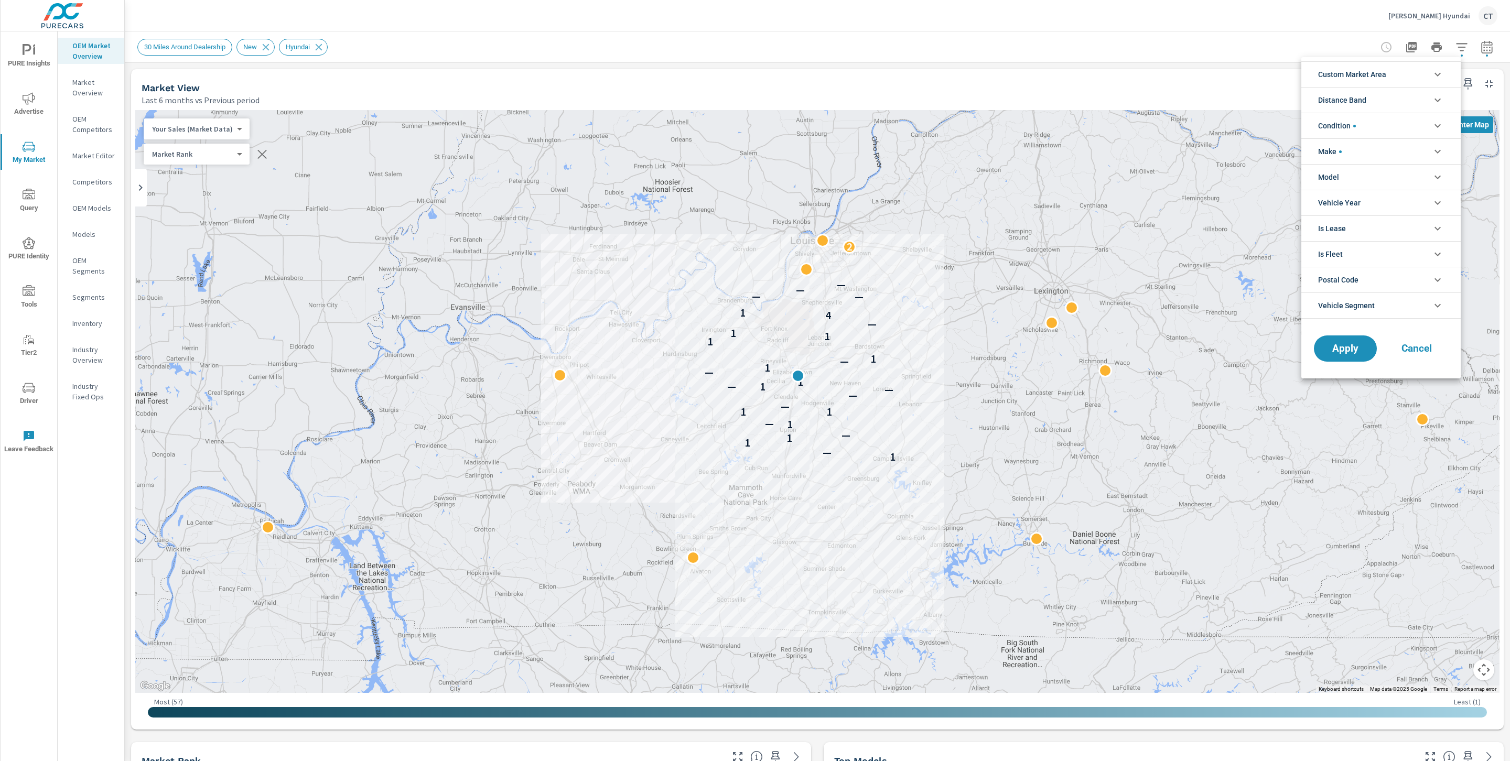
click at [1377, 152] on li "Make" at bounding box center [1381, 151] width 159 height 26
click at [1367, 179] on li "Model" at bounding box center [1381, 177] width 159 height 26
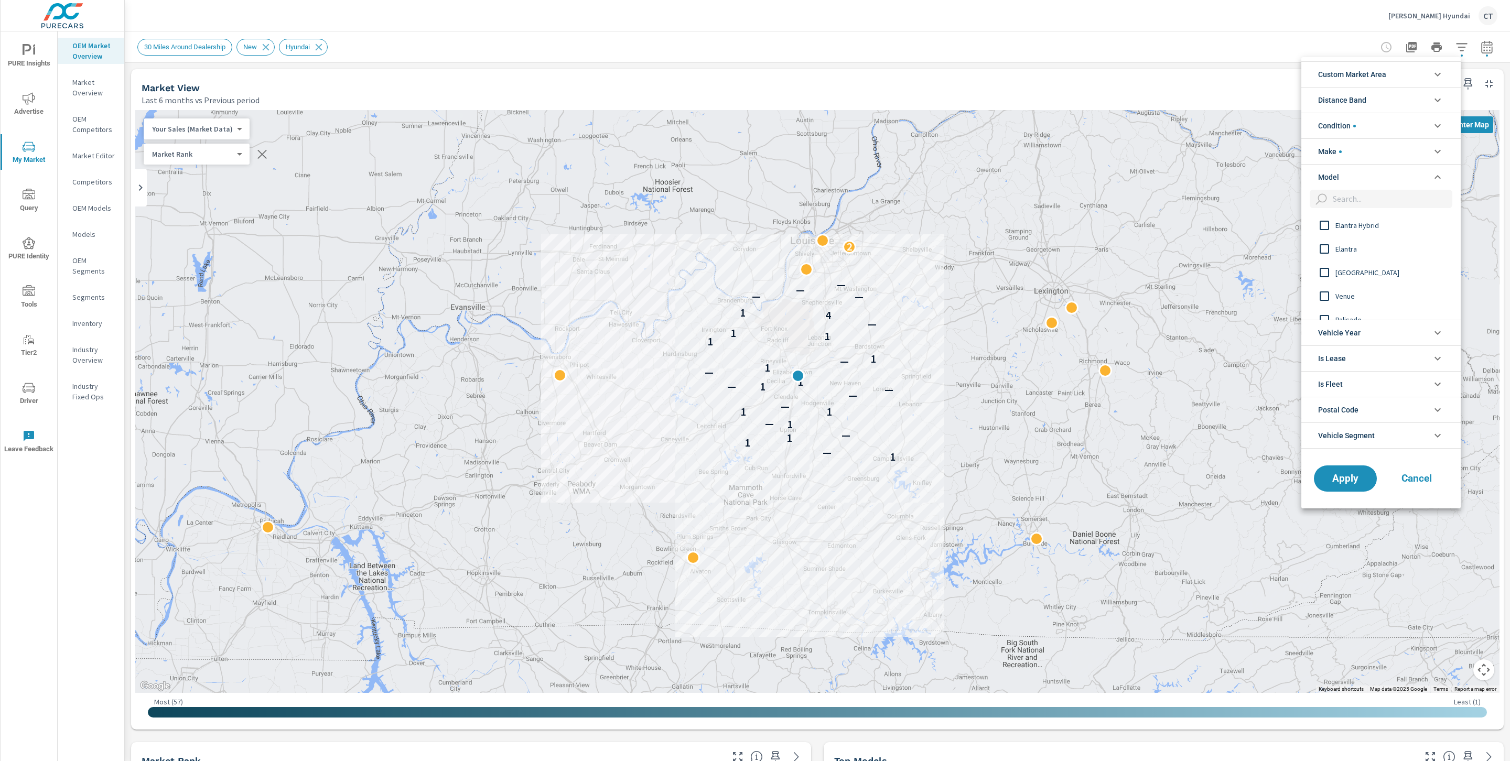
click at [1367, 231] on span "Elantra Hybrid" at bounding box center [1393, 225] width 115 height 13
click at [1331, 475] on button "Apply" at bounding box center [1345, 478] width 65 height 27
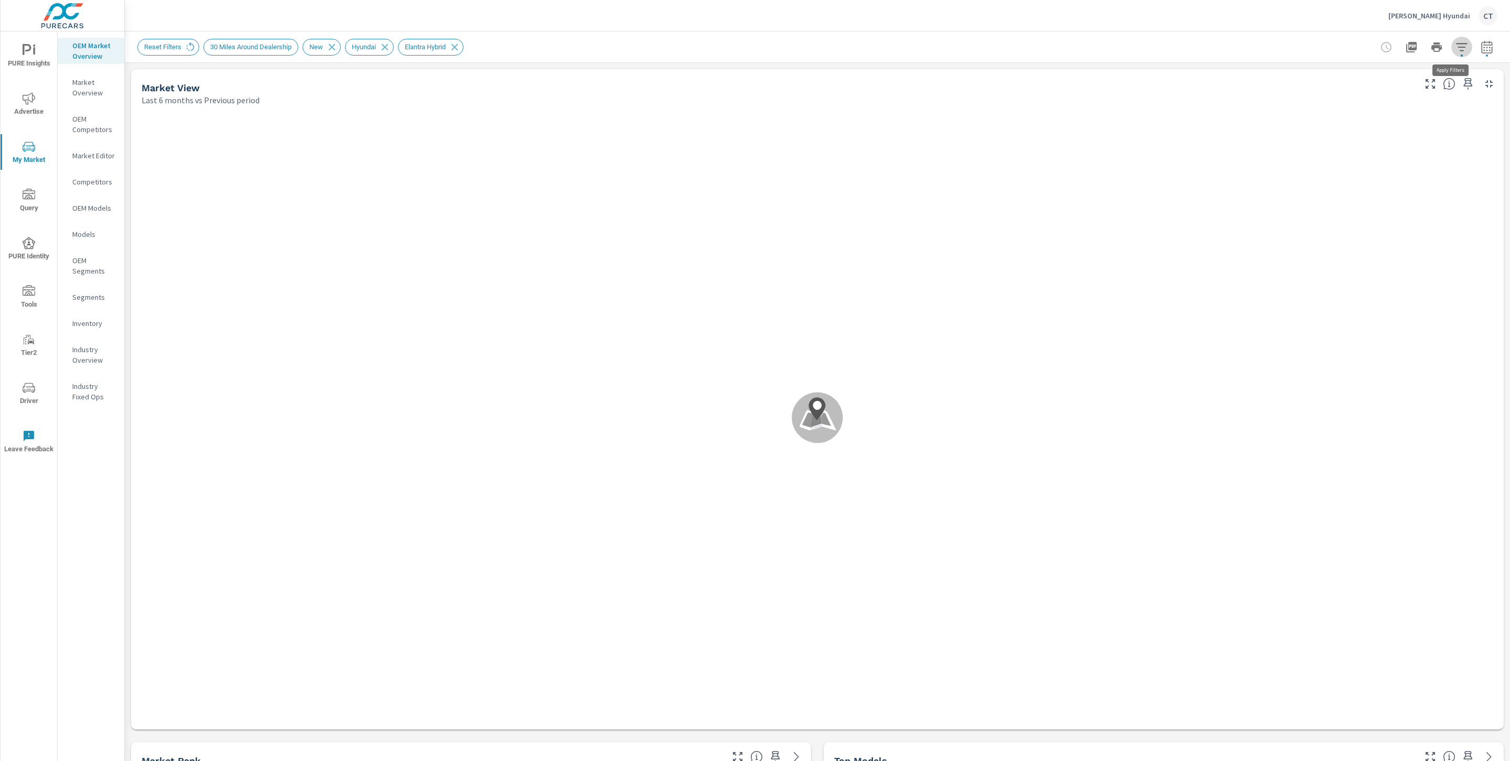
click at [1456, 44] on icon "button" at bounding box center [1462, 47] width 13 height 13
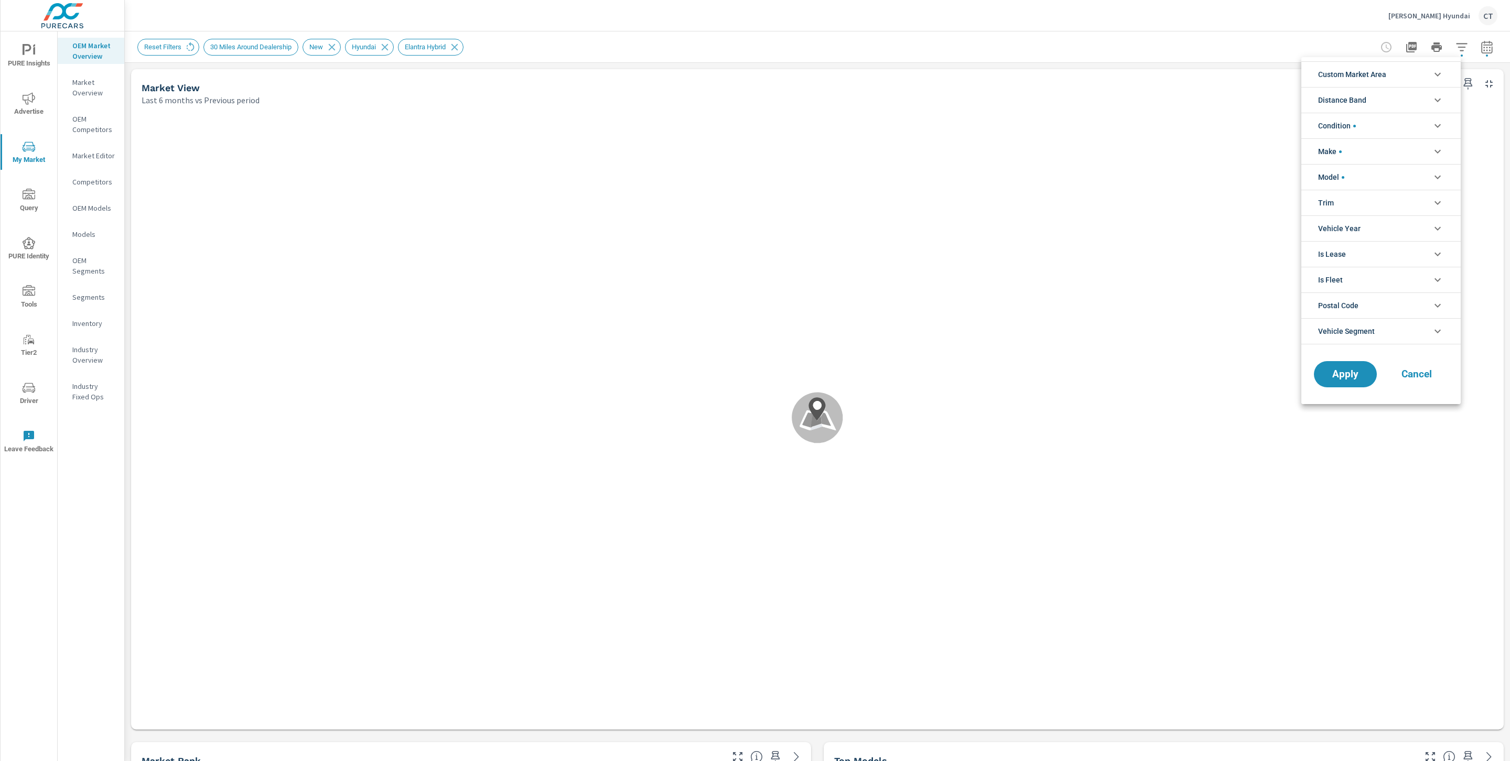
scroll to position [24, 0]
click at [1380, 148] on li "Make" at bounding box center [1381, 151] width 159 height 26
click at [1360, 202] on li "Model" at bounding box center [1381, 201] width 159 height 26
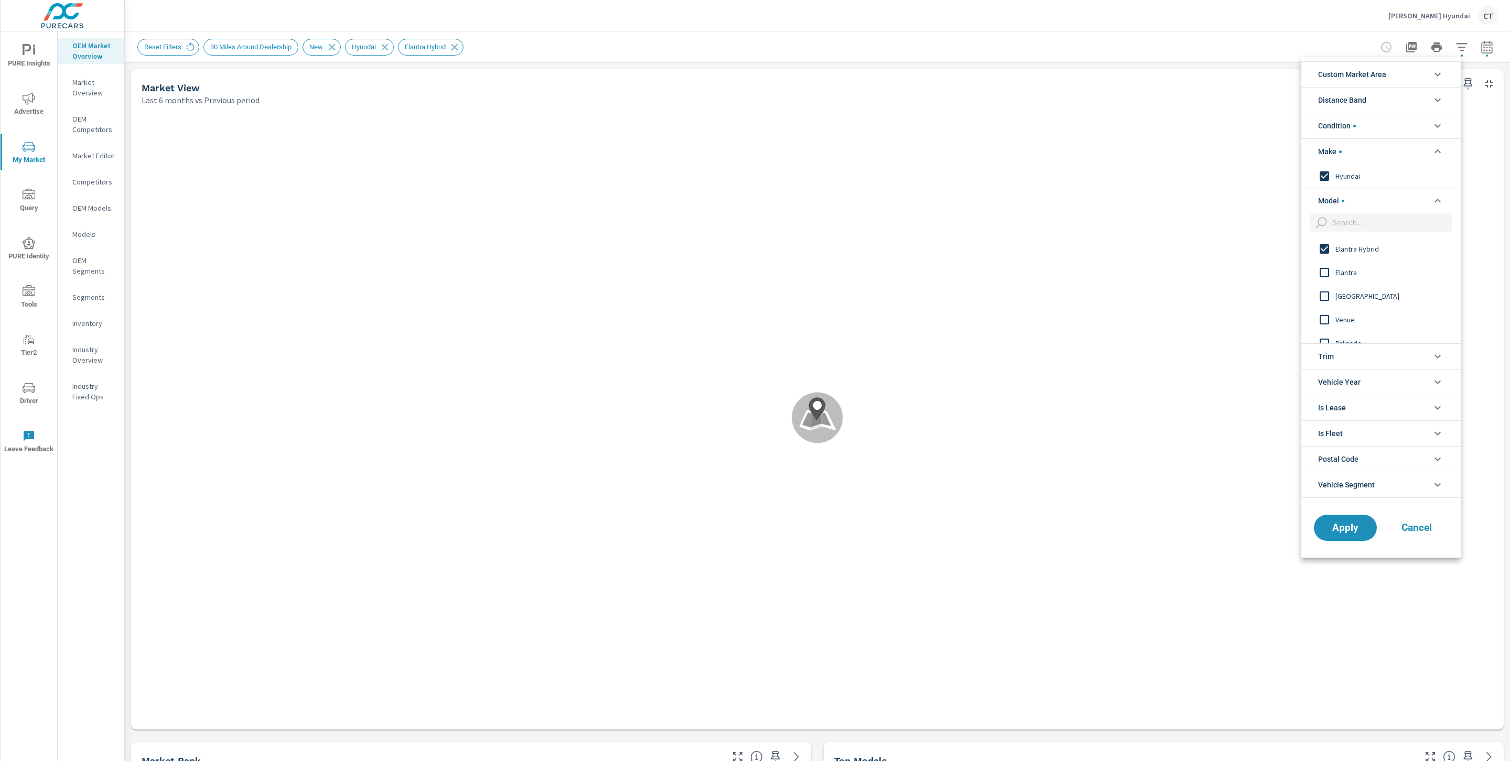
scroll to position [0, 0]
click at [1358, 271] on span "Elantra" at bounding box center [1393, 272] width 115 height 13
click at [1343, 536] on button "Apply" at bounding box center [1345, 527] width 65 height 27
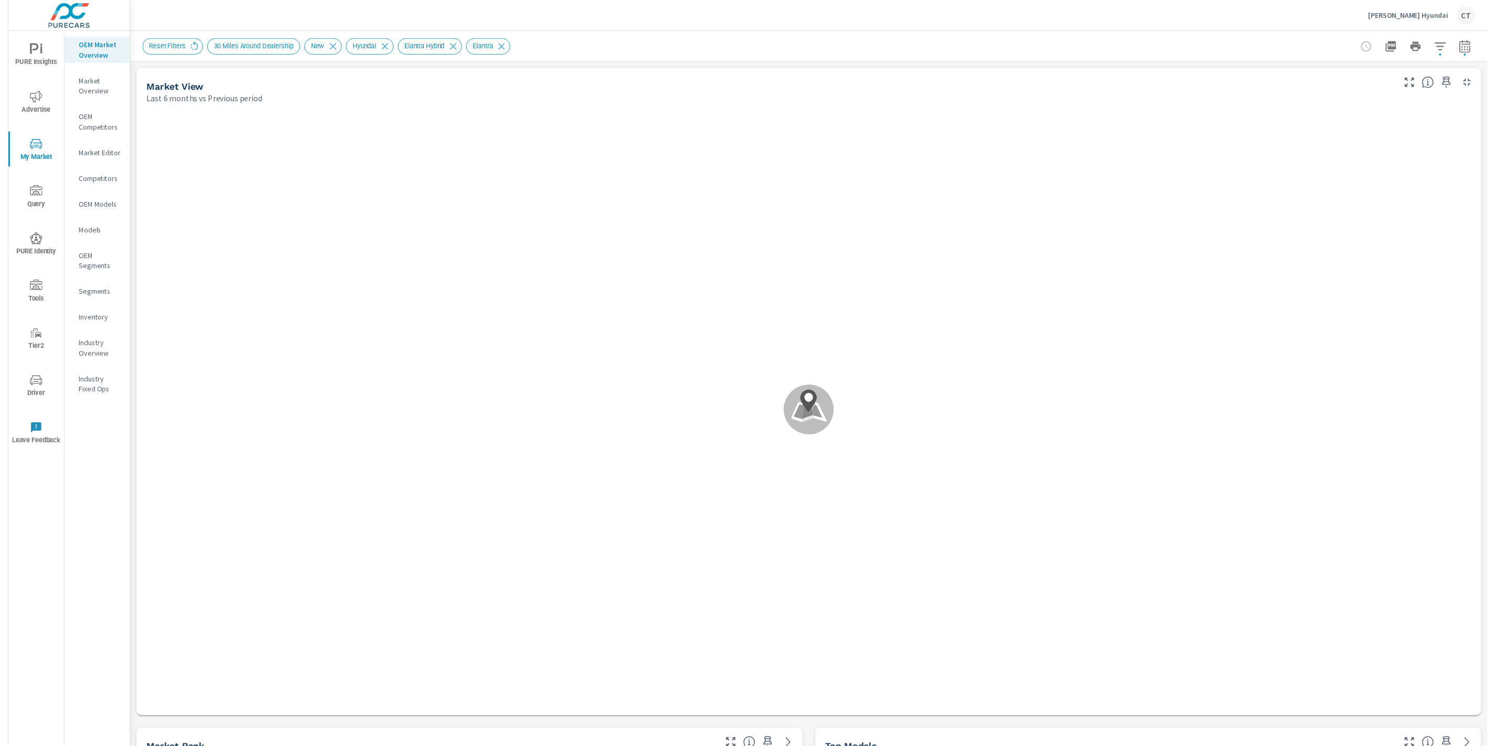
scroll to position [1, 0]
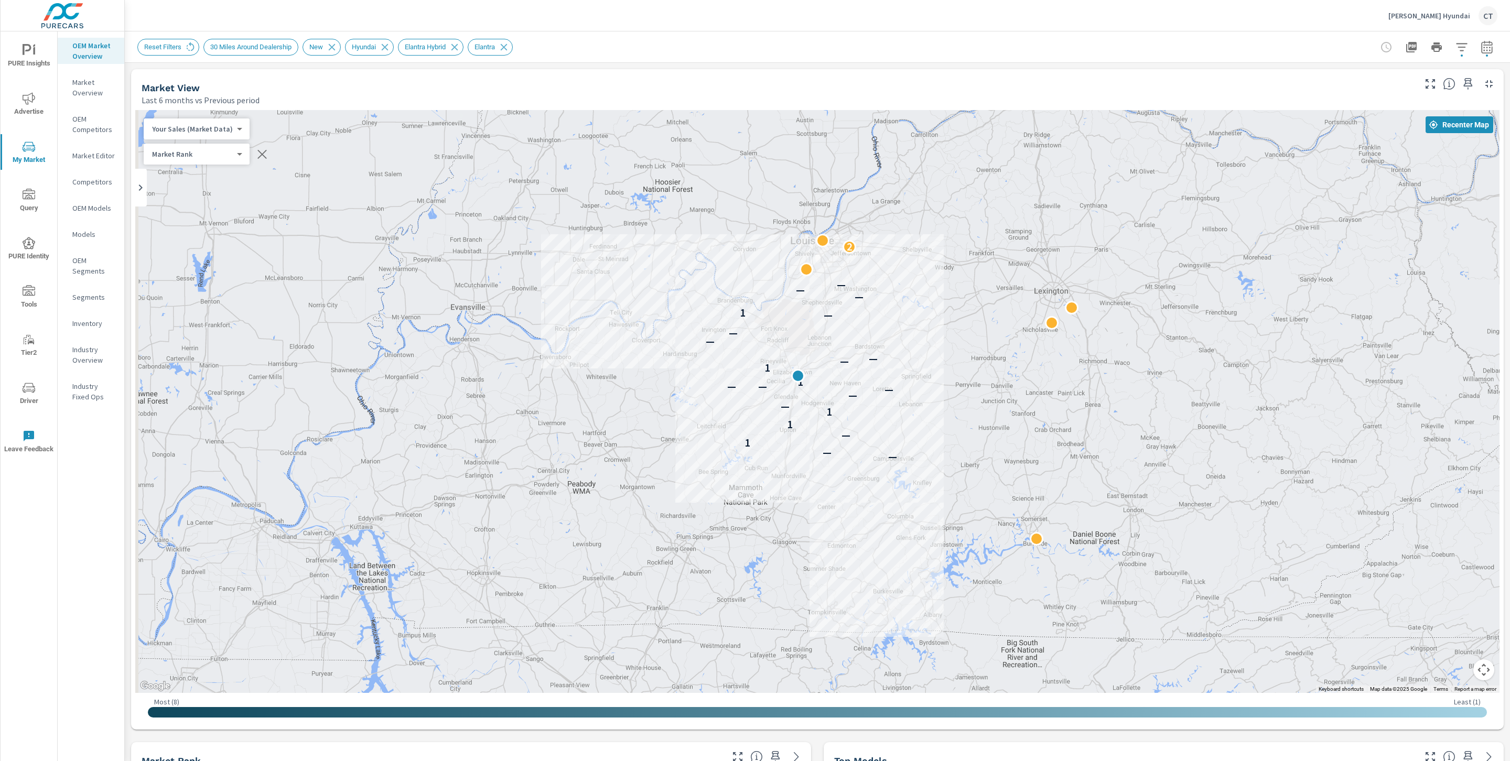
click at [233, 131] on body "PURE Insights Advertise My Market Query PURE Identity Tools Tier2 Driver Leave …" at bounding box center [755, 380] width 1510 height 761
click at [207, 162] on li "Total Market Sales" at bounding box center [195, 162] width 102 height 17
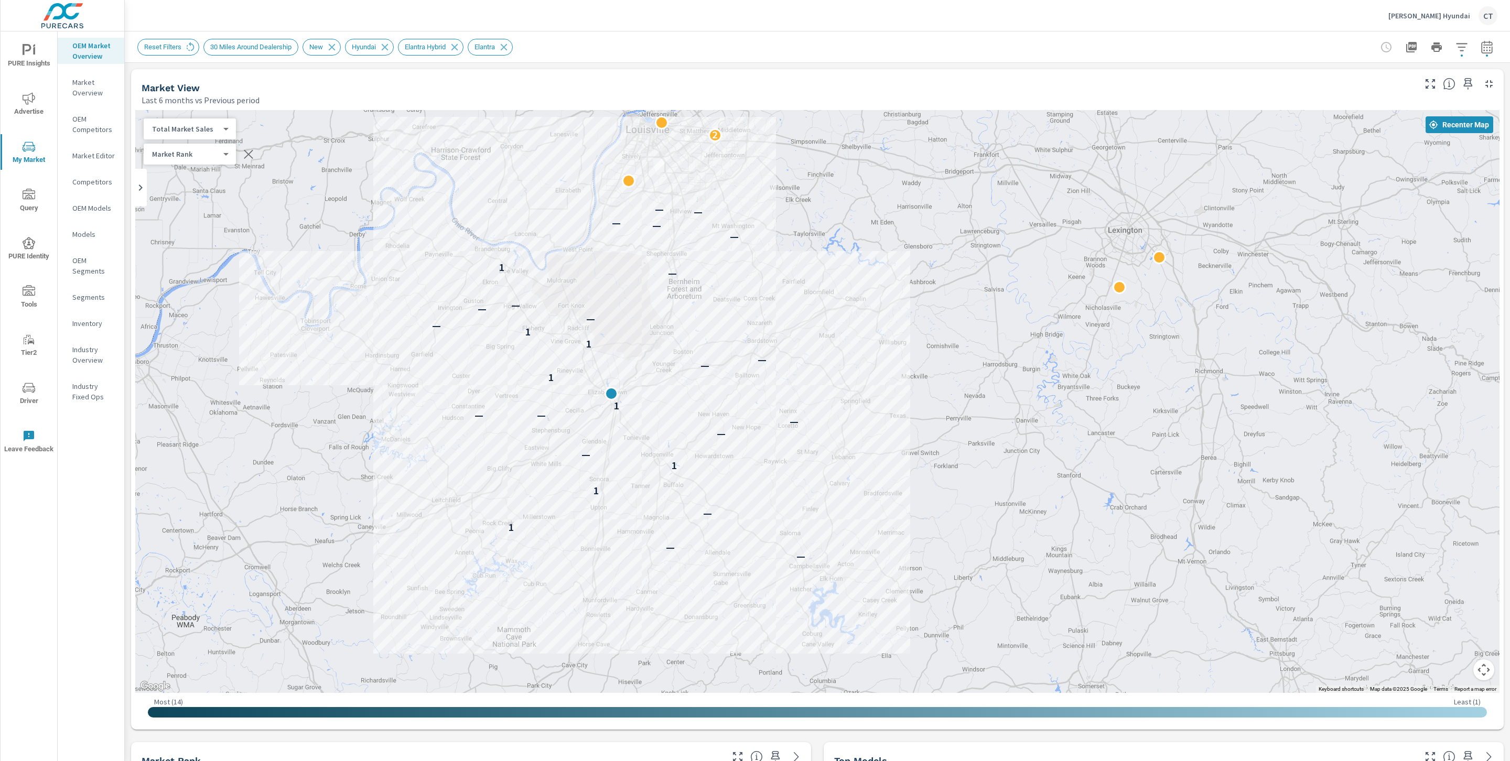
drag, startPoint x: 933, startPoint y: 357, endPoint x: 891, endPoint y: 362, distance: 42.3
click at [891, 362] on div "— — 1 — 1 1 — — — — — 1 1 — — 1 1 — — — — — 1 — — — — — 2" at bounding box center [817, 401] width 1365 height 583
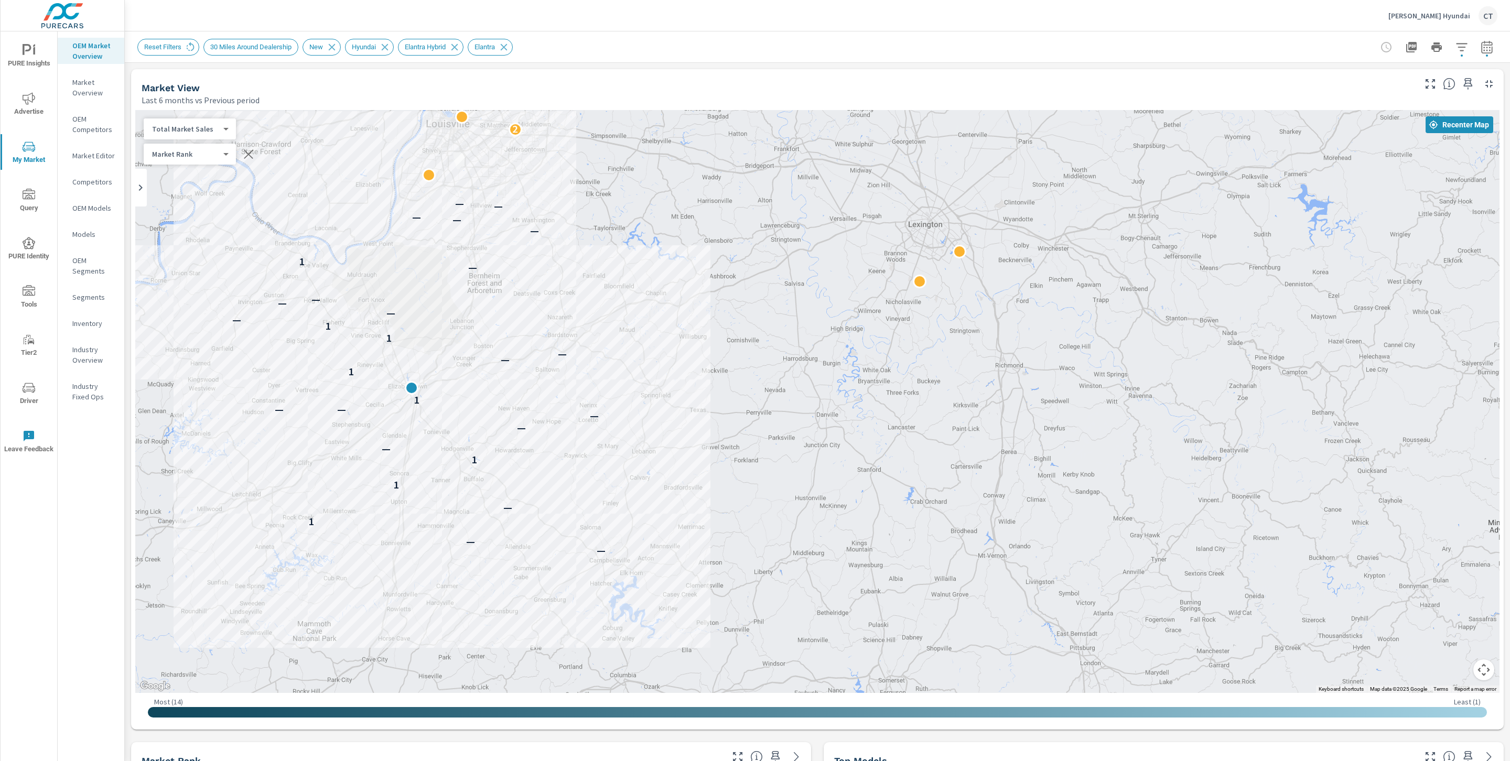
drag, startPoint x: 1192, startPoint y: 373, endPoint x: 1003, endPoint y: 373, distance: 189.3
click at [1003, 373] on div "— — 1 — 1 1 — — — — — 1 1 — — 1 1 — — — — — 1 — — — — — 2" at bounding box center [817, 401] width 1365 height 583
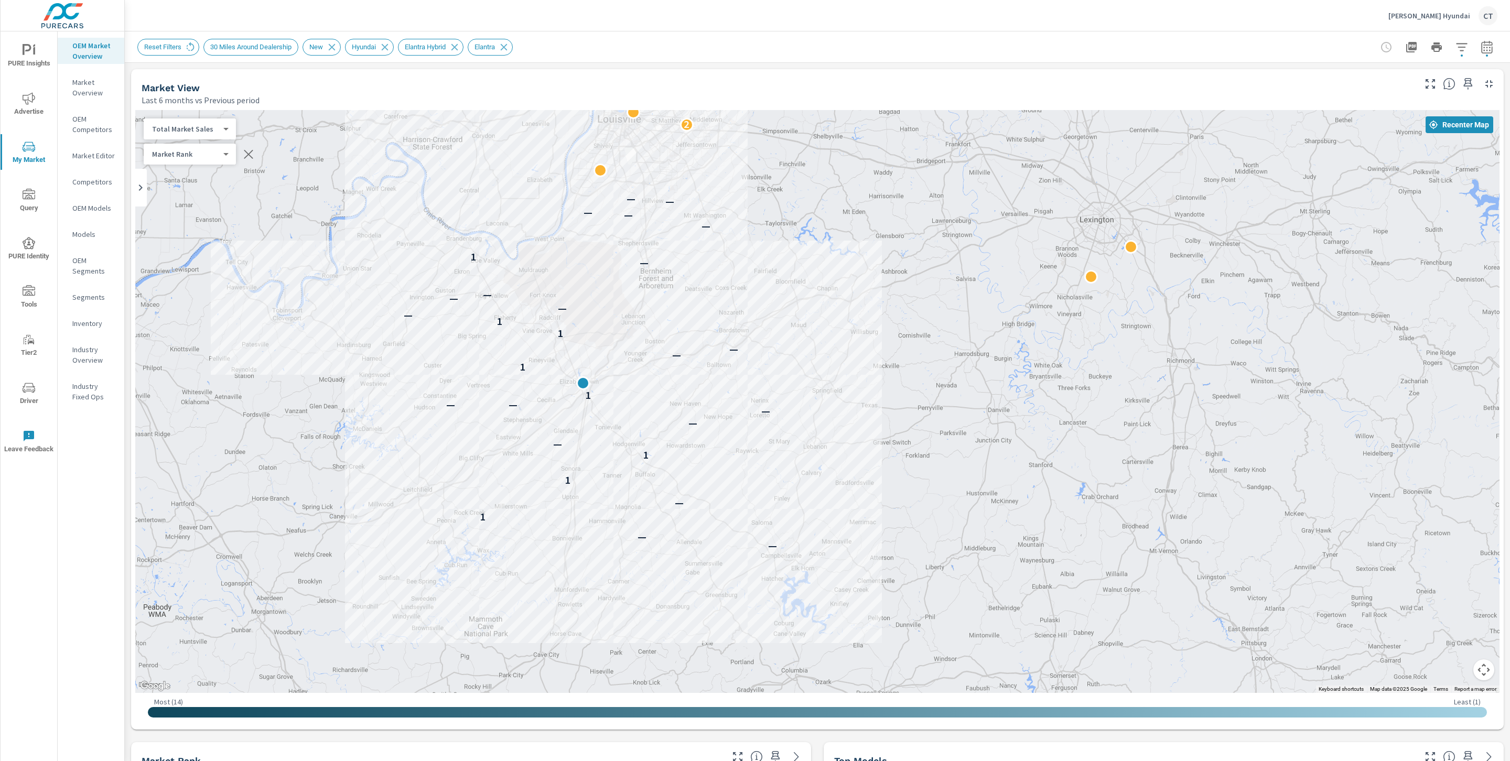
drag, startPoint x: 696, startPoint y: 415, endPoint x: 872, endPoint y: 410, distance: 175.3
click at [872, 410] on div "— — 1 — 1 1 — — — — — 1 1 — — 1 1 — — — — — 1 — — — — — 2" at bounding box center [817, 401] width 1365 height 583
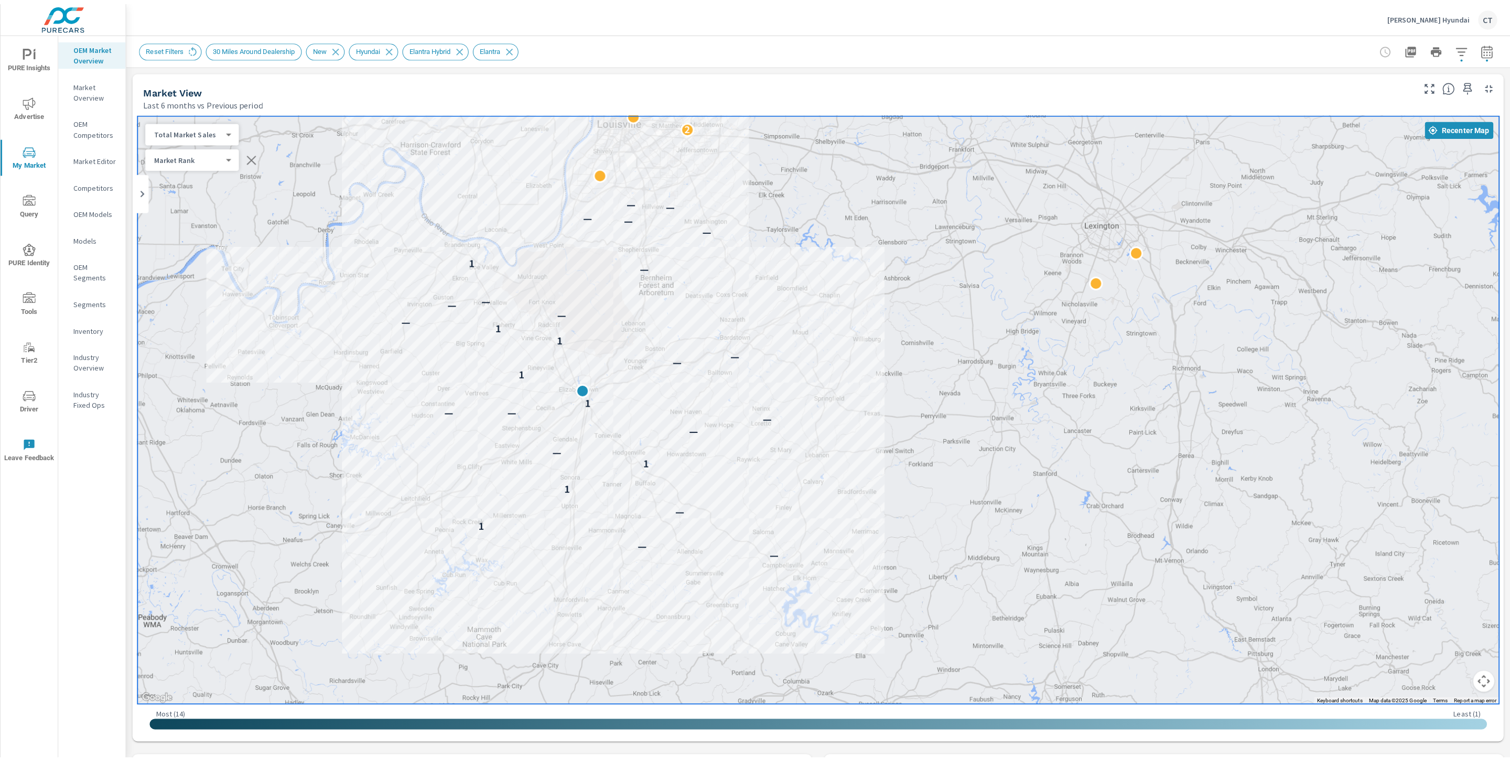
scroll to position [1, 0]
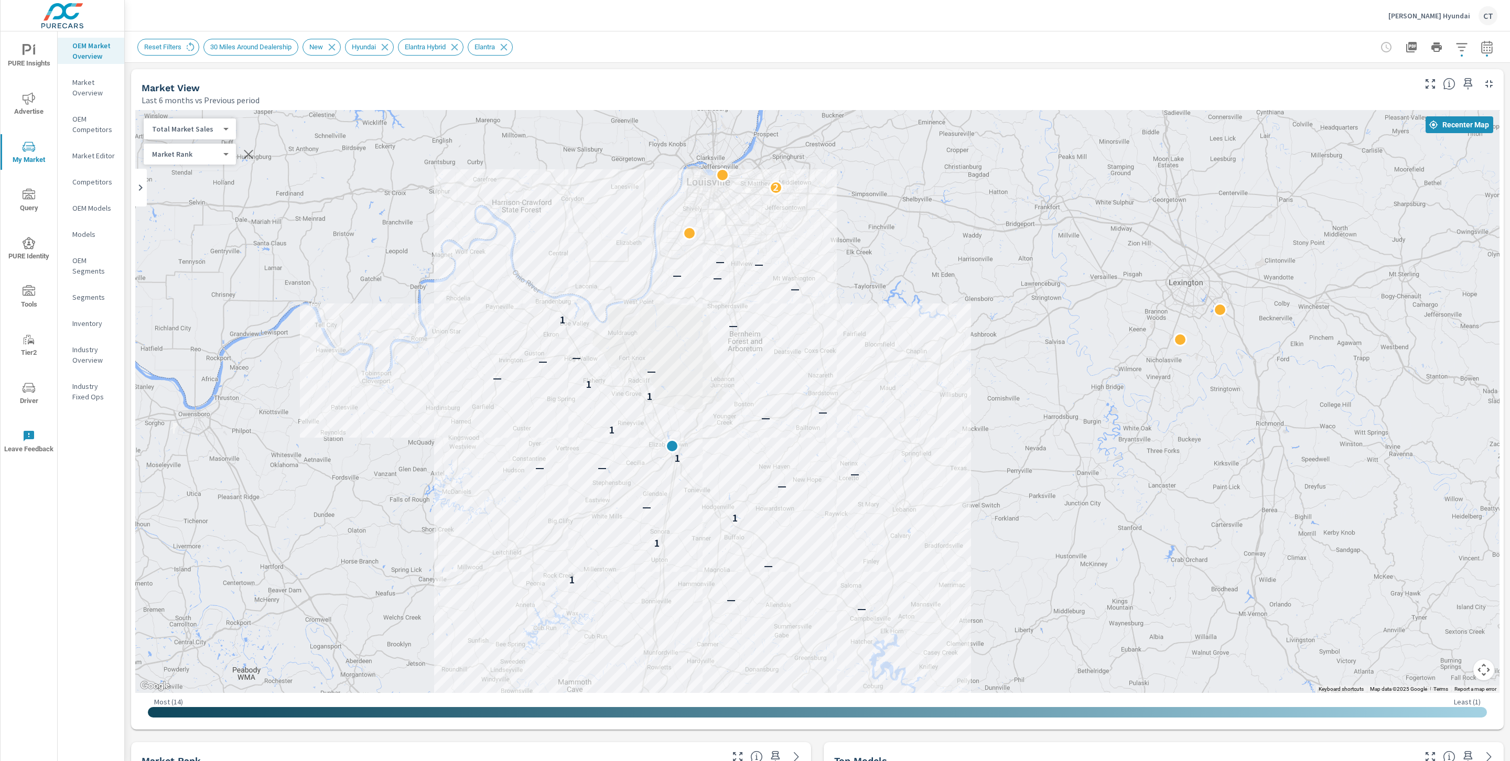
drag, startPoint x: 781, startPoint y: 313, endPoint x: 871, endPoint y: 376, distance: 109.4
click at [871, 376] on div "— — 1 — 1 1 — — — — — 1 1 — — 1 1 — — — — — 1 — — — — — 2" at bounding box center [817, 401] width 1365 height 583
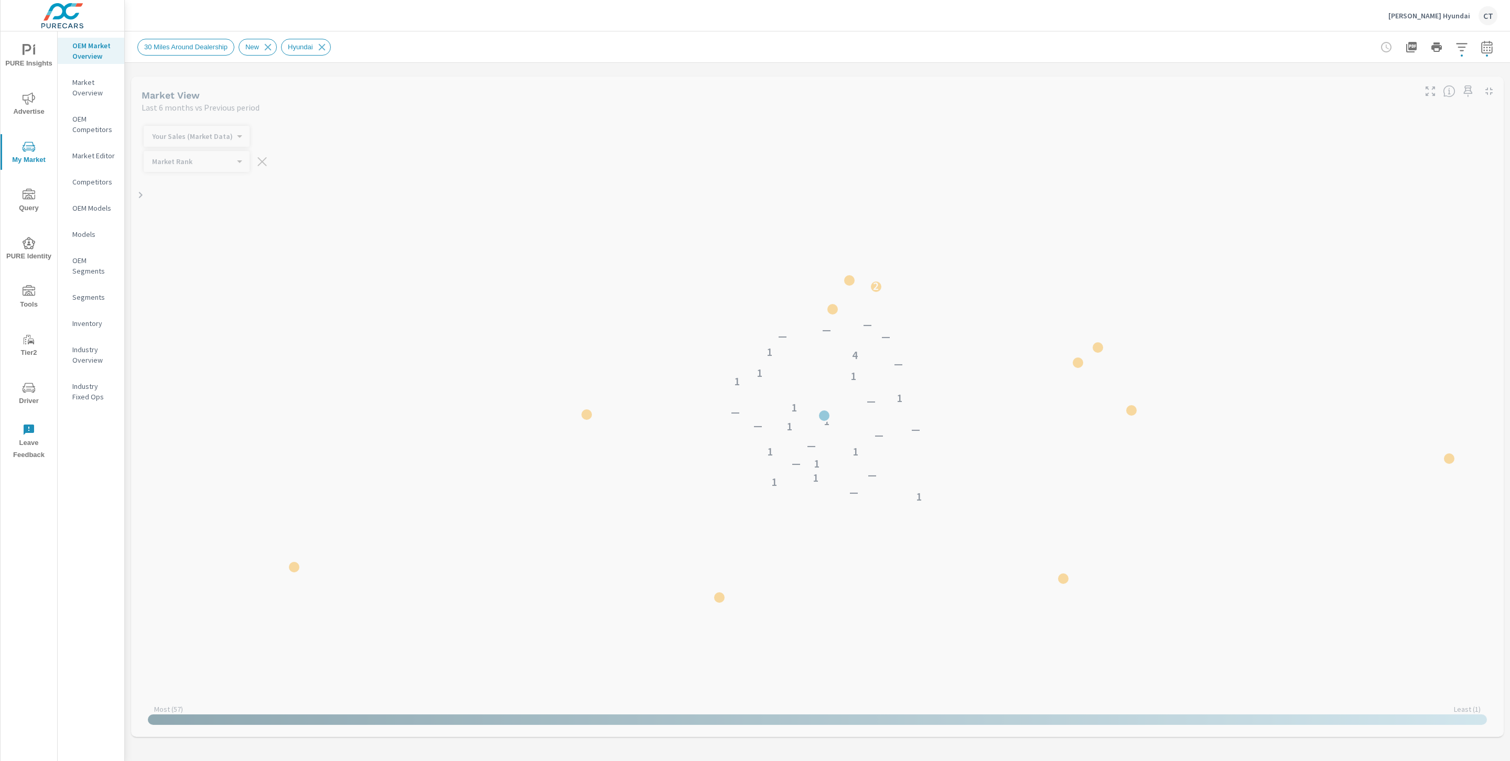
scroll to position [205, 0]
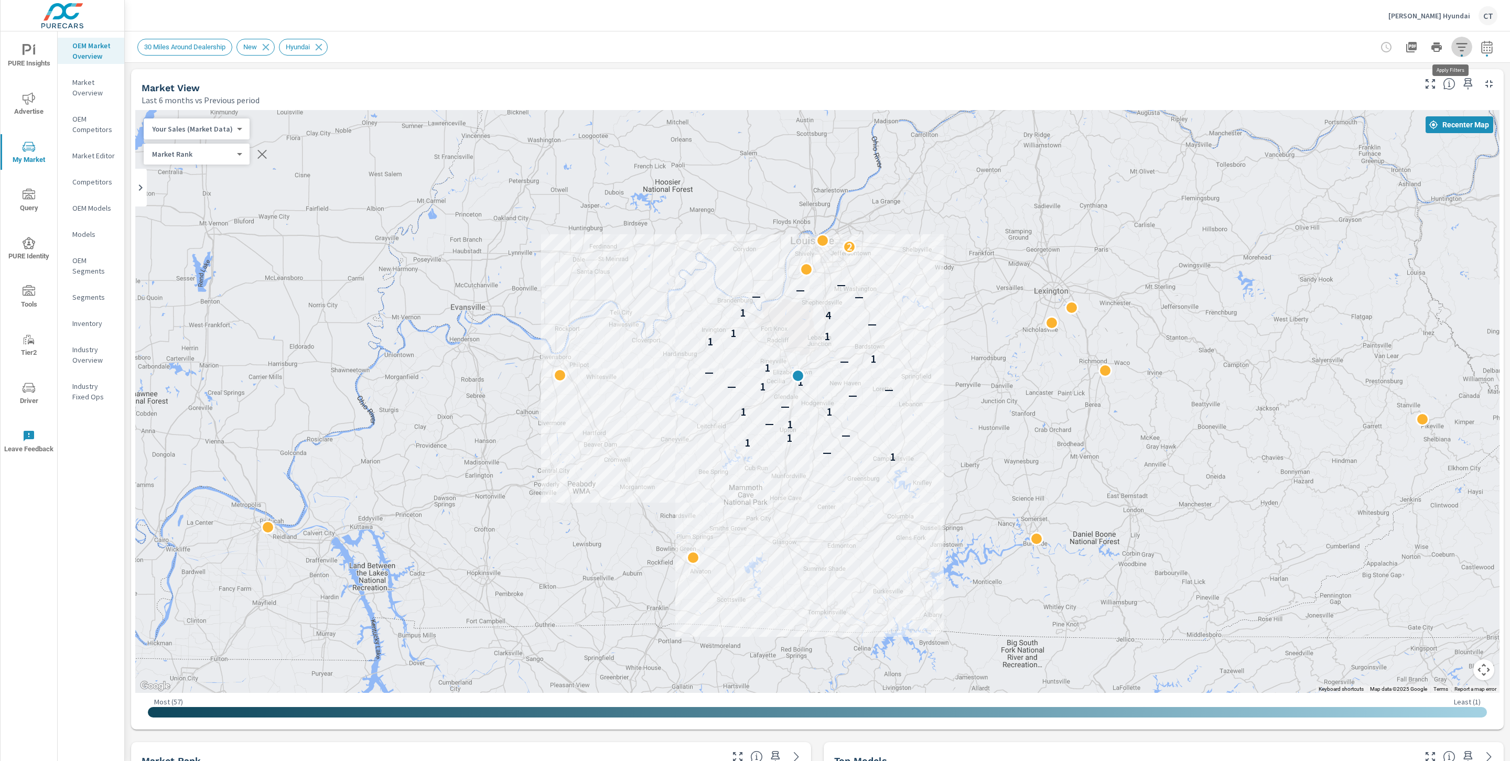
click at [1456, 45] on icon "button" at bounding box center [1462, 47] width 13 height 13
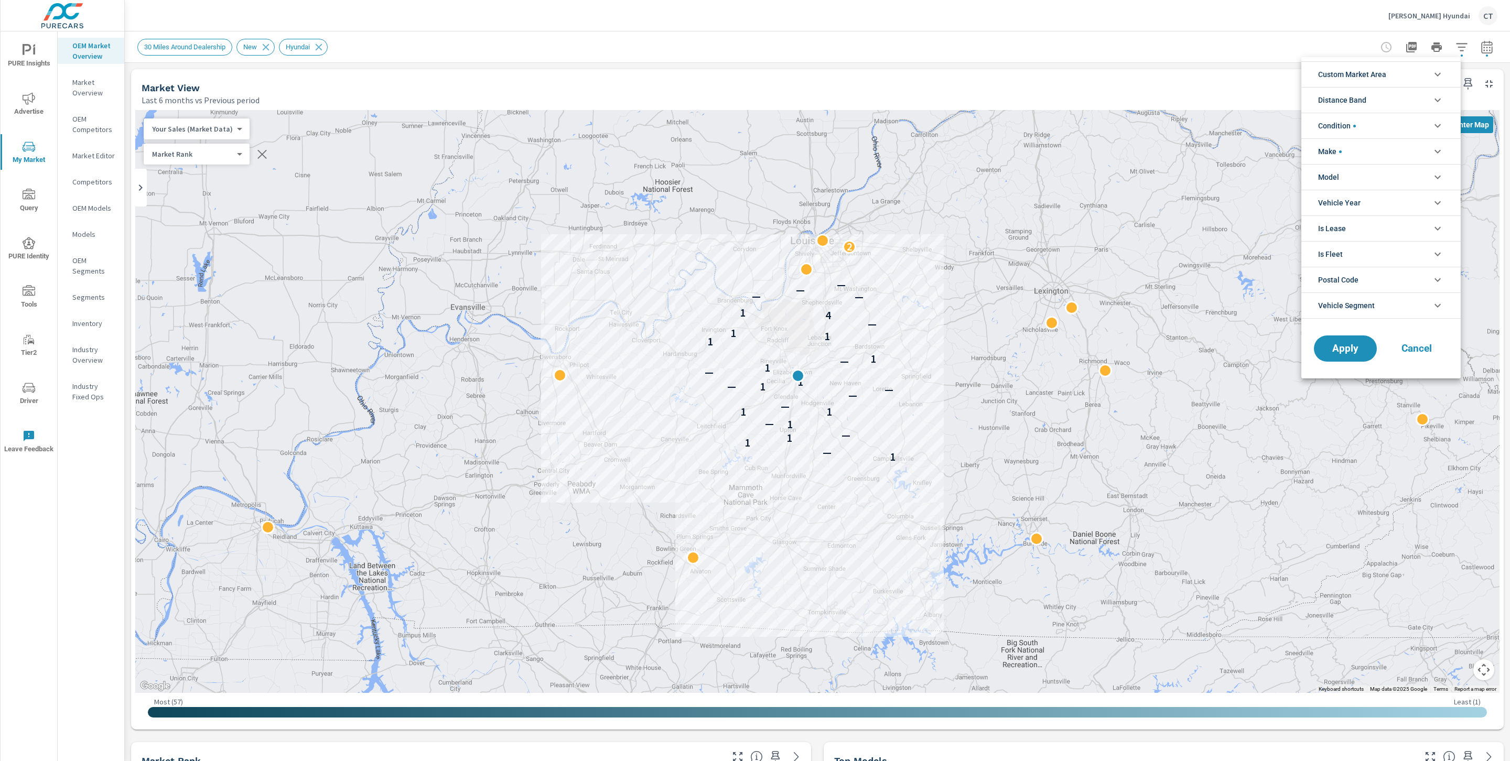
click at [1363, 175] on li "Model" at bounding box center [1381, 177] width 159 height 26
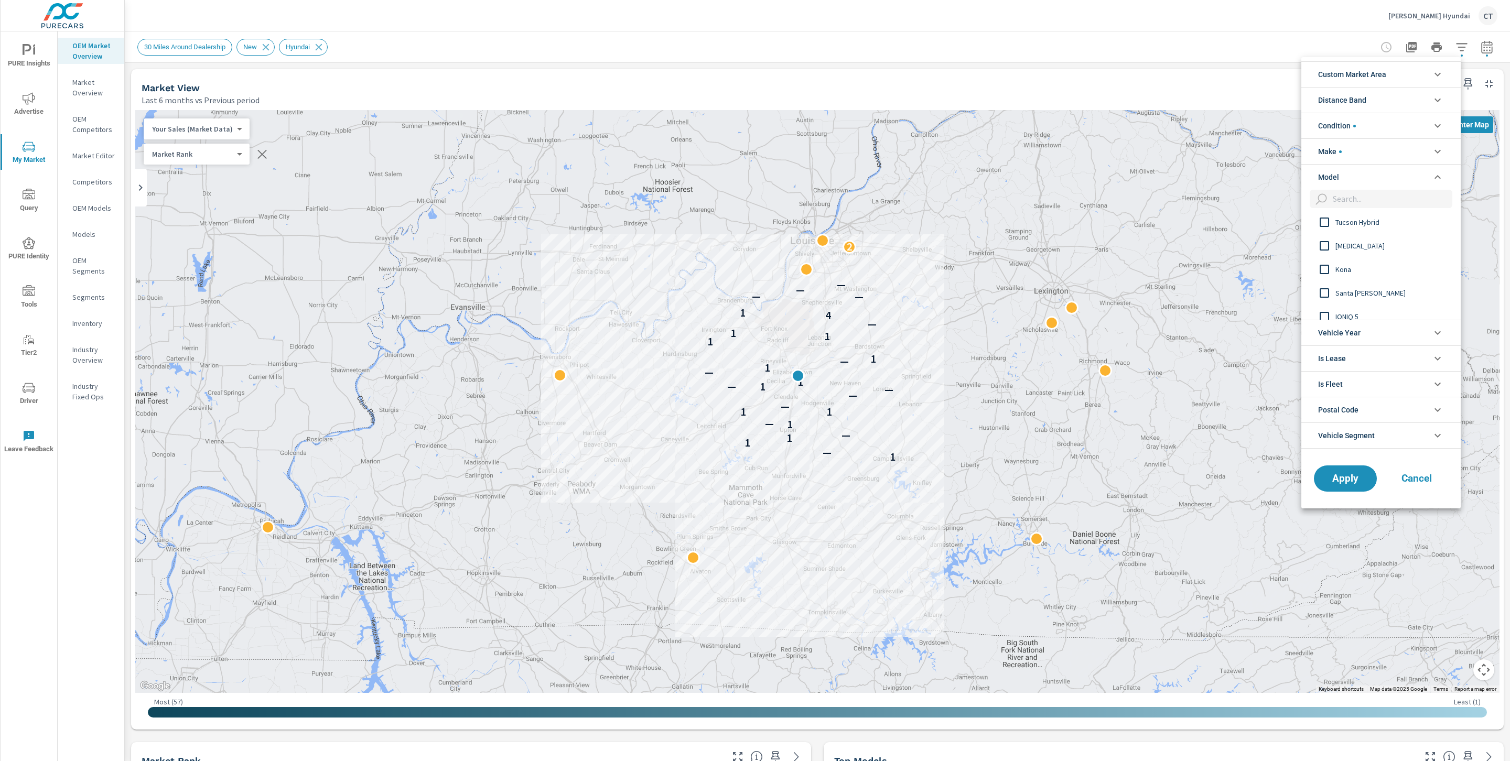
scroll to position [197, 0]
click at [1366, 288] on span "Santa [PERSON_NAME]" at bounding box center [1393, 288] width 115 height 13
click at [1355, 479] on span "Apply" at bounding box center [1345, 479] width 43 height 10
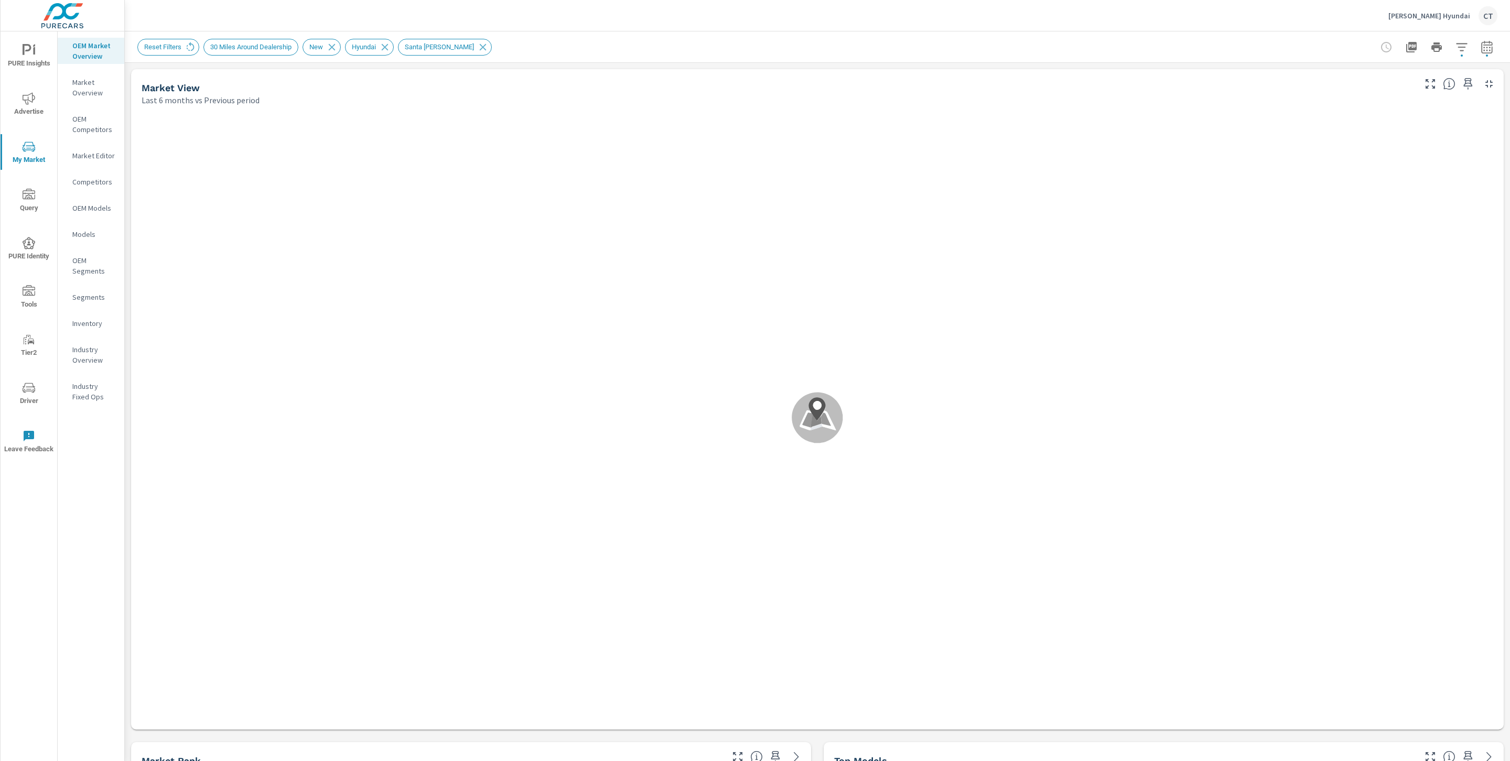
scroll to position [1, 0]
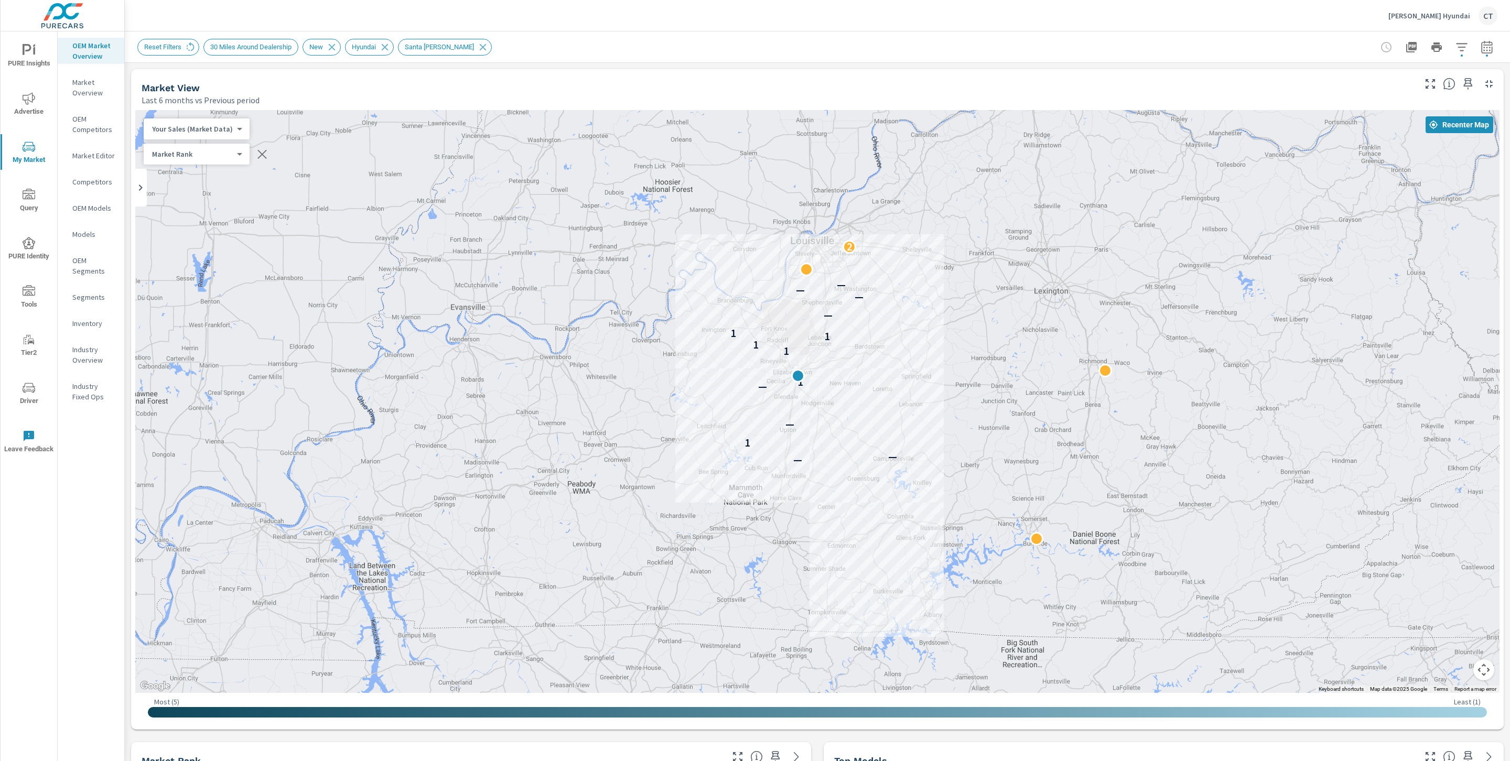
click at [196, 132] on body "PURE Insights Advertise My Market Query PURE Identity Tools Tier2 Driver Leave …" at bounding box center [755, 380] width 1510 height 761
click at [206, 158] on li "Total Market Sales" at bounding box center [195, 162] width 102 height 17
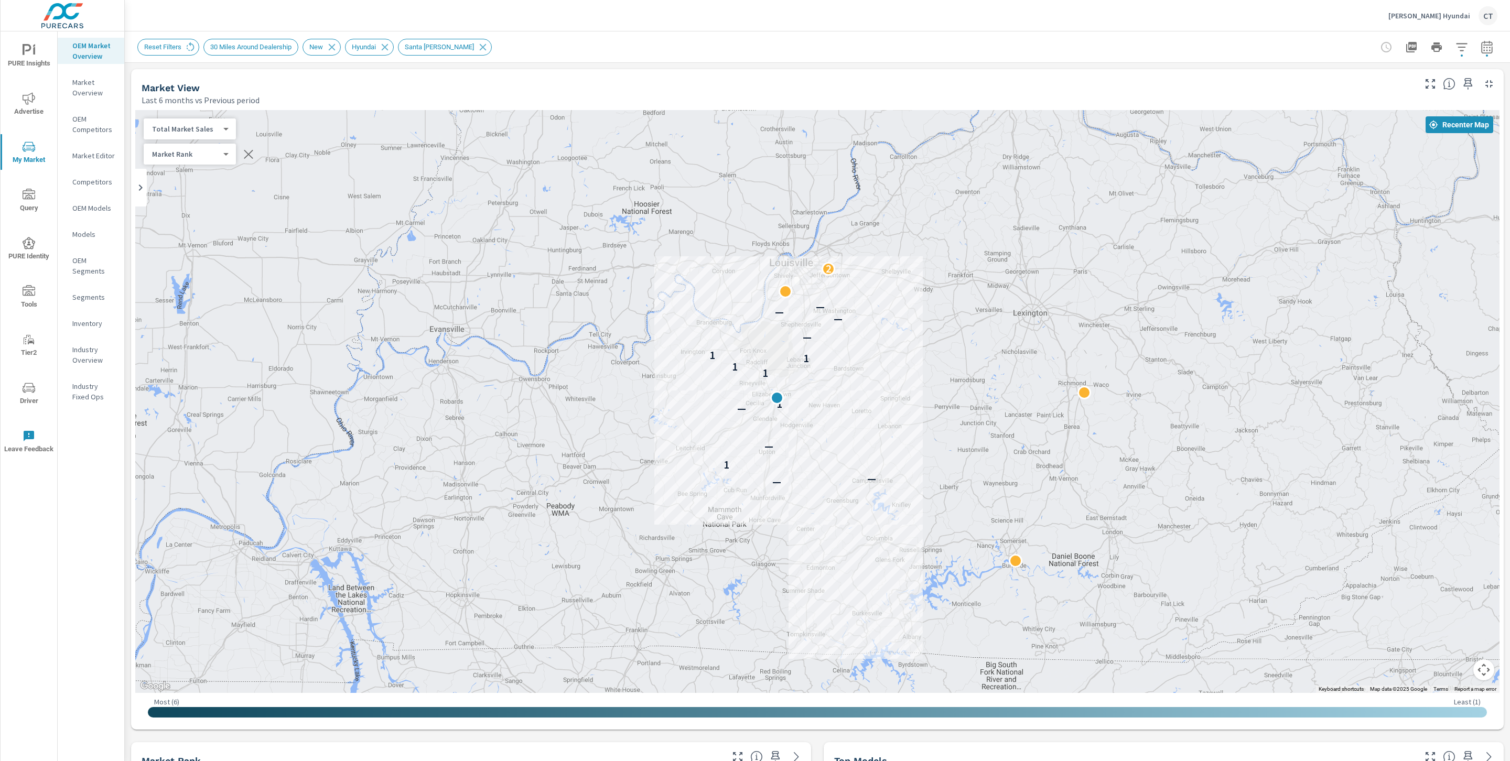
drag, startPoint x: 872, startPoint y: 429, endPoint x: 797, endPoint y: 410, distance: 76.8
click at [797, 410] on div "— — 1 — — 1 1 1 1 1 — — — — 2" at bounding box center [1250, 666] width 1007 height 566
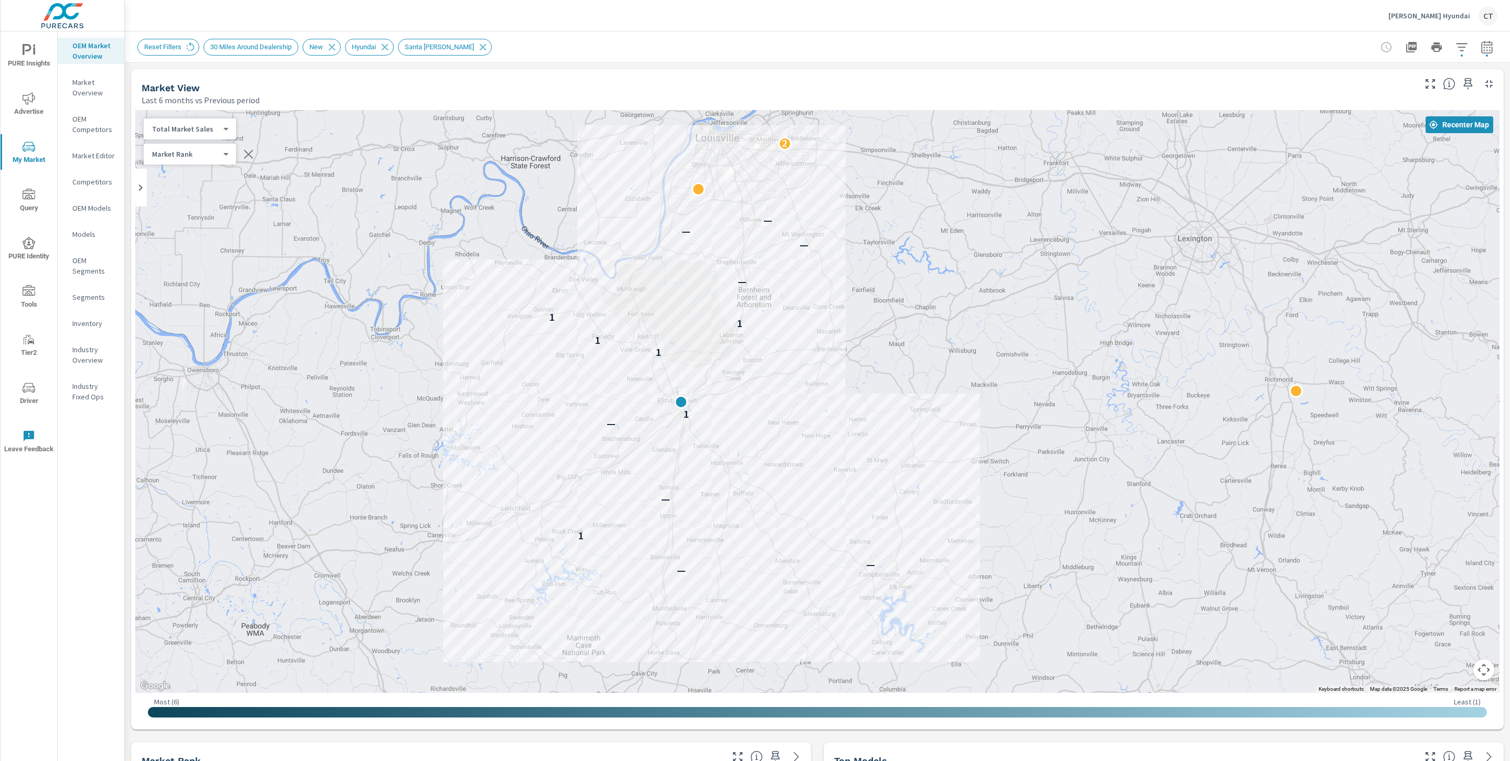
drag, startPoint x: 1060, startPoint y: 352, endPoint x: 997, endPoint y: 388, distance: 72.6
click at [997, 388] on div "— — 1 — — 1 1 1 1 1 — — — — 2" at bounding box center [817, 401] width 1365 height 583
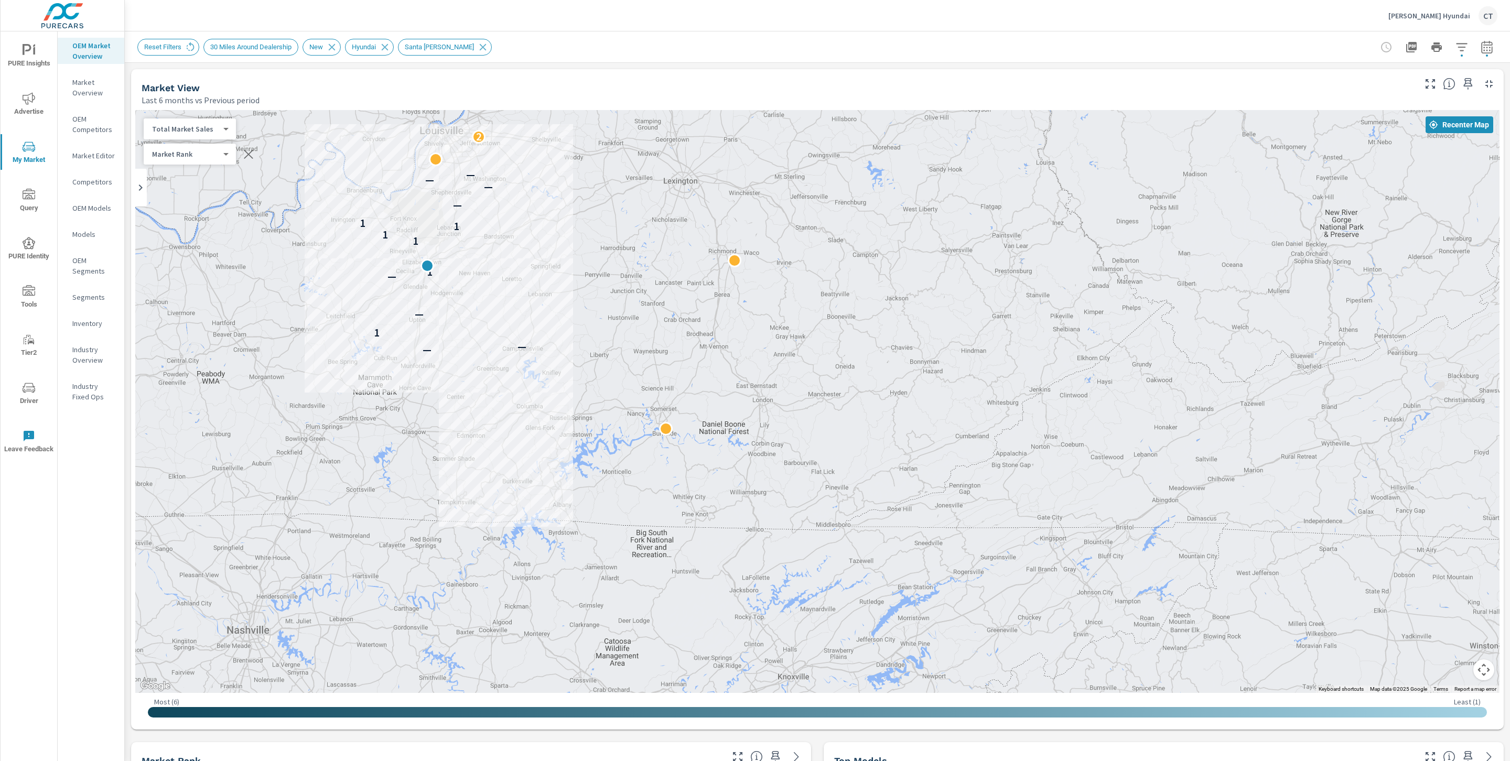
drag, startPoint x: 1077, startPoint y: 427, endPoint x: 659, endPoint y: 278, distance: 443.7
click at [659, 277] on div "— — 1 — — 1 1 1 1 1 — — — — 2" at bounding box center [905, 535] width 1007 height 566
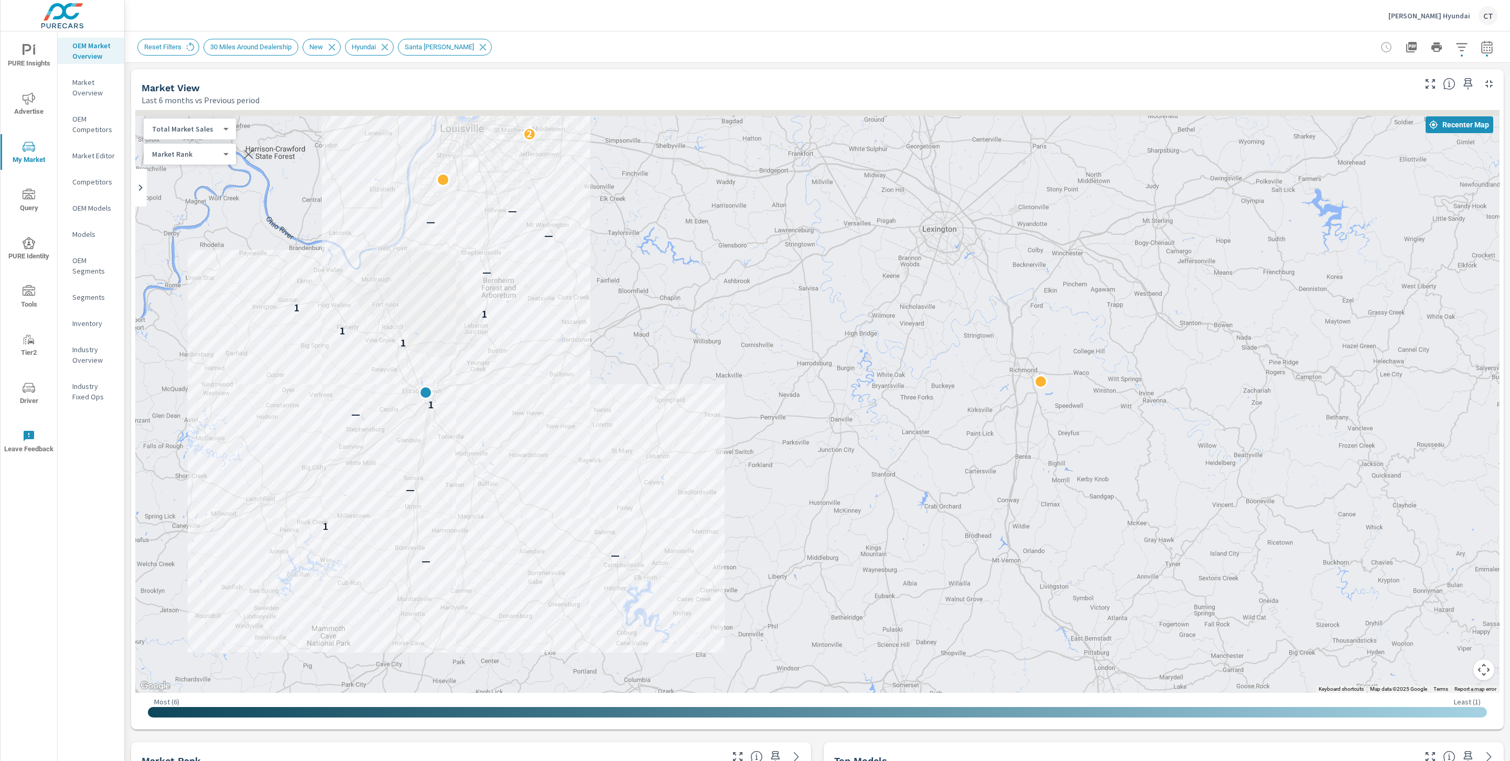
drag, startPoint x: 548, startPoint y: 238, endPoint x: 592, endPoint y: 336, distance: 108.0
click at [592, 336] on div "— — 1 — — 1 1 1 1 1 — — — — 2" at bounding box center [817, 401] width 1365 height 583
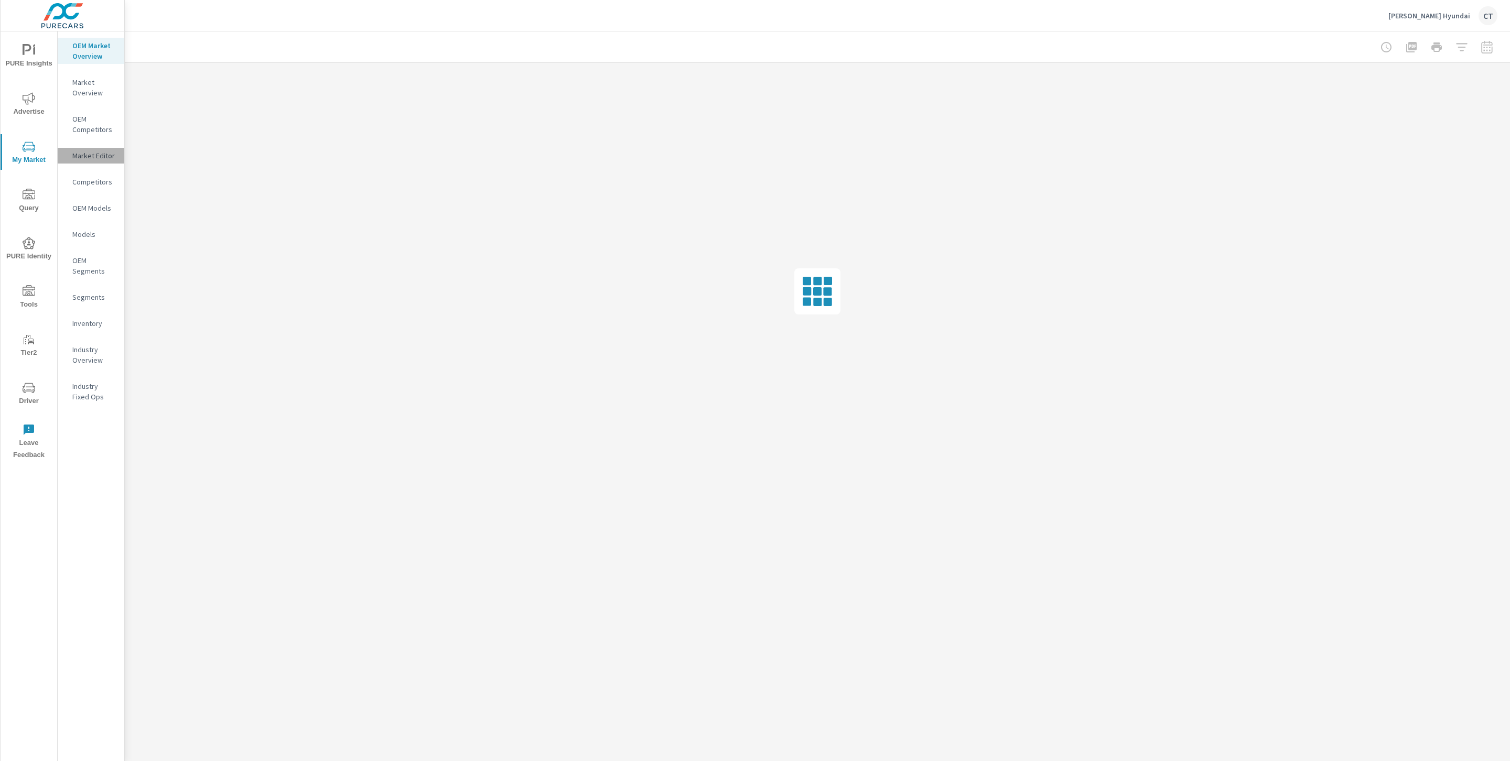
click at [95, 152] on p "Market Editor" at bounding box center [94, 156] width 44 height 10
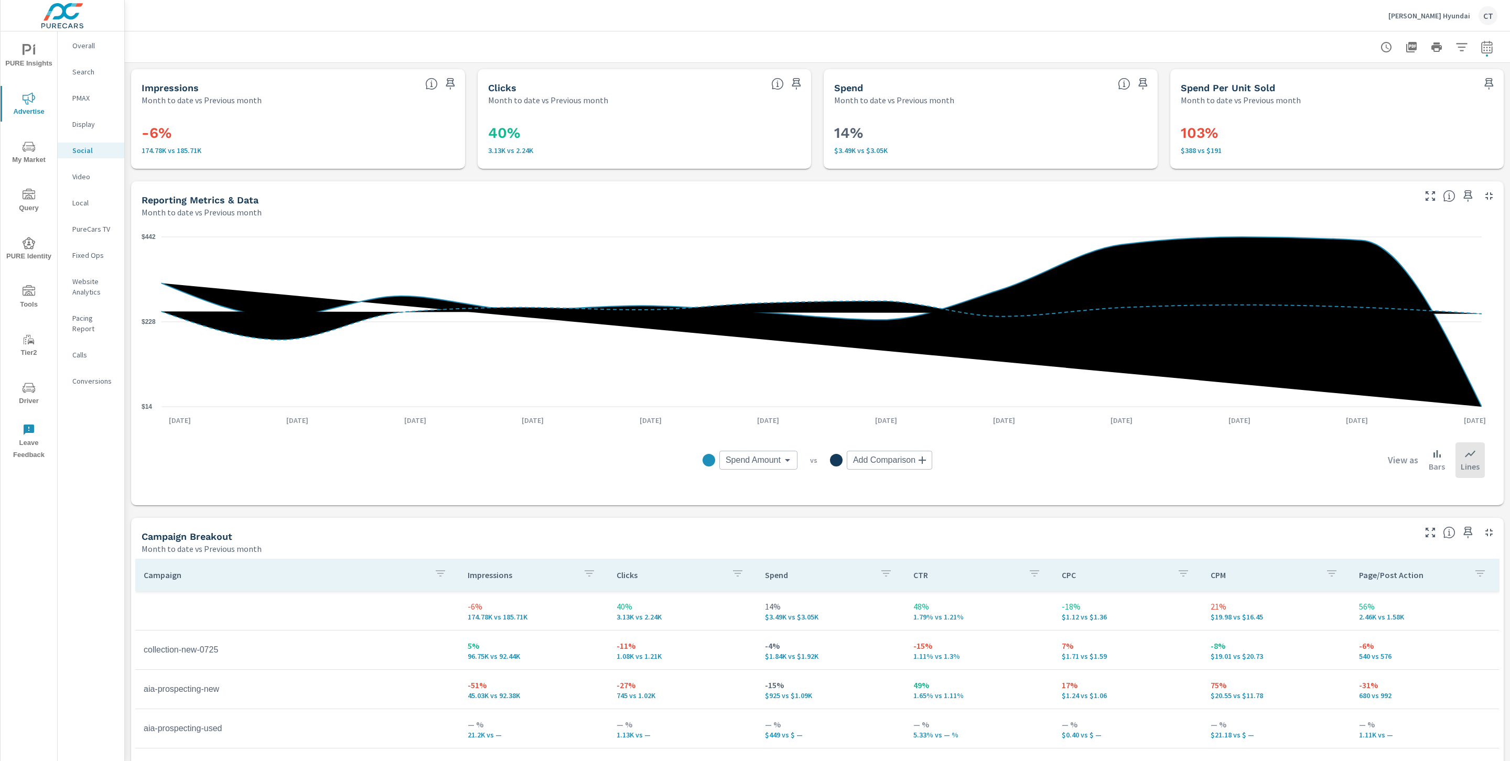
scroll to position [199, 0]
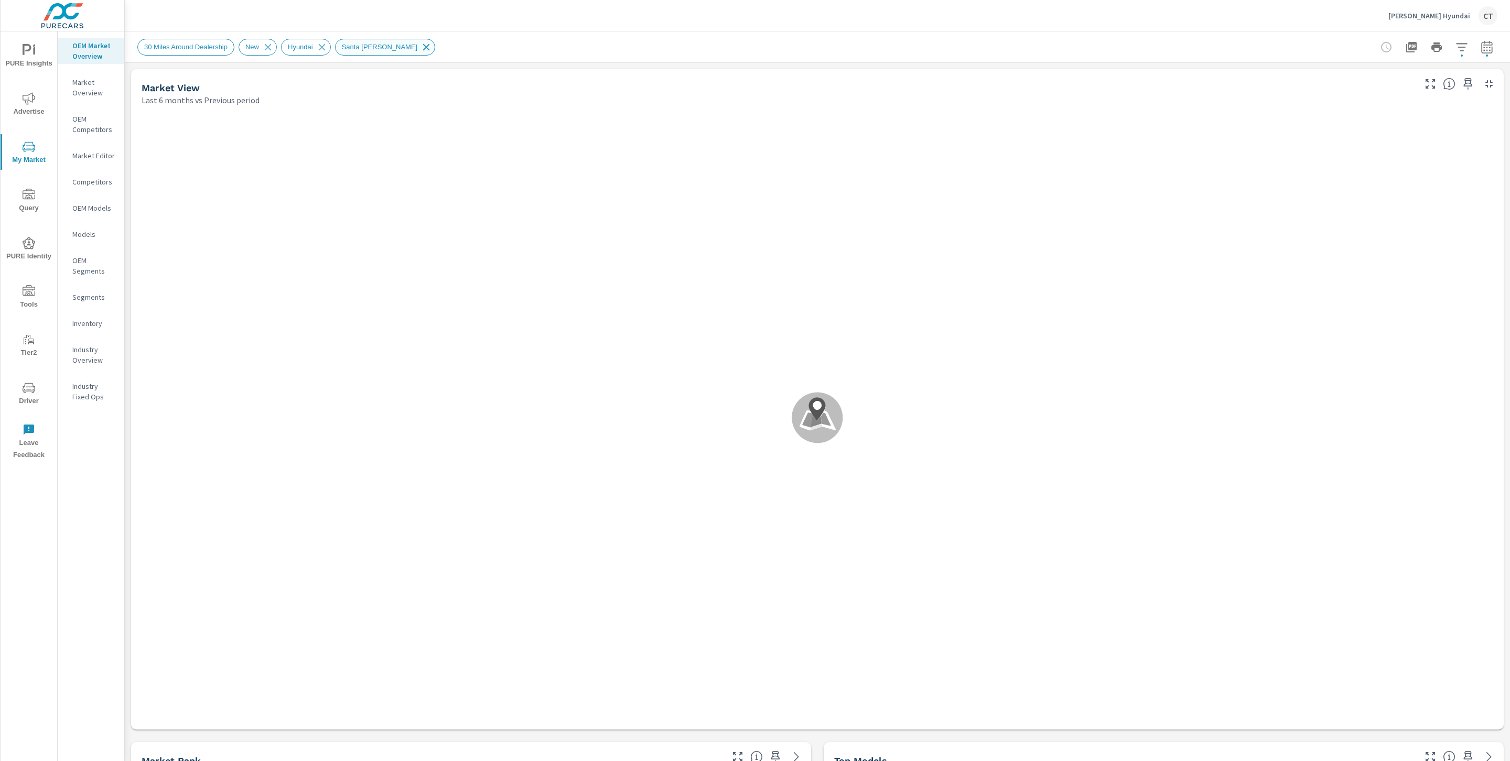
click at [421, 44] on icon at bounding box center [427, 47] width 12 height 12
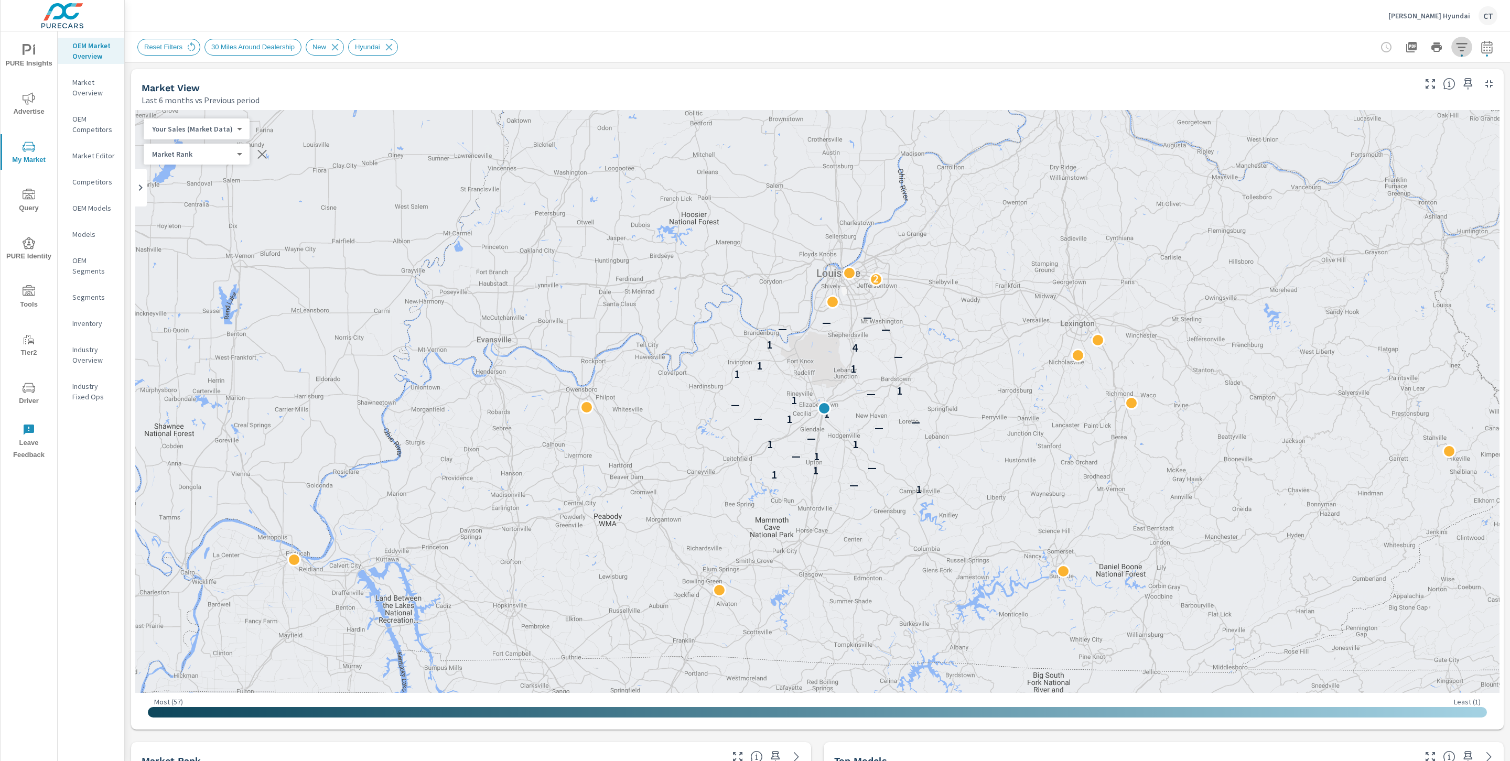
click at [1456, 52] on icon "button" at bounding box center [1462, 47] width 13 height 13
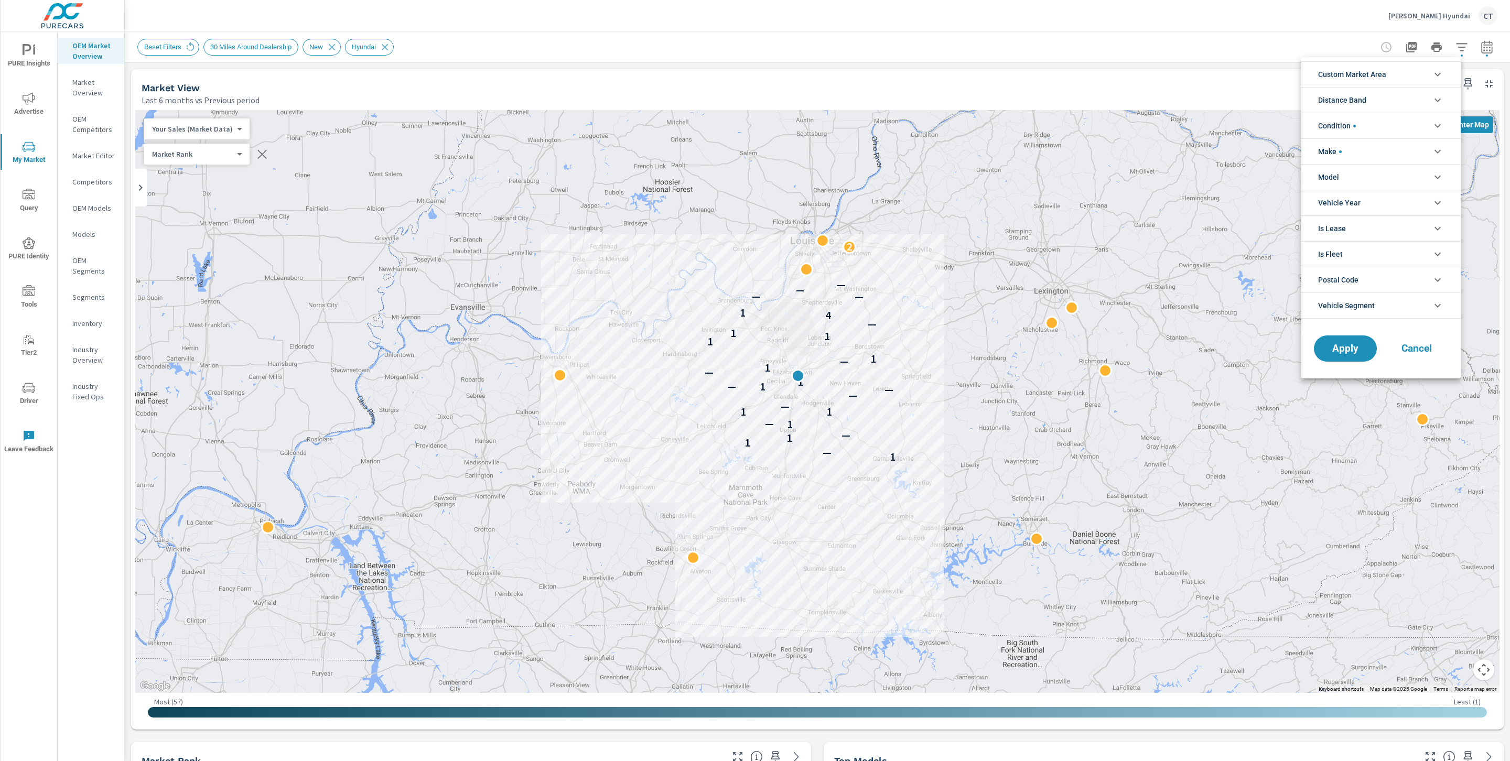
scroll to position [1, 0]
click at [1376, 175] on li "Model" at bounding box center [1381, 177] width 159 height 26
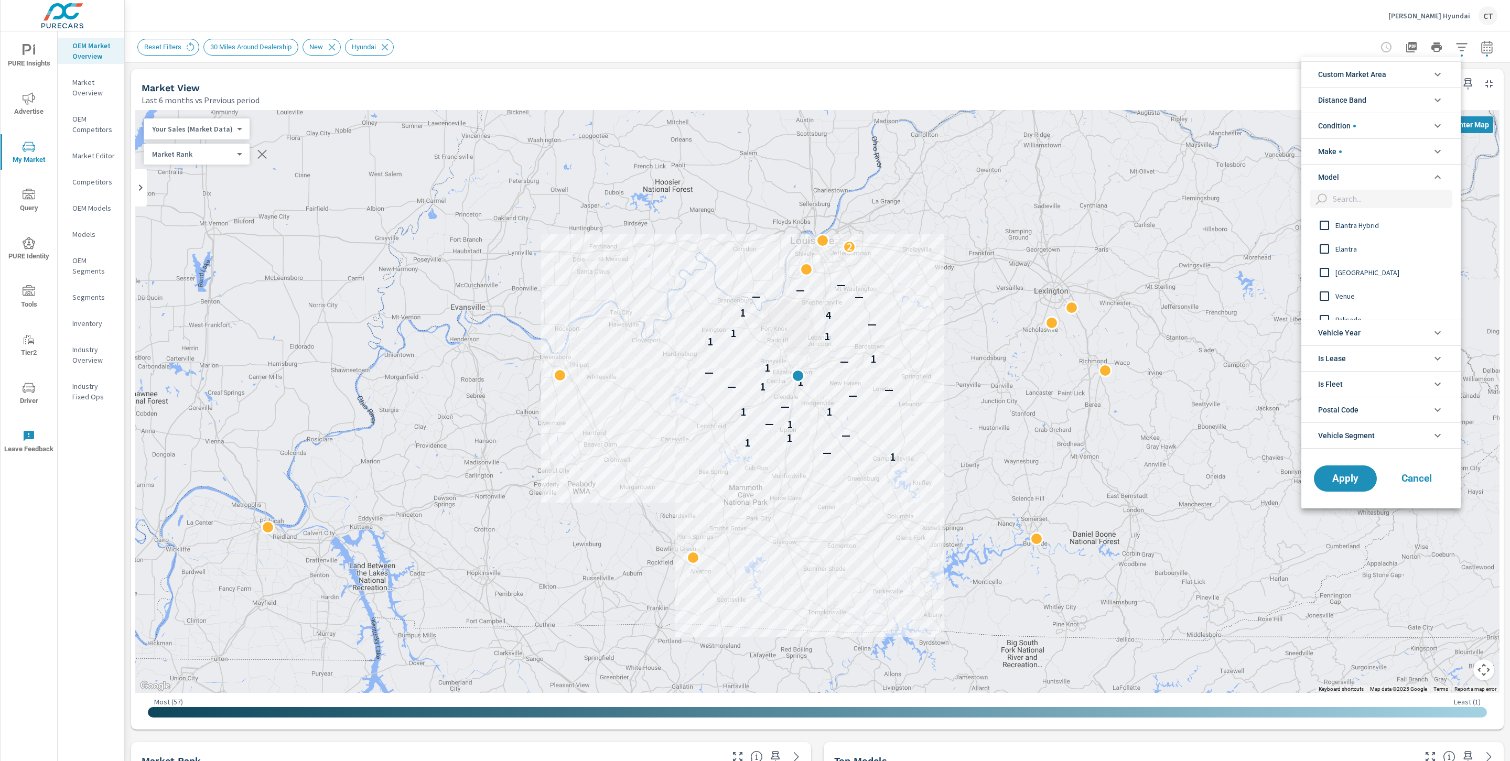
click at [1353, 274] on span "Tucson" at bounding box center [1393, 272] width 115 height 13
click at [1339, 480] on span "Apply" at bounding box center [1345, 479] width 43 height 10
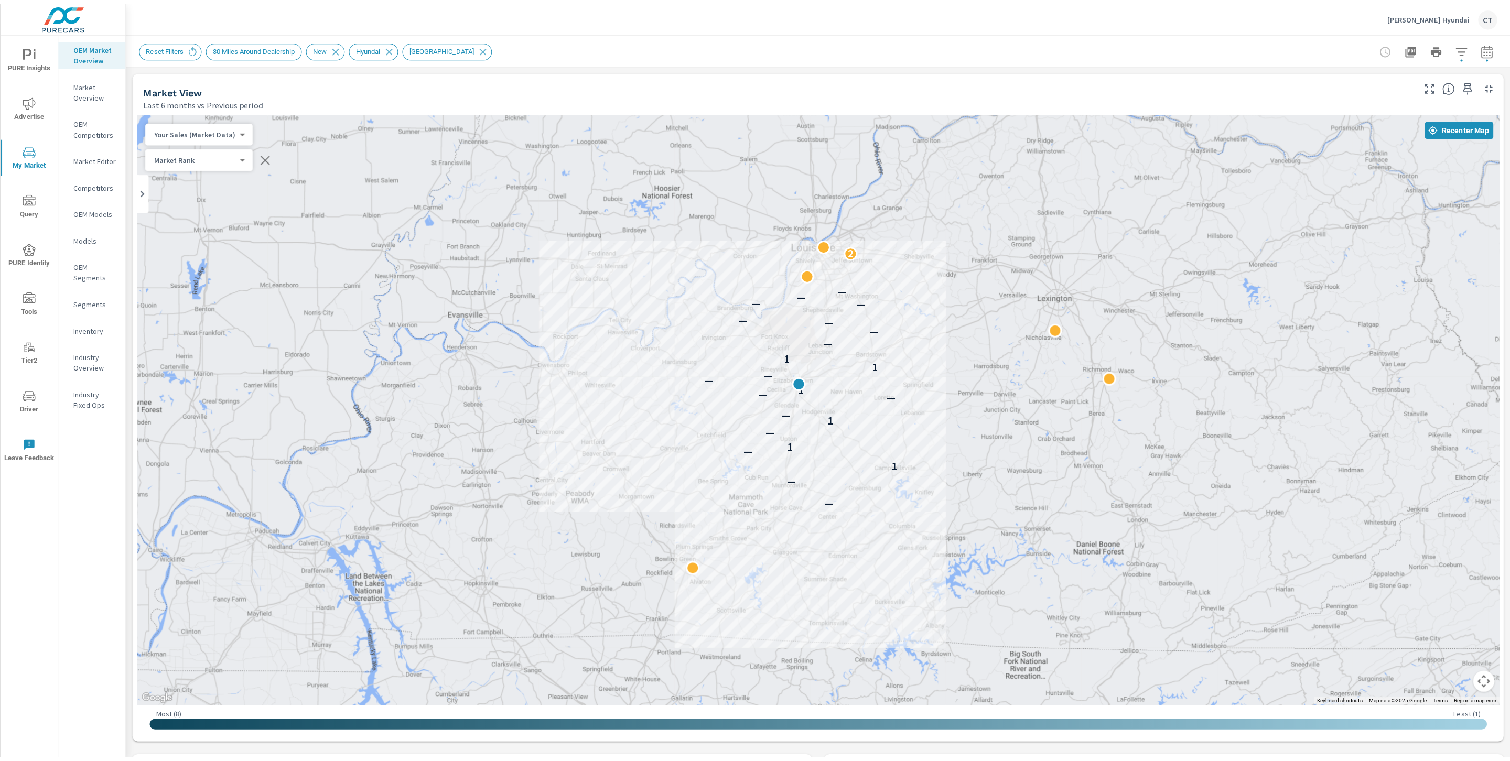
scroll to position [1, 0]
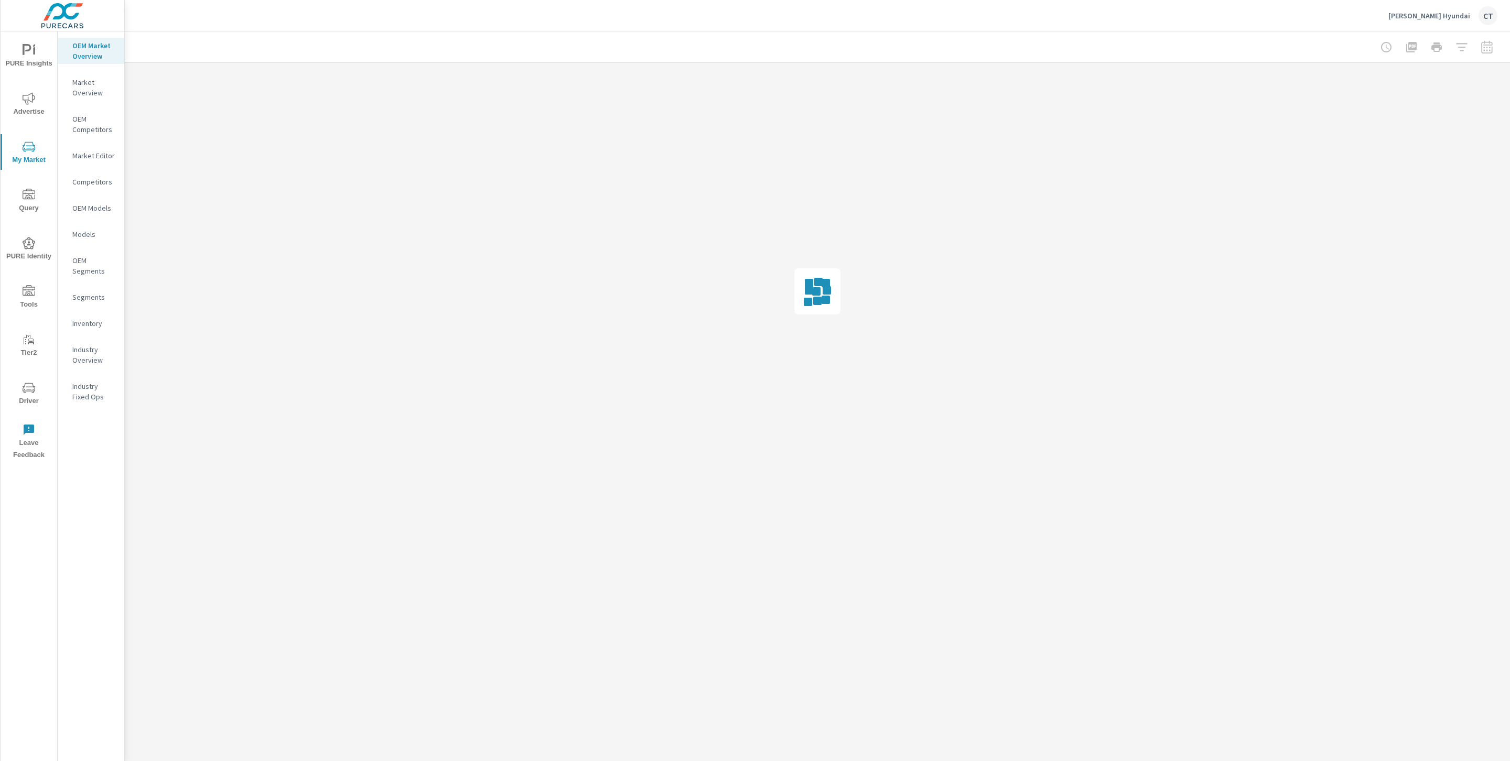
click at [396, 34] on div at bounding box center [817, 46] width 1360 height 31
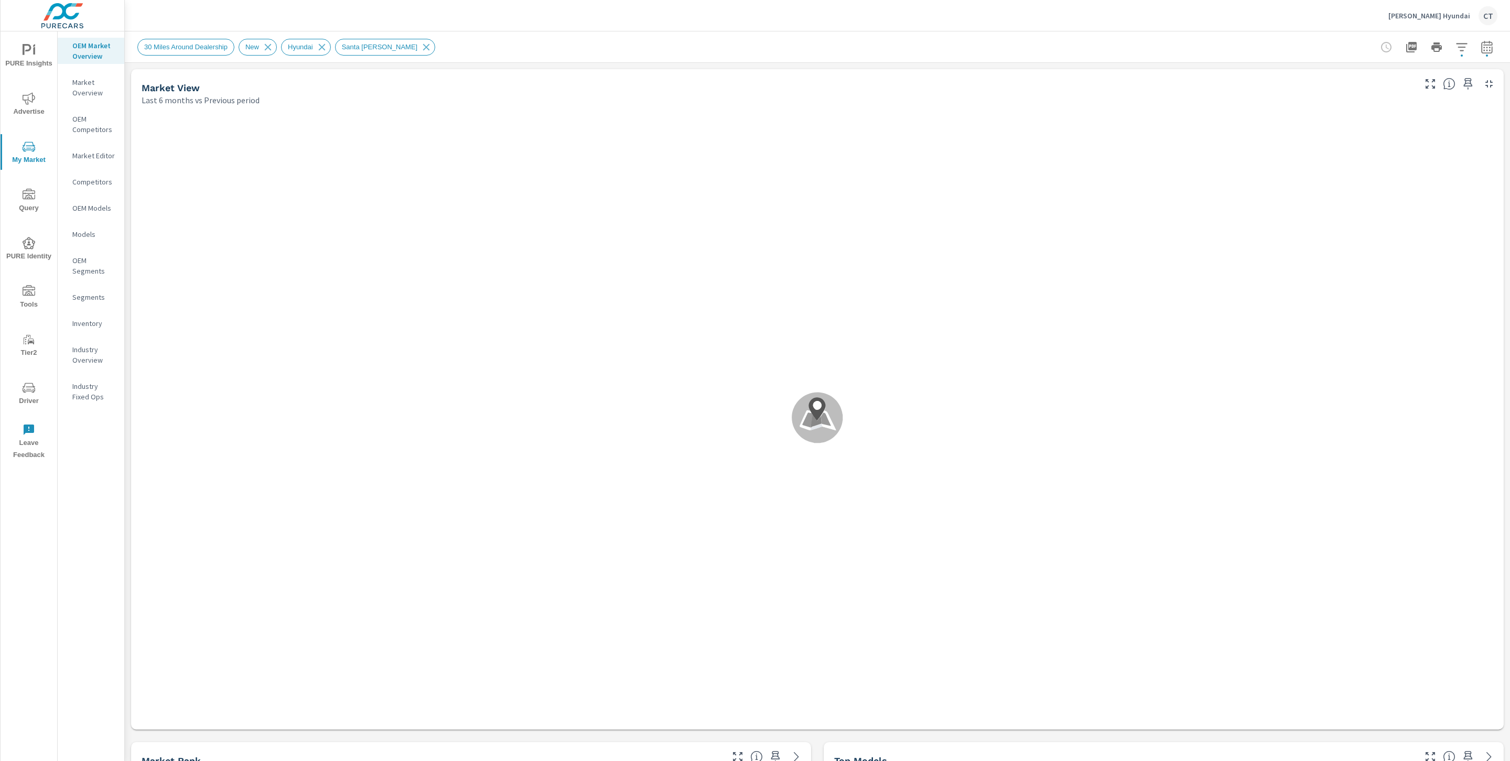
scroll to position [1, 0]
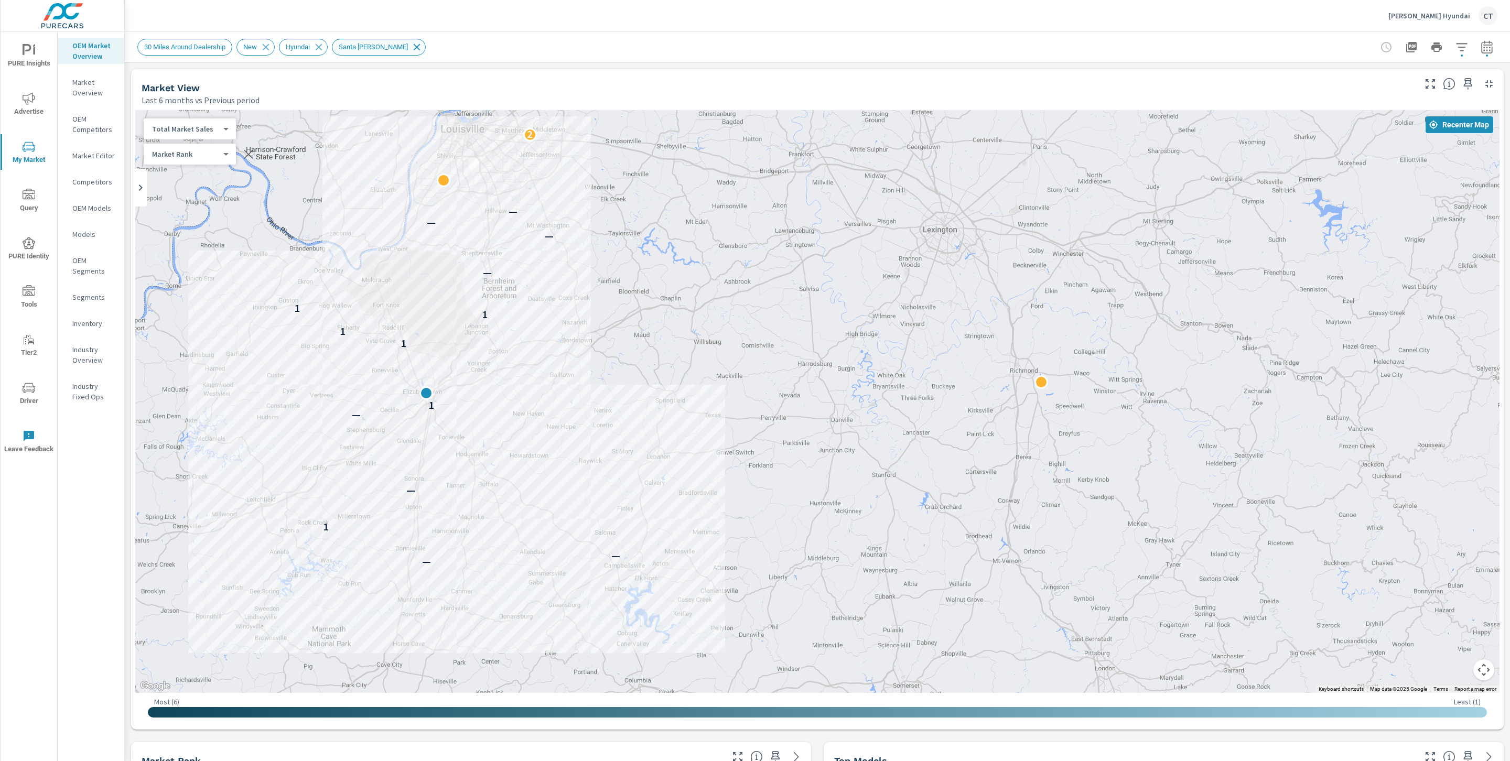
click at [411, 49] on icon at bounding box center [417, 47] width 12 height 12
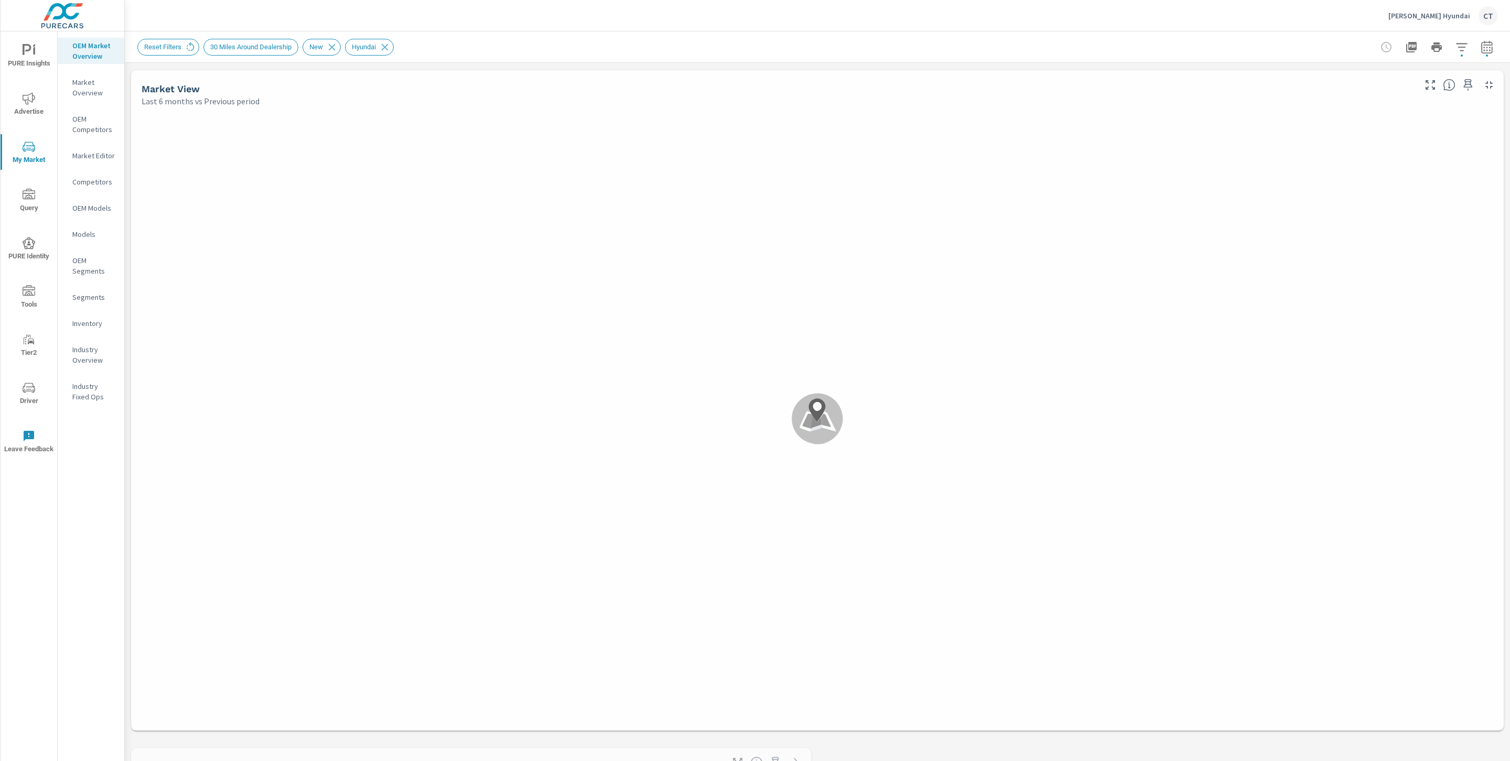
scroll to position [1, 0]
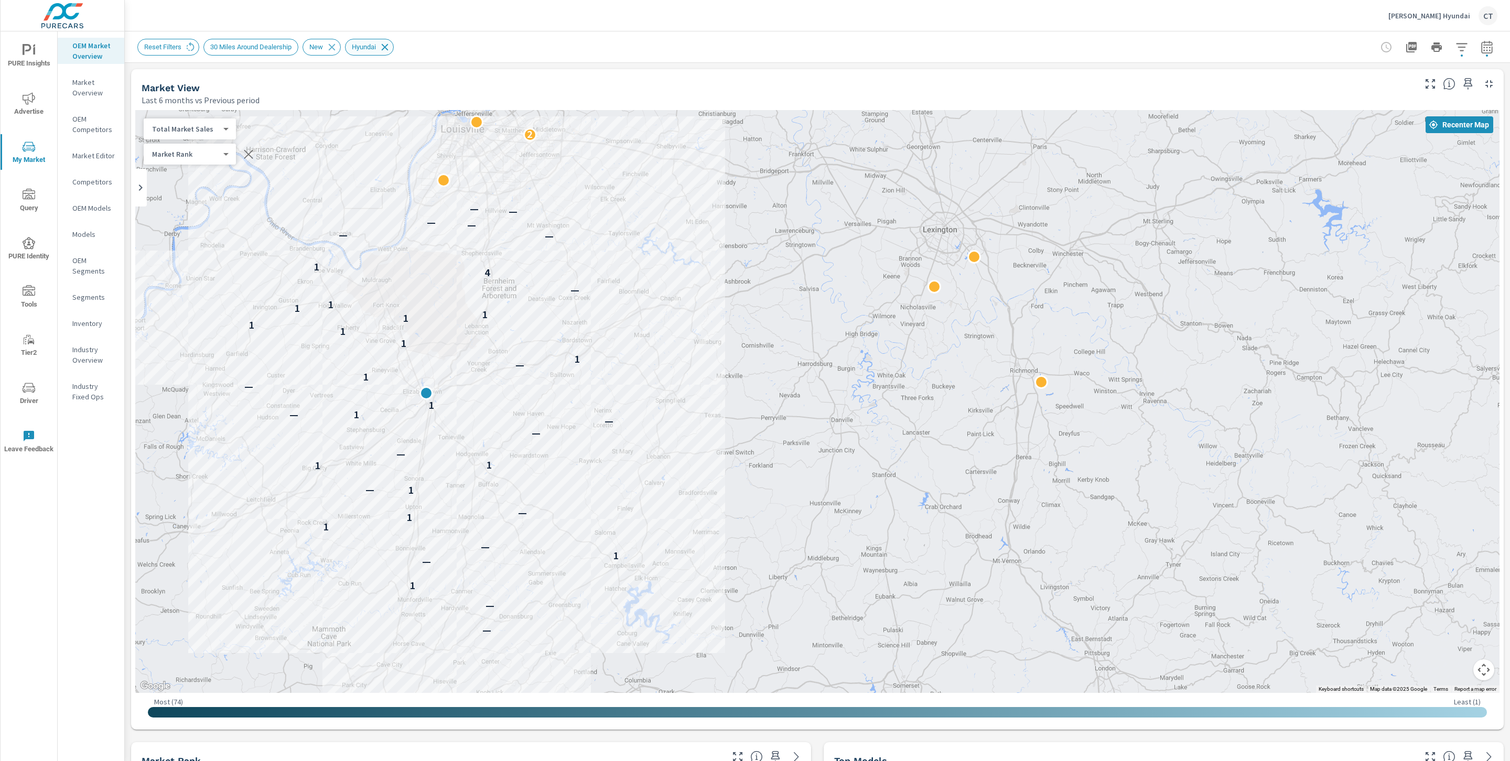
click at [391, 48] on icon at bounding box center [385, 47] width 12 height 12
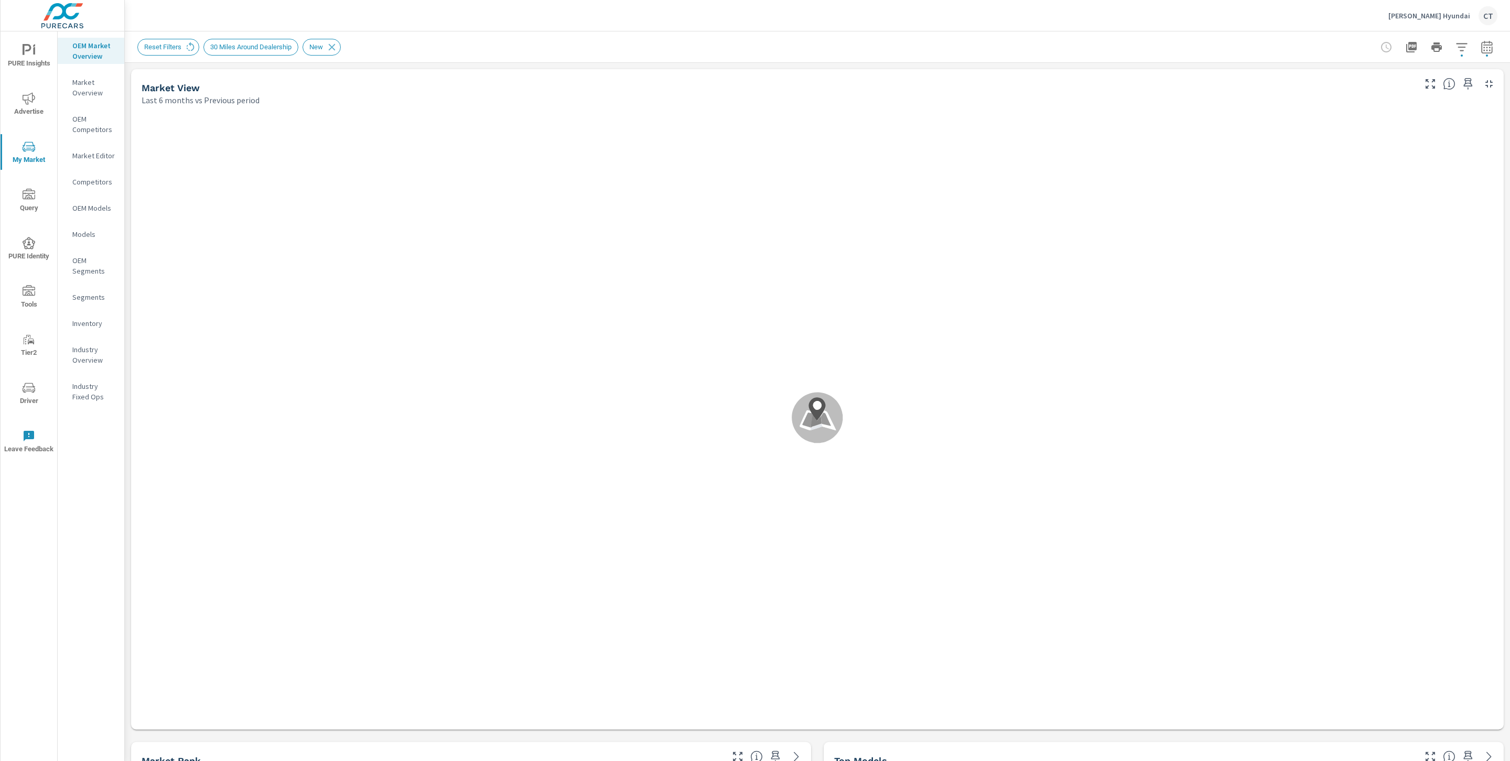
scroll to position [1, 0]
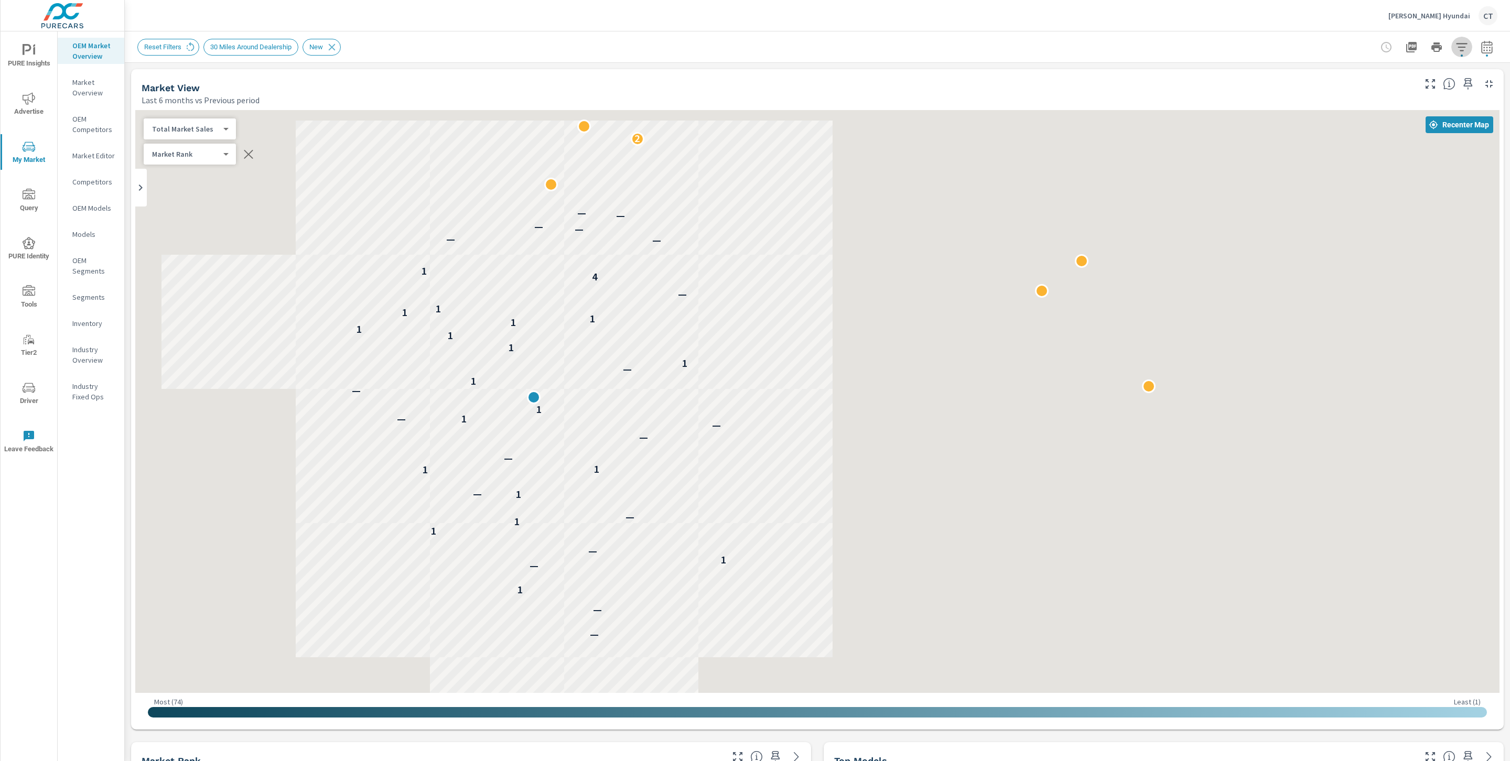
click at [1456, 45] on icon "button" at bounding box center [1462, 47] width 13 height 13
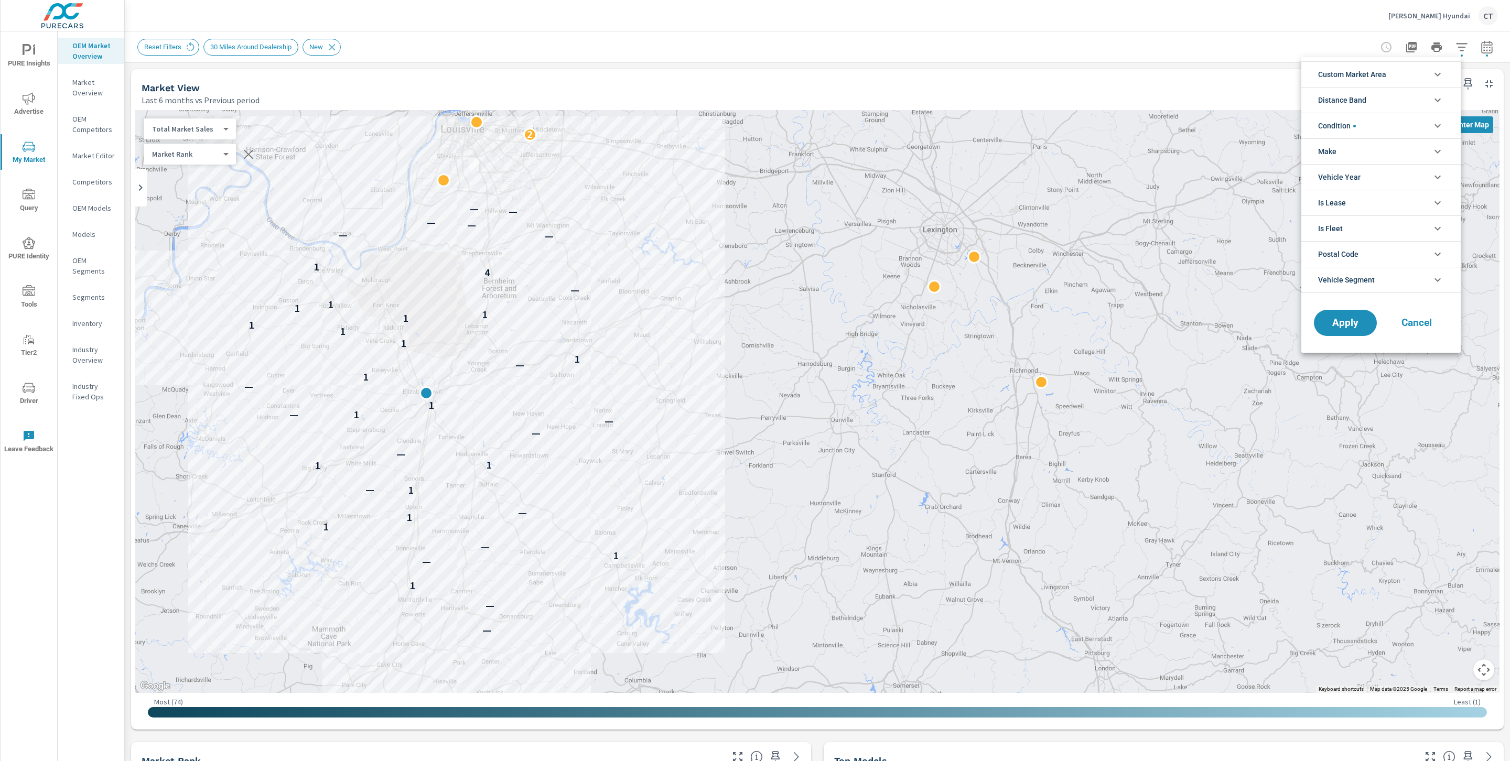
click at [1366, 116] on li "Condition" at bounding box center [1381, 126] width 159 height 26
click at [1349, 173] on span "Used" at bounding box center [1393, 174] width 115 height 13
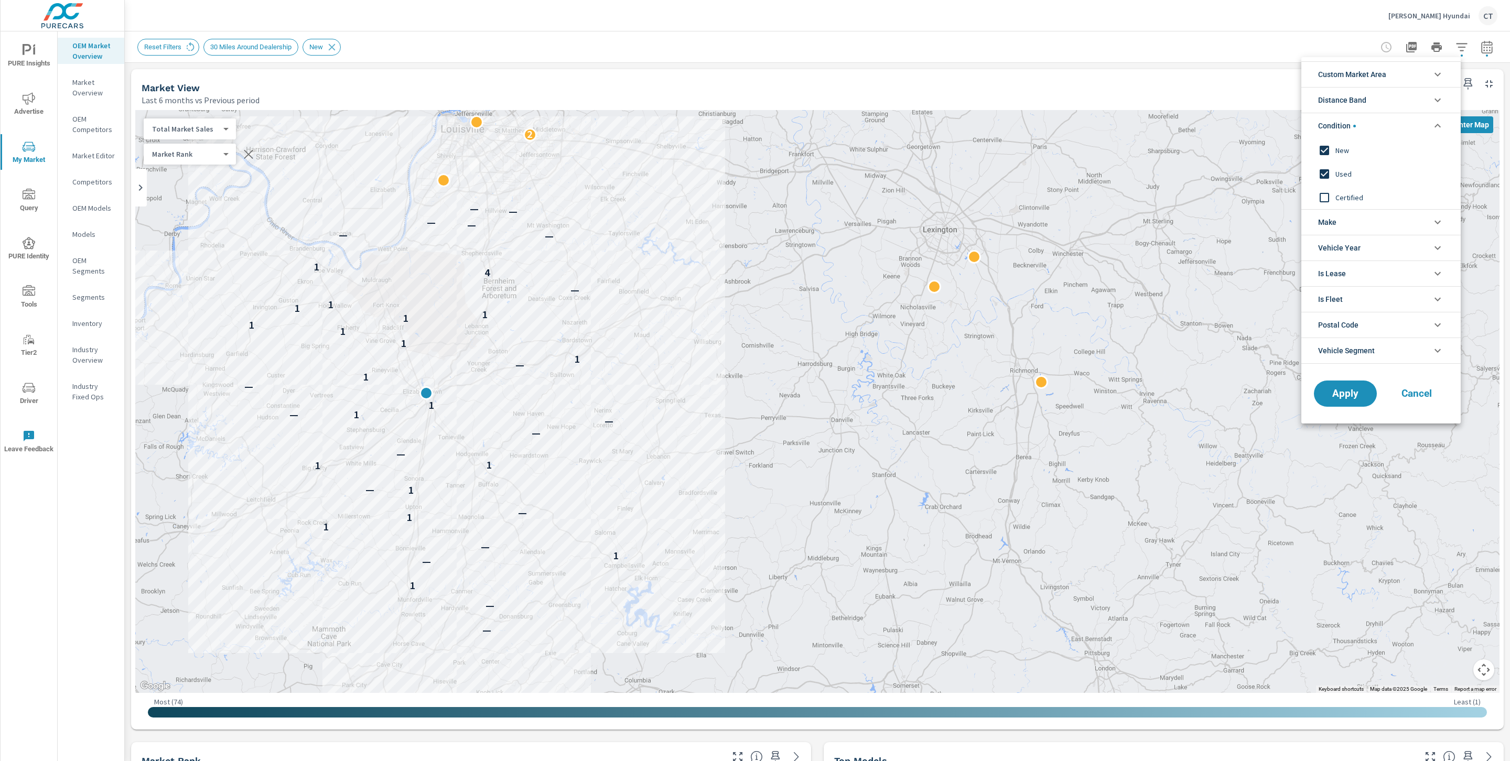
click at [1358, 197] on span "Certified" at bounding box center [1393, 197] width 115 height 13
click at [1348, 396] on span "Apply" at bounding box center [1345, 394] width 43 height 10
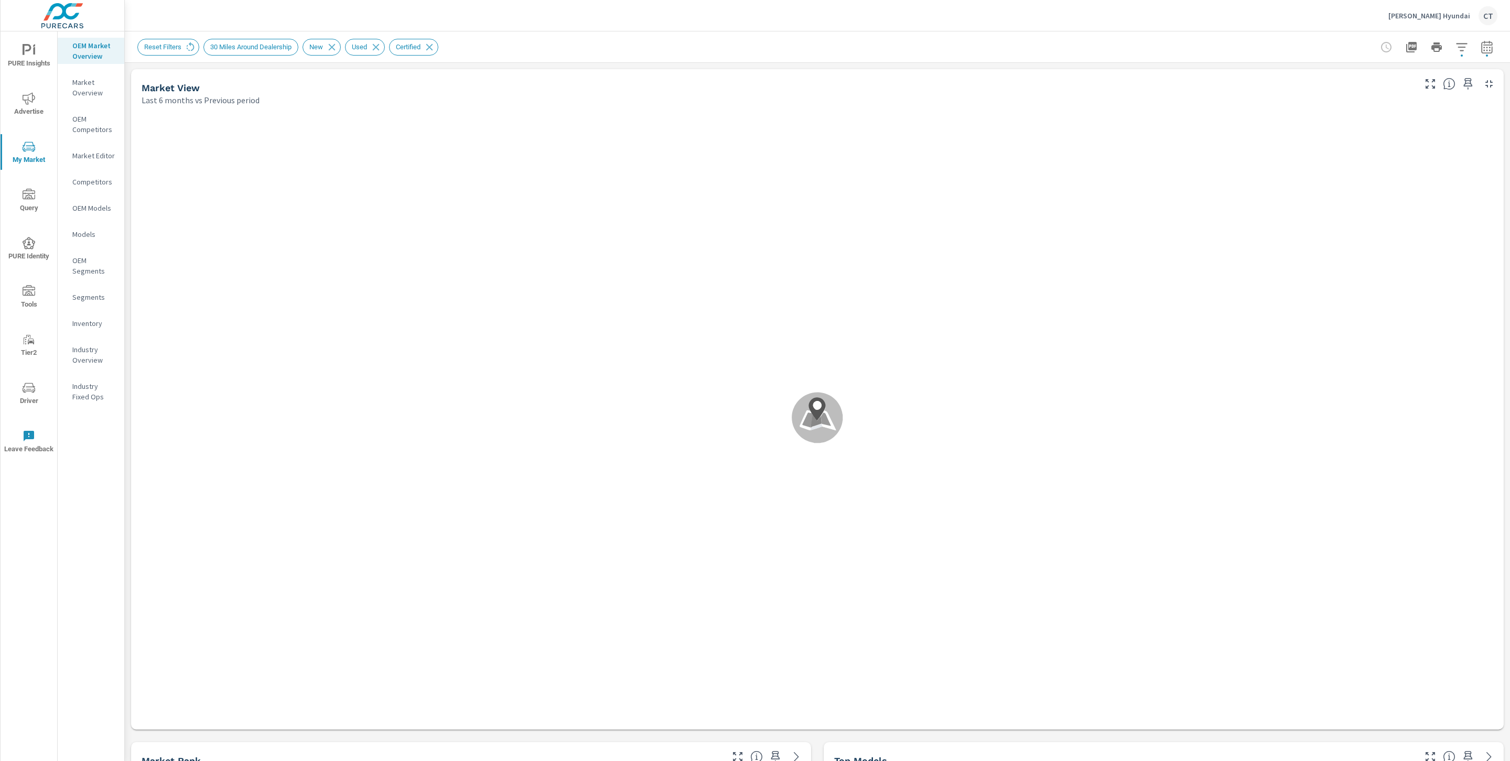
click at [1456, 41] on icon "button" at bounding box center [1462, 47] width 13 height 13
click at [1396, 69] on li "Custom Market Area" at bounding box center [1381, 74] width 159 height 26
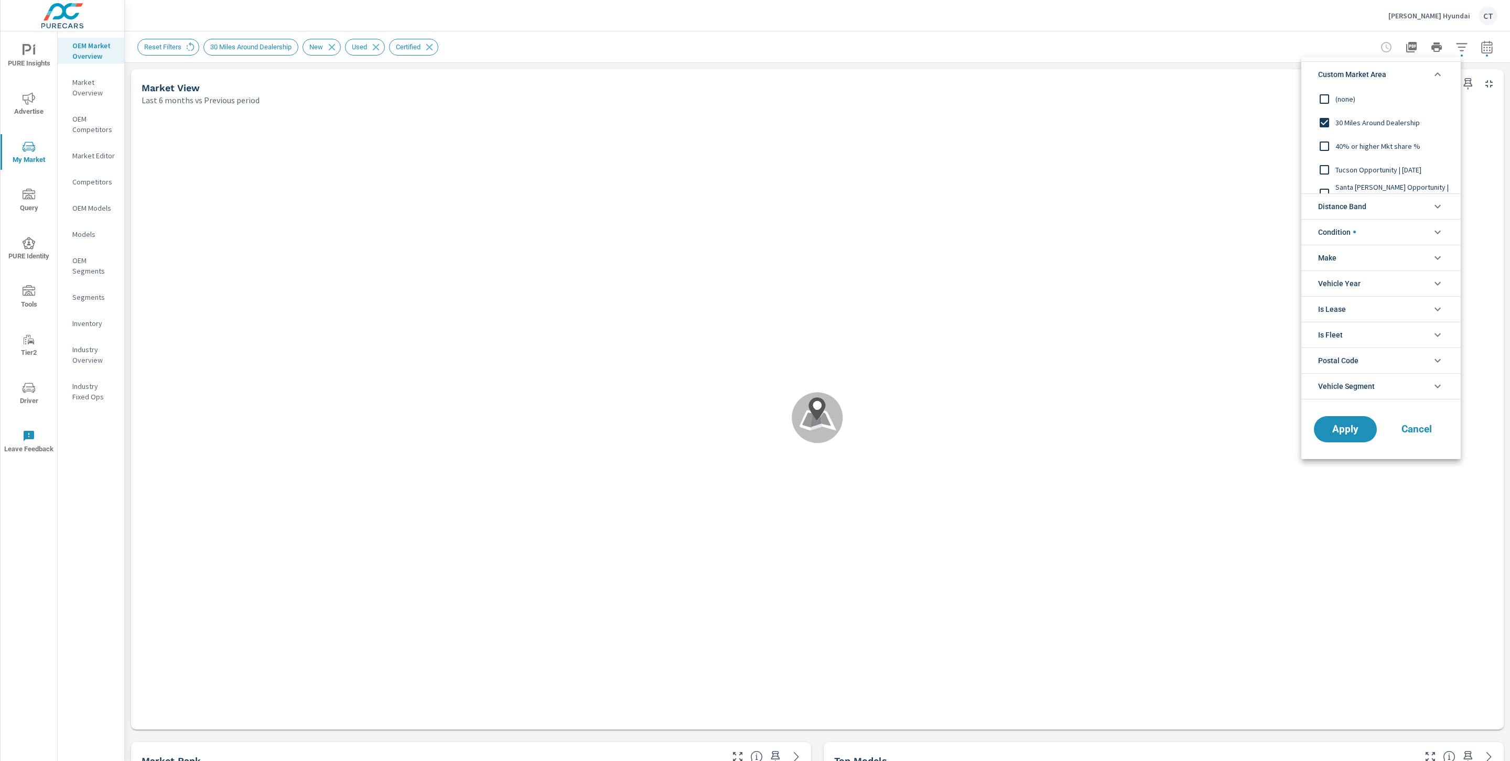
click at [1365, 100] on span "(none)" at bounding box center [1393, 99] width 115 height 13
click at [1345, 214] on span "Distance Band" at bounding box center [1342, 206] width 48 height 25
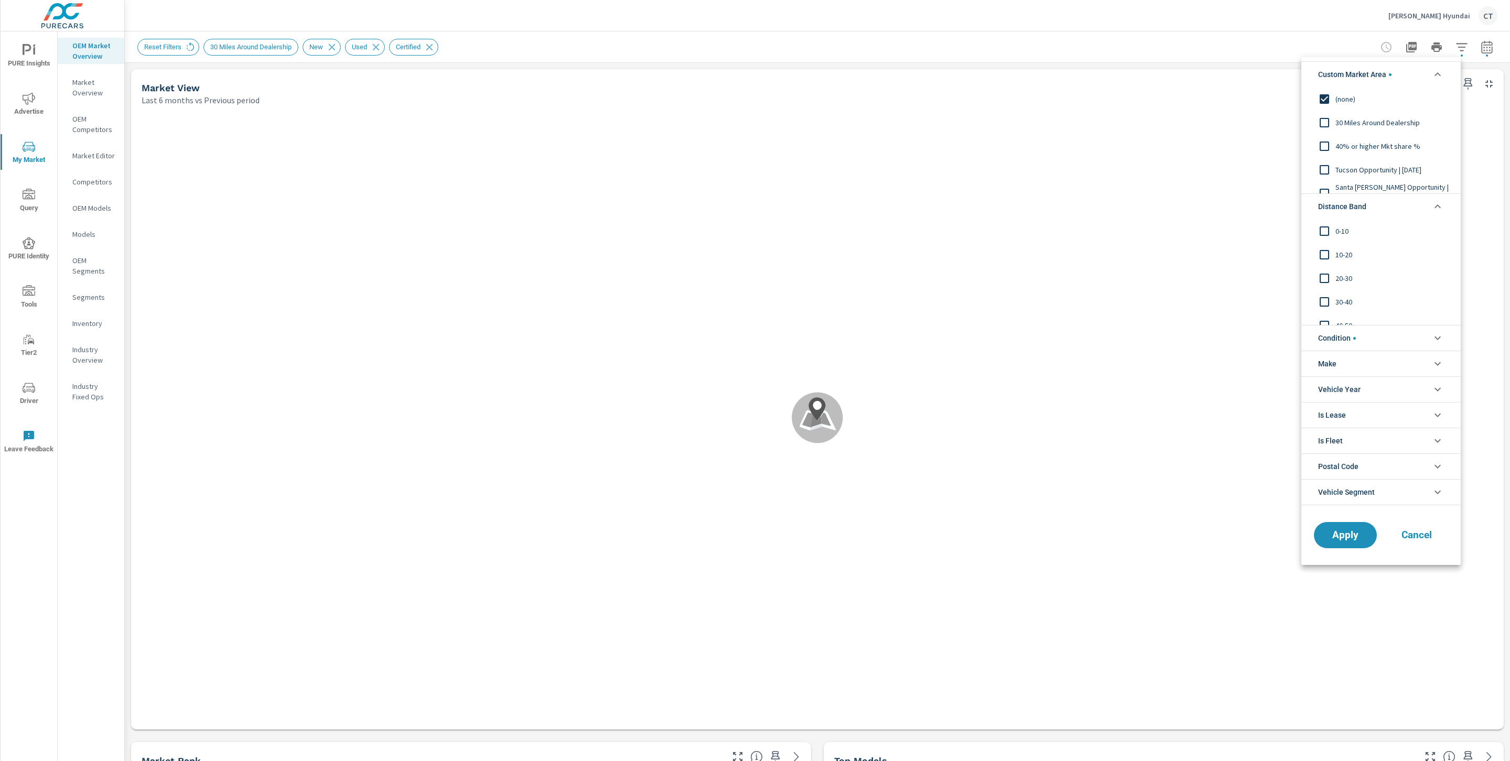
click at [1346, 237] on span "0-10" at bounding box center [1393, 230] width 115 height 13
click at [1338, 257] on span "10-20" at bounding box center [1393, 254] width 115 height 13
click at [1336, 274] on span "20-30" at bounding box center [1393, 278] width 115 height 13
click at [1334, 300] on input "filter options" at bounding box center [1325, 302] width 22 height 22
drag, startPoint x: 1348, startPoint y: 321, endPoint x: 1351, endPoint y: 326, distance: 5.4
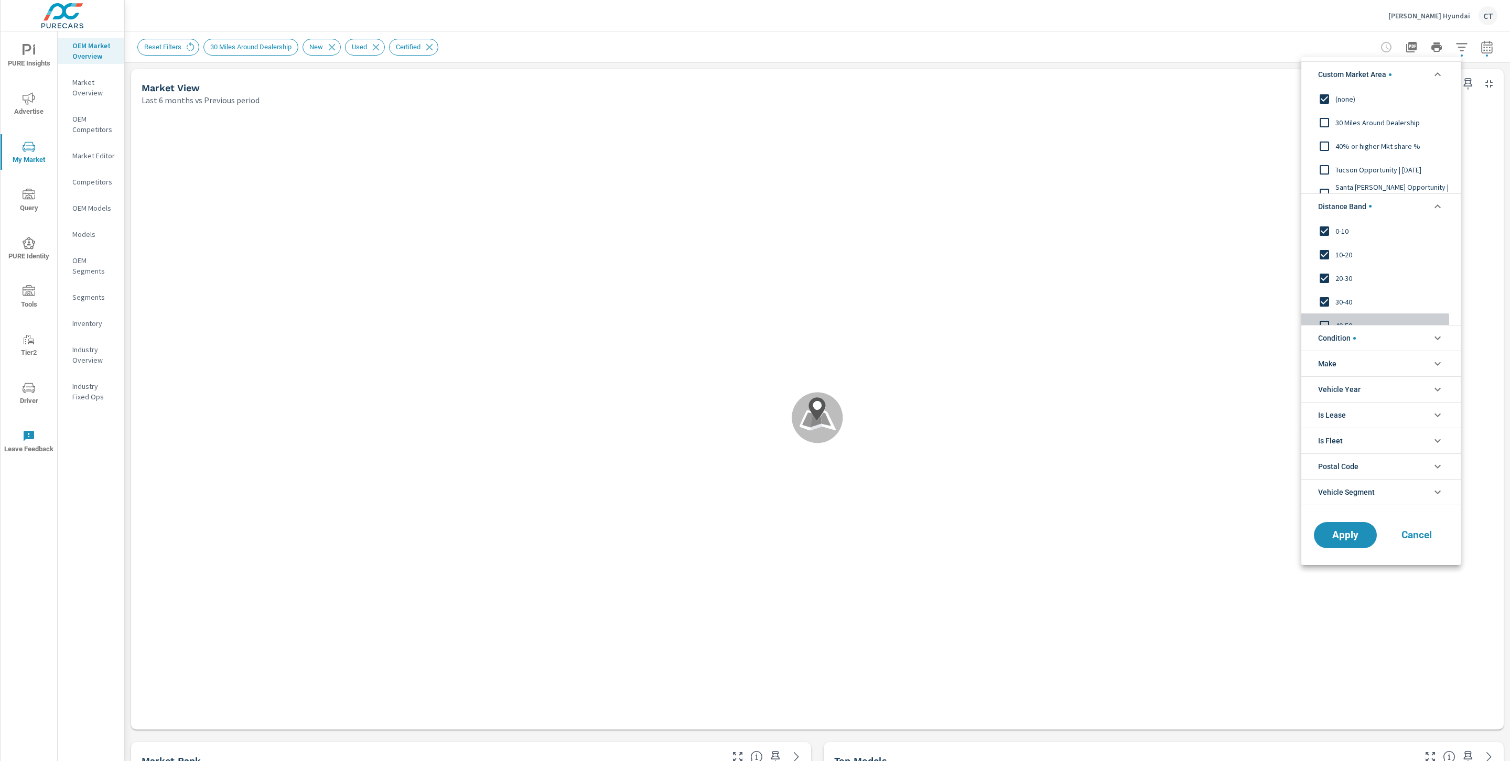
click at [1348, 322] on span "40-50" at bounding box center [1393, 325] width 115 height 13
drag, startPoint x: 1362, startPoint y: 314, endPoint x: 1348, endPoint y: 429, distance: 115.7
click at [1362, 315] on span "50-60" at bounding box center [1393, 313] width 115 height 13
click at [1349, 544] on button "Apply" at bounding box center [1345, 535] width 65 height 27
